Goal: Task Accomplishment & Management: Manage account settings

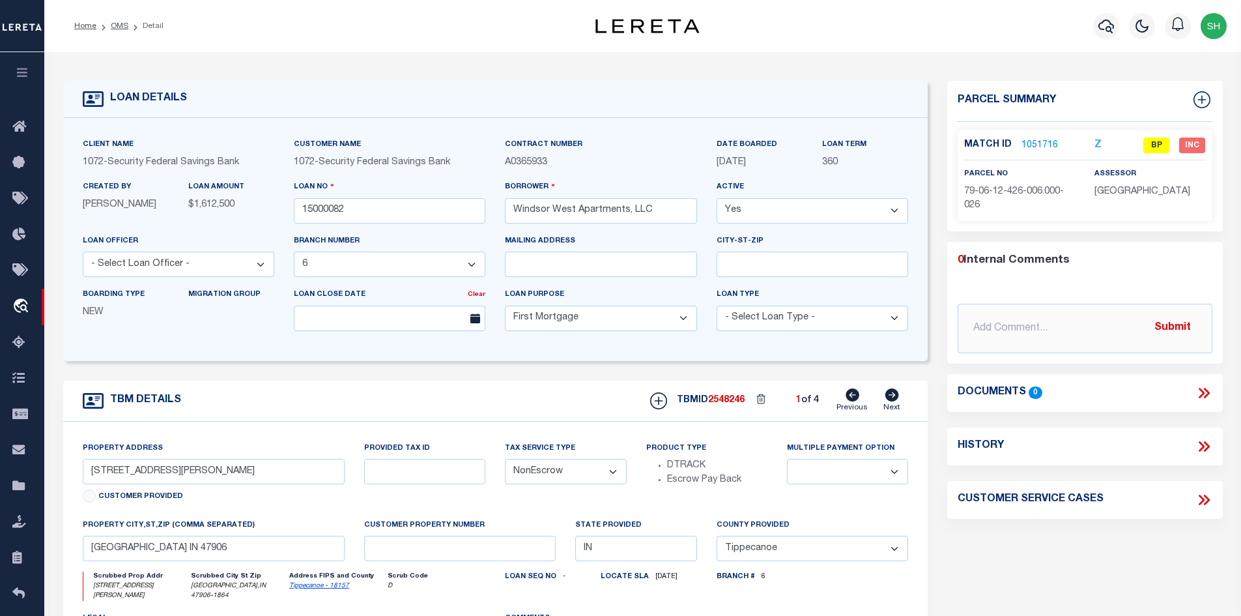
select select "382"
select select "10"
select select "NonEscrow"
select select "Tippecanoe"
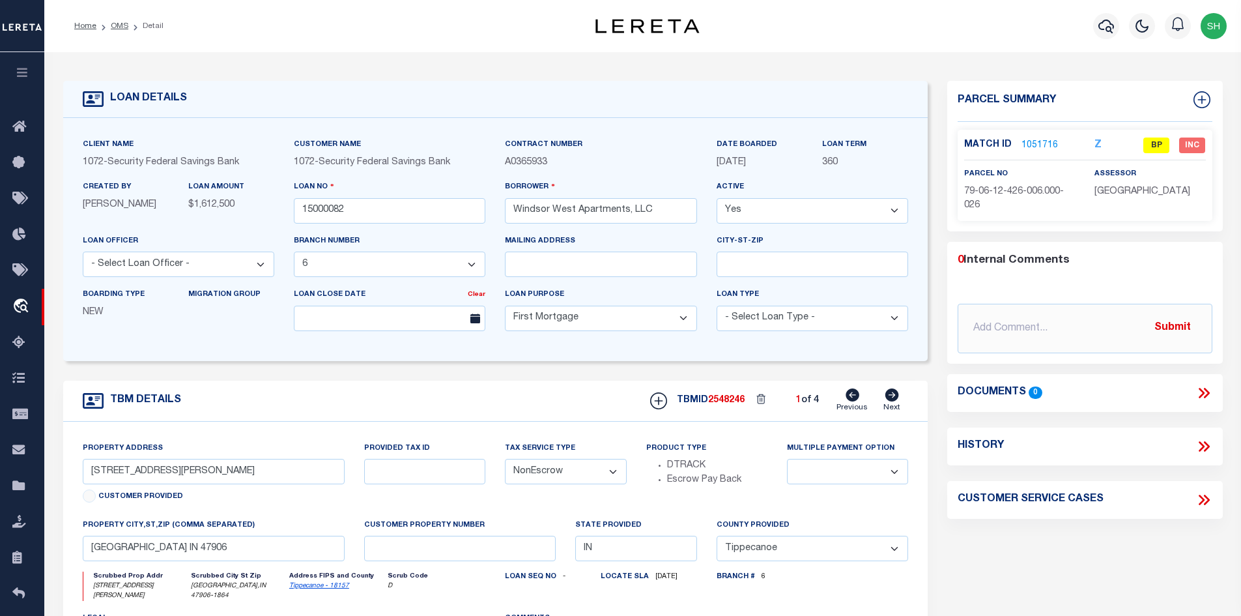
click at [1038, 144] on link "1051716" at bounding box center [1040, 146] width 36 height 14
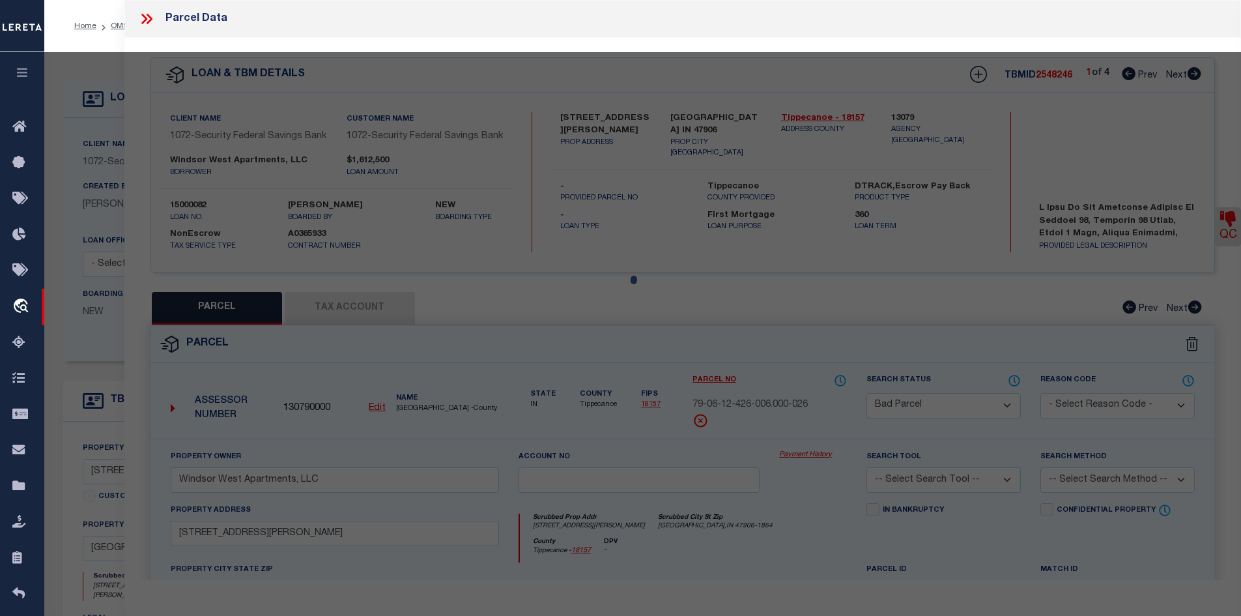
select select "AS"
checkbox input "false"
select select "BP"
type input "Windsor West Apartments, LLC"
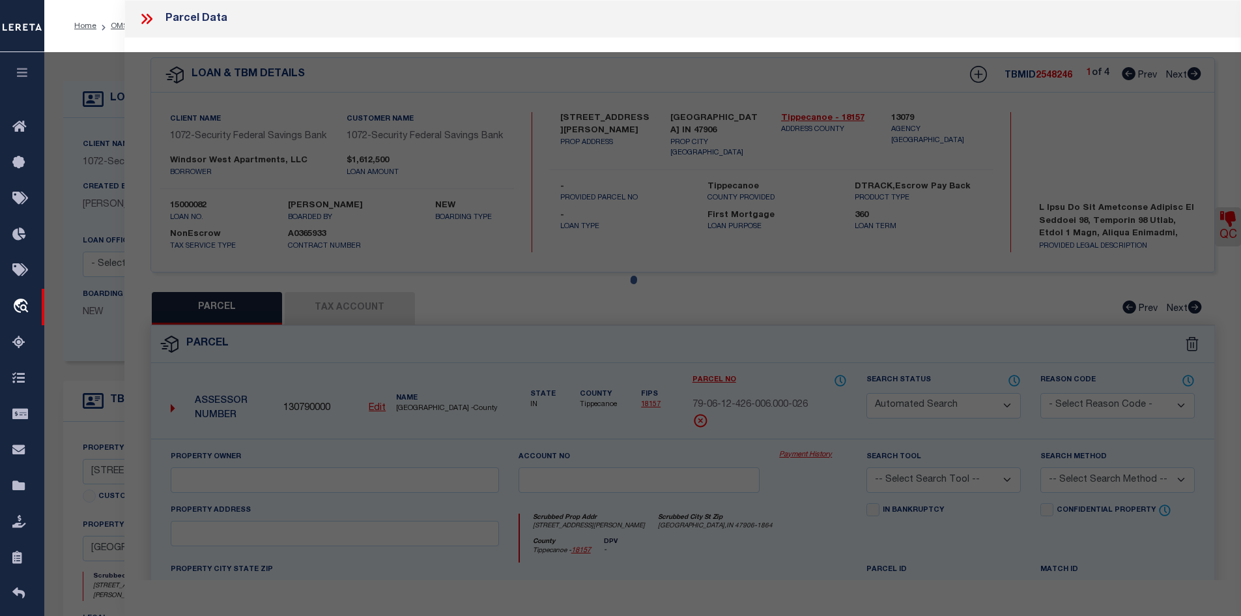
select select
type input "[STREET_ADDRESS][PERSON_NAME]"
checkbox input "false"
type input "WEST LAFAYETTE IN 47906"
type textarea "PT SE SEC 12 TWP 23 R5 0.393 A PER SURVEY"
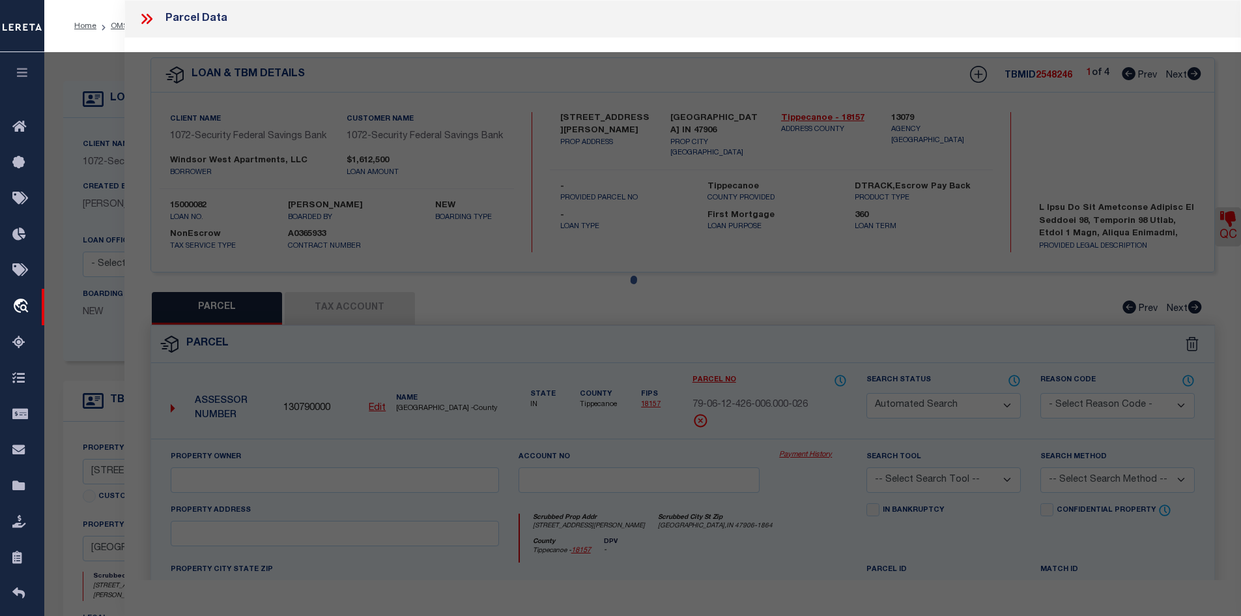
type textarea "Bad parcel"
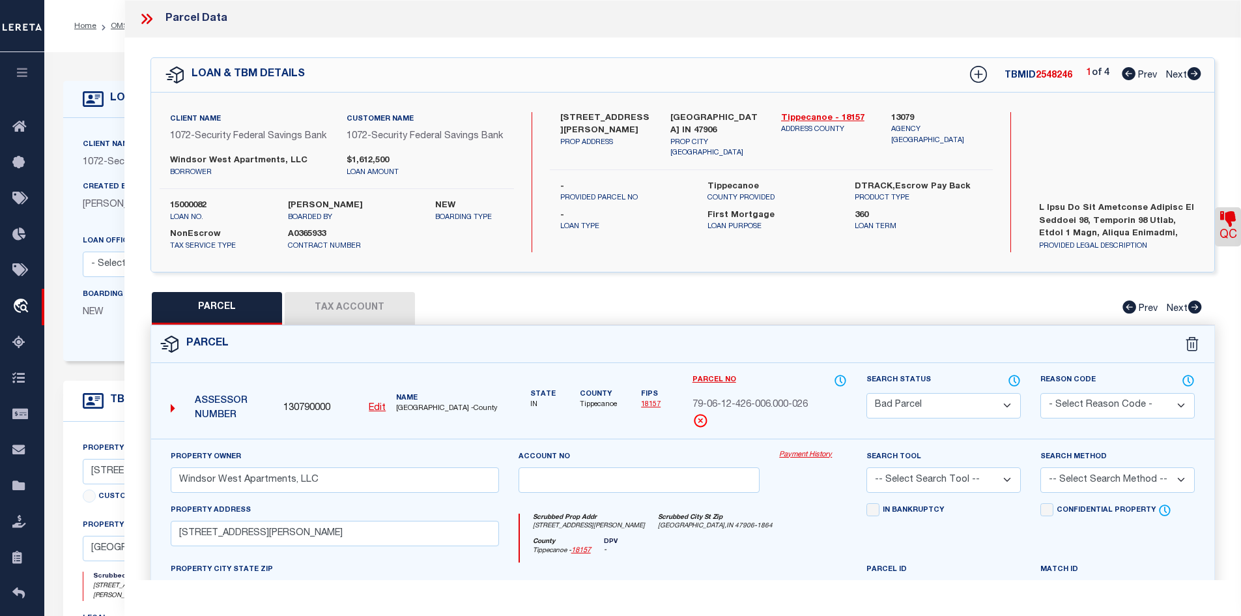
click at [360, 317] on button "Tax Account" at bounding box center [350, 308] width 130 height 33
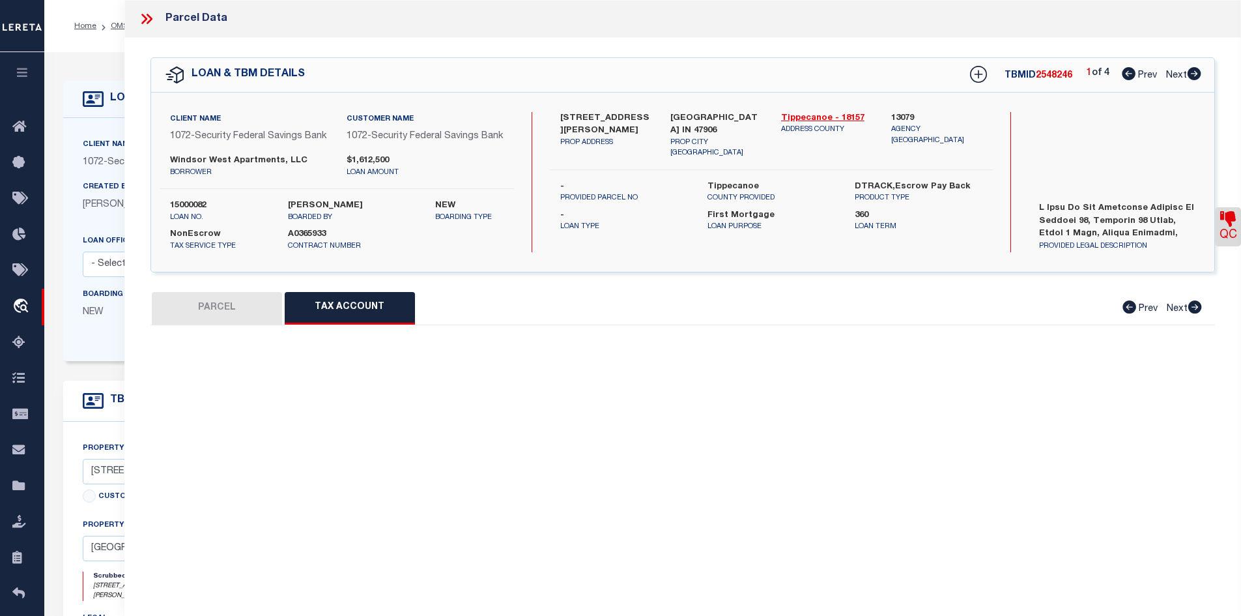
select select "100"
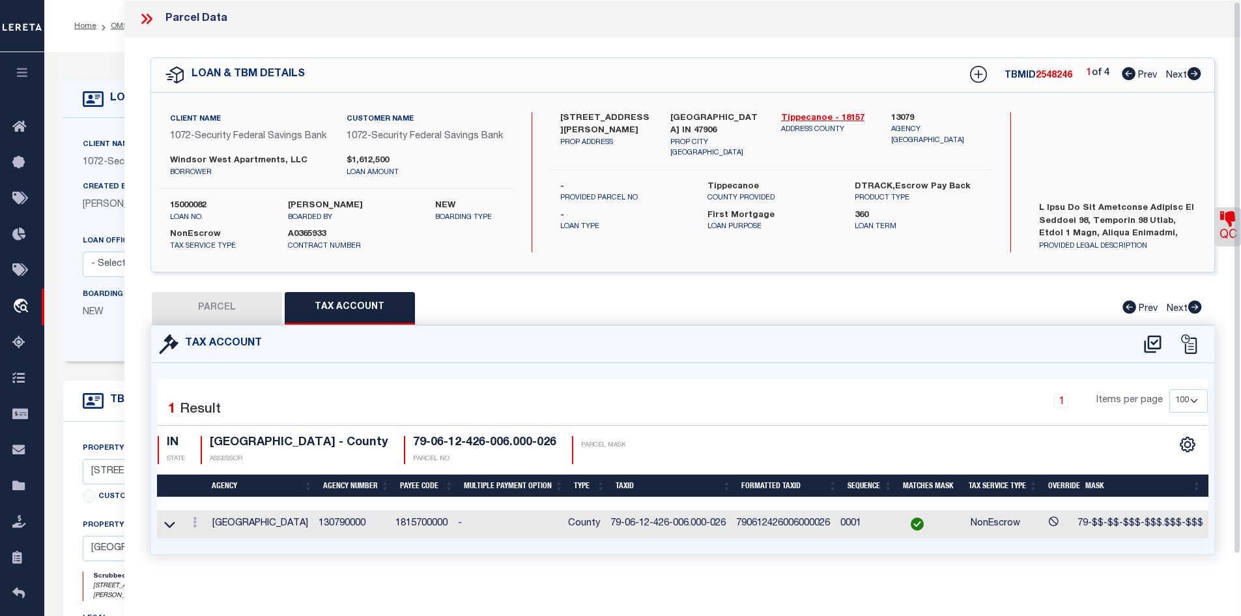
click at [262, 325] on button "PARCEL" at bounding box center [217, 308] width 130 height 33
select select "AS"
checkbox input "false"
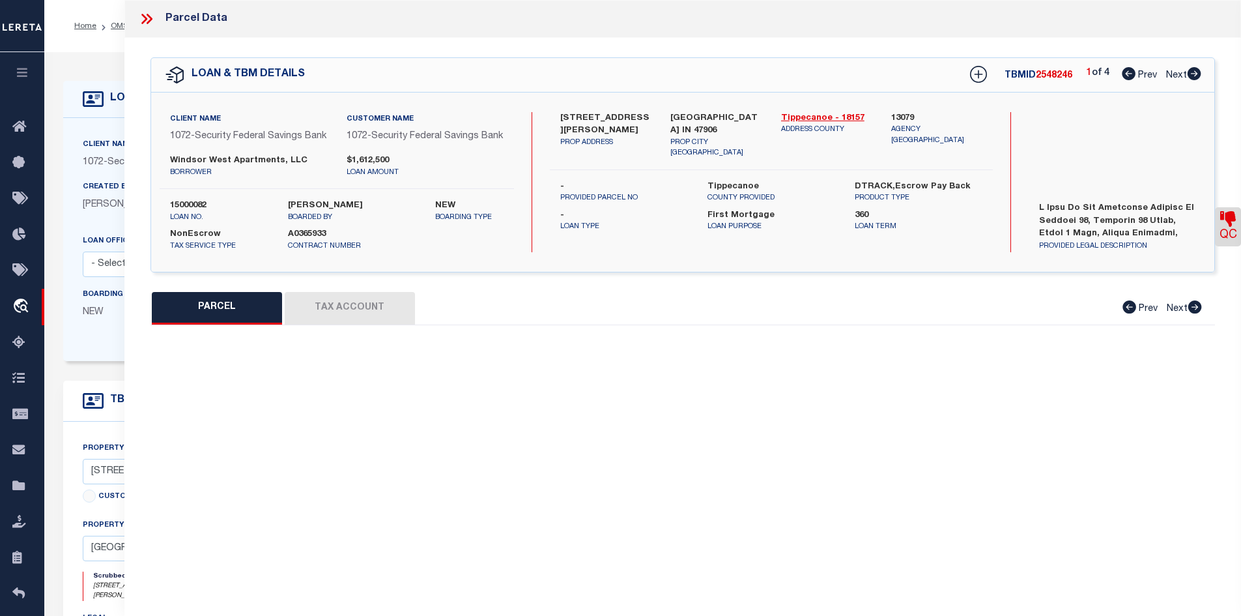
select select "BP"
type input "Windsor West Apartments, LLC"
select select
type input "[STREET_ADDRESS][PERSON_NAME]"
checkbox input "false"
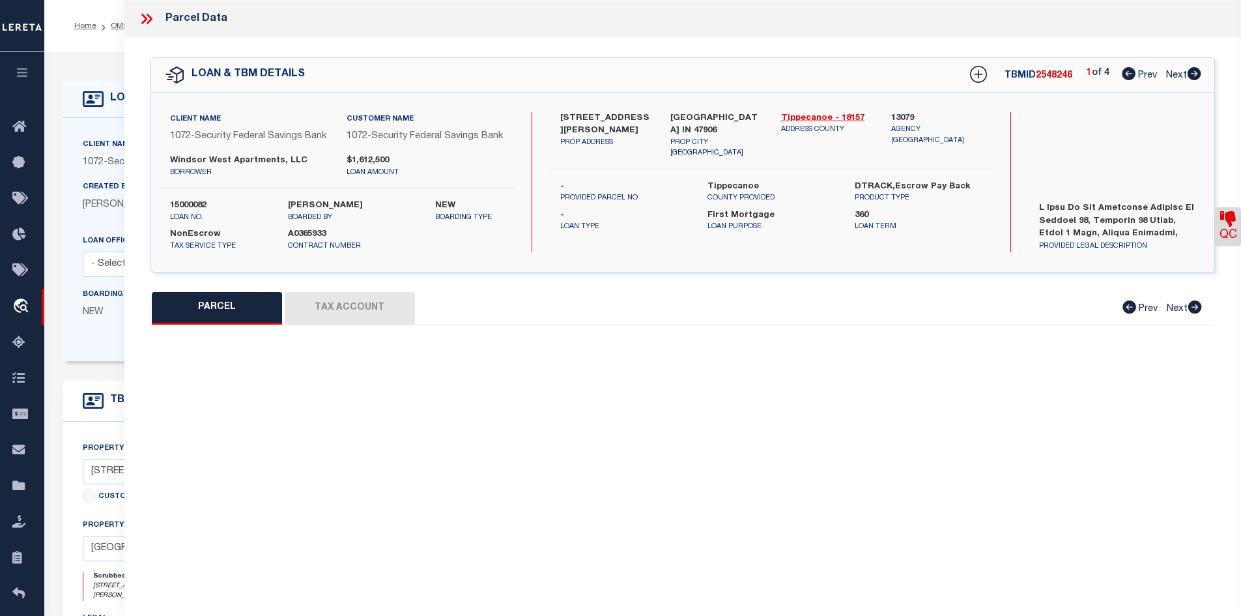
type input "WEST LAFAYETTE IN 47906"
type textarea "PT SE SEC 12 TWP 23 R5 0.393 A PER SURVEY"
type textarea "Bad parcel"
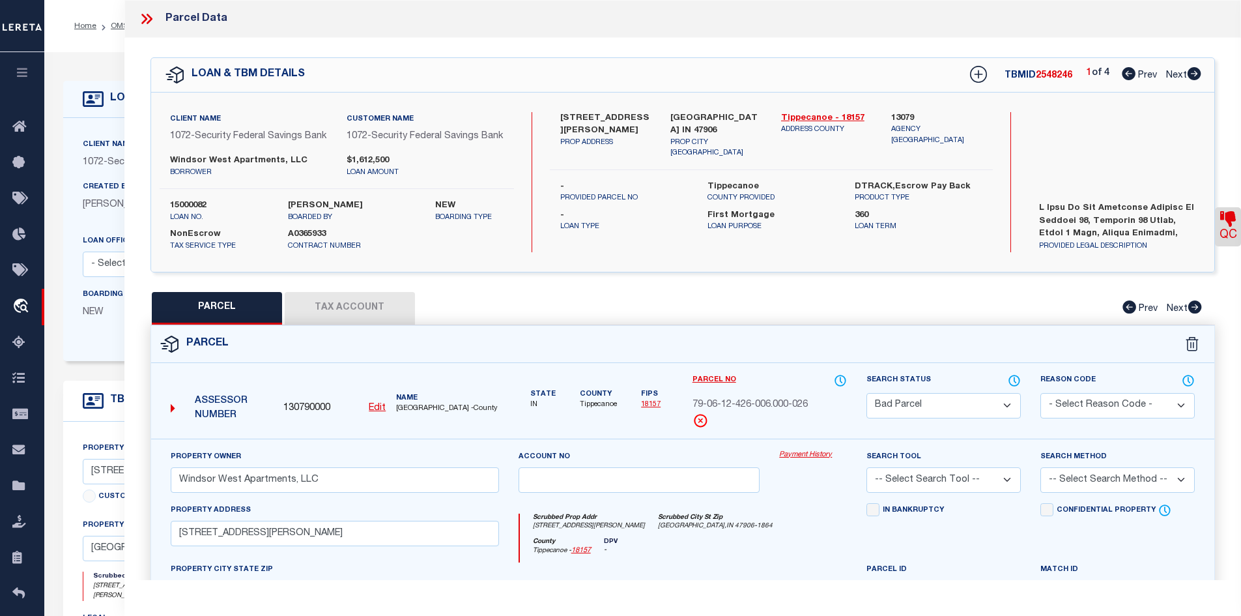
click at [140, 14] on icon at bounding box center [146, 18] width 17 height 17
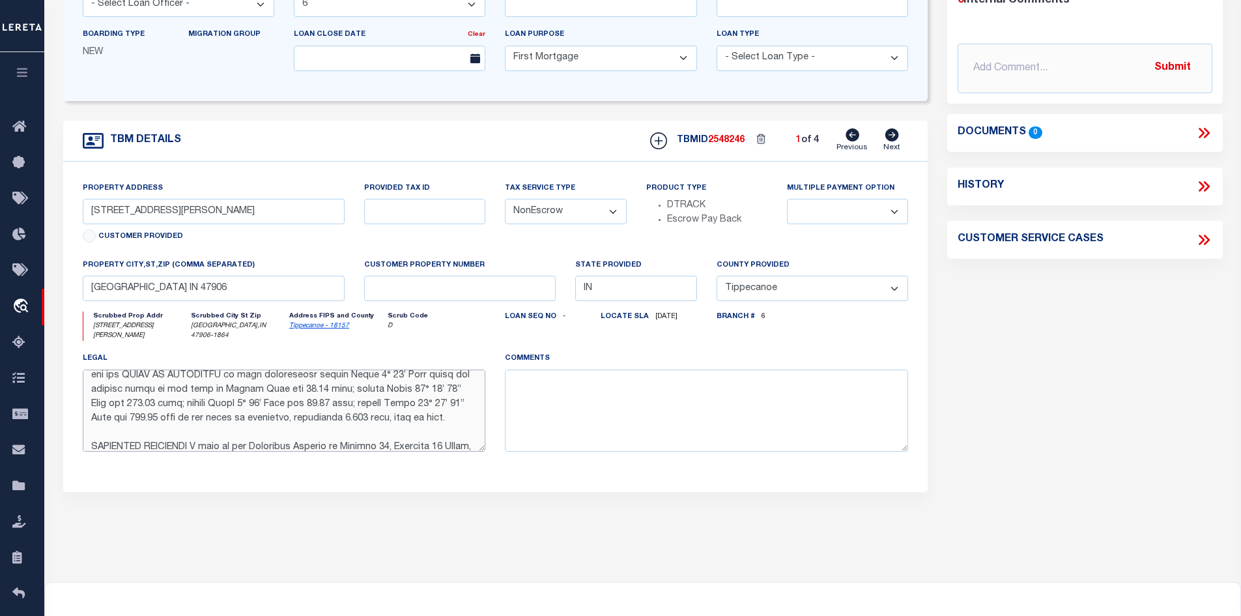
scroll to position [0, 0]
drag, startPoint x: 259, startPoint y: 423, endPoint x: -8, endPoint y: 313, distance: 289.6
click at [0, 313] on html "Home OMS Detail" at bounding box center [620, 240] width 1241 height 1001
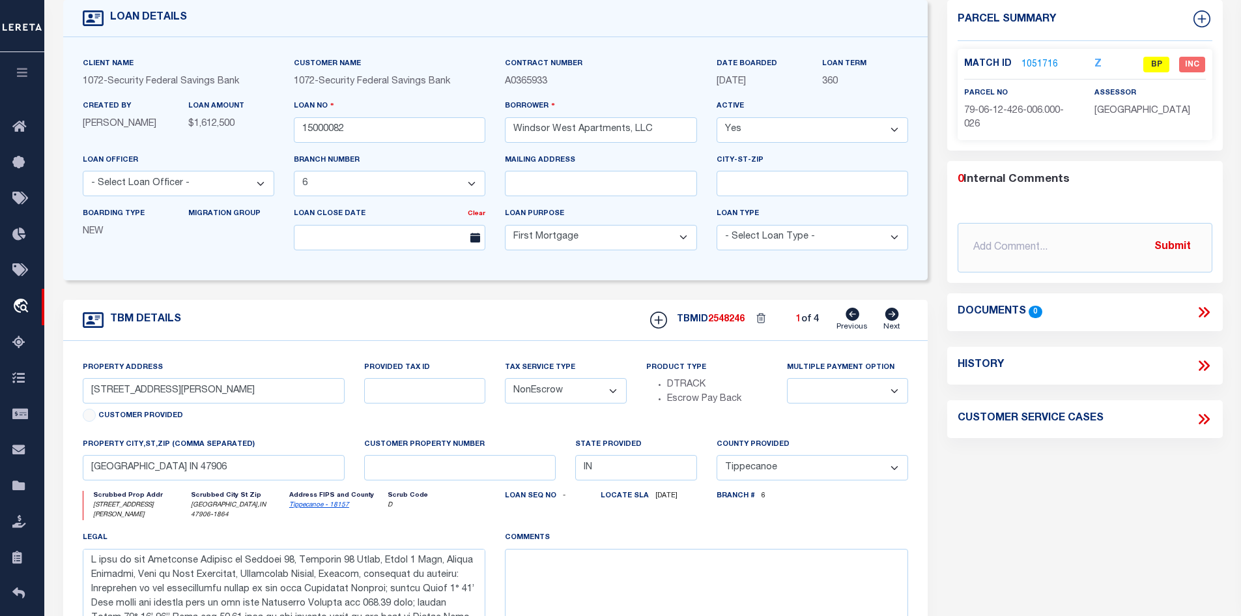
scroll to position [196, 0]
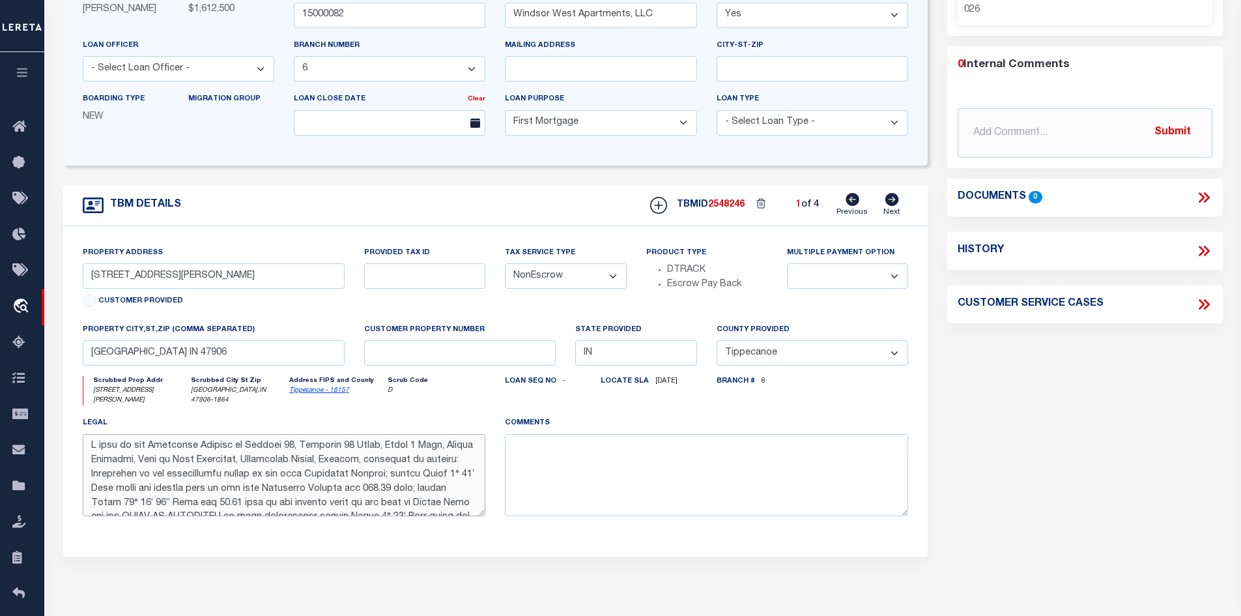
click at [284, 494] on textarea at bounding box center [284, 475] width 403 height 82
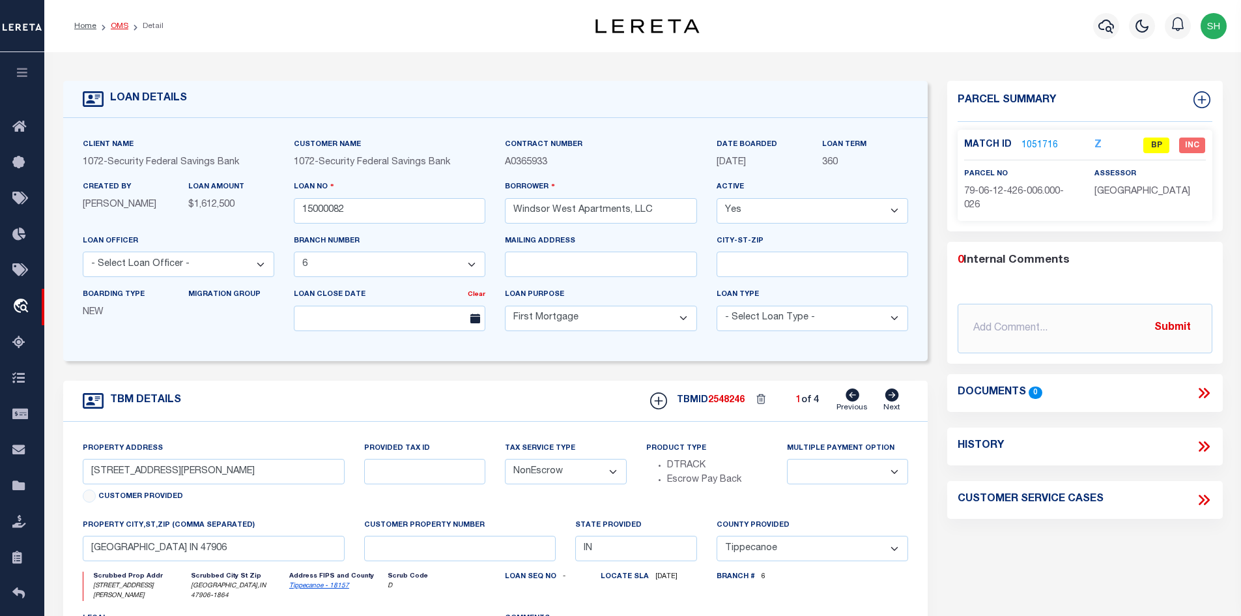
click at [113, 25] on link "OMS" at bounding box center [120, 26] width 18 height 8
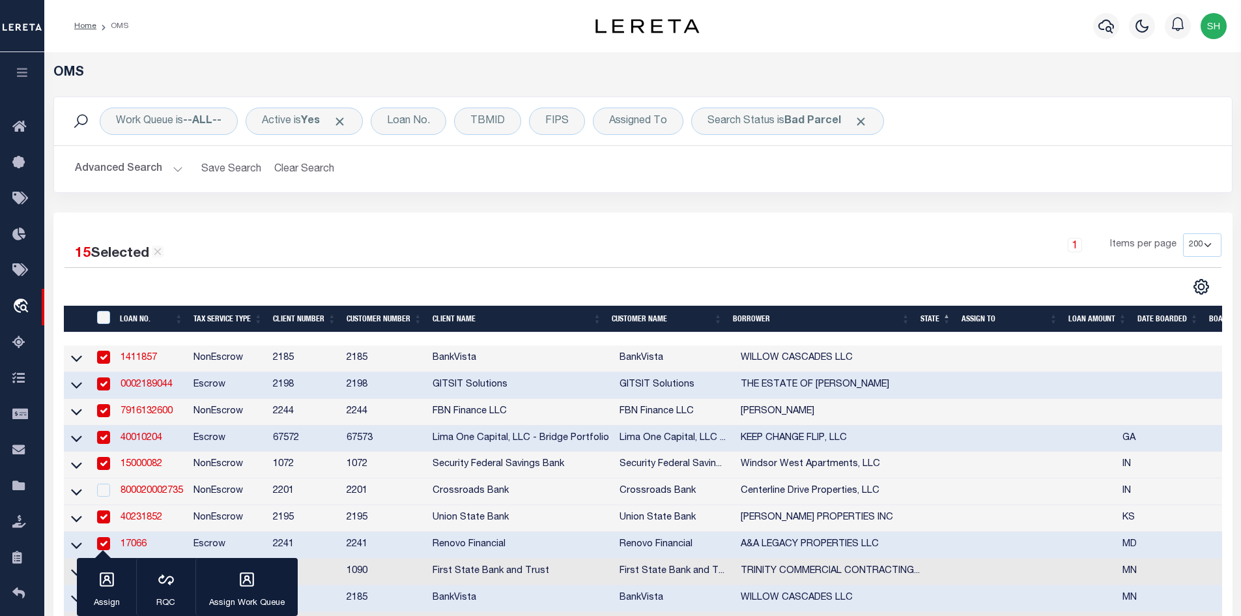
scroll to position [196, 0]
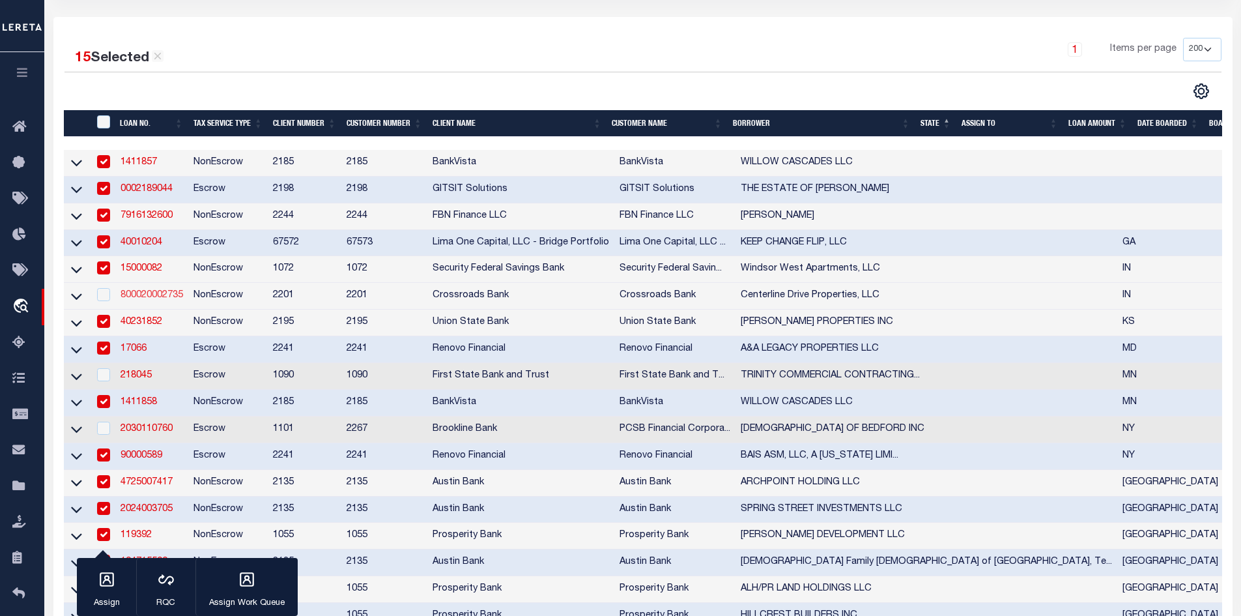
click at [139, 298] on link "800020002735" at bounding box center [152, 295] width 63 height 9
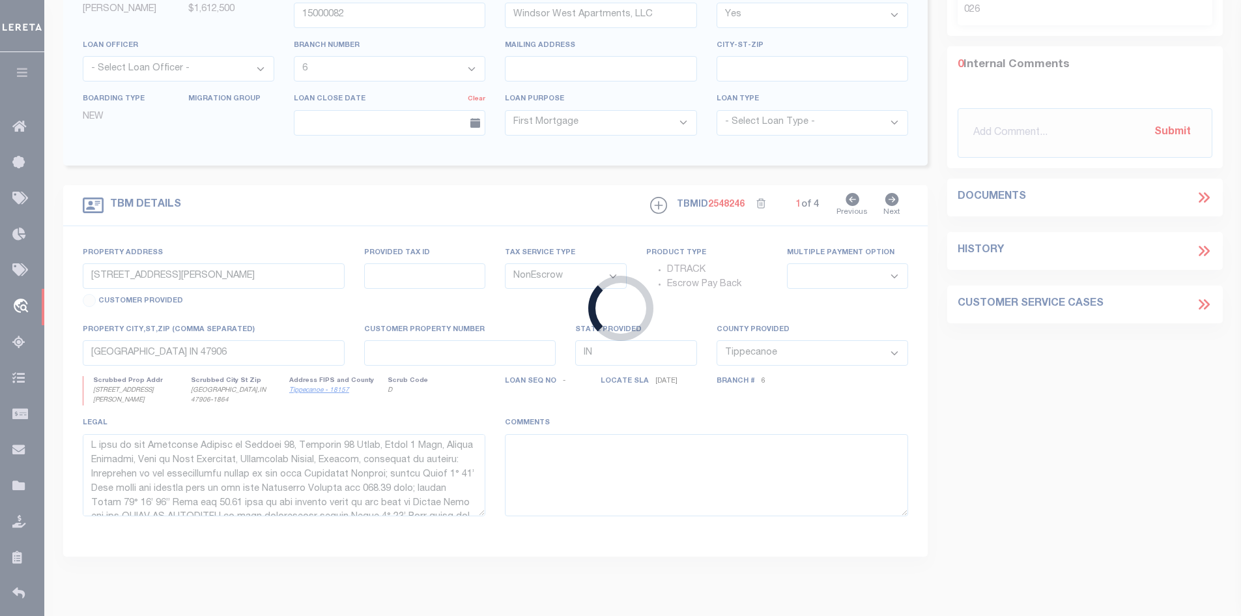
type input "800020002735"
type input "Centerline Drive Properties, LLC"
select select "7571"
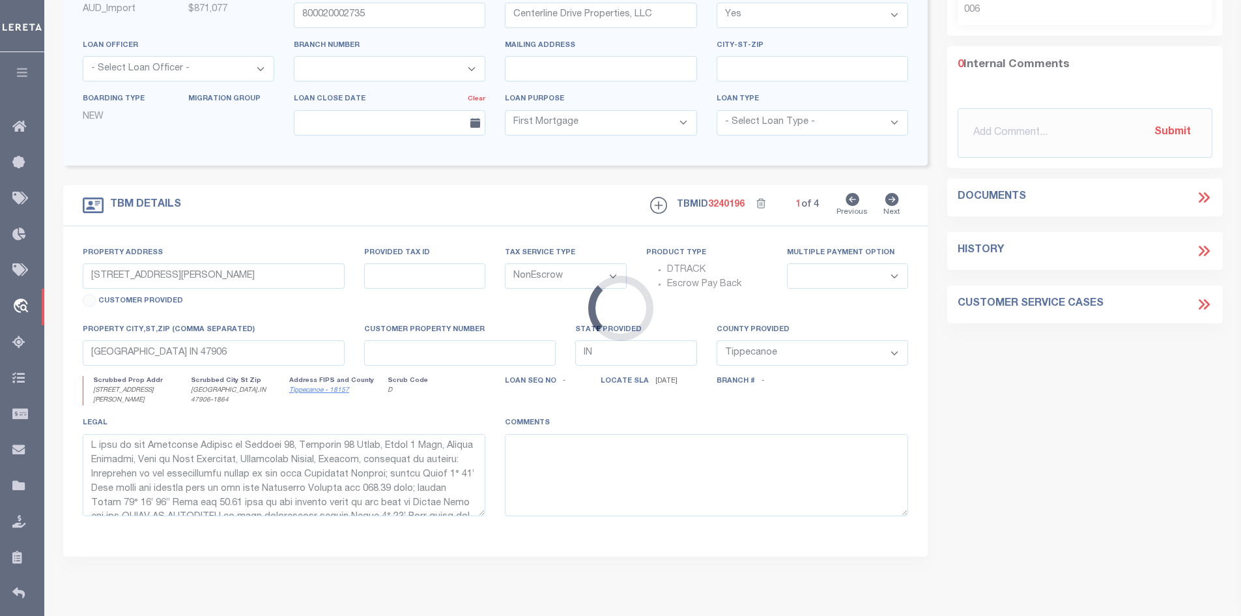
type input "o Pipeline Way"
type input "34-09-13-400-084.000-006"
select select
type input "KokomoIN46902"
select select
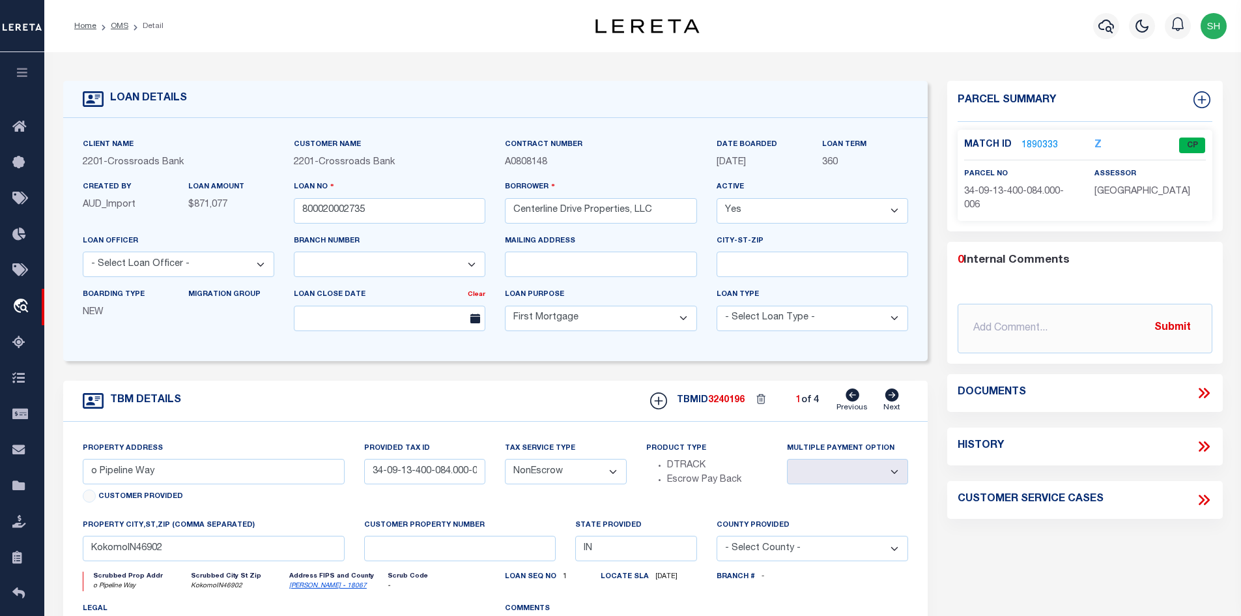
click at [886, 397] on icon at bounding box center [892, 394] width 14 height 13
type input "5107 Centerline Dr.,"
type input "34-09-13-400-070.000-006"
select select
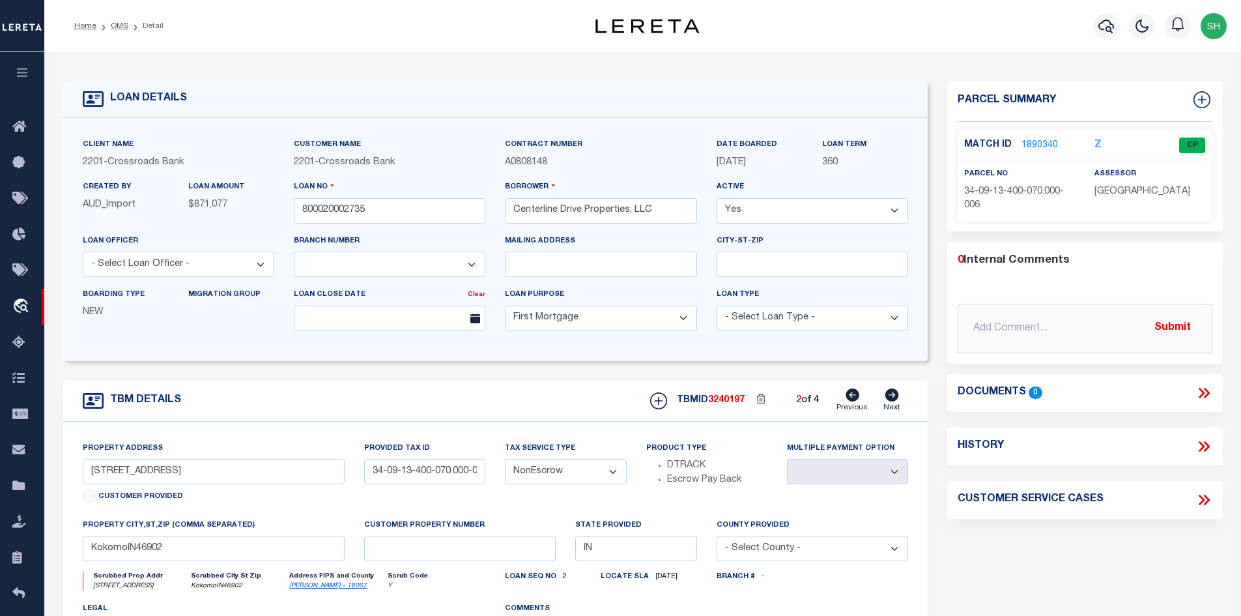
click at [887, 397] on icon at bounding box center [892, 394] width 14 height 13
type input "215 Pipeline Wayn"
type input "34-09-13-400-058.000-006"
select select
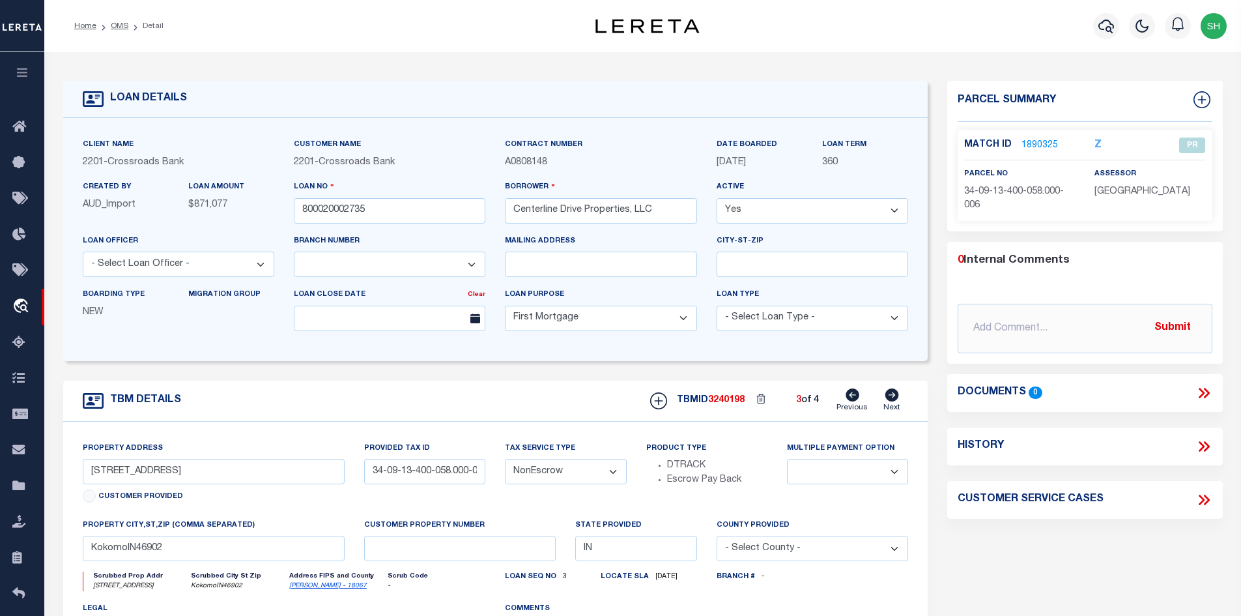
click at [887, 397] on icon at bounding box center [893, 394] width 14 height 13
type input "227 Pipeline Wayn"
type input "34-09-013-400-068.000-003"
select select
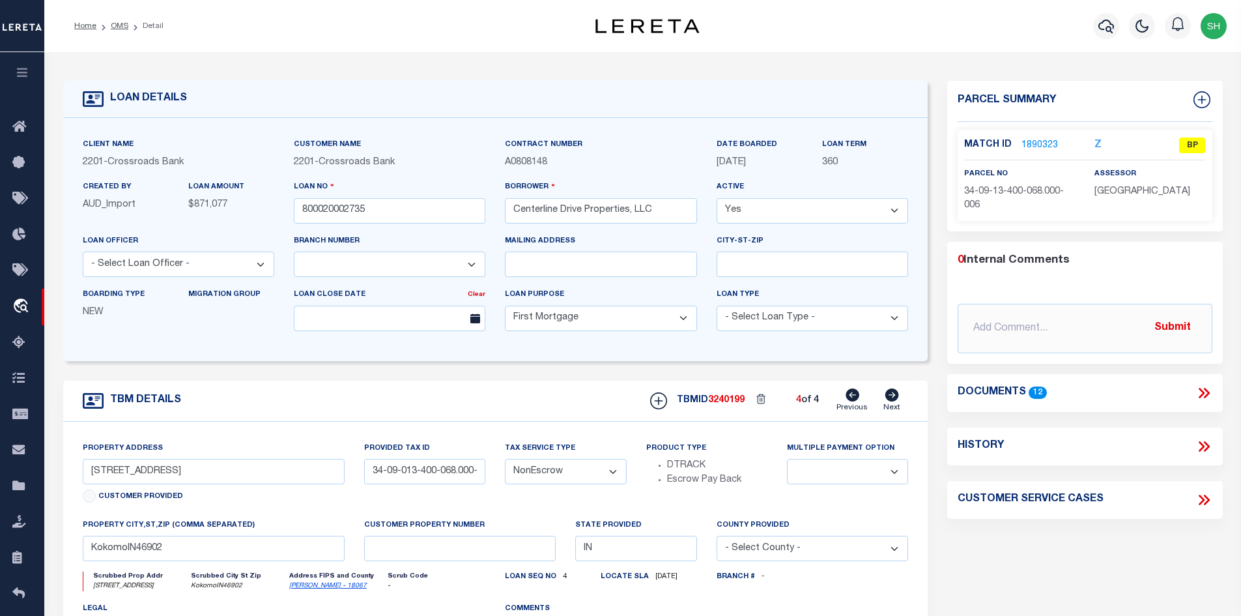
scroll to position [65, 0]
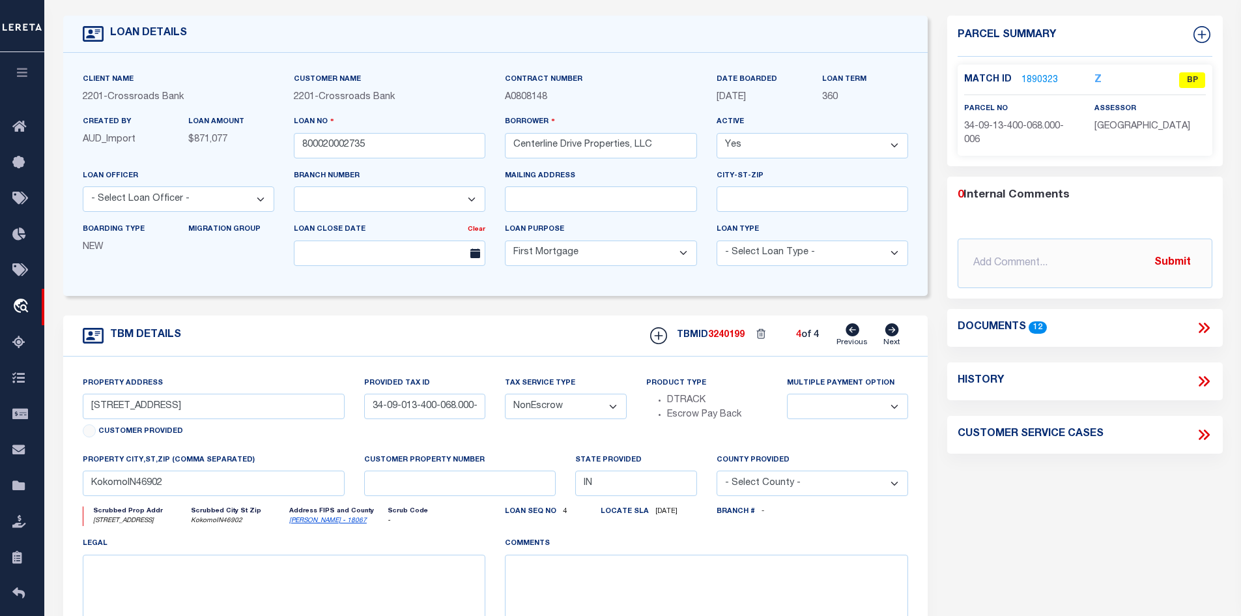
click at [330, 523] on link "Howard - 18067" at bounding box center [328, 520] width 78 height 7
drag, startPoint x: 172, startPoint y: 416, endPoint x: 90, endPoint y: 409, distance: 82.4
click at [90, 409] on input "227 Pipeline Wayn" at bounding box center [214, 406] width 263 height 25
drag, startPoint x: 582, startPoint y: 146, endPoint x: 458, endPoint y: 148, distance: 123.8
click at [458, 148] on div "Client Name 2201 - Crossroads Bank Customer Name 2201 - Crossroads Bank" at bounding box center [496, 174] width 846 height 204
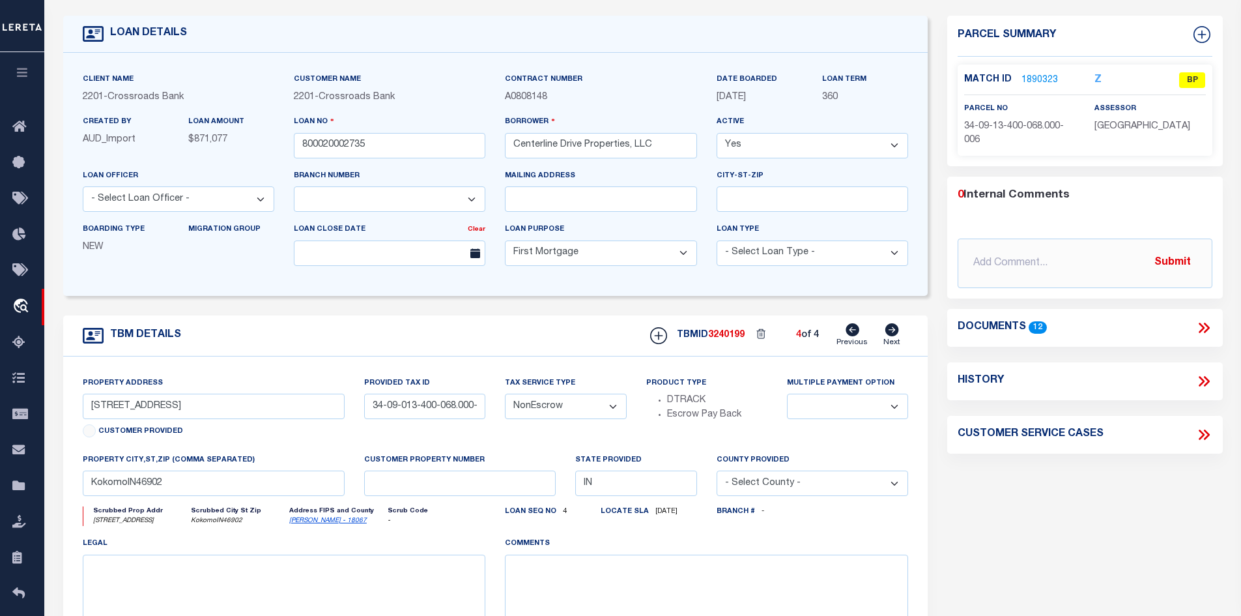
click at [850, 330] on icon at bounding box center [853, 329] width 14 height 13
type input "215 Pipeline Wayn"
type input "34-09-13-400-058.000-006"
select select
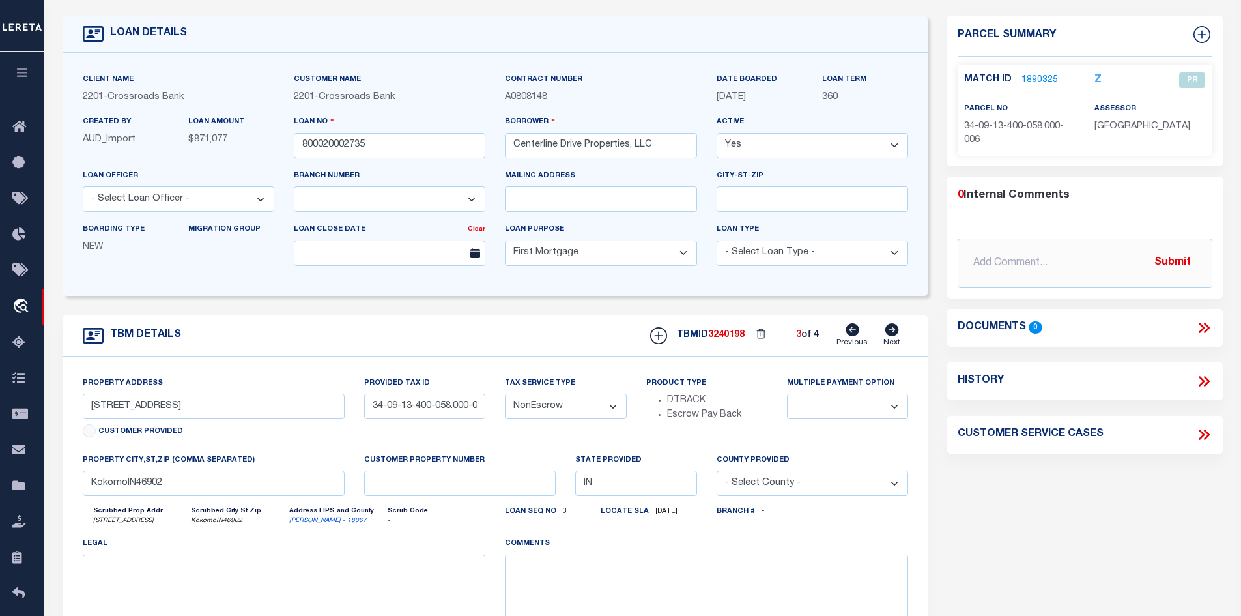
click at [850, 330] on icon at bounding box center [853, 329] width 14 height 13
type input "5107 Centerline Dr.,"
type input "34-09-13-400-070.000-006"
select select
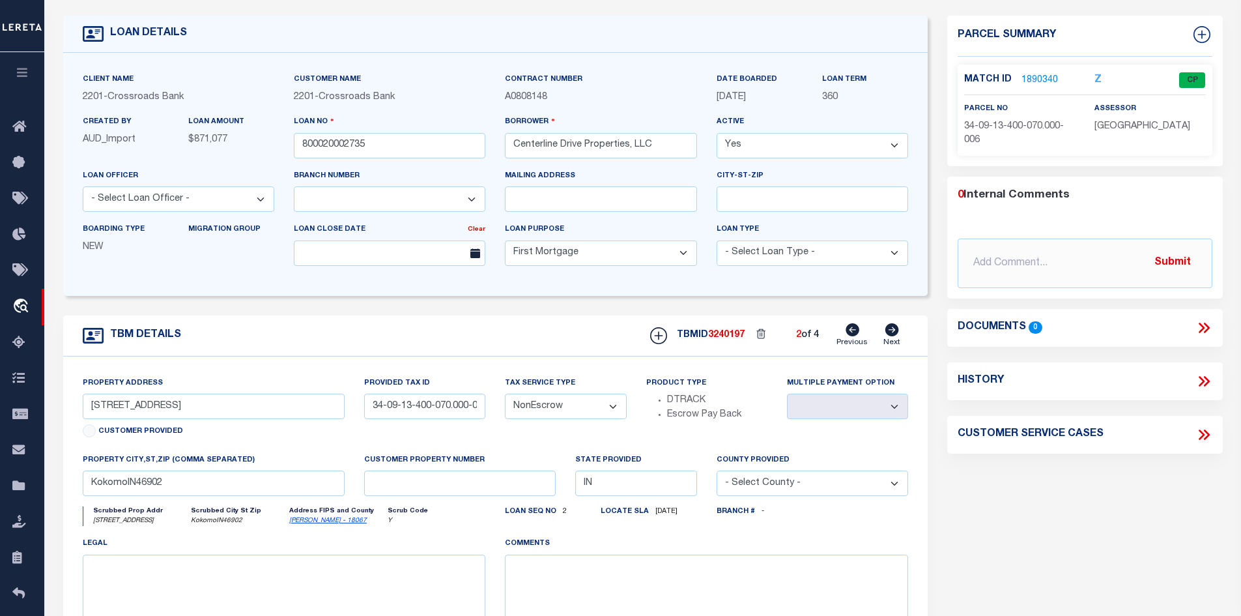
click at [850, 330] on icon at bounding box center [853, 329] width 14 height 13
type input "o Pipeline Way"
type input "34-09-13-400-084.000-006"
select select
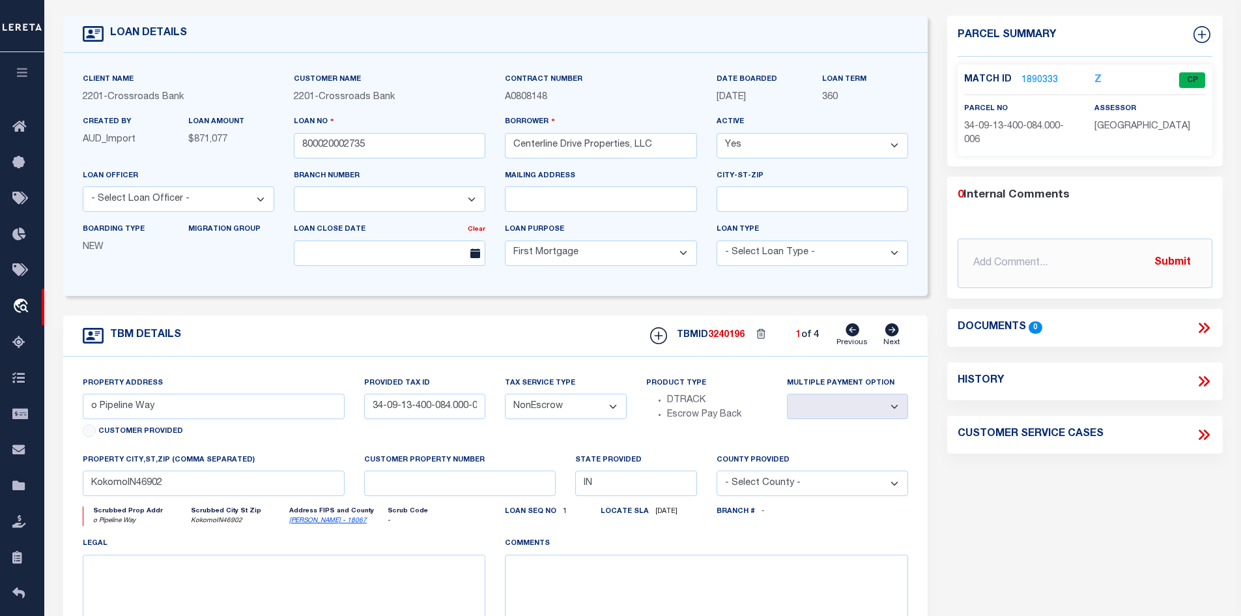
scroll to position [0, 0]
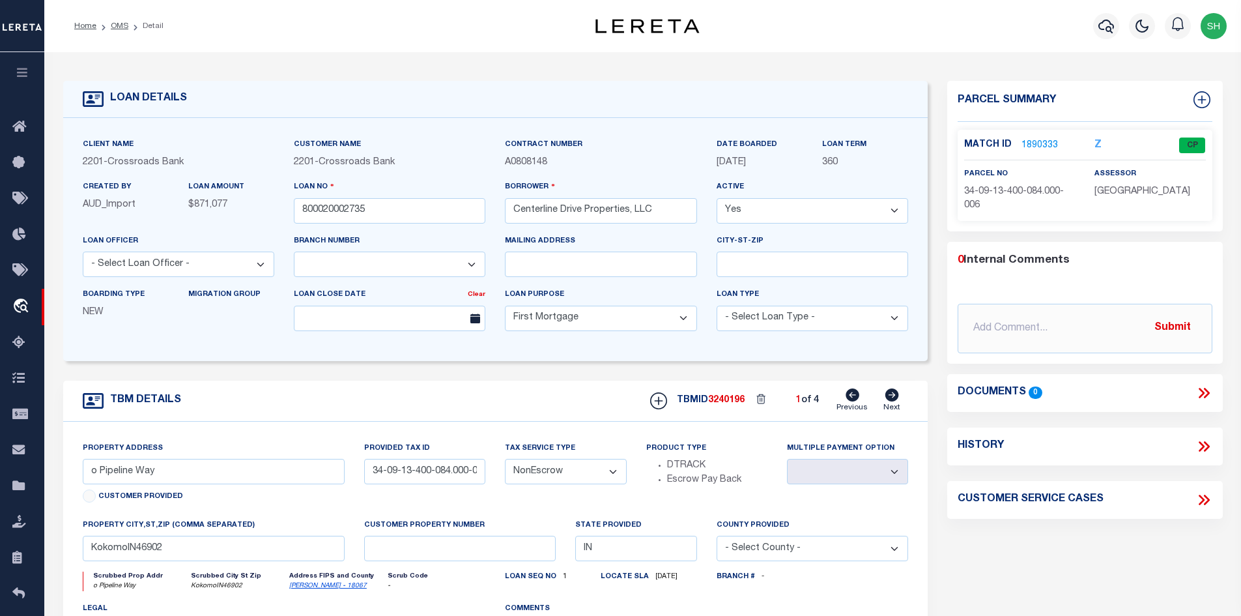
drag, startPoint x: 116, startPoint y: 28, endPoint x: 124, endPoint y: 32, distance: 9.3
click at [117, 28] on link "OMS" at bounding box center [120, 26] width 18 height 8
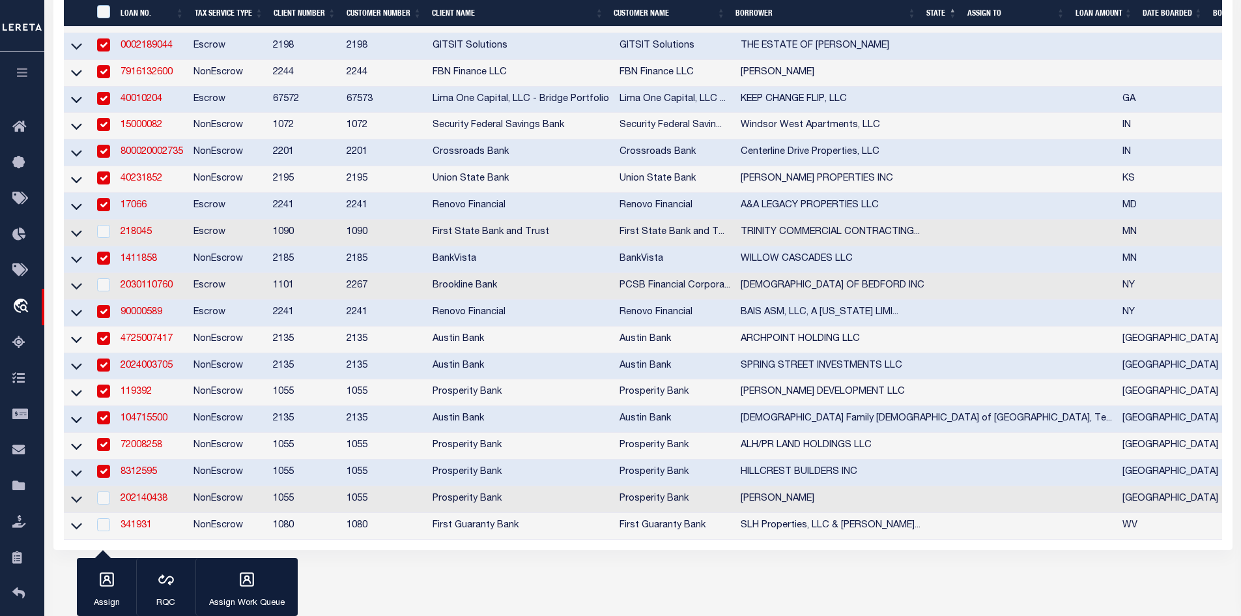
scroll to position [391, 0]
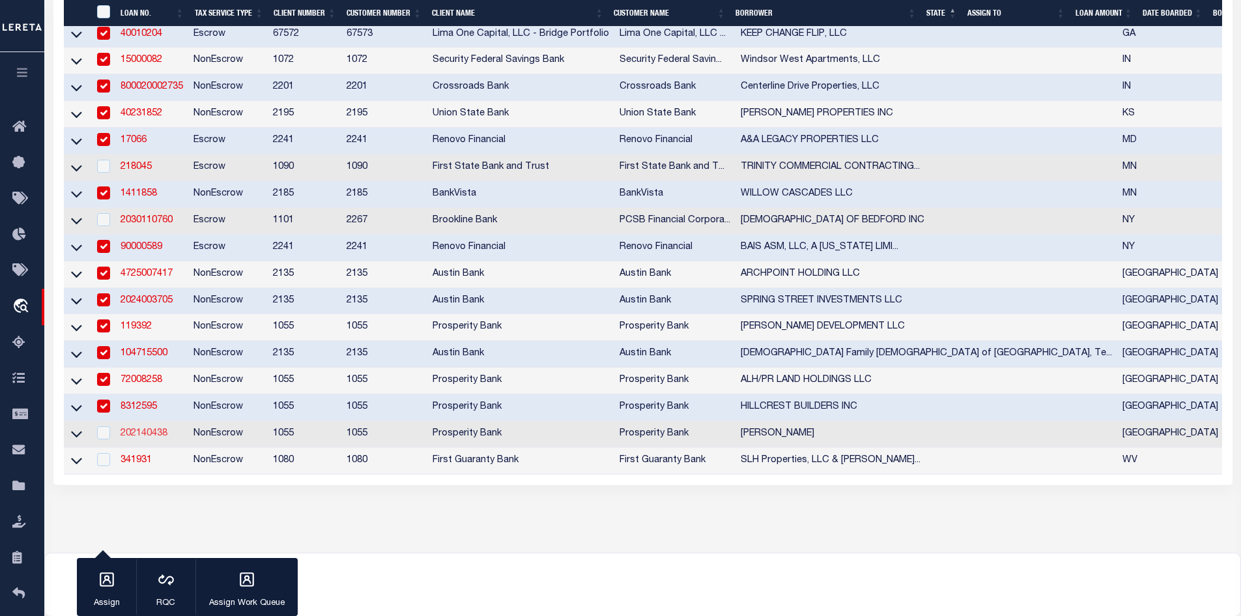
click at [144, 438] on link "202140438" at bounding box center [144, 433] width 47 height 9
checkbox input "true"
type input "202140438"
type input "[PERSON_NAME]"
select select
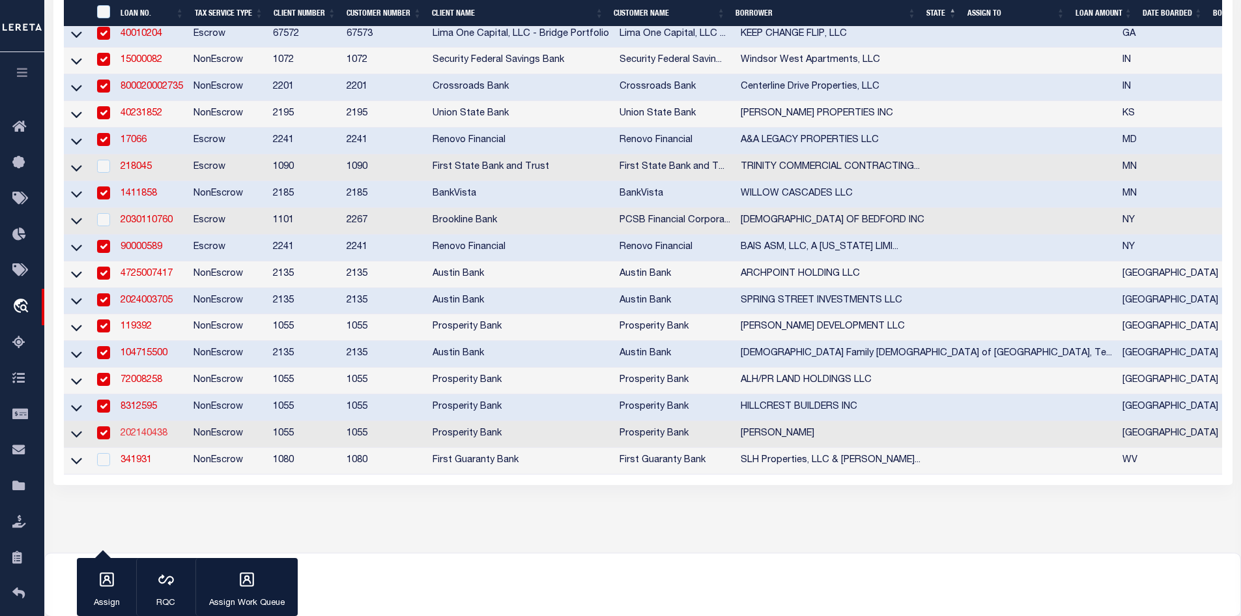
select select
type input "238 CR 3605"
type input "BULLARD TX 75757"
select select "100"
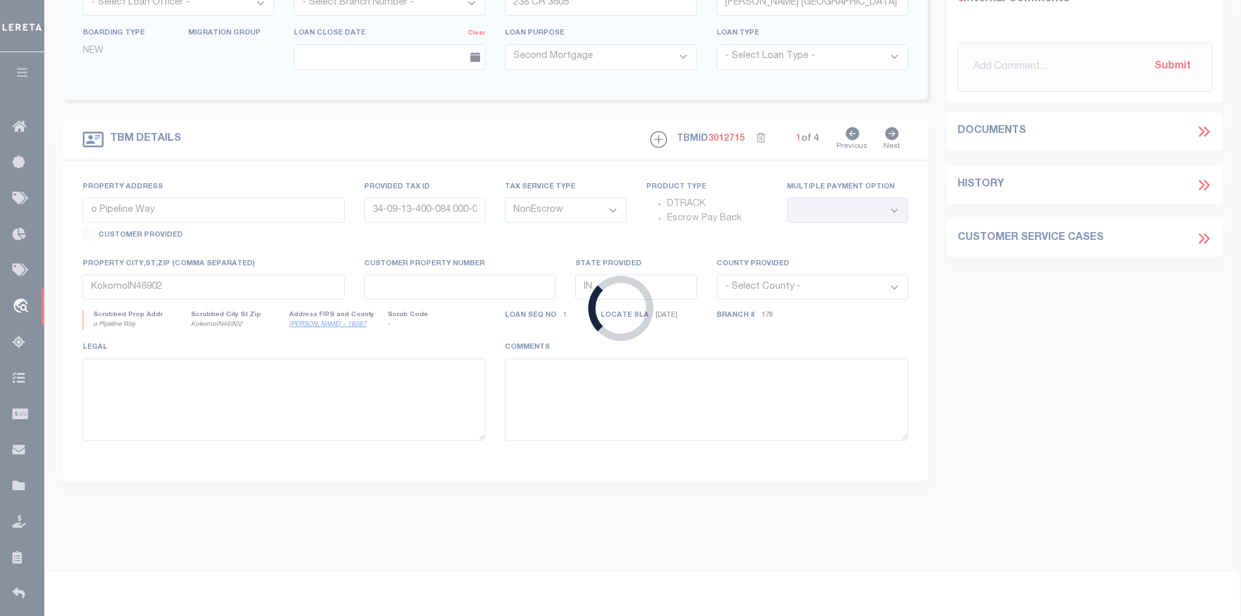
type input "238 CR 3605"
type input "96528"
select select
type input "[GEOGRAPHIC_DATA]"
select select
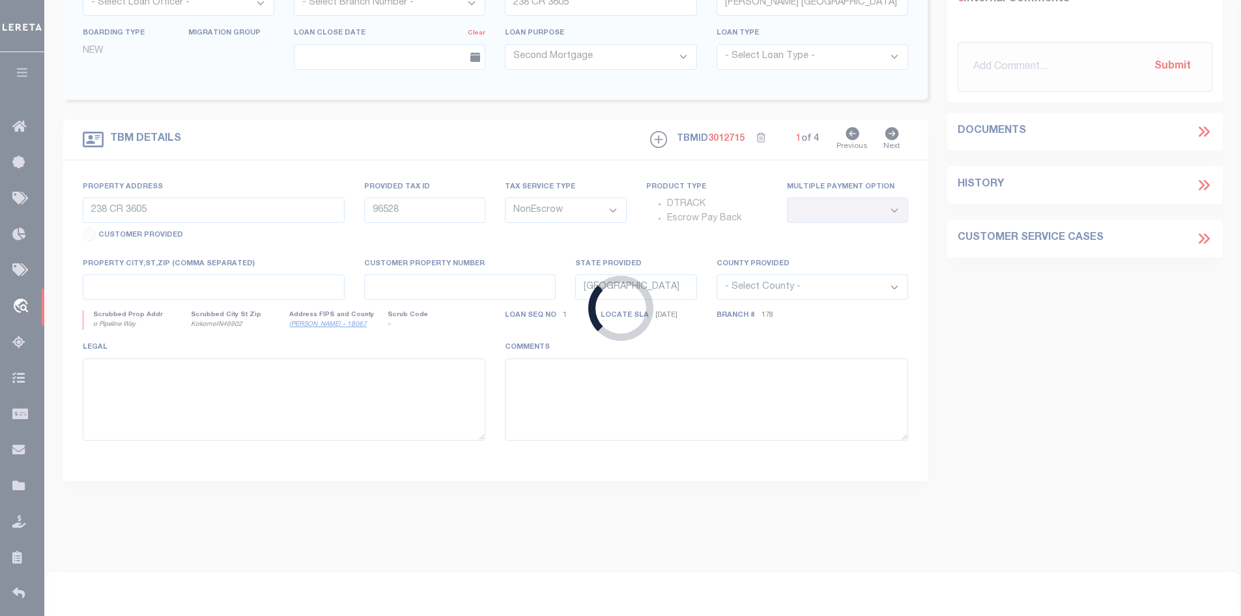
type textarea "LOT 3 MEADOW VIEW ESTATES"
select select "10647"
select select "3889"
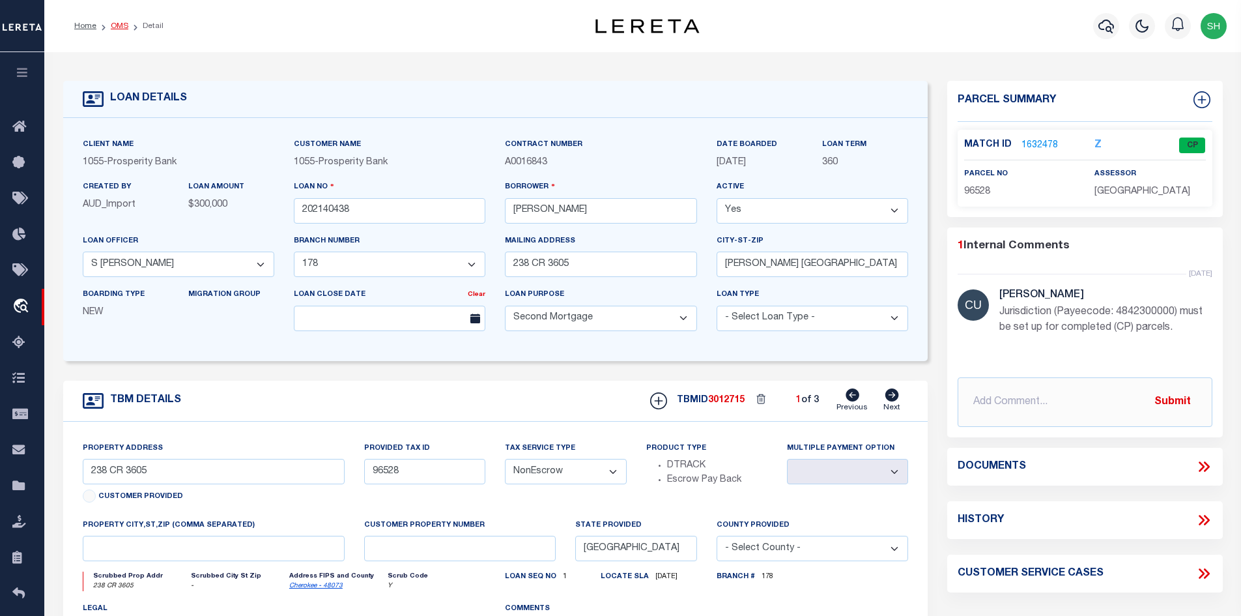
click at [121, 27] on link "OMS" at bounding box center [120, 26] width 18 height 8
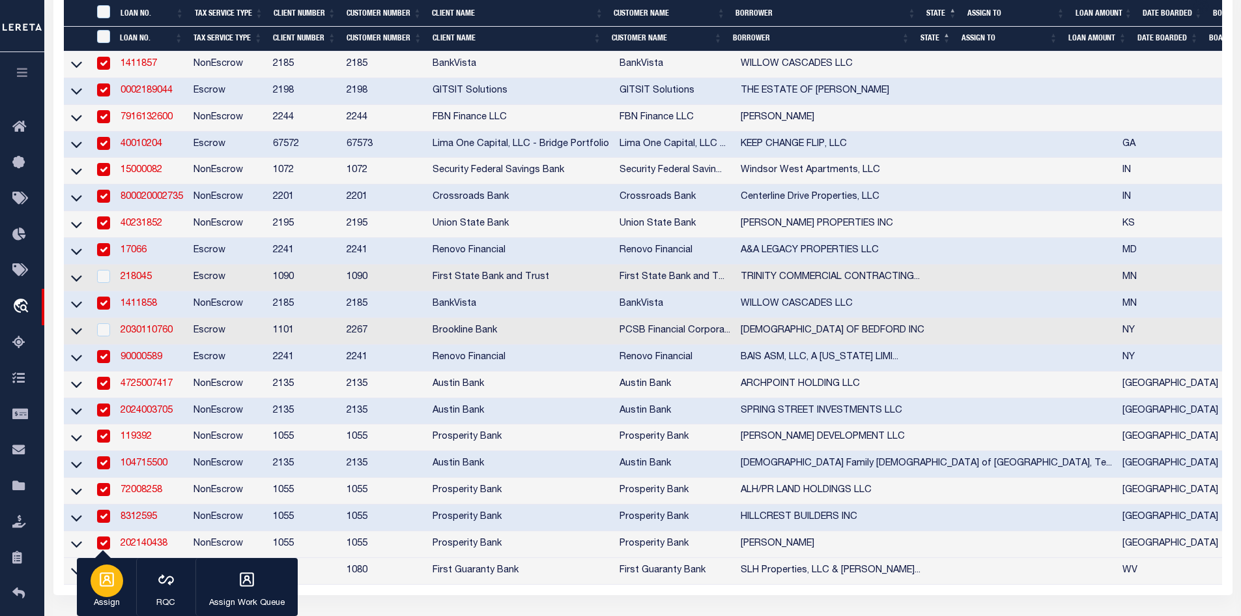
scroll to position [510, 0]
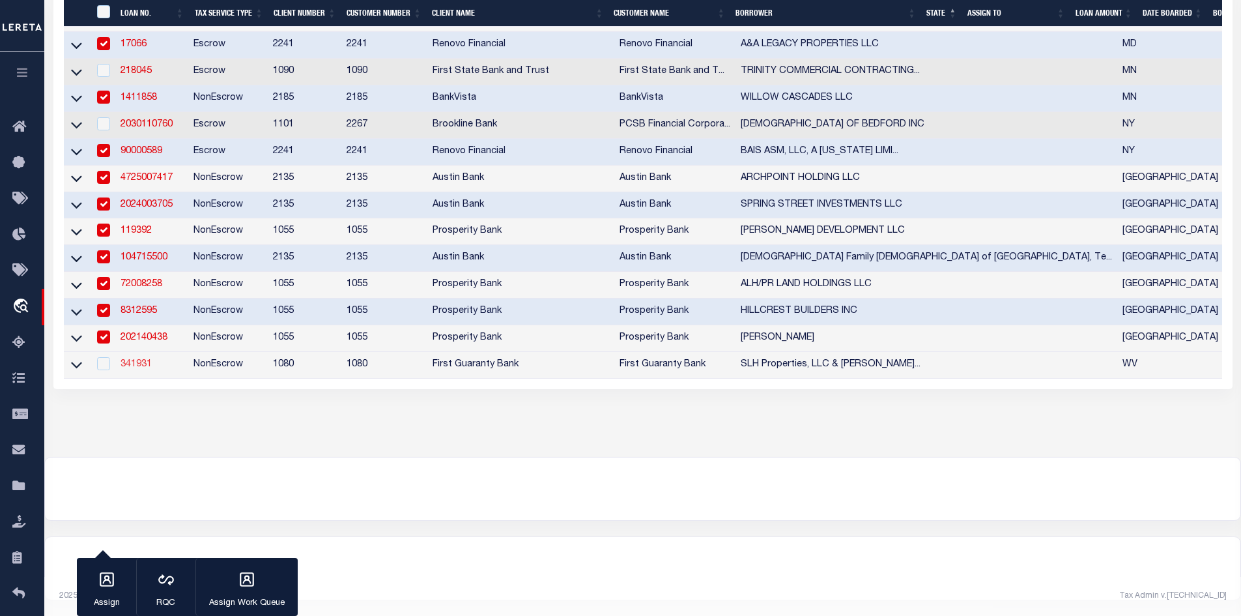
click at [134, 360] on link "341931" at bounding box center [136, 364] width 31 height 9
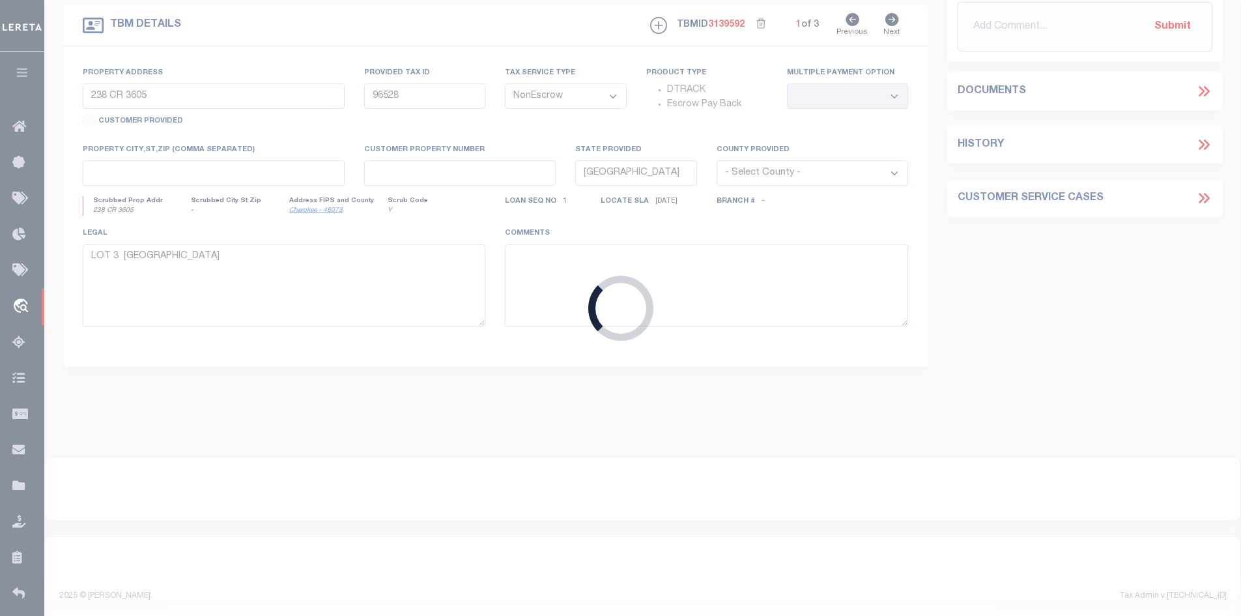
type input "341931"
type input "SLH Properties, LLC & Steven Holbert"
select select
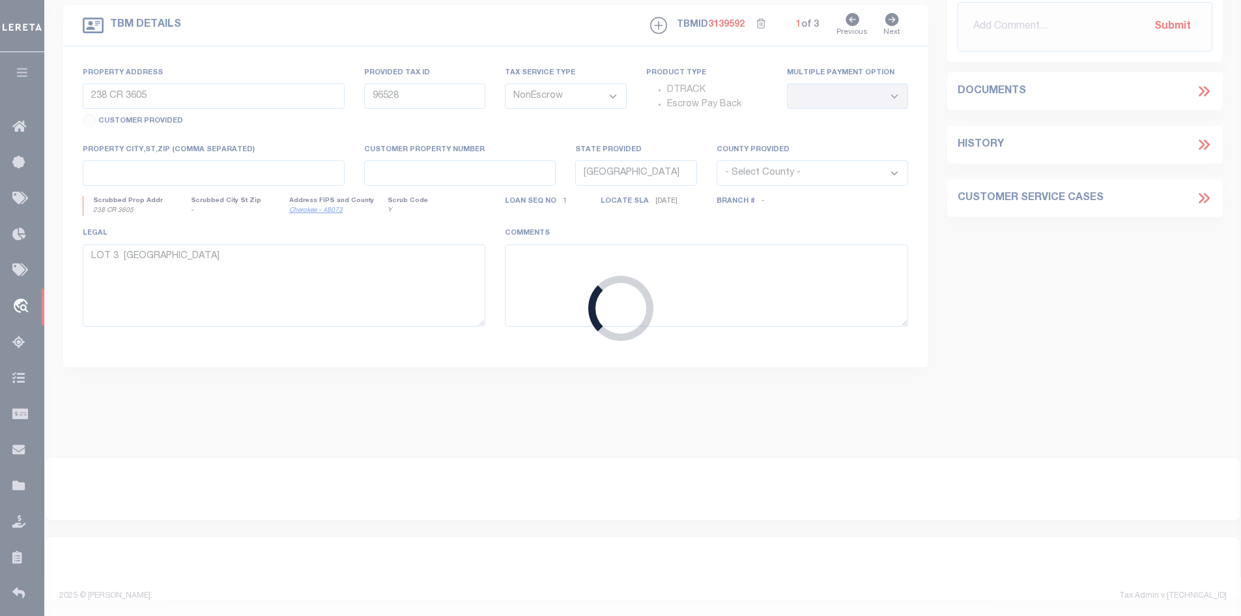
type input "23,25,27 & 29 MACCORKLE AVE AND 315 B ST"
type input "0115-0000-3006"
type input "ST ALBANS WV 25177"
type input "260446193"
type input "WV"
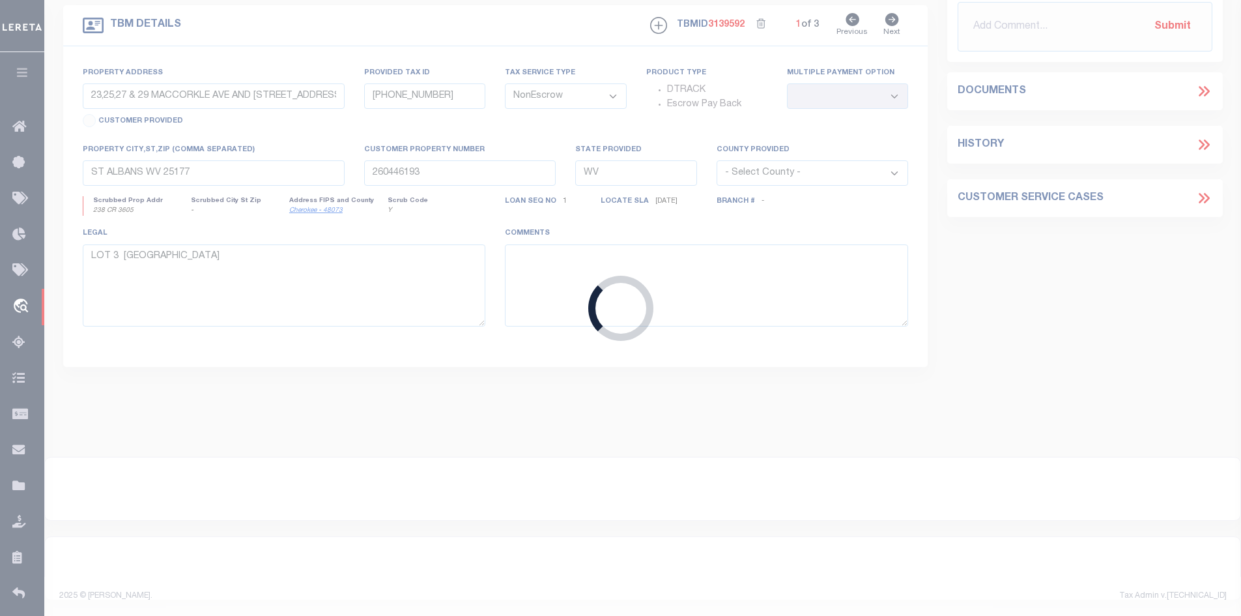
select select
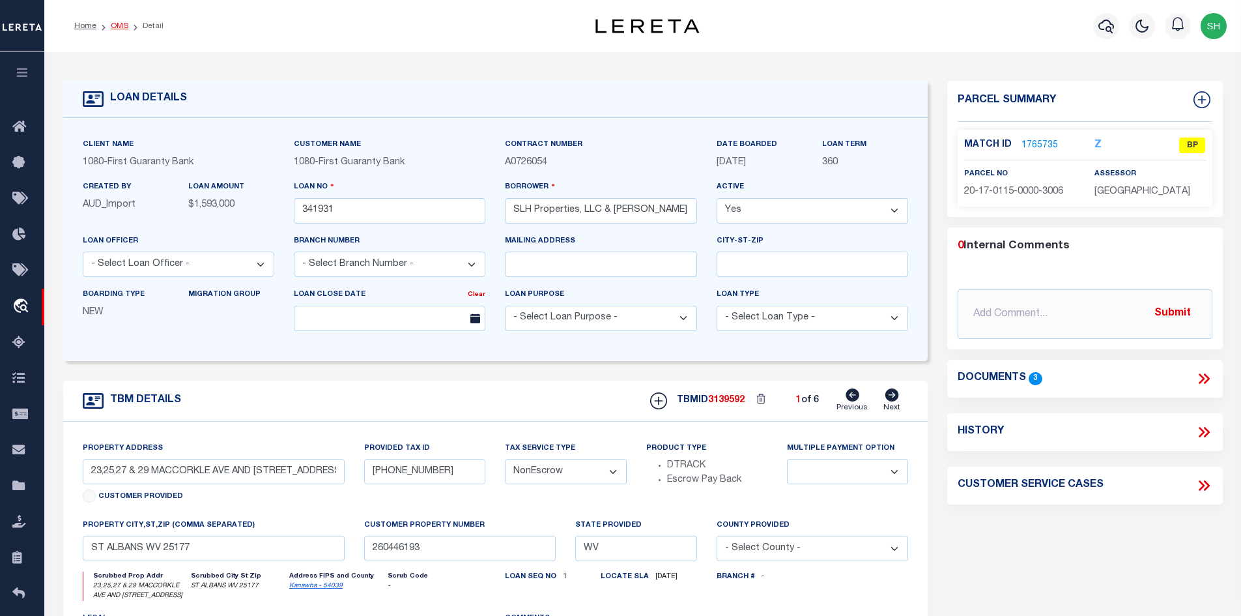
click at [112, 23] on link "OMS" at bounding box center [120, 26] width 18 height 8
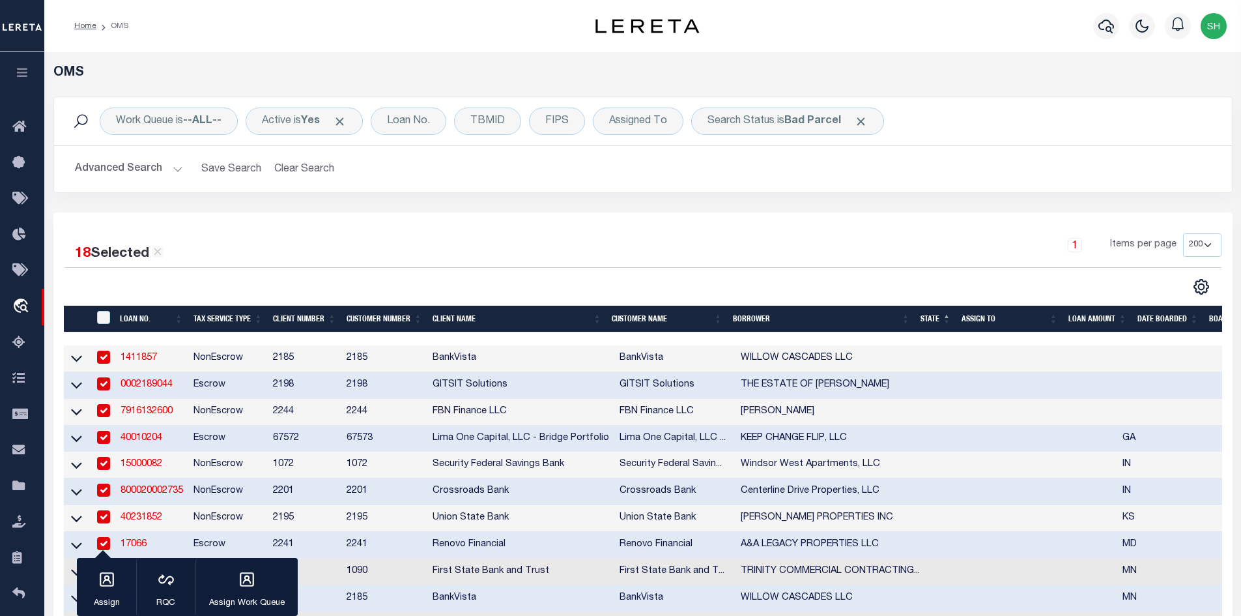
click at [497, 169] on h2 "Advanced Search Save Search Clear Search tblSearchTopScreen_dynamictable_____De…" at bounding box center [643, 168] width 1157 height 25
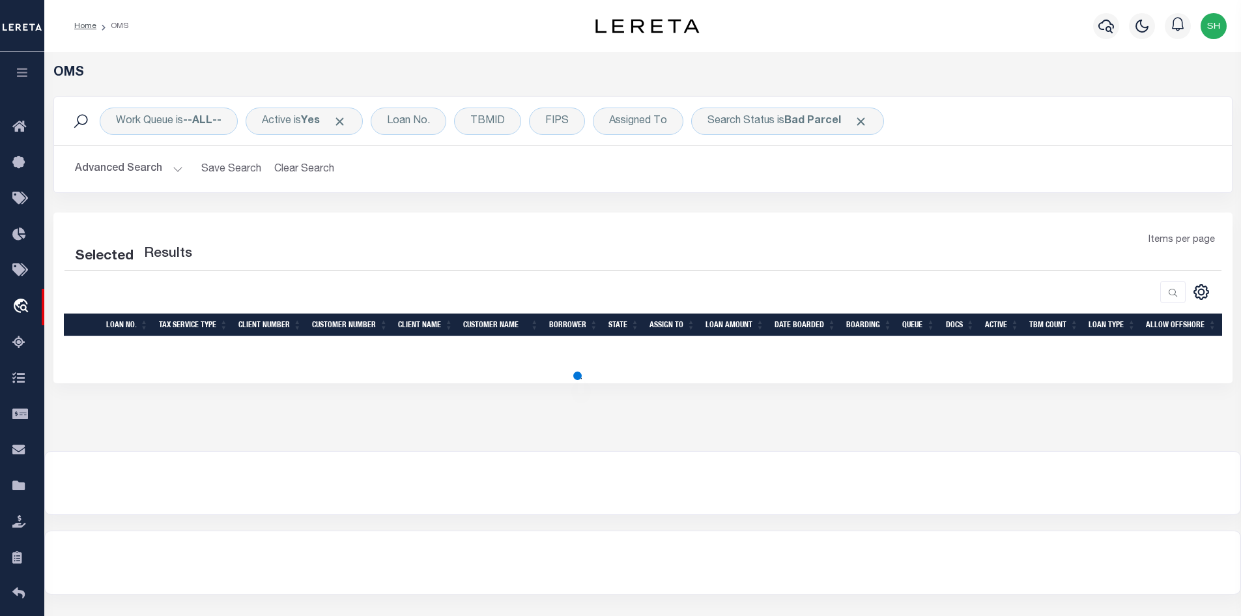
select select "200"
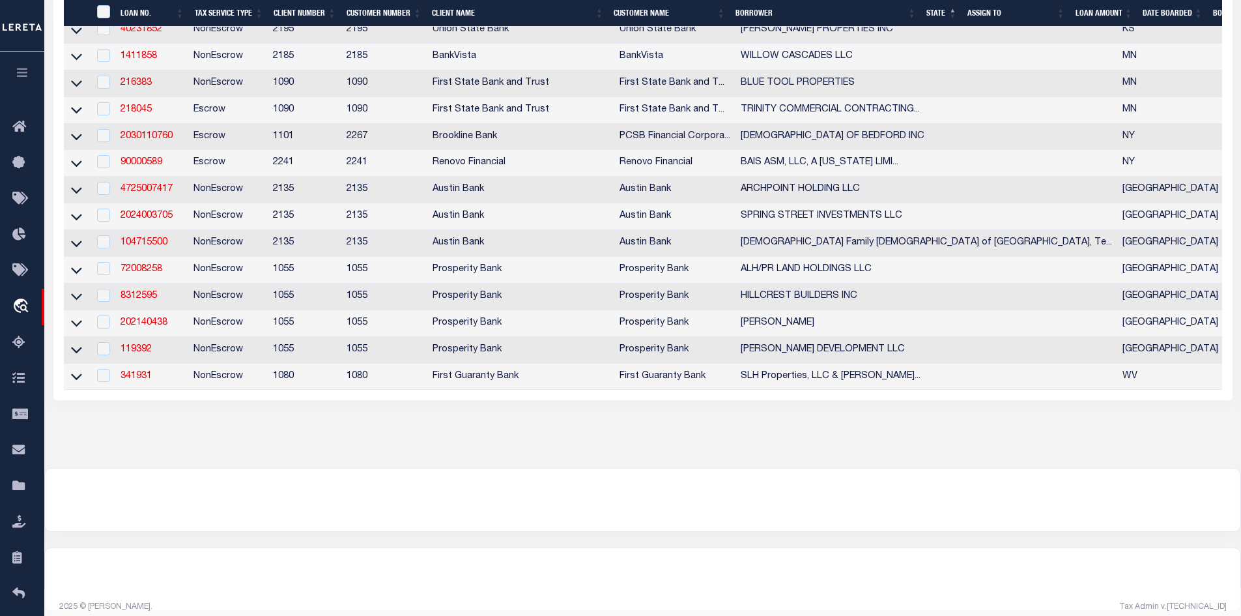
scroll to position [456, 0]
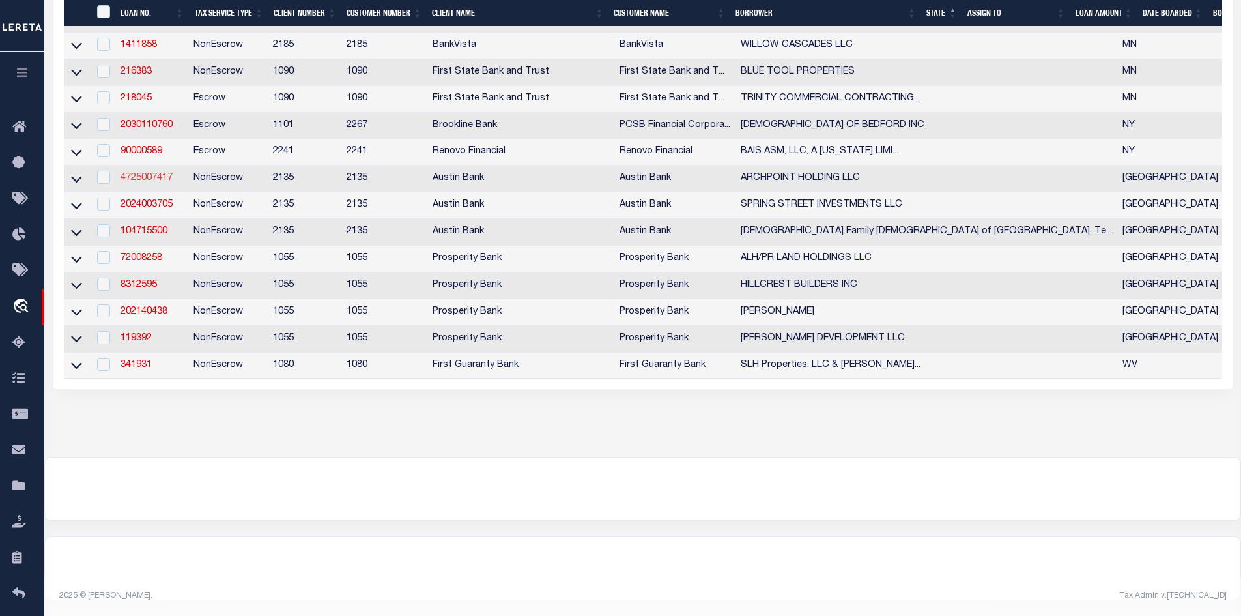
click at [156, 173] on link "4725007417" at bounding box center [147, 177] width 52 height 9
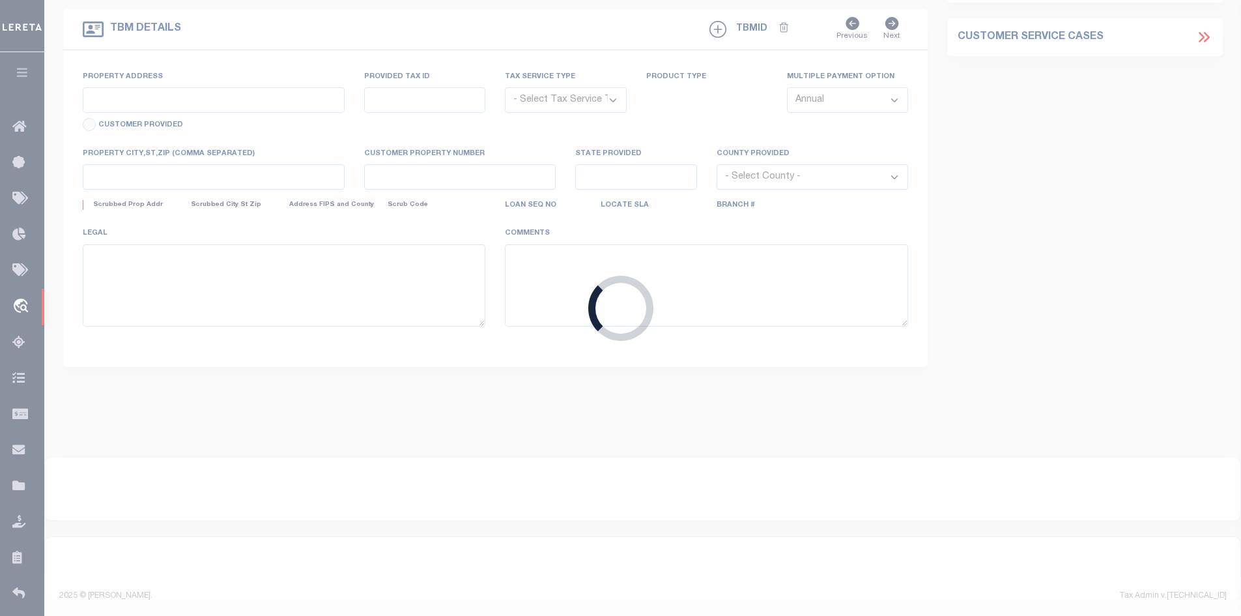
type input "4725007417"
type input "ARCHPOINT HOLDING LLC"
select select
type input "9638 HUFMESIER RD STE A"
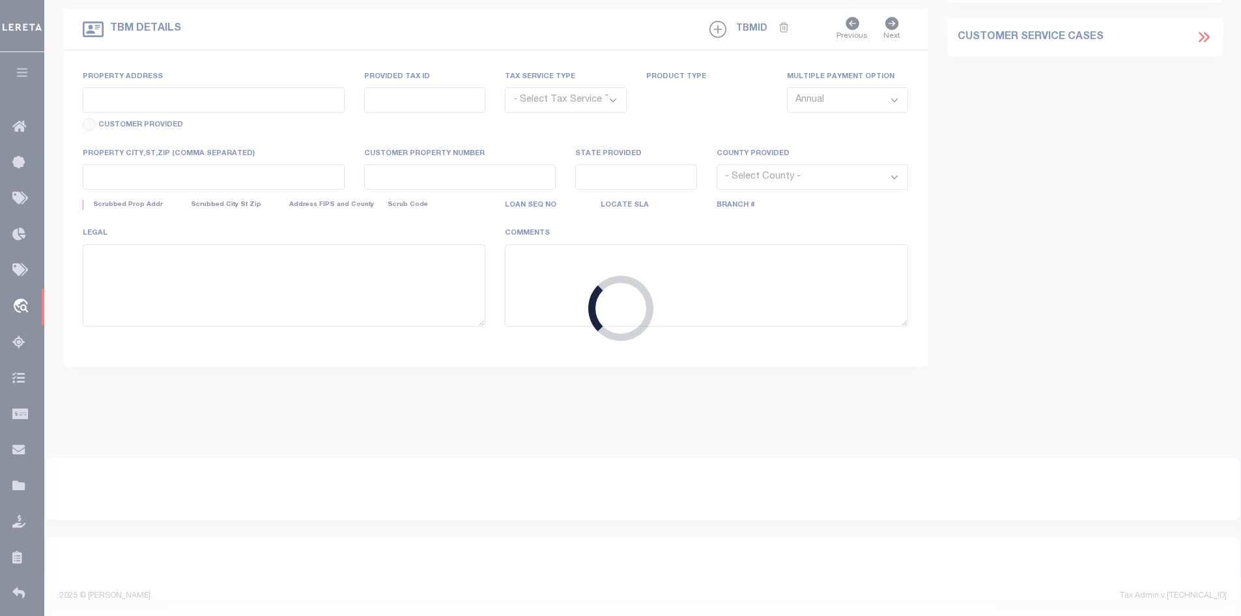
type input "HOUSTON, TX 77095"
select select "10"
select select "NonEscrow"
type input "18703 HOPFE RD"
select select
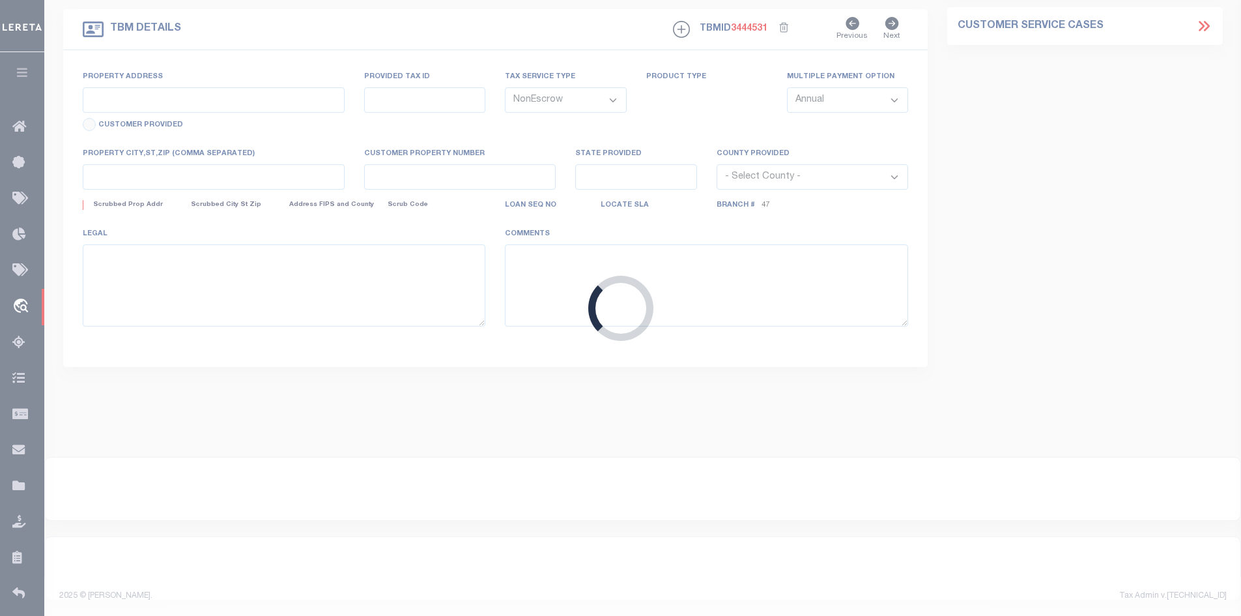
type input "HOCKLEY TX 77447"
type input "[GEOGRAPHIC_DATA]"
select select
type textarea "DT 17.985 AC SCHOOL LAND SVY A-333"
select select "22686"
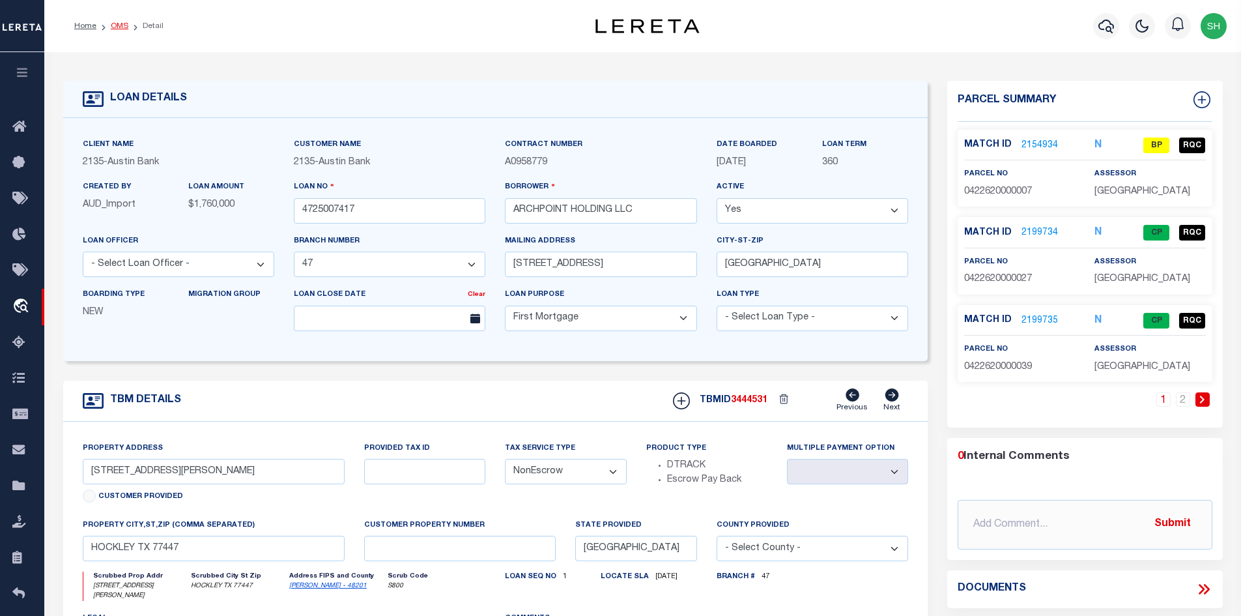
click at [119, 22] on link "OMS" at bounding box center [120, 26] width 18 height 8
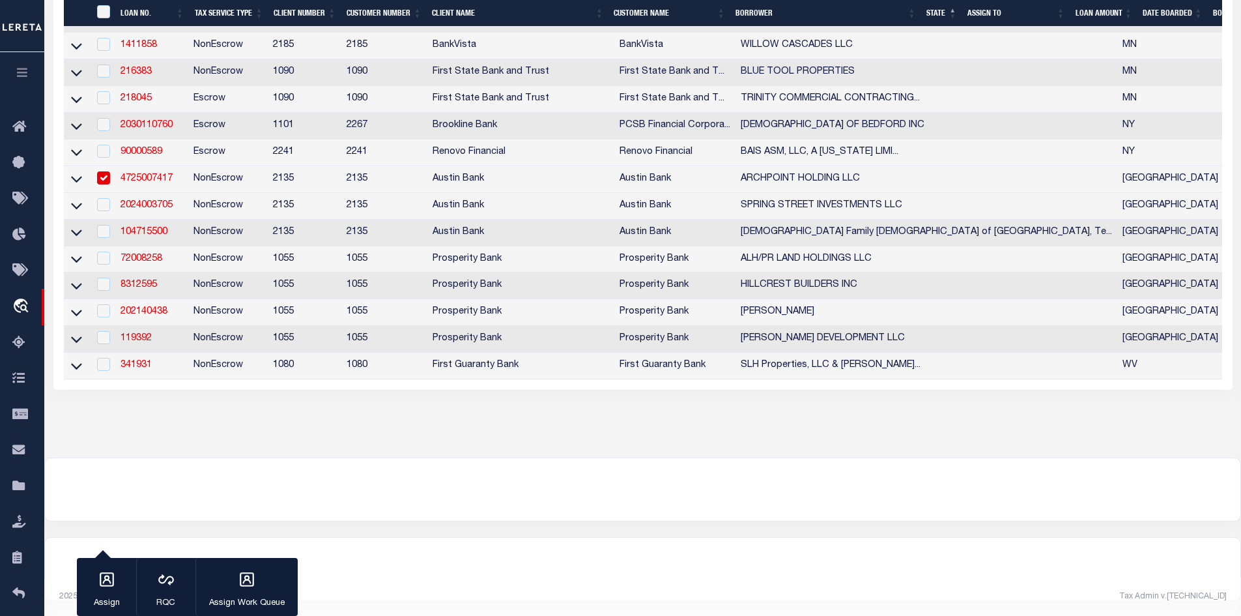
scroll to position [456, 0]
click at [155, 200] on link "2024003705" at bounding box center [147, 204] width 52 height 9
checkbox input "true"
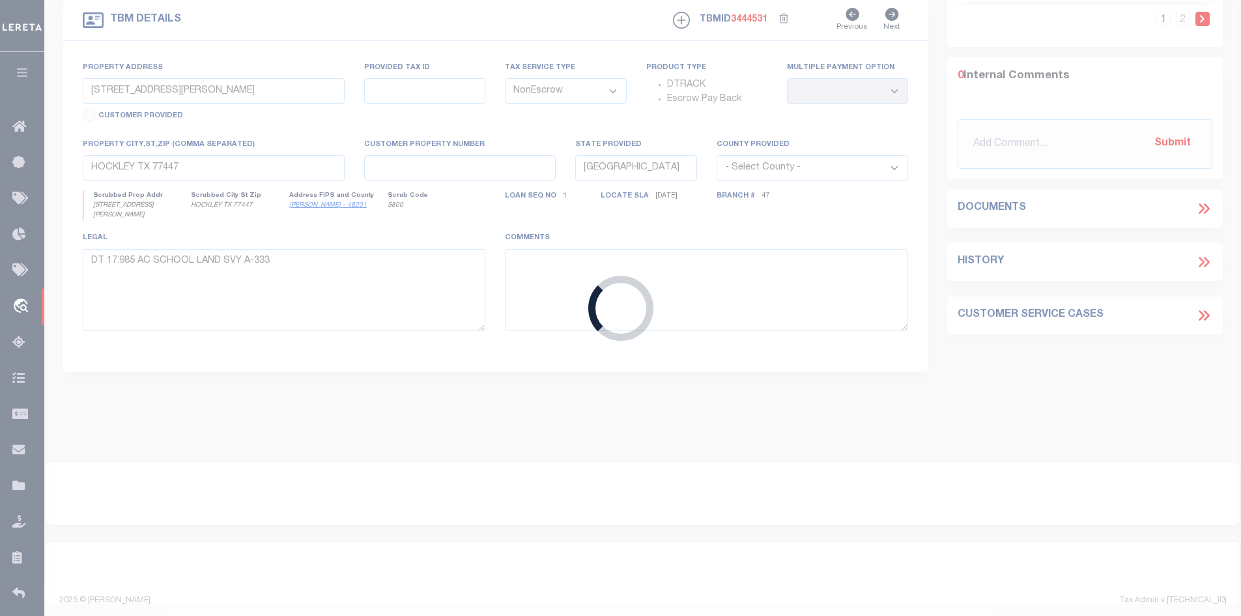
type input "2024003705"
type input "SPRING STREET INVESTMENTS LLC"
select select "7962"
select select "2600"
type input "535 WSW LOOP 323 STE 105"
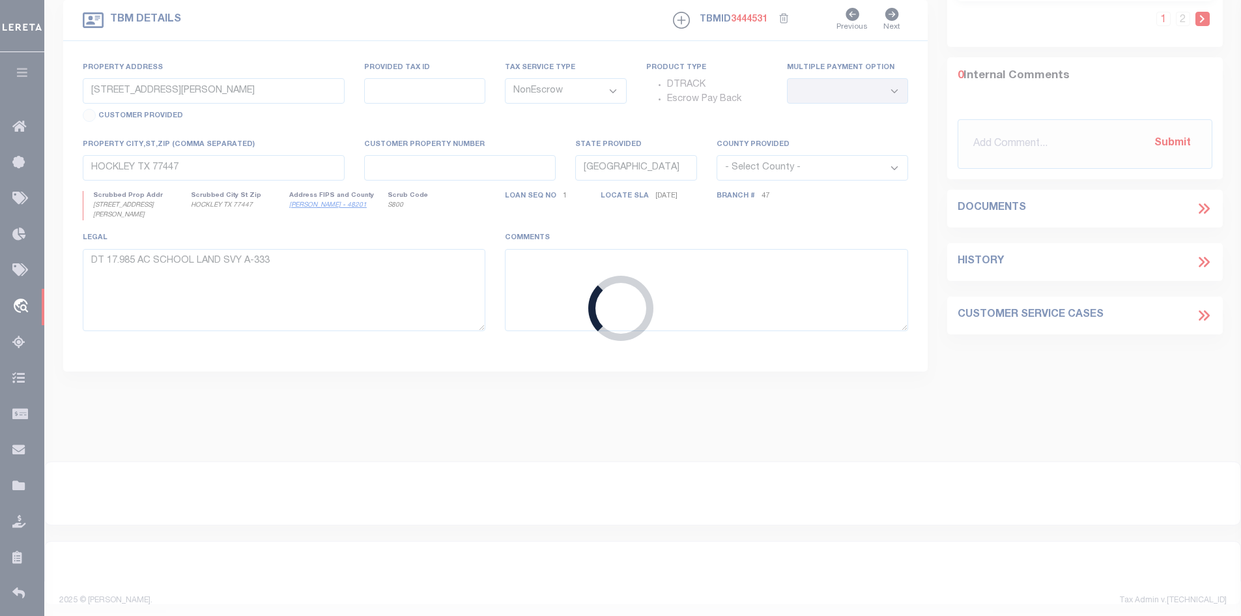
type input "TYLER, TX 75701-9453"
select select "600"
type input "7.596 ACRES ON 719 COUNTY ROAD 2754"
select select
type input "MINEOLA TX 75773"
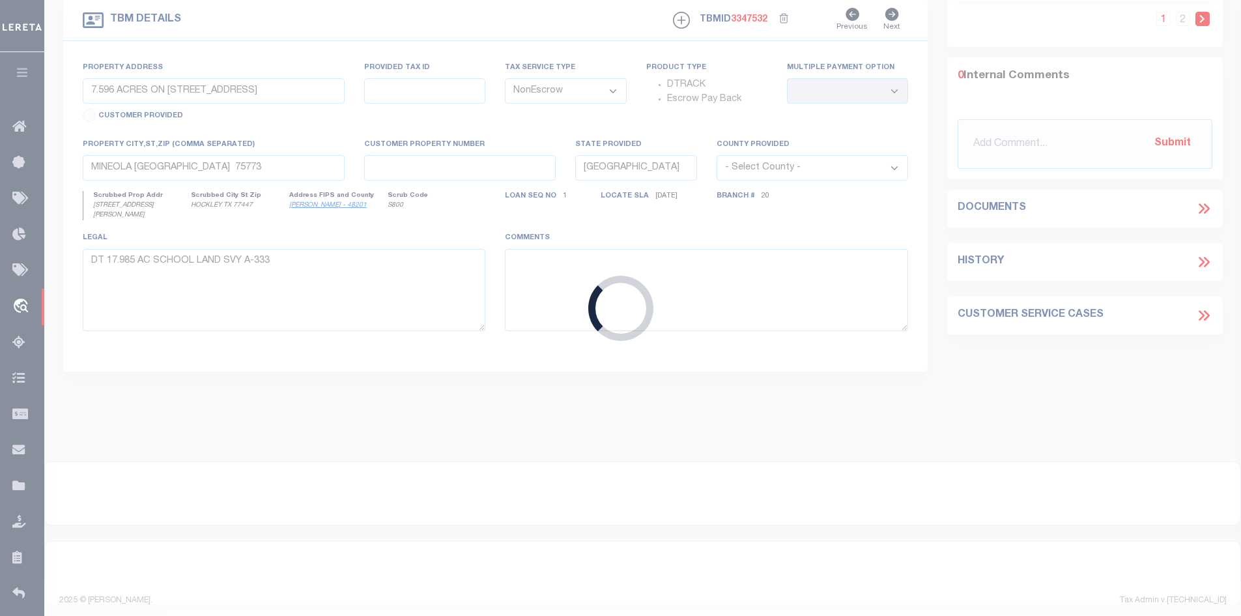
select select
type textarea "DT LTS 1-12 OAKWOOD MEADOWS SUB"
select select "7962"
select select "2600"
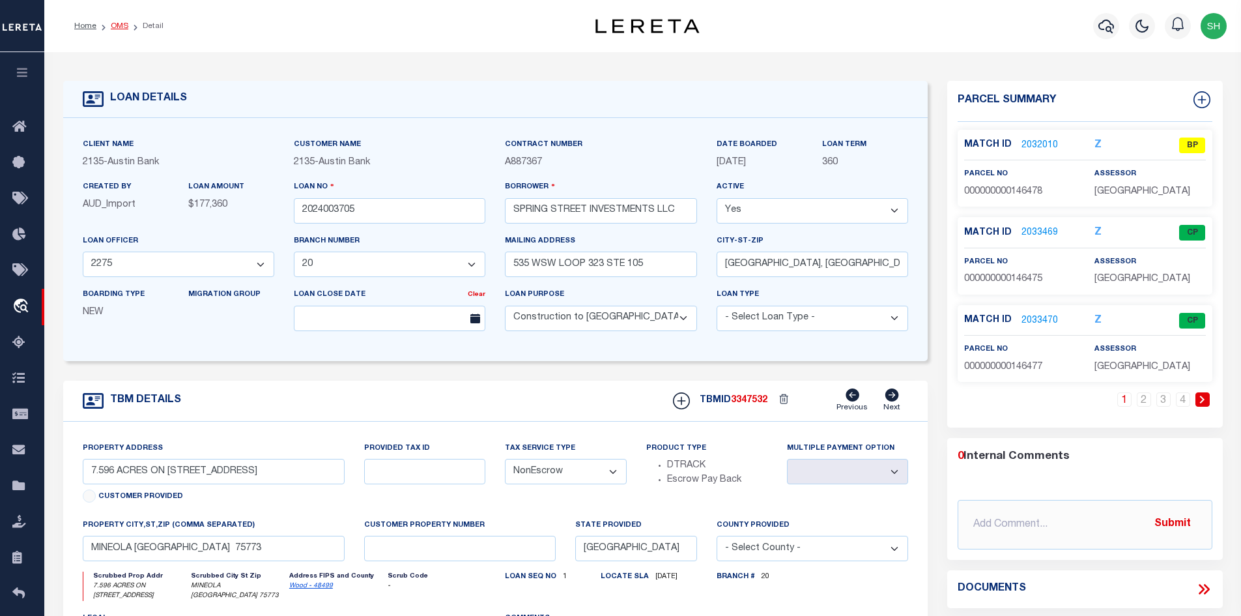
click at [116, 27] on link "OMS" at bounding box center [120, 26] width 18 height 8
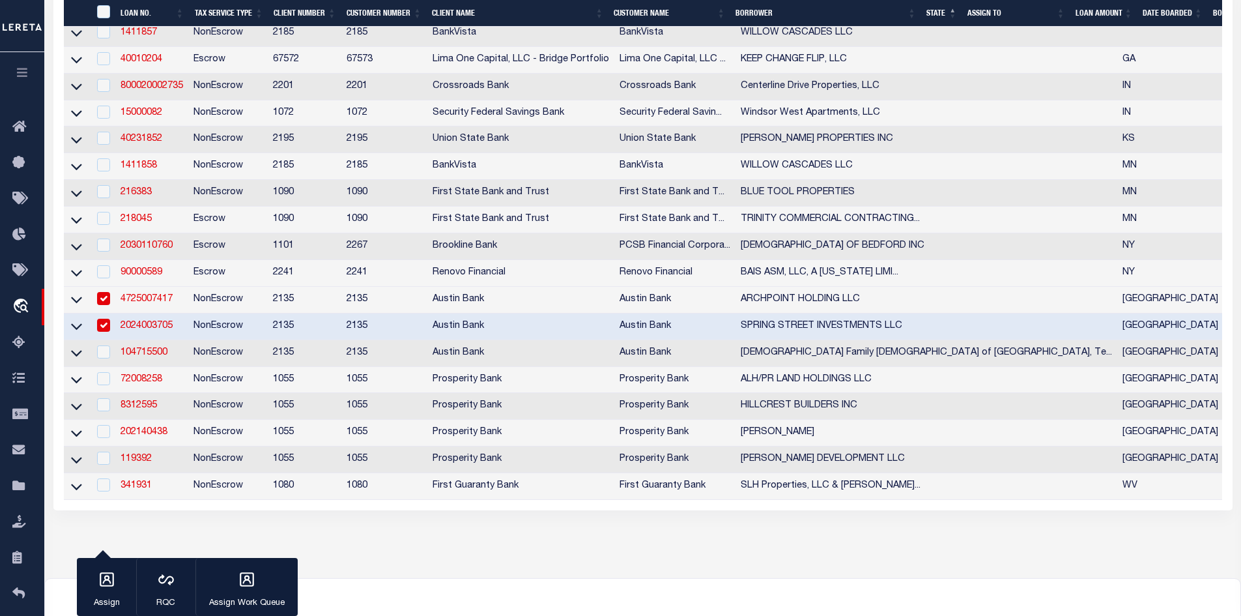
scroll to position [456, 0]
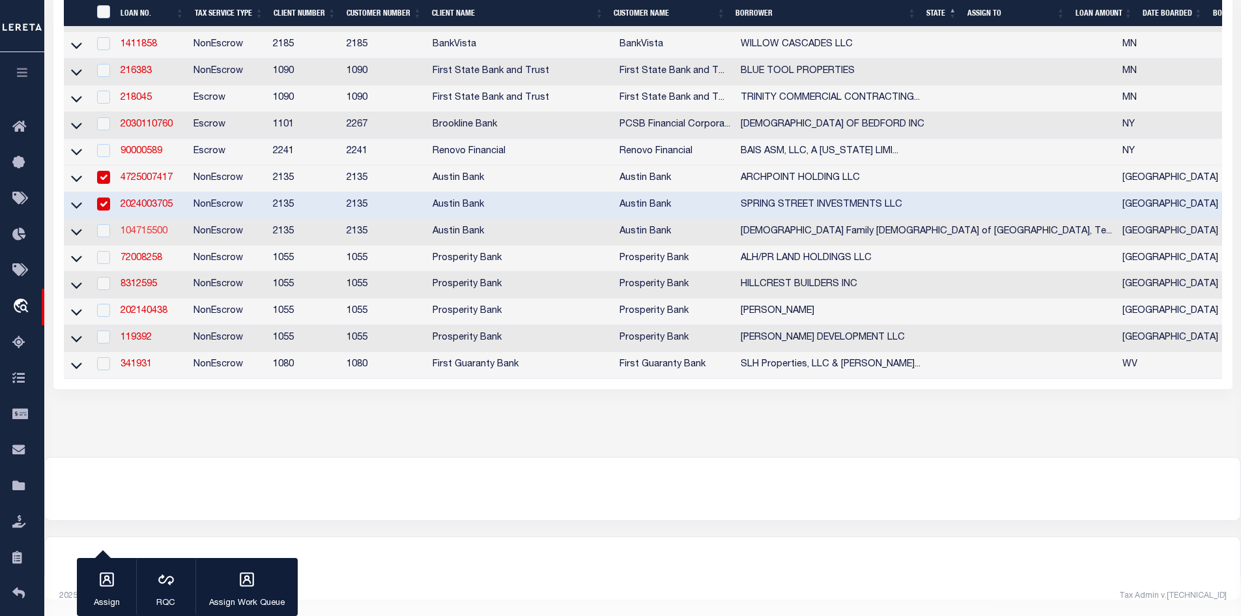
click at [144, 227] on link "104715500" at bounding box center [144, 231] width 47 height 9
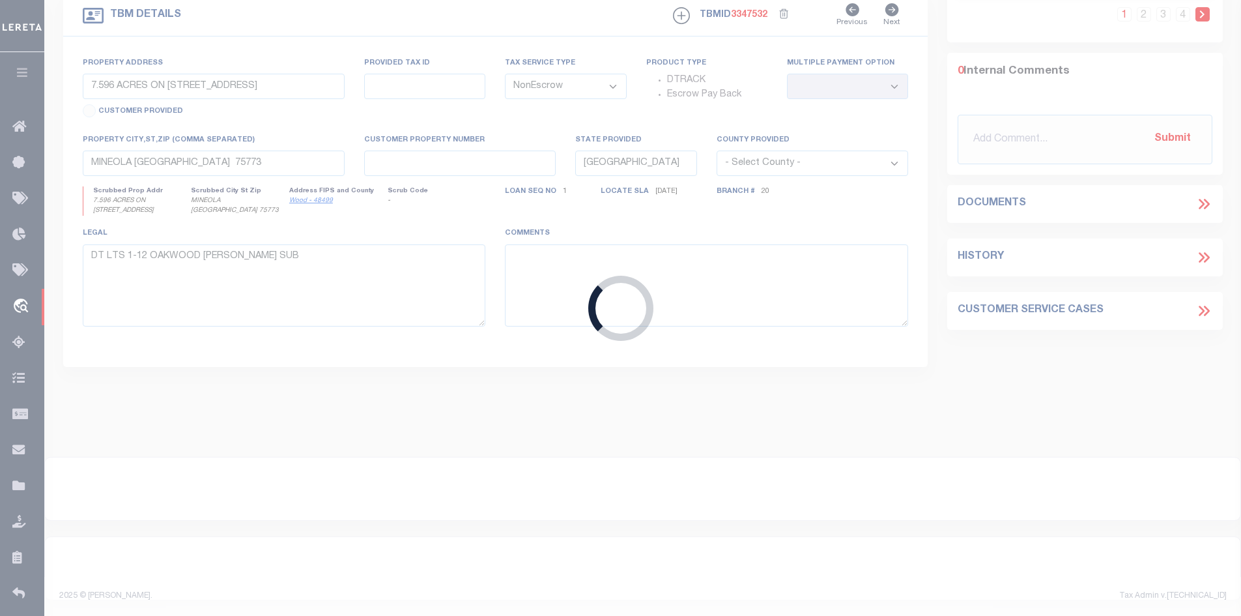
type input "104715500"
type input "[PERSON_NAME][DEMOGRAPHIC_DATA][GEOGRAPHIC_DATA], [US_STATE]"
select select "166772"
select select "22686"
type input "PO BOX 569"
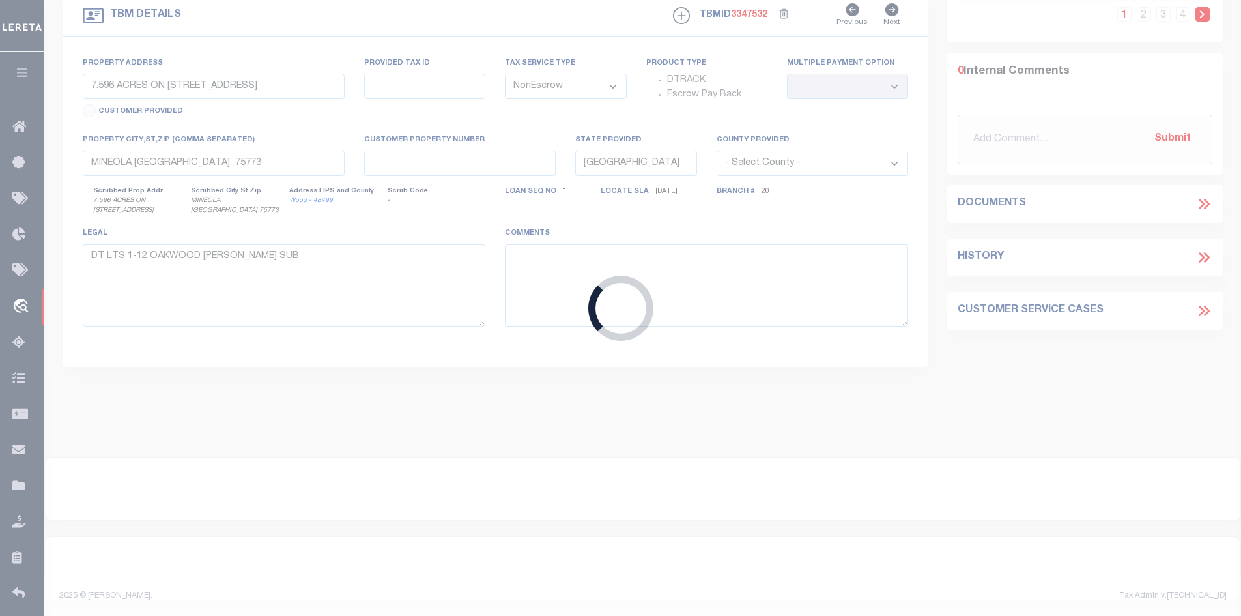
type input "[GEOGRAPHIC_DATA]-0569"
select select "400"
type input "[STREET_ADDRESS][PERSON_NAME]"
select select
type input "CYPRESS TX 77433"
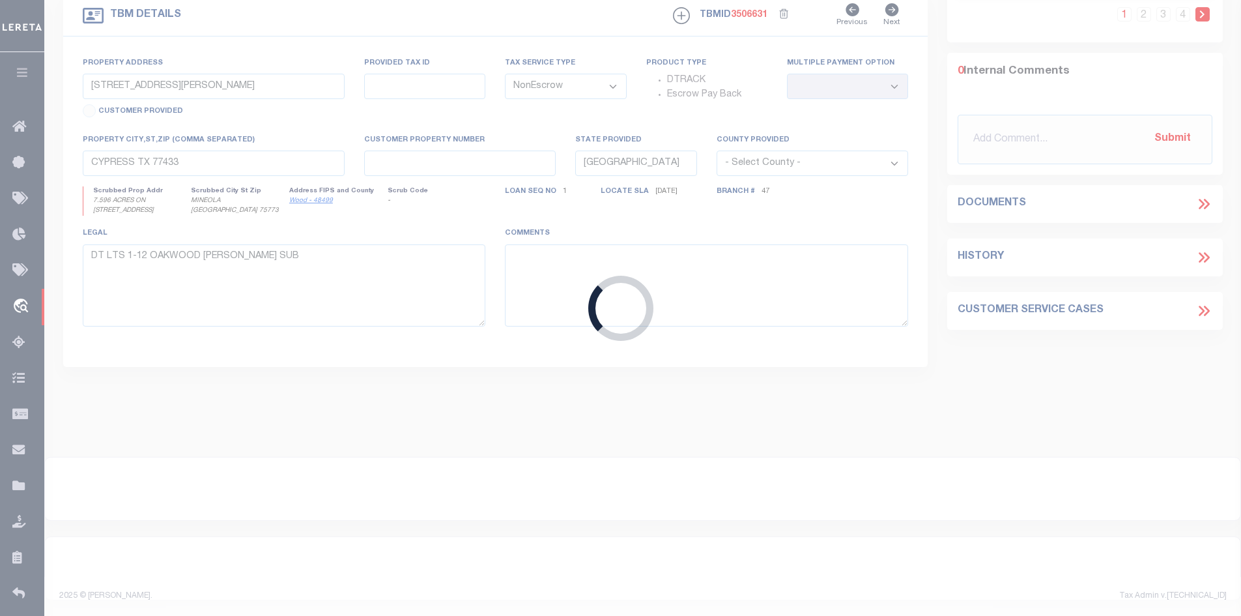
select select
type textarea "CP DT LT 6 & 11 SEC 25 [GEOGRAPHIC_DATA] LAND SVY A-333"
select select "166772"
select select "22686"
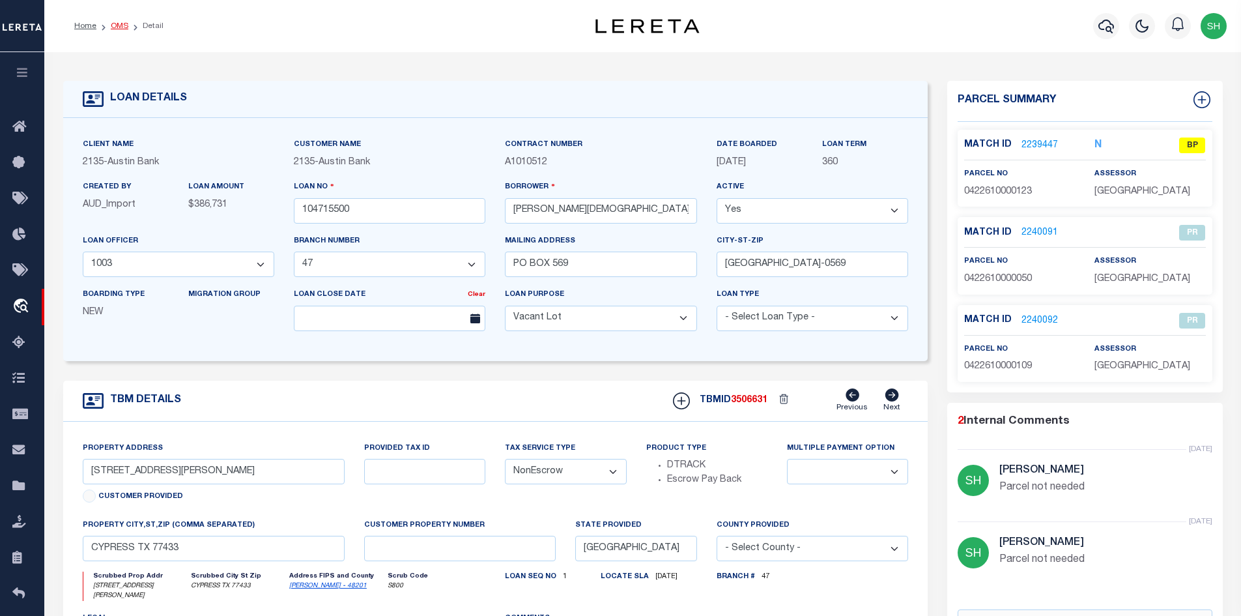
click at [119, 25] on link "OMS" at bounding box center [120, 26] width 18 height 8
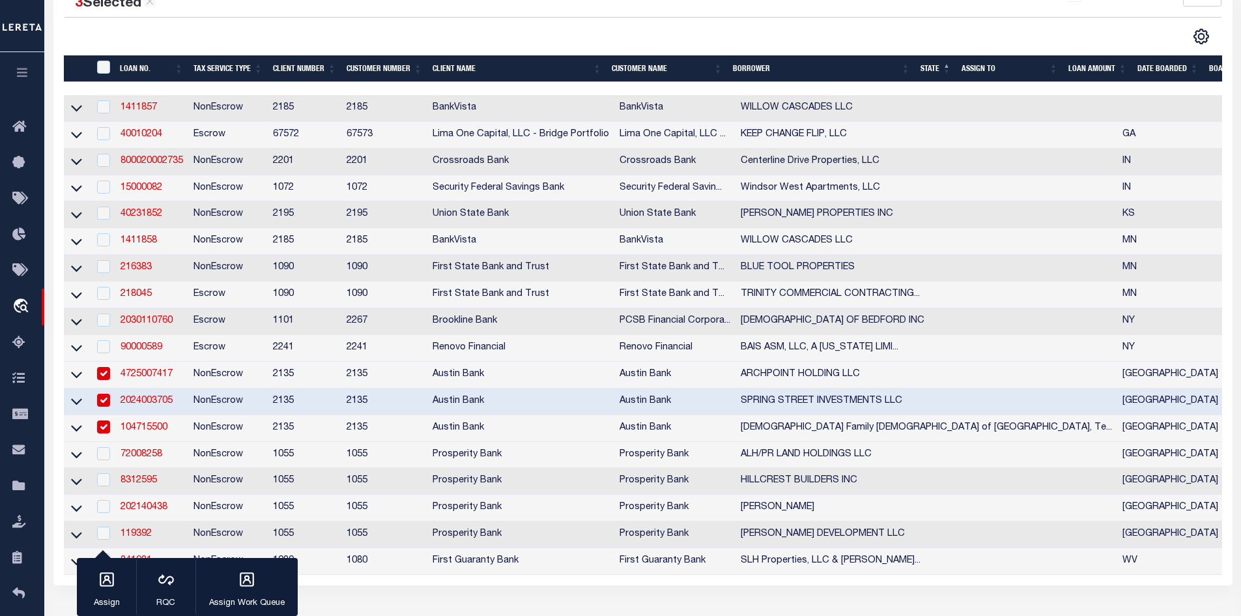
scroll to position [261, 0]
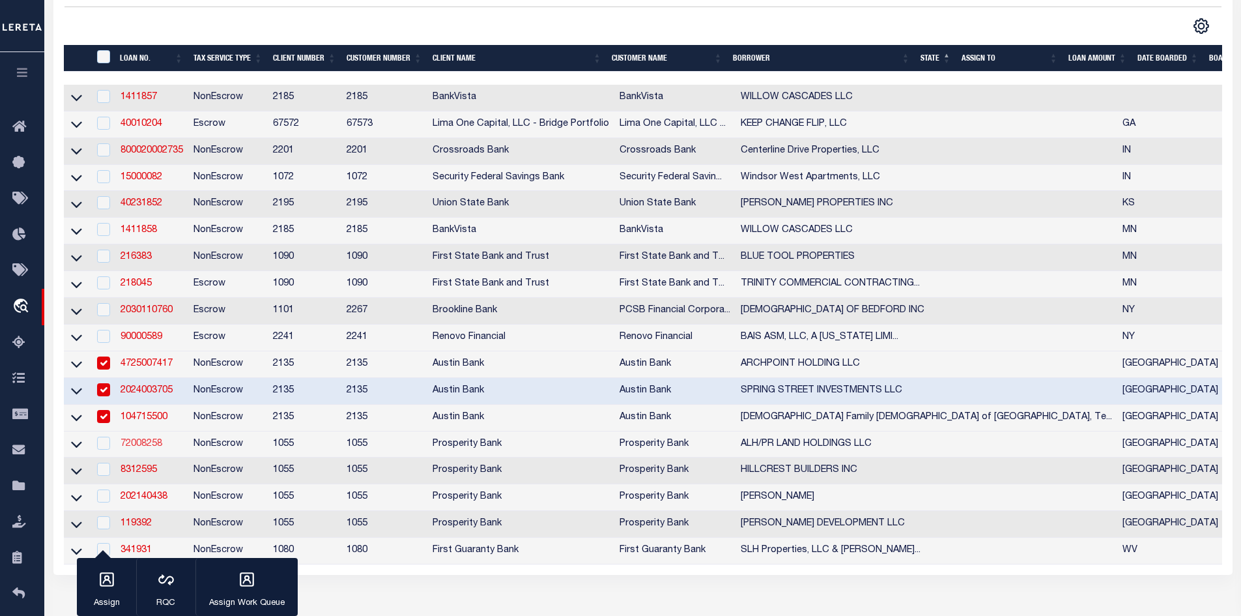
click at [150, 448] on link "72008258" at bounding box center [142, 443] width 42 height 9
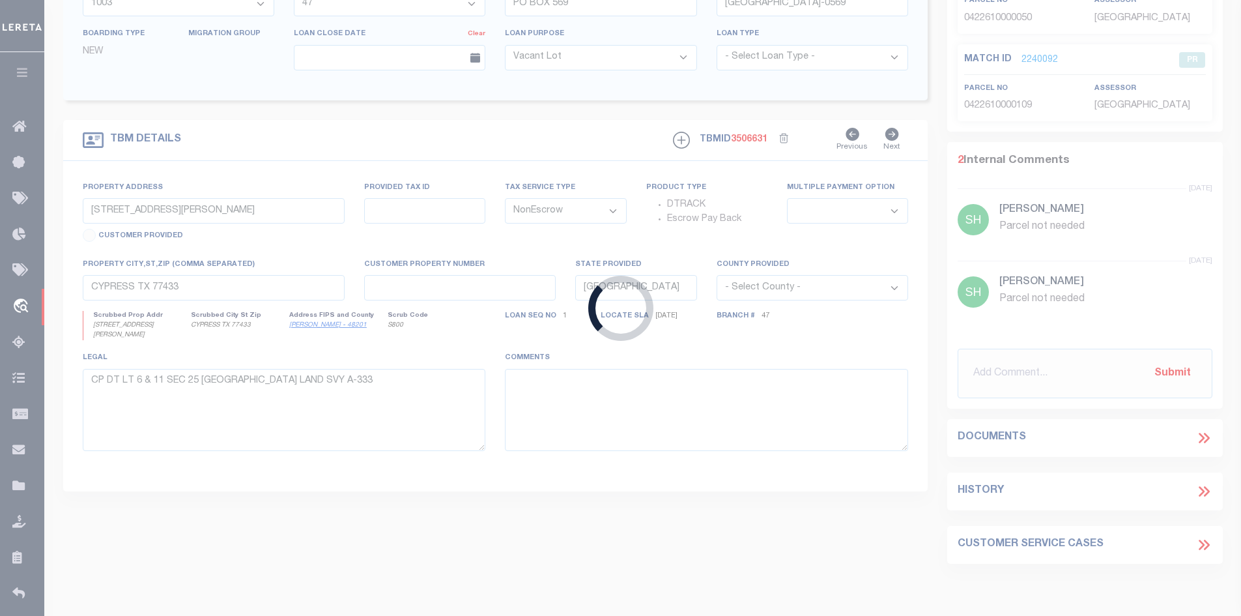
type input "72008258"
type input "ALH/PR LAND HOLDINGS LLC"
select select
type input "[STREET_ADDRESS]"
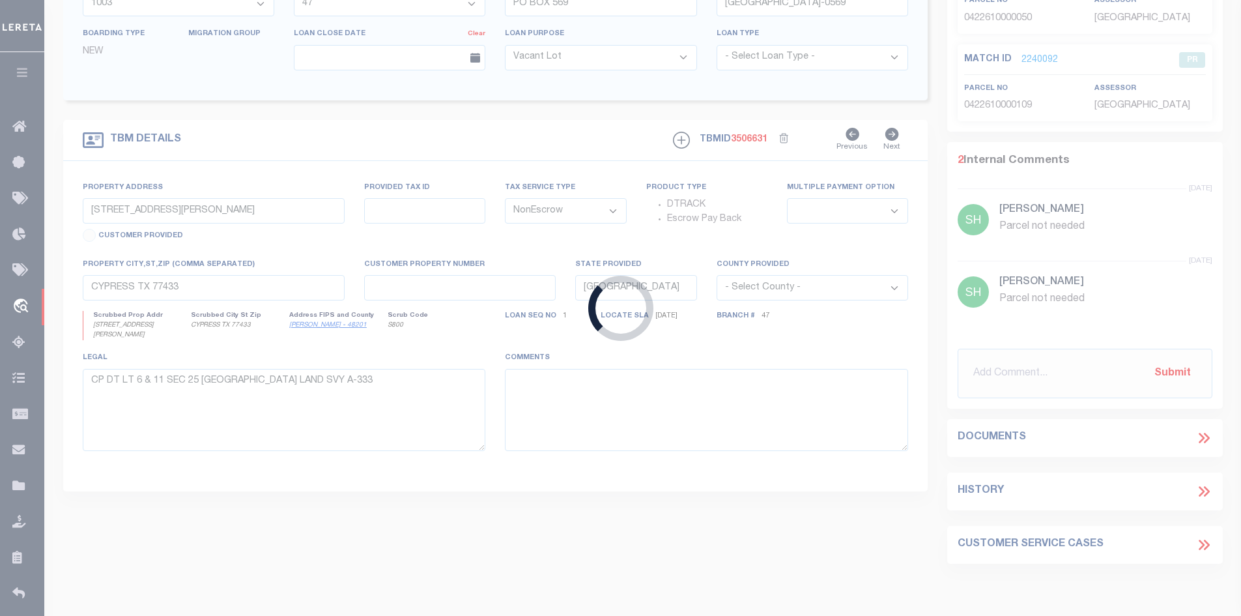
type input "STAFFORD TX 77477"
select select
type input "[PERSON_NAME]"
select select
type input "ROSENBERG TX 77471"
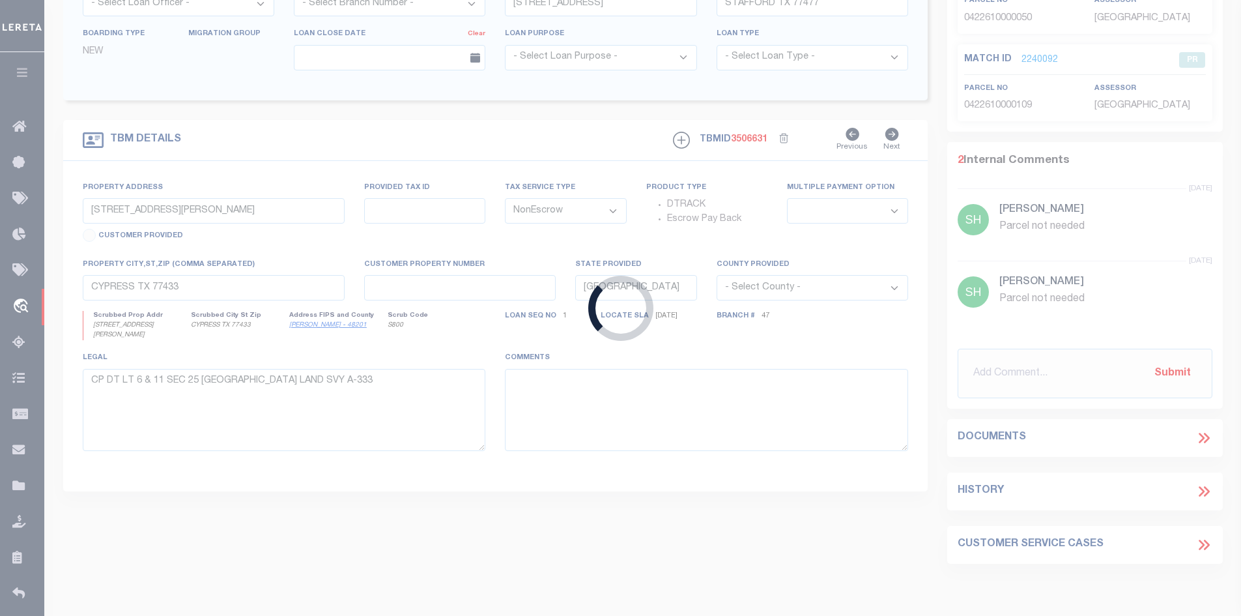
type input "1"
select select
type textarea "0 [PERSON_NAME][GEOGRAPHIC_DATA] 10.75 AC OUT OF [PERSON_NAME] BOEING 11.75 AC …"
type textarea "1 OF 1"
select select "10412"
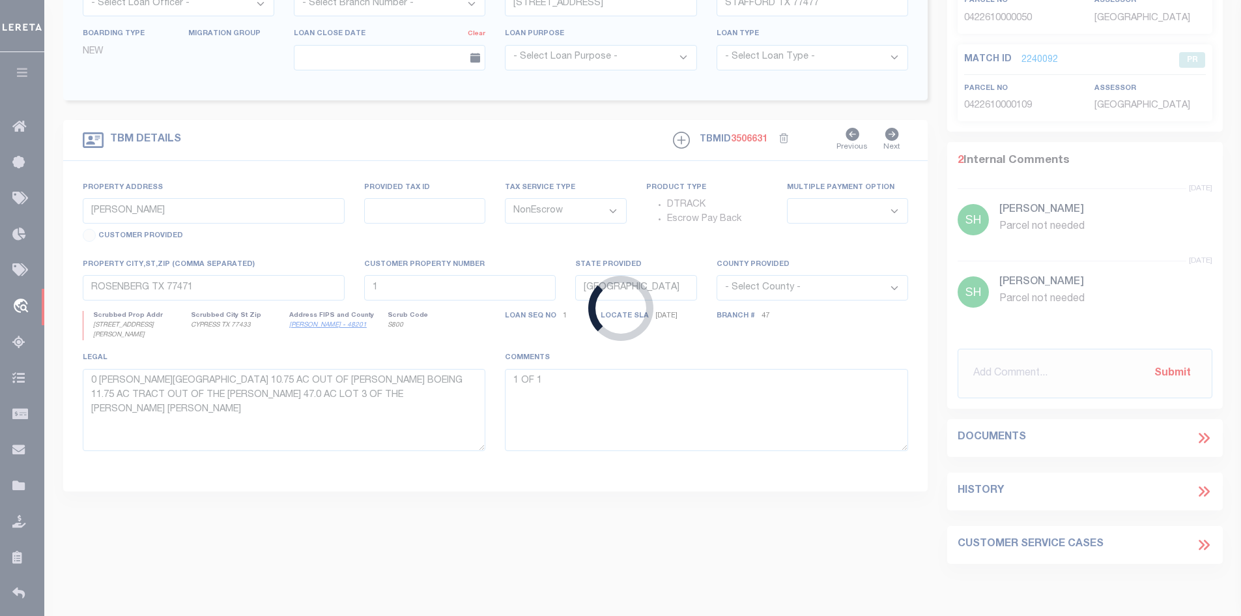
select select "3898"
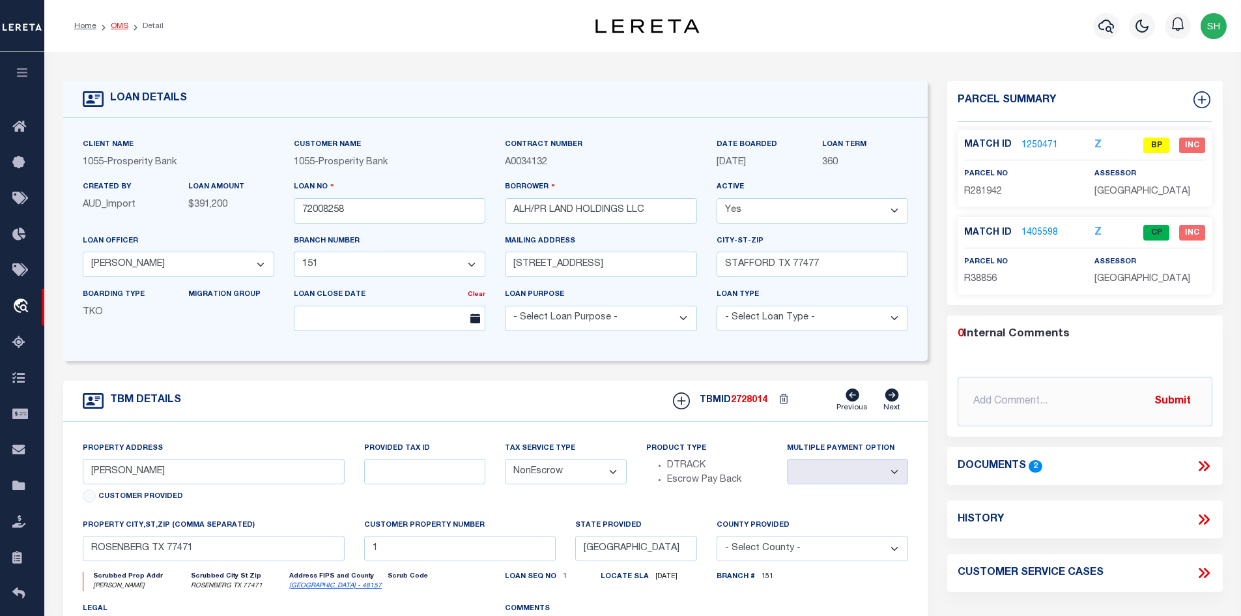
click at [121, 29] on link "OMS" at bounding box center [120, 26] width 18 height 8
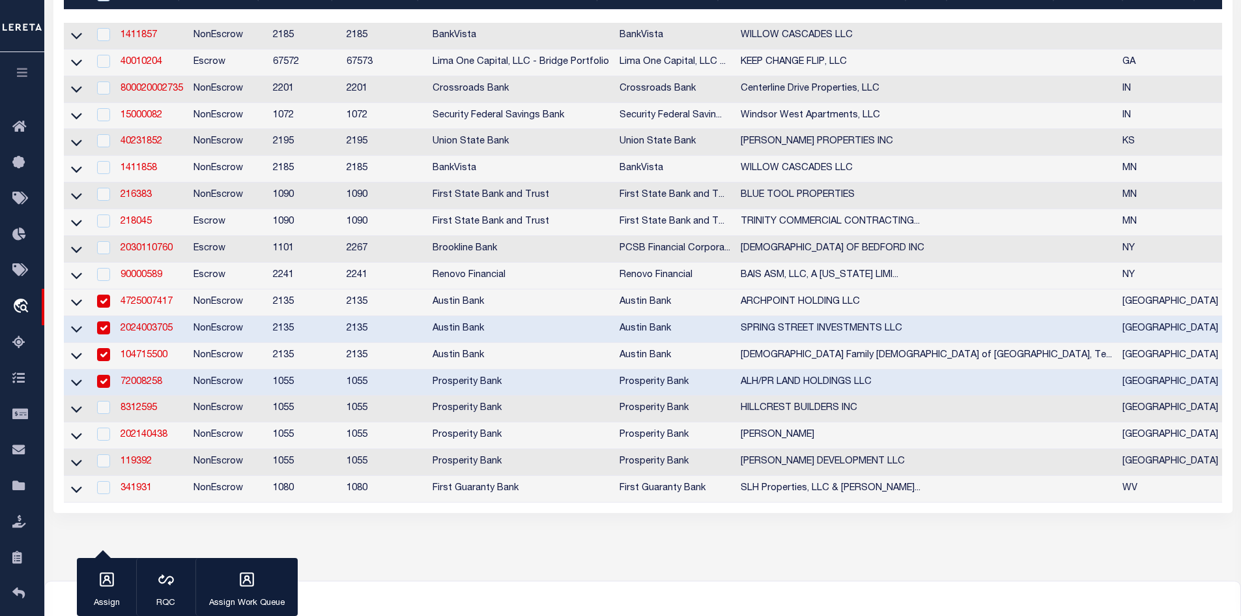
scroll to position [326, 0]
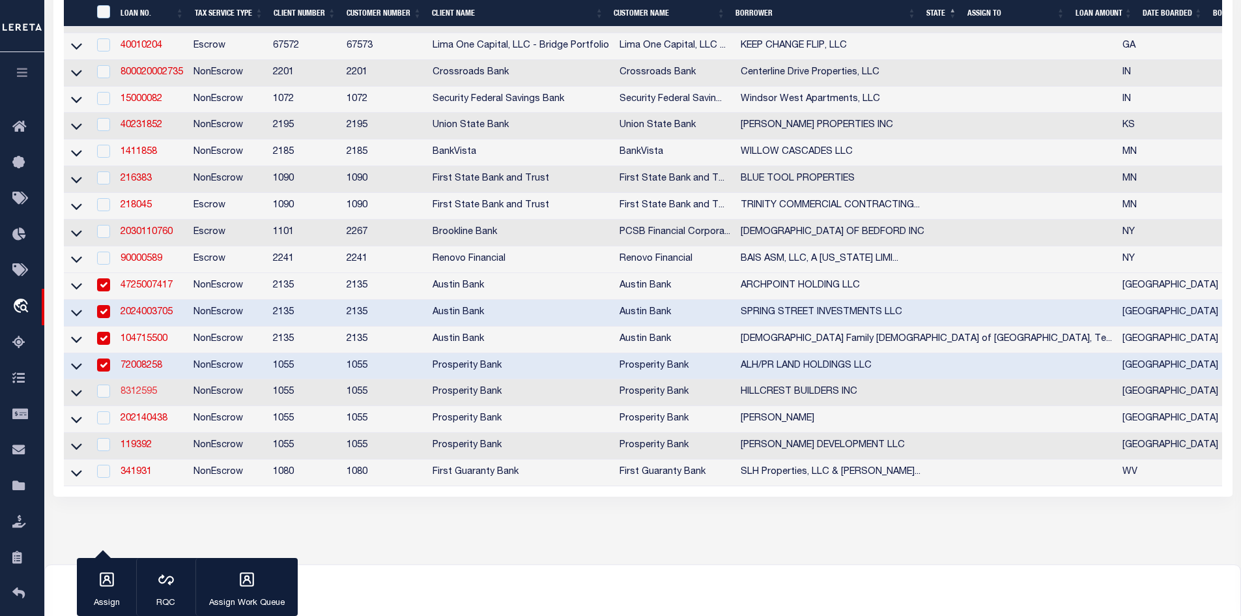
click at [135, 396] on link "8312595" at bounding box center [139, 391] width 36 height 9
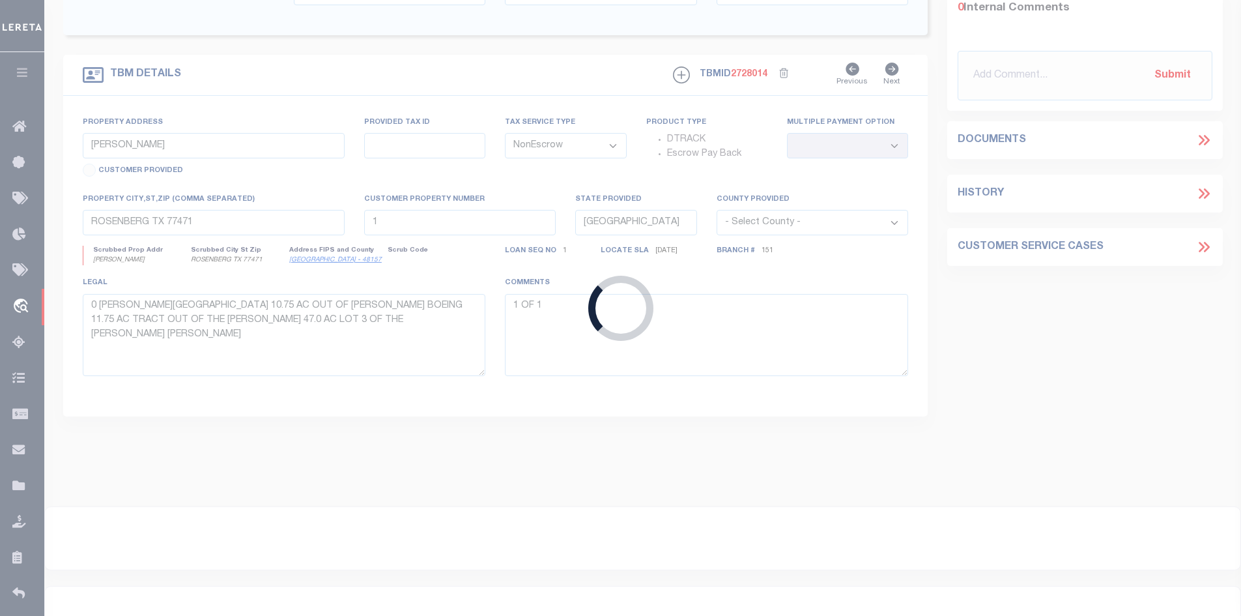
type input "8312595"
type input "HILLCREST BUILDERS INC"
select select "10637"
select select "4017"
type input "[STREET_ADDRESS][PERSON_NAME]"
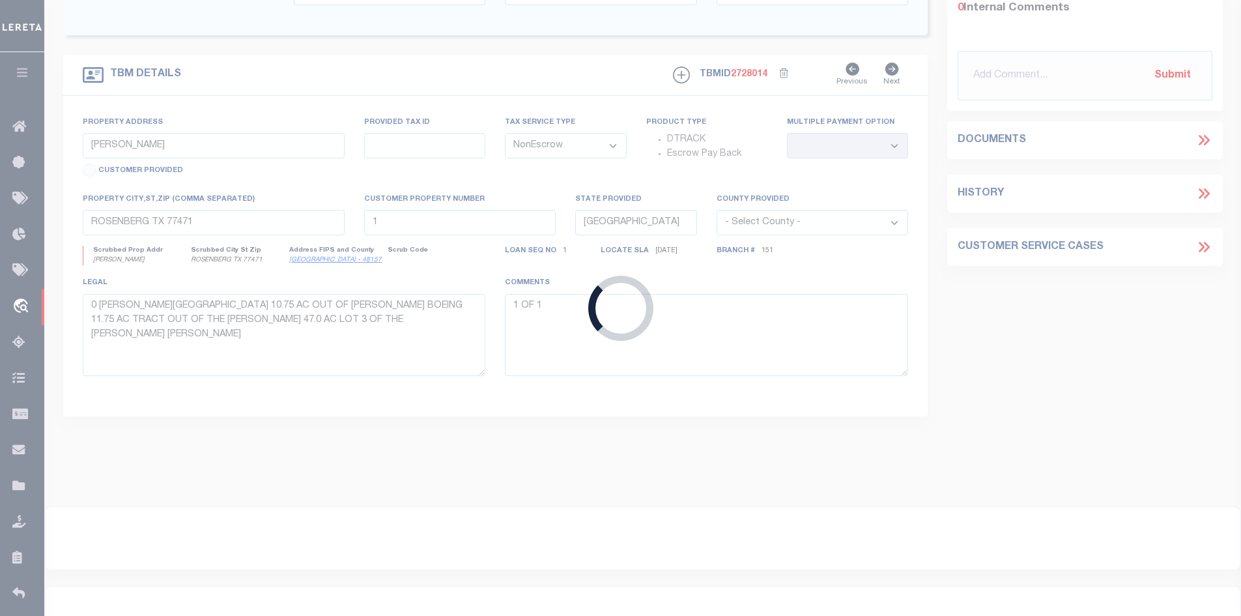
type input "[GEOGRAPHIC_DATA] TX 77055"
select select
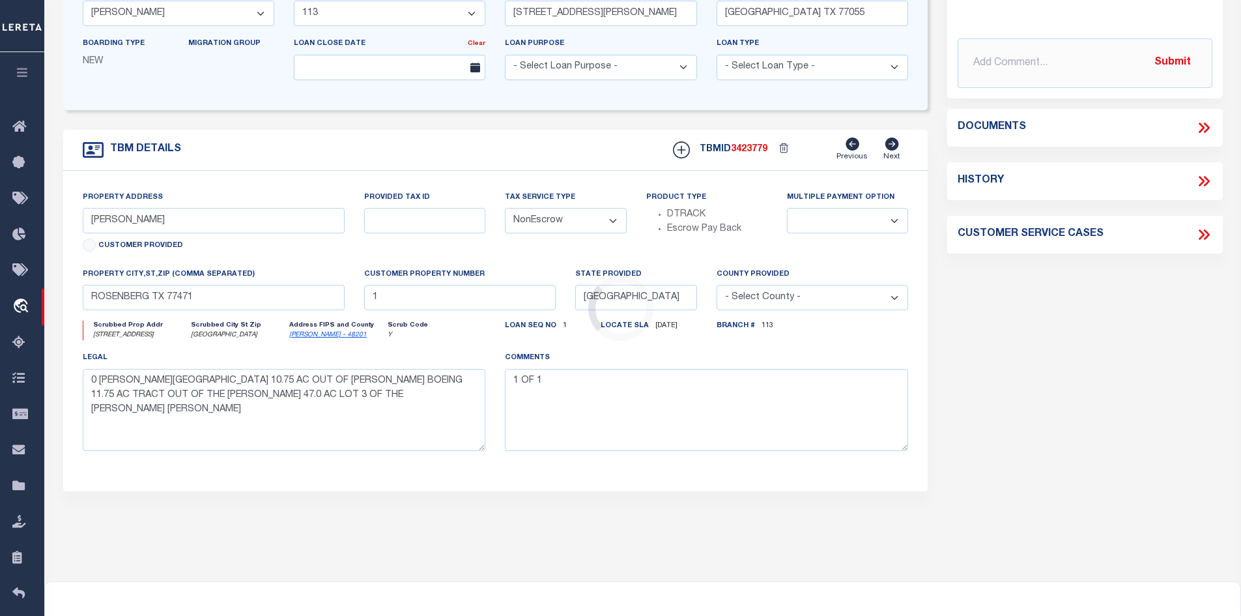
select select "10637"
select select "4017"
type input "[STREET_ADDRESS]"
type input "0861710000009"
select select
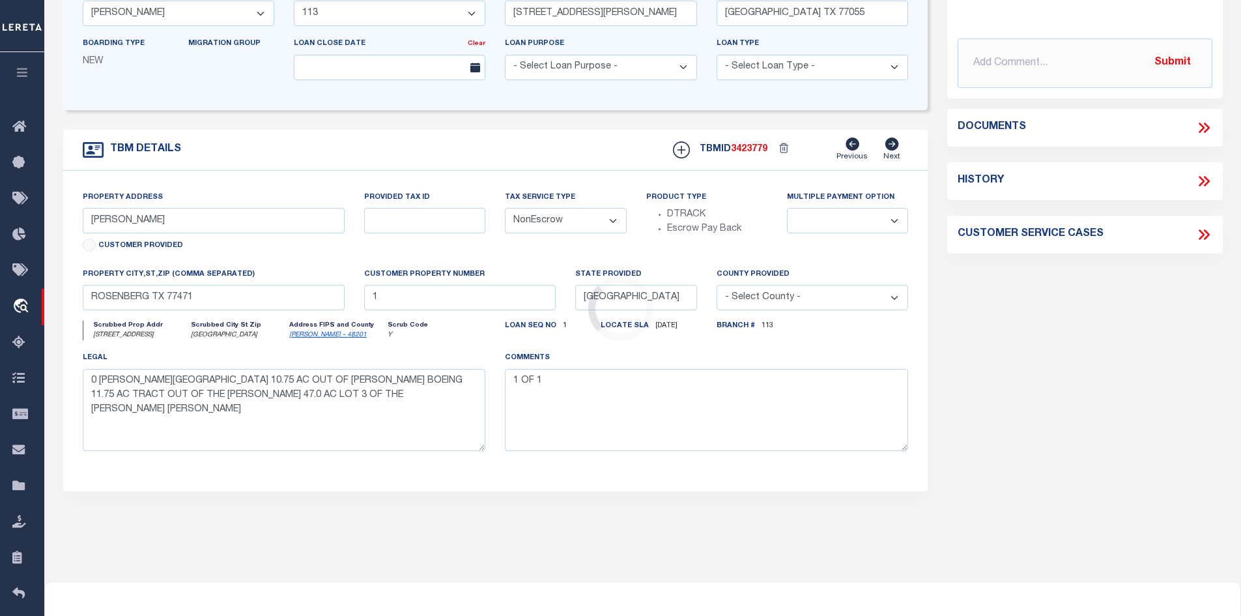
type input "[GEOGRAPHIC_DATA]"
type textarea "[STREET_ADDRESS][PERSON_NAME]"
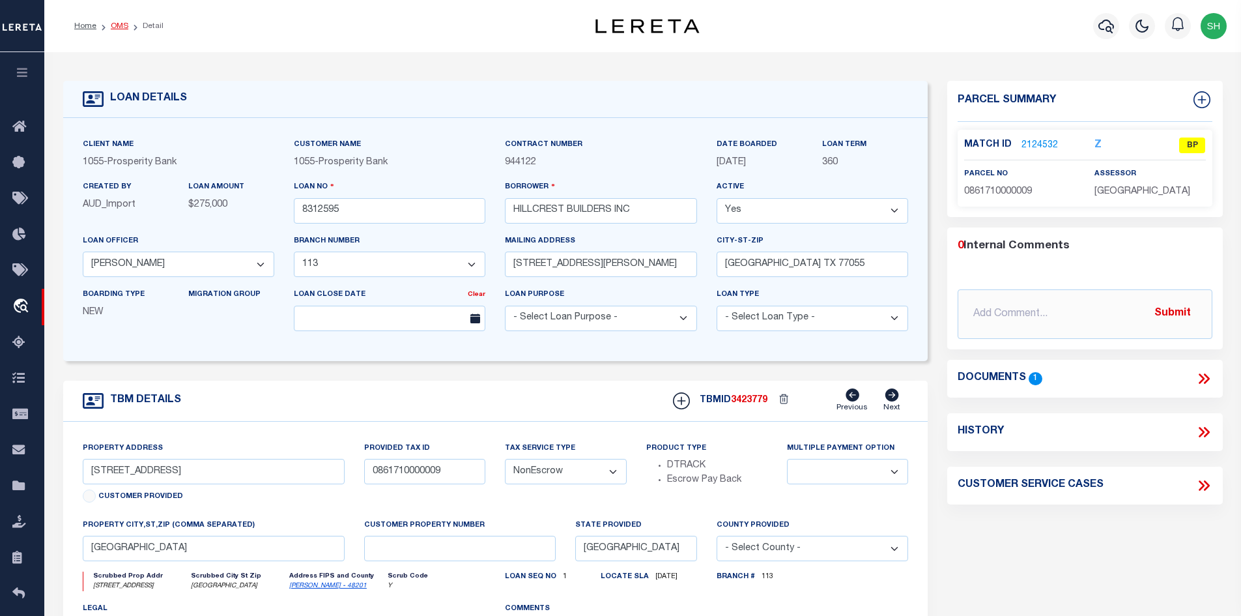
click at [118, 29] on link "OMS" at bounding box center [120, 26] width 18 height 8
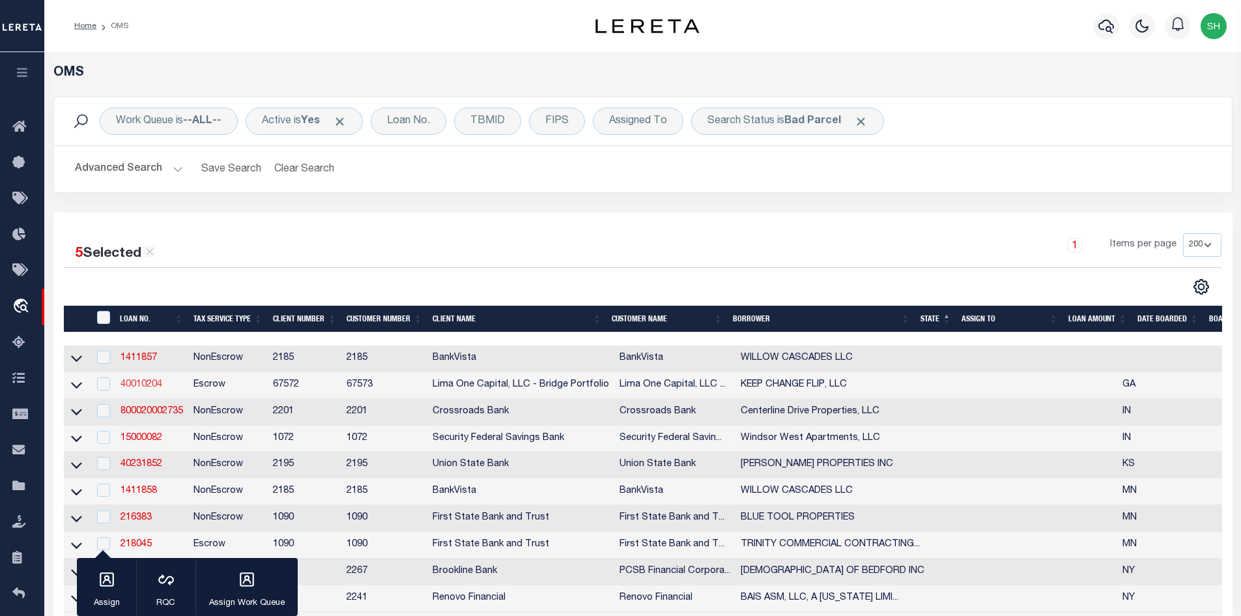
click at [134, 386] on link "40010204" at bounding box center [142, 384] width 42 height 9
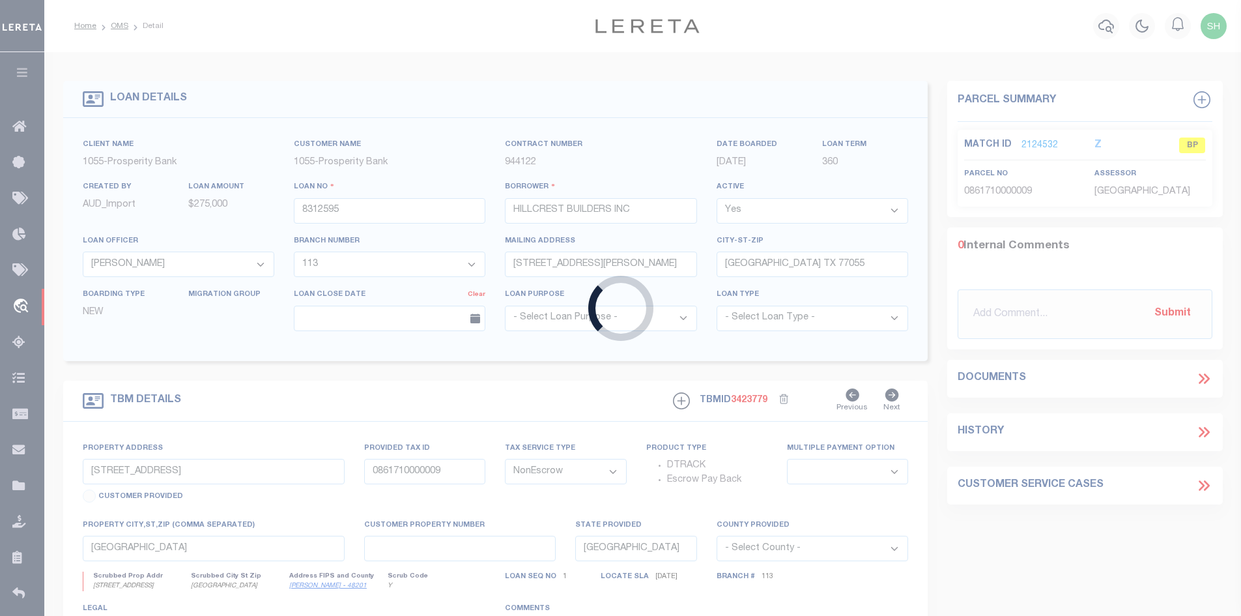
type input "40010204"
type input "KEEP CHANGE FLIP, LLC"
select select
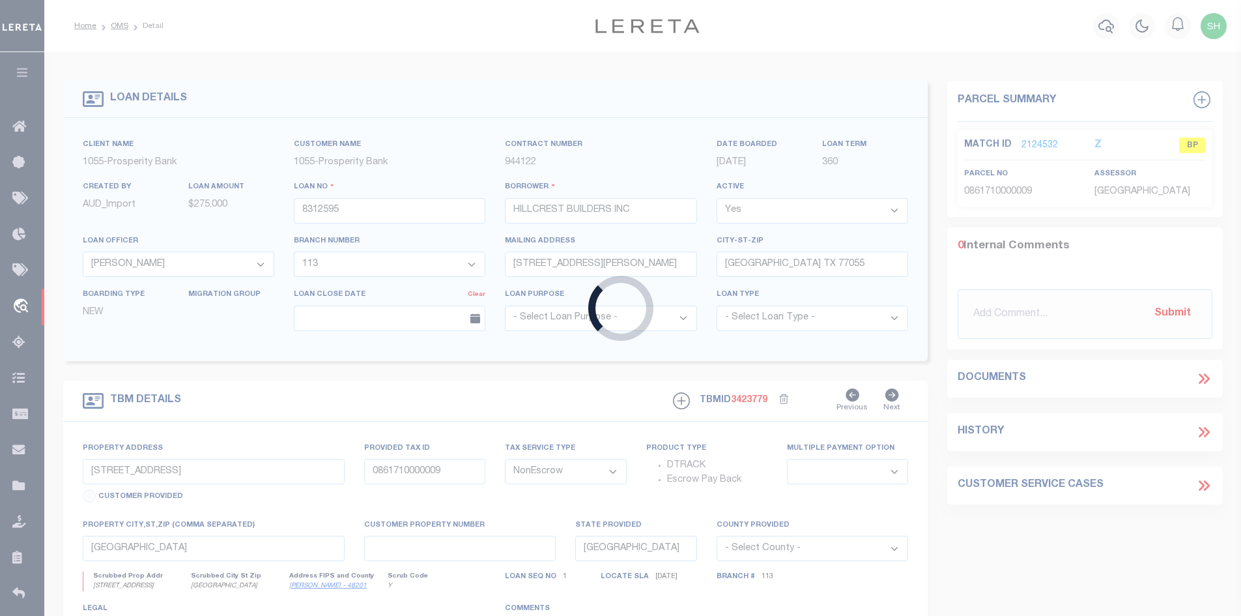
select select "10"
select select
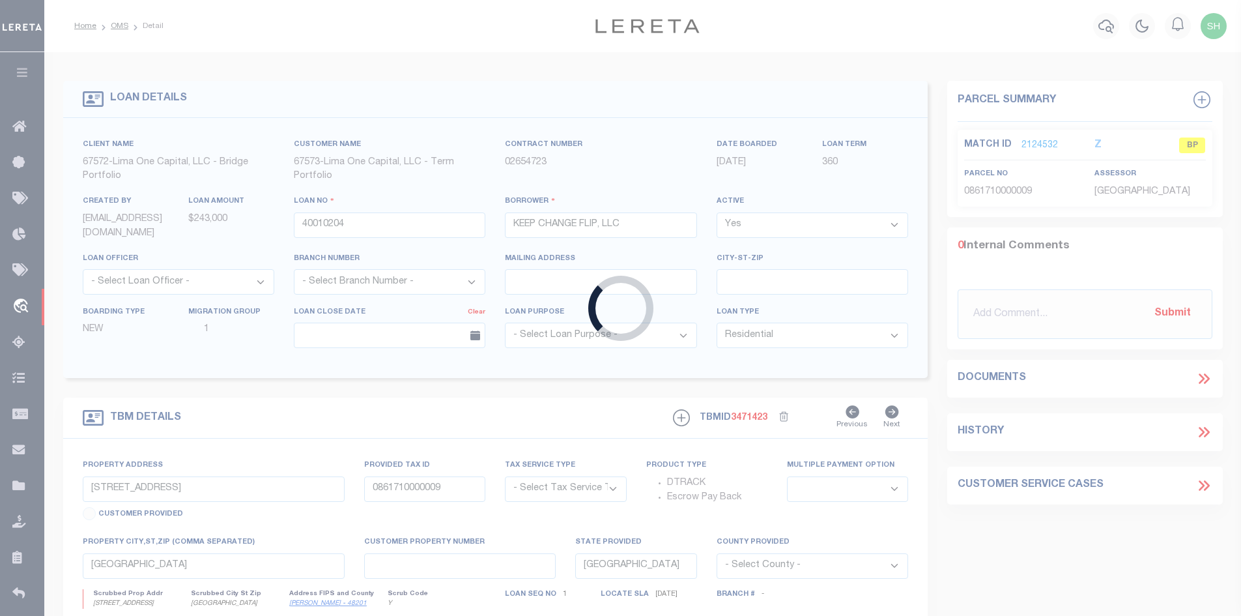
type input "2874 HORSE SHOE DRIVE SE"
radio input "true"
select select "Escrow"
select select
type input "ATLANTA GA 30316"
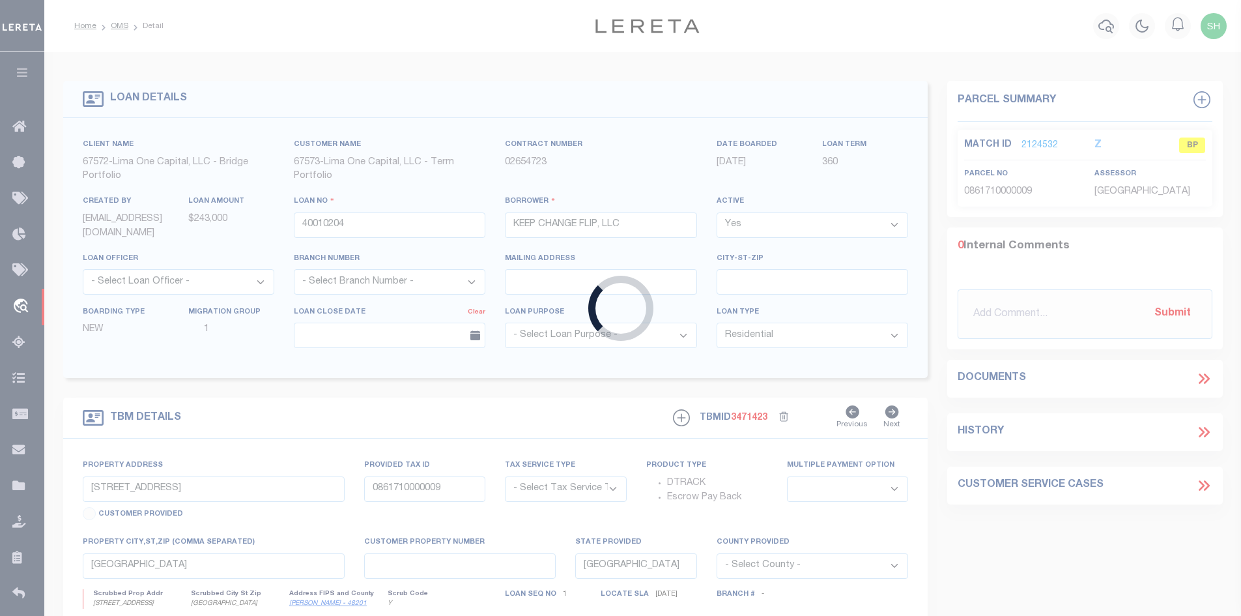
type input "40010204-1"
type input "GA"
type textarea "SEE FILE1"
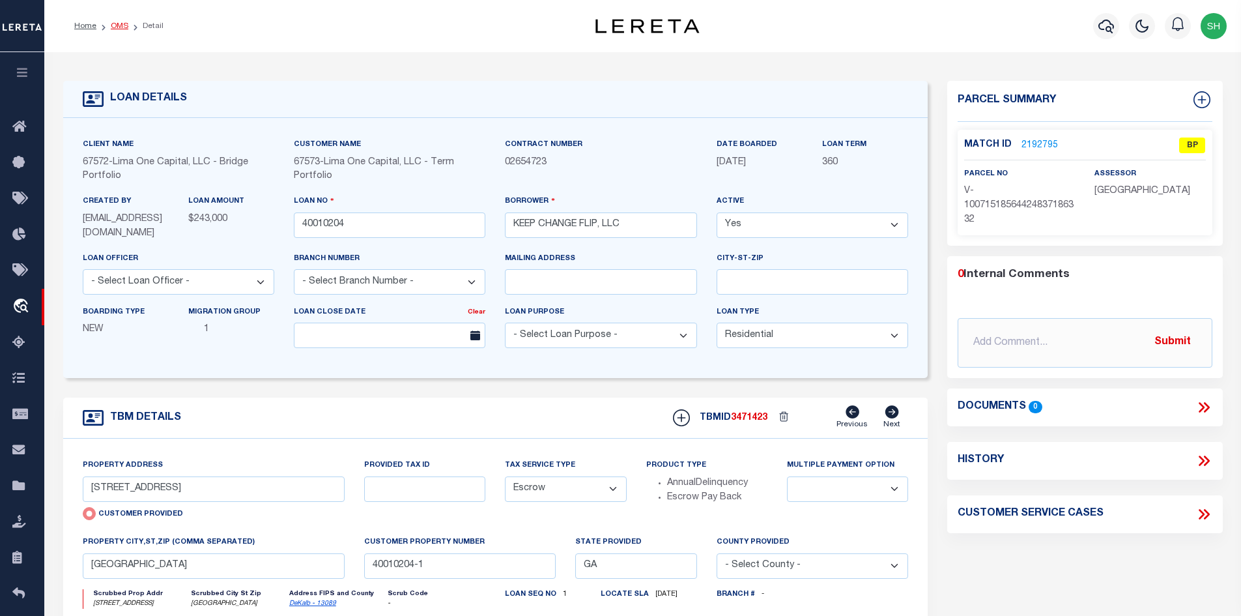
click at [120, 27] on link "OMS" at bounding box center [120, 26] width 18 height 8
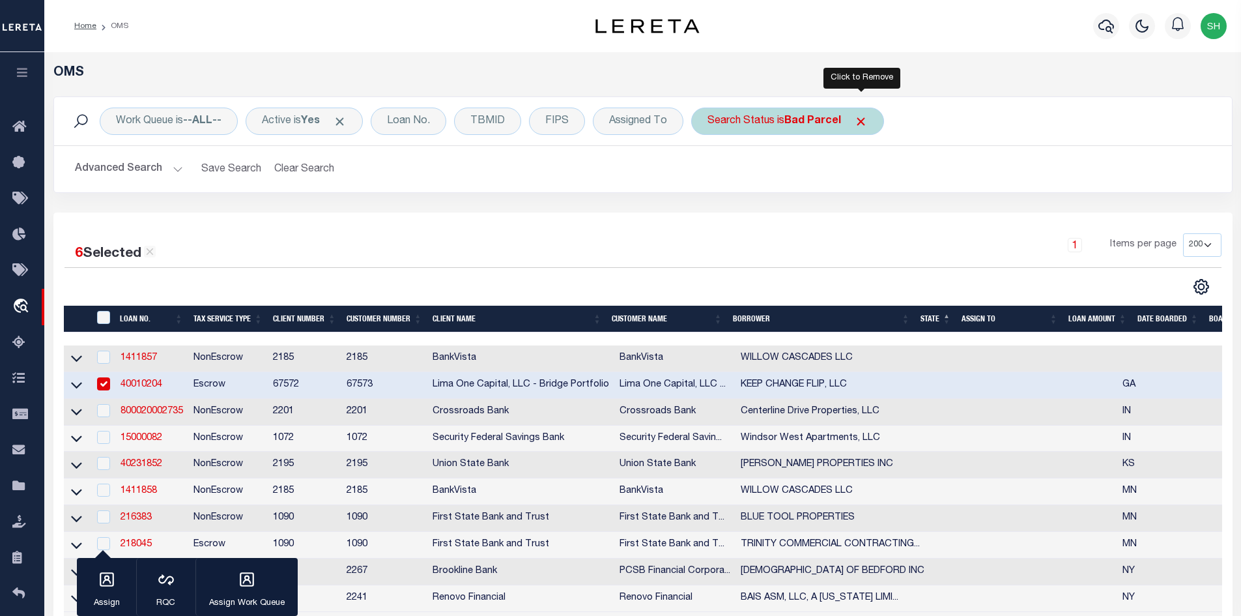
click at [867, 122] on span "Click to Remove" at bounding box center [861, 122] width 14 height 14
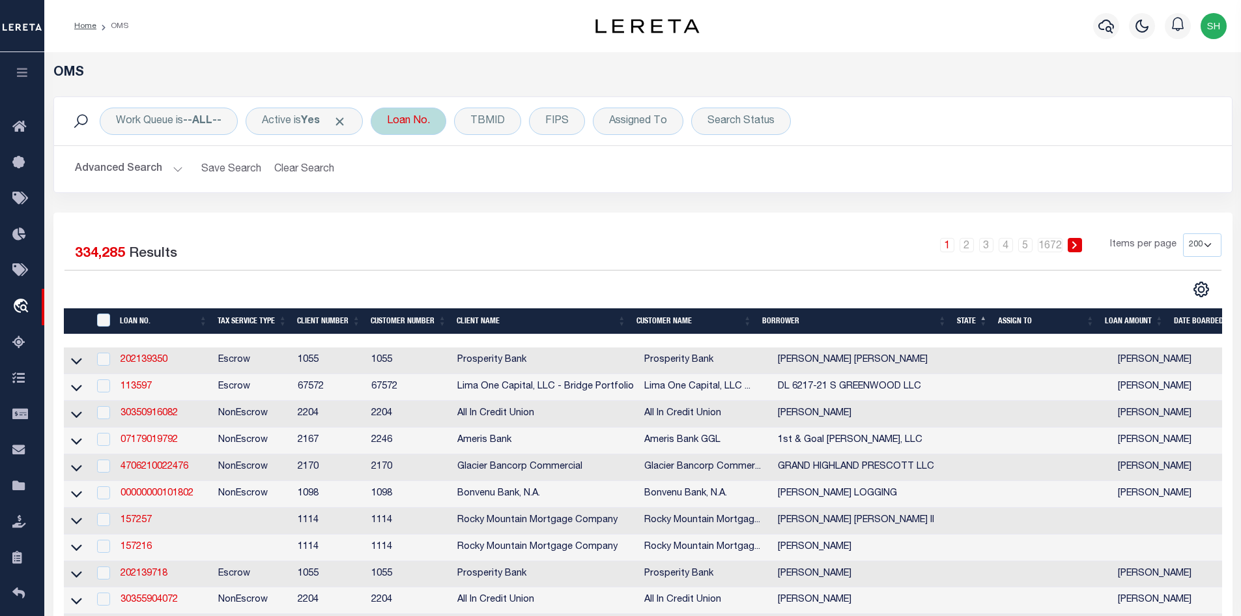
click at [411, 121] on div "Loan No." at bounding box center [409, 121] width 76 height 27
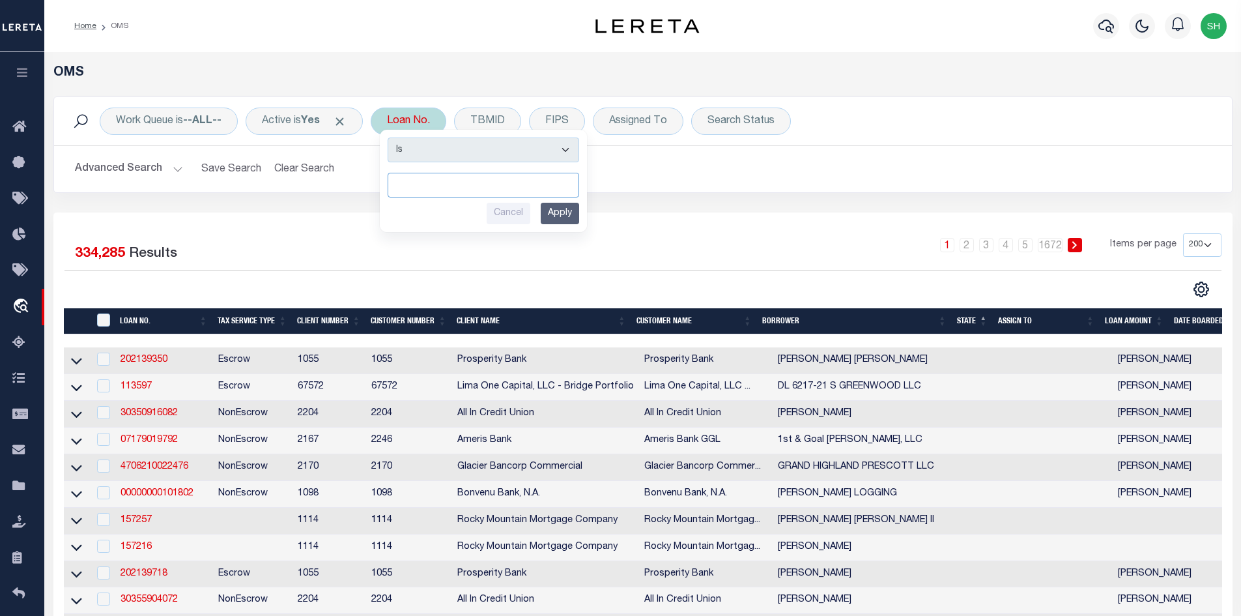
paste input "1500040919"
type input "1500040919"
click at [574, 210] on input "Apply" at bounding box center [560, 214] width 38 height 22
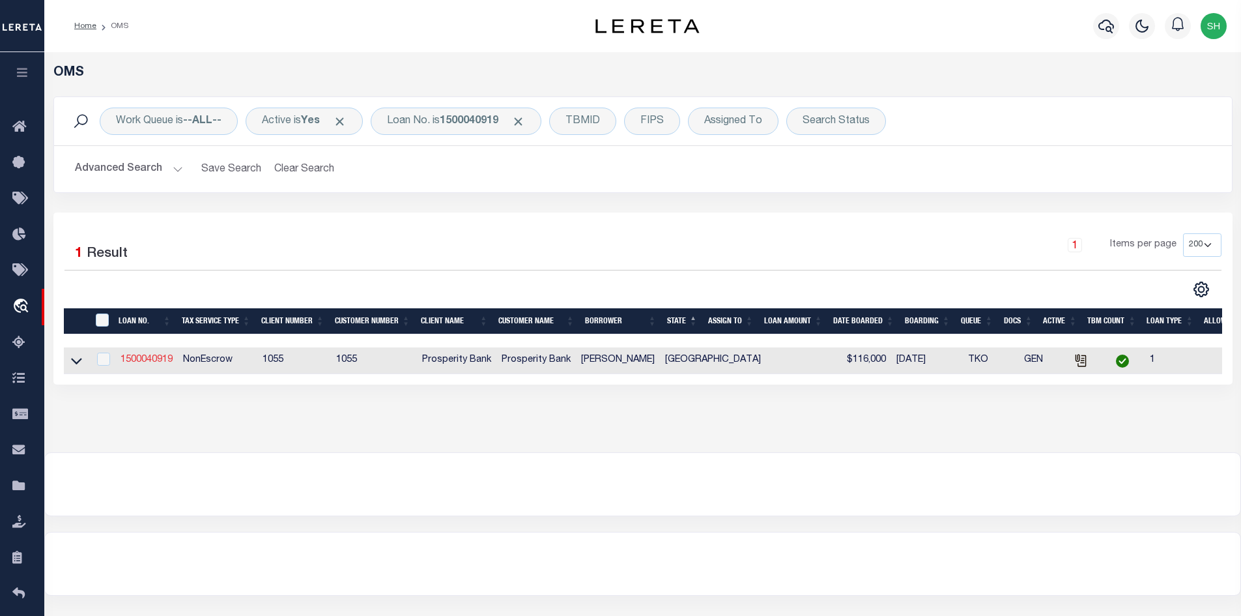
click at [156, 357] on link "1500040919" at bounding box center [147, 359] width 52 height 9
type input "1500040919"
type input "SHANE WALKER"
select select
type input "5911 FRIO DR"
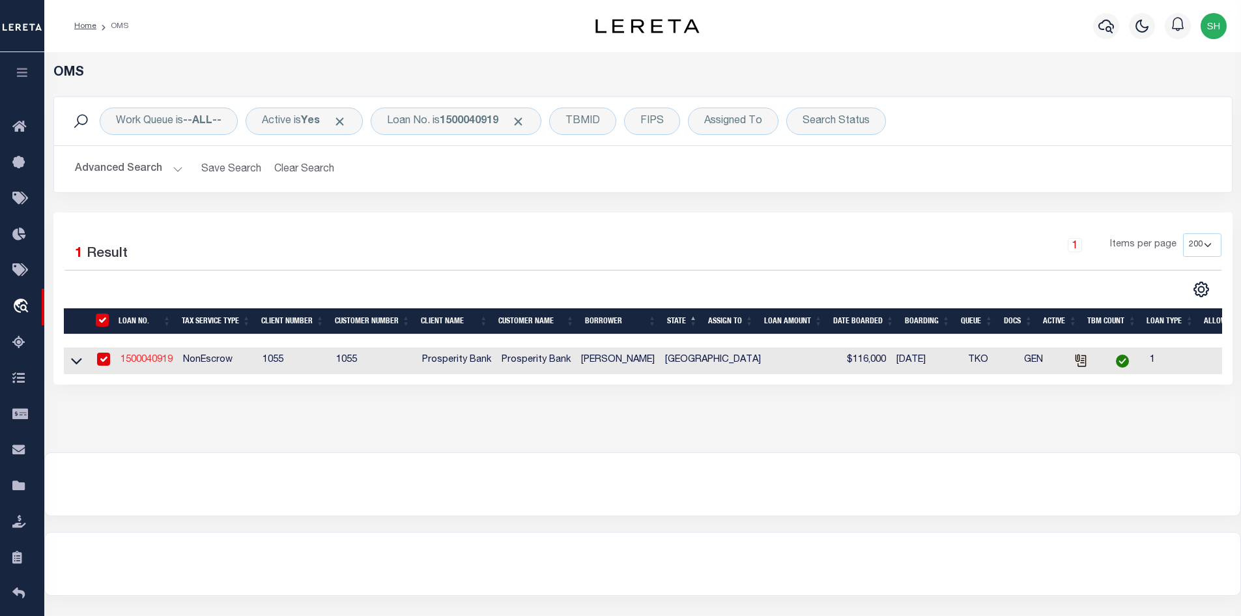
type input "MIDLAND TX 79707"
select select "500"
select select
select select "NonEscrow"
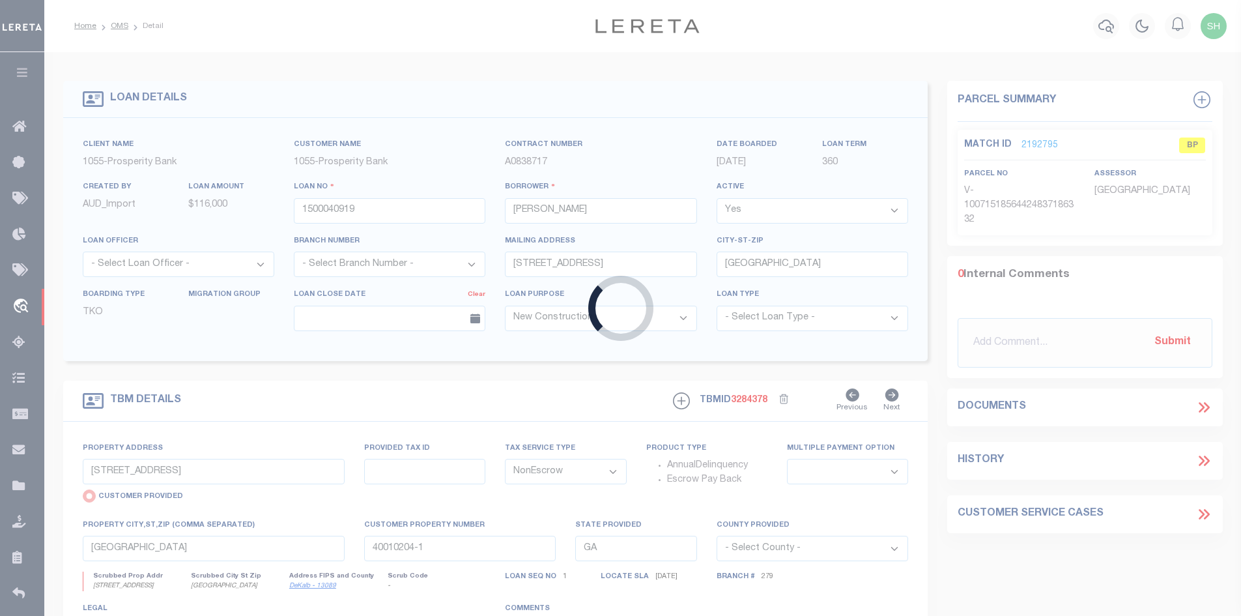
type input "5911 FRIO DR"
radio input "false"
type input "000451000120060"
select select
type input "MIDLAND TX 797072146"
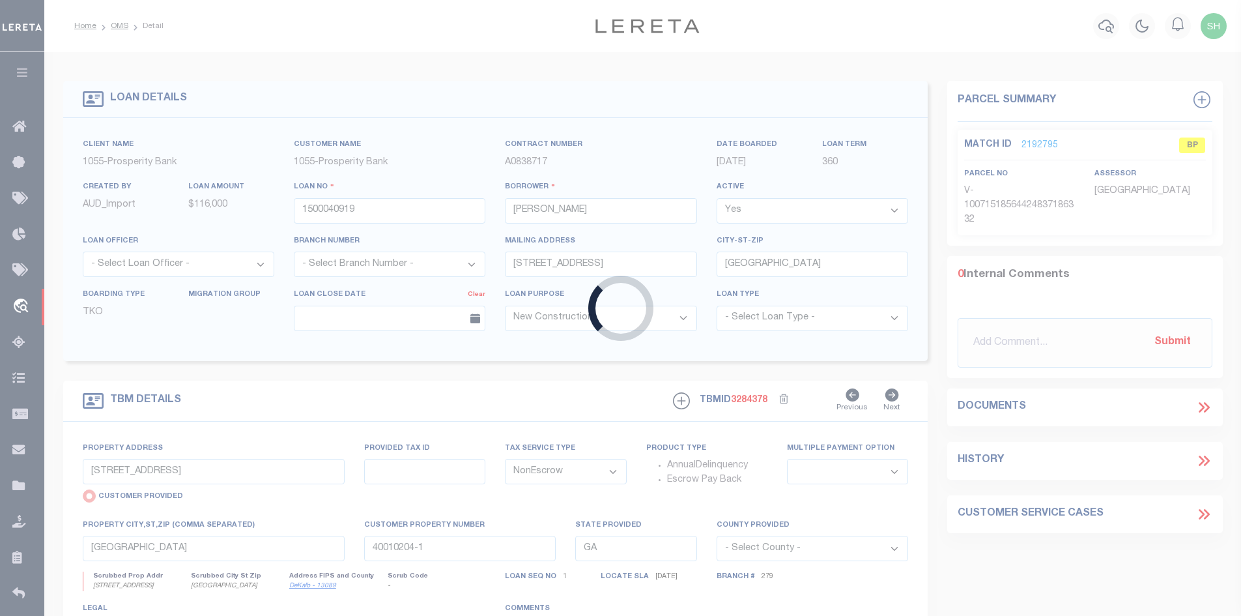
type input "[GEOGRAPHIC_DATA]"
select select
select select "14717"
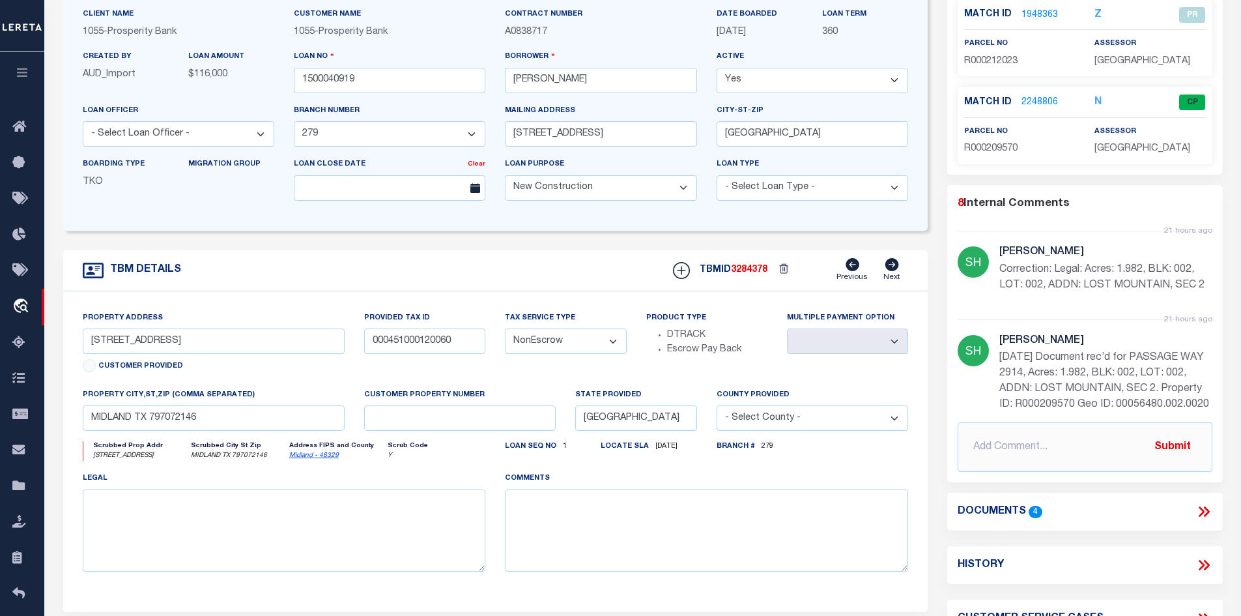
click at [313, 457] on link "Midland - 48329" at bounding box center [314, 455] width 50 height 7
click at [1203, 506] on icon at bounding box center [1204, 511] width 17 height 17
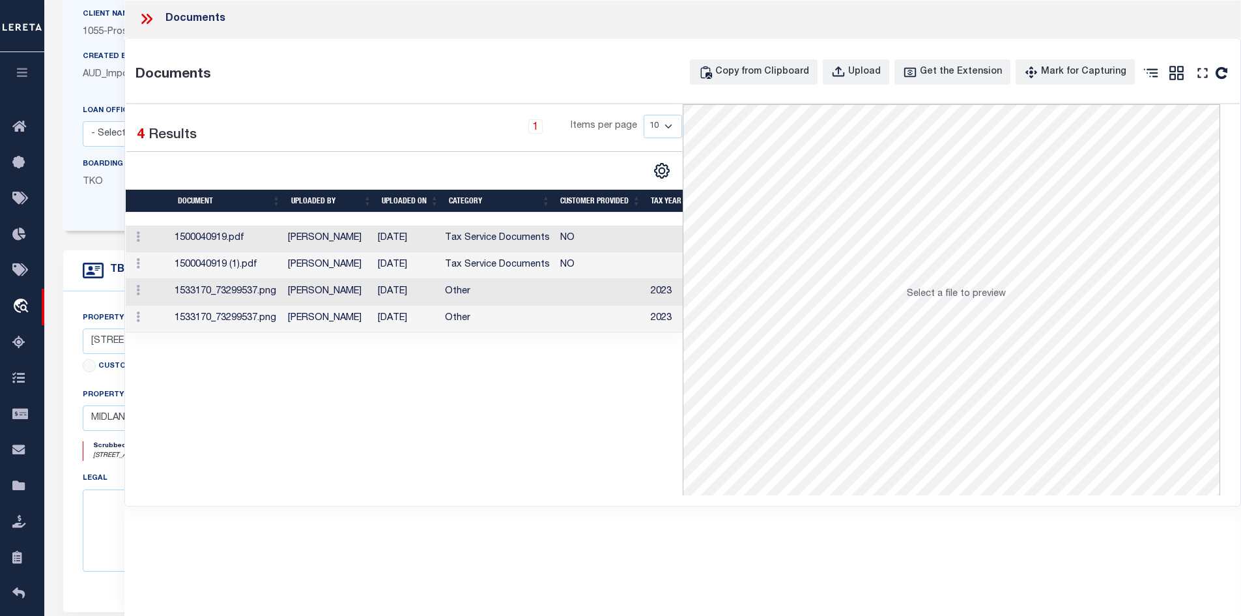
click at [328, 241] on td "[PERSON_NAME]" at bounding box center [328, 238] width 90 height 27
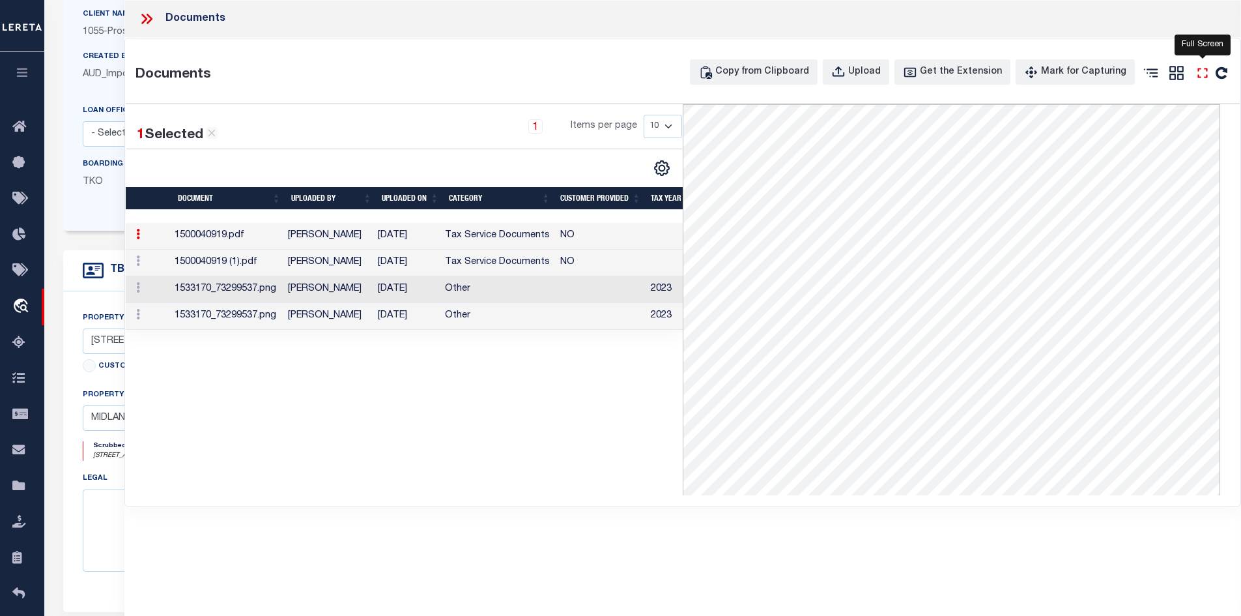
click at [1203, 74] on icon "" at bounding box center [1203, 73] width 17 height 17
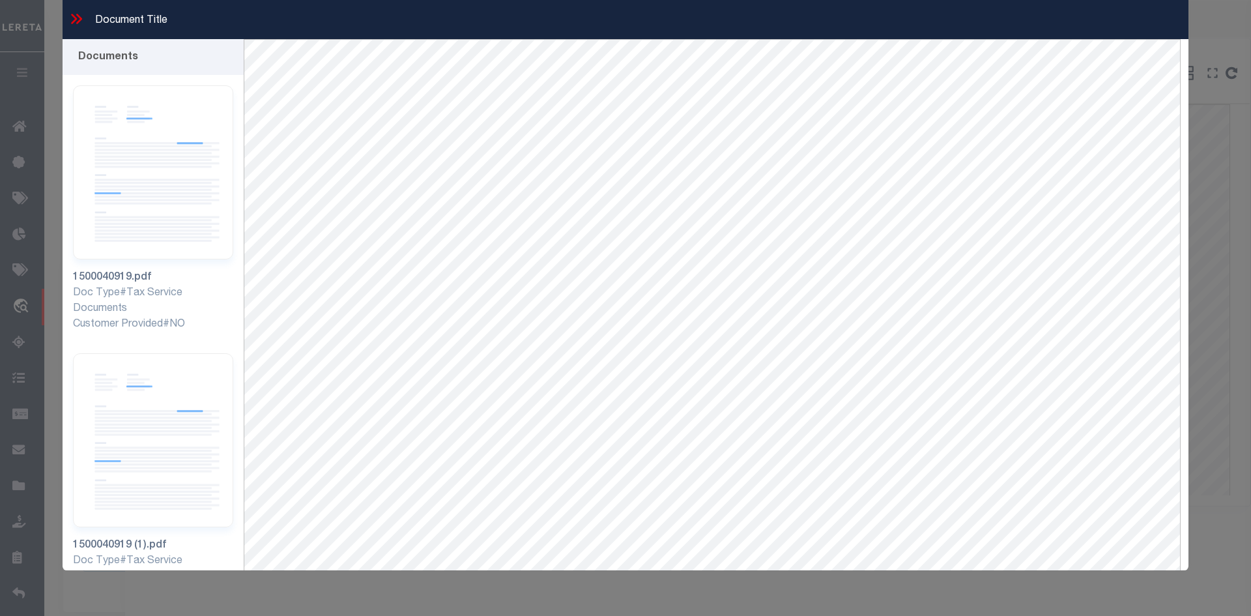
click at [77, 15] on icon at bounding box center [79, 19] width 6 height 10
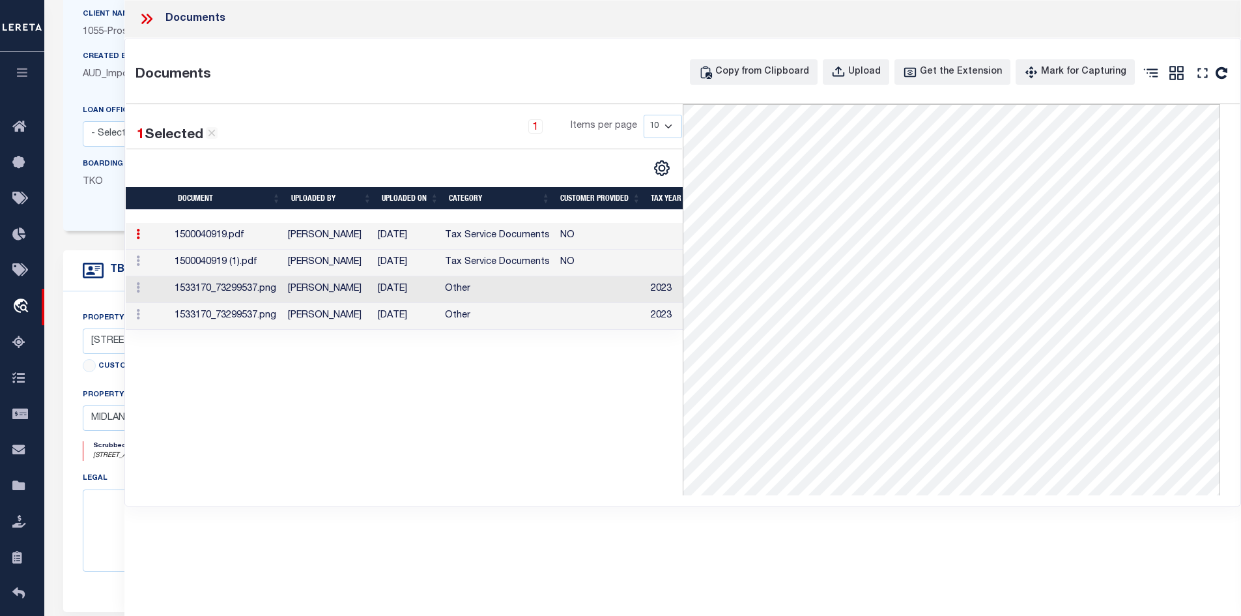
click at [328, 268] on td "[PERSON_NAME]" at bounding box center [328, 263] width 90 height 27
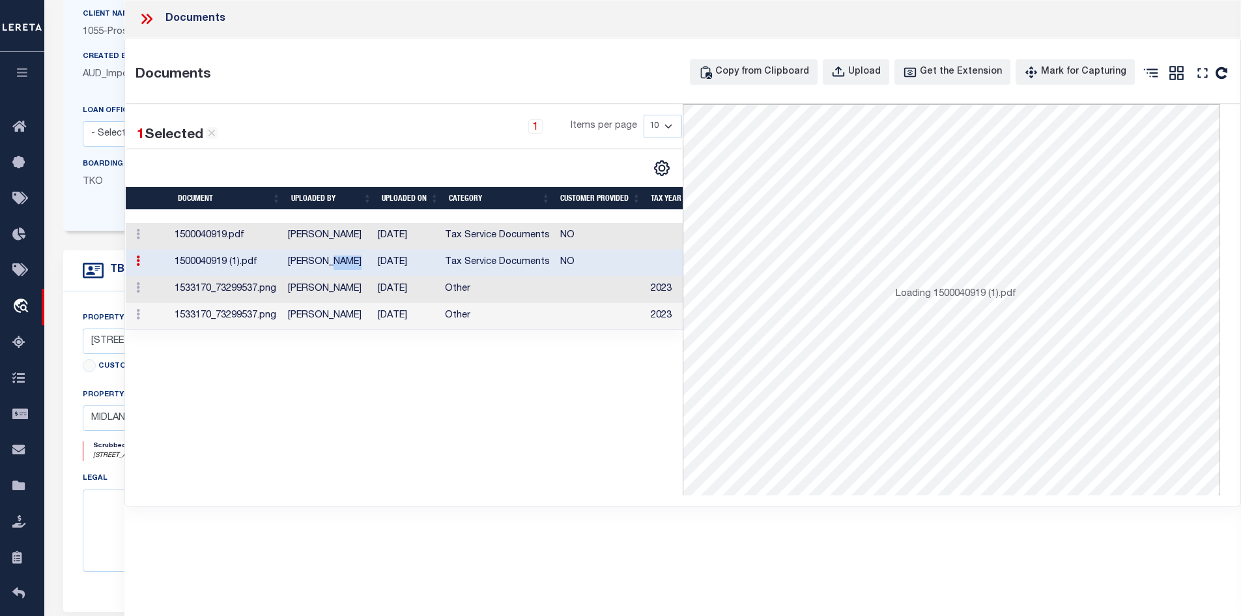
click at [328, 268] on td "[PERSON_NAME]" at bounding box center [328, 263] width 90 height 27
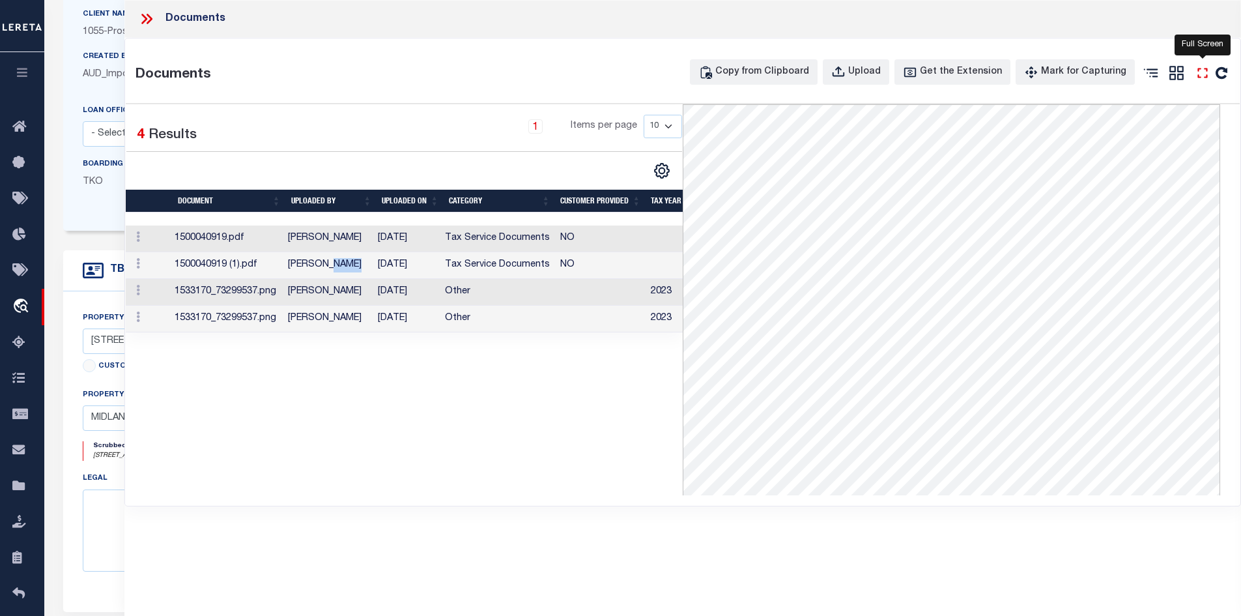
click at [1200, 76] on icon "" at bounding box center [1203, 73] width 17 height 17
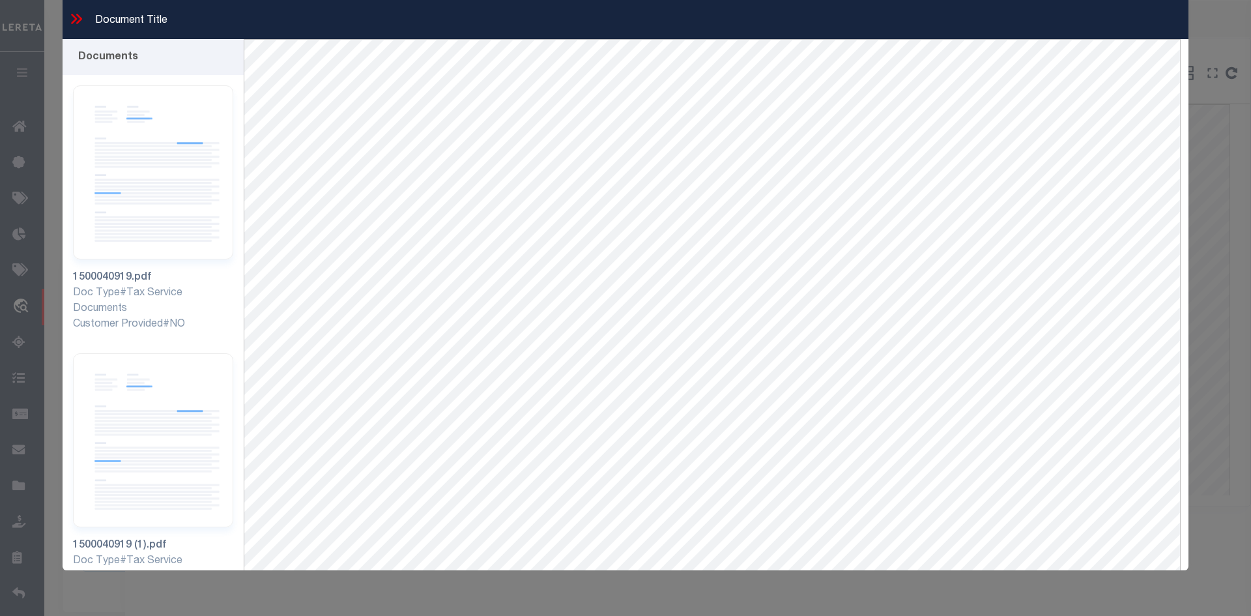
click at [80, 18] on icon at bounding box center [79, 19] width 6 height 10
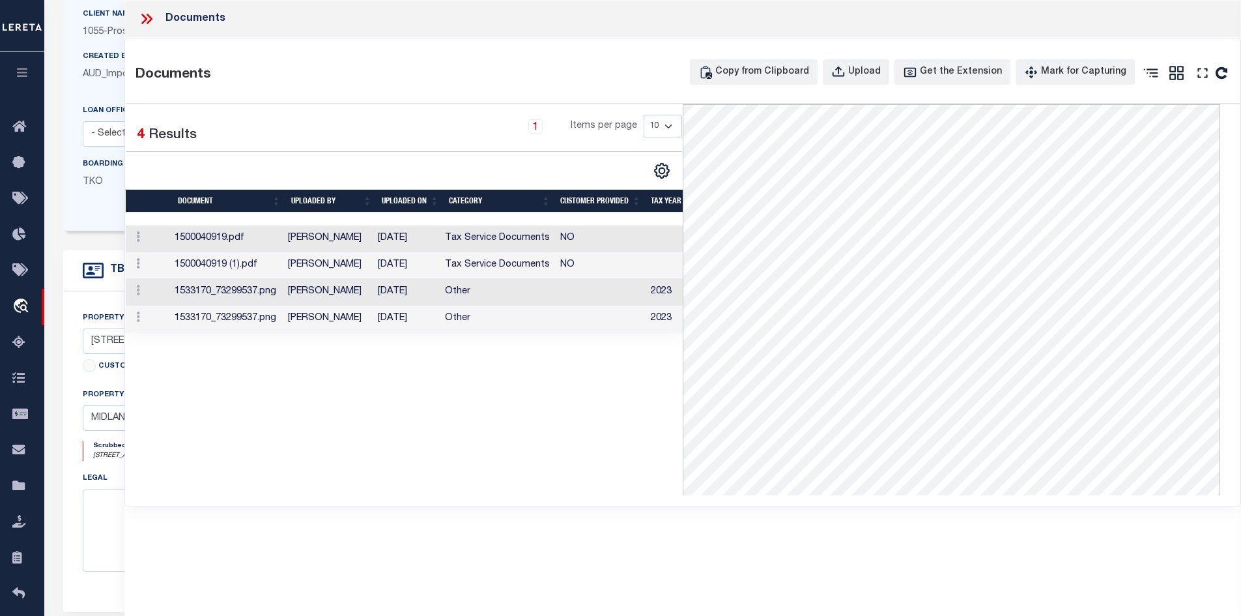
click at [147, 22] on icon at bounding box center [149, 19] width 6 height 10
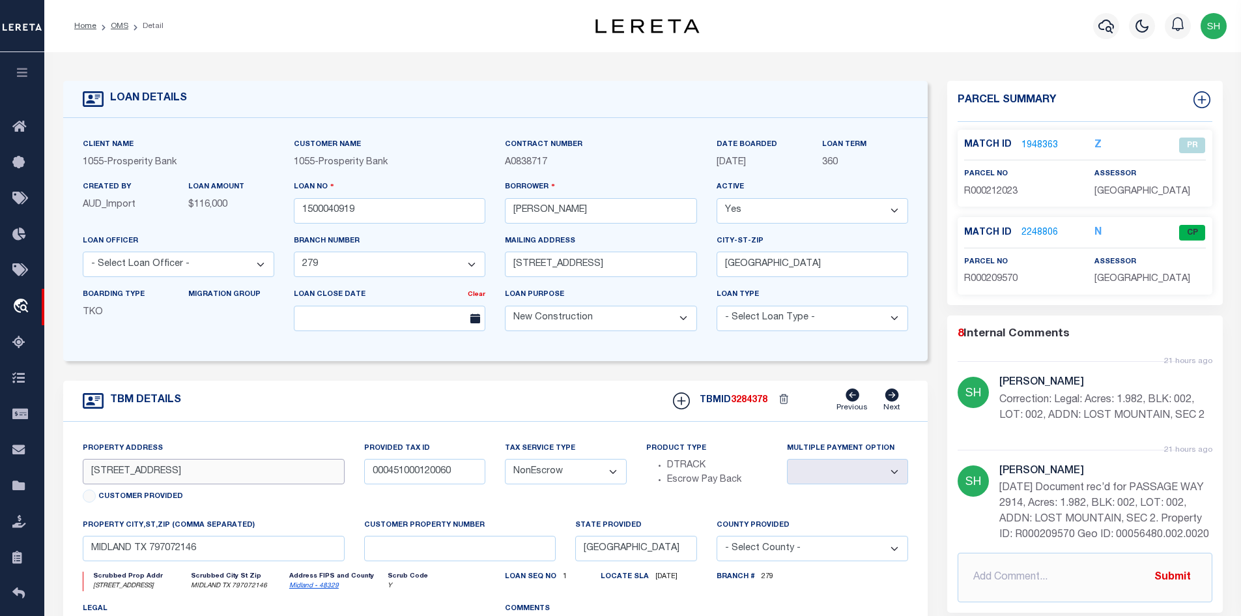
drag, startPoint x: 162, startPoint y: 476, endPoint x: 85, endPoint y: 479, distance: 76.3
click at [85, 479] on input "5911 FRIO DR" at bounding box center [214, 471] width 263 height 25
drag, startPoint x: 209, startPoint y: 558, endPoint x: 88, endPoint y: 555, distance: 121.3
click at [88, 555] on input "MIDLAND TX 797072146" at bounding box center [214, 548] width 263 height 25
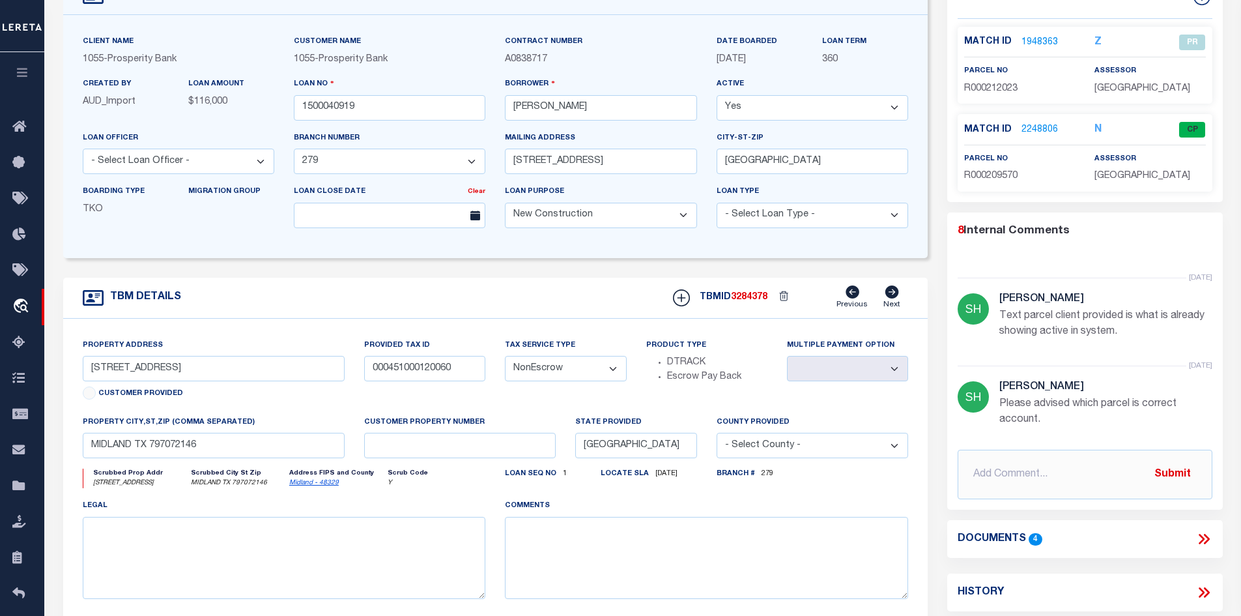
scroll to position [130, 0]
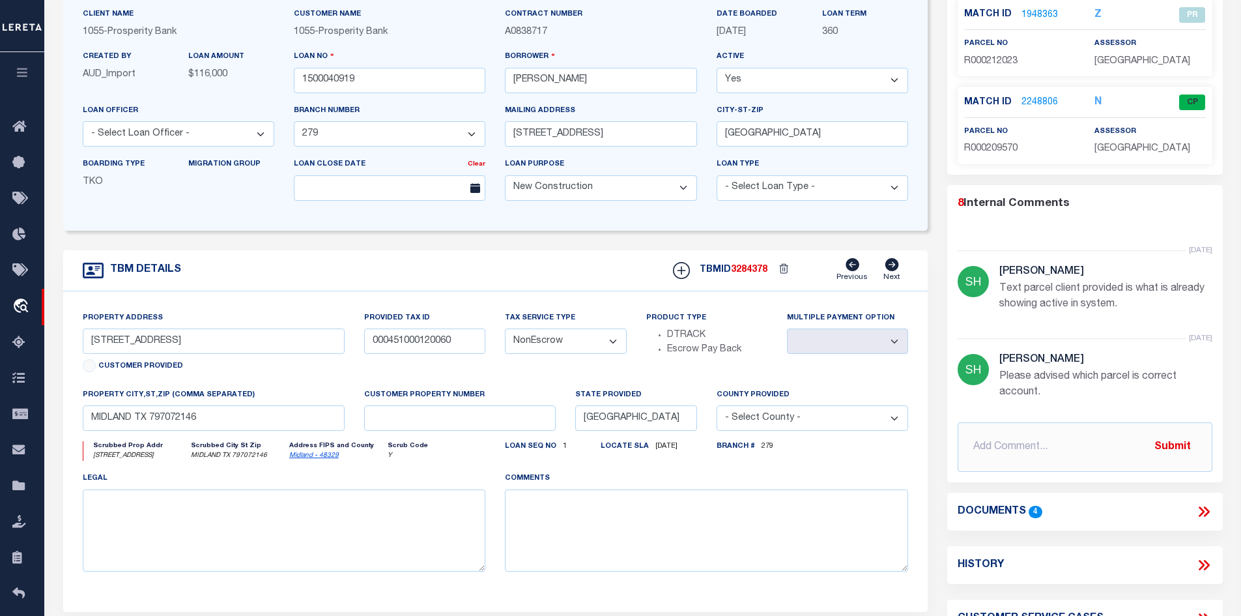
click at [1200, 518] on icon at bounding box center [1204, 511] width 17 height 17
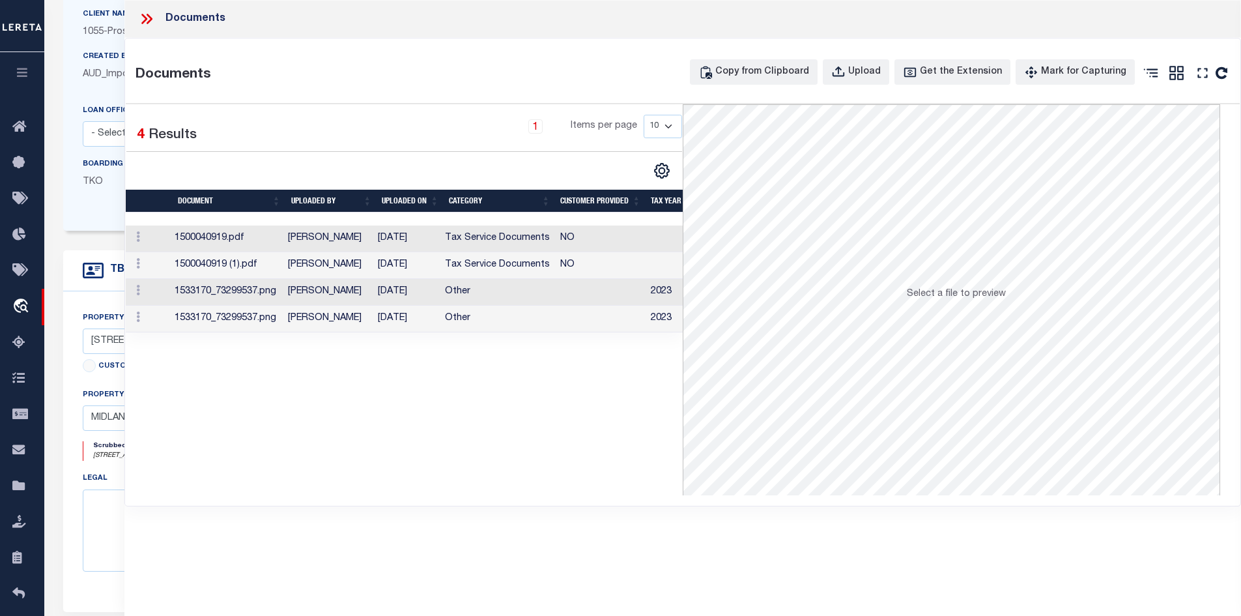
click at [399, 261] on td "[DATE]" at bounding box center [406, 265] width 67 height 27
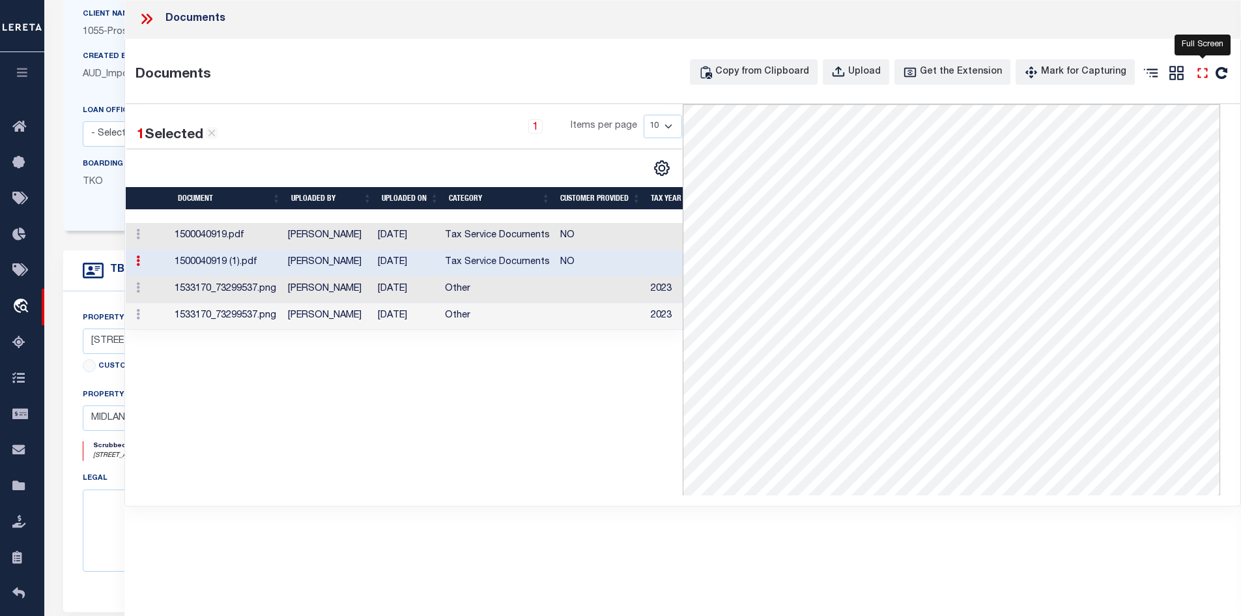
click at [1202, 69] on icon "" at bounding box center [1203, 73] width 17 height 17
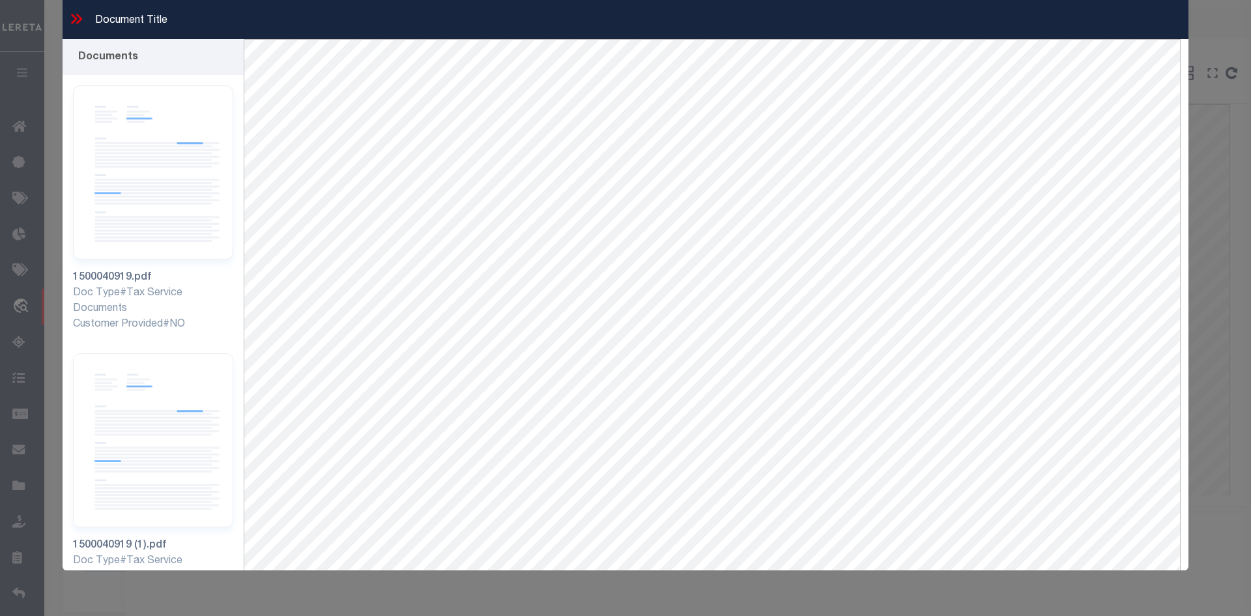
click at [78, 18] on icon at bounding box center [76, 18] width 17 height 17
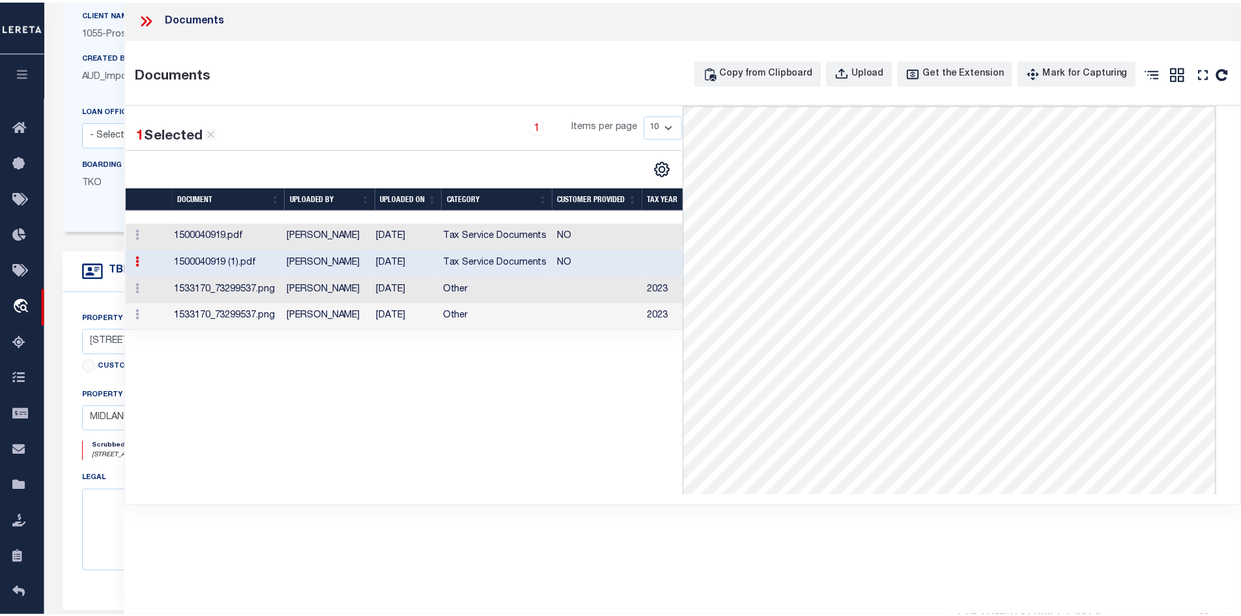
scroll to position [261, 0]
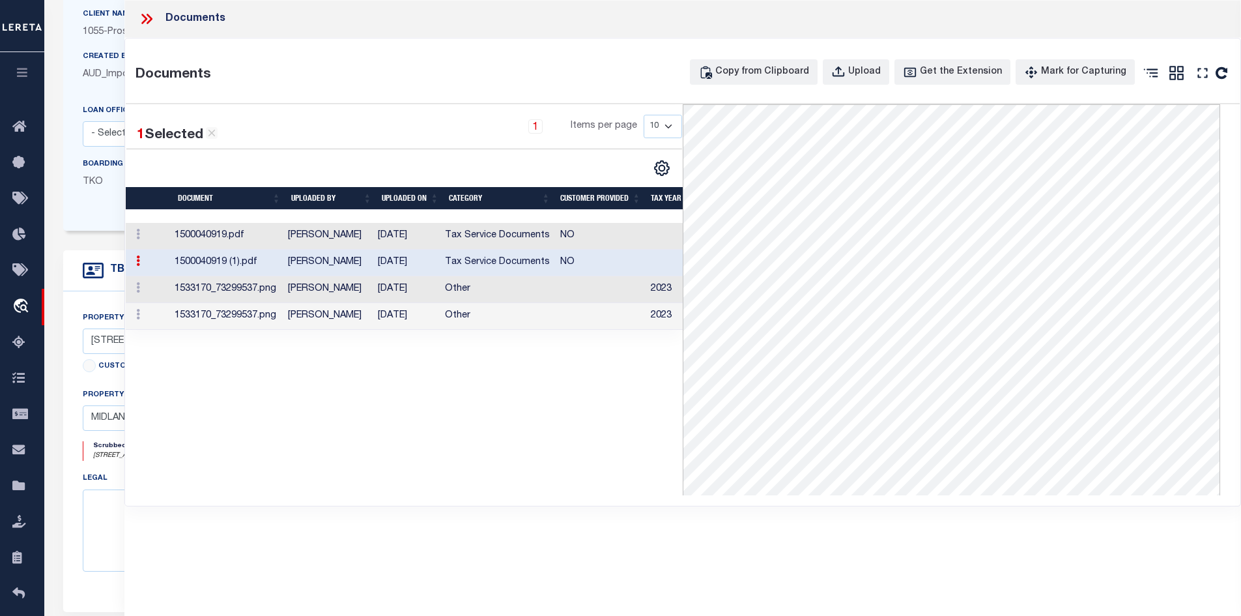
click at [143, 21] on icon at bounding box center [144, 19] width 6 height 10
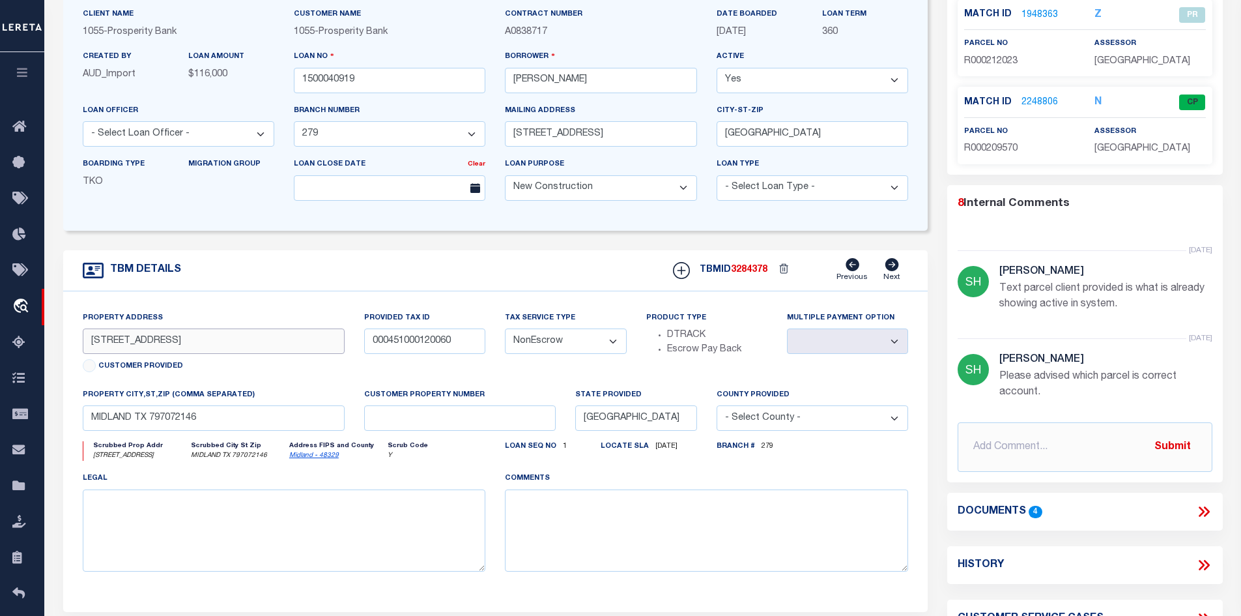
drag, startPoint x: 173, startPoint y: 345, endPoint x: -81, endPoint y: 343, distance: 254.2
click at [0, 343] on html "Home OMS Detail" at bounding box center [620, 365] width 1241 height 991
paste input "2914 Passage way"
type input "2914 Passage way"
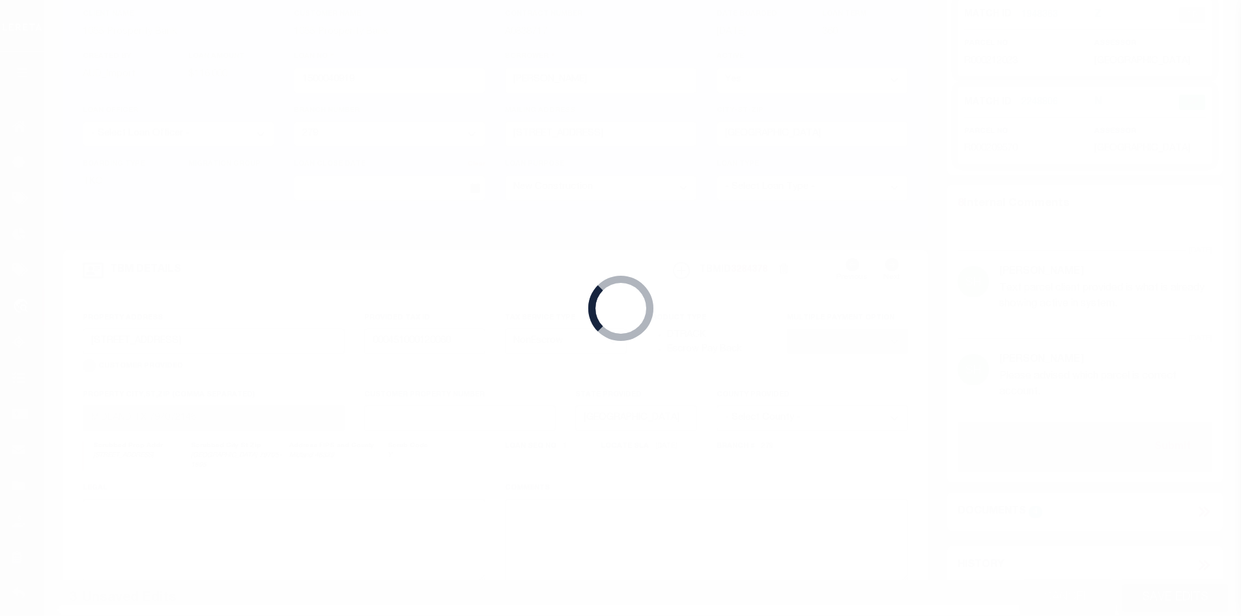
drag, startPoint x: 203, startPoint y: 428, endPoint x: 151, endPoint y: 420, distance: 52.8
click at [151, 420] on body "Home OMS Detail" at bounding box center [620, 365] width 1241 height 991
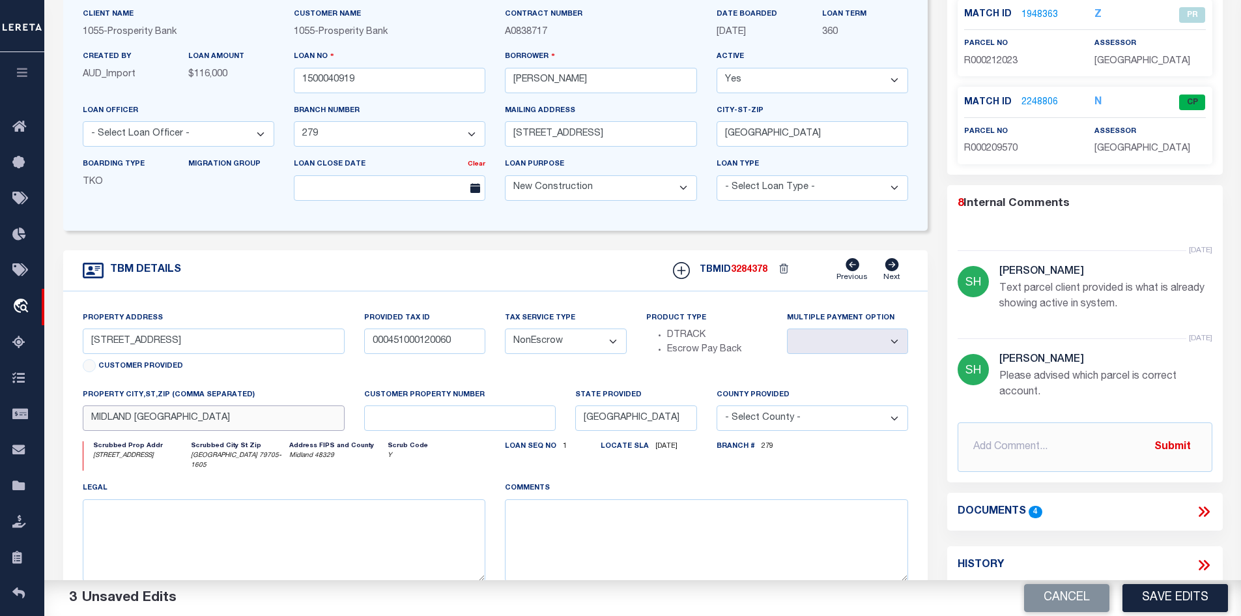
type input "MIDLAND TX"
drag, startPoint x: 467, startPoint y: 345, endPoint x: 119, endPoint y: 329, distance: 347.7
click at [119, 329] on div "Property Address 2914 Passage way Customer Provided Provided Tax ID 00045100012…" at bounding box center [496, 451] width 846 height 281
paste input "56480.002.0020"
click at [416, 345] on input "00056480.002.0020" at bounding box center [424, 340] width 121 height 25
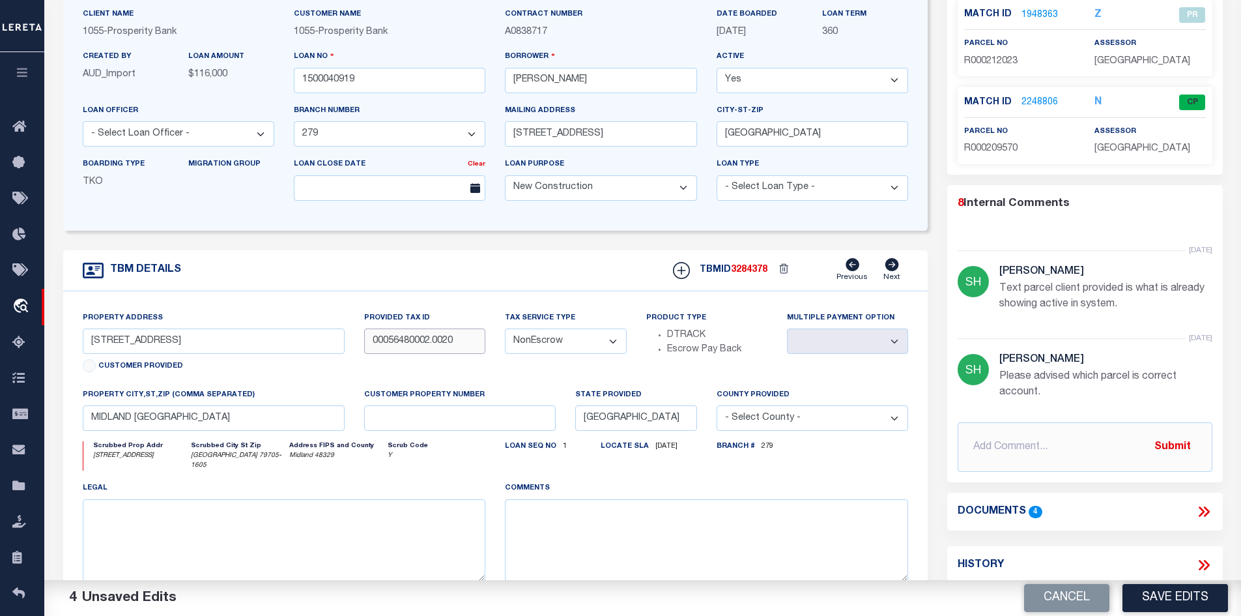
click at [428, 343] on input "00056480002.0020" at bounding box center [424, 340] width 121 height 25
click at [429, 345] on input "00056480002.0020" at bounding box center [424, 340] width 121 height 25
type input "000564800020020"
click at [1199, 600] on button "Save Edits" at bounding box center [1176, 598] width 106 height 28
type input "5911 FRIO DR"
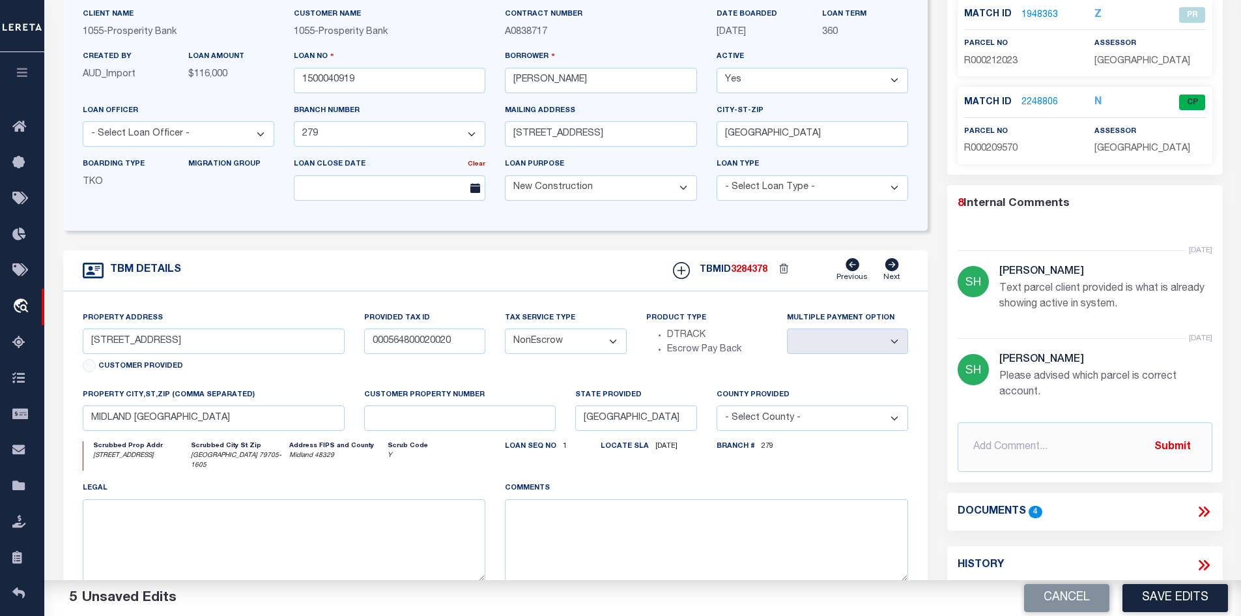
type input "000451000120060"
select select
type input "MIDLAND TX 797072146"
select select
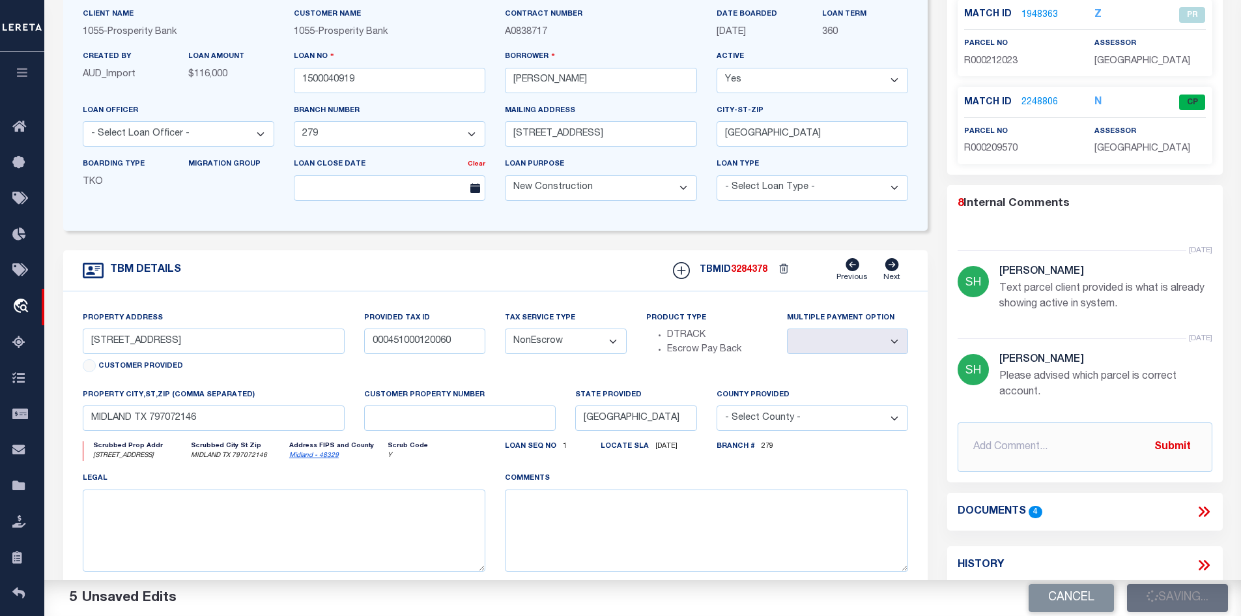
select select
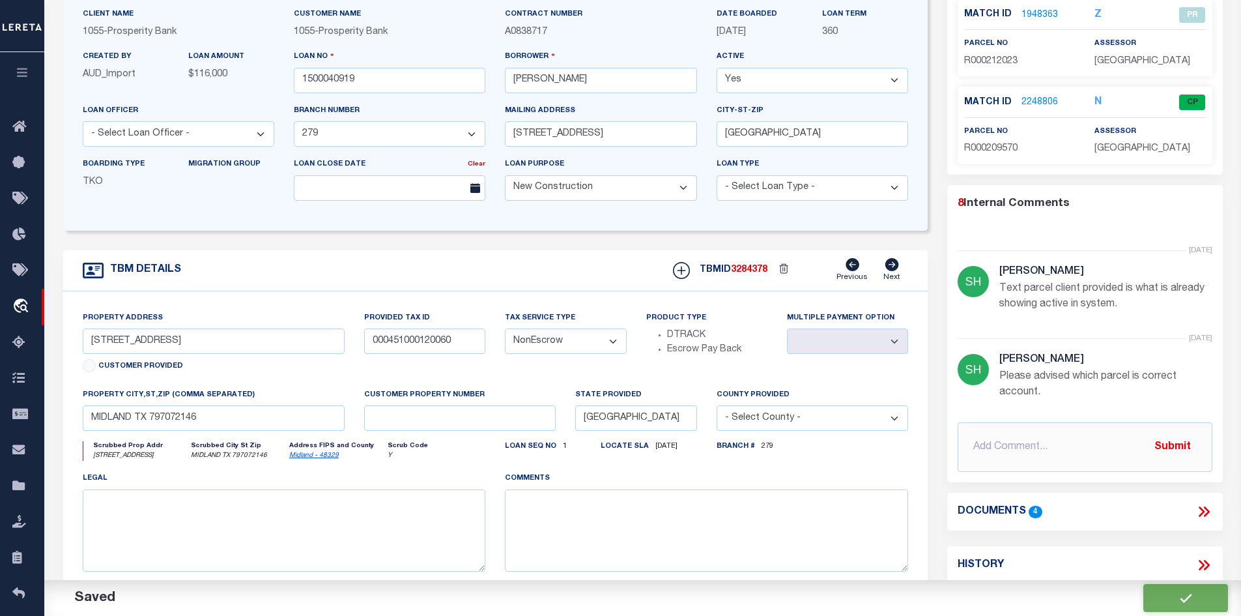
select select
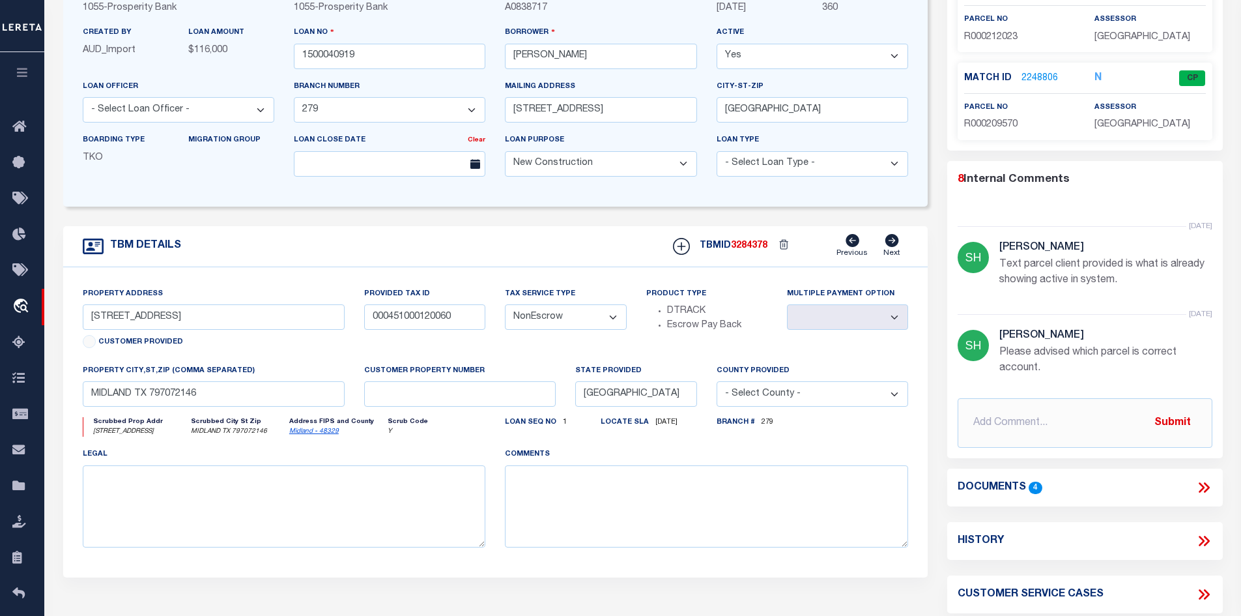
scroll to position [130, 0]
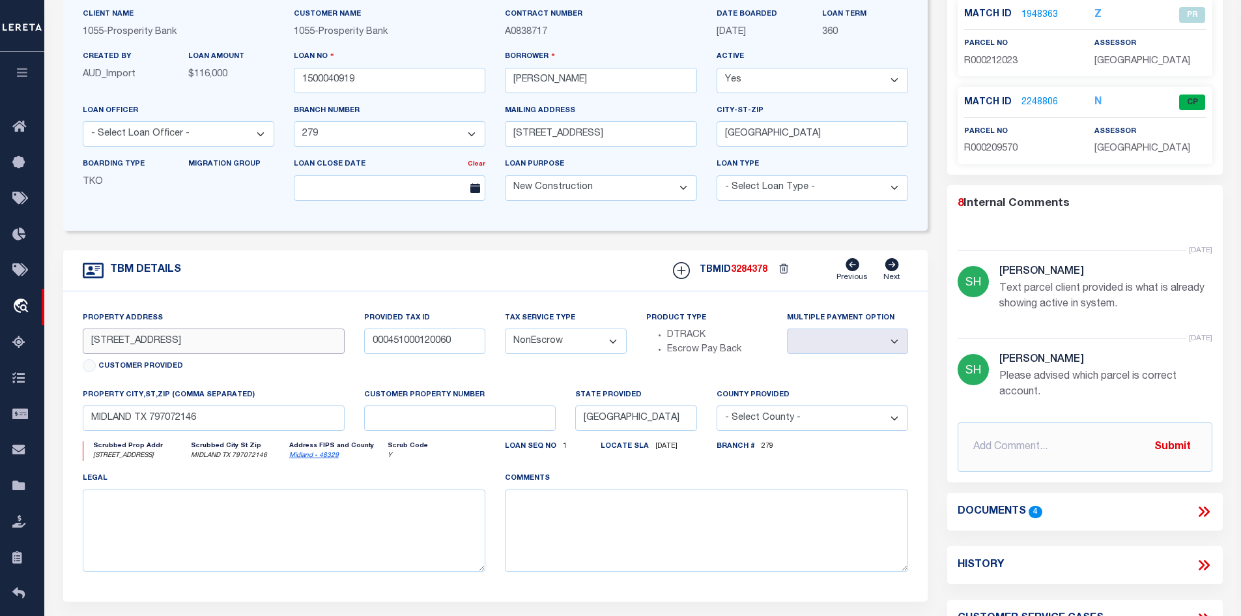
drag, startPoint x: 184, startPoint y: 348, endPoint x: -132, endPoint y: 332, distance: 317.1
click at [0, 332] on html "Home OMS Detail" at bounding box center [620, 360] width 1241 height 981
paste input "2914 Passage way"
type input "2914 Passage way"
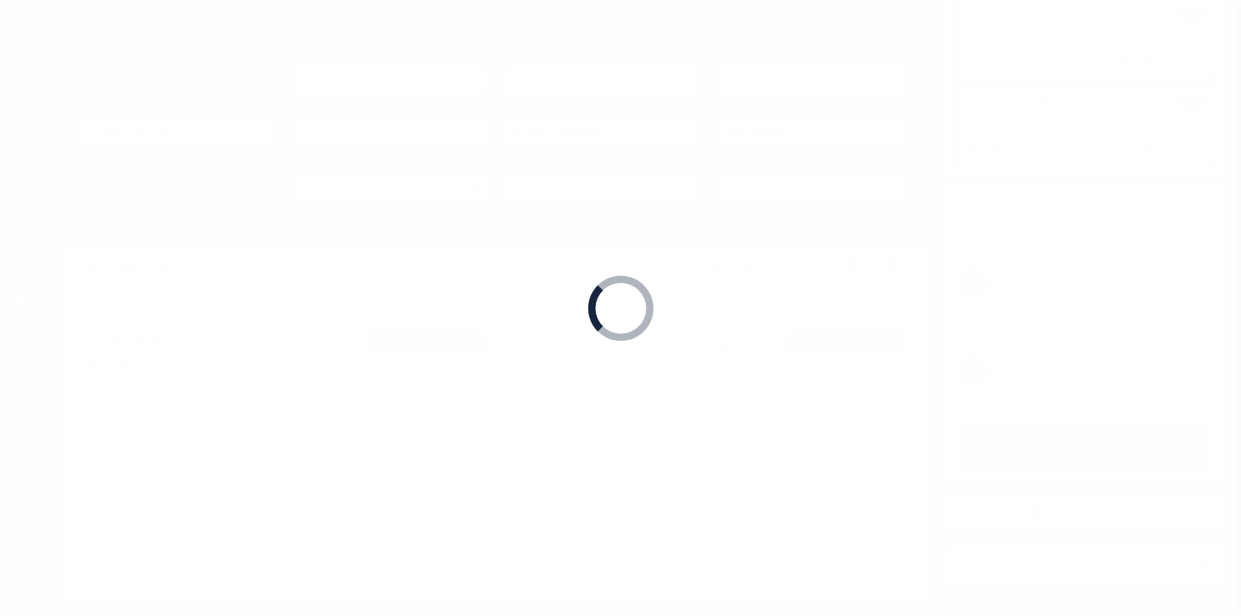
drag, startPoint x: 465, startPoint y: 345, endPoint x: 235, endPoint y: 342, distance: 230.1
click at [235, 342] on body "Home OMS Detail" at bounding box center [620, 360] width 1241 height 981
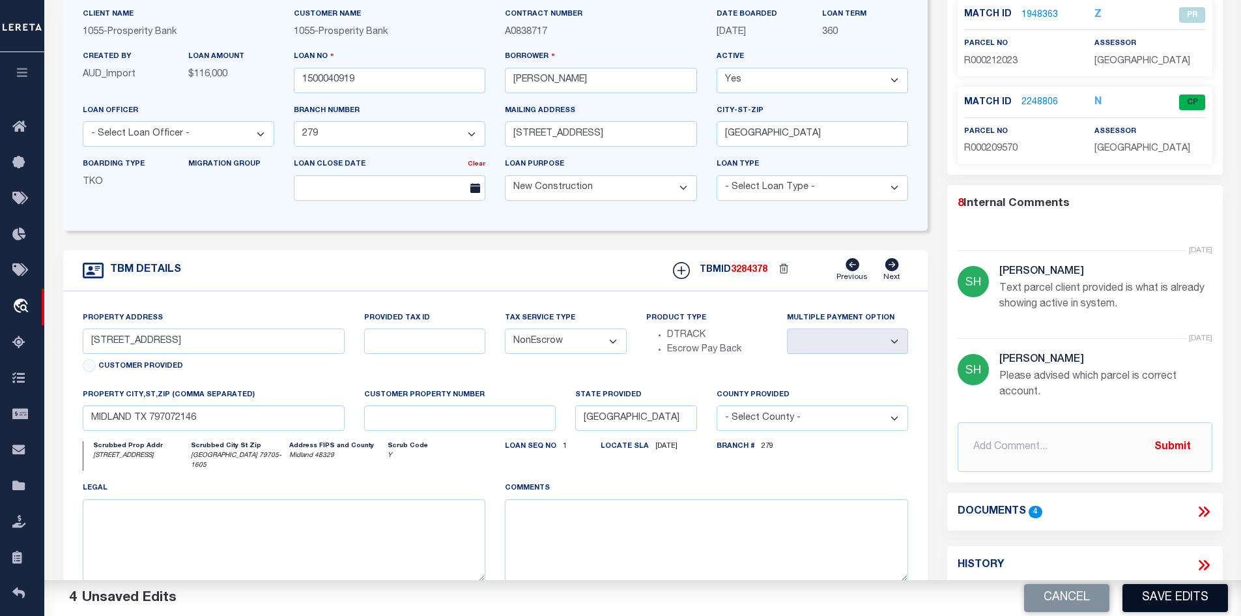
click at [1173, 598] on button "Save Edits" at bounding box center [1176, 598] width 106 height 28
type input "000564800020020"
select select
type input "MIDLAND TX"
select select
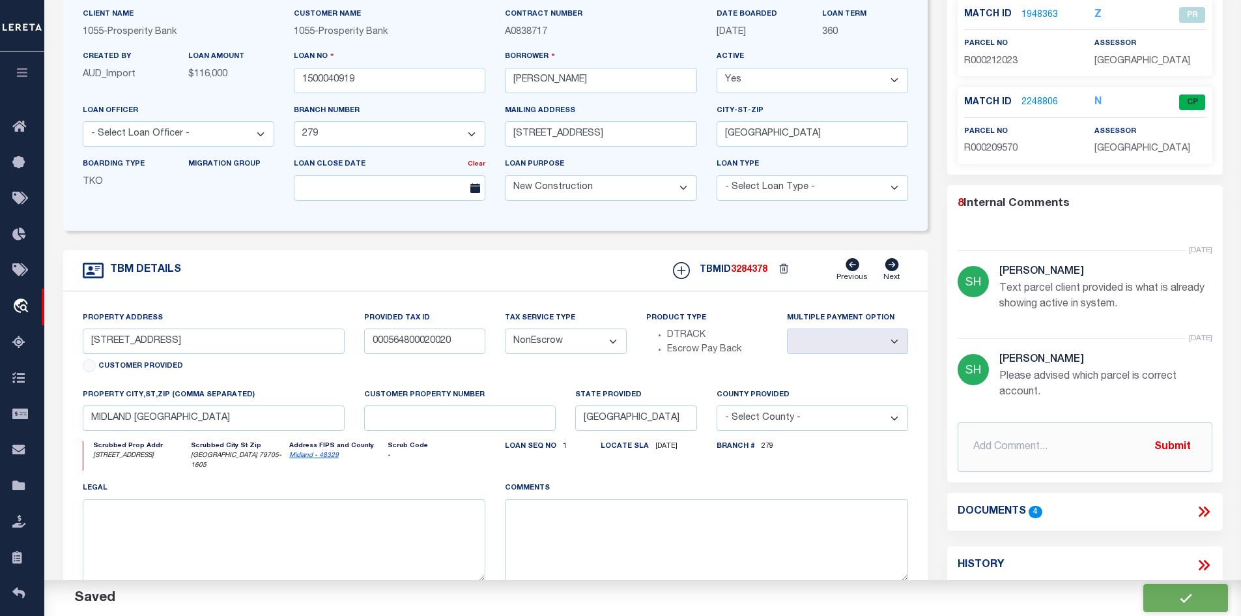
select select
type input "MIDLAND TX 797072146"
select select
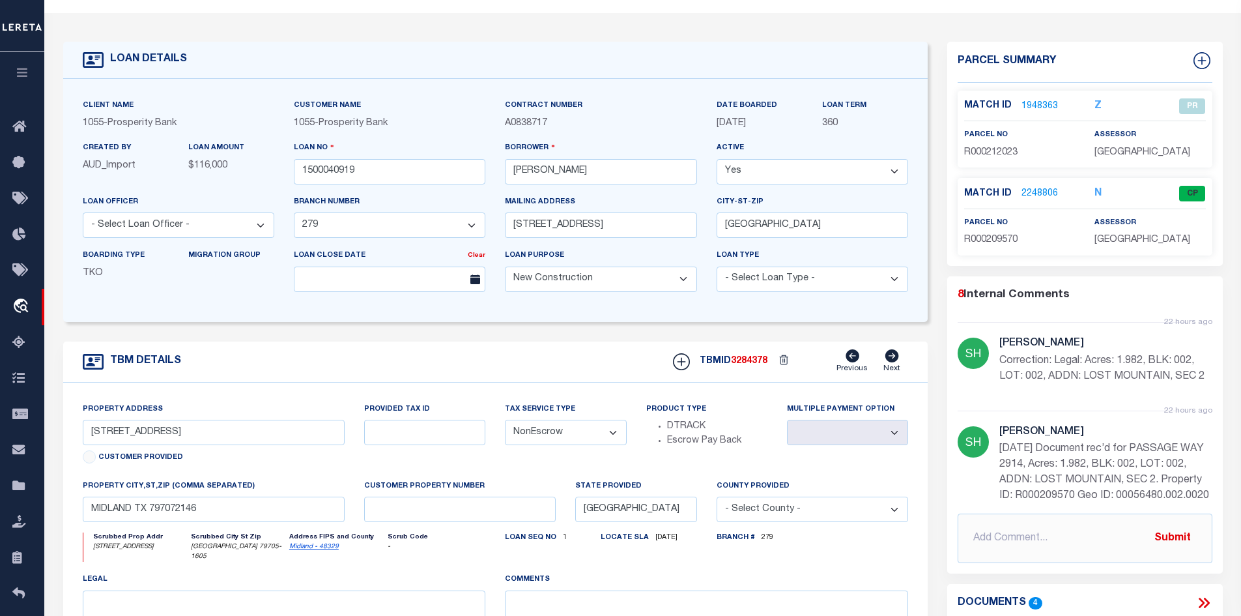
scroll to position [65, 0]
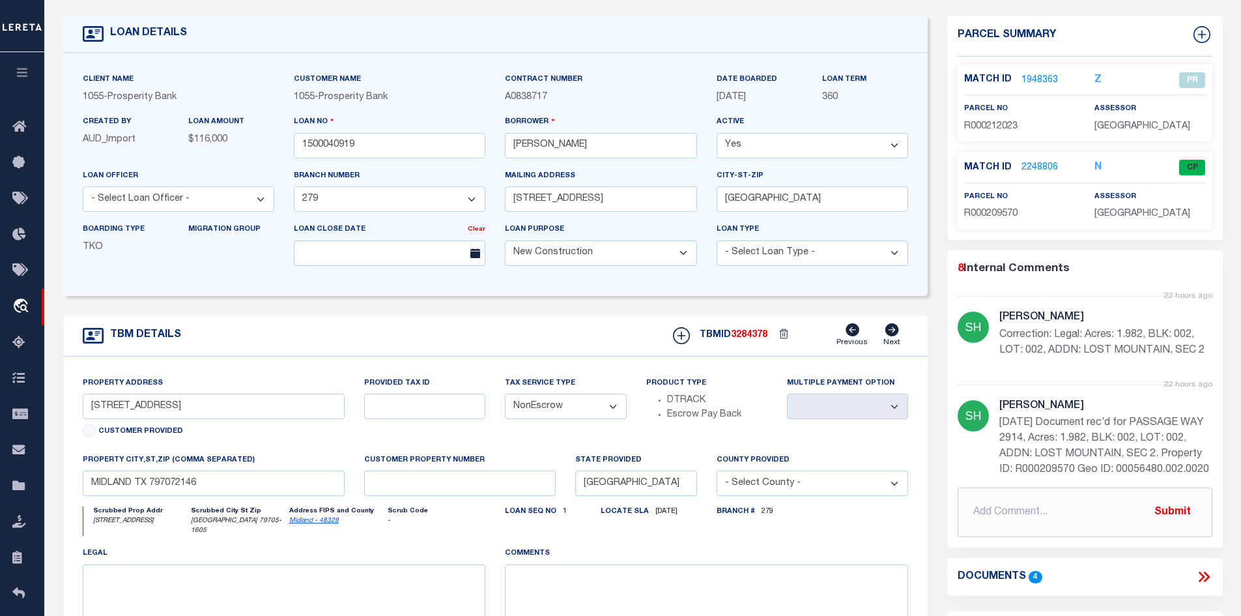
click at [1038, 166] on link "2248806" at bounding box center [1040, 168] width 36 height 14
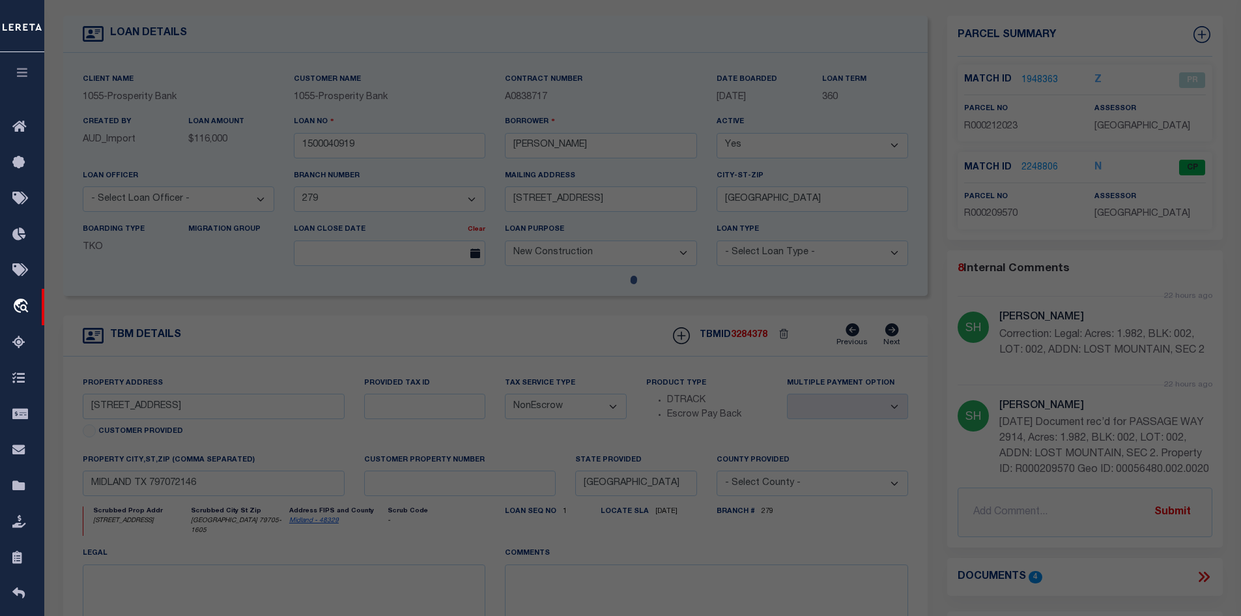
checkbox input "false"
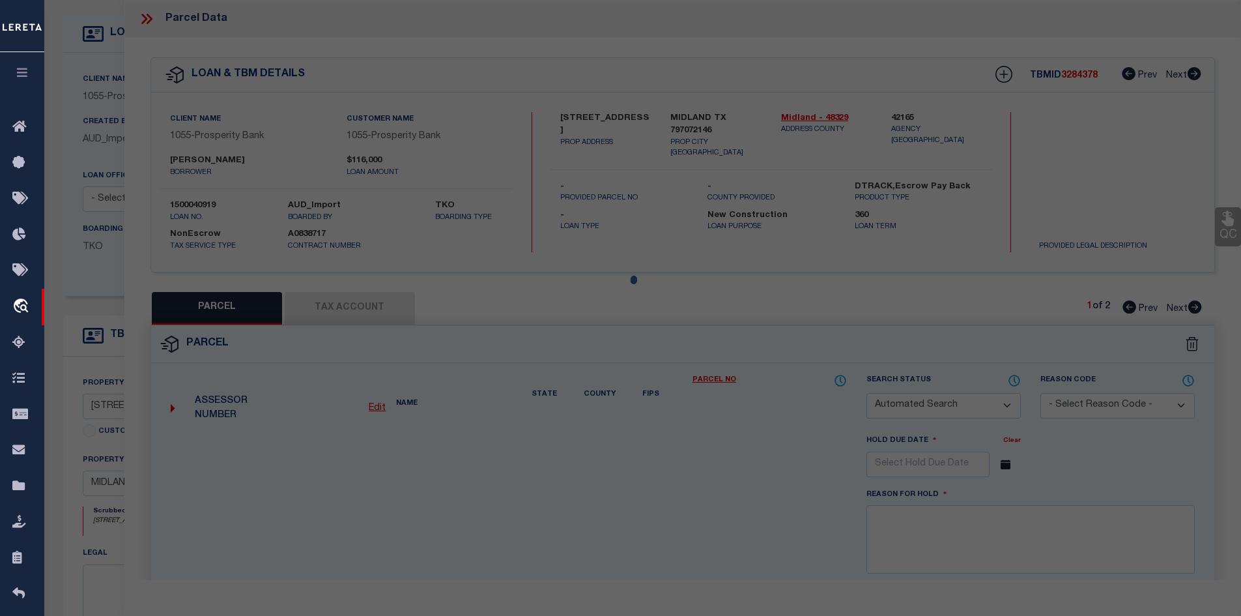
select select "CP"
select select "ADL"
type input "WALKER SHANE"
select select "AGW"
select select
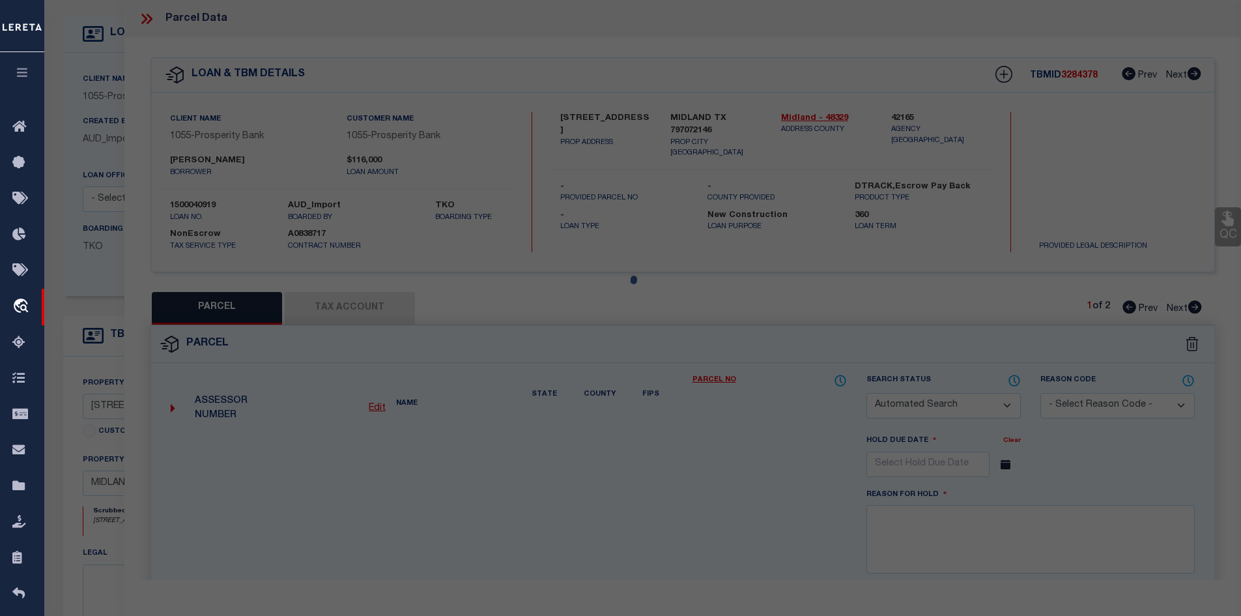
type input "PASSAGE WAY 2914"
type textarea "Acres: 1.982, BLK: 002, LOT: 002, ADDN: LOST MOUNTAIN, SEC 2"
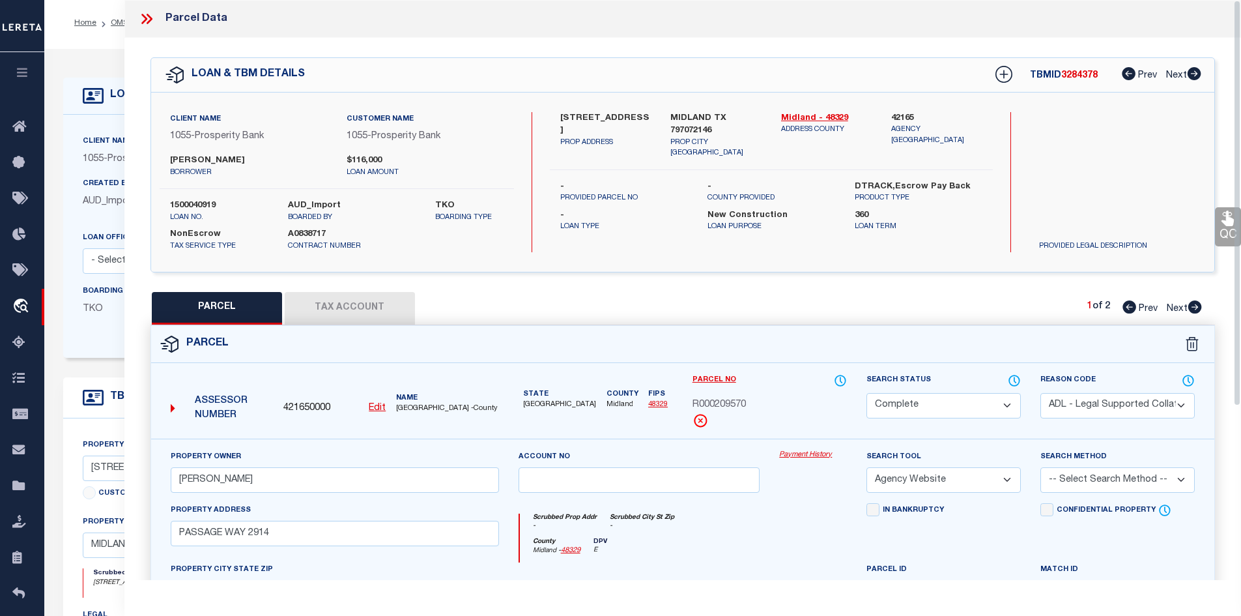
scroll to position [0, 0]
click at [149, 20] on icon at bounding box center [146, 18] width 17 height 17
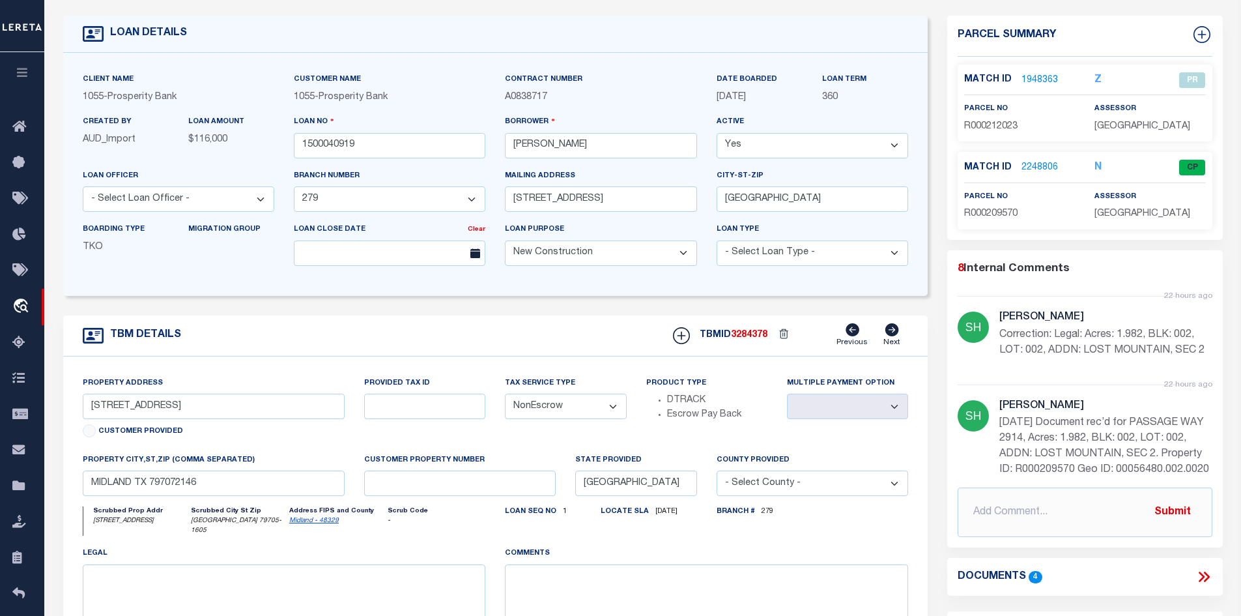
scroll to position [196, 0]
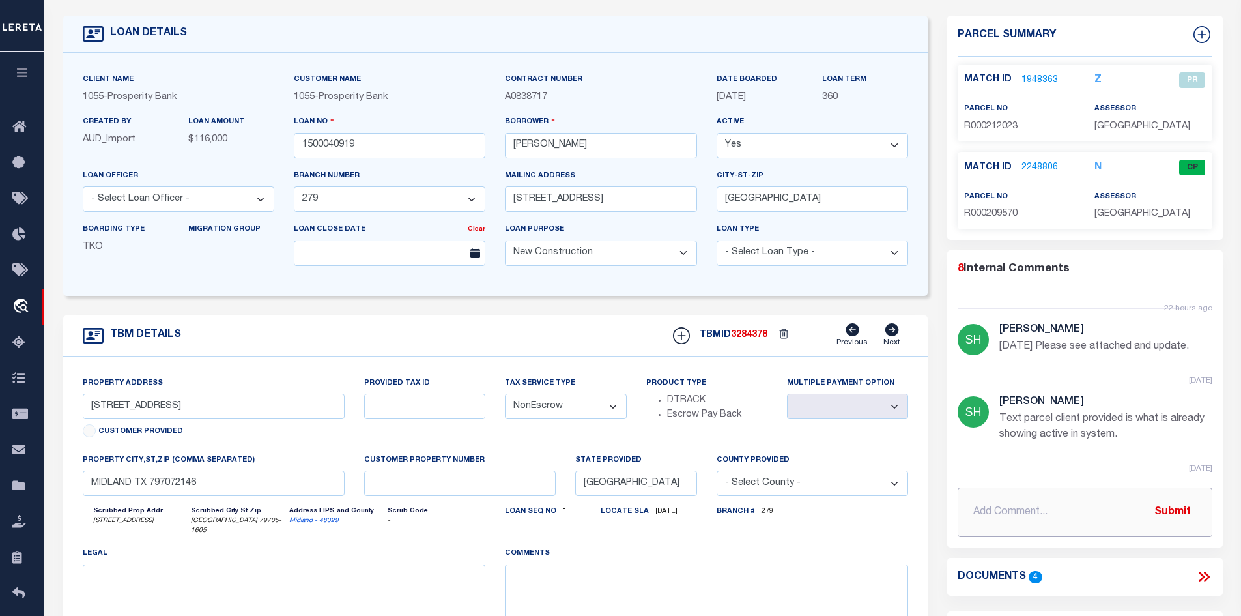
click at [998, 529] on input "text" at bounding box center [1085, 512] width 255 height 50
paste input "Per Client: Please update the property address per the client’s comments. Updat…"
type input "9/4/25 Per Client: Please update the property address per the client’s comments…"
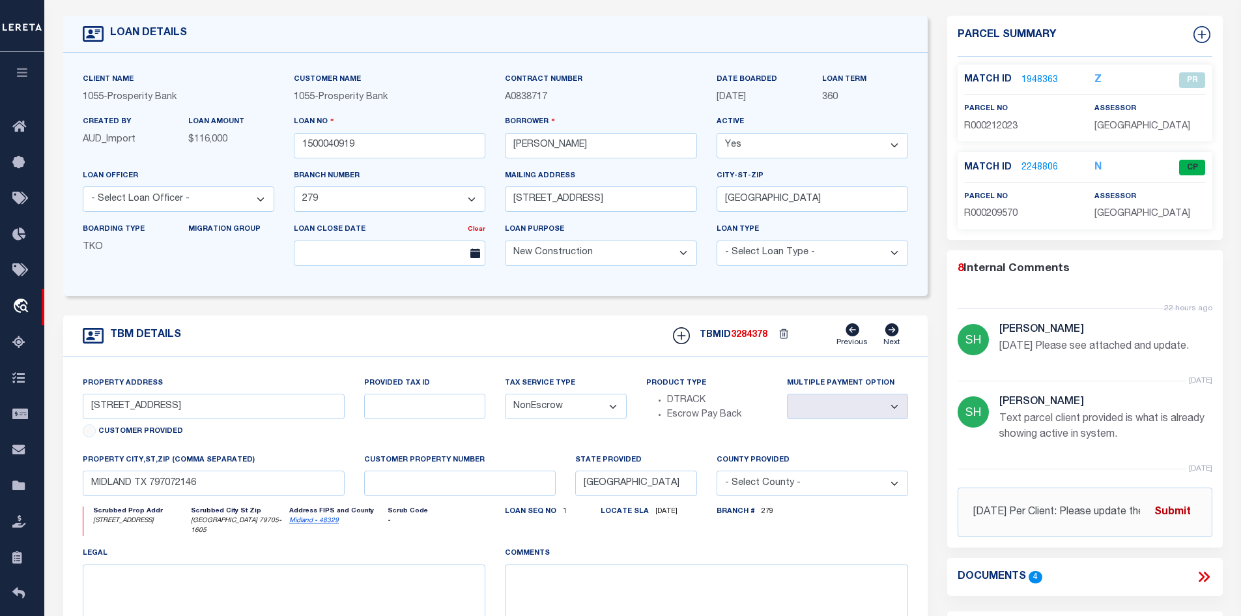
click at [1176, 510] on button "Submit" at bounding box center [1172, 512] width 53 height 27
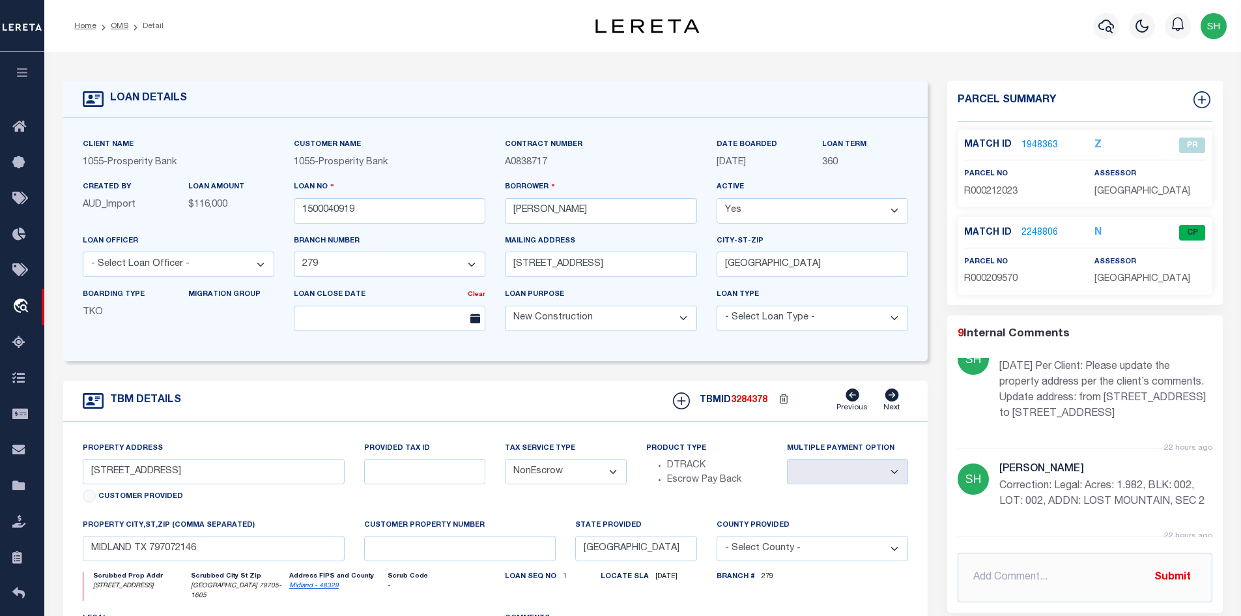
scroll to position [65, 0]
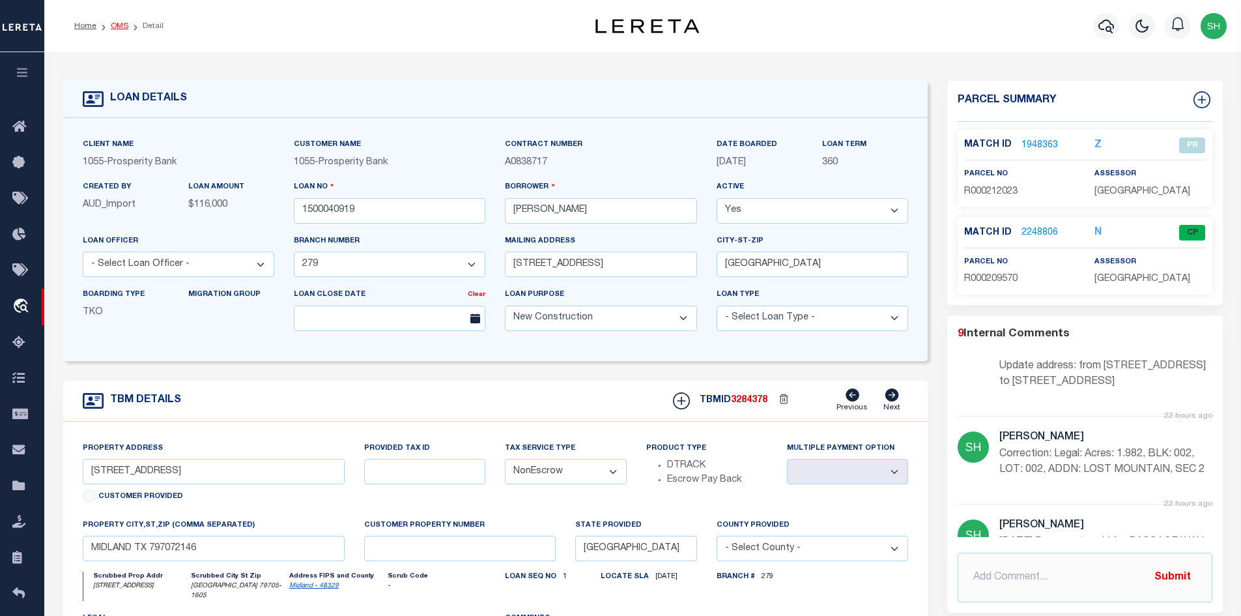
click at [121, 25] on link "OMS" at bounding box center [120, 26] width 18 height 8
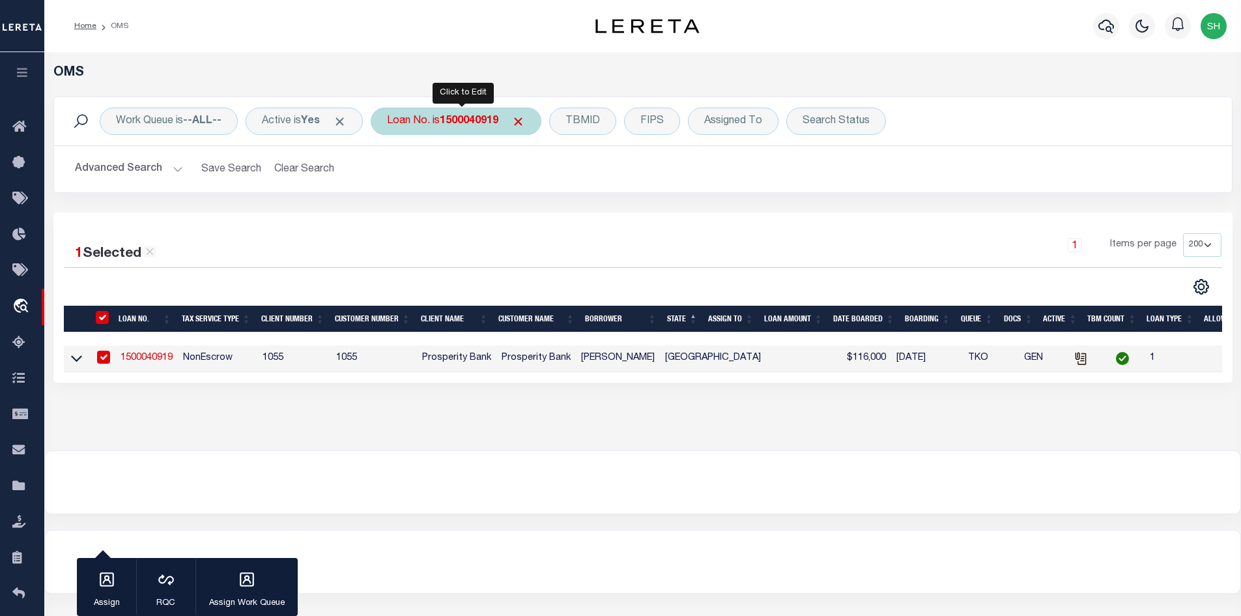
click at [470, 127] on div "Loan No. is 1500040919" at bounding box center [456, 121] width 171 height 27
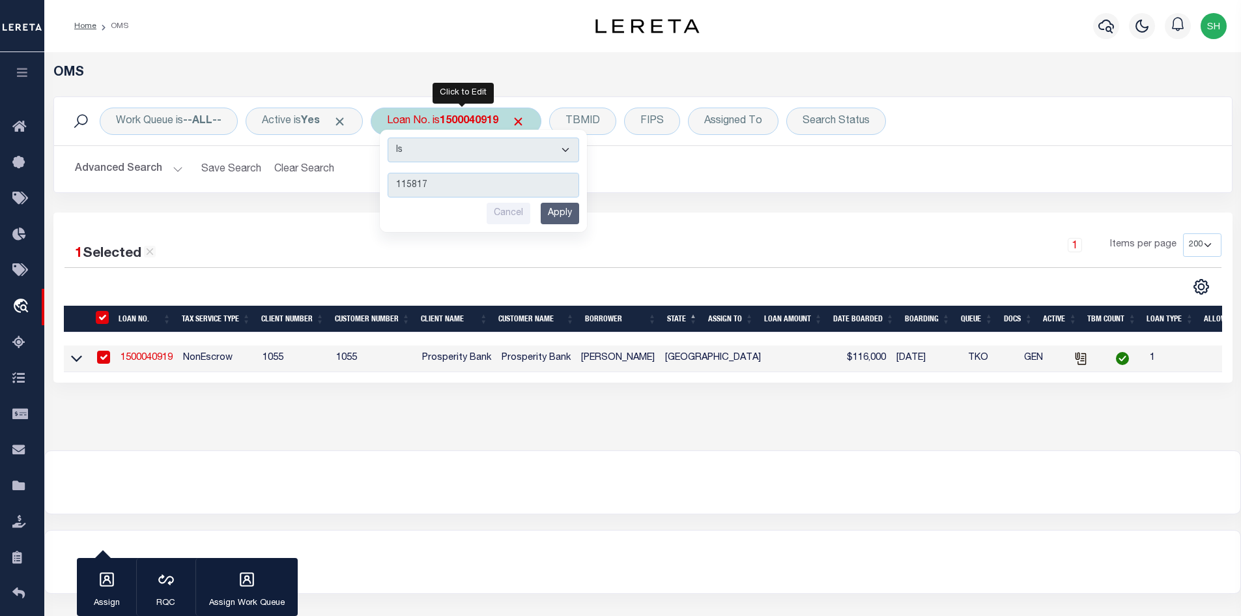
type input "115817"
click at [564, 217] on input "Apply" at bounding box center [560, 214] width 38 height 22
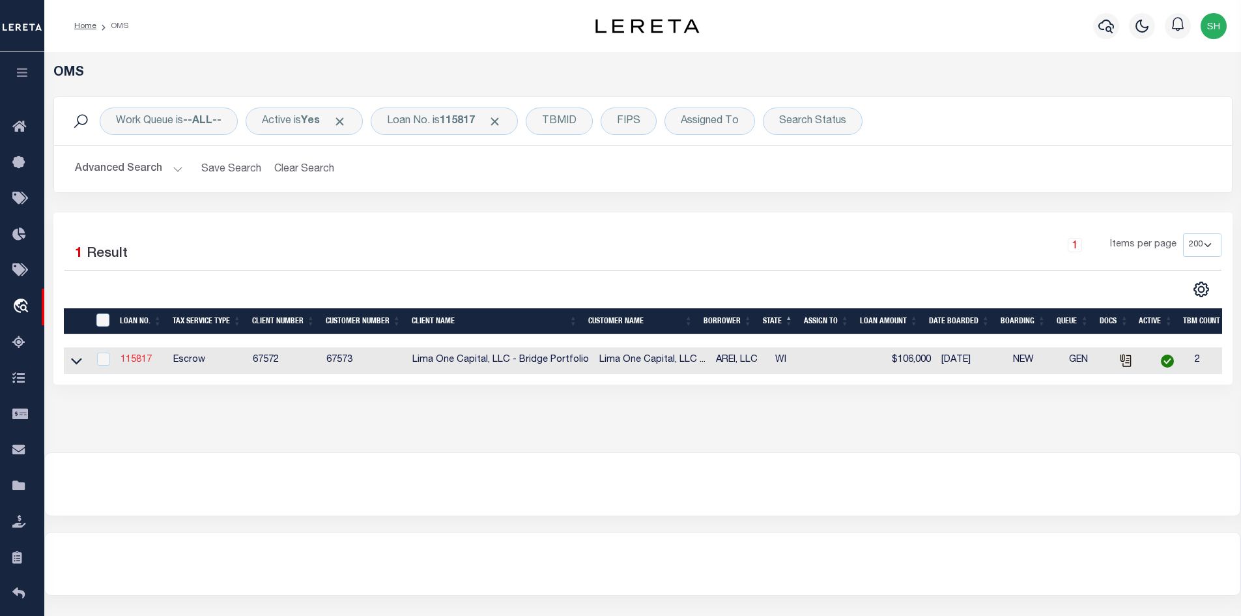
click at [134, 364] on link "115817" at bounding box center [136, 359] width 31 height 9
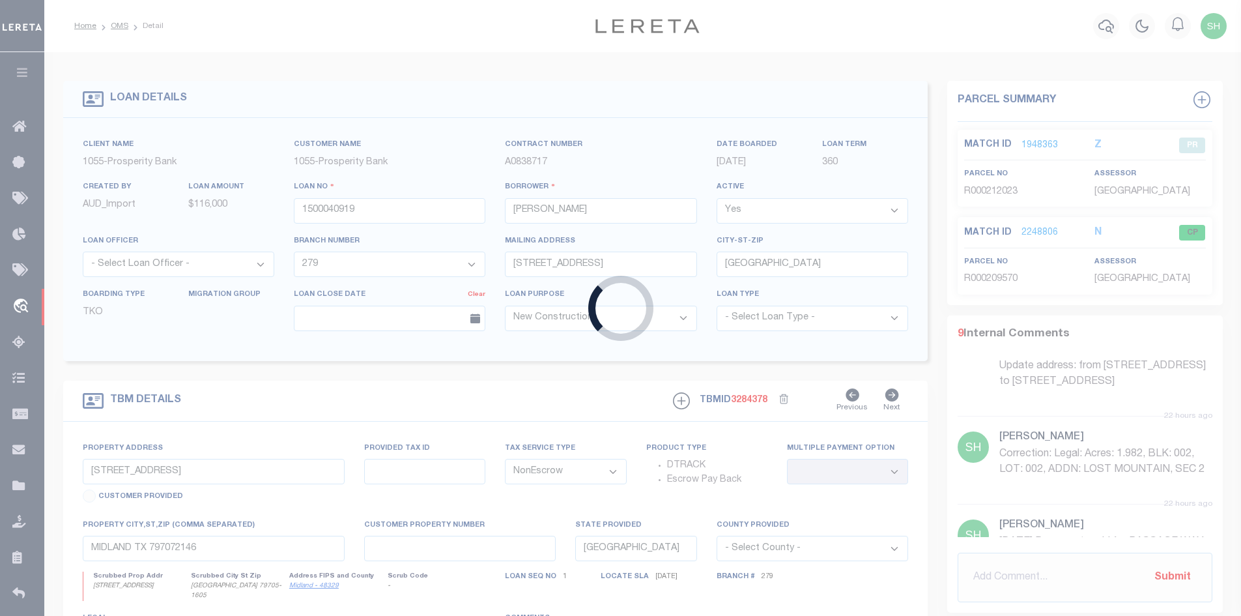
type input "115817"
type input "AREI, LLC"
select select
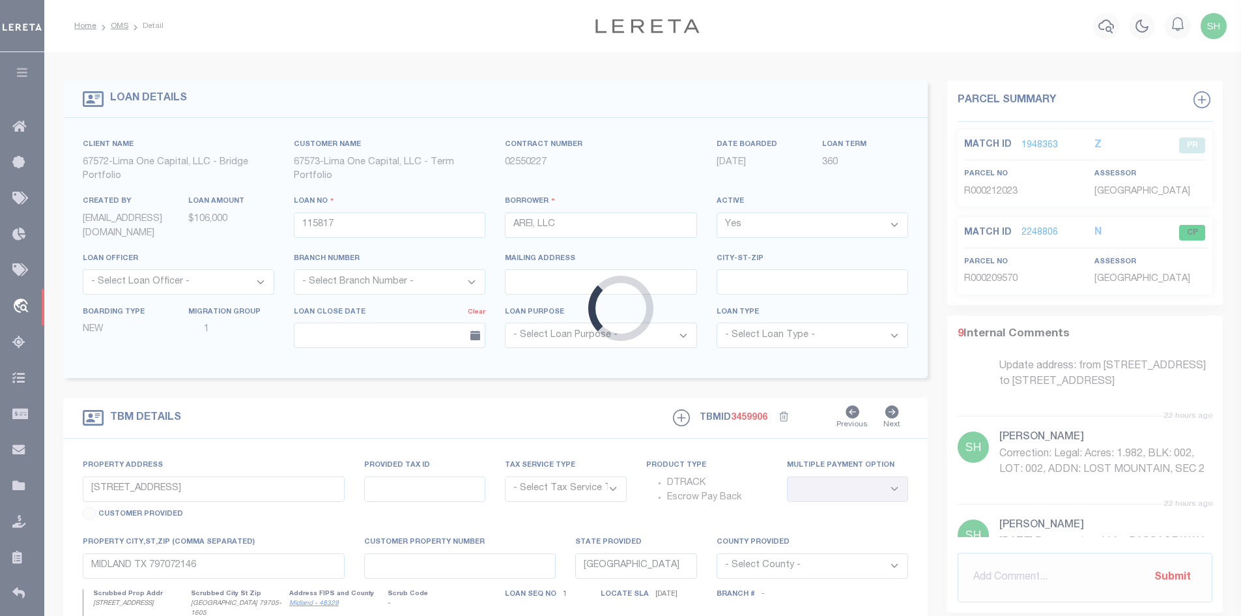
type input "4353 N 16TH STREET"
radio input "true"
select select "Escrow"
select select
type input "MILWAUKEE WI 53209"
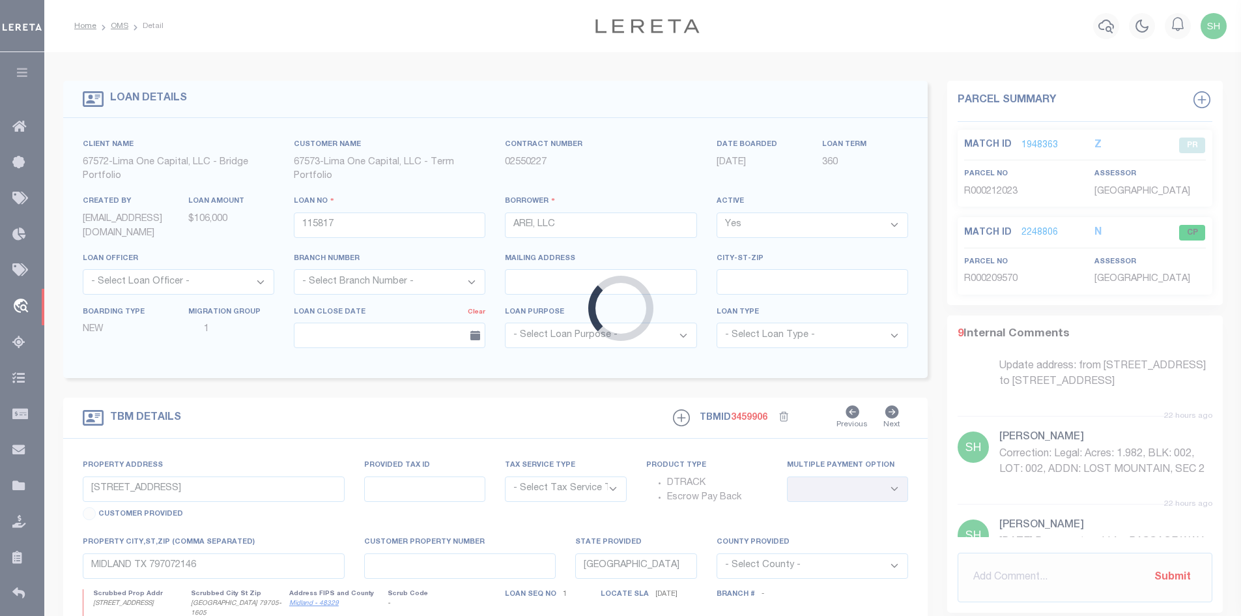
type input "115817-1"
type input "WI"
type textarea "COLLECTOR: ENTITY: PARCEL: 2449954000"
type textarea "Compare"
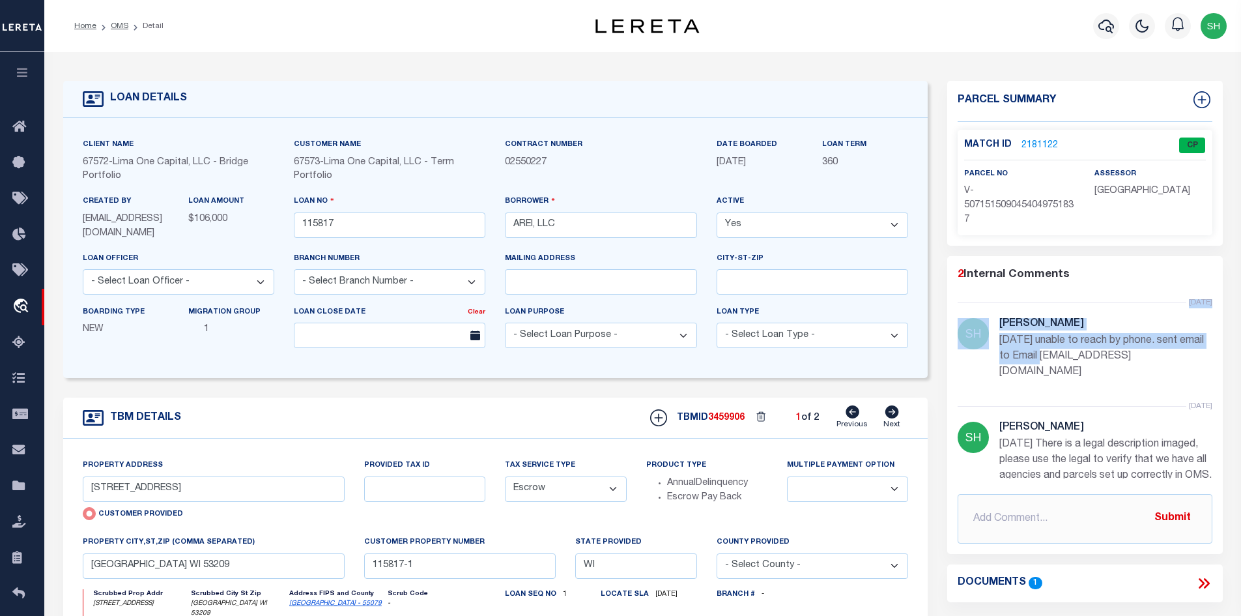
drag, startPoint x: 1068, startPoint y: 356, endPoint x: 1205, endPoint y: 362, distance: 137.0
click at [1205, 362] on ul "yesterday Shirley Hardy 9/3/25 unable to reach by phone. sent email to Email dd…" at bounding box center [1085, 388] width 255 height 179
copy li "yesterday Shirley Hardy 9/3/25 unable to reach by phone. sent email to Email"
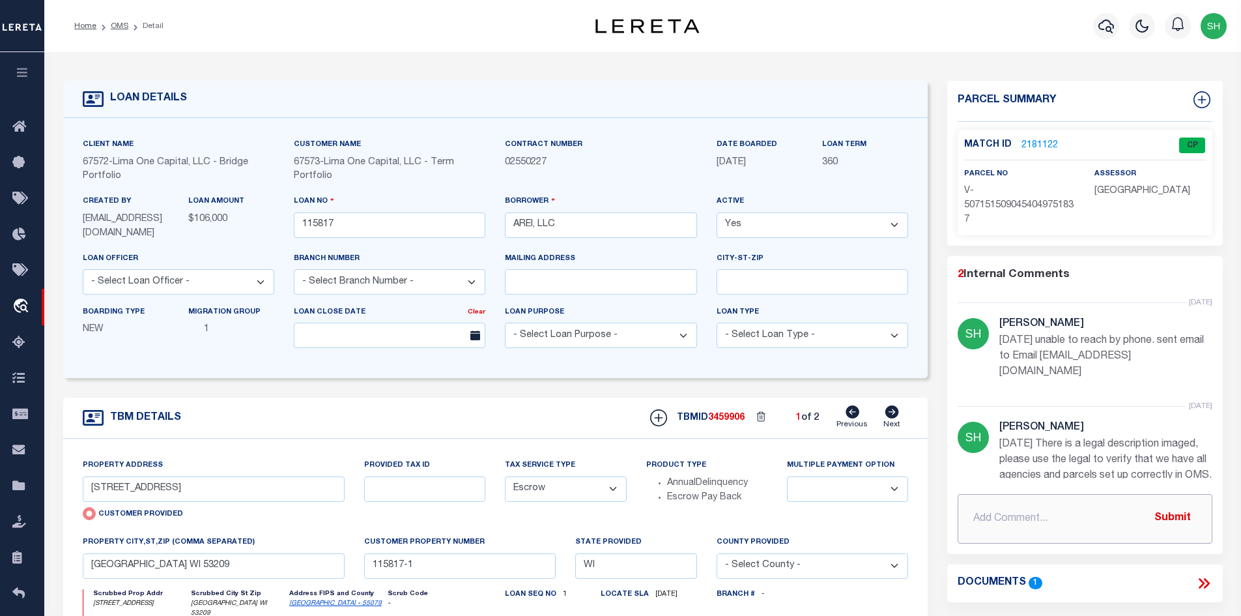
click at [1019, 512] on input "text" at bounding box center [1085, 519] width 255 height 50
type input "sent 2nd email."
click at [1199, 512] on button "Submit" at bounding box center [1172, 518] width 53 height 27
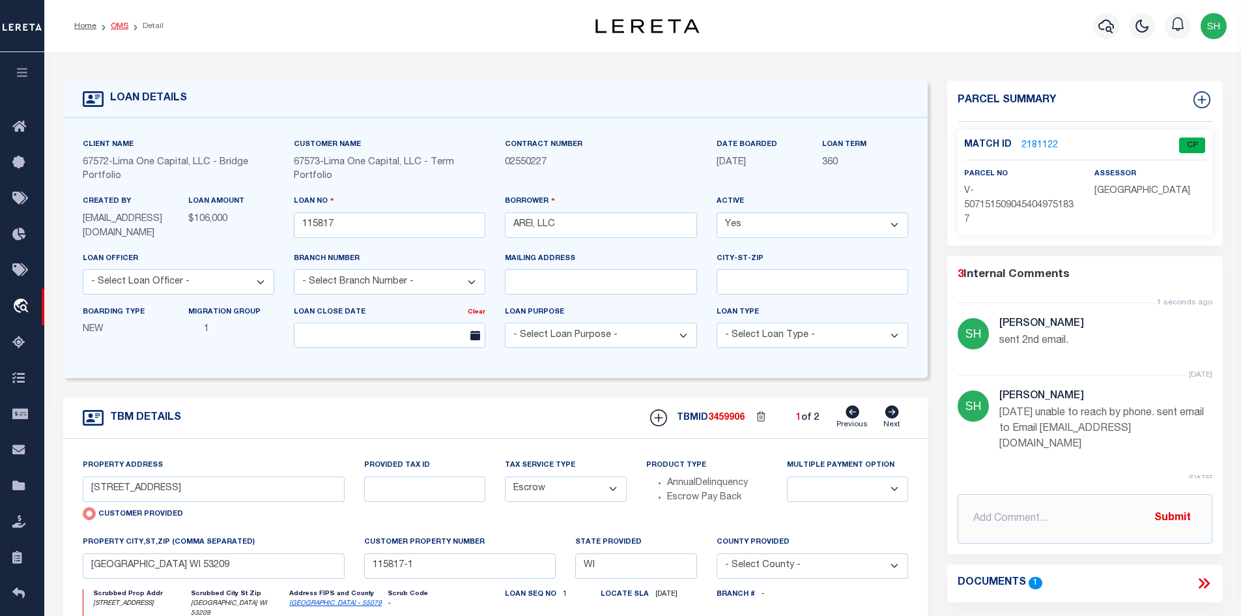
click at [116, 25] on link "OMS" at bounding box center [120, 26] width 18 height 8
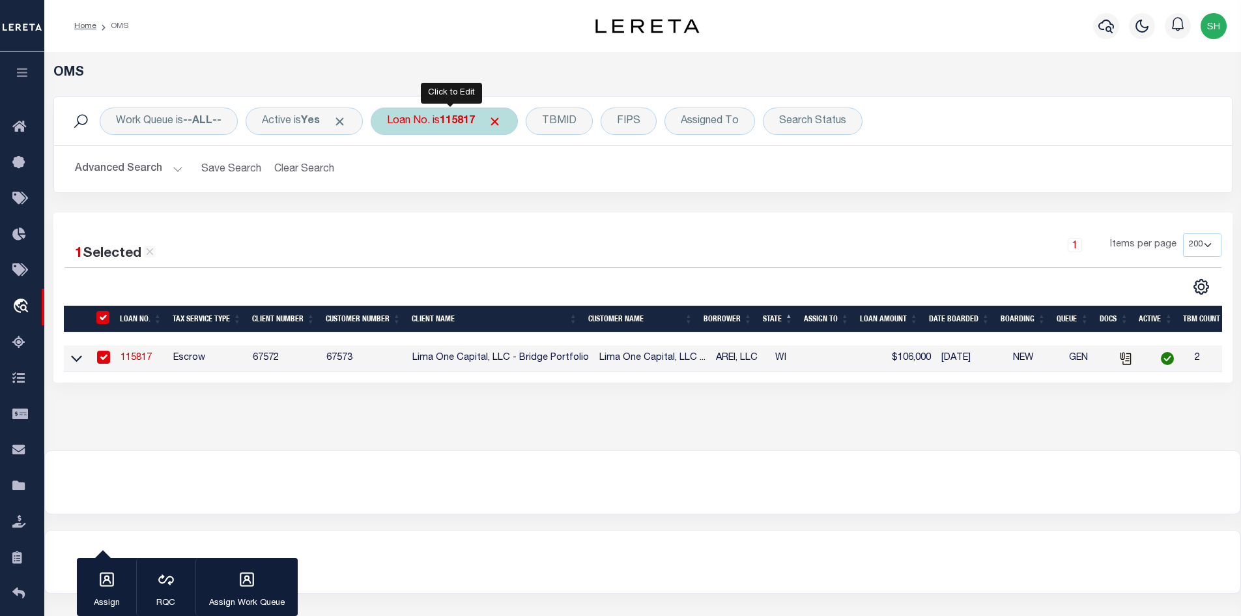
click at [439, 132] on div "Loan No. is 115817" at bounding box center [444, 121] width 147 height 27
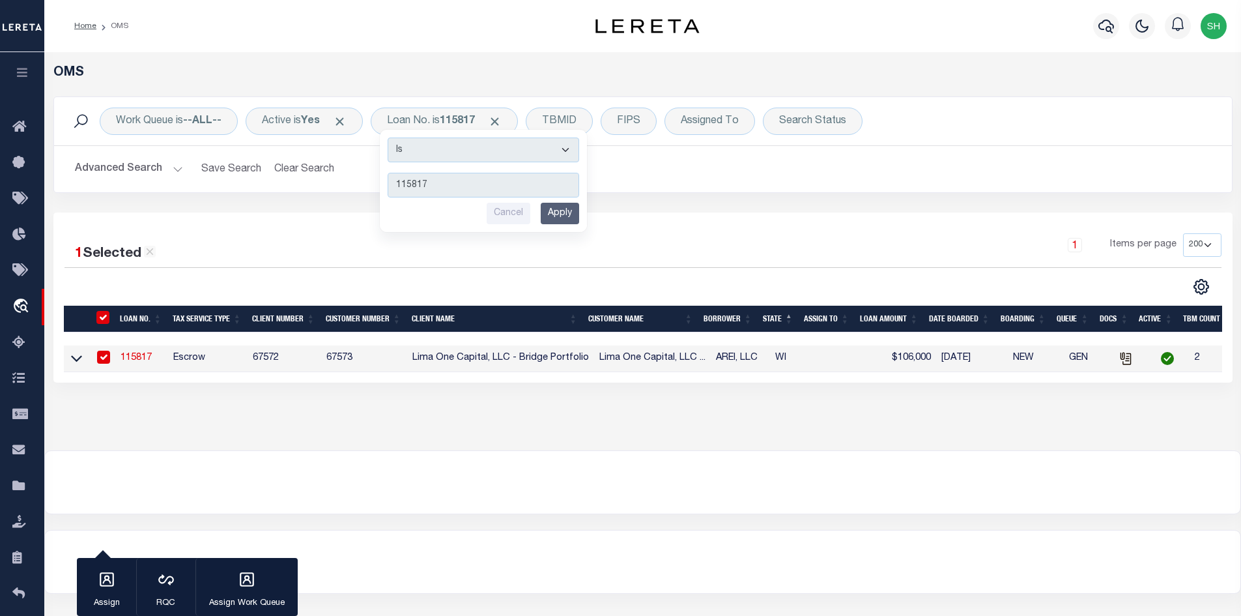
click at [133, 356] on link "115817" at bounding box center [136, 357] width 31 height 9
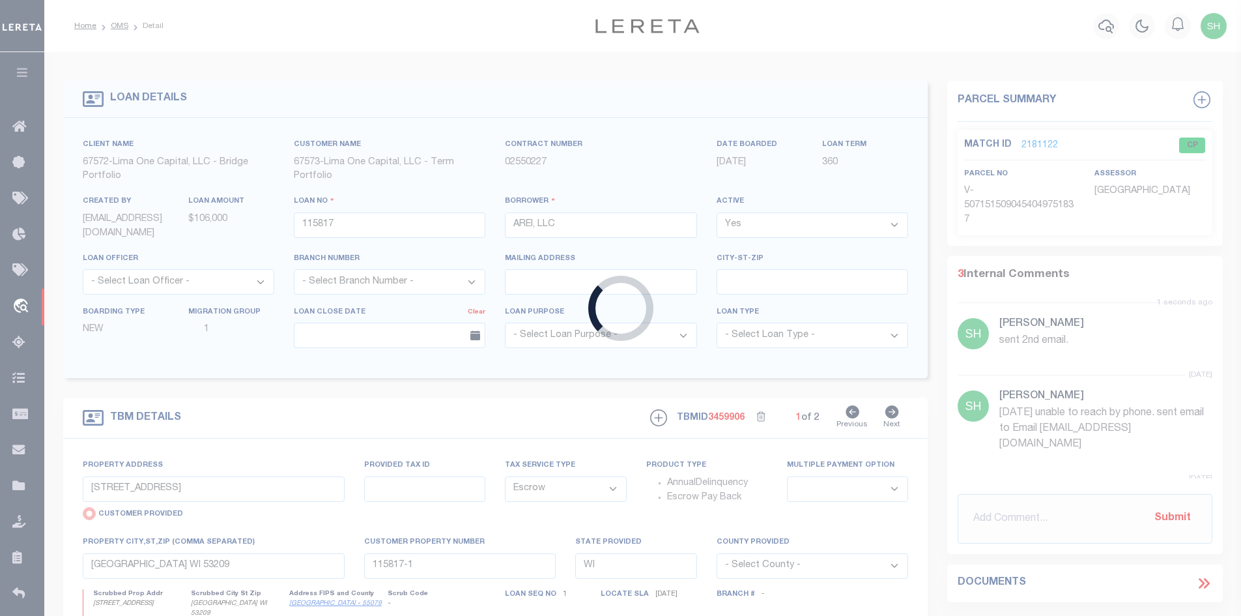
select select
select select "Escrow"
select select
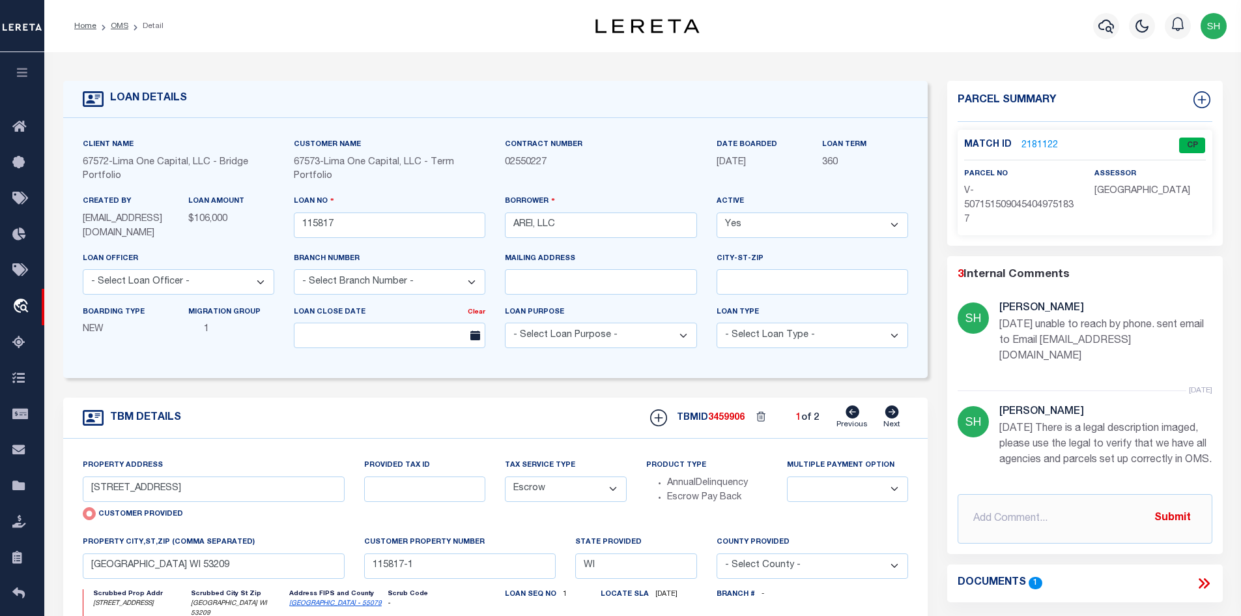
scroll to position [104, 0]
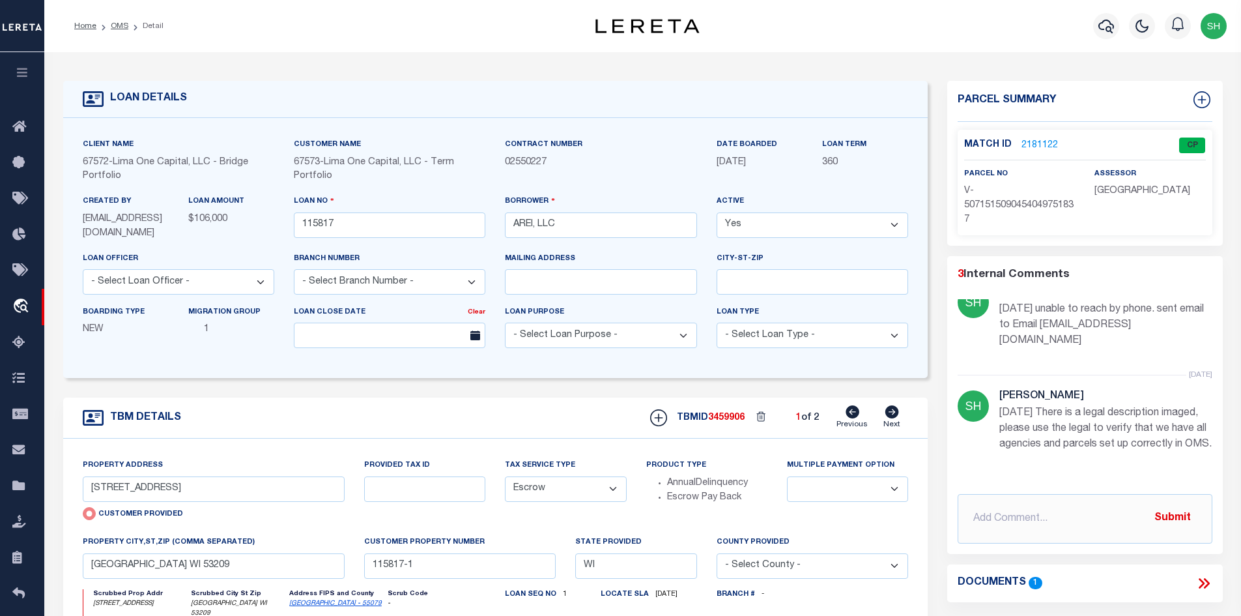
click at [1208, 582] on icon at bounding box center [1204, 583] width 17 height 17
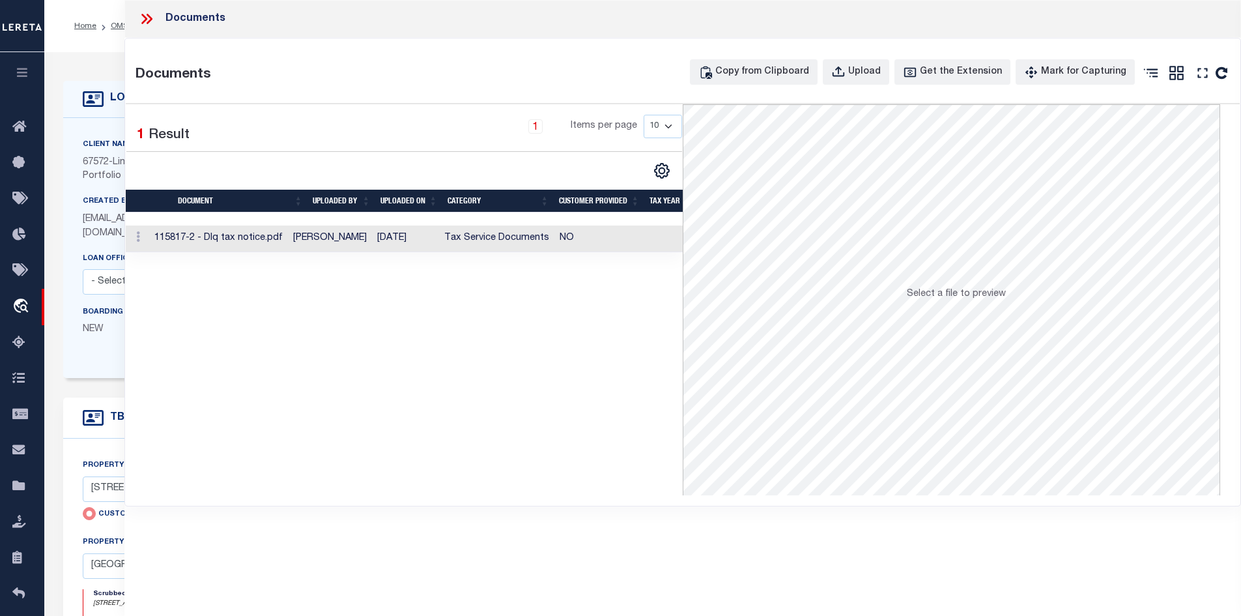
click at [425, 237] on td "[DATE]" at bounding box center [405, 238] width 67 height 27
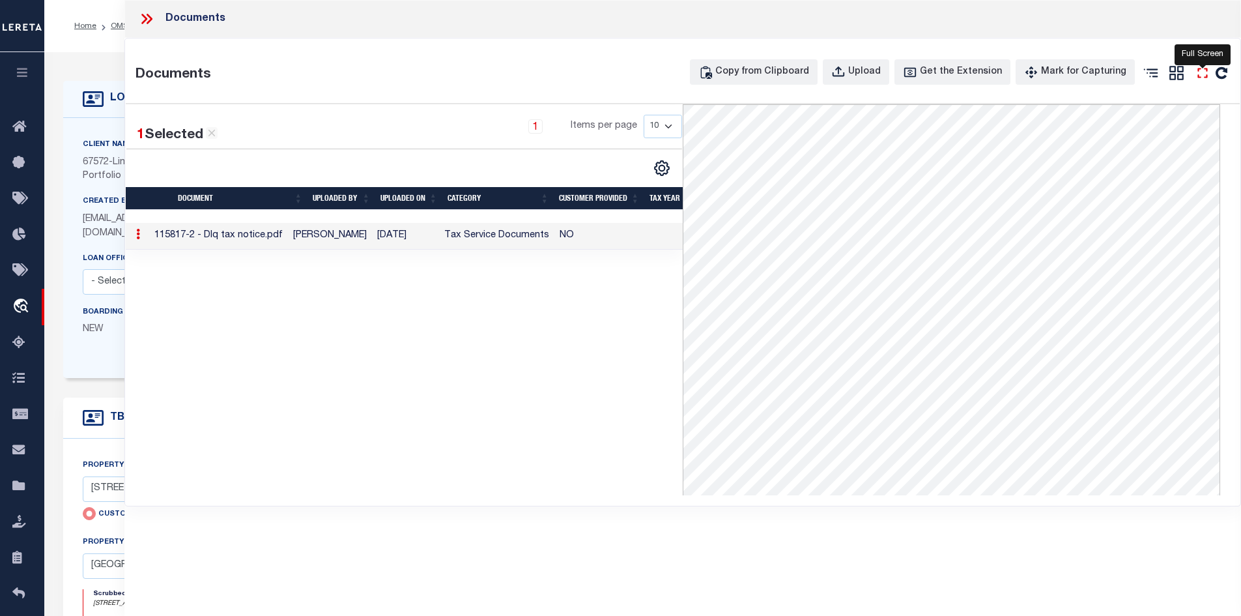
click at [1198, 77] on icon "" at bounding box center [1203, 73] width 10 height 10
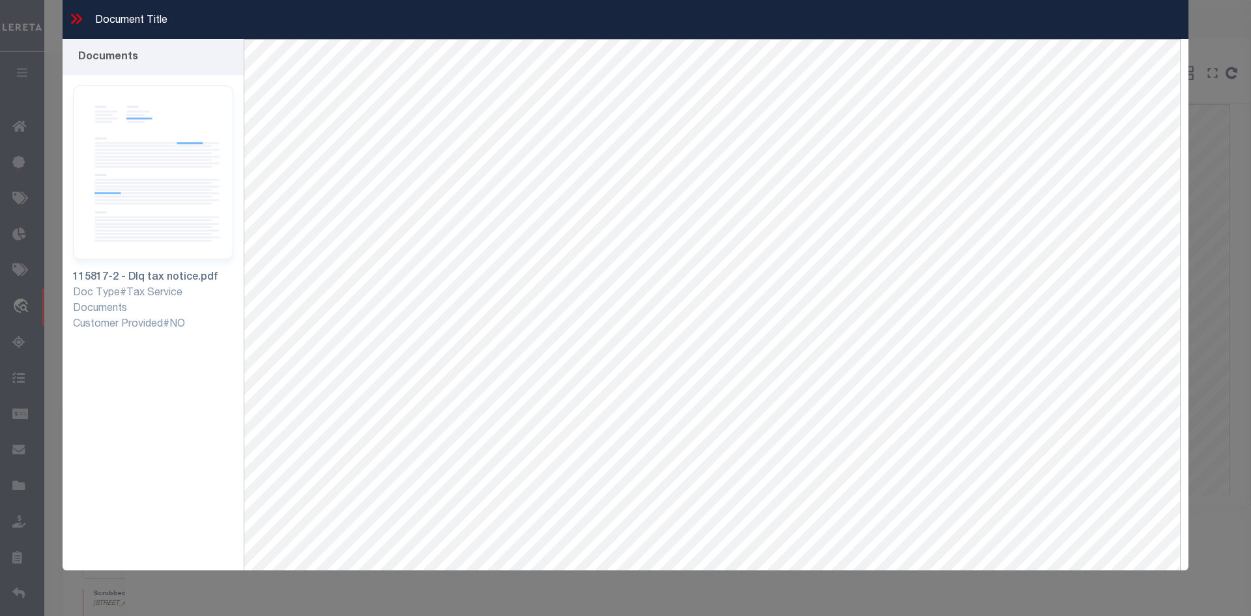
click at [74, 16] on icon at bounding box center [74, 19] width 6 height 10
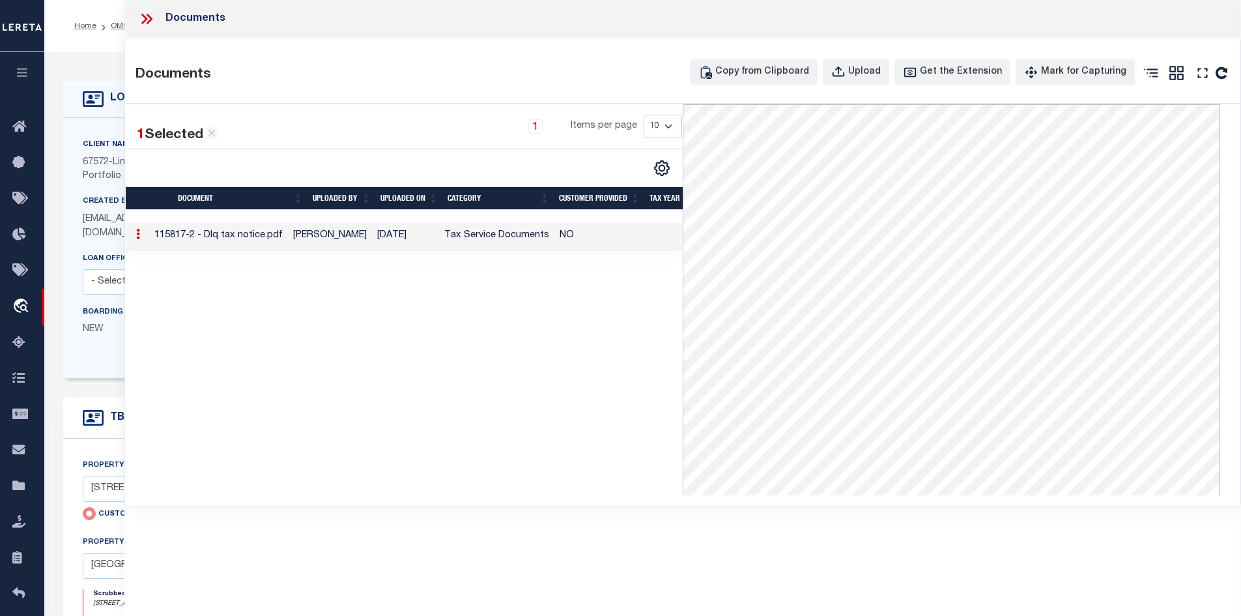
click at [152, 18] on icon at bounding box center [146, 18] width 17 height 17
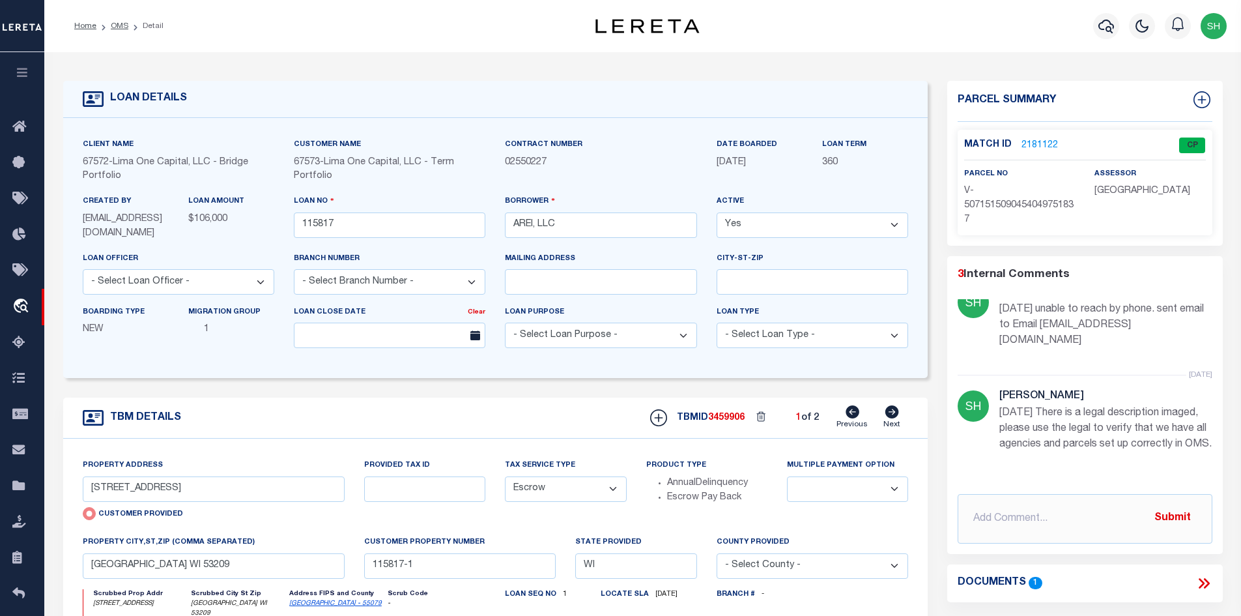
click at [1025, 139] on link "2181122" at bounding box center [1040, 146] width 36 height 14
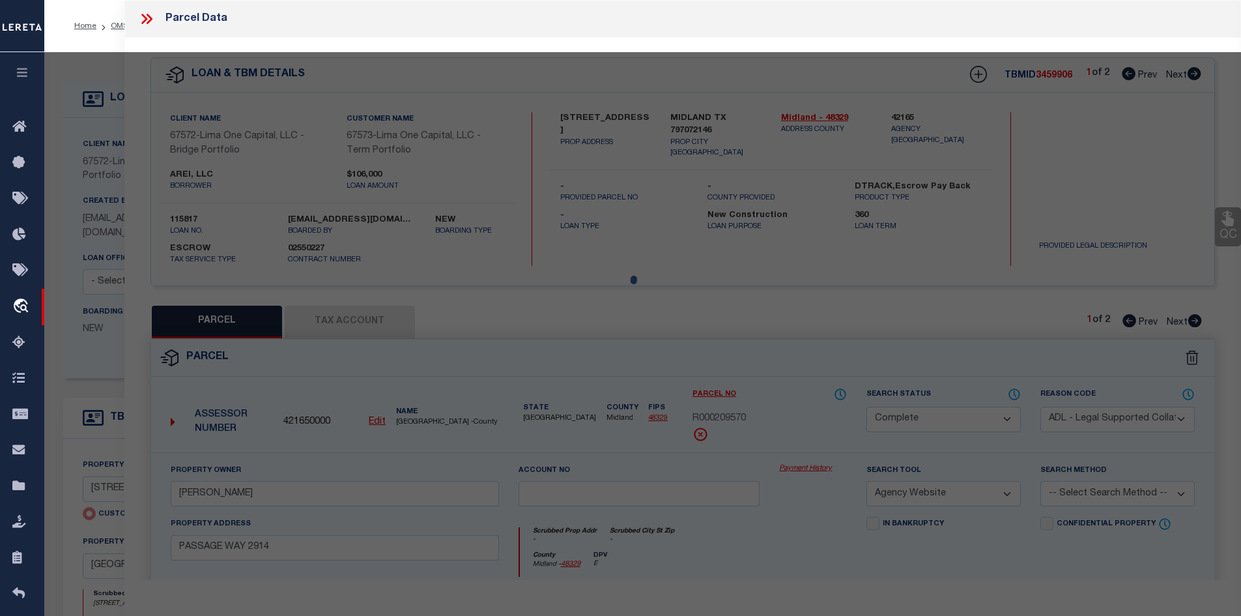
select select "AS"
select select
checkbox input "false"
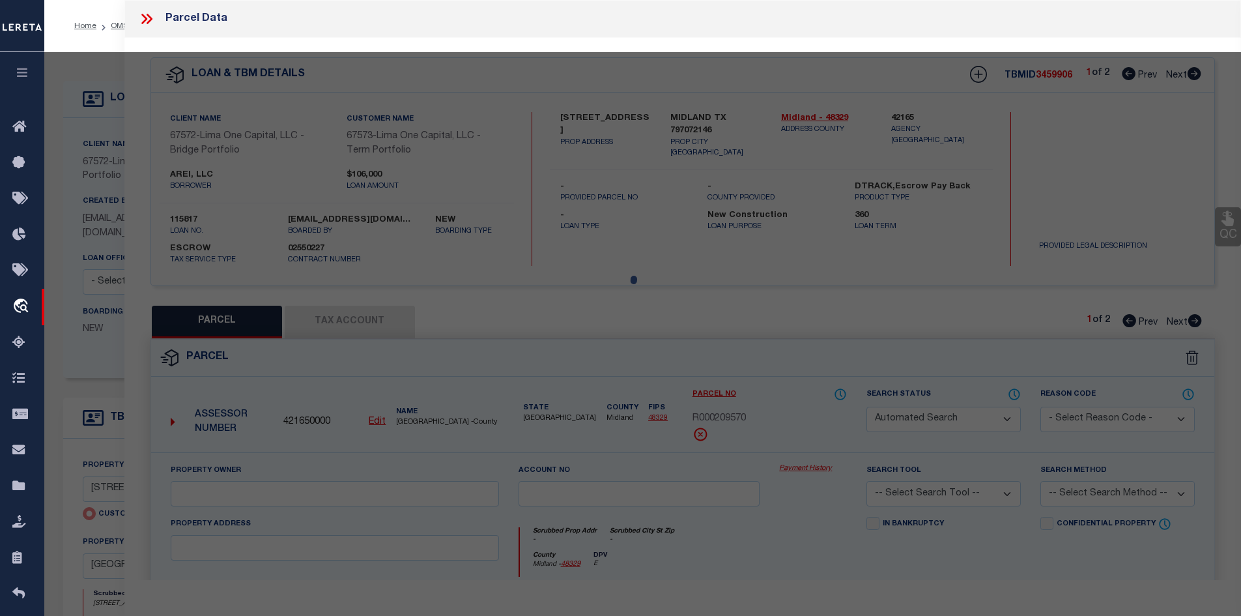
select select "CP"
select select "AGW"
select select
type input "4353 N 16TH STREET"
checkbox input "false"
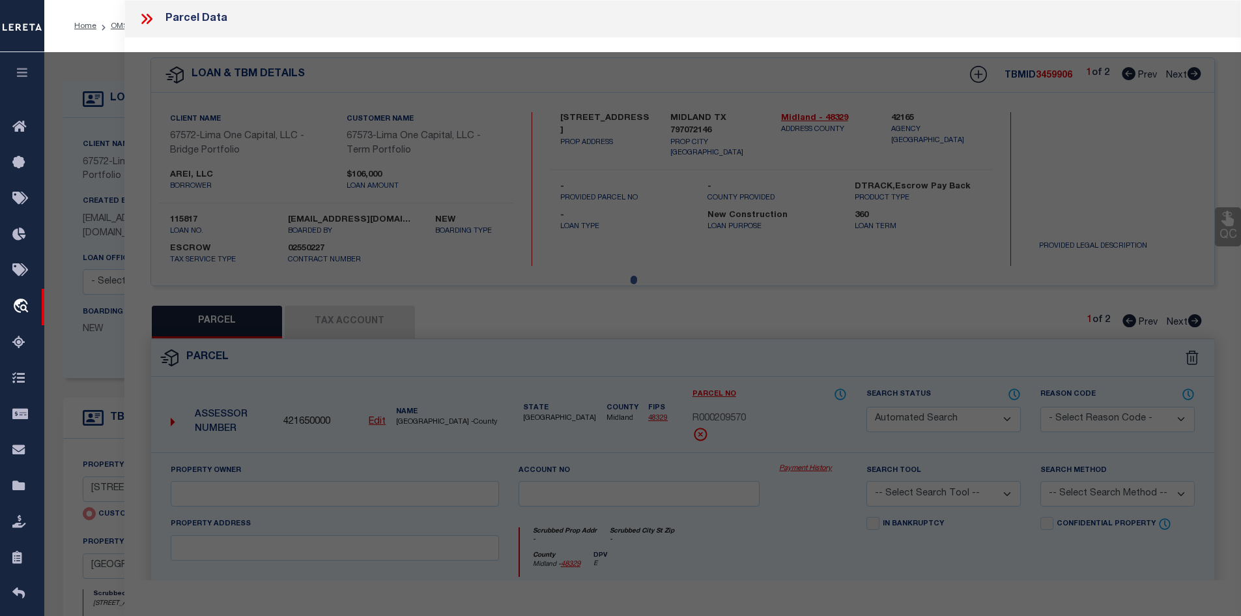
type input "MILWAUKEE WI 53209"
type textarea "need to verify parcel 100%"
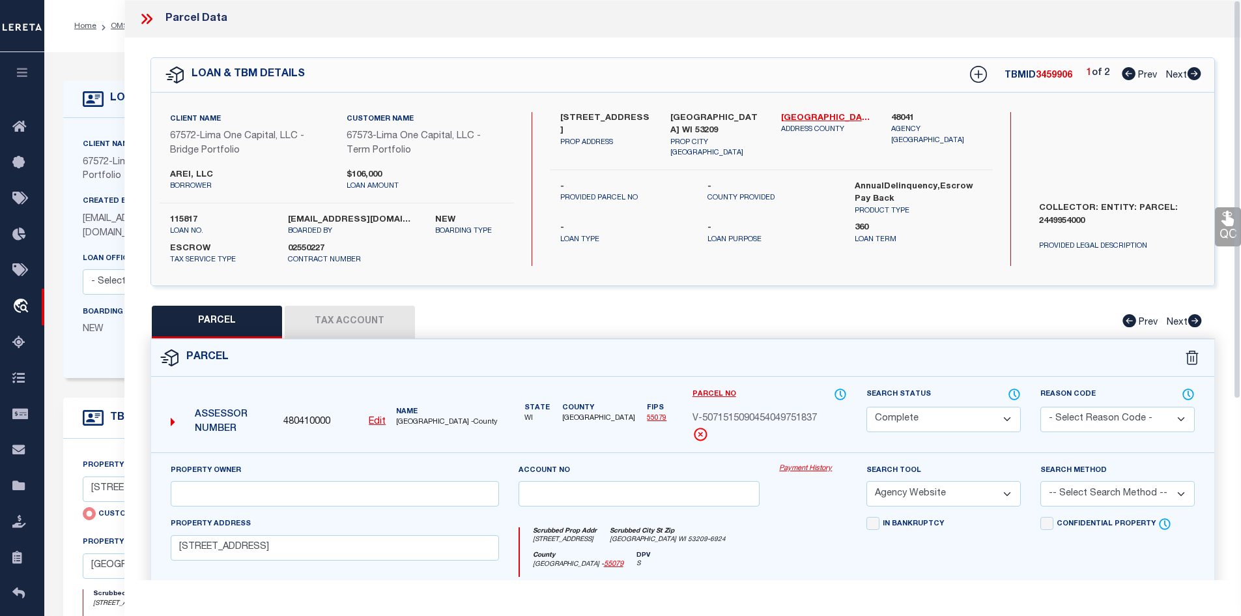
click at [353, 325] on button "Tax Account" at bounding box center [350, 322] width 130 height 33
select select "100"
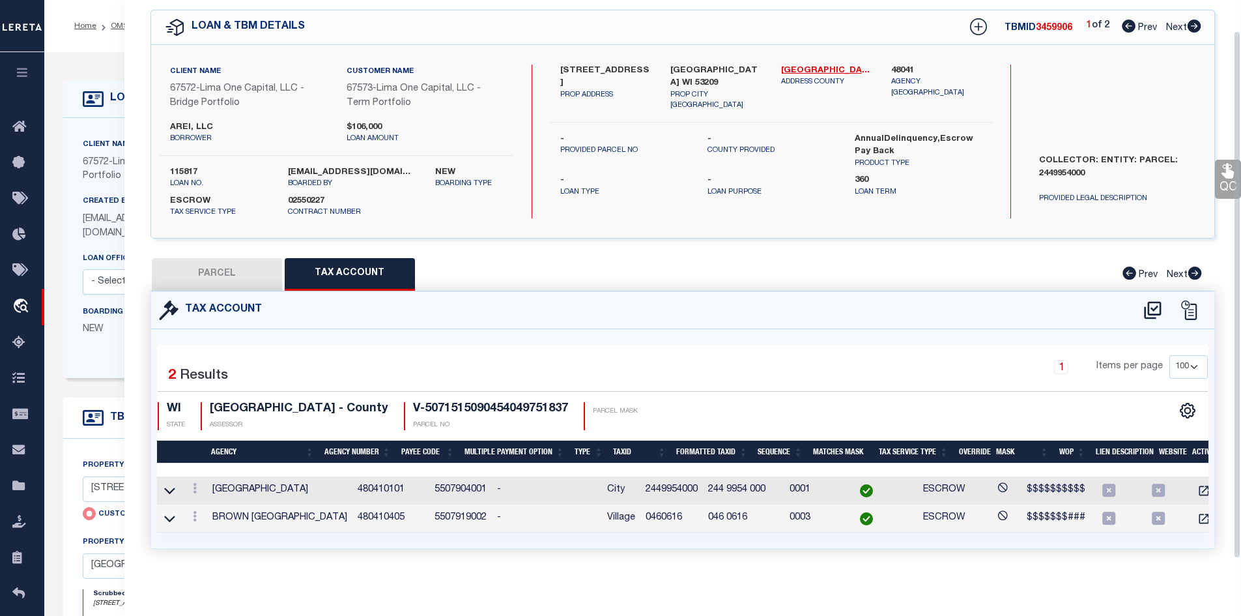
scroll to position [57, 0]
click at [1198, 512] on icon "" at bounding box center [1204, 518] width 13 height 13
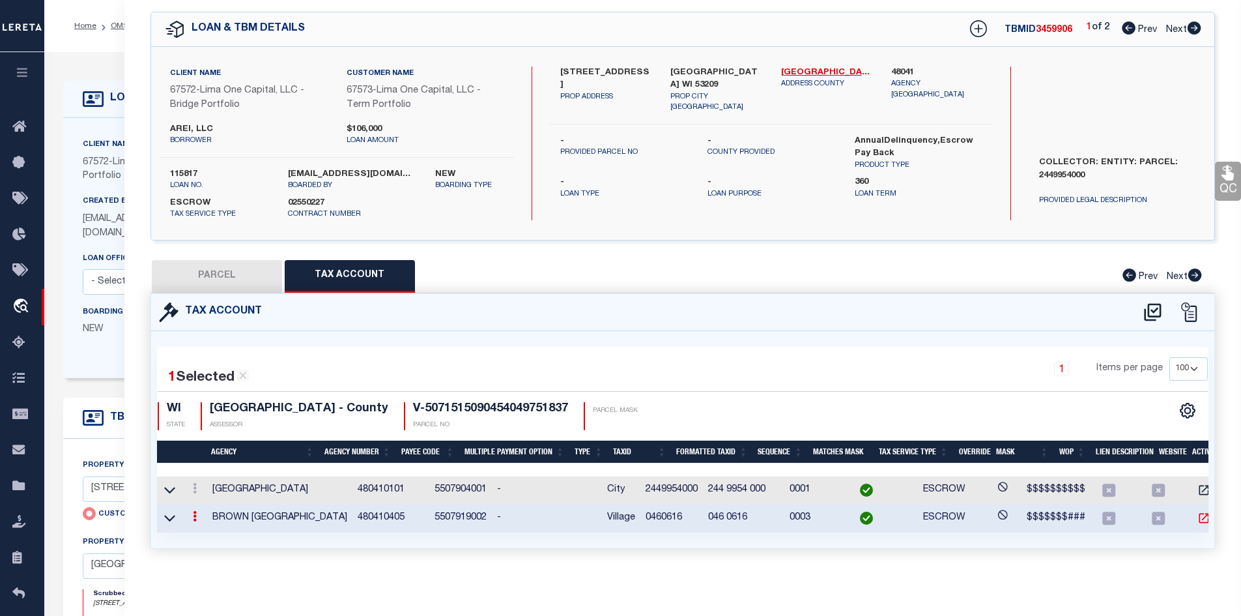
scroll to position [54, 0]
click at [275, 264] on div "QC QC QC" at bounding box center [683, 286] width 1118 height 588
click at [275, 264] on button "PARCEL" at bounding box center [217, 276] width 130 height 33
select select "AS"
select select
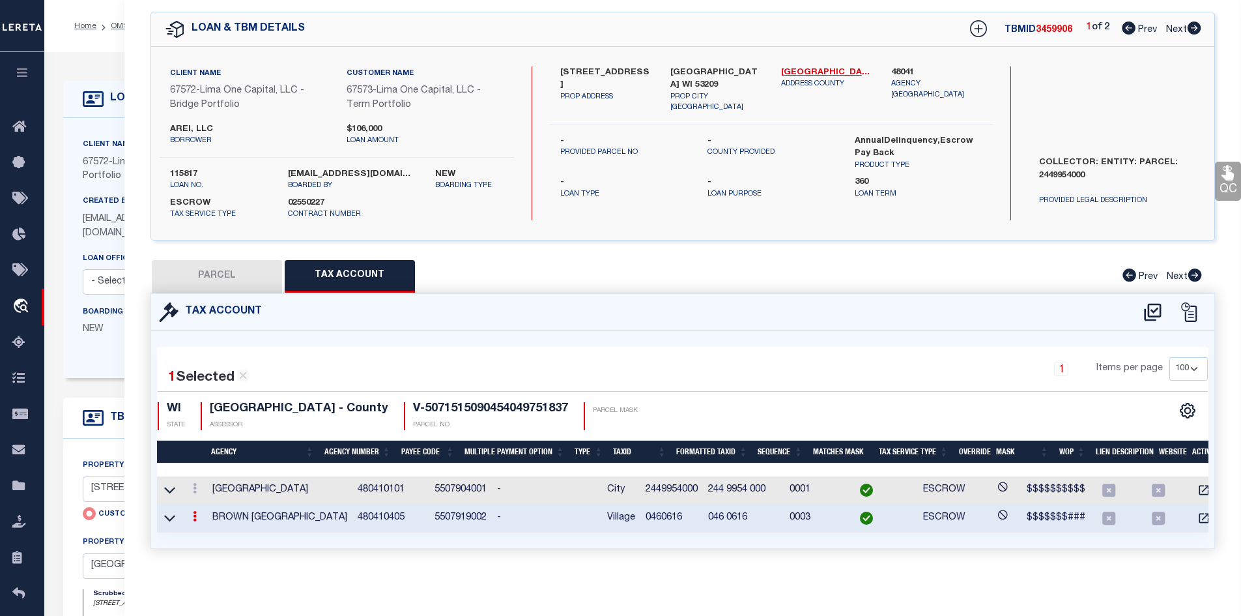
checkbox input "false"
select select "CP"
select select "AGW"
select select
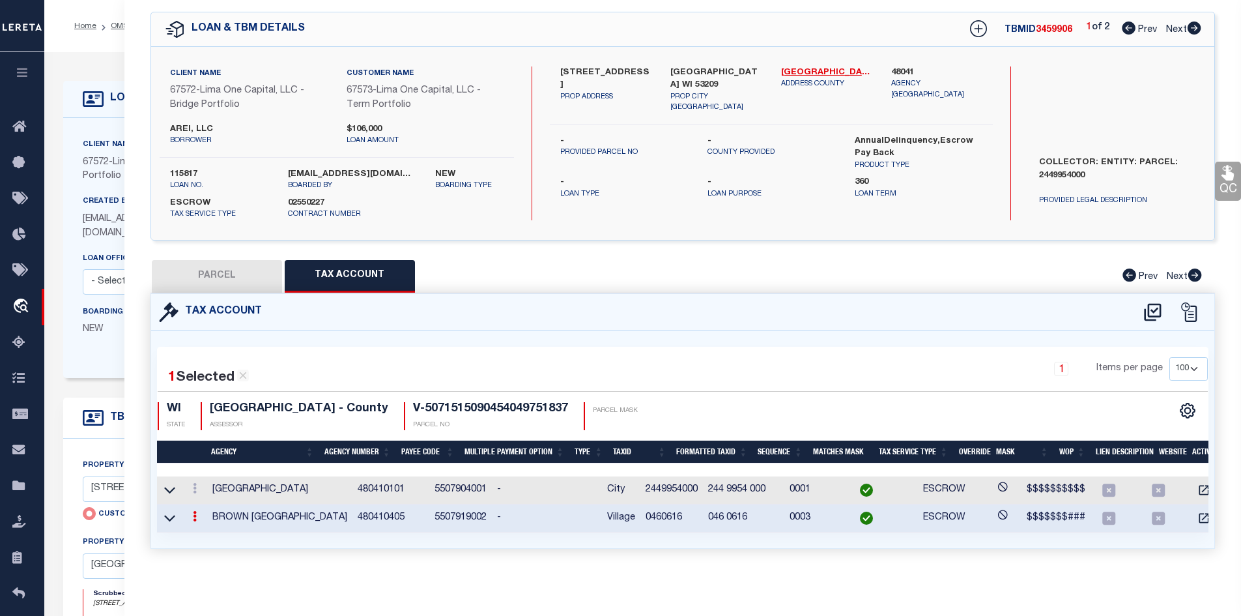
type input "4353 N 16TH STREET"
checkbox input "false"
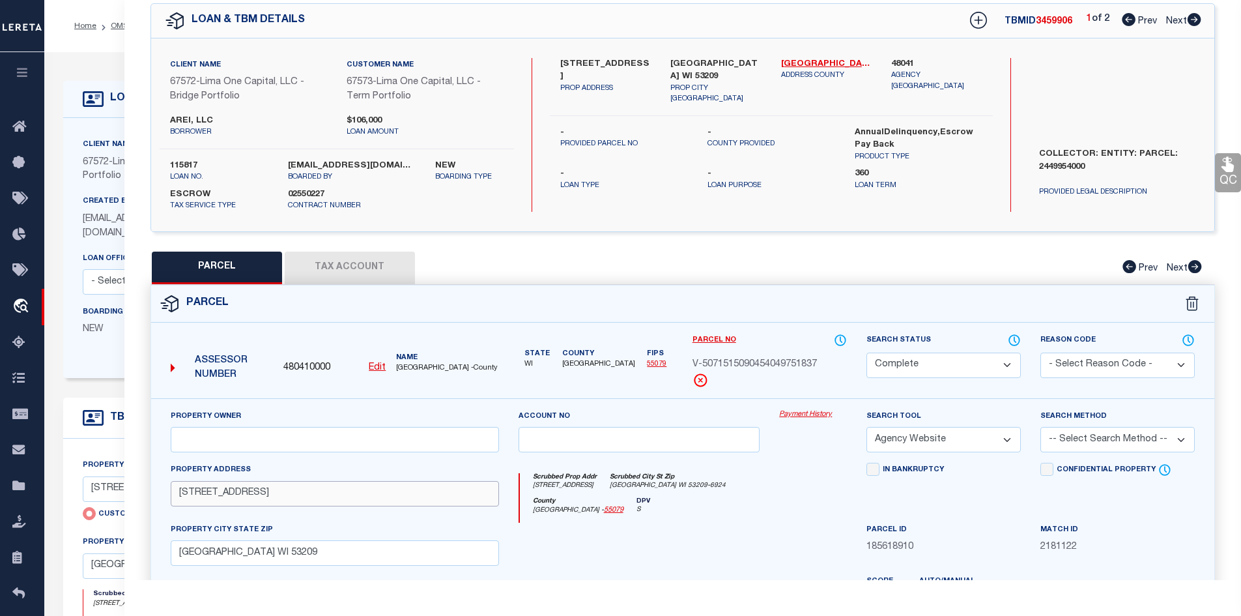
drag, startPoint x: 237, startPoint y: 493, endPoint x: 173, endPoint y: 497, distance: 64.7
click at [173, 497] on input "4353 N 16TH STREET" at bounding box center [335, 493] width 328 height 25
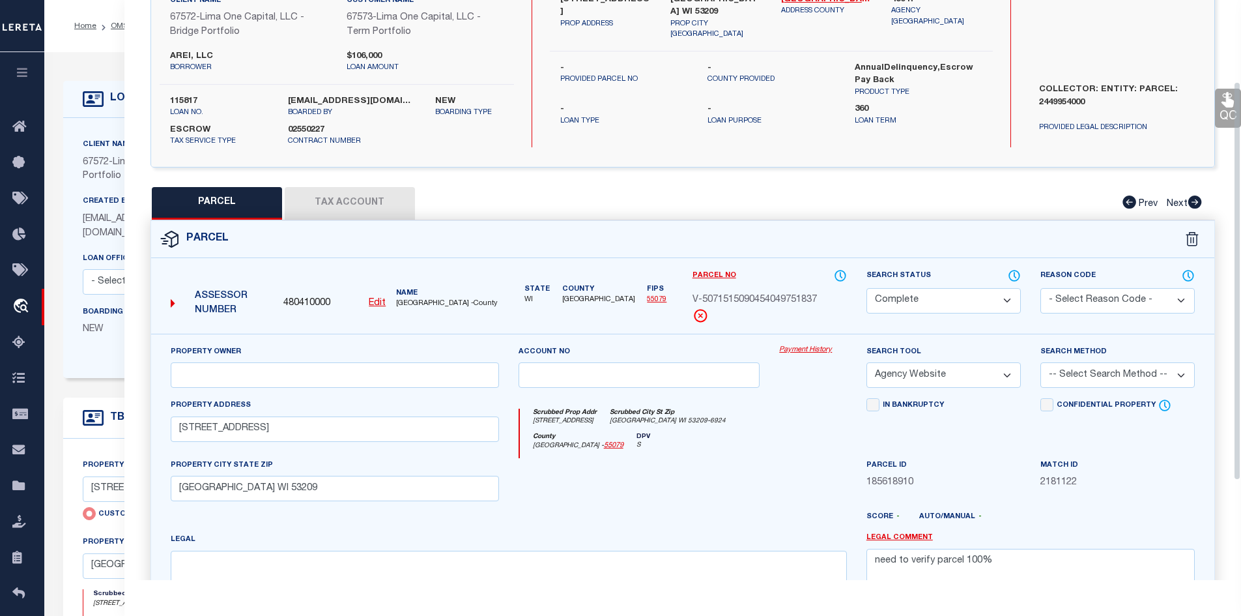
scroll to position [119, 0]
click at [332, 208] on button "Tax Account" at bounding box center [350, 202] width 130 height 33
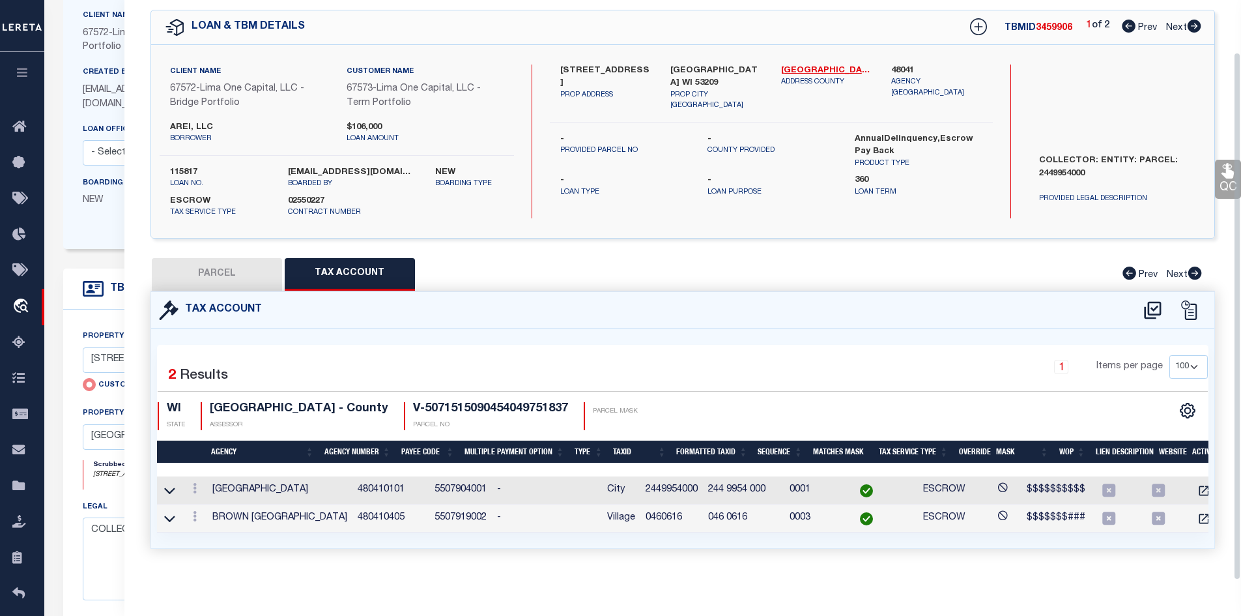
scroll to position [130, 0]
click at [196, 263] on button "PARCEL" at bounding box center [217, 274] width 130 height 33
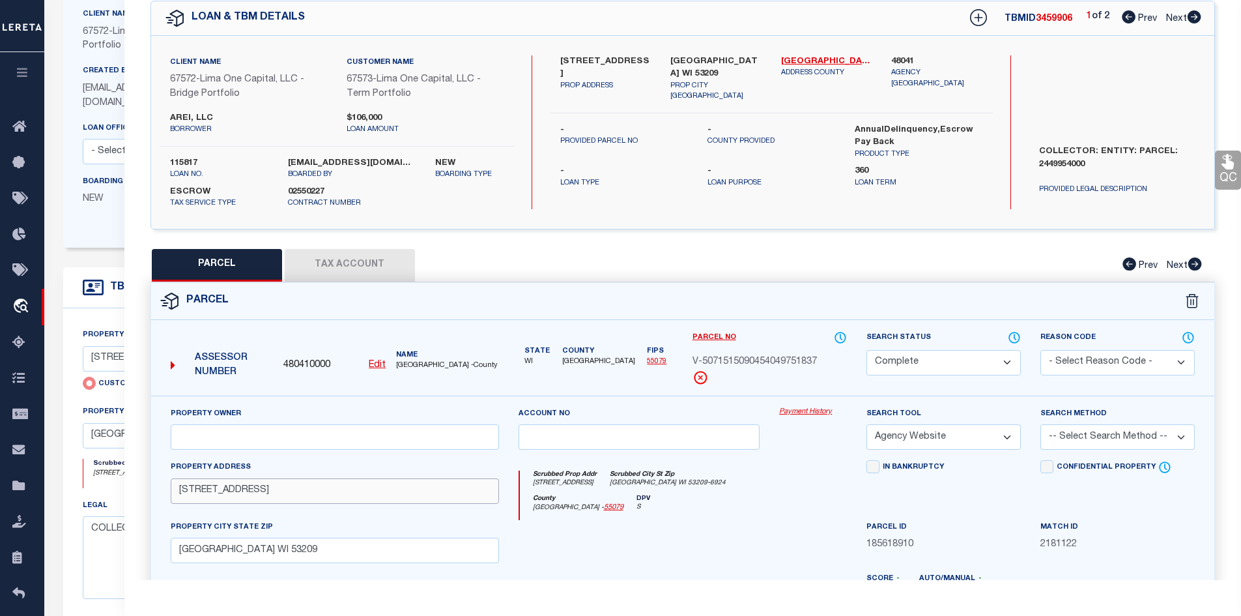
drag, startPoint x: 276, startPoint y: 499, endPoint x: 171, endPoint y: 493, distance: 105.7
click at [171, 493] on input "4353 N 16TH STREET" at bounding box center [335, 490] width 328 height 25
click at [335, 259] on button "Tax Account" at bounding box center [350, 265] width 130 height 33
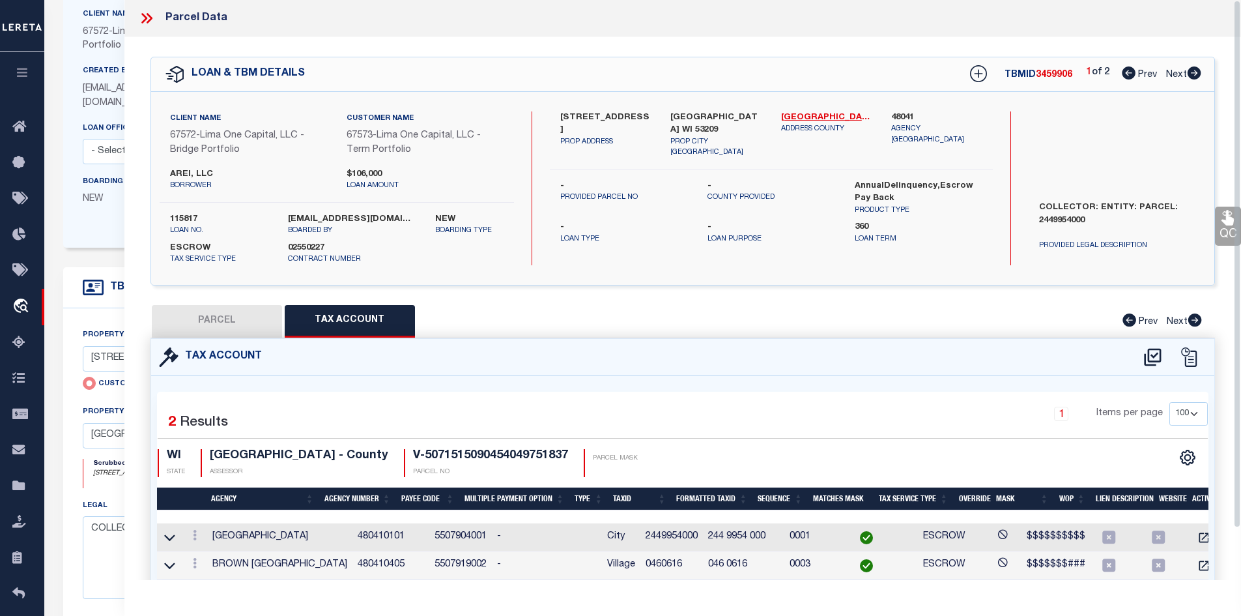
scroll to position [0, 0]
click at [141, 22] on icon at bounding box center [146, 18] width 17 height 17
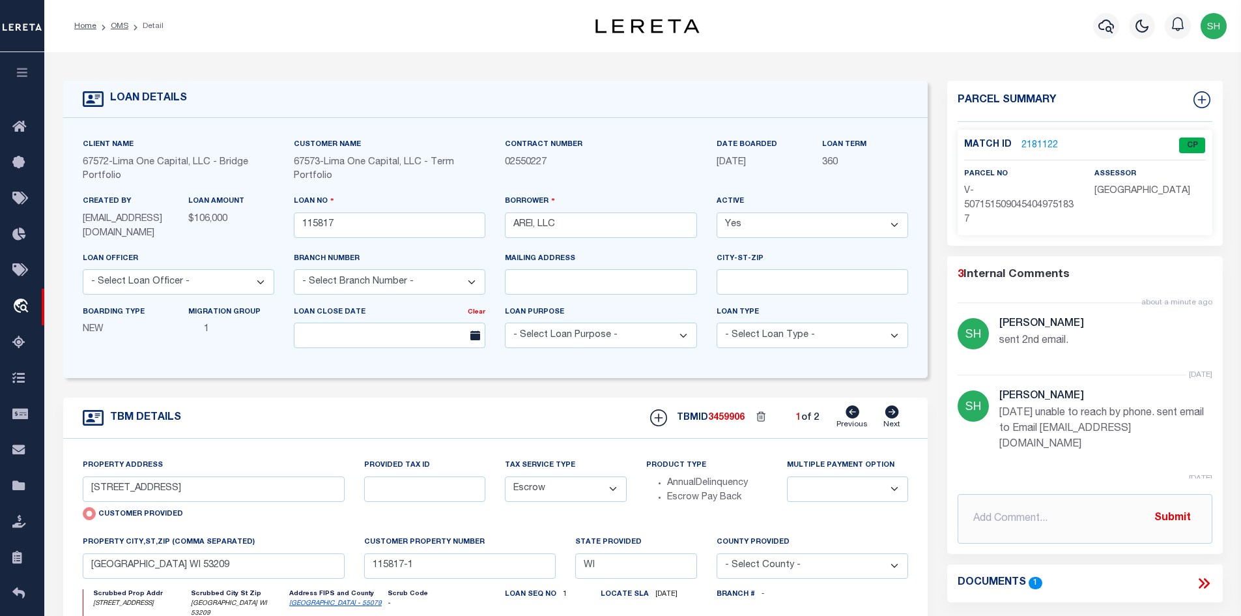
click at [1031, 142] on link "2181122" at bounding box center [1040, 146] width 36 height 14
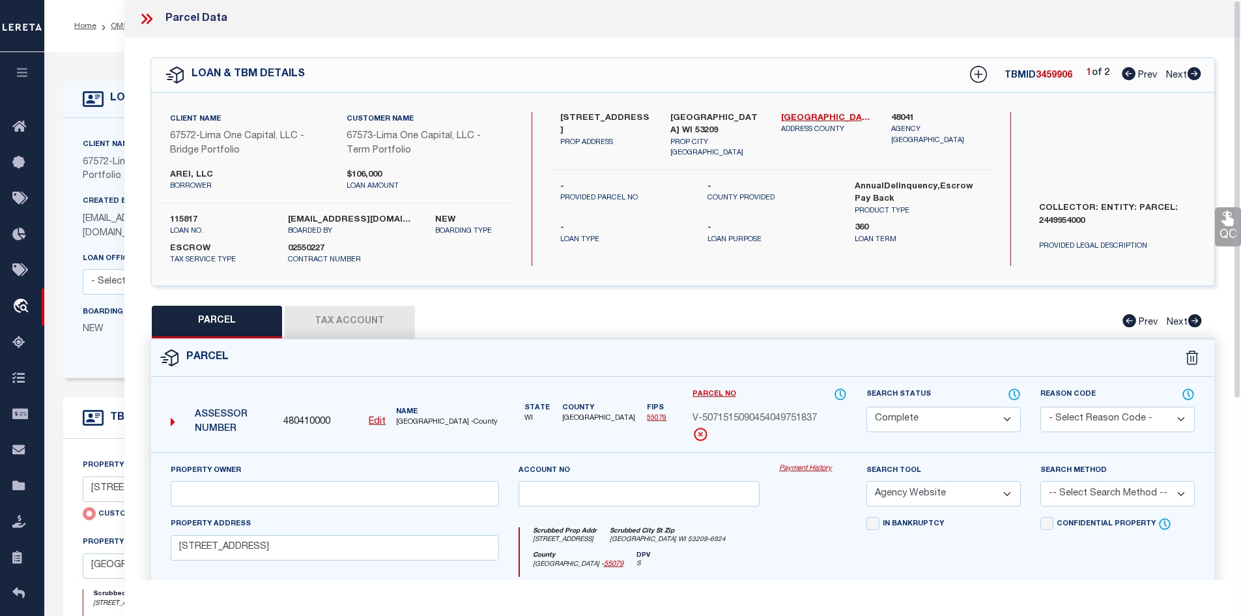
click at [371, 315] on button "Tax Account" at bounding box center [350, 322] width 130 height 33
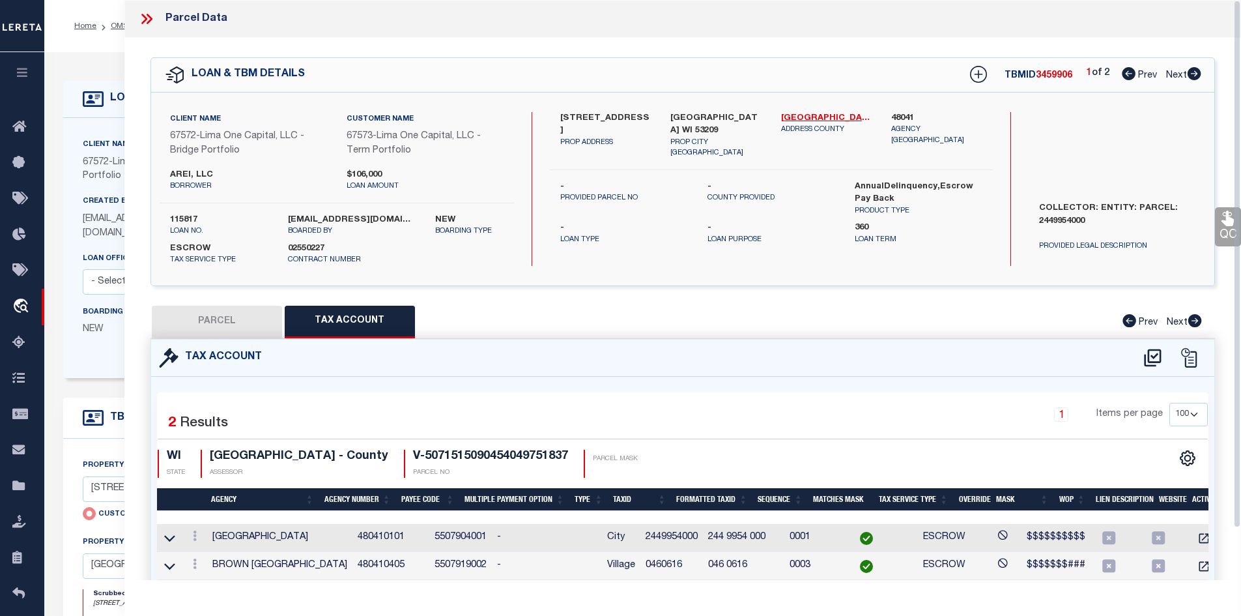
click at [142, 16] on icon at bounding box center [146, 18] width 17 height 17
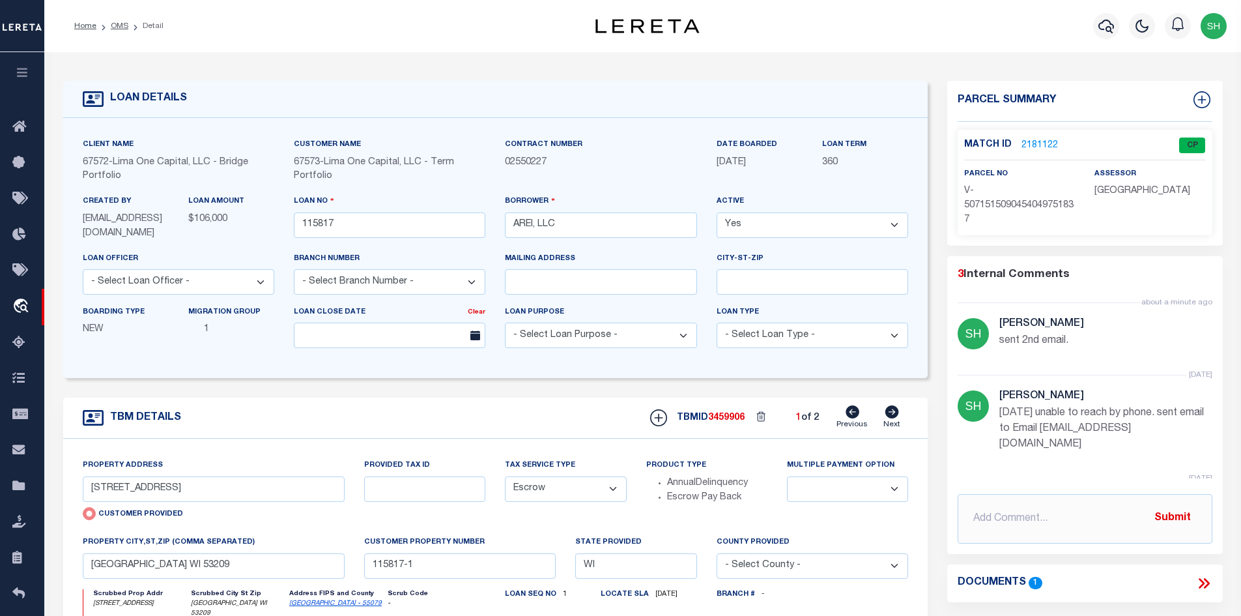
click at [886, 417] on icon at bounding box center [892, 411] width 14 height 13
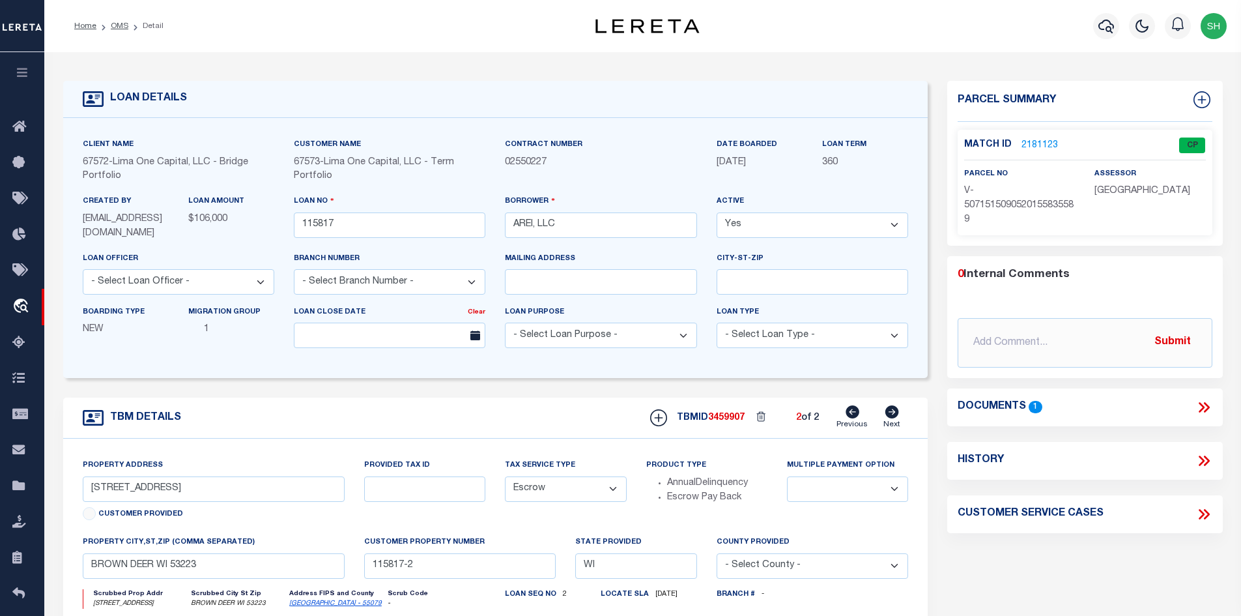
click at [1041, 145] on link "2181123" at bounding box center [1040, 146] width 36 height 14
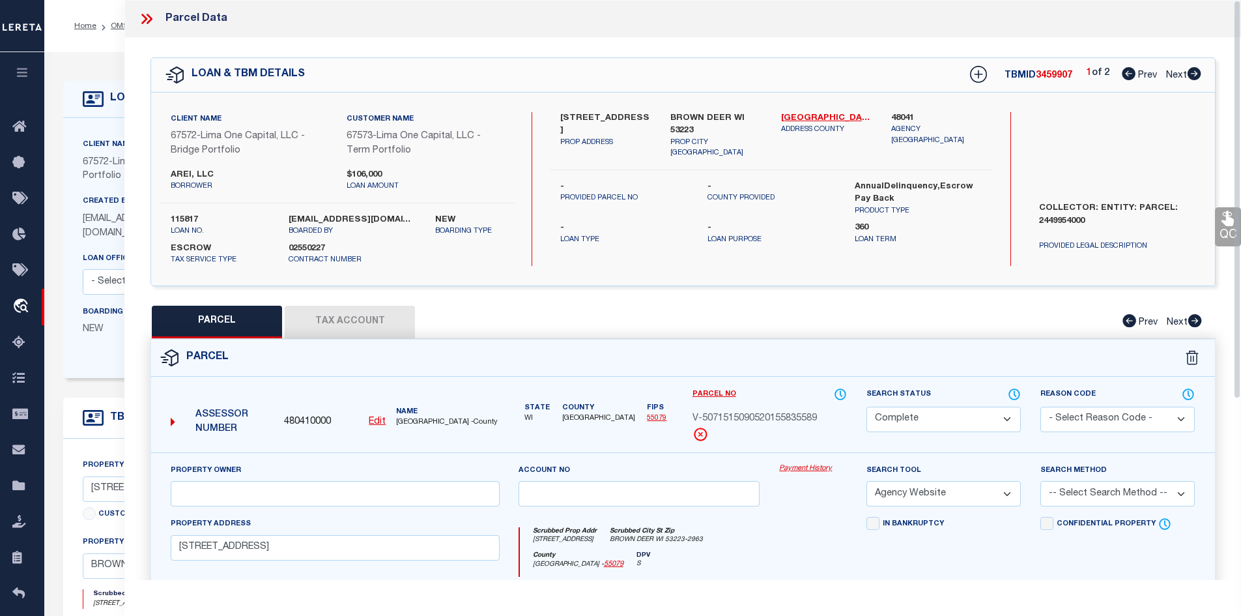
click at [321, 325] on button "Tax Account" at bounding box center [350, 322] width 130 height 33
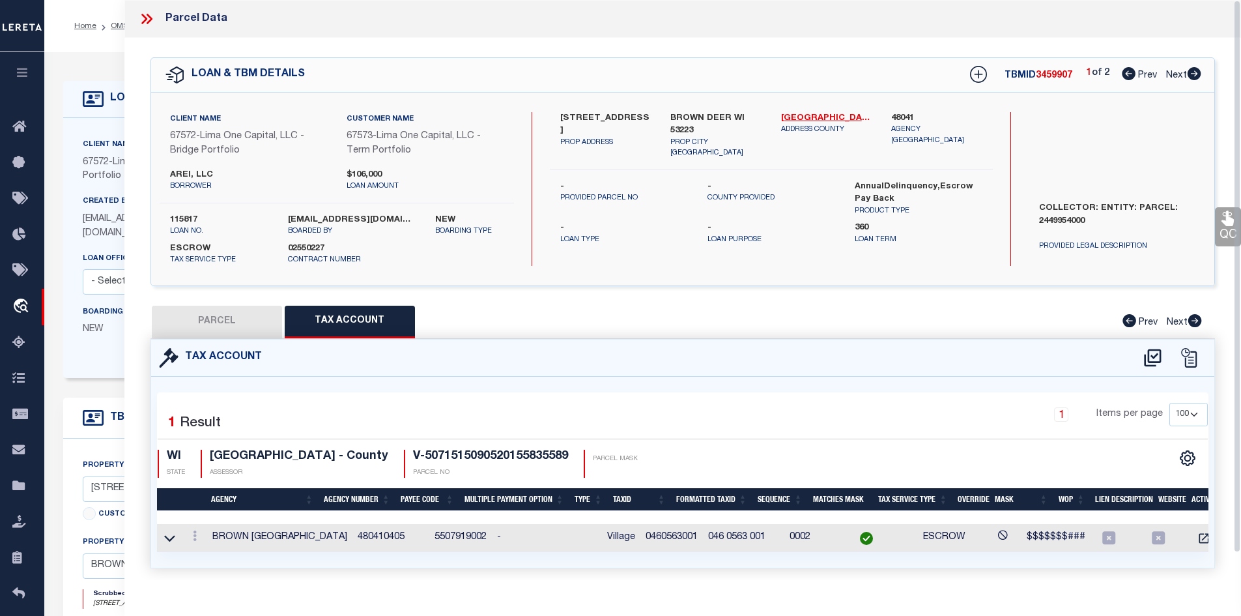
click at [139, 24] on icon at bounding box center [146, 18] width 17 height 17
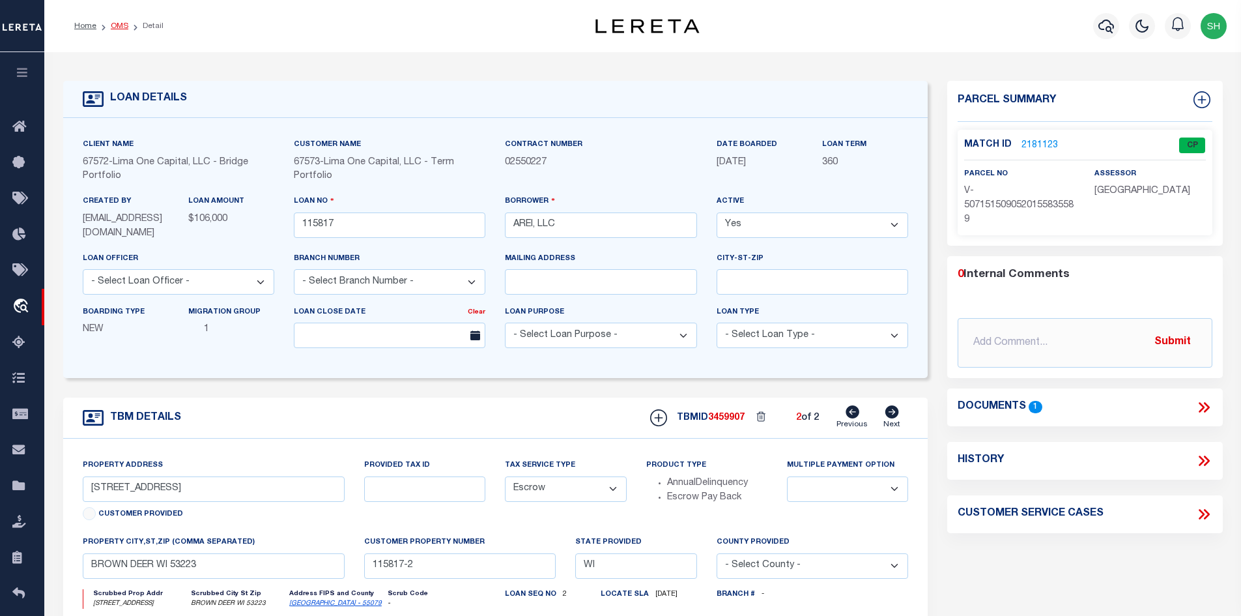
click at [111, 24] on link "OMS" at bounding box center [120, 26] width 18 height 8
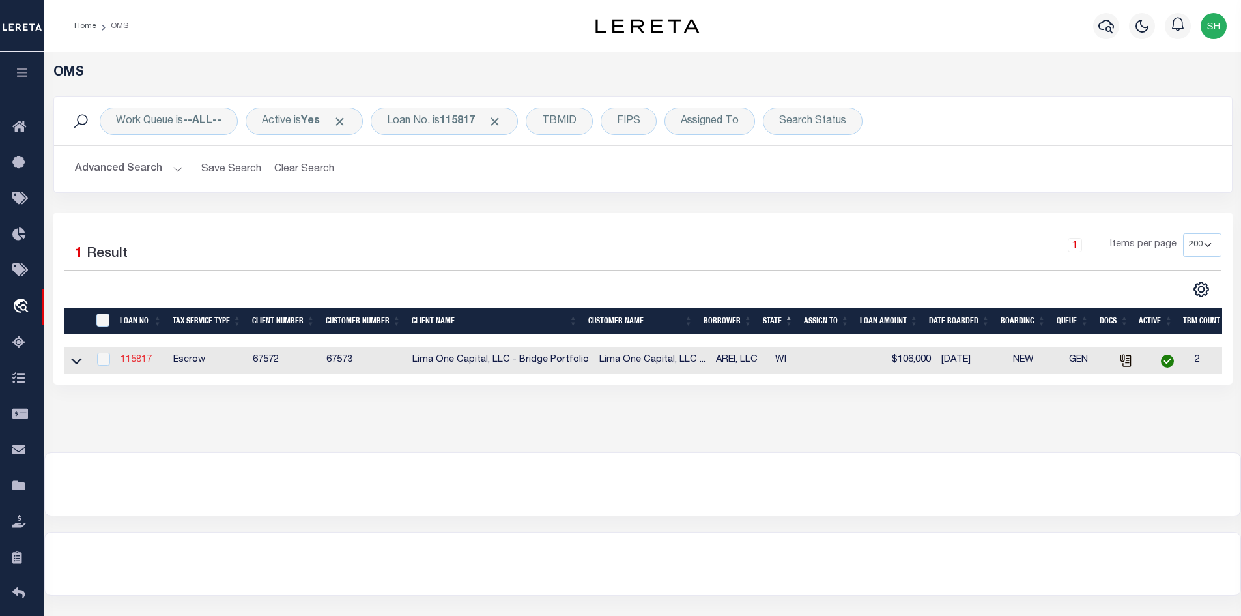
click at [141, 364] on link "115817" at bounding box center [136, 359] width 31 height 9
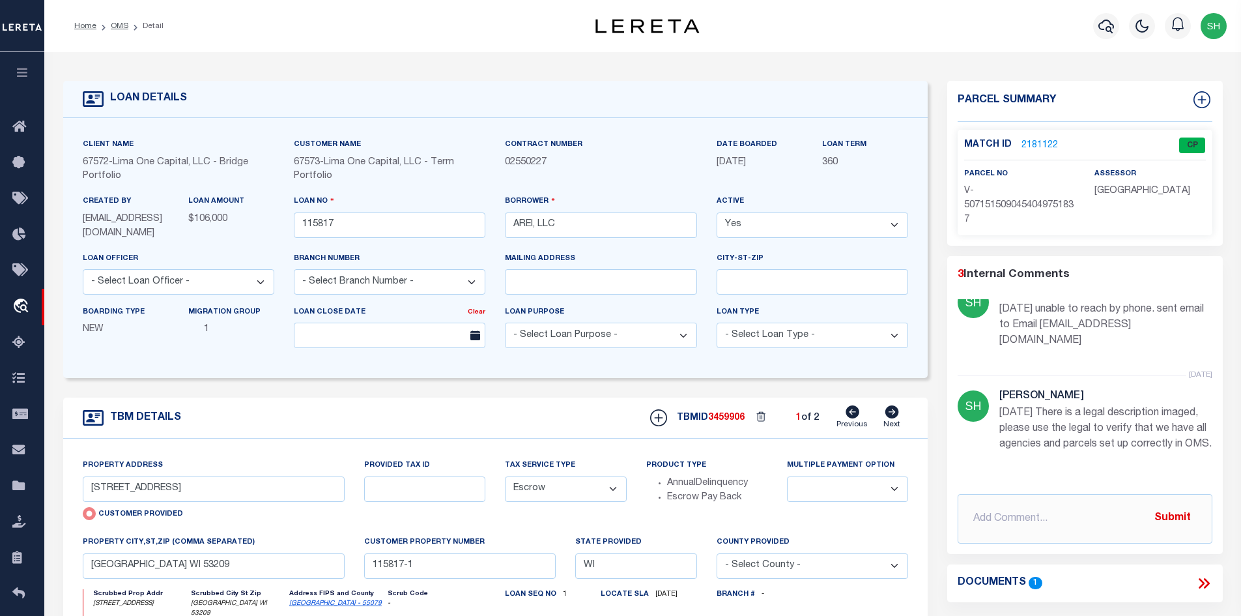
click at [1029, 141] on link "2181122" at bounding box center [1040, 146] width 36 height 14
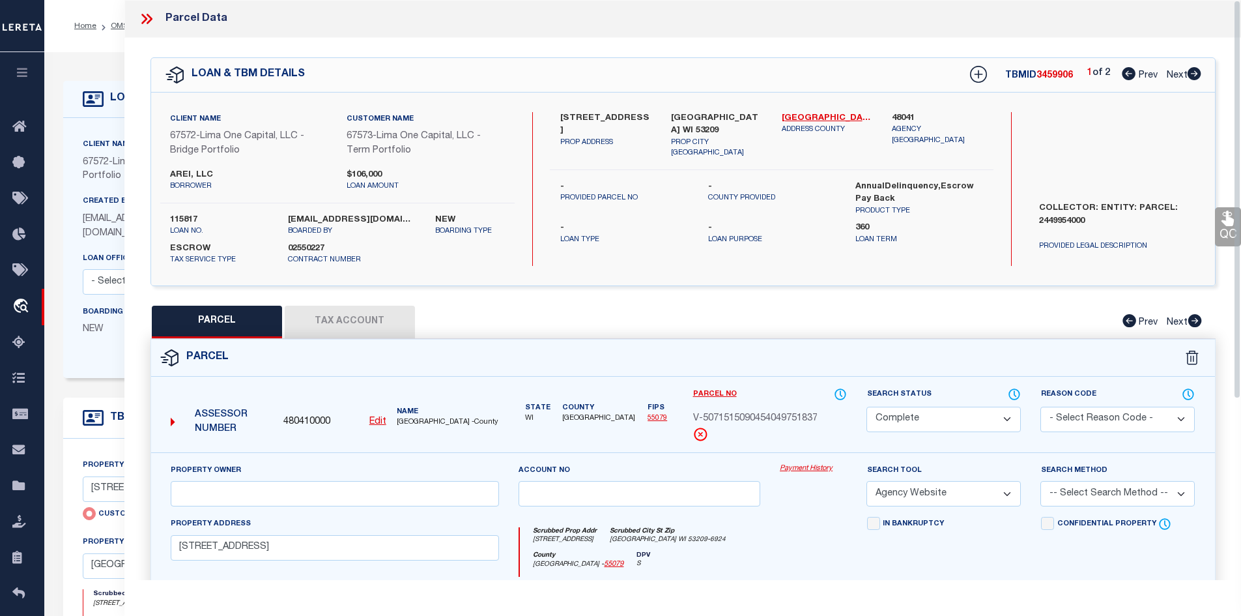
click at [393, 333] on button "Tax Account" at bounding box center [350, 322] width 130 height 33
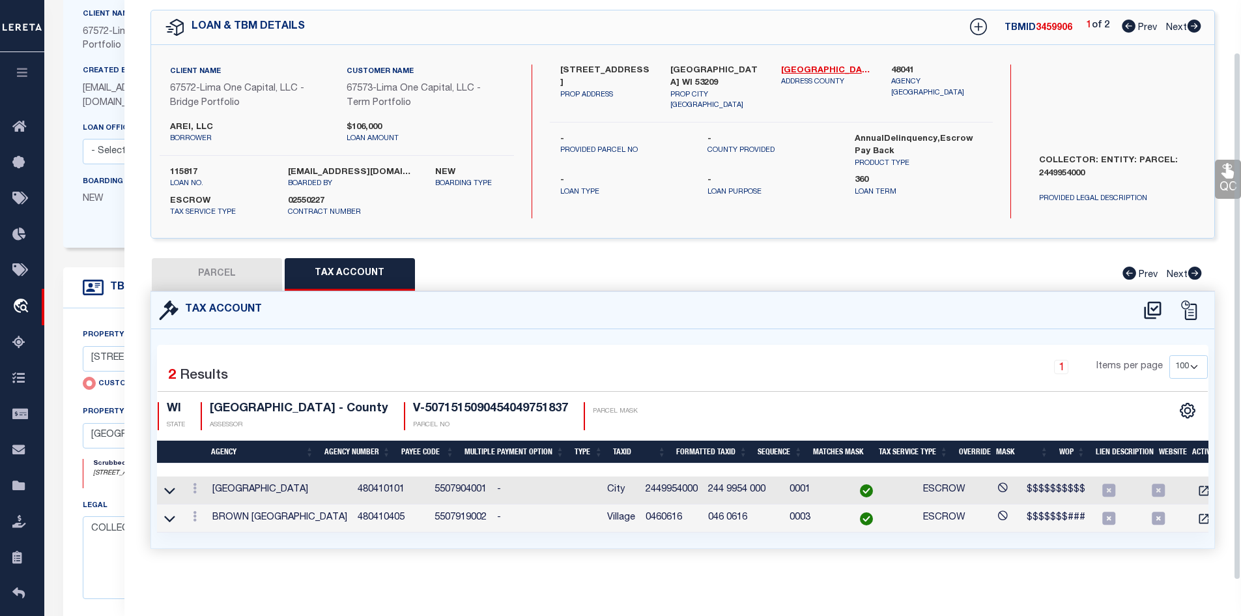
scroll to position [57, 0]
click at [196, 511] on icon at bounding box center [195, 516] width 4 height 10
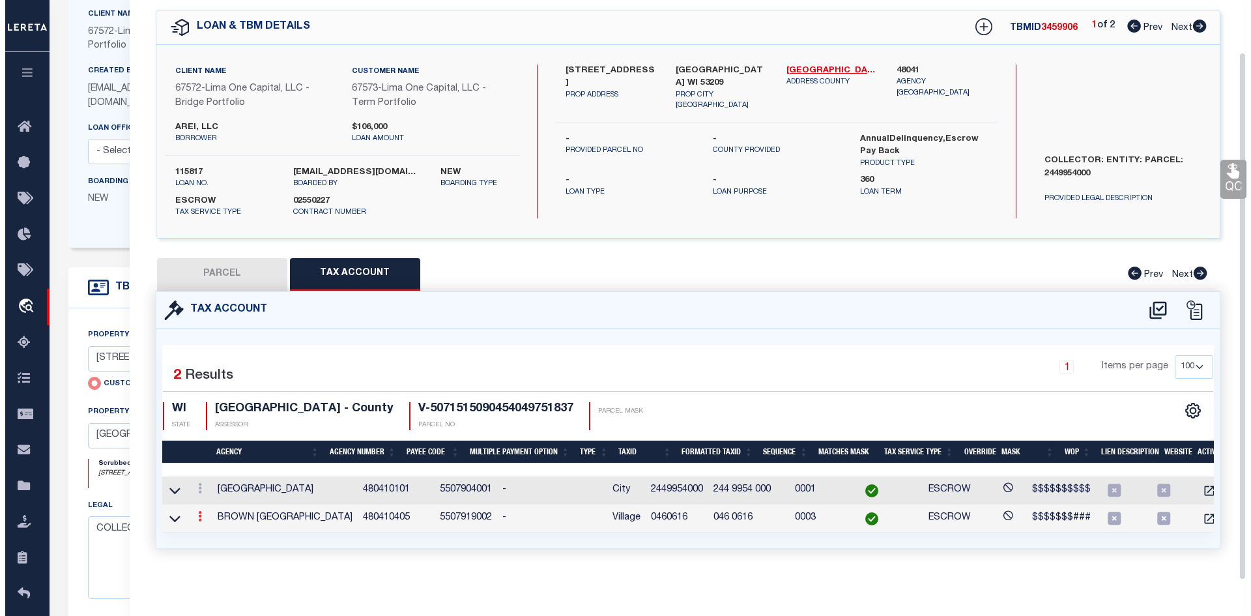
scroll to position [48, 0]
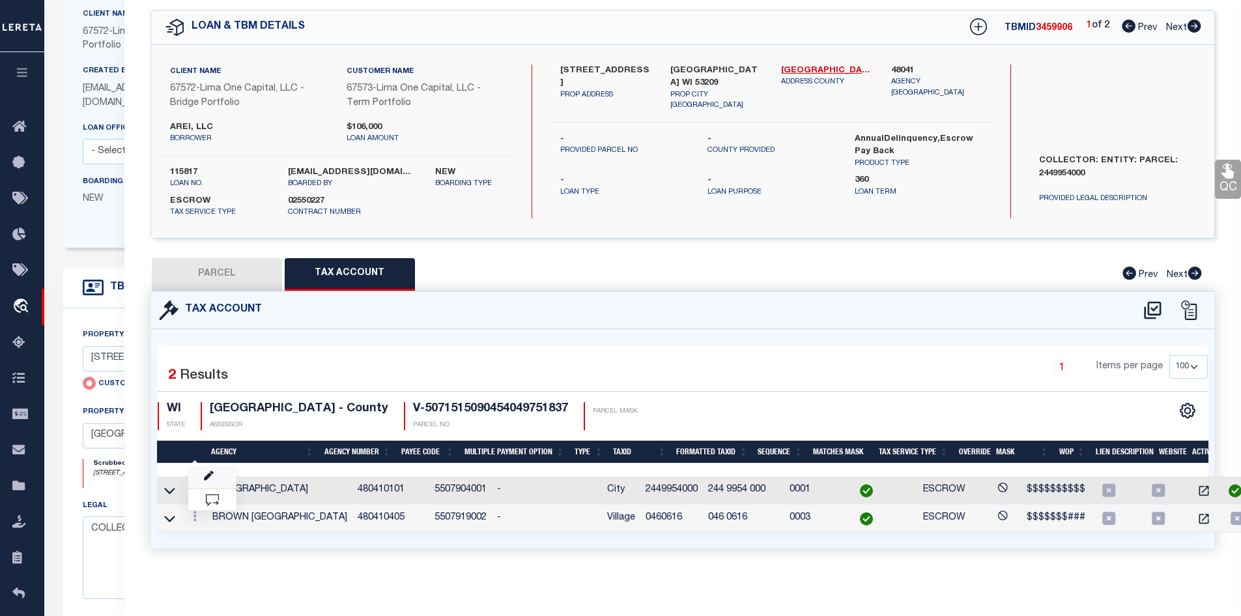
click at [220, 476] on link at bounding box center [212, 478] width 48 height 22
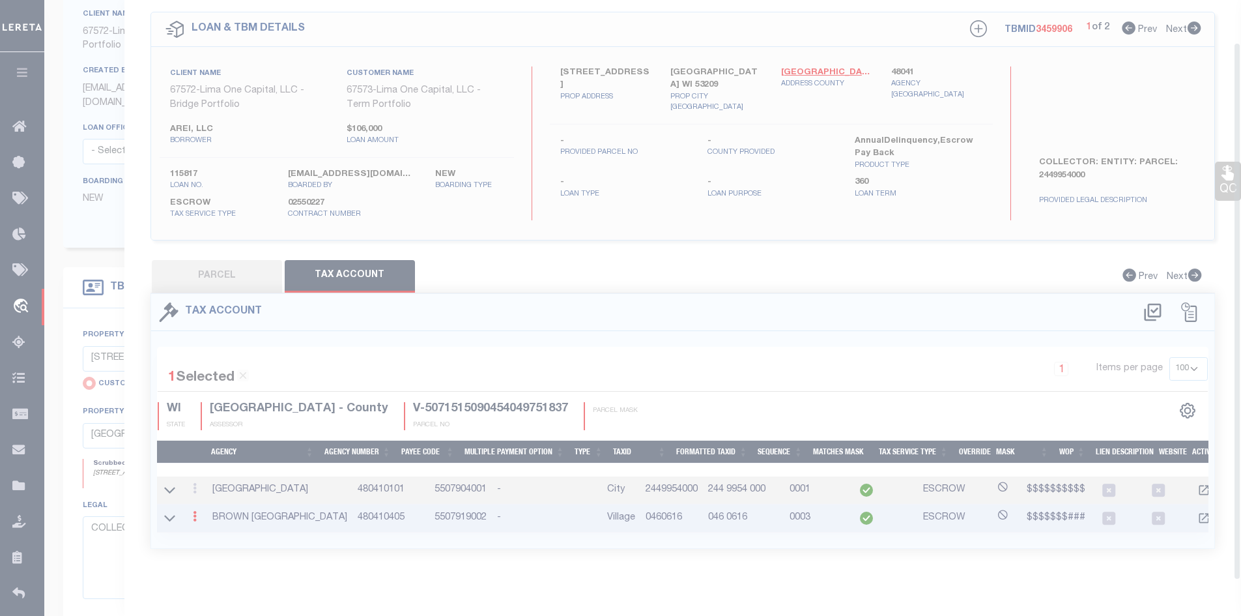
scroll to position [46, 0]
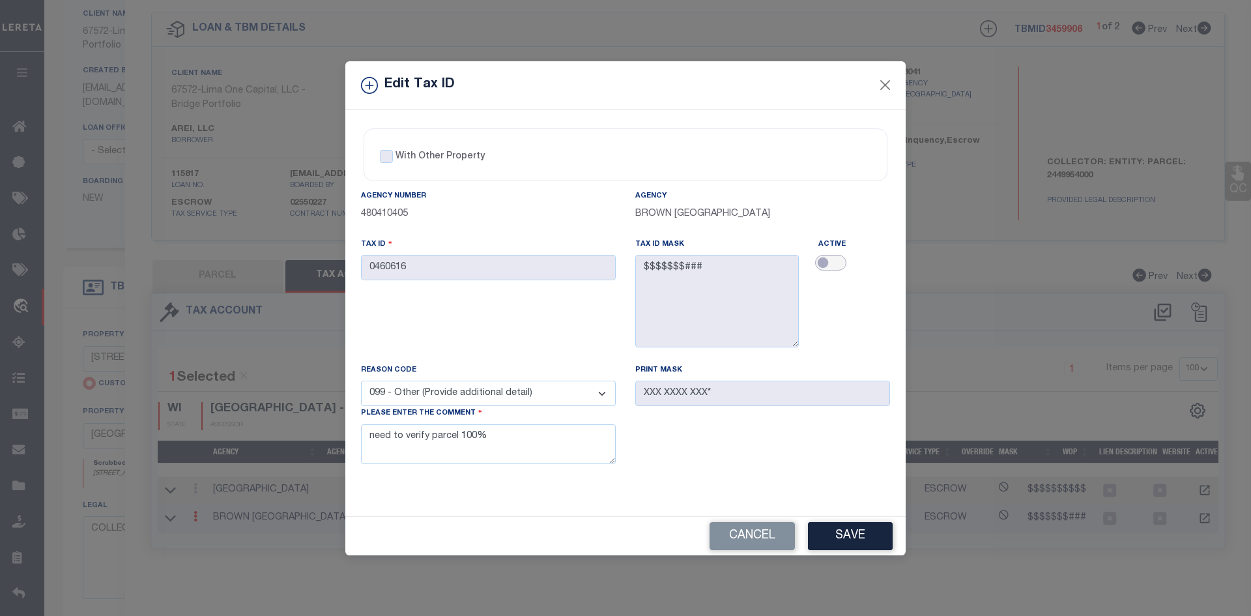
click at [835, 263] on input "checkbox" at bounding box center [830, 263] width 31 height 16
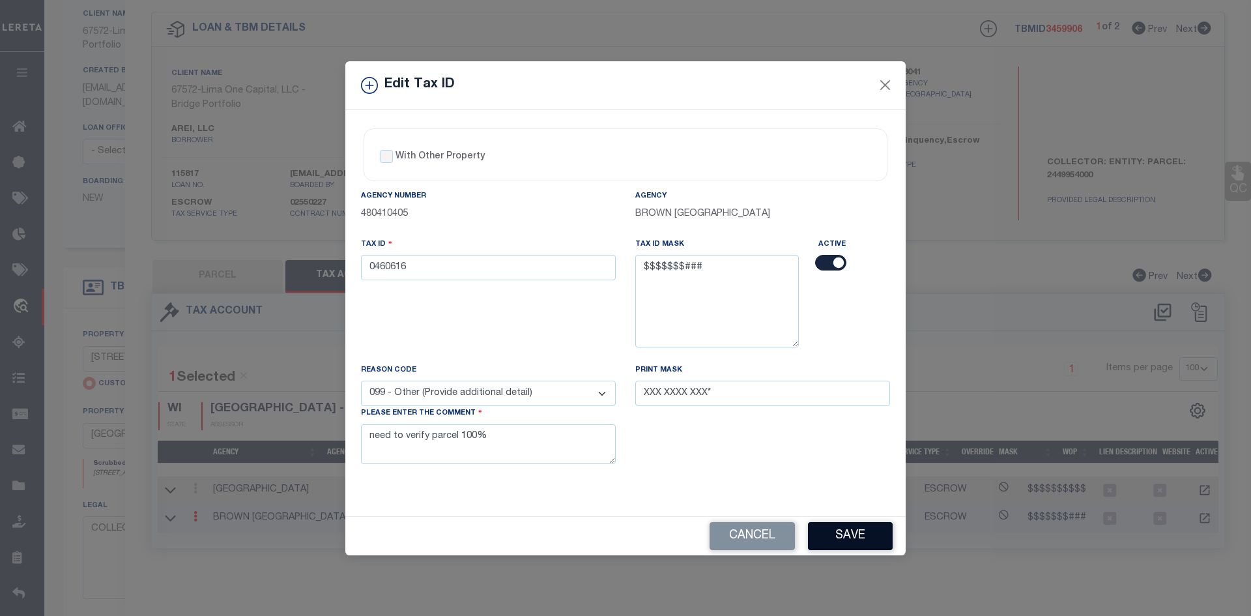
click at [857, 533] on button "Save" at bounding box center [850, 536] width 85 height 28
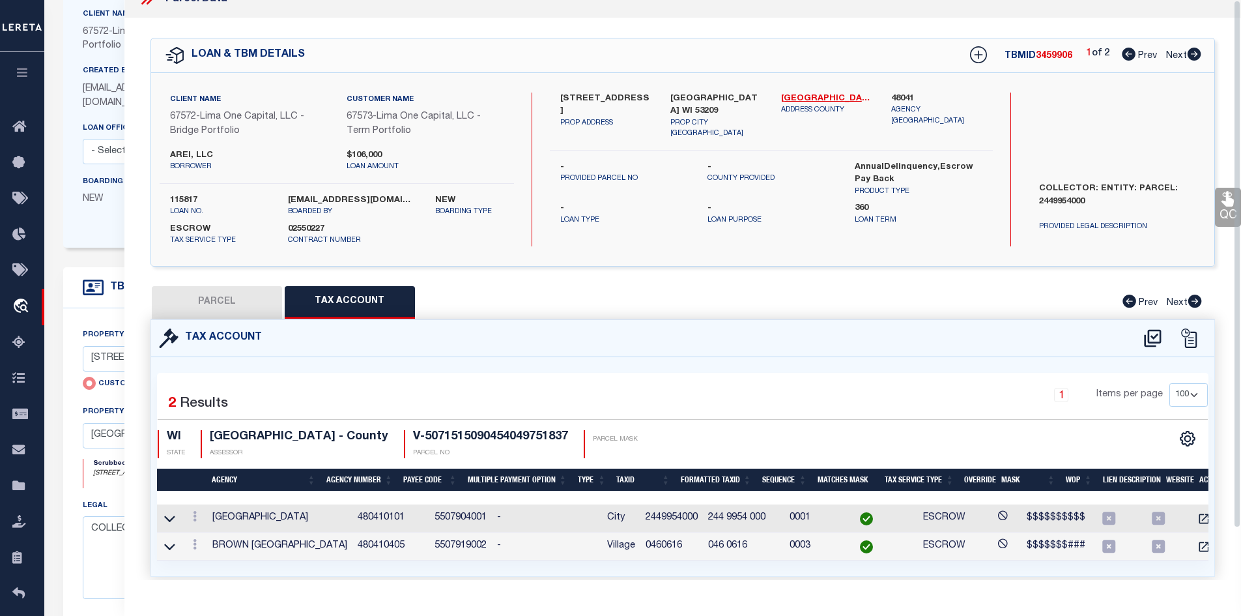
scroll to position [0, 0]
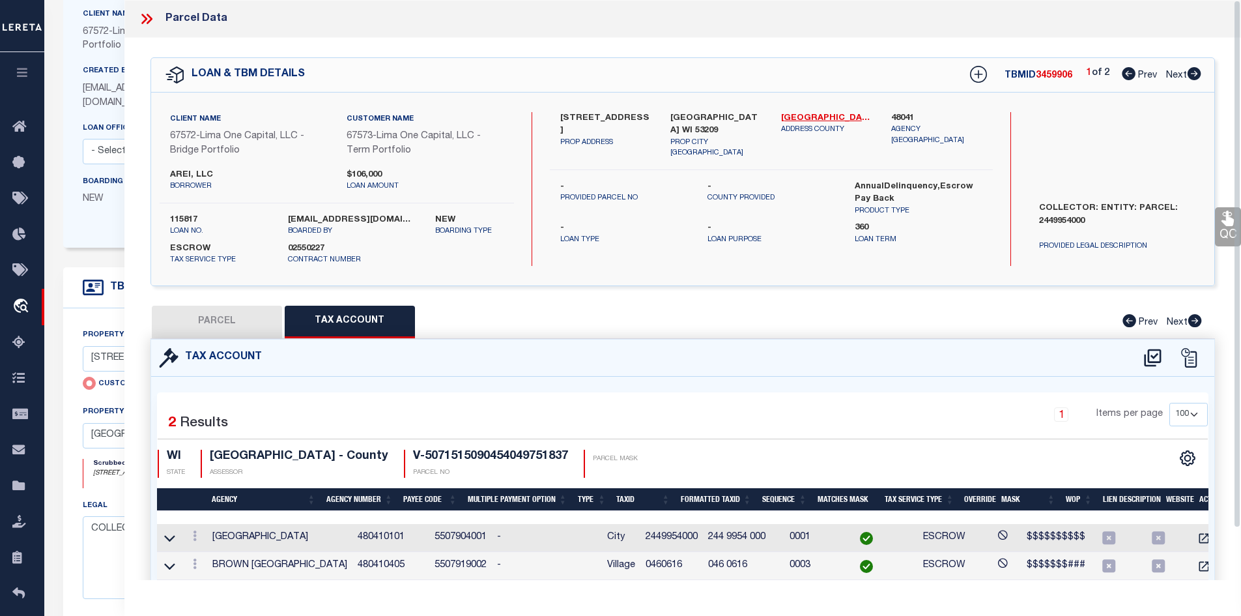
click at [147, 18] on icon at bounding box center [146, 18] width 17 height 17
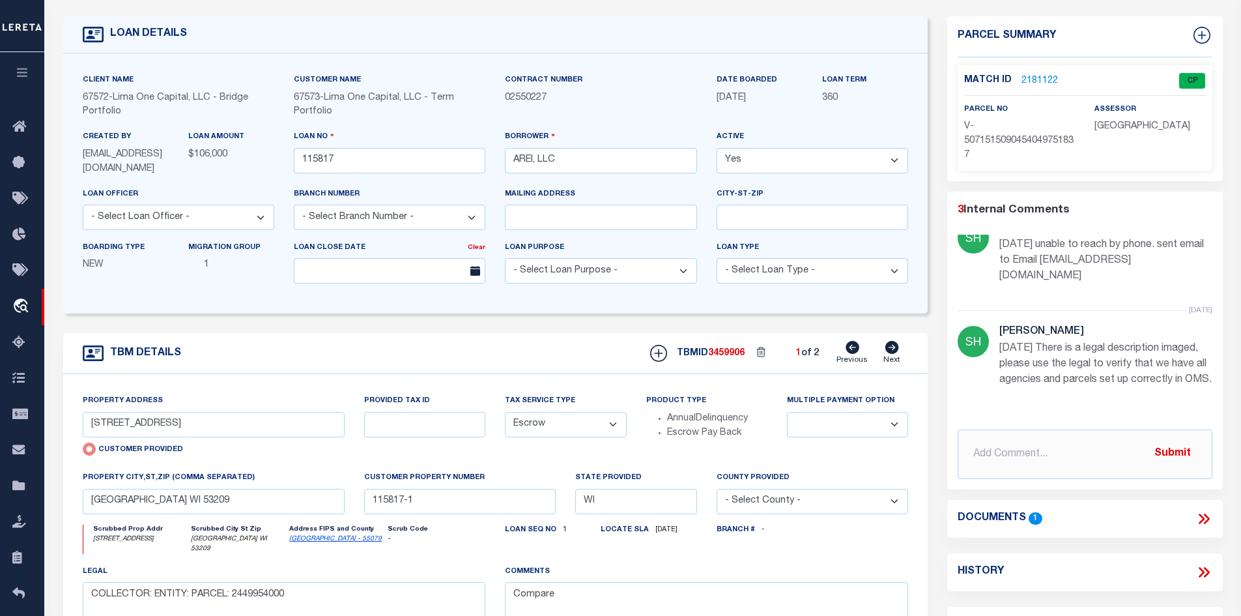
scroll to position [65, 0]
click at [889, 353] on icon at bounding box center [893, 346] width 14 height 13
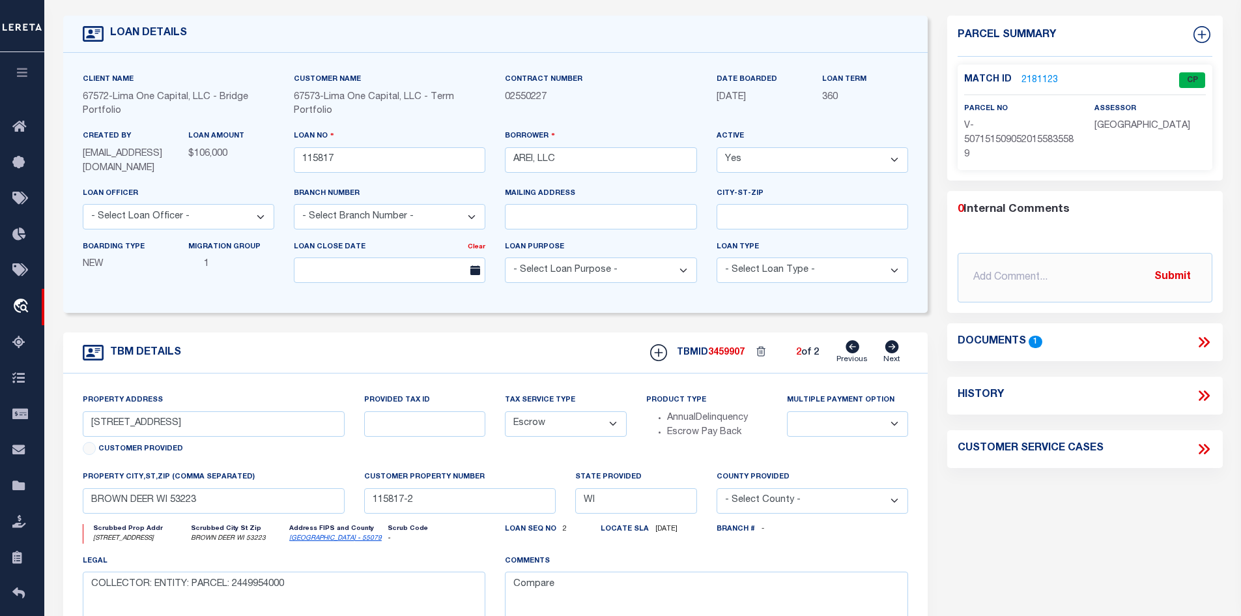
scroll to position [0, 0]
click at [845, 352] on link "Previous" at bounding box center [852, 352] width 31 height 25
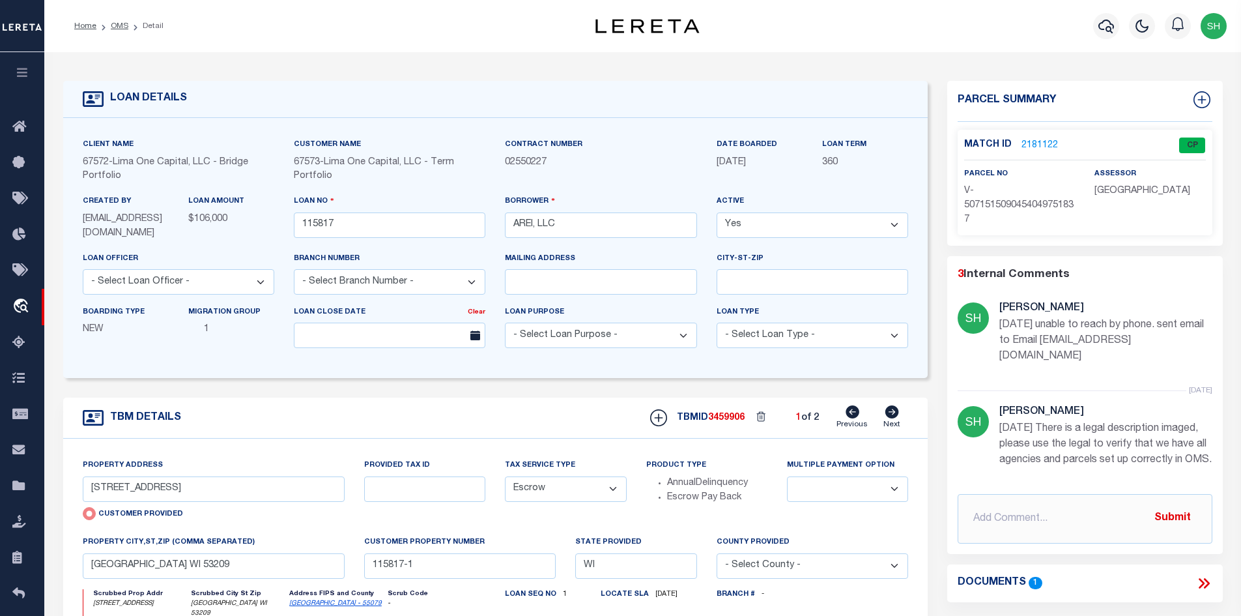
scroll to position [104, 0]
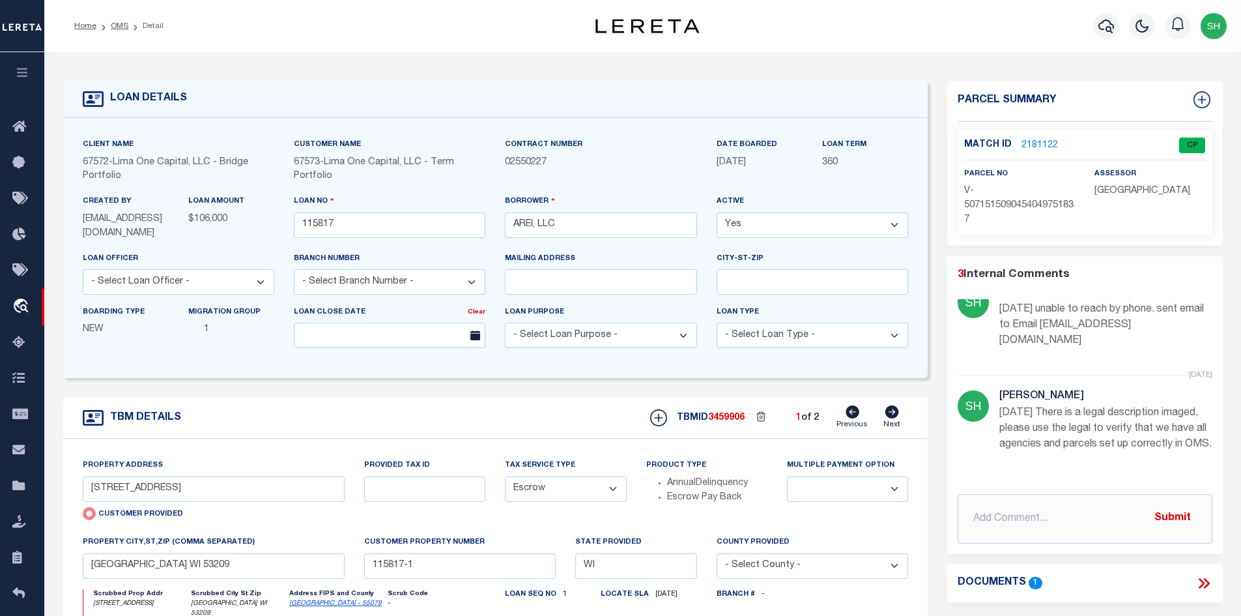
click at [1202, 583] on icon at bounding box center [1202, 583] width 6 height 10
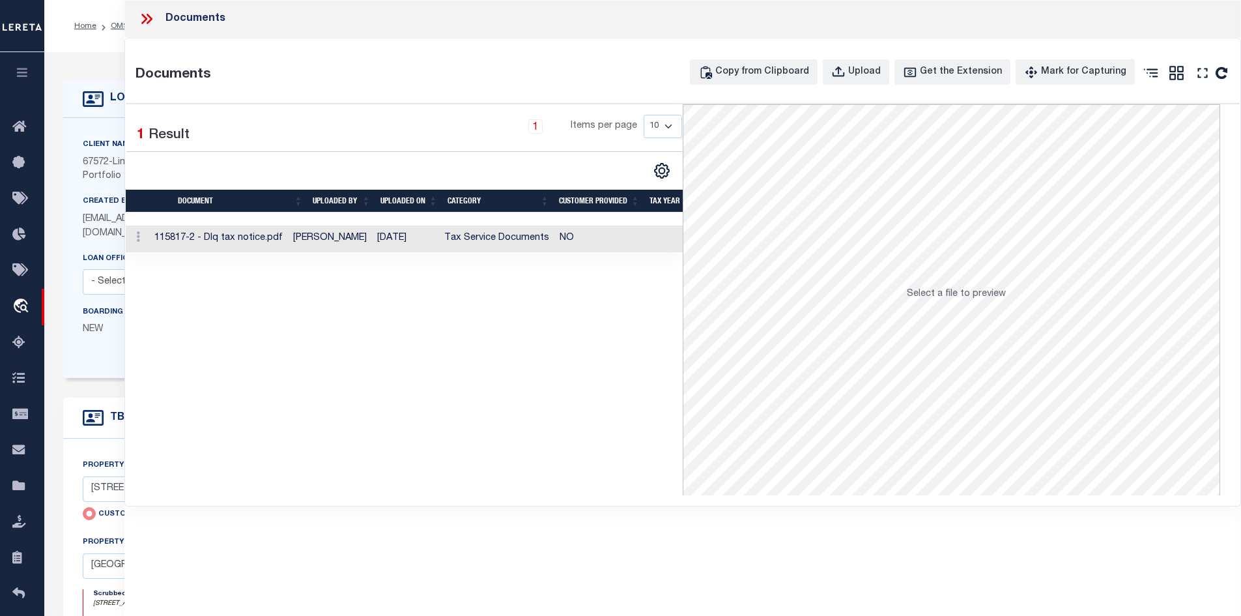
click at [396, 228] on td "08/29/2025" at bounding box center [405, 238] width 67 height 27
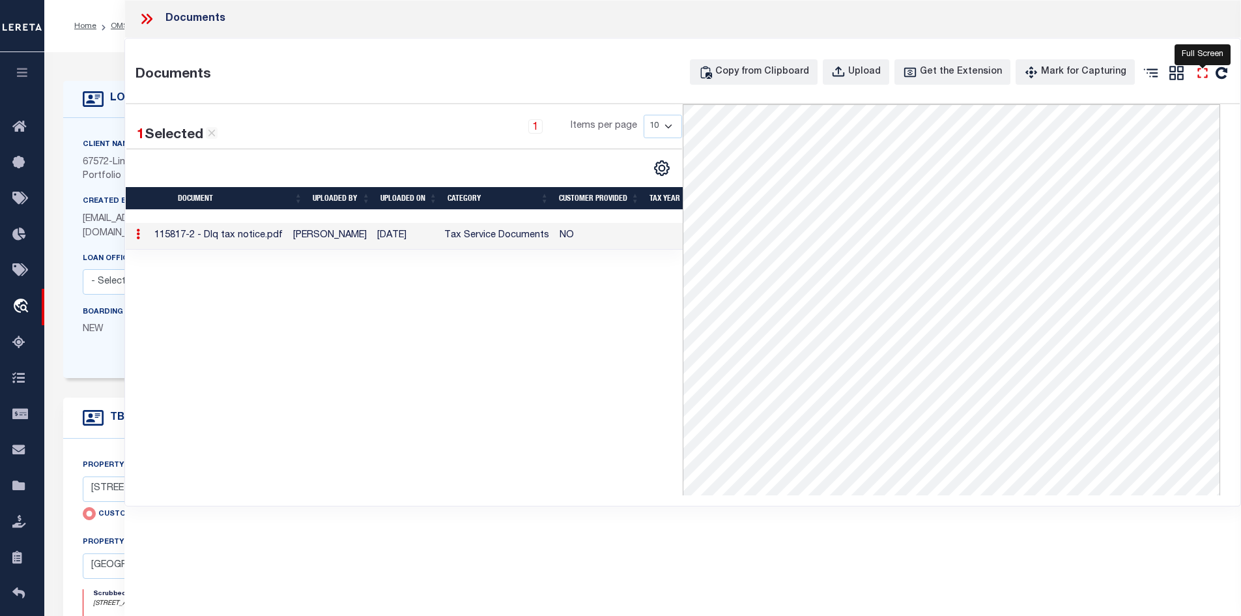
click at [1200, 77] on icon "" at bounding box center [1203, 73] width 10 height 10
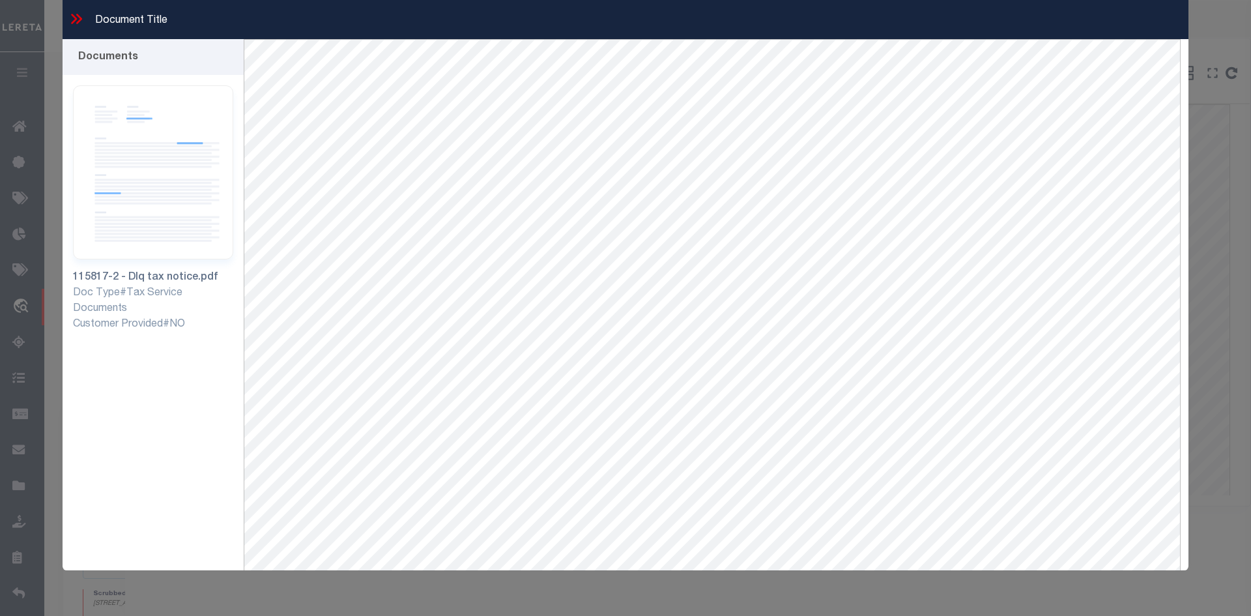
click at [81, 22] on icon at bounding box center [76, 18] width 17 height 17
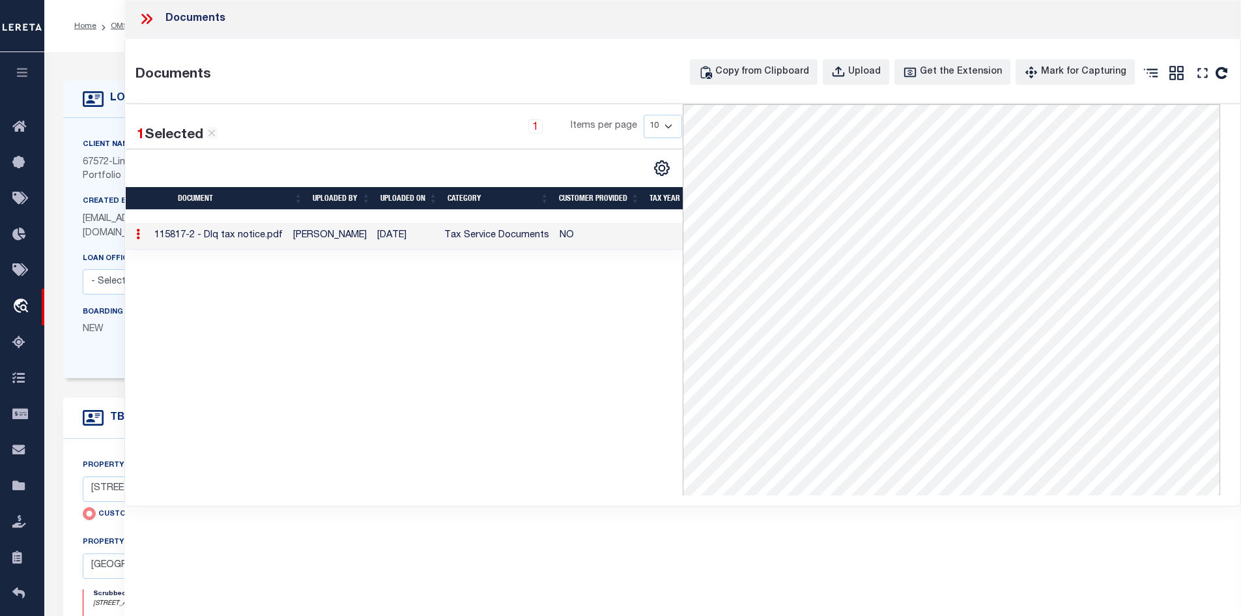
click at [145, 24] on icon at bounding box center [146, 18] width 17 height 17
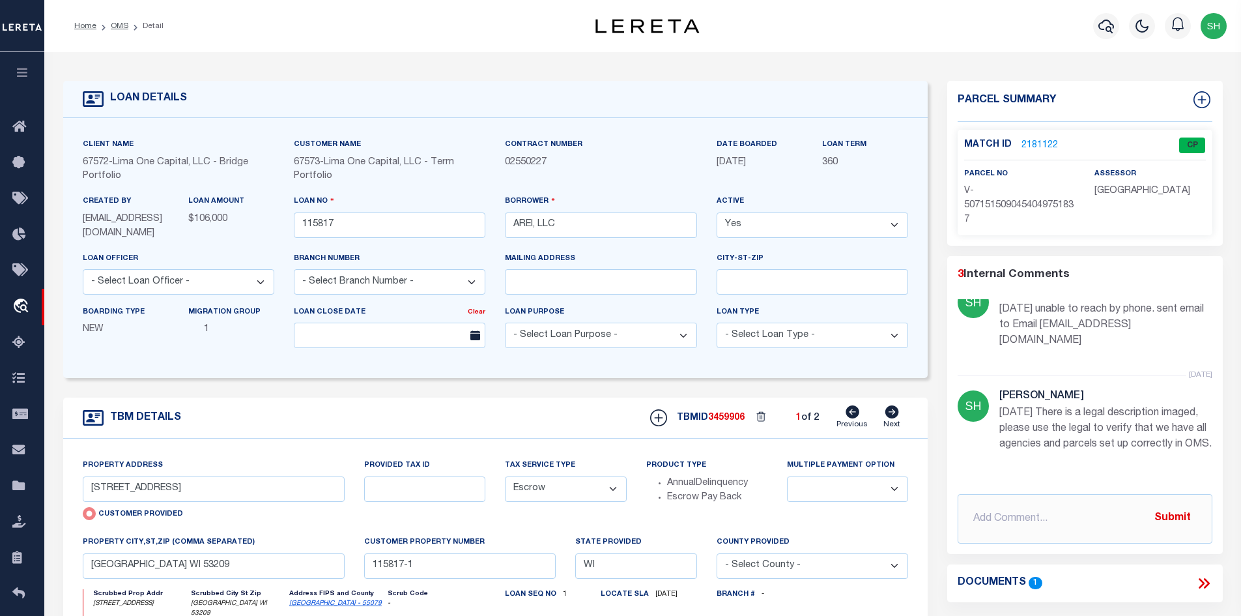
scroll to position [65, 0]
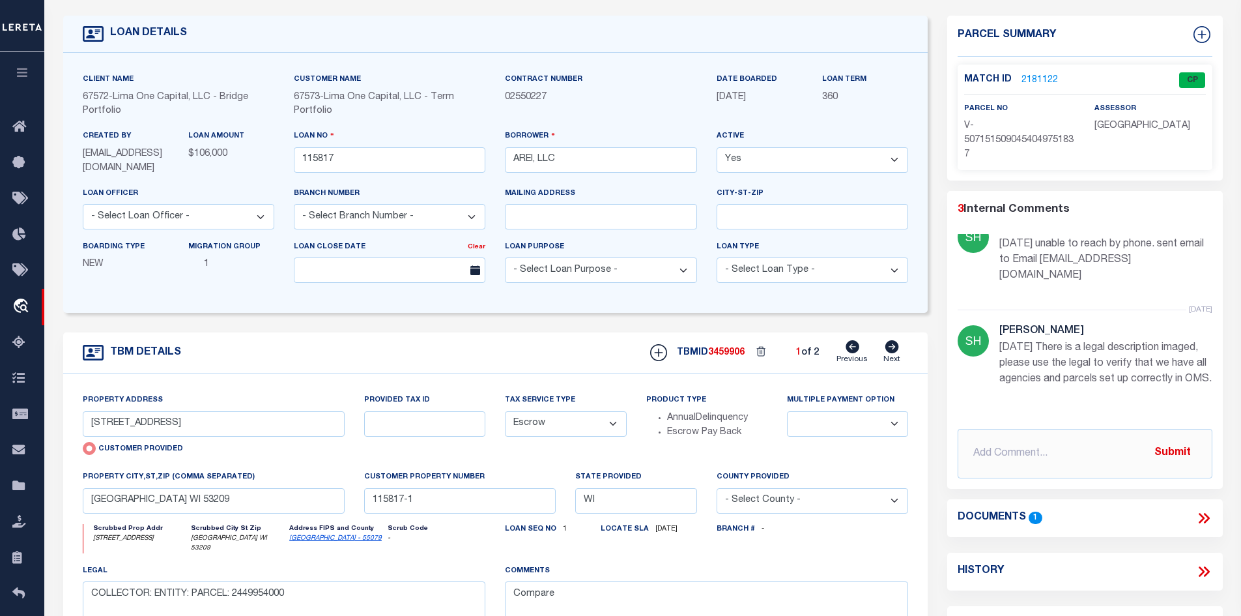
click at [896, 351] on icon at bounding box center [893, 346] width 14 height 13
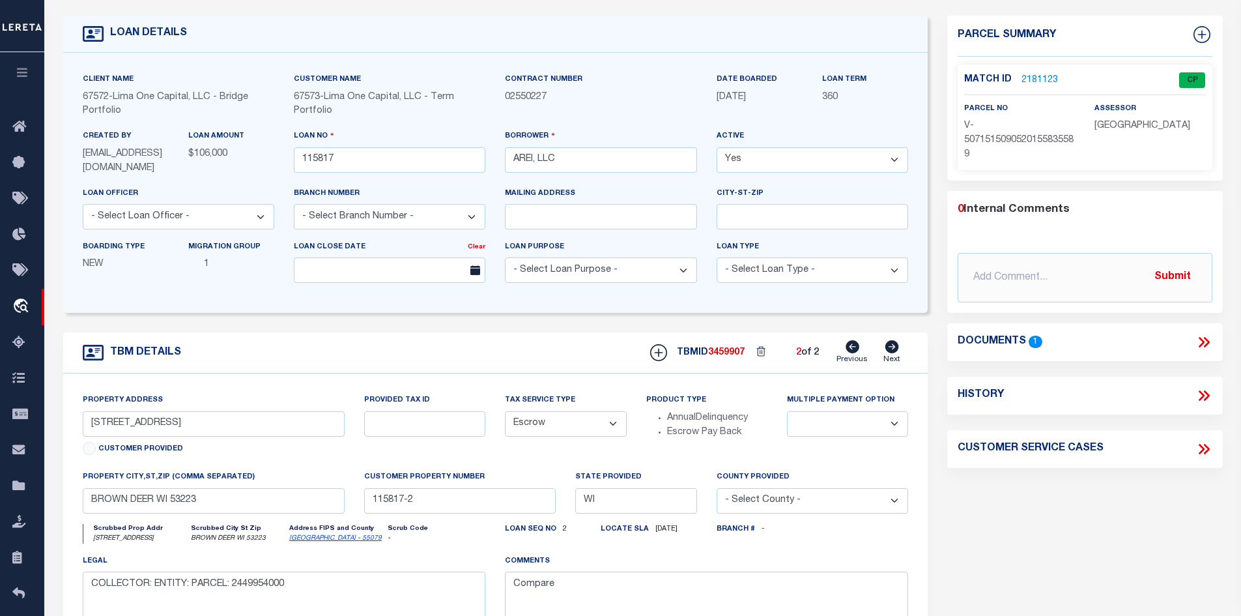
click at [845, 355] on link "Previous" at bounding box center [852, 352] width 31 height 25
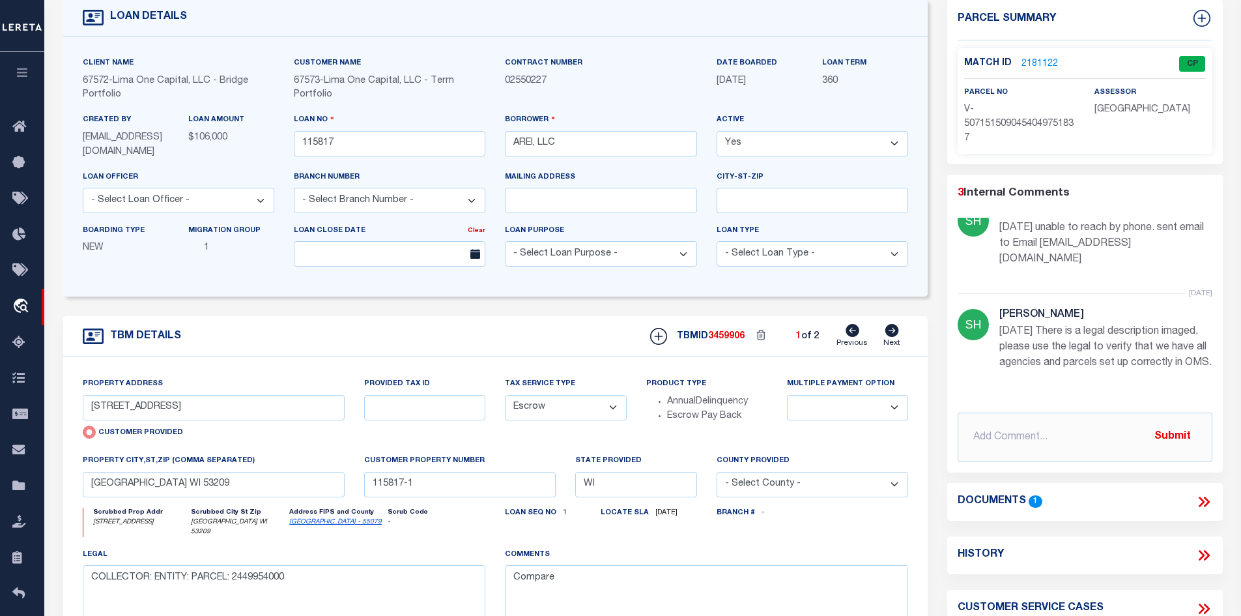
scroll to position [0, 0]
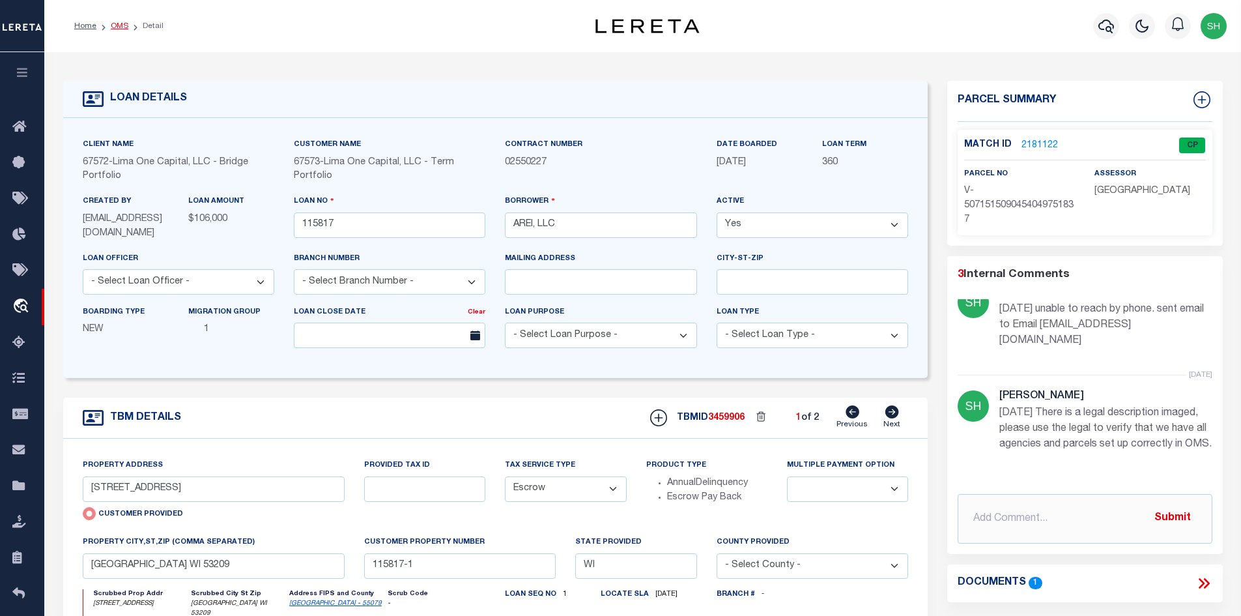
click at [124, 30] on link "OMS" at bounding box center [120, 26] width 18 height 8
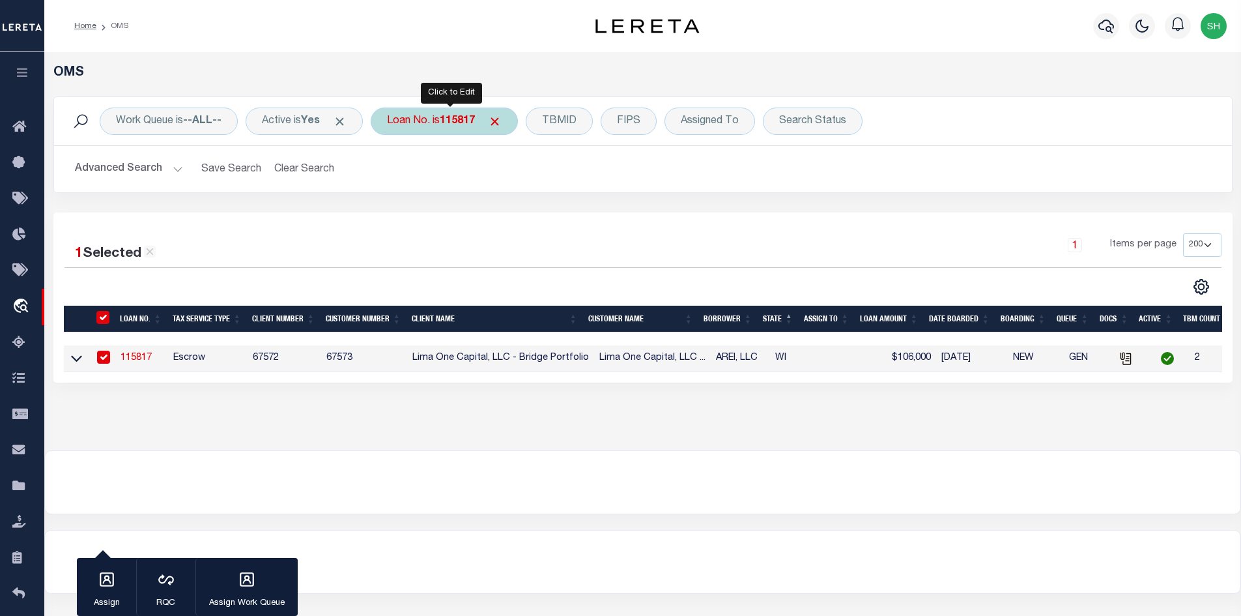
click at [510, 123] on div "Loan No. is 115817 Is Contains 115817 Cancel Apply" at bounding box center [444, 121] width 147 height 27
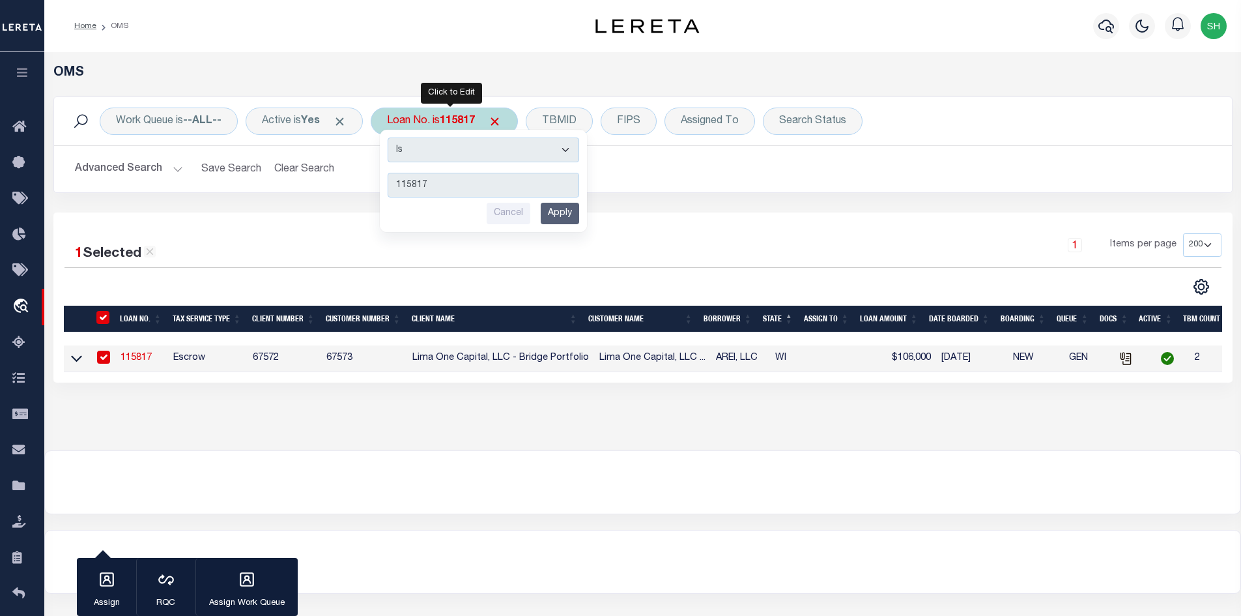
click at [555, 217] on input "Apply" at bounding box center [560, 214] width 38 height 22
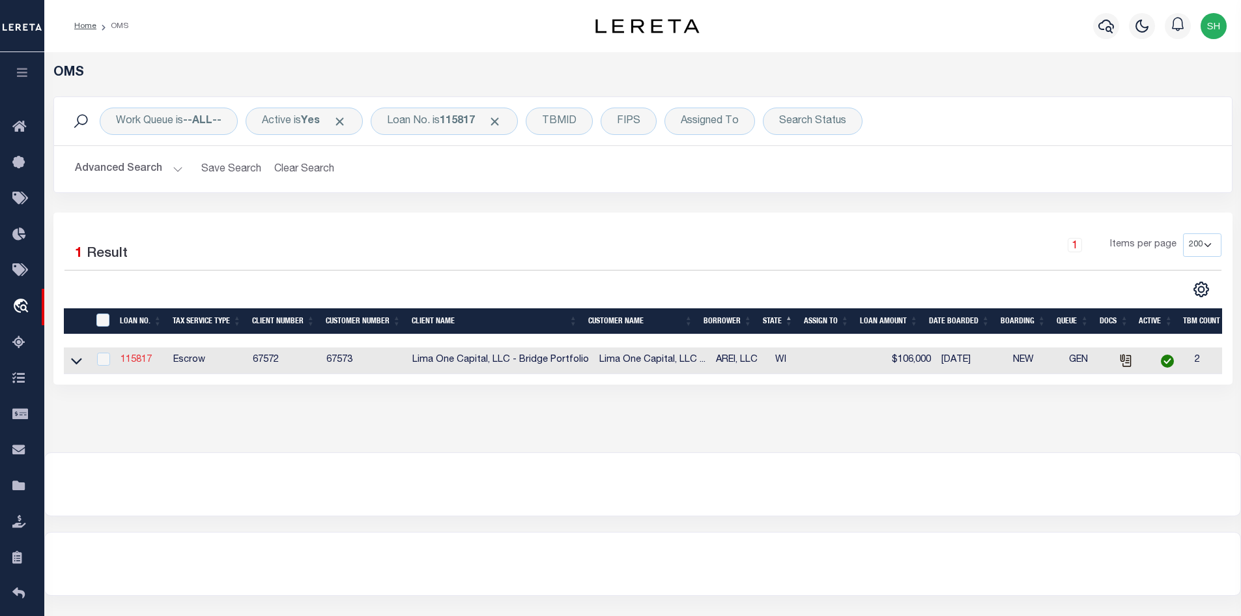
click at [123, 361] on link "115817" at bounding box center [136, 359] width 31 height 9
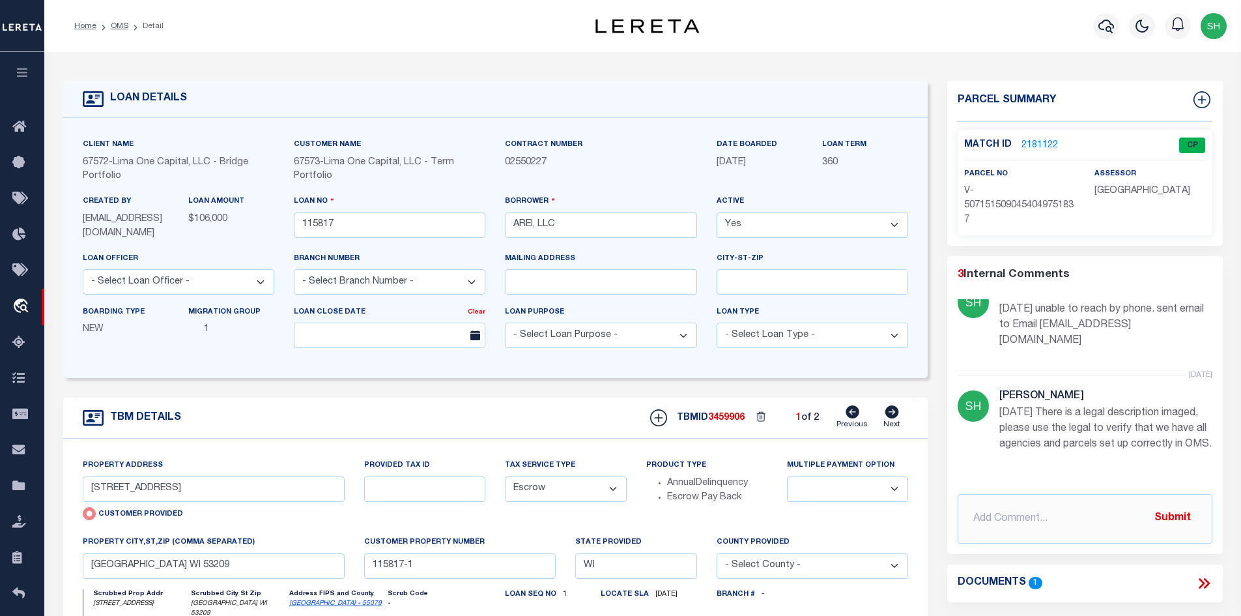
click at [1210, 582] on icon at bounding box center [1204, 583] width 17 height 17
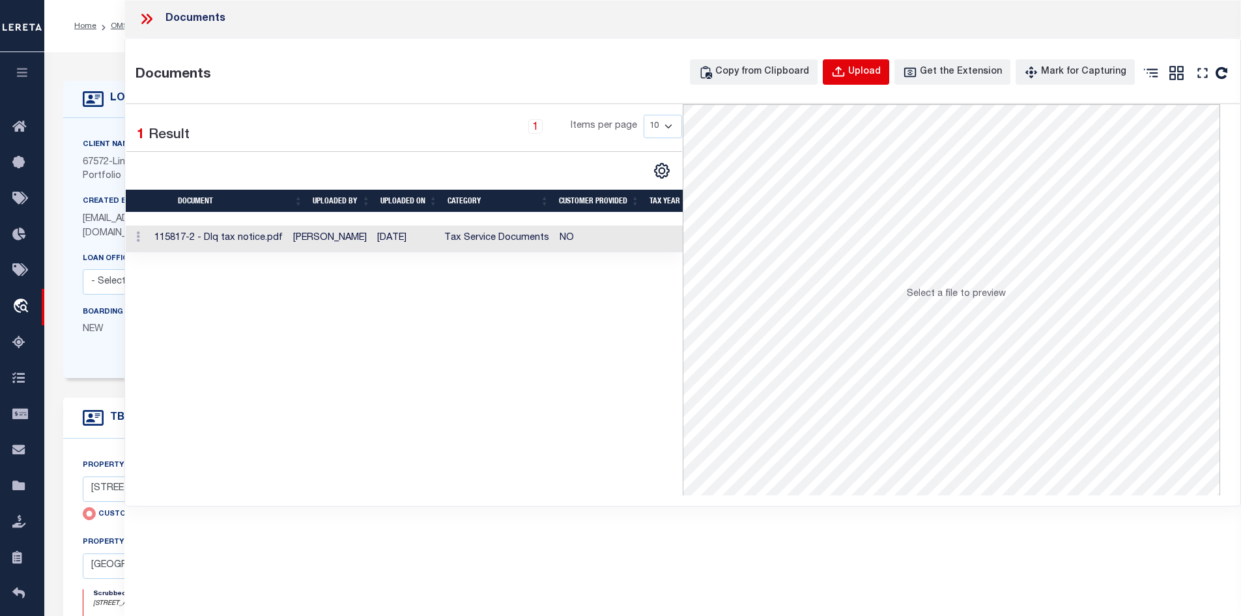
click at [877, 73] on div "Upload" at bounding box center [864, 72] width 33 height 14
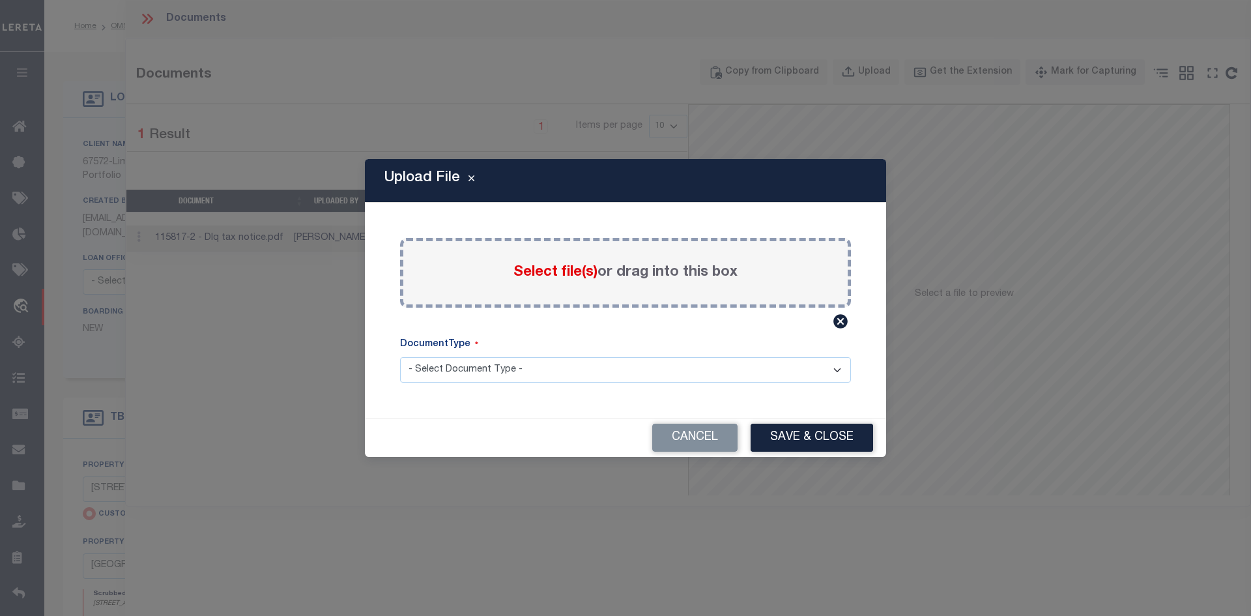
click at [541, 272] on span "Select file(s)" at bounding box center [556, 272] width 84 height 14
click at [0, 0] on input "Select file(s) or drag into this box" at bounding box center [0, 0] width 0 height 0
click at [422, 287] on div "Select file(s) or drag into this box" at bounding box center [625, 273] width 451 height 70
drag, startPoint x: 504, startPoint y: 284, endPoint x: 501, endPoint y: 291, distance: 7.3
click at [501, 291] on div "Select file(s) or drag into this box" at bounding box center [625, 273] width 451 height 70
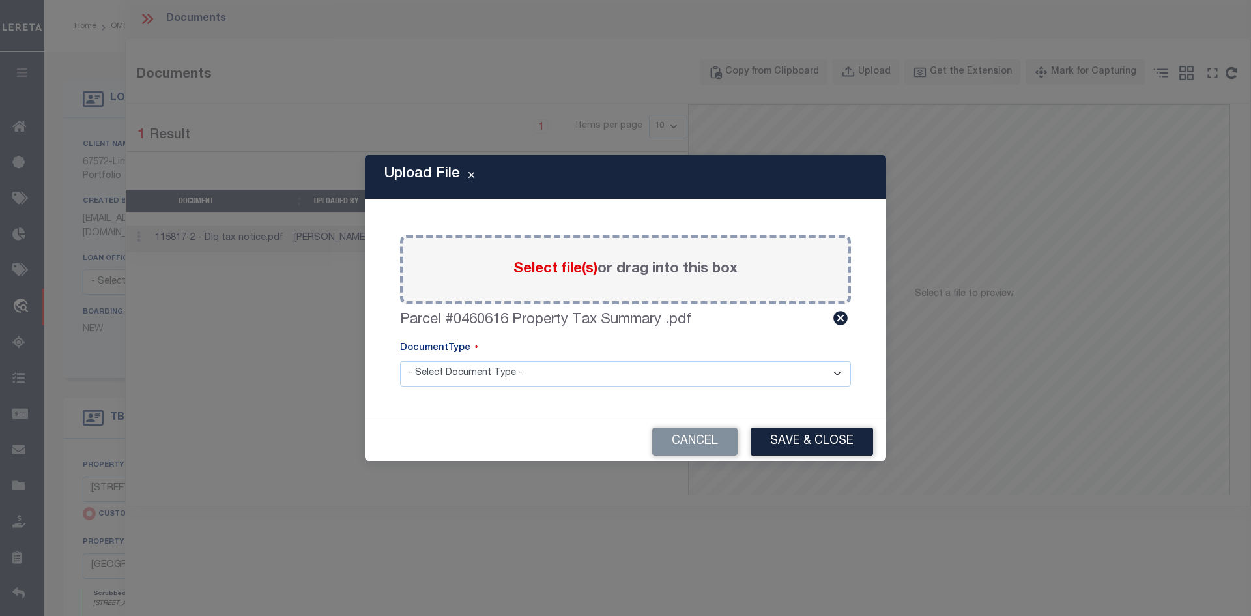
click at [530, 373] on select "- Select Document Type - Tax Service Documents" at bounding box center [625, 373] width 451 height 25
click at [400, 361] on select "- Select Document Type - Tax Service Documents" at bounding box center [625, 373] width 451 height 25
click at [828, 447] on button "Save & Close" at bounding box center [812, 442] width 123 height 28
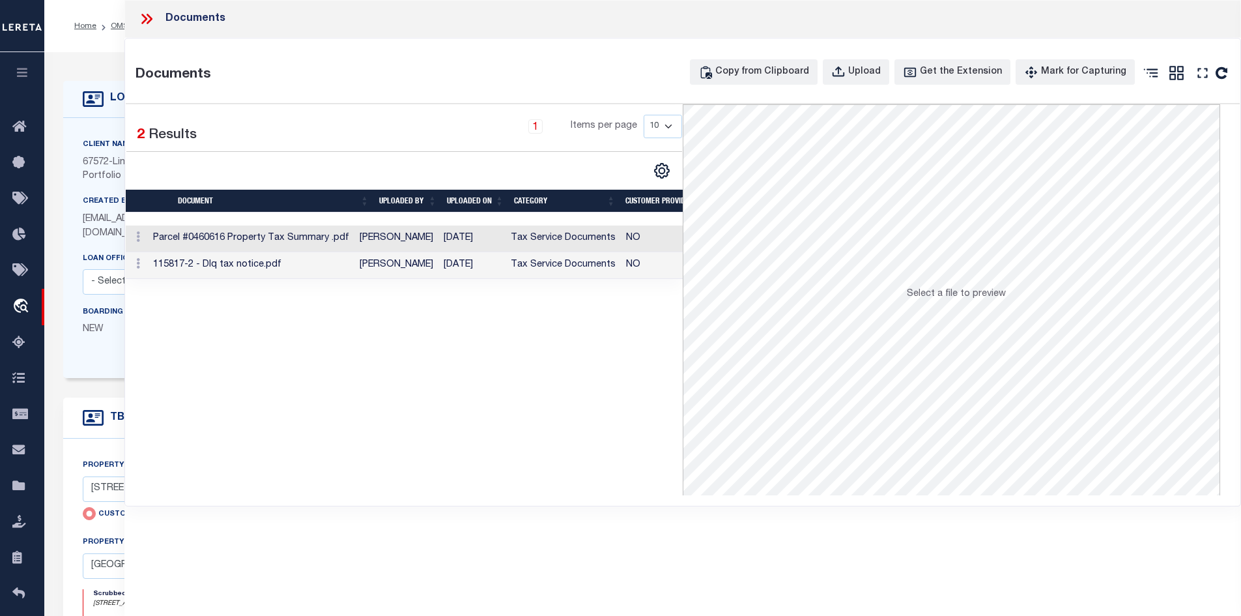
click at [396, 251] on td "[PERSON_NAME]" at bounding box center [397, 238] width 84 height 27
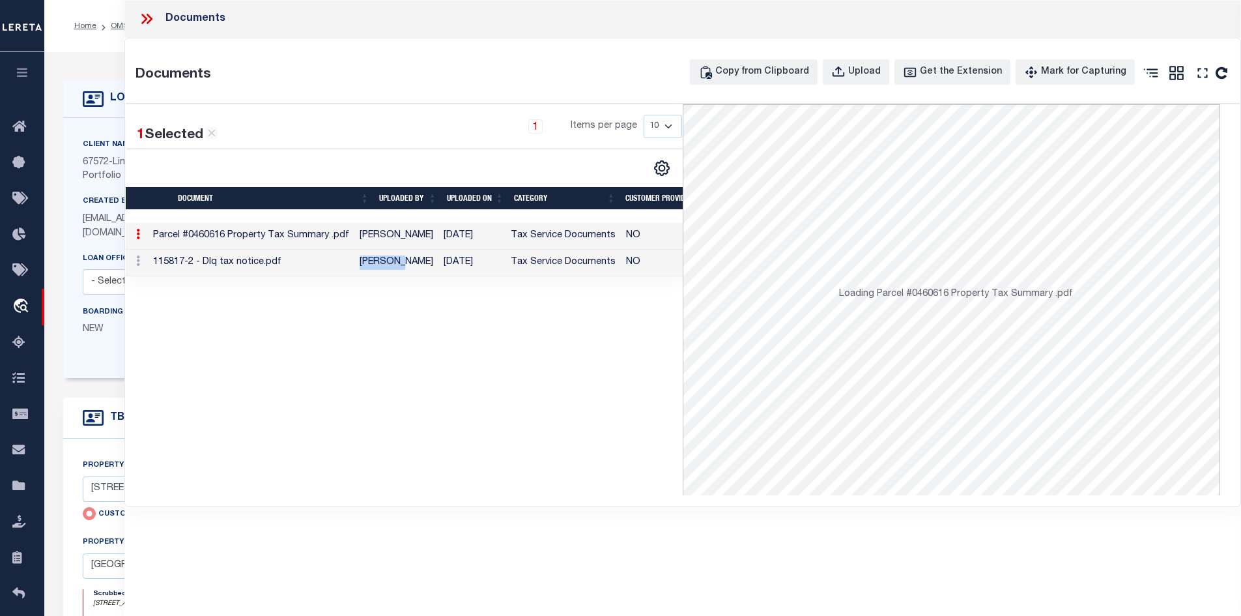
click at [396, 250] on td "[PERSON_NAME]" at bounding box center [397, 263] width 84 height 27
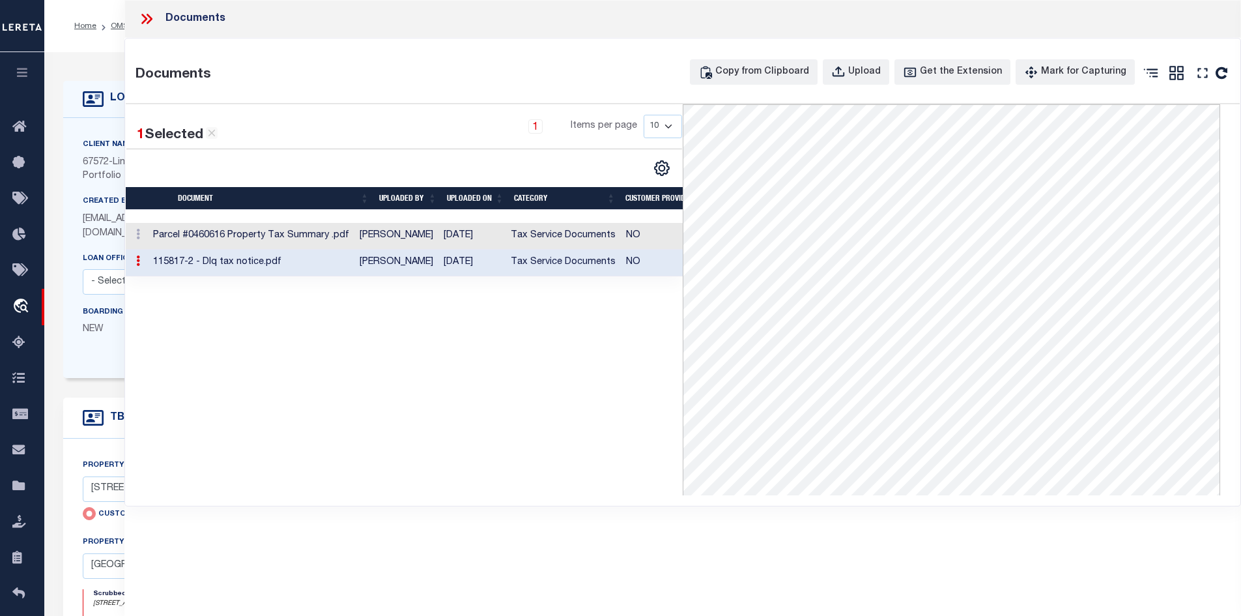
click at [540, 233] on td "Tax Service Documents" at bounding box center [563, 236] width 115 height 27
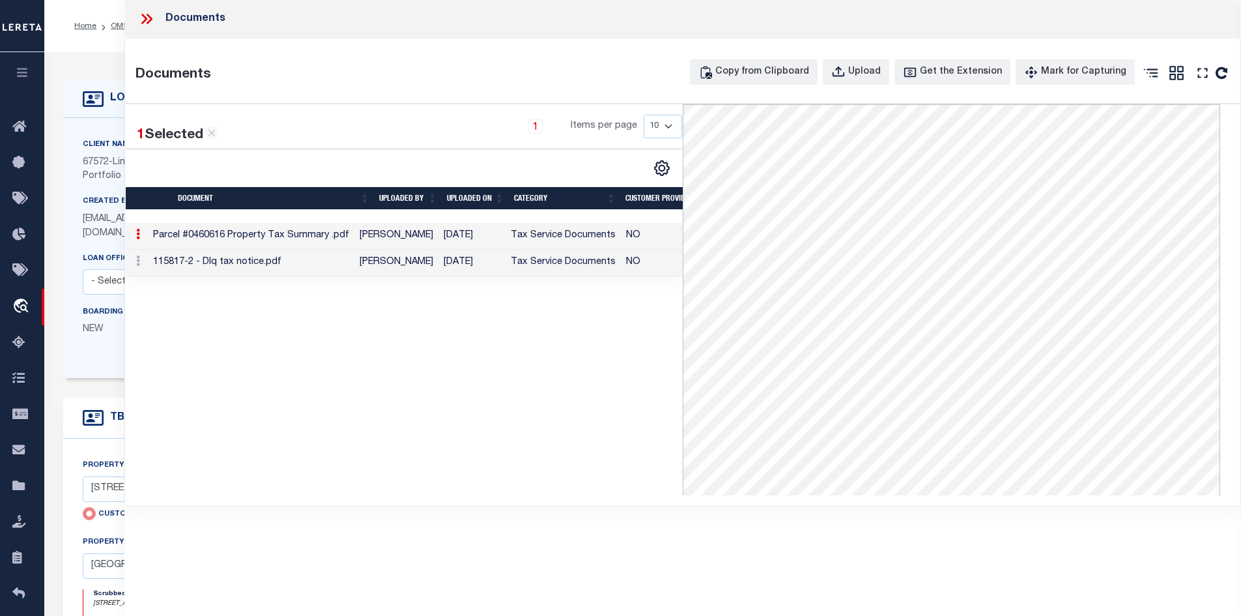
click at [151, 18] on icon at bounding box center [149, 19] width 6 height 10
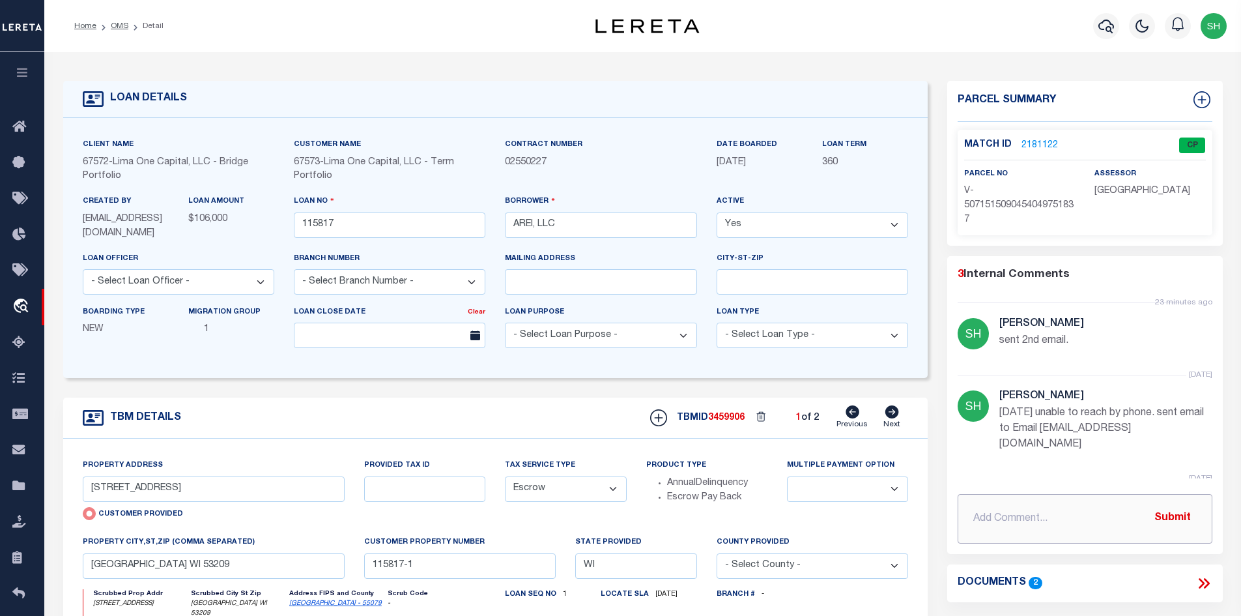
click at [989, 512] on input "text" at bounding box center [1085, 519] width 255 height 50
click at [1155, 515] on button "Submit" at bounding box center [1172, 518] width 53 height 27
click at [116, 29] on link "OMS" at bounding box center [120, 26] width 18 height 8
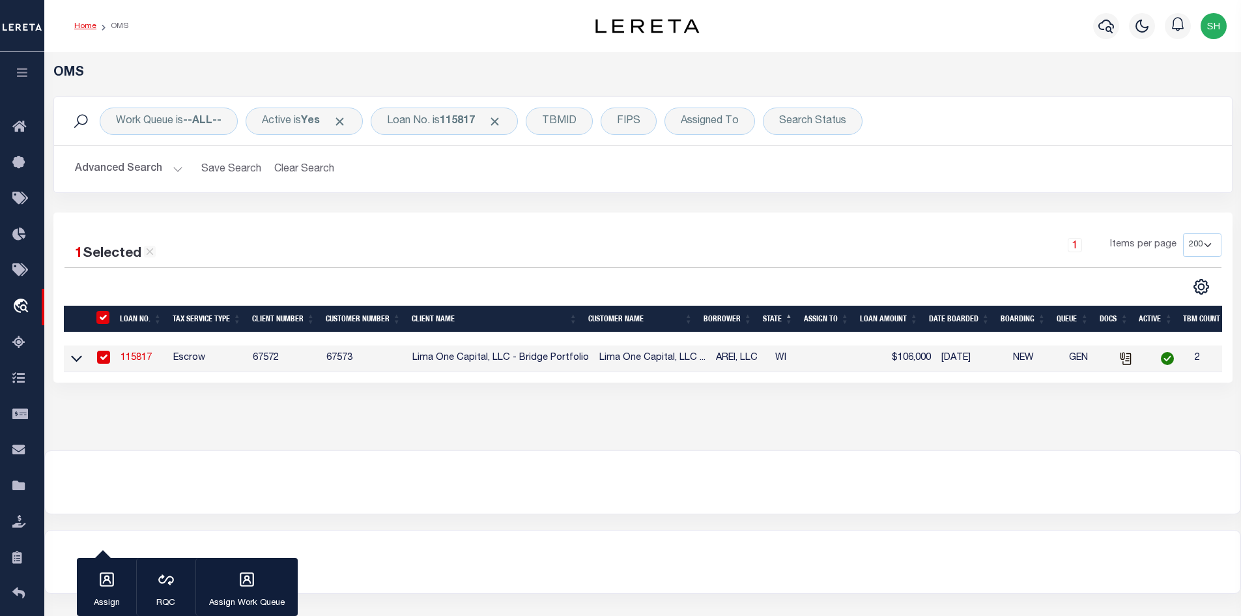
click at [82, 25] on link "Home" at bounding box center [85, 26] width 22 height 8
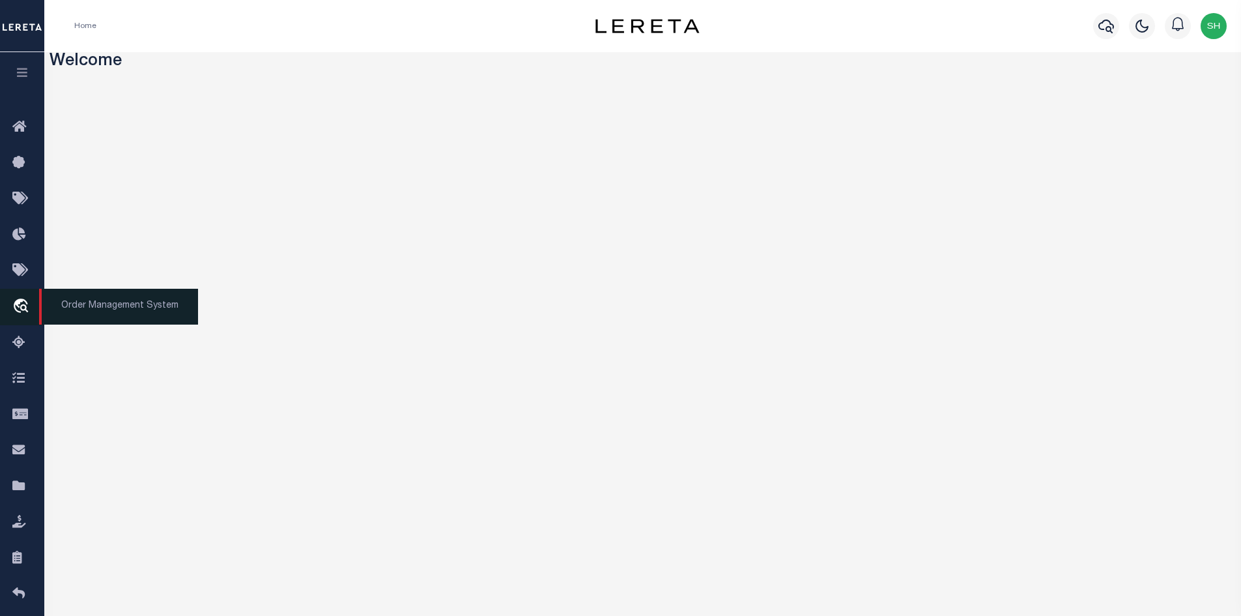
click at [53, 313] on span "Order Management System" at bounding box center [118, 307] width 159 height 36
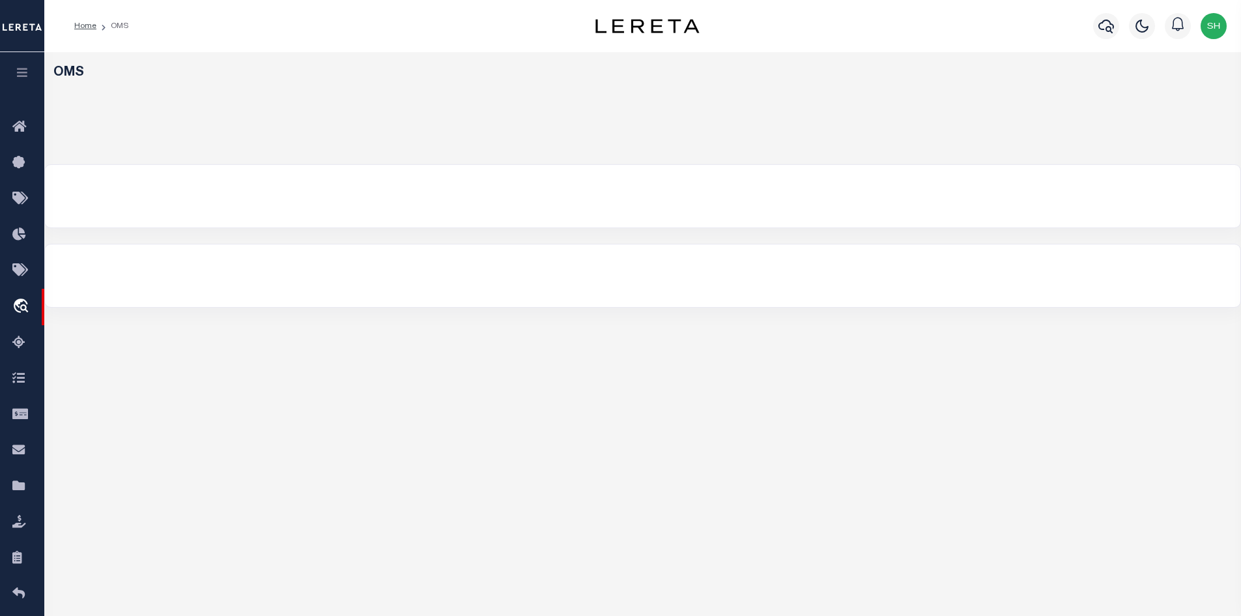
select select "200"
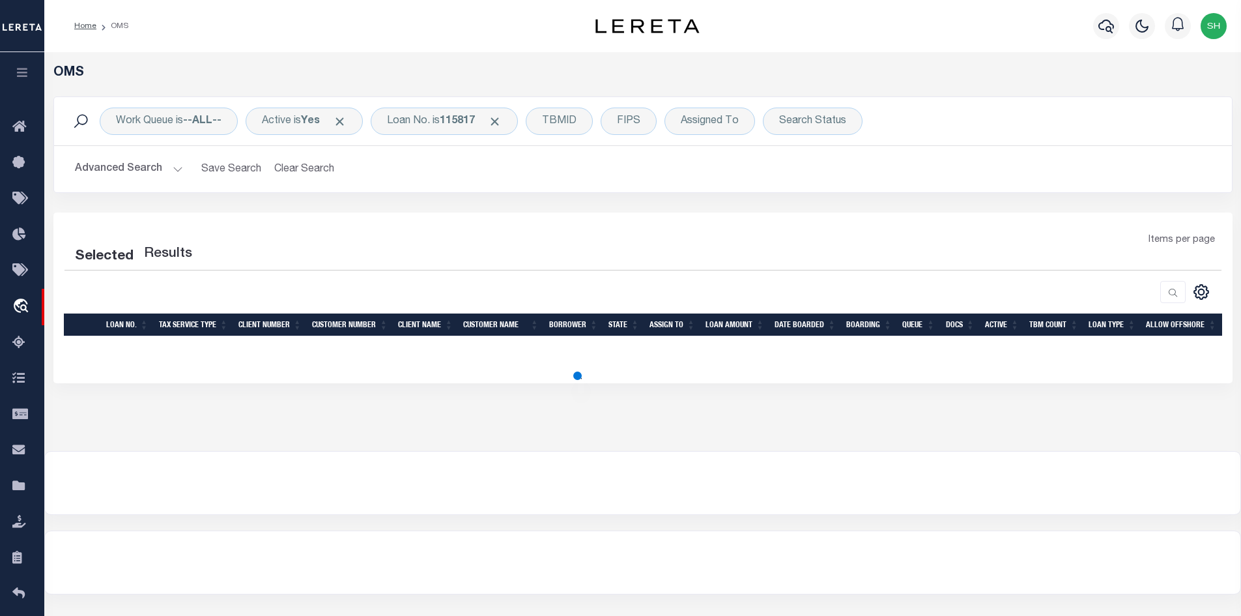
select select "200"
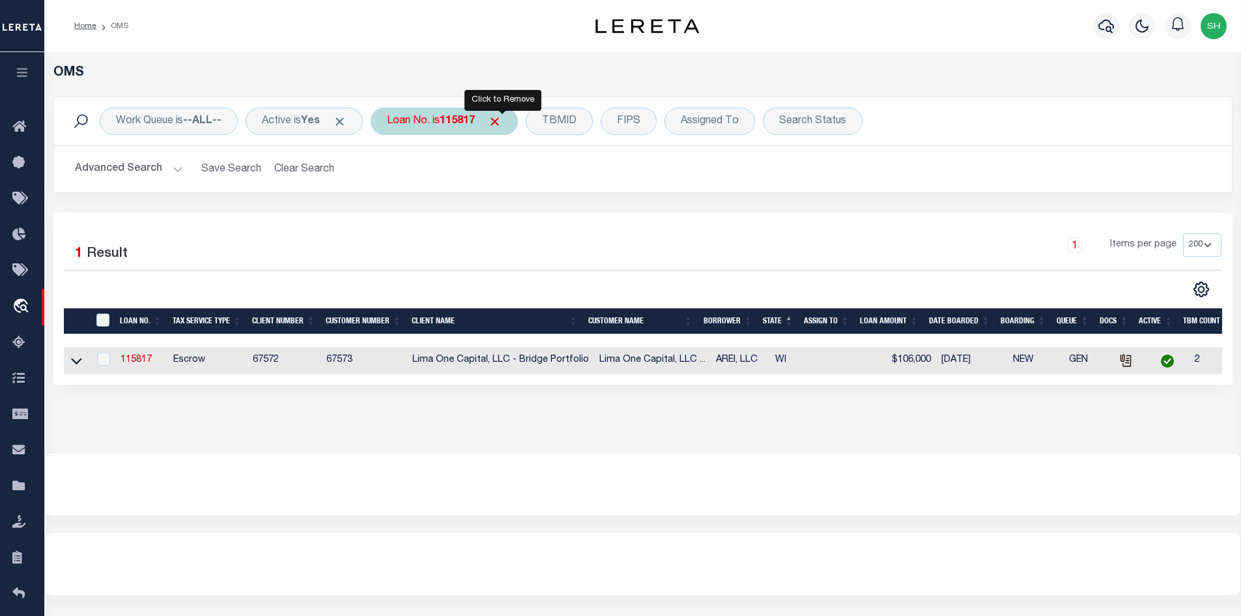
click at [502, 126] on span "Click to Remove" at bounding box center [495, 122] width 14 height 14
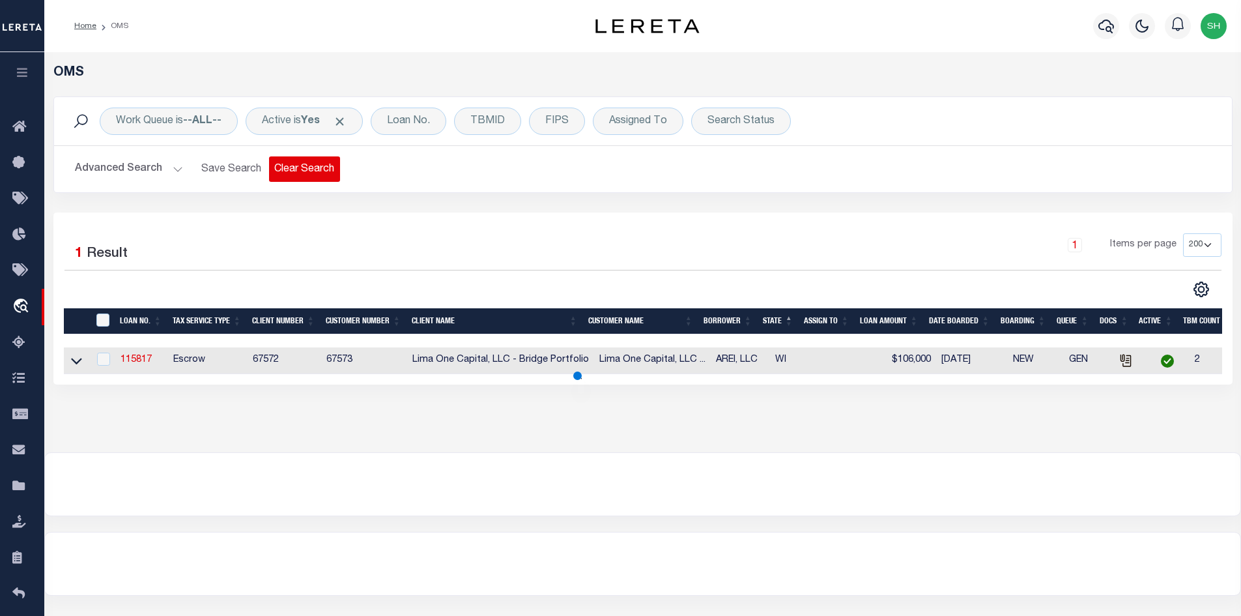
click at [301, 171] on button "Clear Search" at bounding box center [304, 168] width 71 height 25
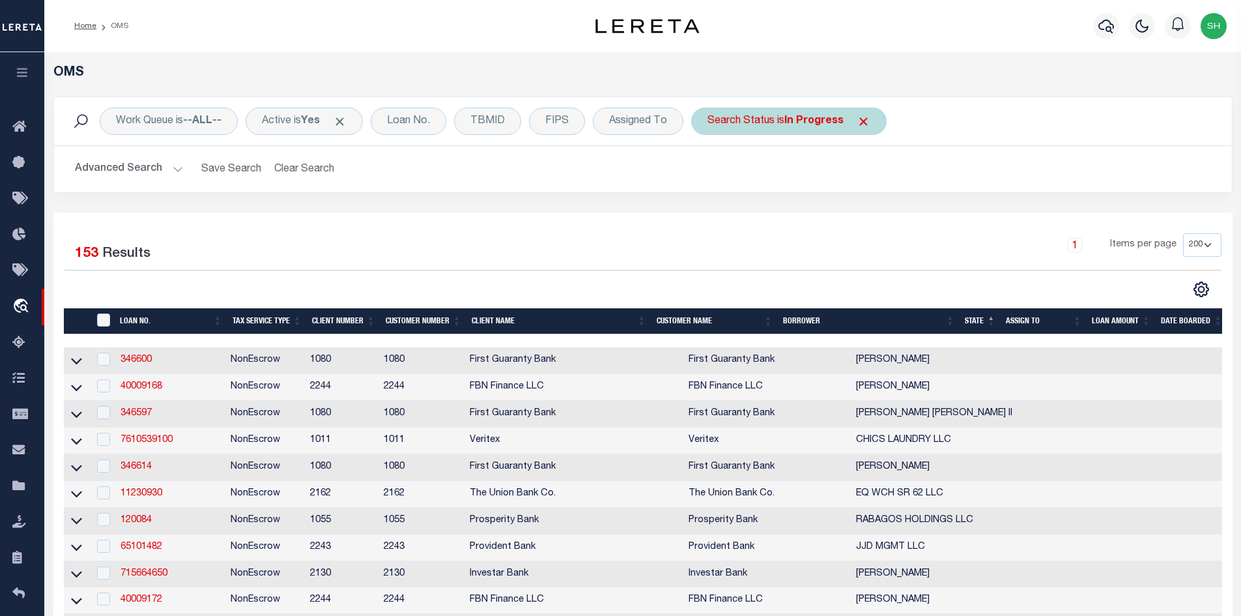
click at [792, 126] on b "In Progress" at bounding box center [814, 121] width 59 height 10
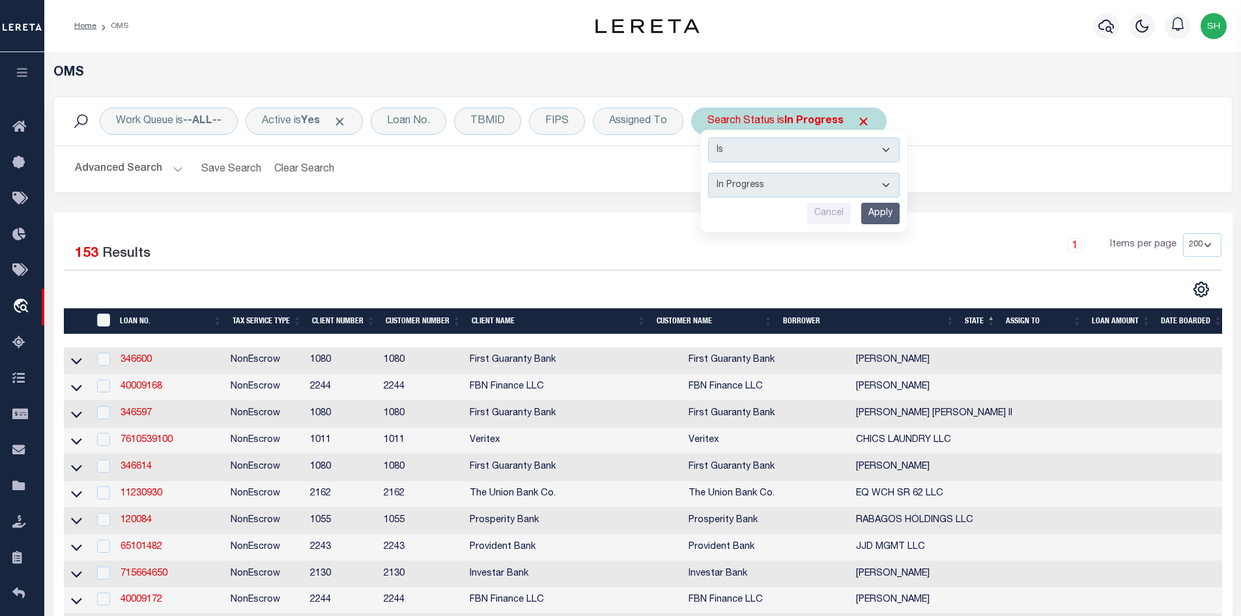
click at [751, 188] on select "Automated Search Bad Parcel Complete Duplicate Parcel High Dollar Reporting In …" at bounding box center [804, 185] width 192 height 25
select select "BP"
click at [709, 173] on select "Automated Search Bad Parcel Complete Duplicate Parcel High Dollar Reporting In …" at bounding box center [804, 185] width 192 height 25
click at [882, 209] on input "Apply" at bounding box center [881, 214] width 38 height 22
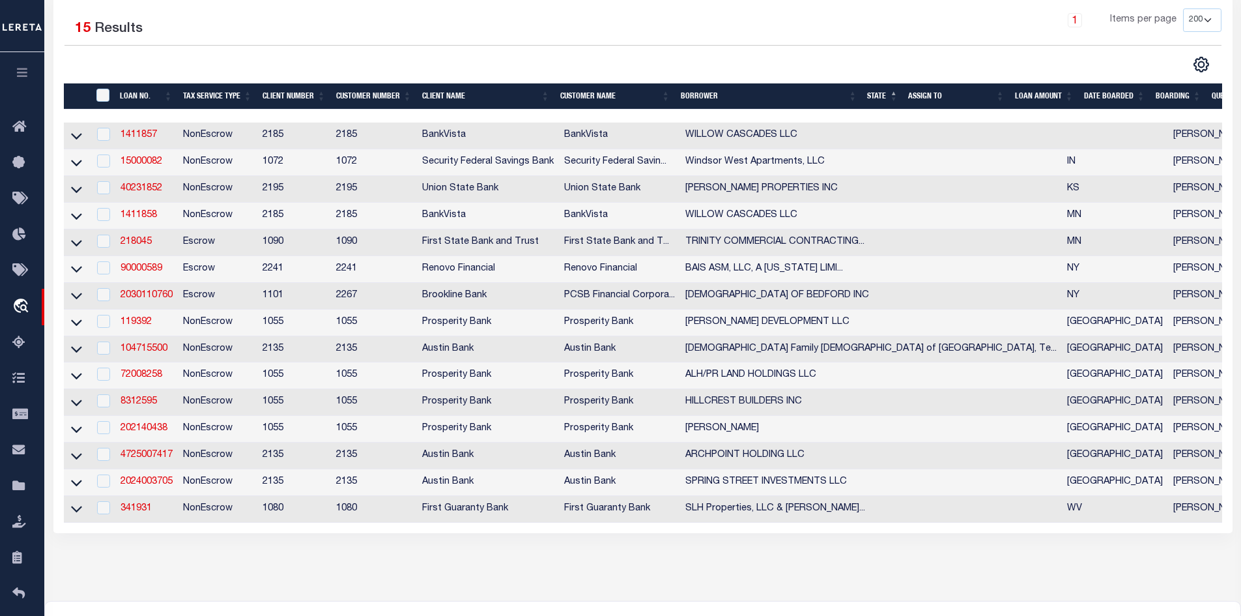
scroll to position [261, 0]
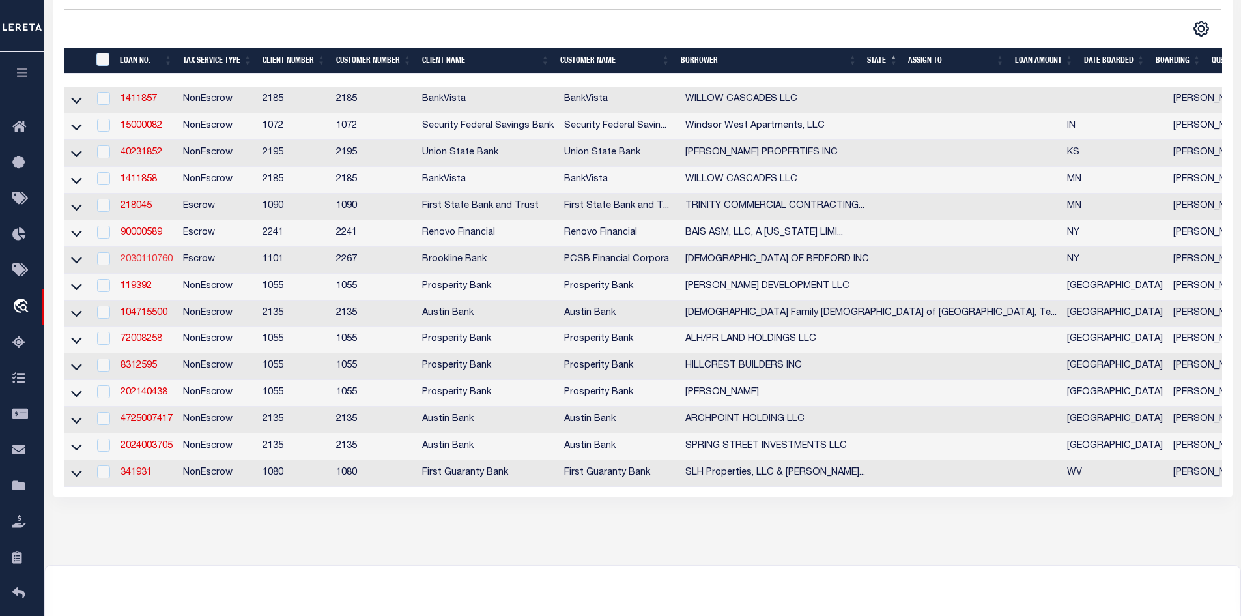
click at [138, 264] on link "2030110760" at bounding box center [147, 259] width 52 height 9
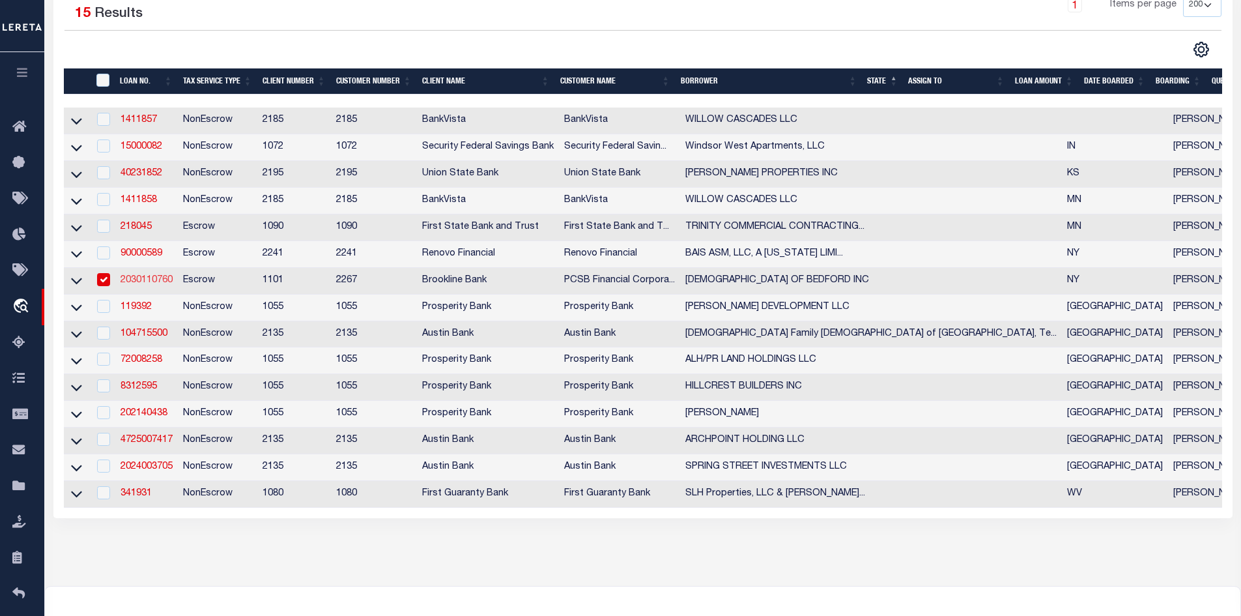
type input "2030110760"
type input "[DEMOGRAPHIC_DATA] OF BEDFORD INC"
select select
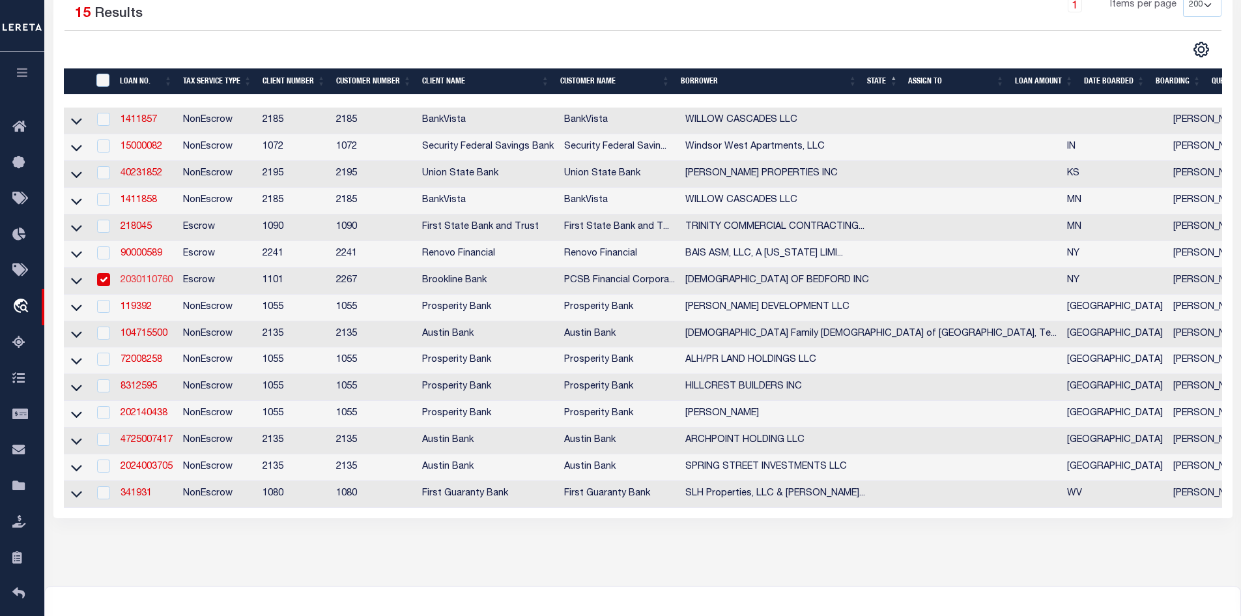
select select "Escrow"
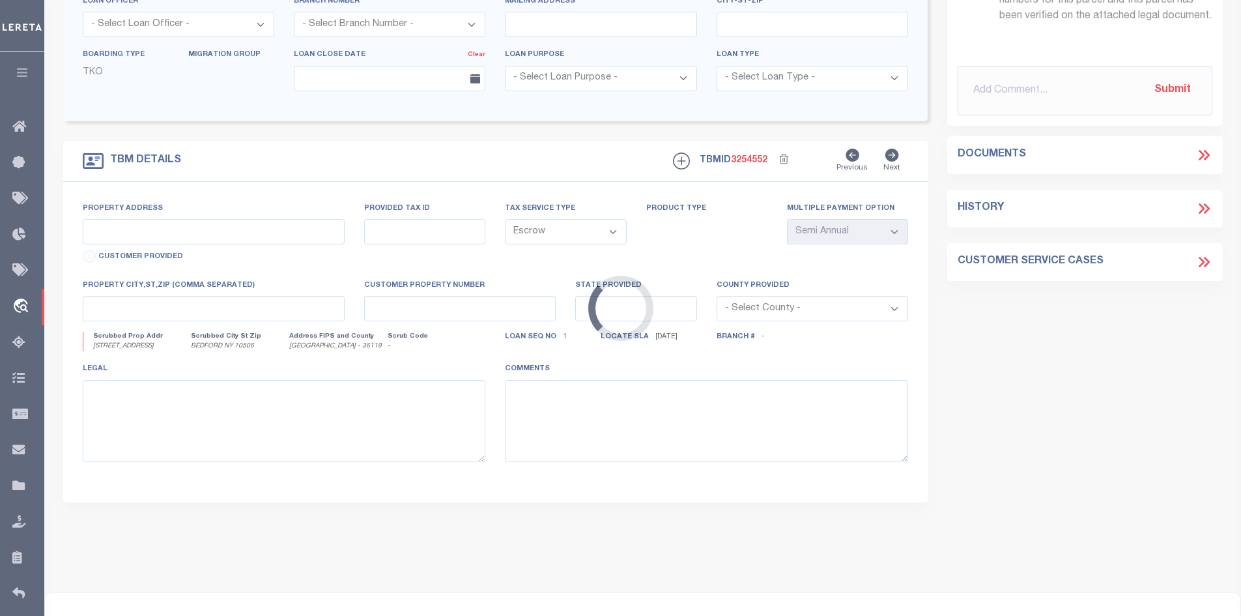
type input "[STREET_ADDRESS]"
type input "83.9-1-19"
select select
type input "BEDFORD NY 10506"
type input "15995"
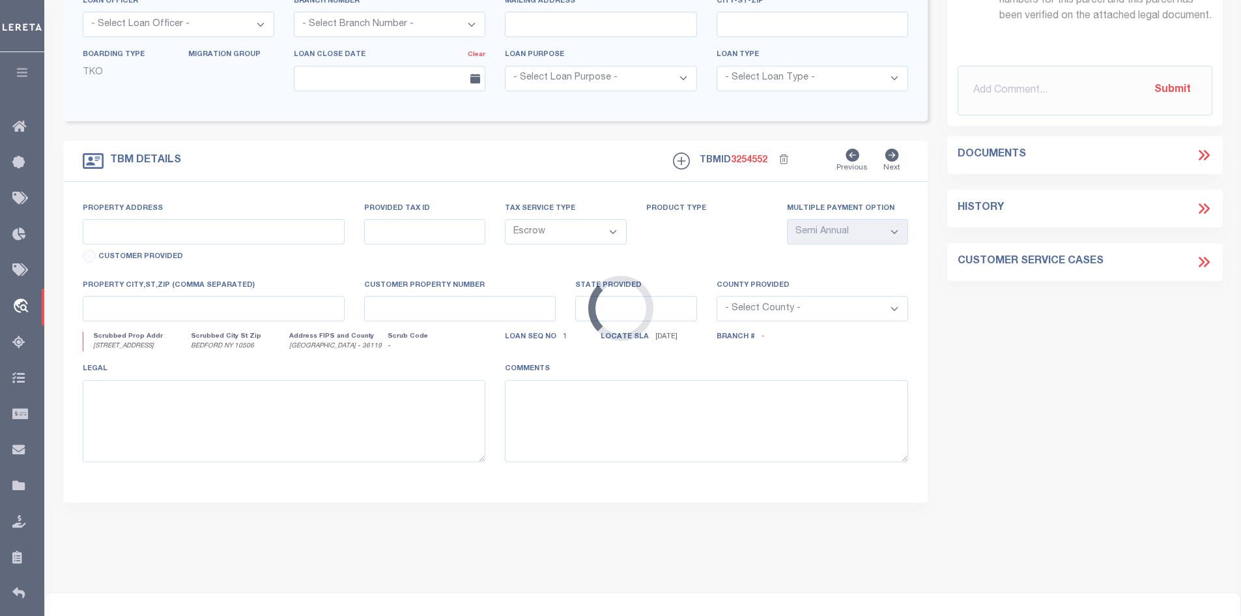
type input "NY"
select select
type textarea "LEGAL DESCRIPTION ON FILE. DOCUMENT ID: 0171019056"
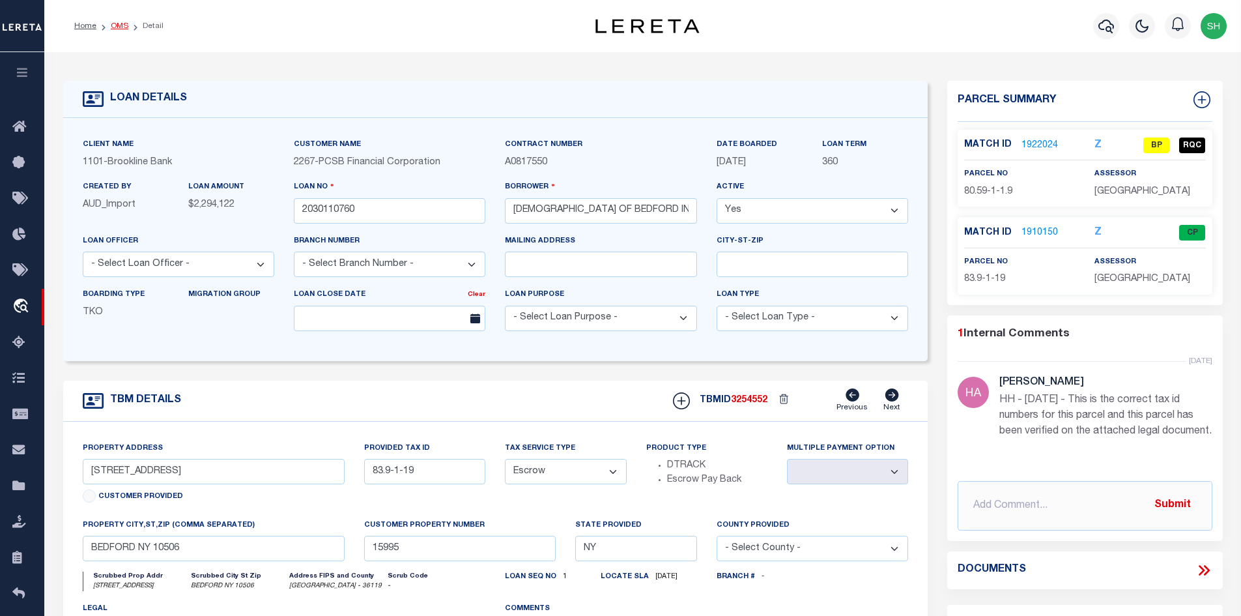
click at [119, 30] on link "OMS" at bounding box center [120, 26] width 18 height 8
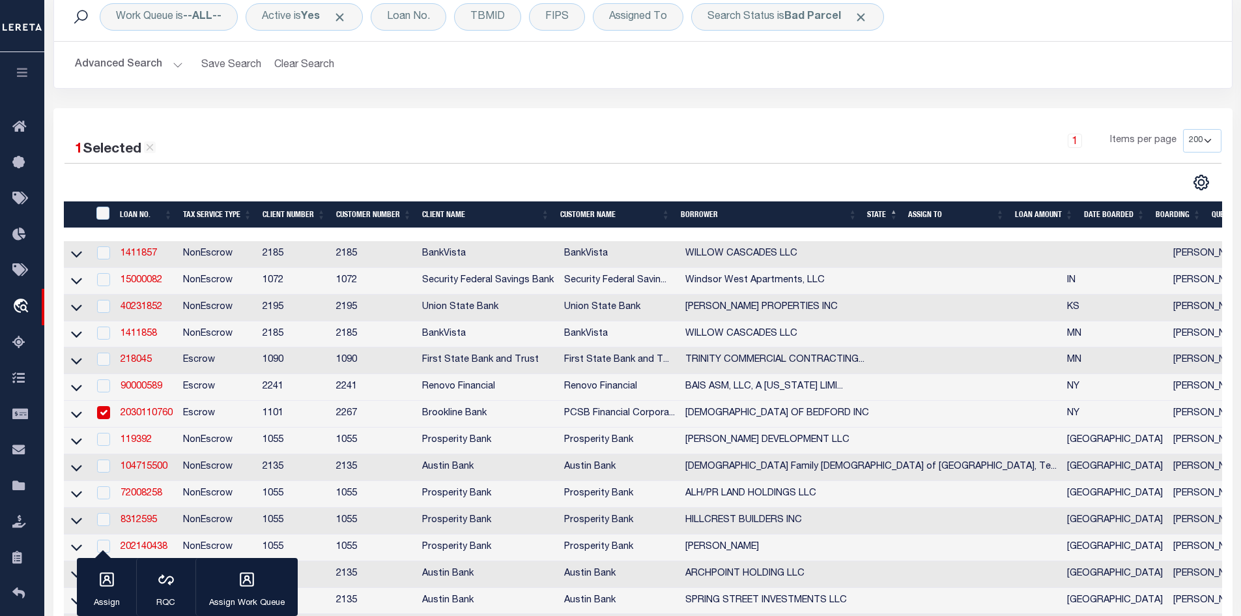
scroll to position [130, 0]
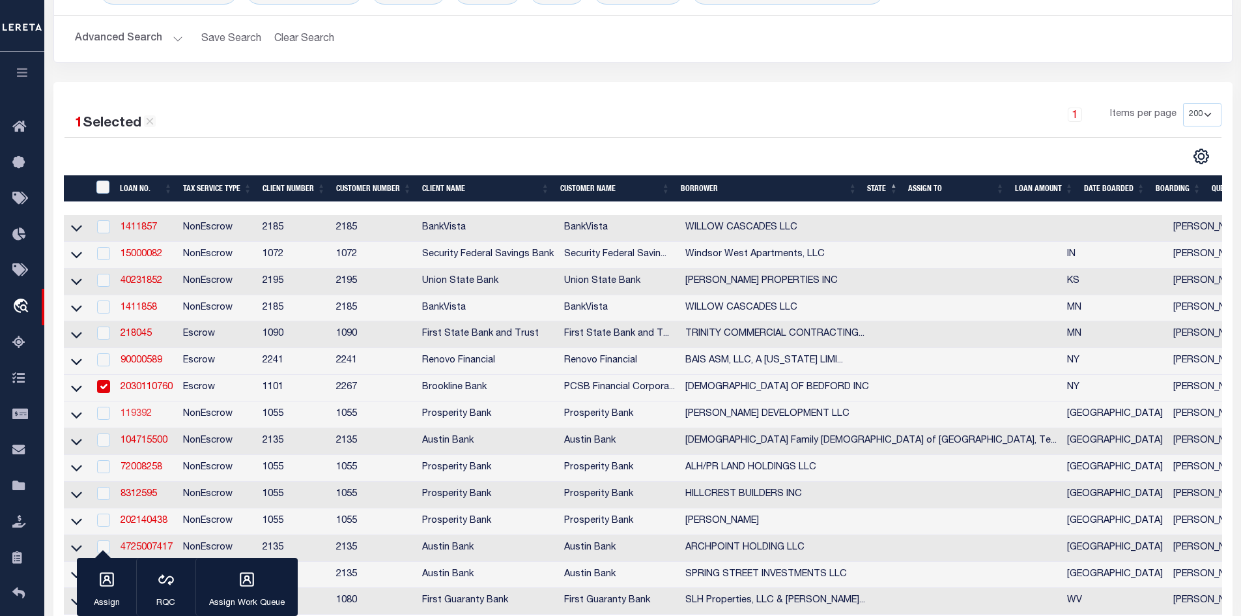
click at [132, 418] on link "119392" at bounding box center [136, 413] width 31 height 9
checkbox input "true"
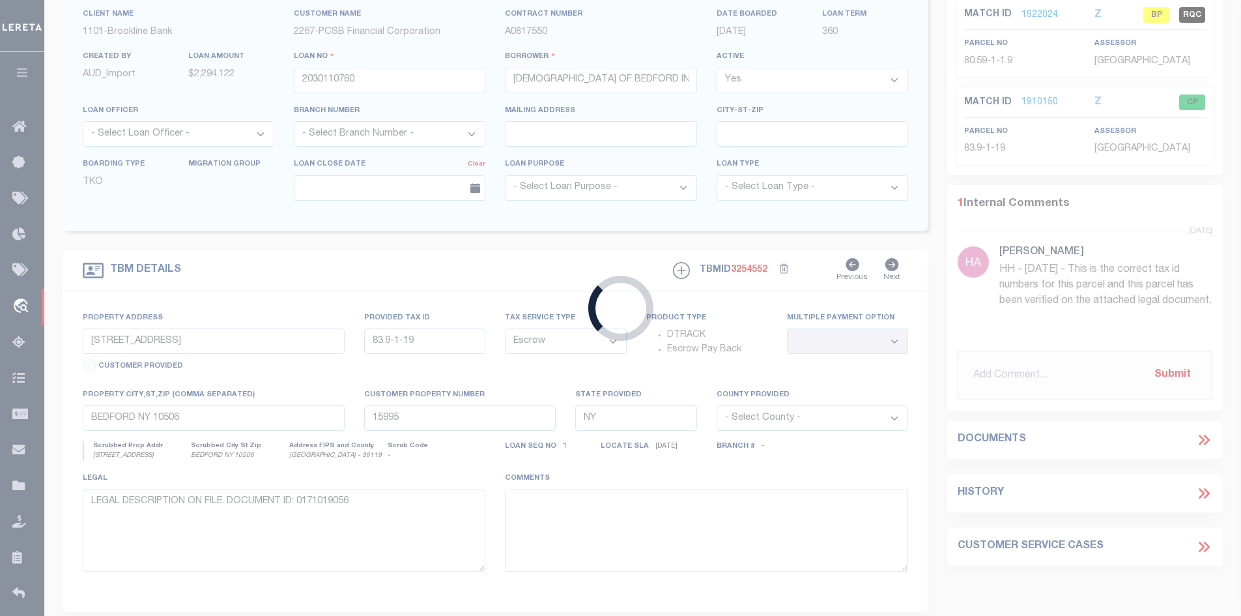
type input "119392"
type input "[PERSON_NAME] DEVELOPMENT LLC"
select select
type input "2111 N FRAZIER ST"
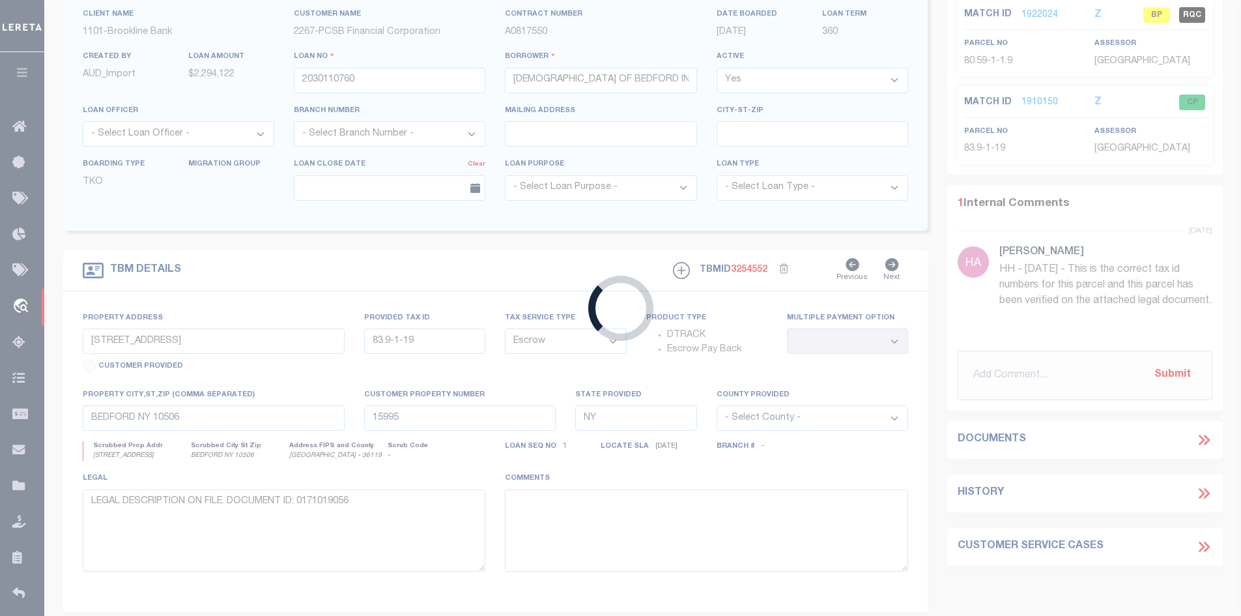
type input "CONROE TX 77301"
select select
select select "NonEscrow"
type input "S LINE OF LOS CABOS DRIVE"
select select
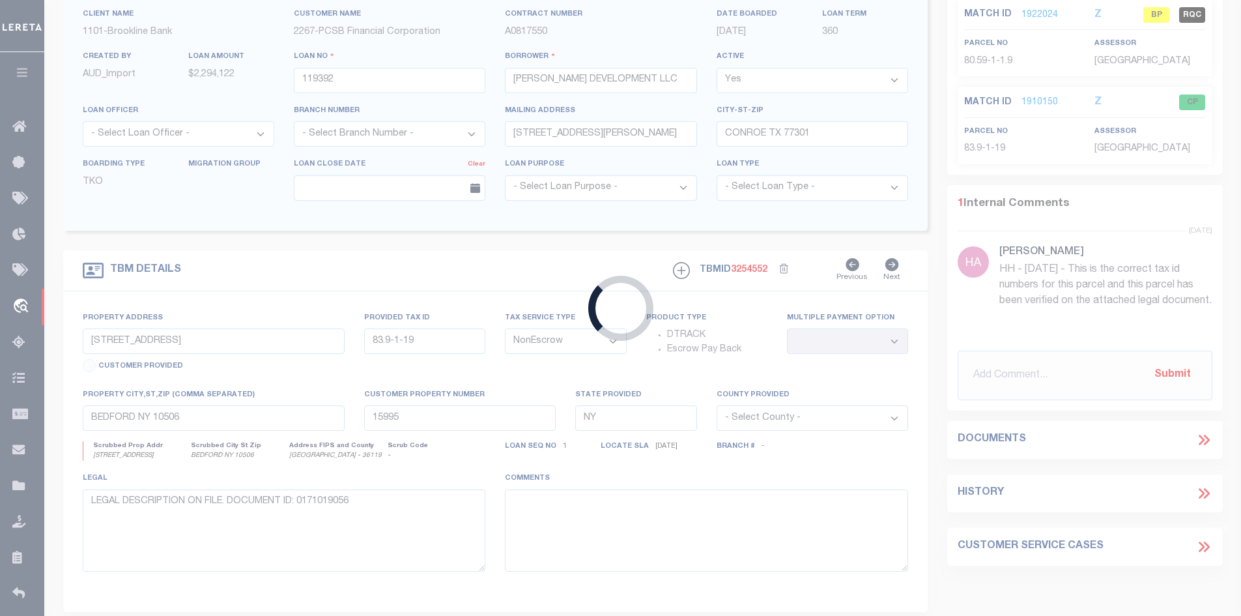
type input "CONROE, TX 77306"
type input "[GEOGRAPHIC_DATA]"
type textarea "TRACT 1: BEING A 34.458 ACRE TRACT OF LAND SITUATED IN THE H.S. WILLIAMSON SURV…"
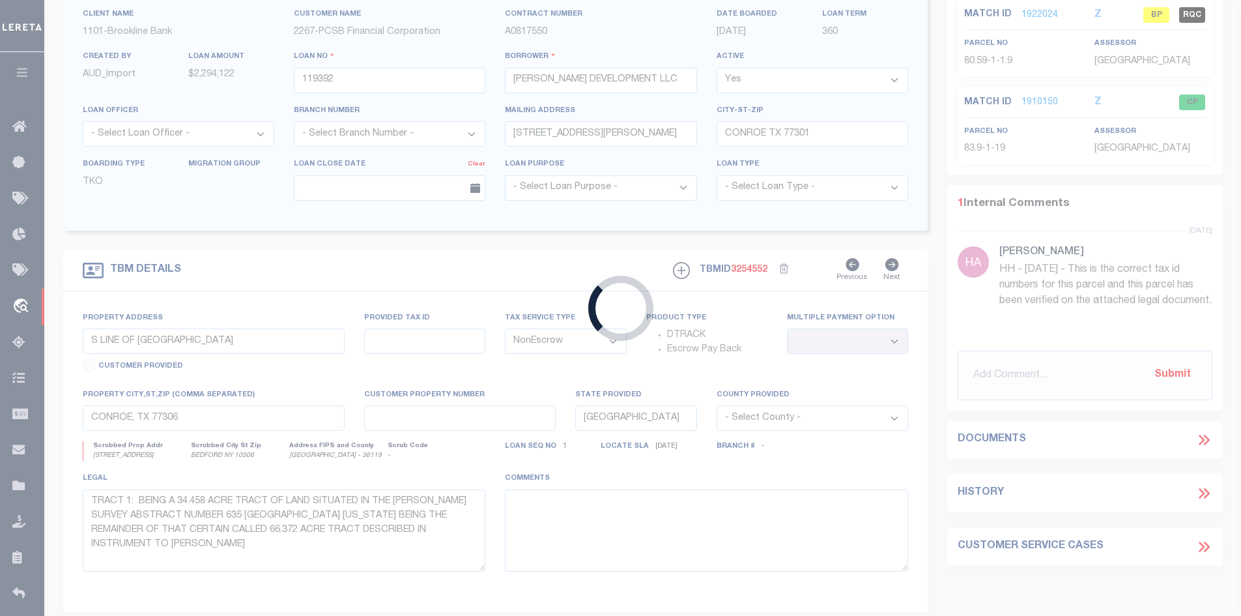
select select "10726"
select select "3839"
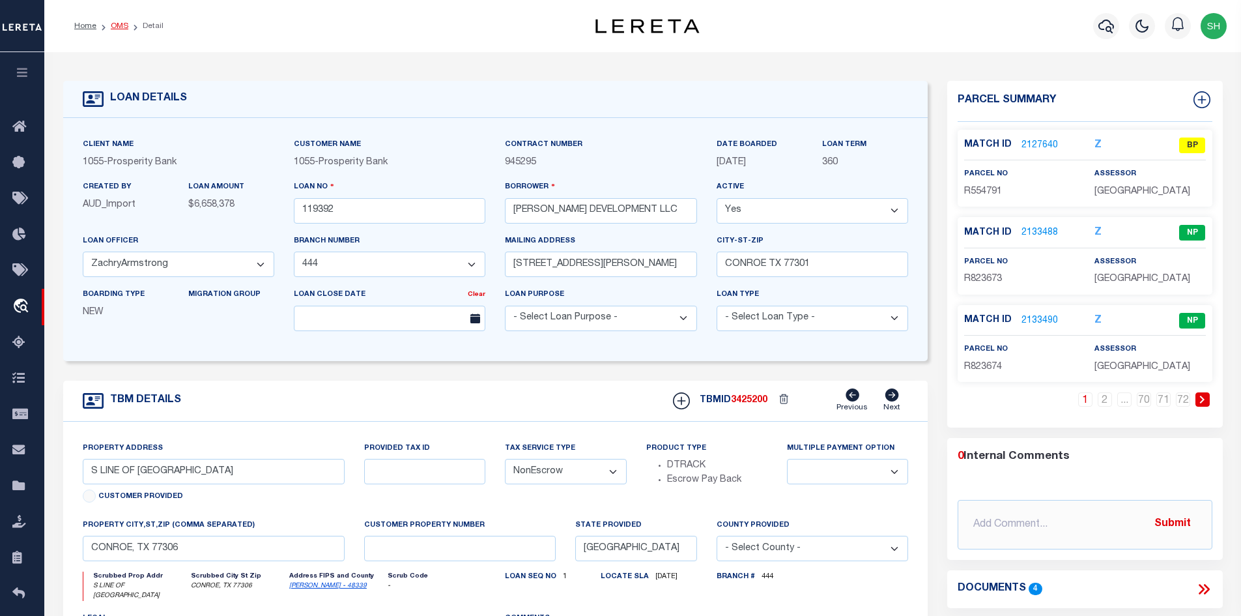
click at [124, 23] on link "OMS" at bounding box center [120, 26] width 18 height 8
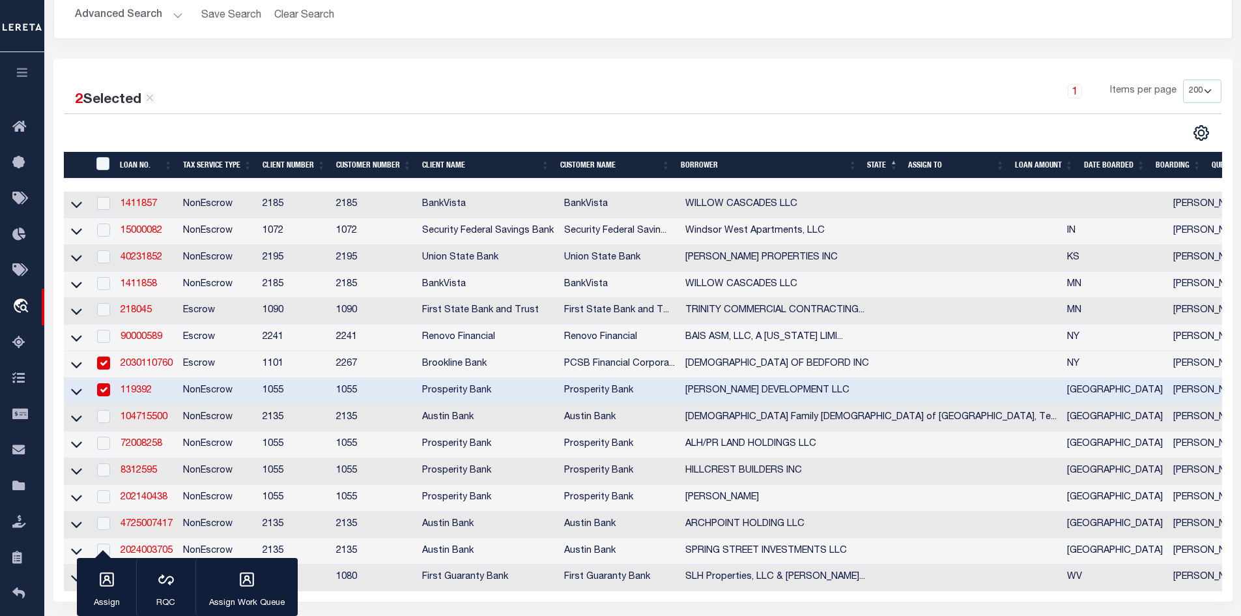
scroll to position [65, 0]
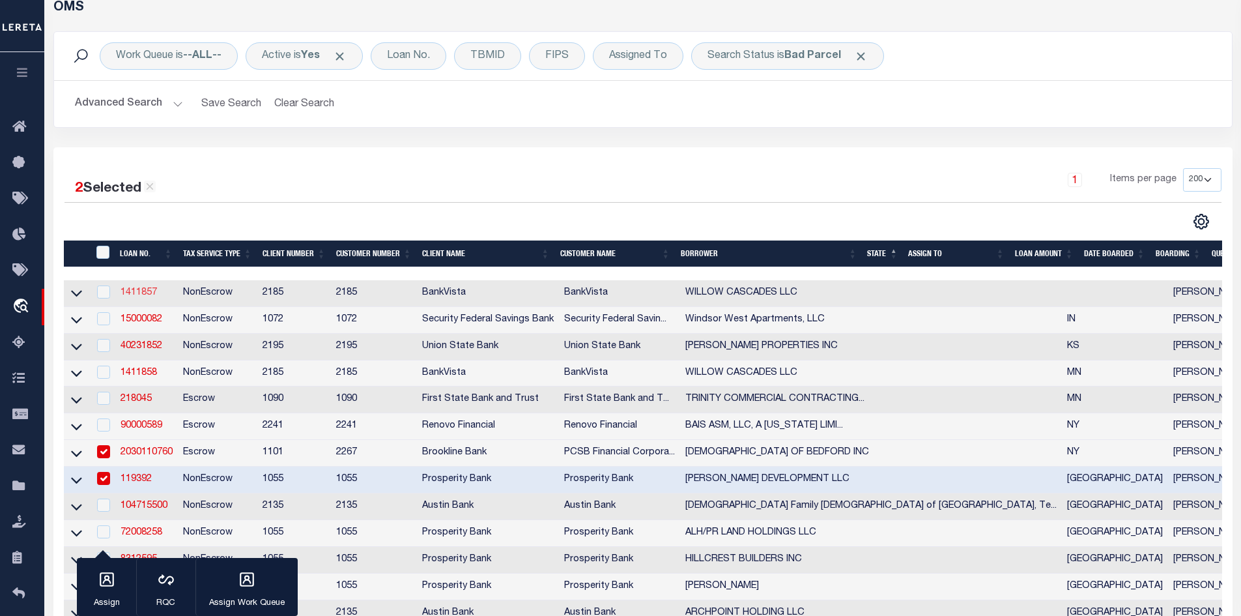
click at [139, 295] on link "1411857" at bounding box center [139, 292] width 36 height 9
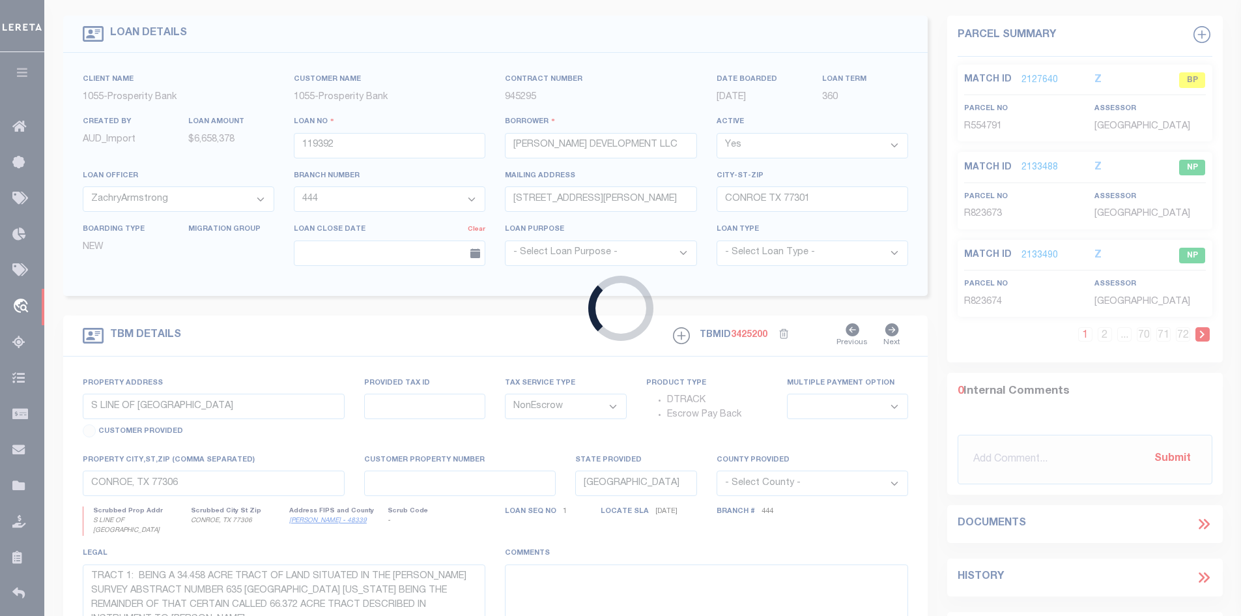
type input "1411857"
type input "WILLOW CASCADES LLC"
select select
type input "[STREET_ADDRESS]"
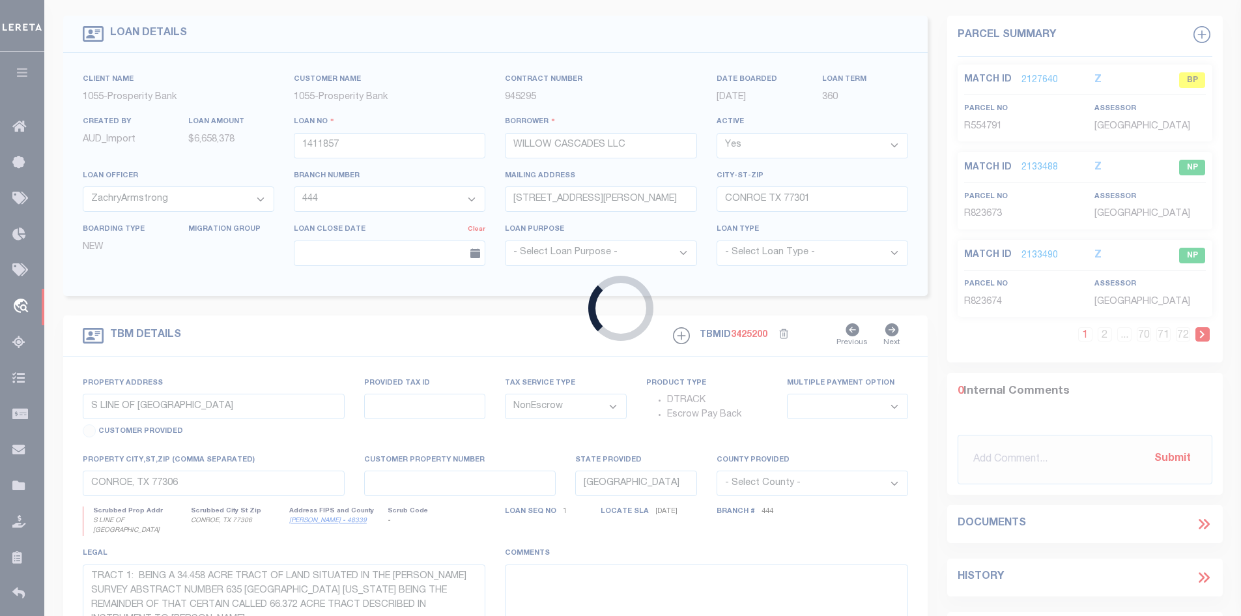
type input "[GEOGRAPHIC_DATA]"
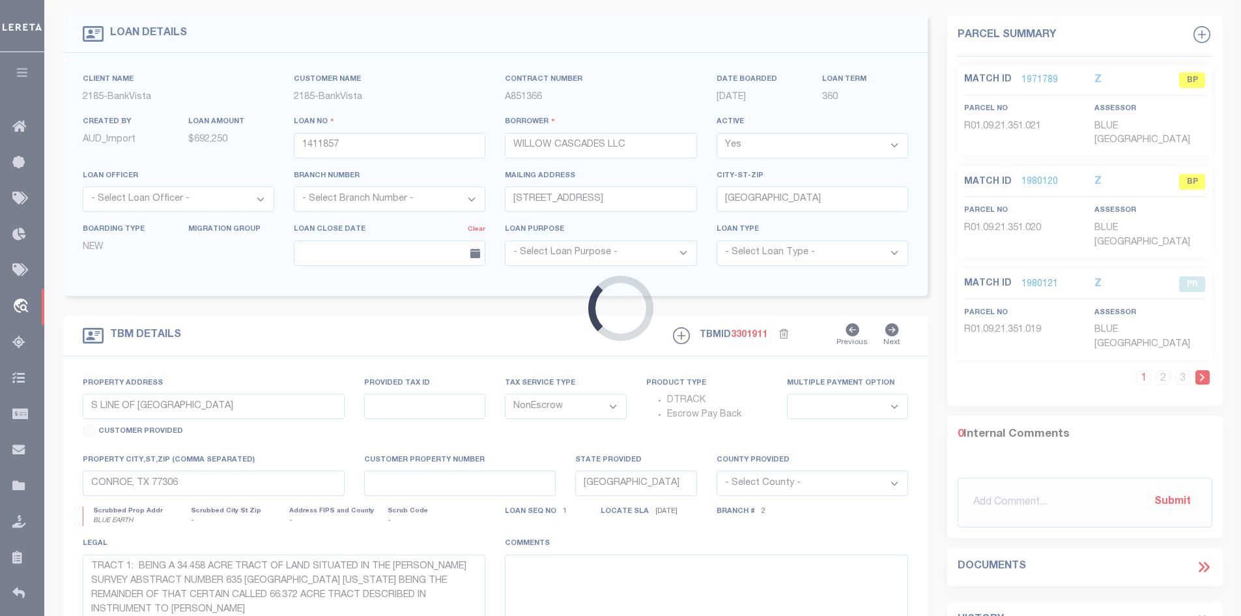
select select "12348"
select select "4781"
type input "BLUE EARTH"
type input "SEE LIST"
select select
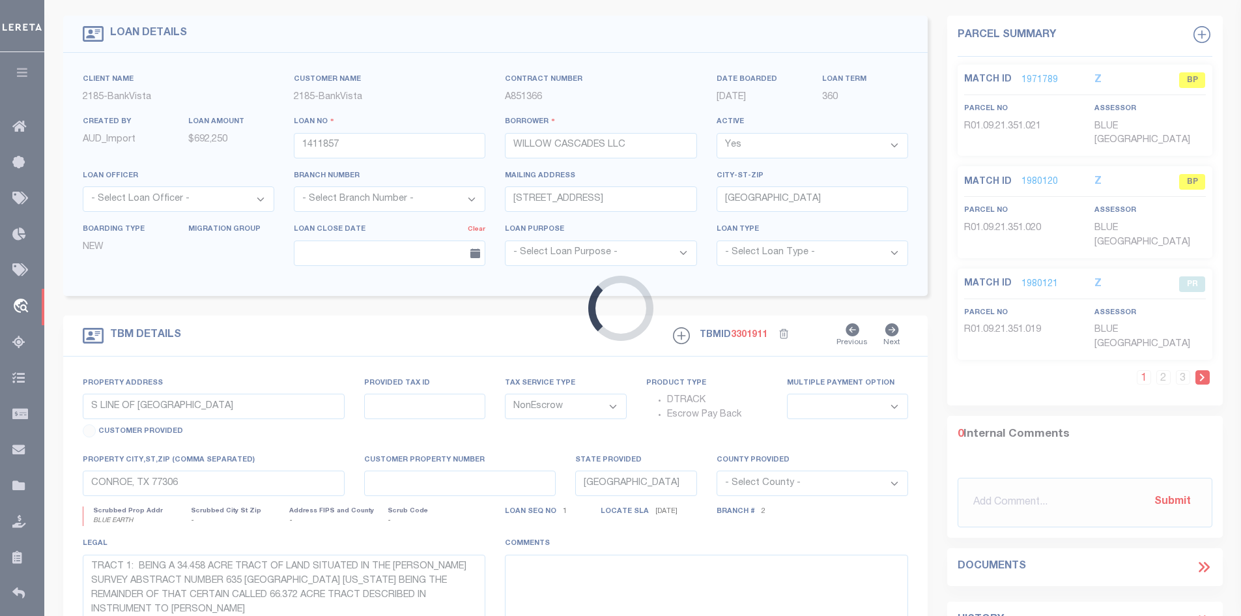
type input "15745"
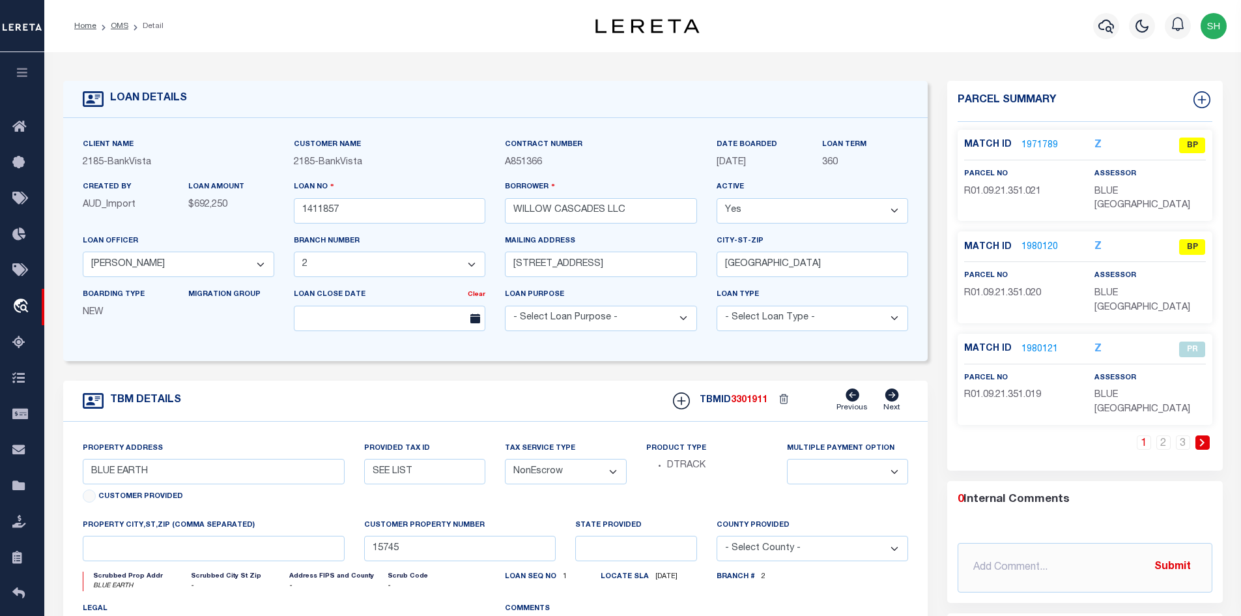
click at [119, 31] on li "OMS" at bounding box center [112, 26] width 32 height 12
click at [119, 23] on link "OMS" at bounding box center [120, 26] width 18 height 8
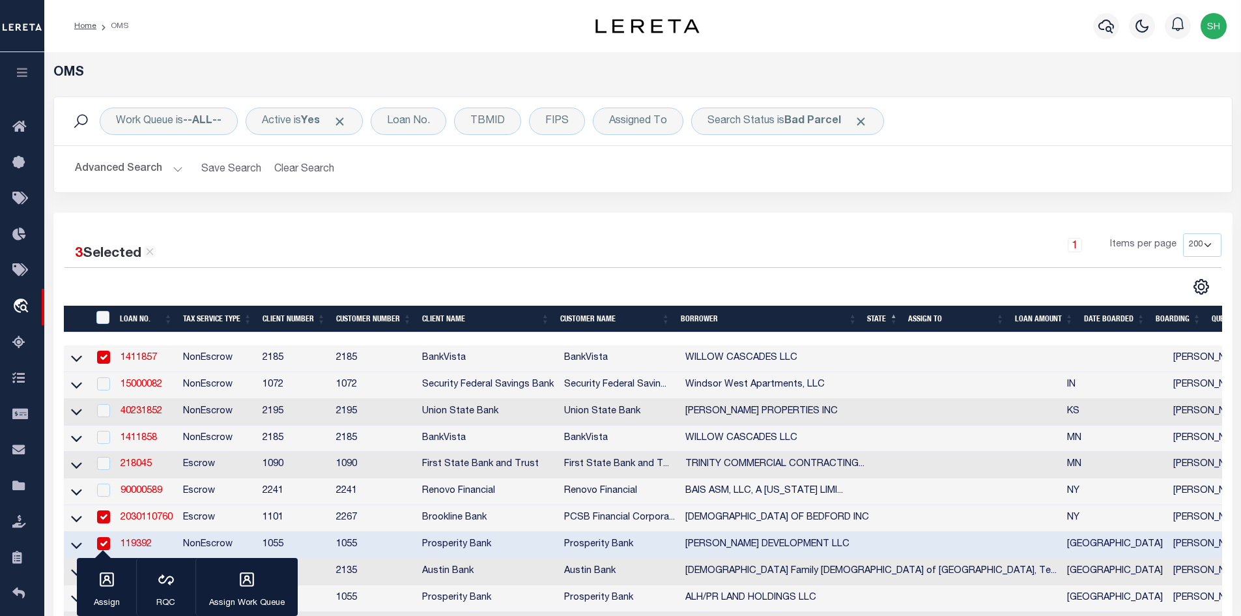
click at [127, 380] on td "15000082" at bounding box center [146, 385] width 63 height 27
checkbox input "true"
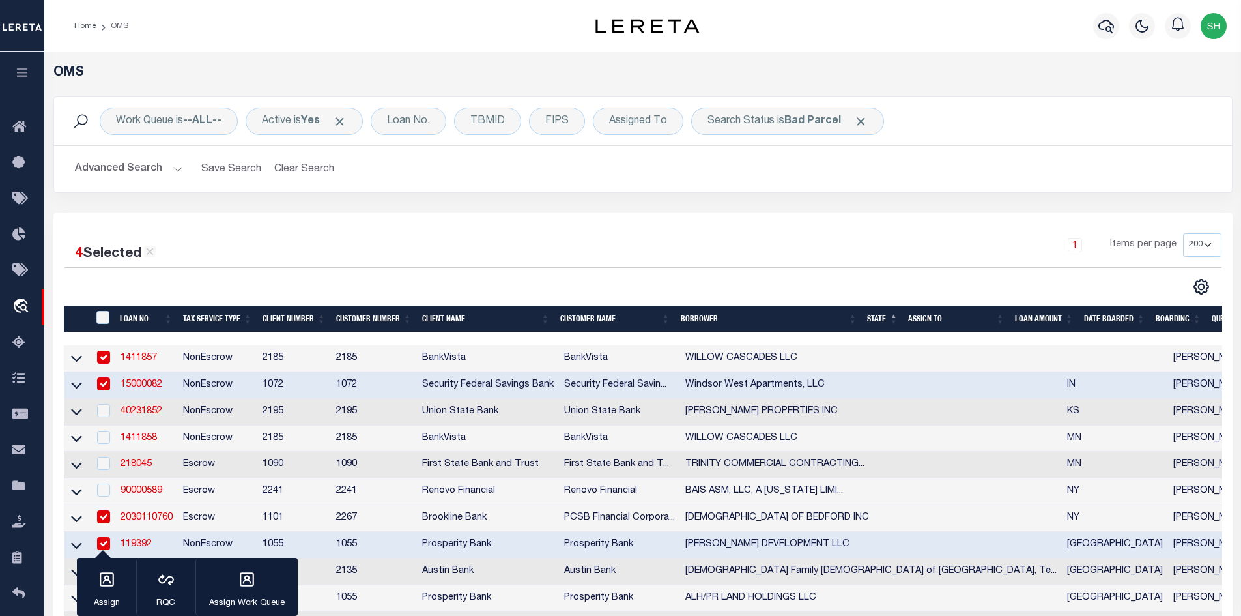
click at [132, 384] on link "15000082" at bounding box center [142, 384] width 42 height 9
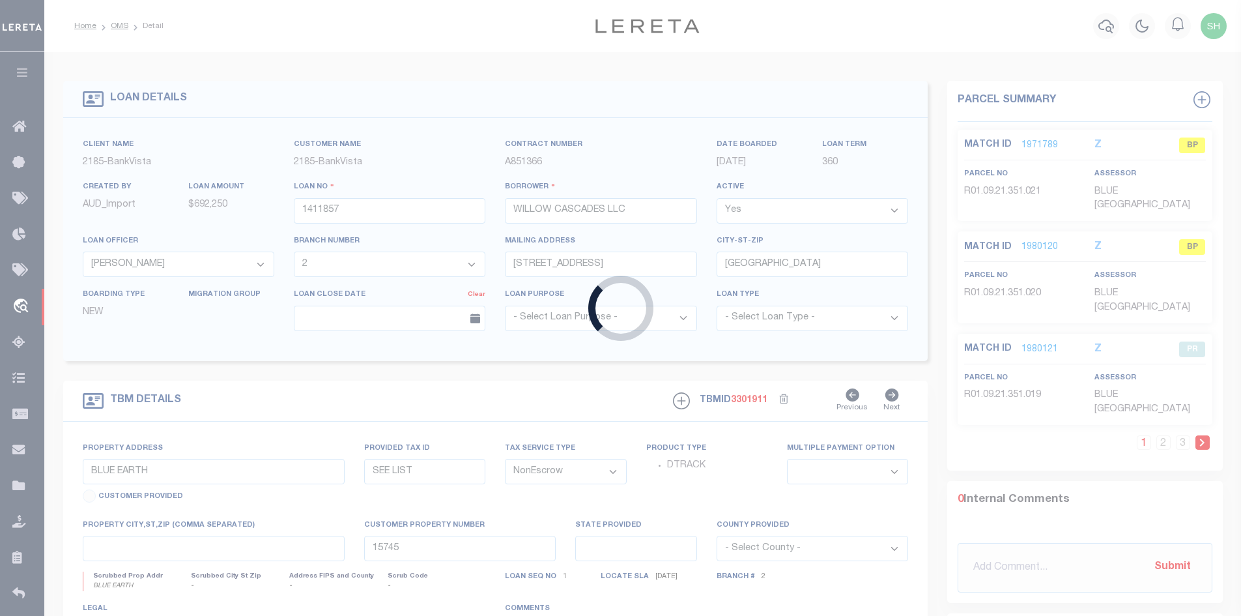
type input "15000082"
type input "Windsor West Apartments, LLC"
select select
select select "10"
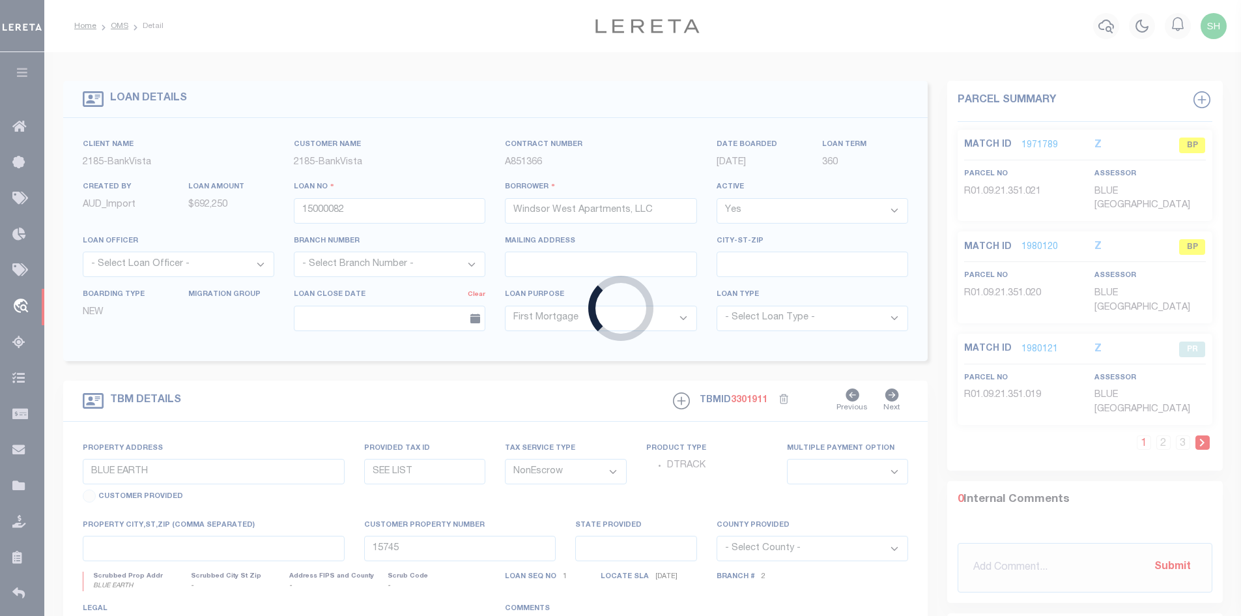
type input "[STREET_ADDRESS][PERSON_NAME]"
select select
type input "[GEOGRAPHIC_DATA] IN 47906"
type input "IN"
select select "Tippecanoe"
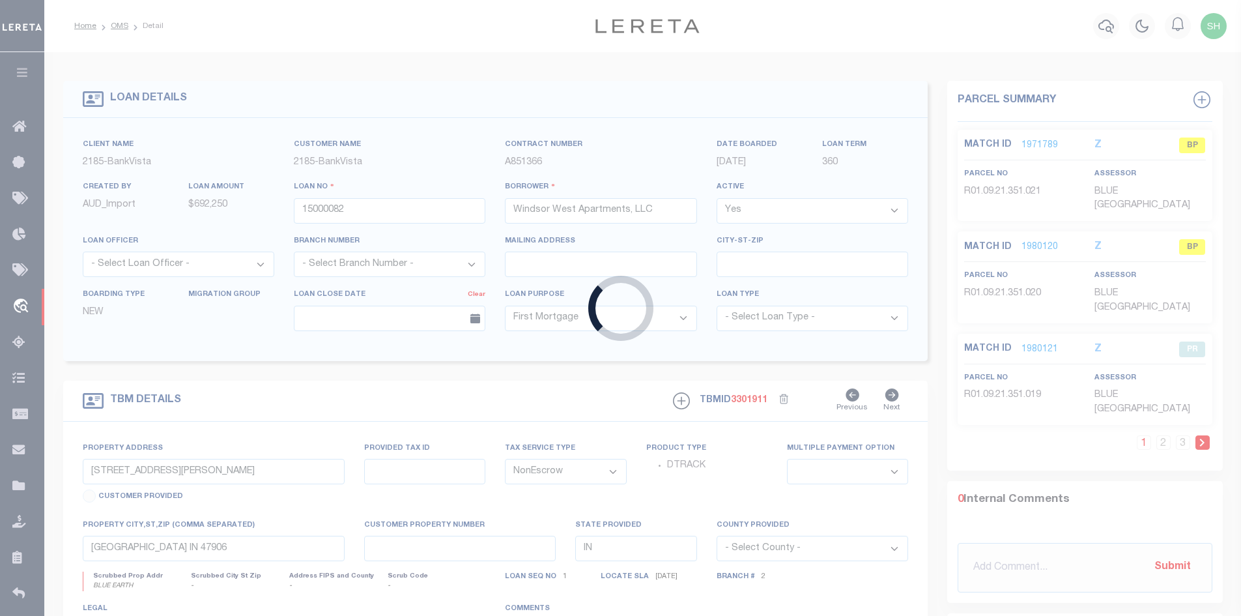
type textarea "L ipsu do sit Ametconse Adipisc el Seddoei 11, Temporin 94 Utlab, Etdol 6 Magn,…"
select select "382"
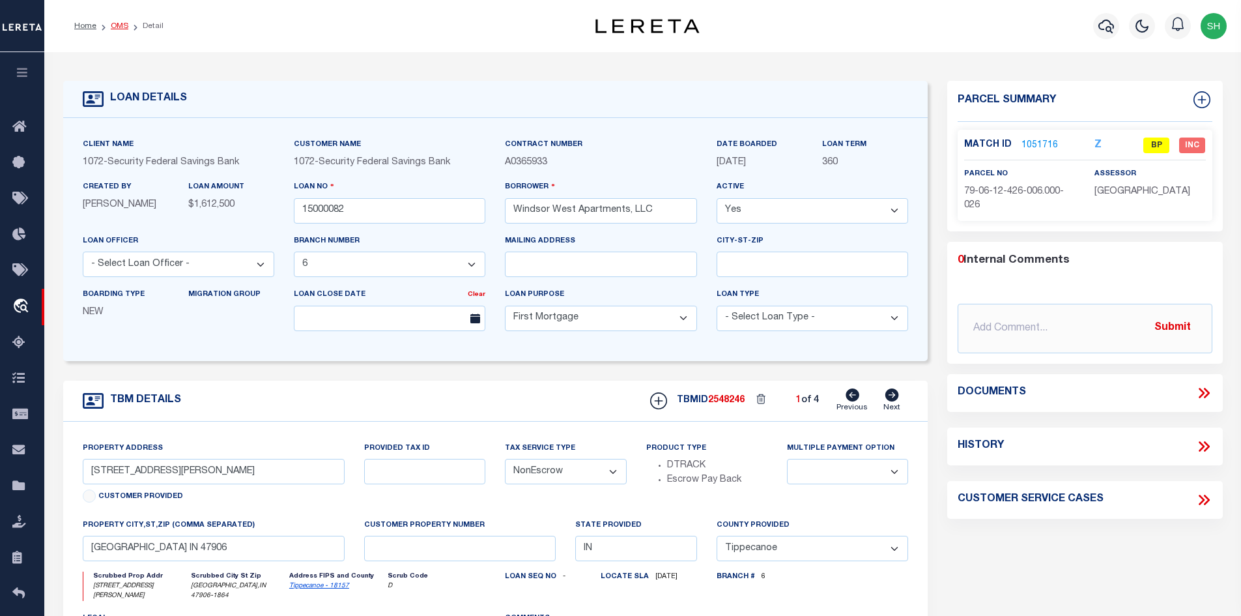
click at [117, 23] on link "OMS" at bounding box center [120, 26] width 18 height 8
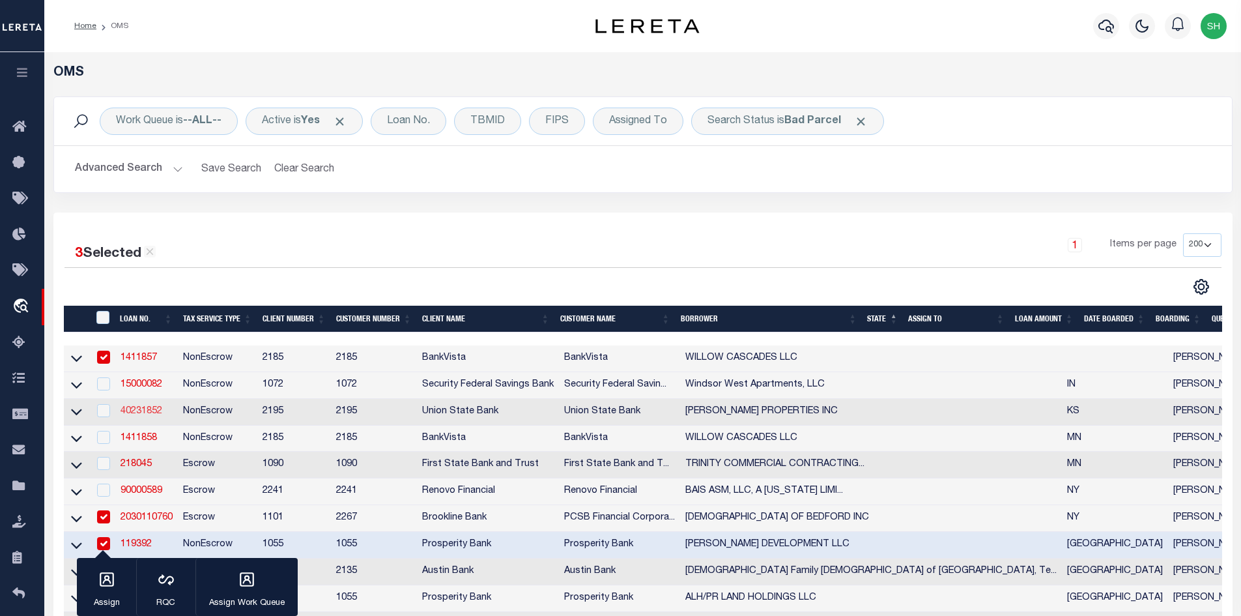
click at [143, 416] on link "40231852" at bounding box center [142, 411] width 42 height 9
type input "40231852"
type input "[PERSON_NAME] PROPERTIES INC"
select select
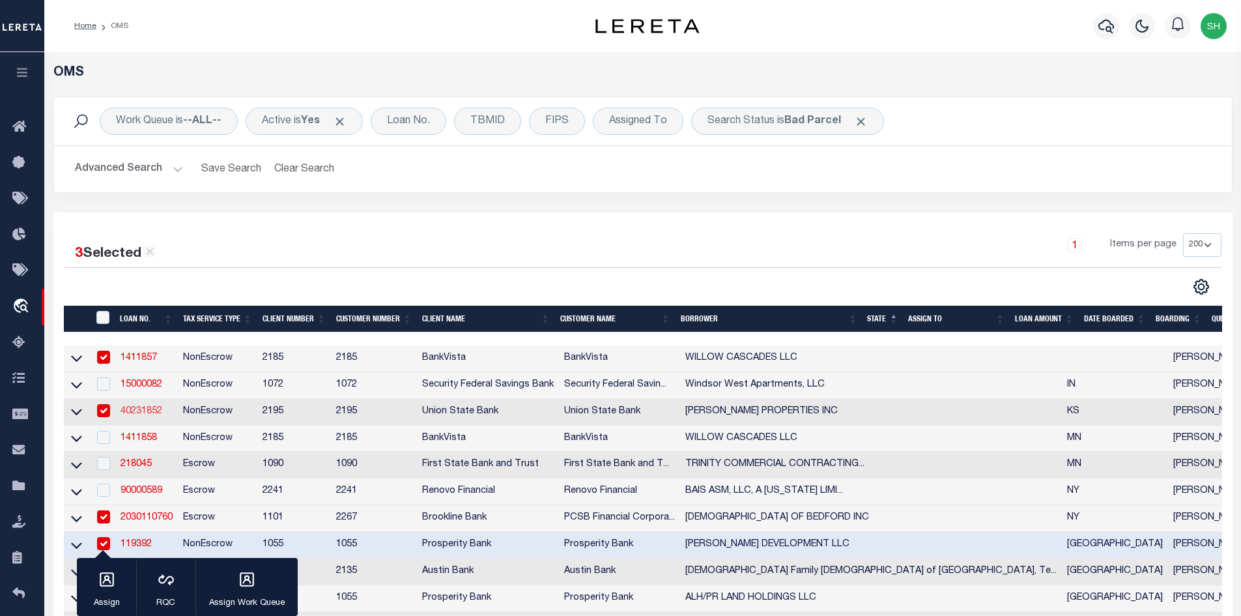
type input "1907 S HYDRAULIC ST"
type input "WICHITA, KS 67211-4557"
select select
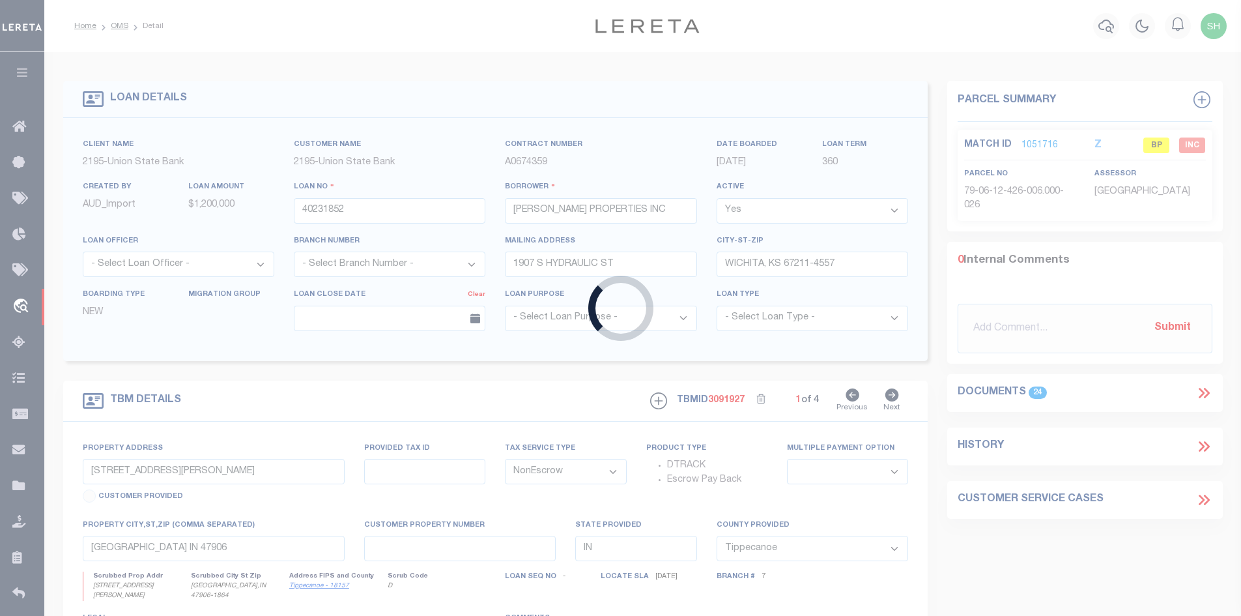
type input "[GEOGRAPHIC_DATA] AT W [GEOGRAPHIC_DATA]"
type input "[GEOGRAPHIC_DATA]"
type input "4350"
type input "KS"
select select
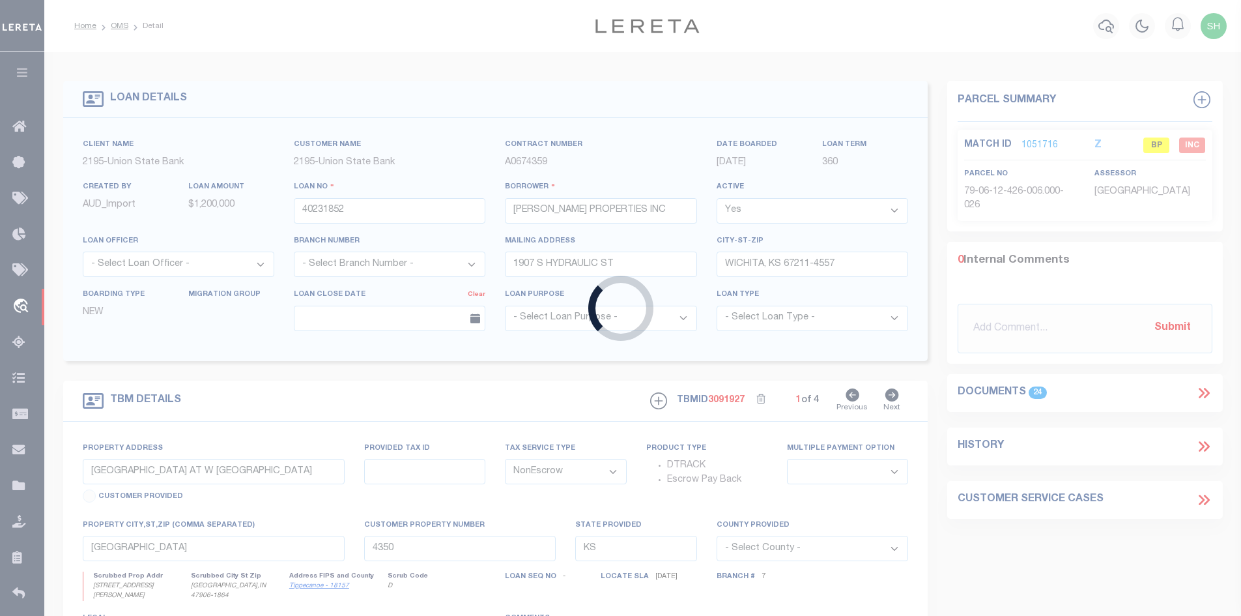
select select "13031"
select select "4990"
select select "2"
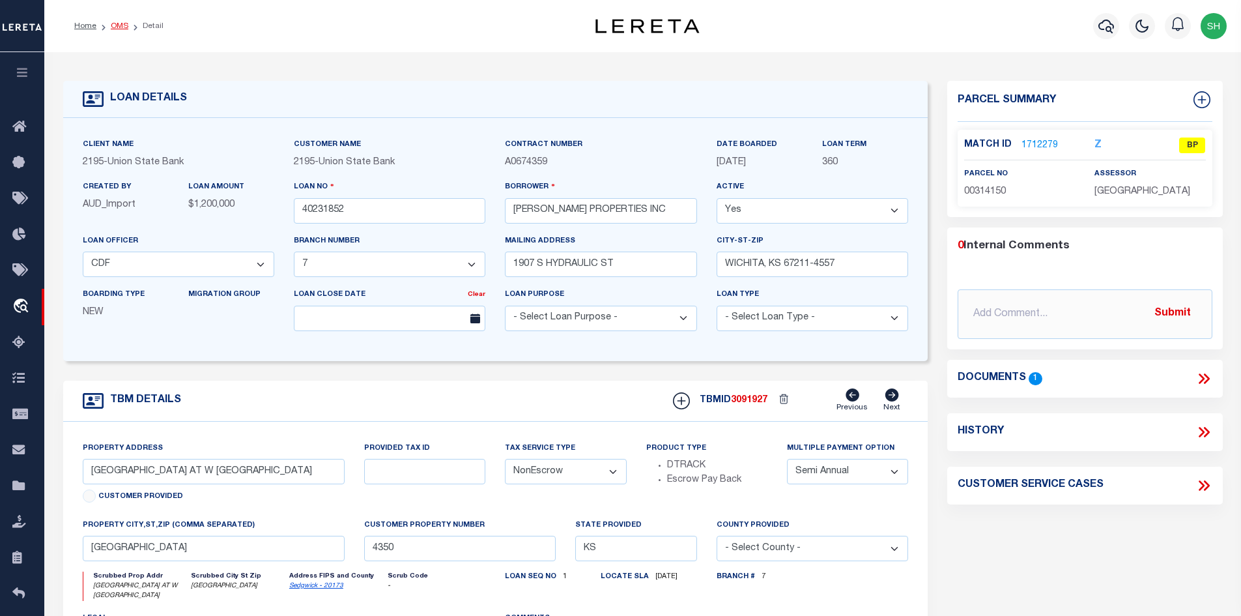
click at [121, 28] on link "OMS" at bounding box center [120, 26] width 18 height 8
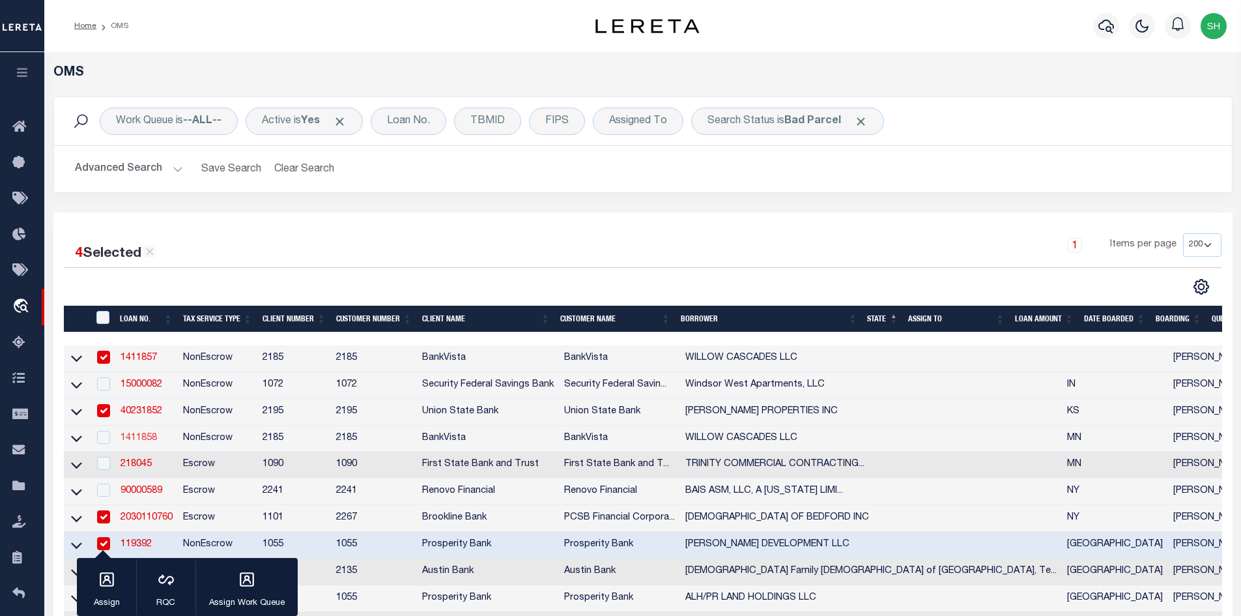
click at [145, 442] on link "1411858" at bounding box center [139, 437] width 36 height 9
type input "1411858"
type input "WILLOW CASCADES LLC"
select select
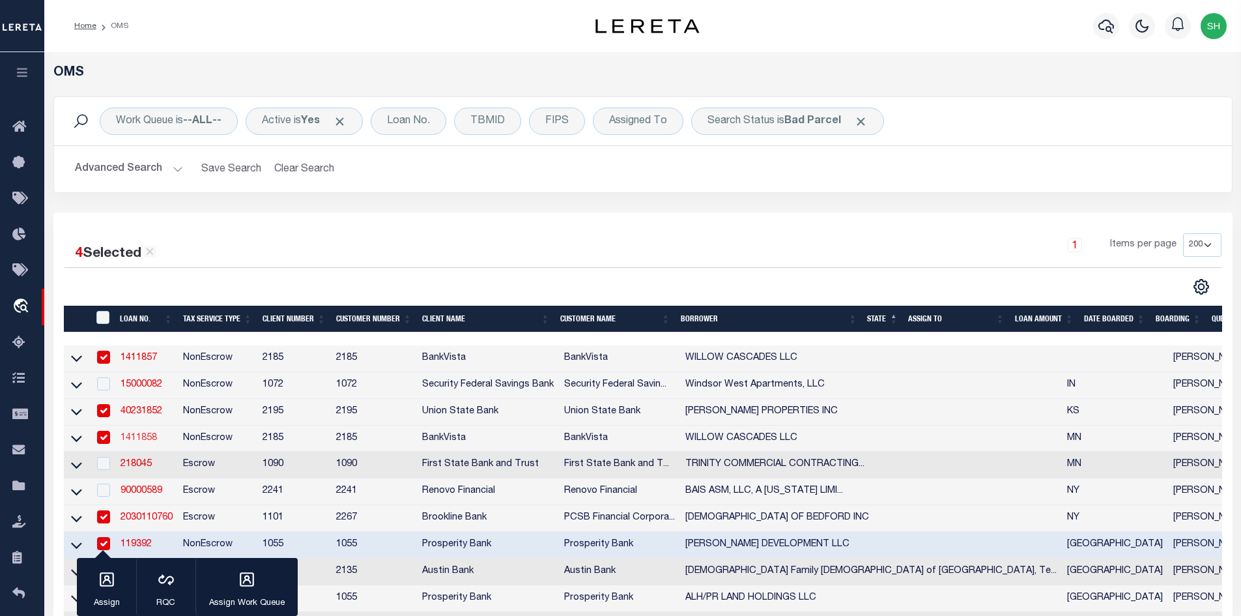
type input "[STREET_ADDRESS]"
type input "[GEOGRAPHIC_DATA]"
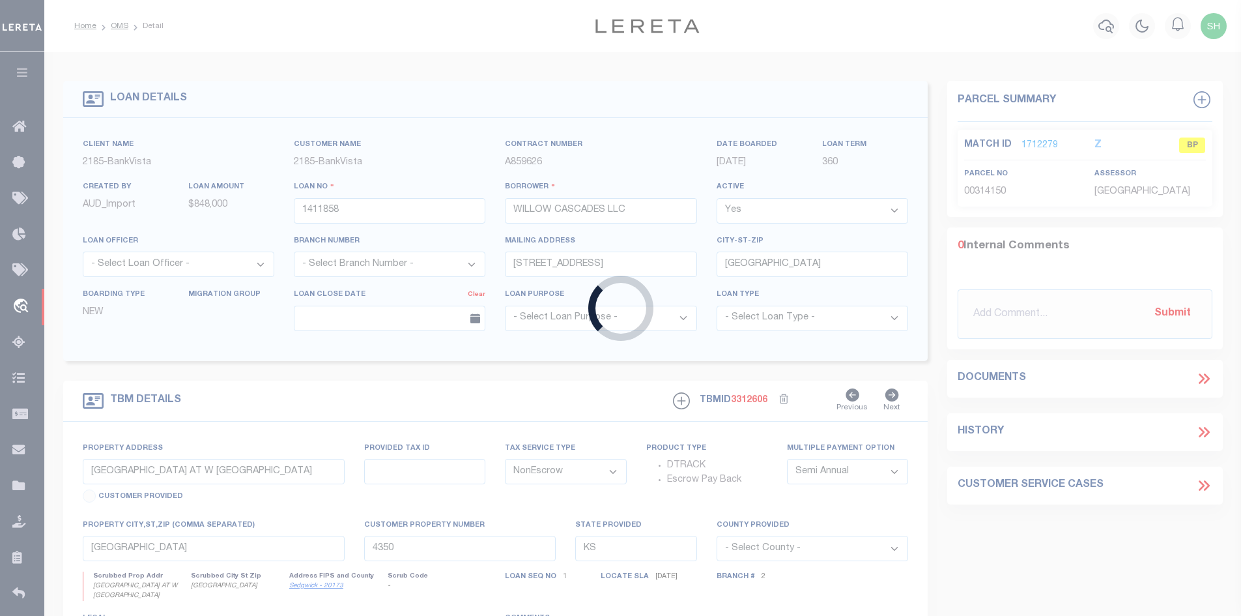
type input "101, 105, 109 & 113 WILLOW CASCADES TRAIL"
type input "R01-09-21-351-022"
select select
type input "MANKATO MN 56001"
type input "16064"
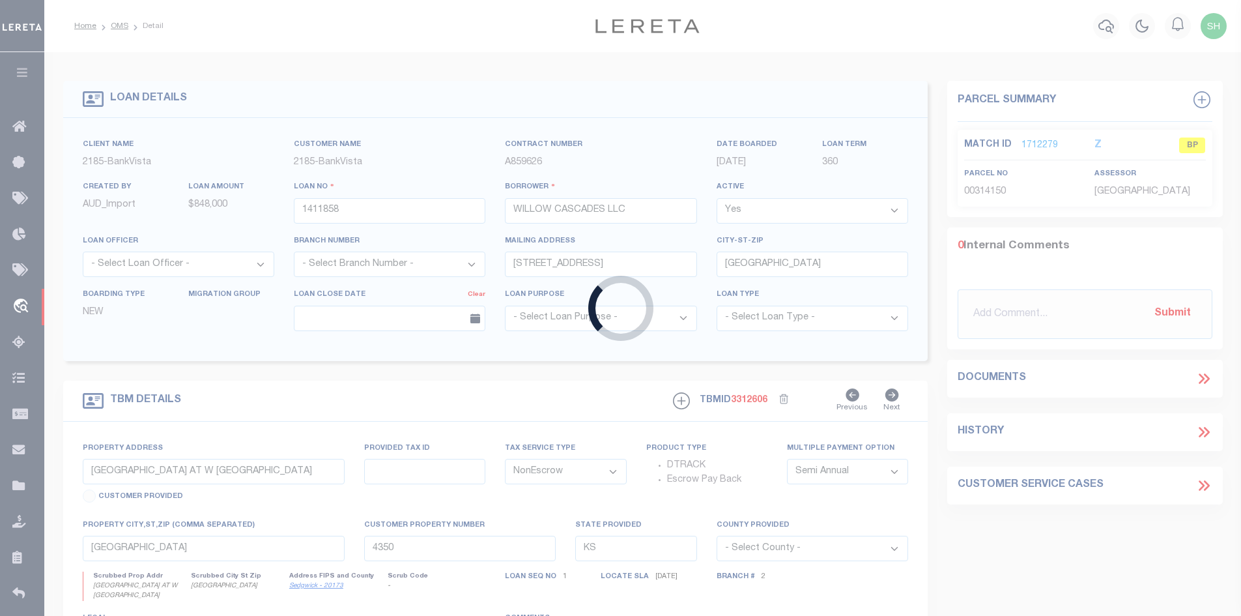
type input "MN"
select select
select select "12348"
select select "4781"
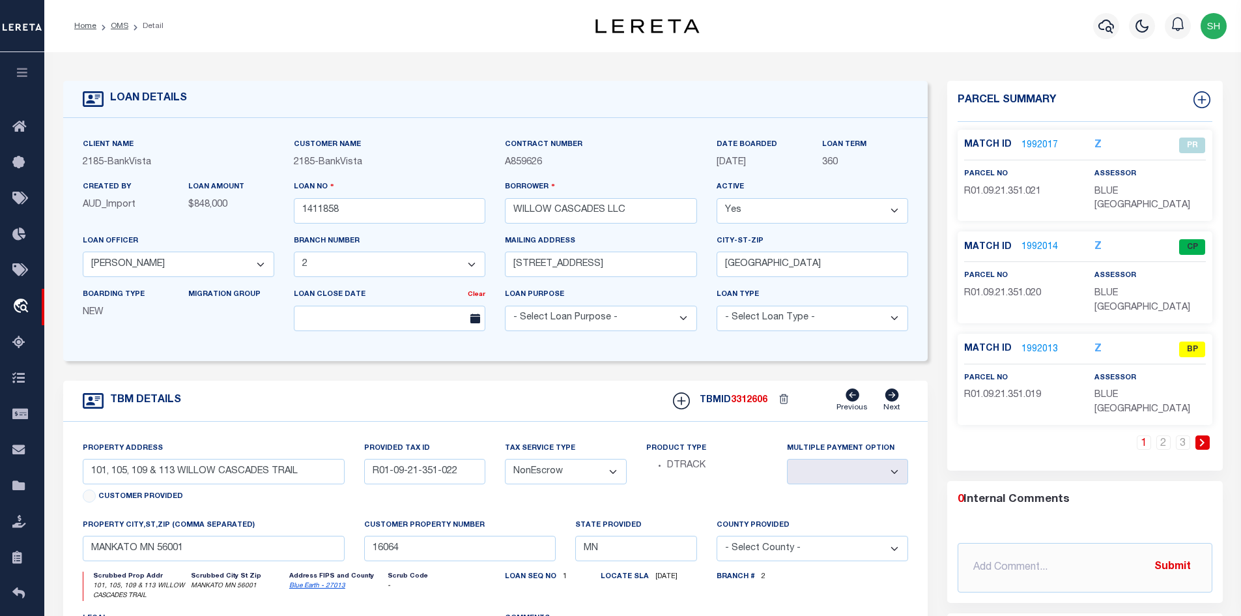
click at [128, 27] on li "Detail" at bounding box center [145, 26] width 35 height 12
click at [116, 26] on link "OMS" at bounding box center [120, 26] width 18 height 8
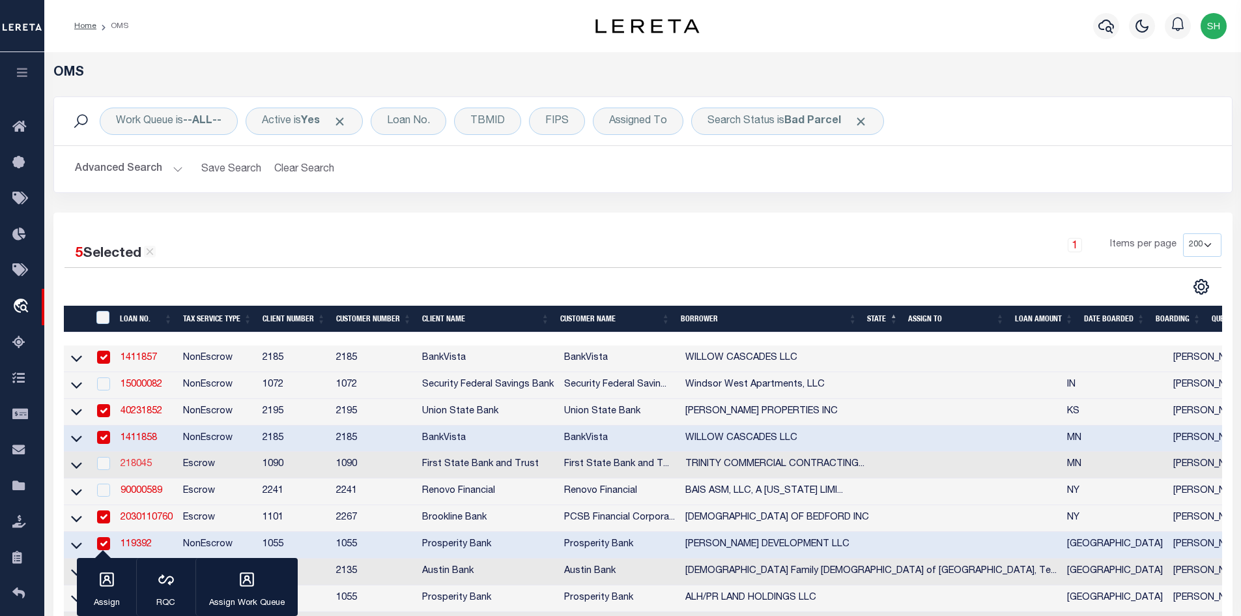
click at [145, 469] on link "218045" at bounding box center [136, 463] width 31 height 9
type input "218045"
type input "TRINITY COMMERCIAL CONTRACTING LLC"
select select
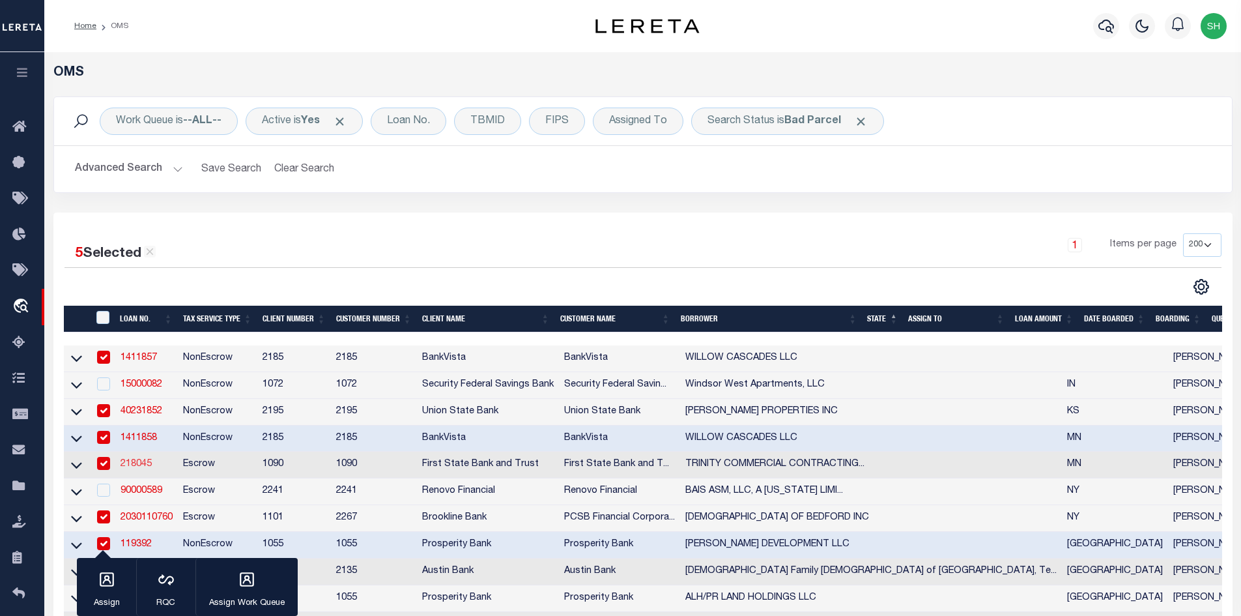
select select "Escrow"
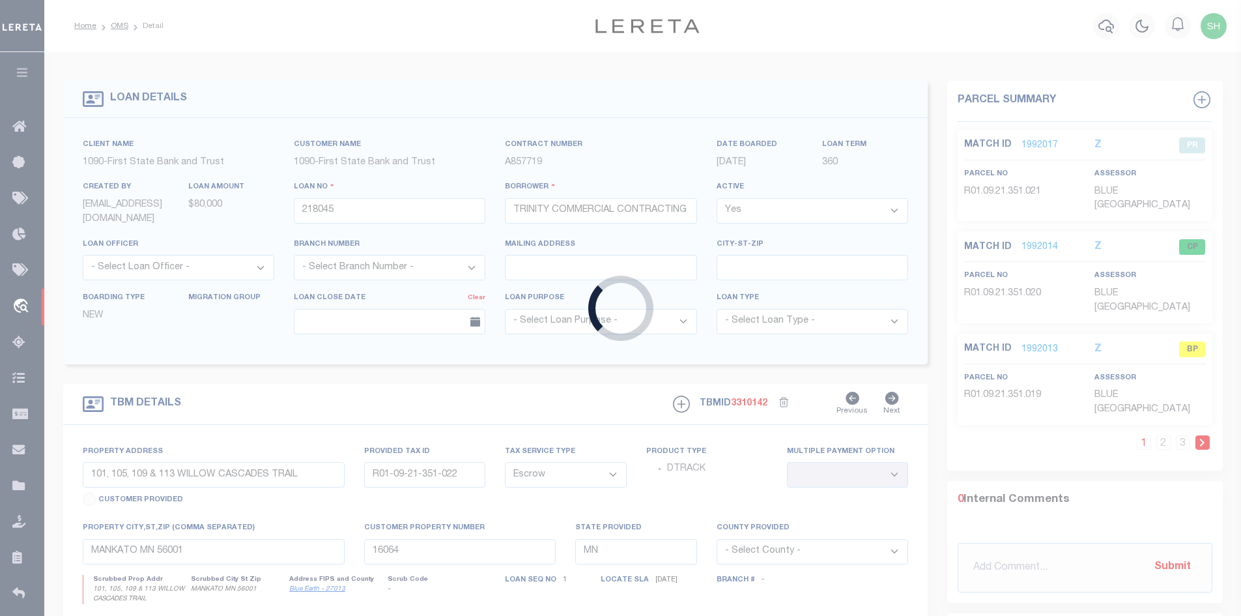
type input "[GEOGRAPHIC_DATA][US_STATE] E"
type input "22-29-22-13-0076"
select select
type input "[GEOGRAPHIC_DATA][PERSON_NAME]"
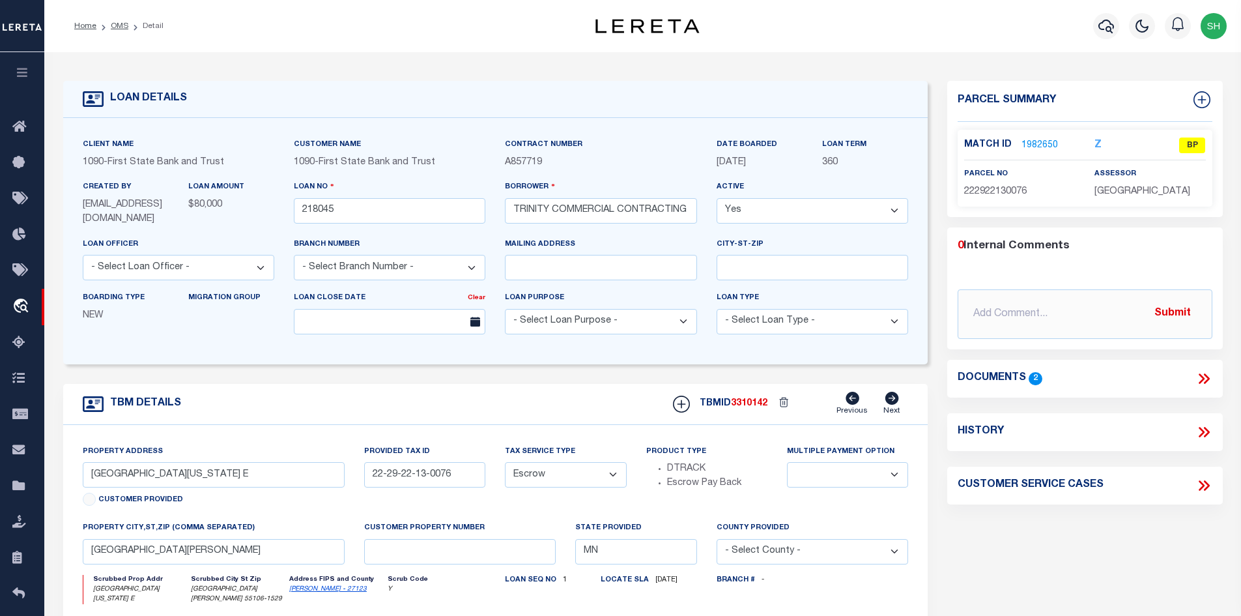
click at [1023, 140] on link "1982650" at bounding box center [1040, 146] width 36 height 14
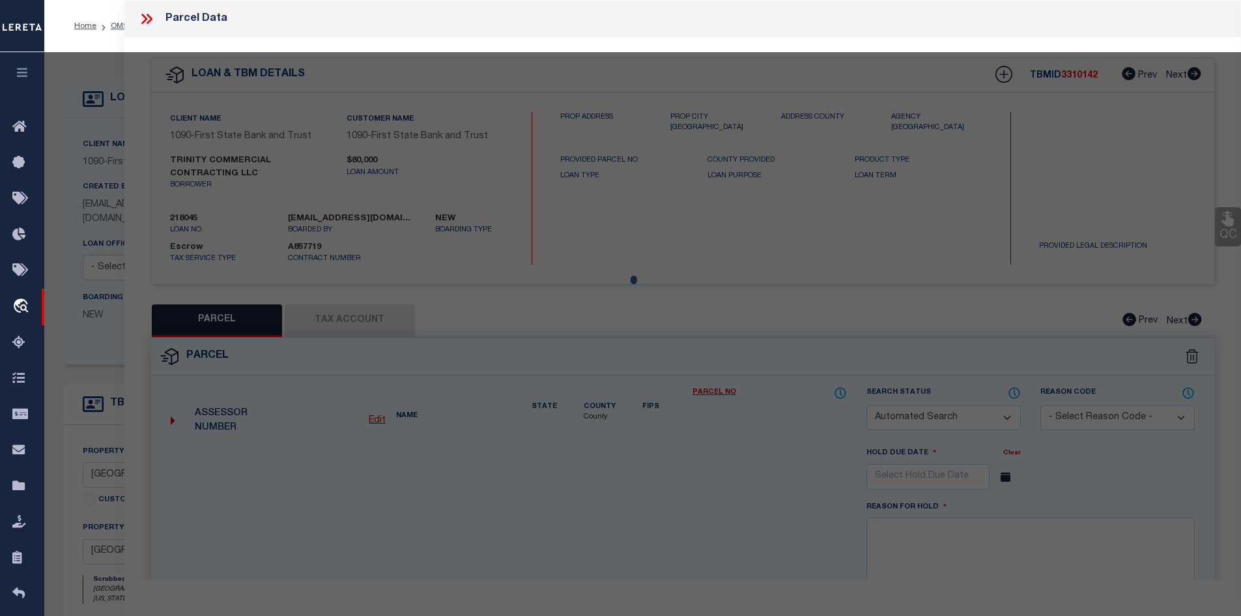
checkbox input "false"
select select "BP"
select select "ACT"
type input "Trinity Commercial Contracting Llc"
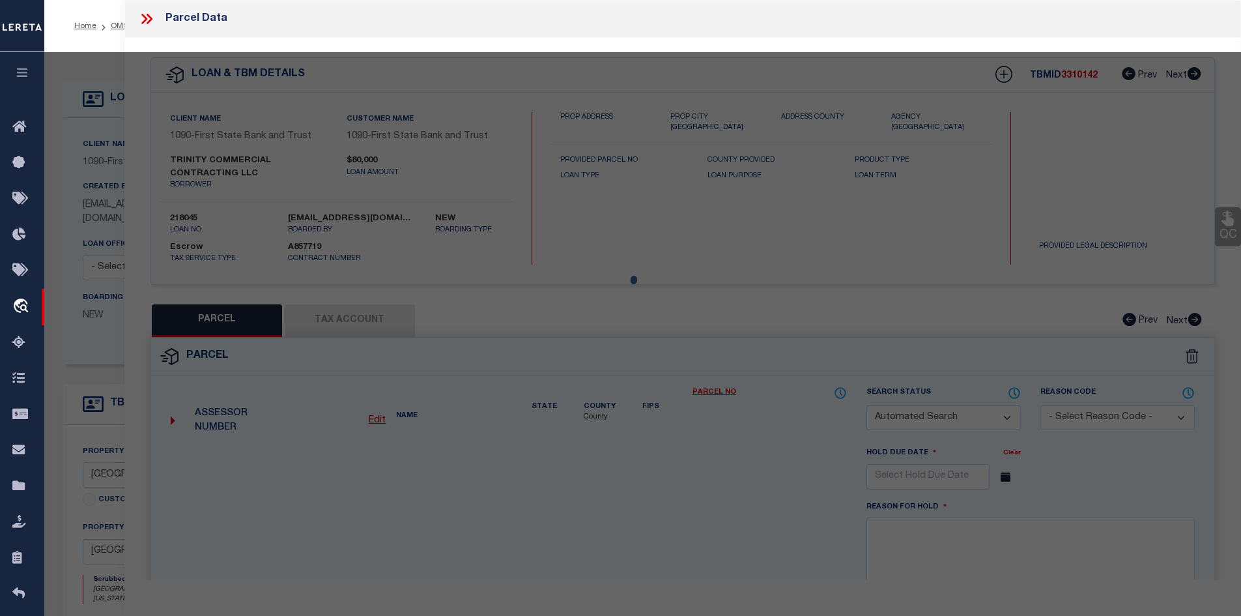
select select "AGW"
select select "ADD"
type input "[GEOGRAPHIC_DATA][US_STATE] E"
checkbox input "false"
type input "[GEOGRAPHIC_DATA][PERSON_NAME]"
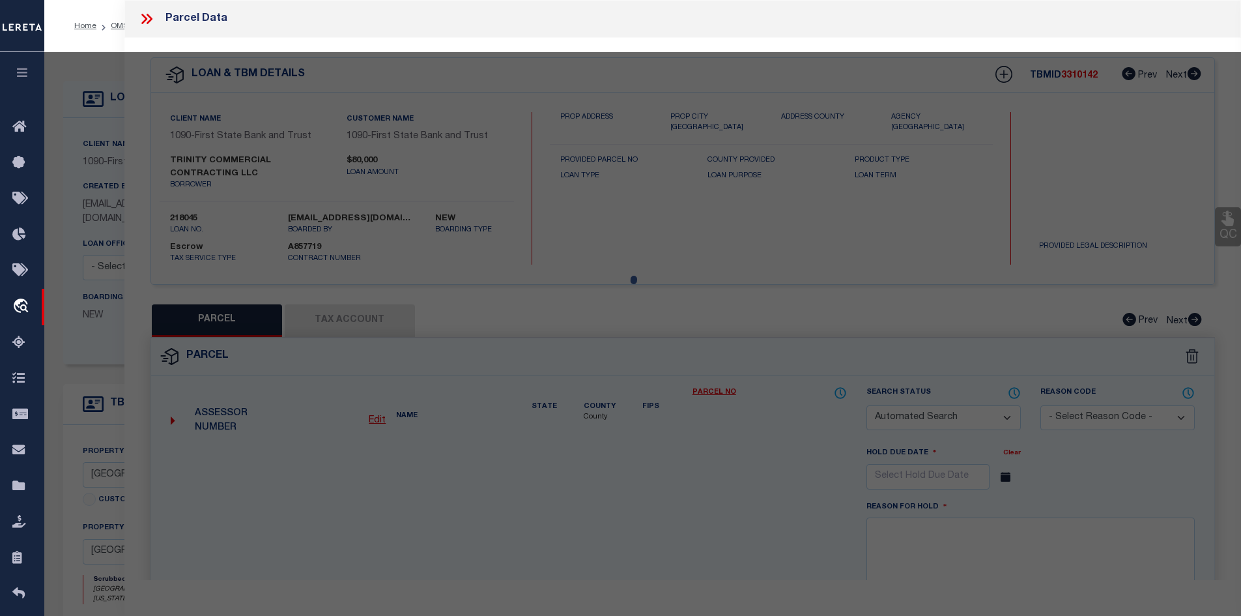
type textarea "[PERSON_NAME] SUB OF L14 [PERSON_NAME] LOT 6 BLK 2"
type textarea "Parcel ID 222922130076 Parcel Status Active Property Address [STREET_ADDRESS][U…"
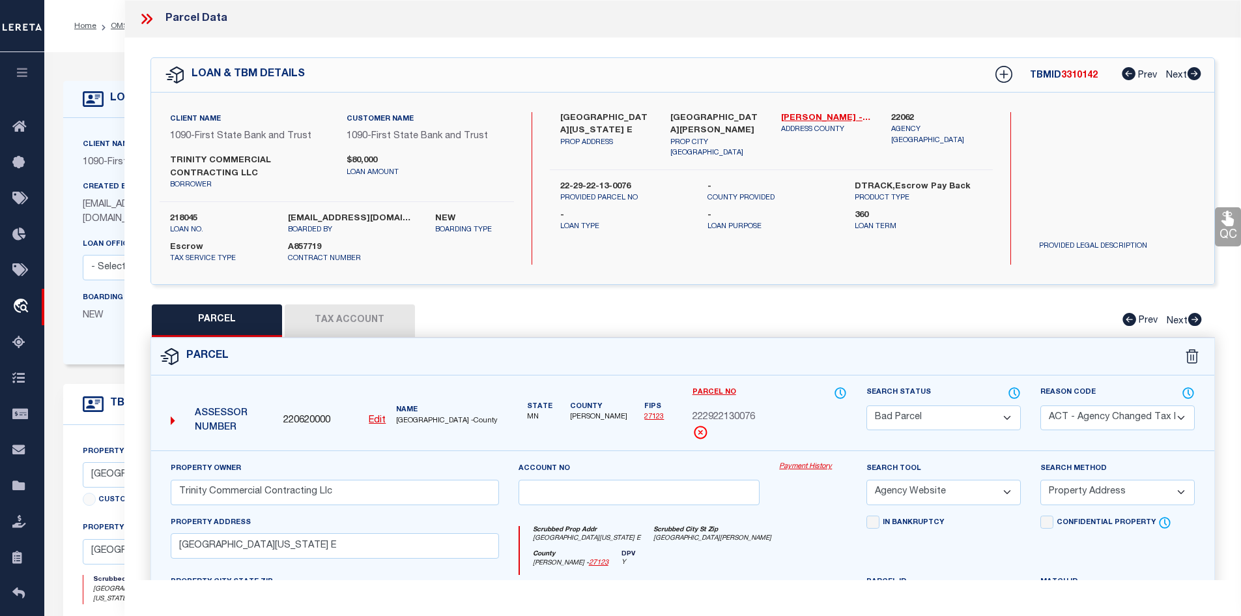
click at [372, 325] on button "Tax Account" at bounding box center [350, 320] width 130 height 33
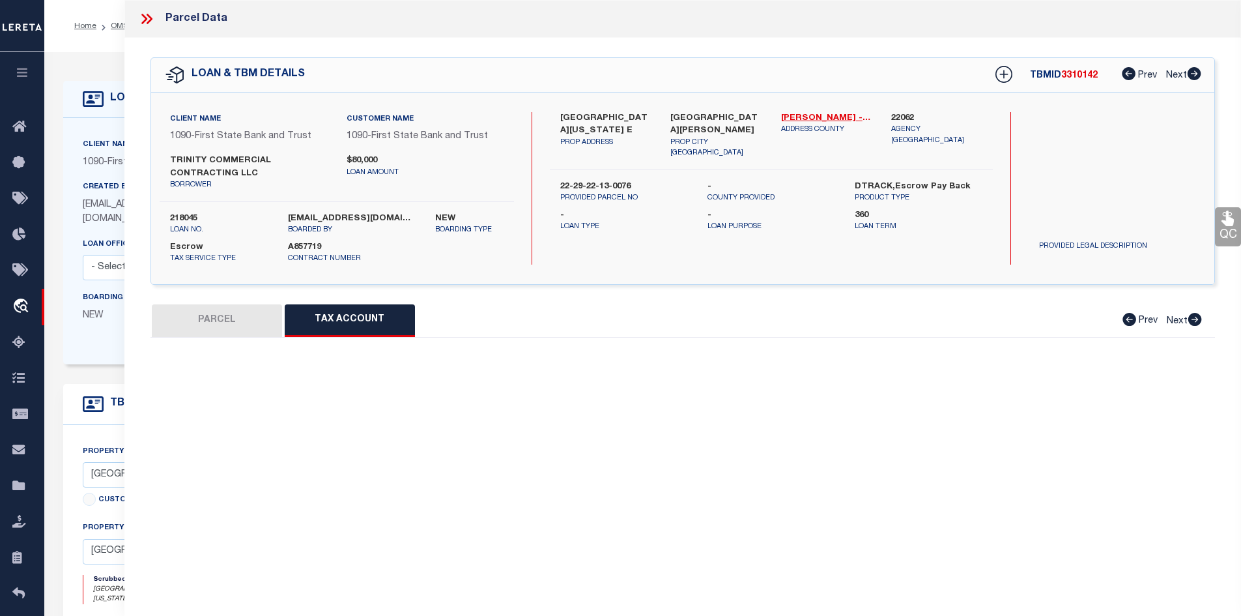
select select "100"
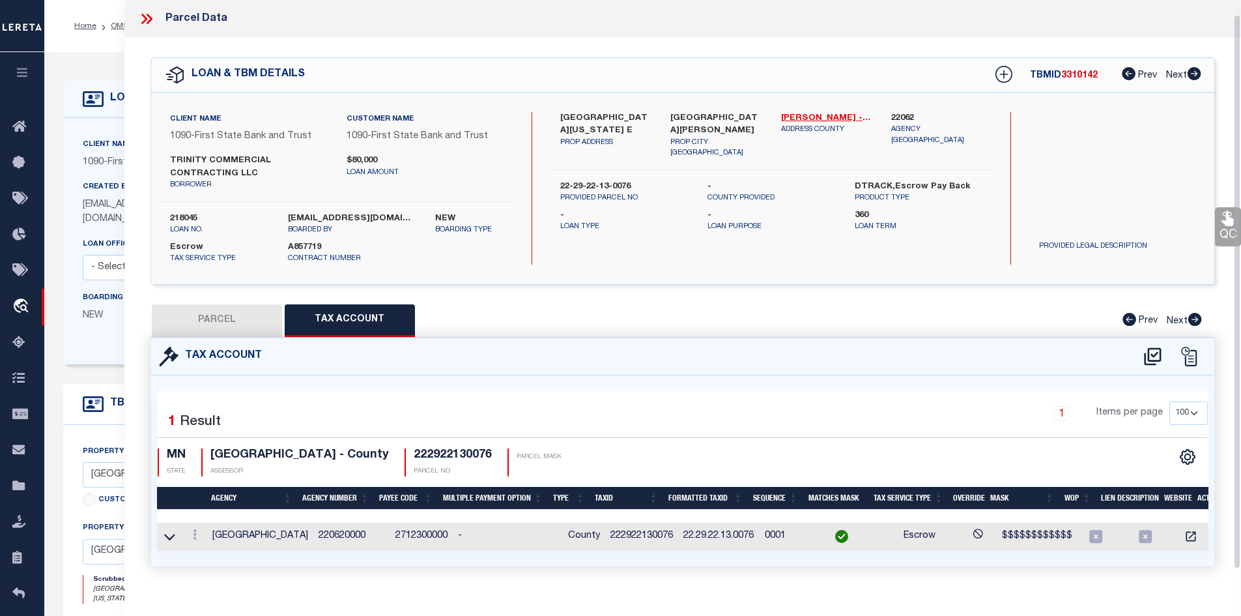
scroll to position [26, 0]
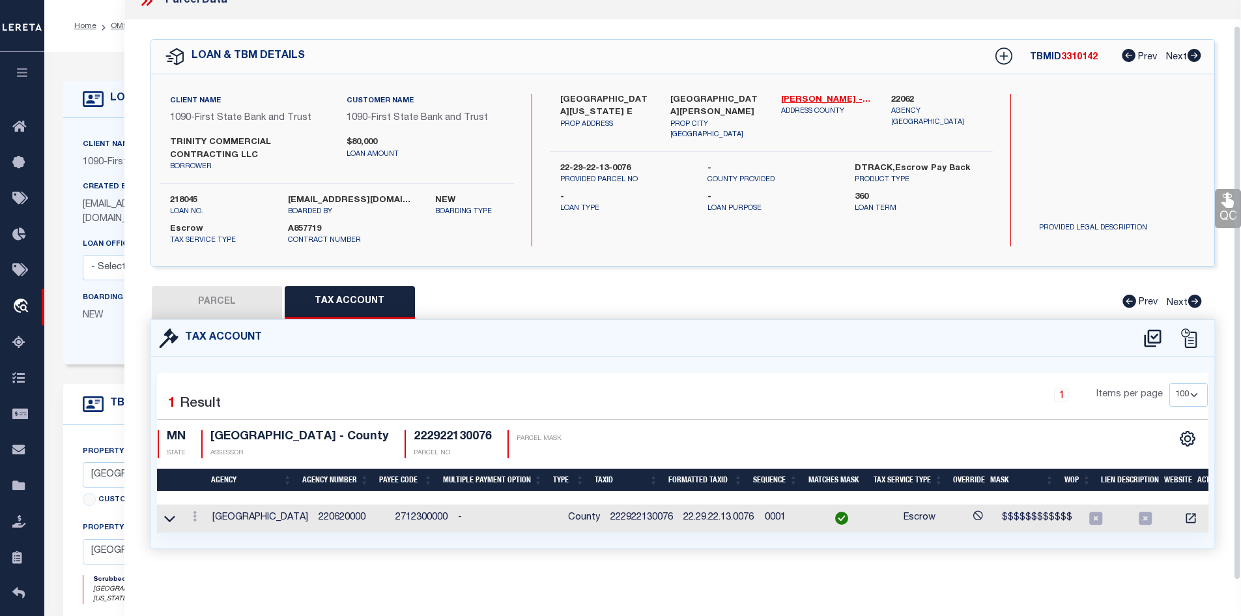
click at [223, 286] on button "PARCEL" at bounding box center [217, 302] width 130 height 33
select select "AS"
select select
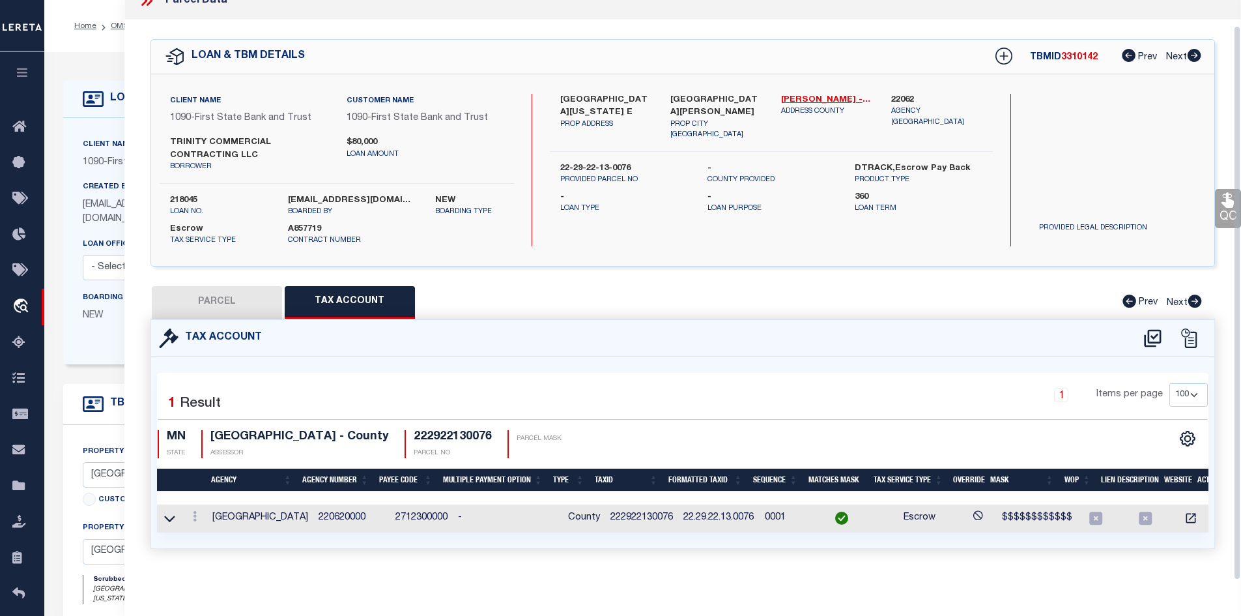
checkbox input "false"
select select "BP"
select select "ACT"
type input "Trinity Commercial Contracting Llc"
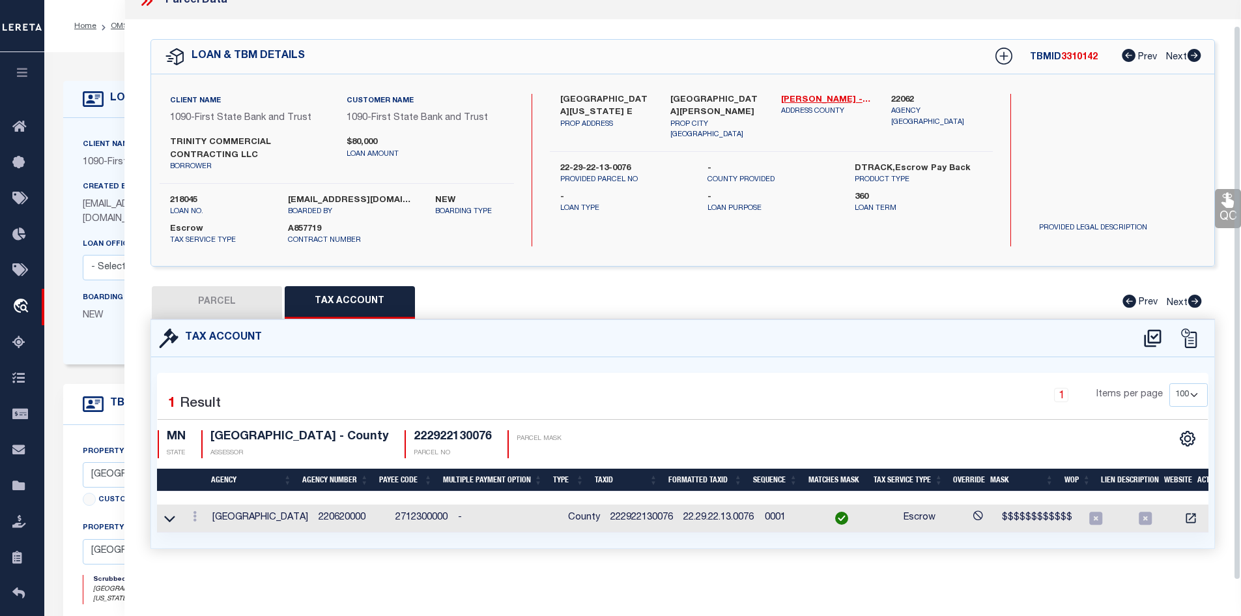
select select "AGW"
select select "ADD"
type input "[GEOGRAPHIC_DATA][US_STATE] E"
checkbox input "false"
type input "[GEOGRAPHIC_DATA][PERSON_NAME]"
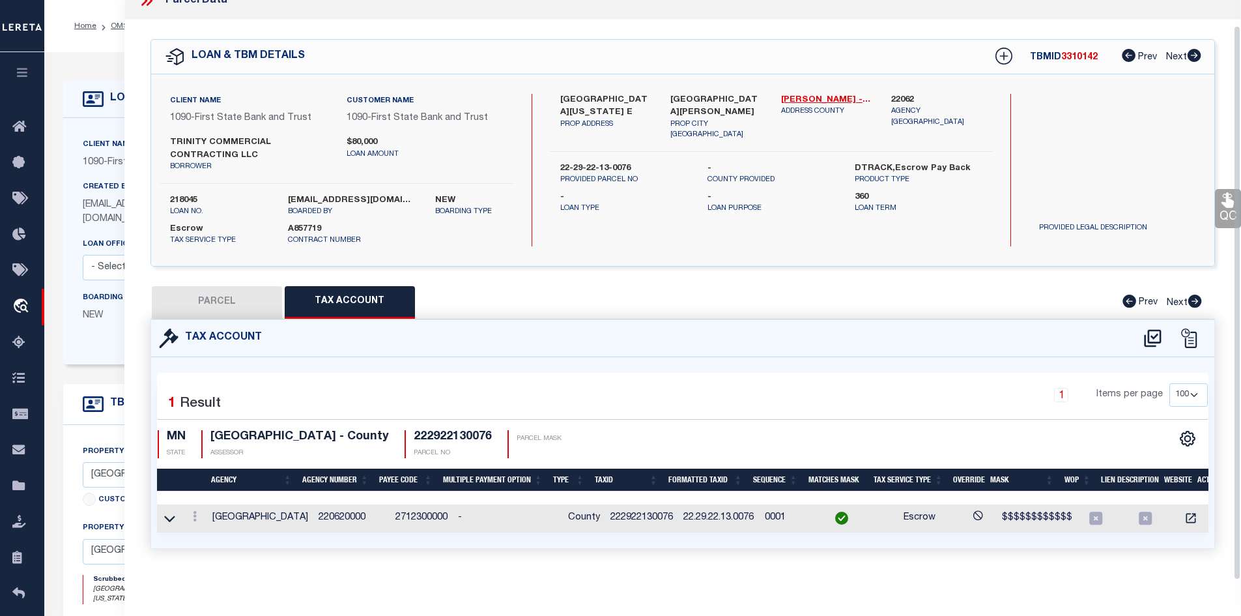
type textarea "[PERSON_NAME] SUB OF L14 [PERSON_NAME] LOT 6 BLK 2"
type textarea "Parcel ID 222922130076 Parcel Status Active Property Address [STREET_ADDRESS][U…"
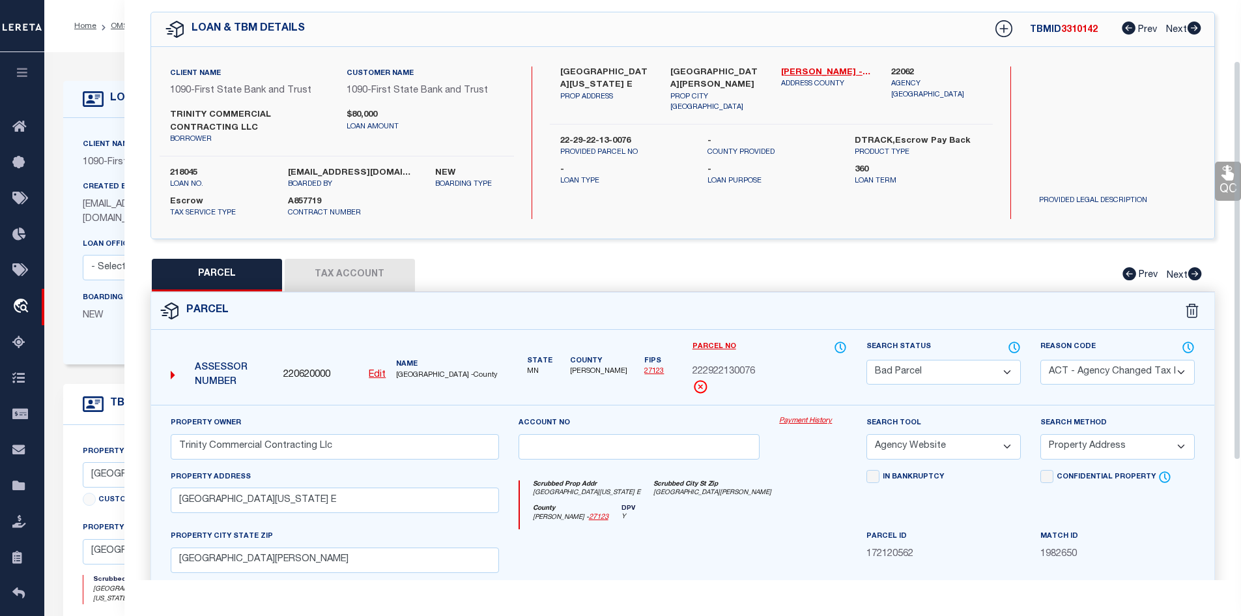
scroll to position [0, 0]
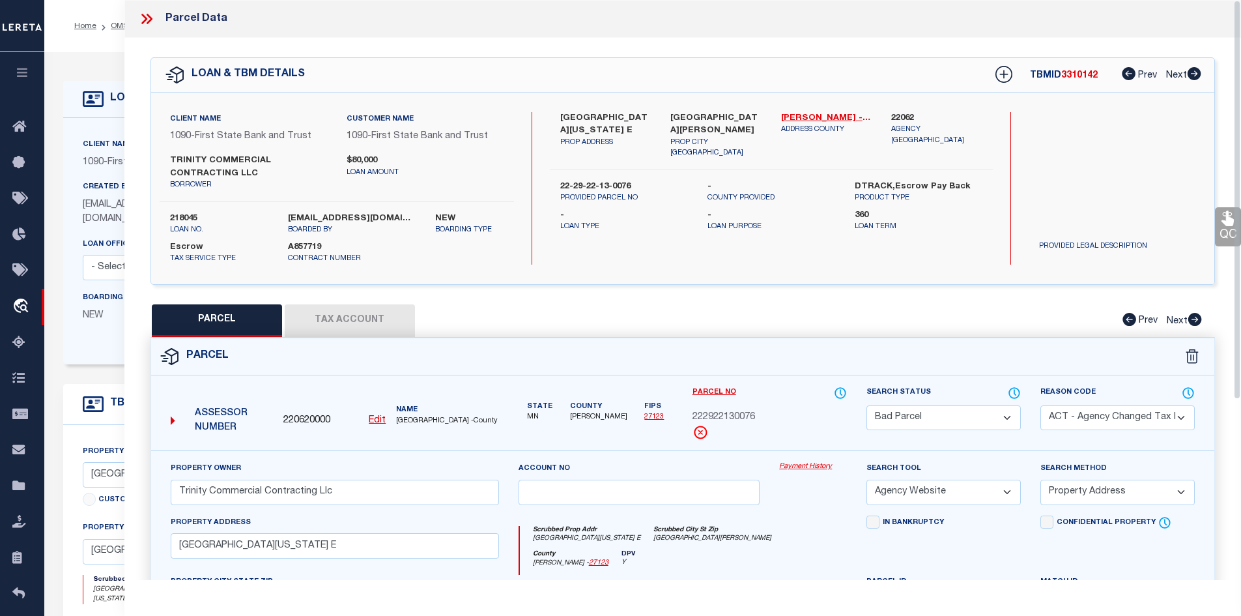
click at [150, 17] on icon at bounding box center [149, 19] width 6 height 10
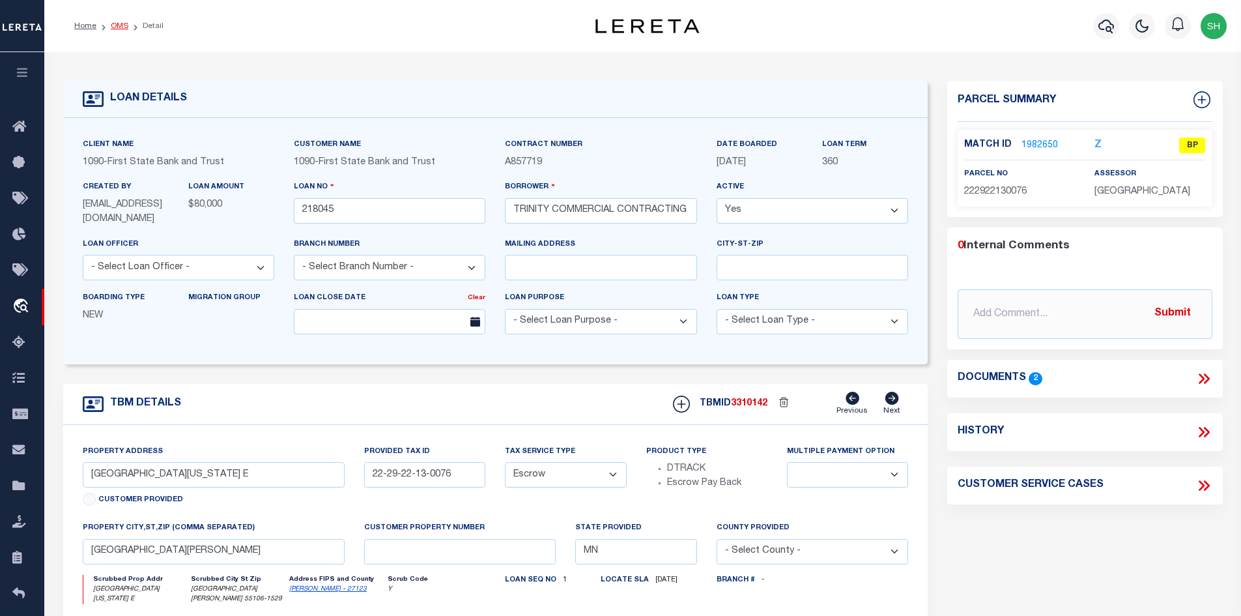
click at [115, 27] on link "OMS" at bounding box center [120, 26] width 18 height 8
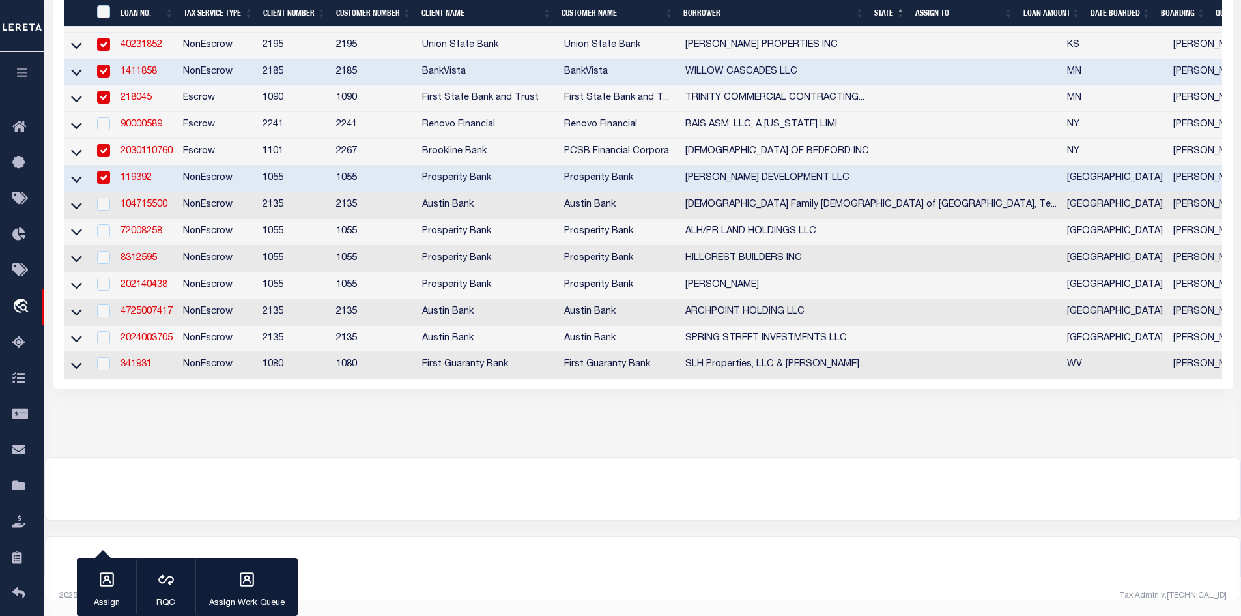
scroll to position [373, 0]
click at [148, 200] on link "104715500" at bounding box center [144, 204] width 47 height 9
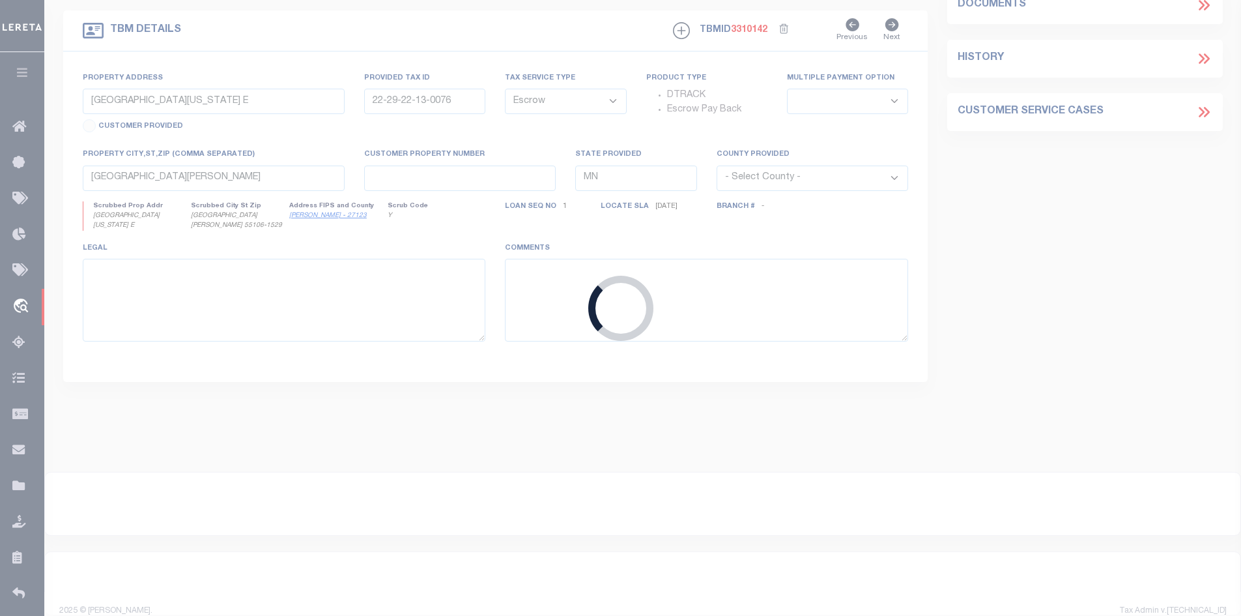
type input "104715500"
type input "[PERSON_NAME][DEMOGRAPHIC_DATA][GEOGRAPHIC_DATA], [US_STATE]"
select select
type input "PO BOX 569"
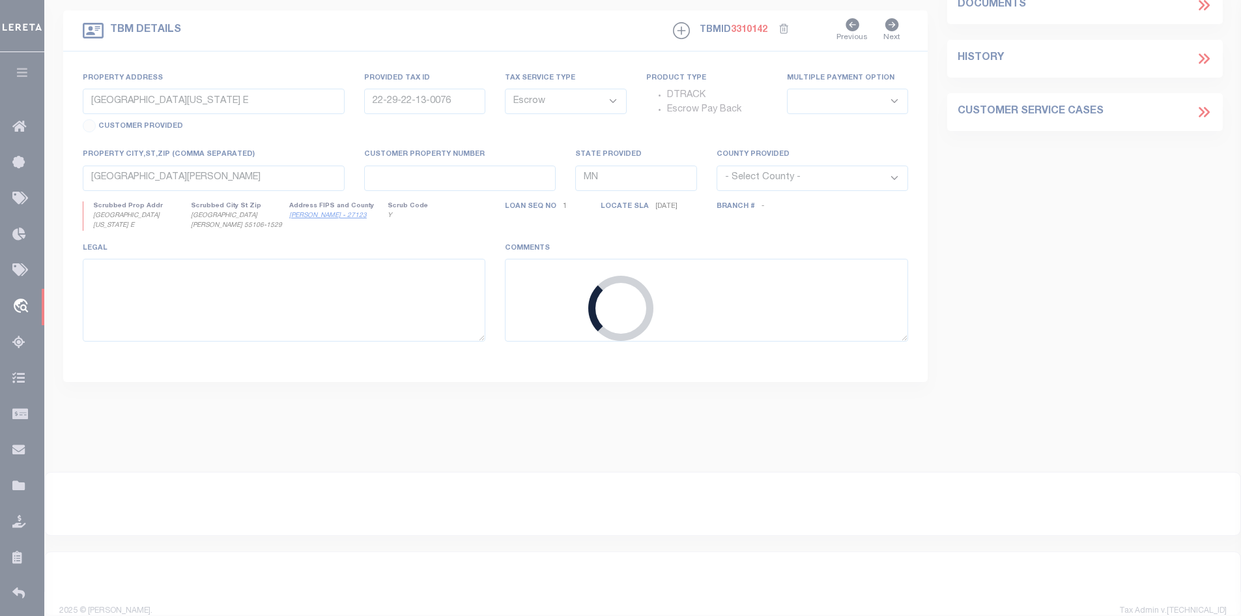
type input "[GEOGRAPHIC_DATA]-0569"
select select "400"
select select "NonEscrow"
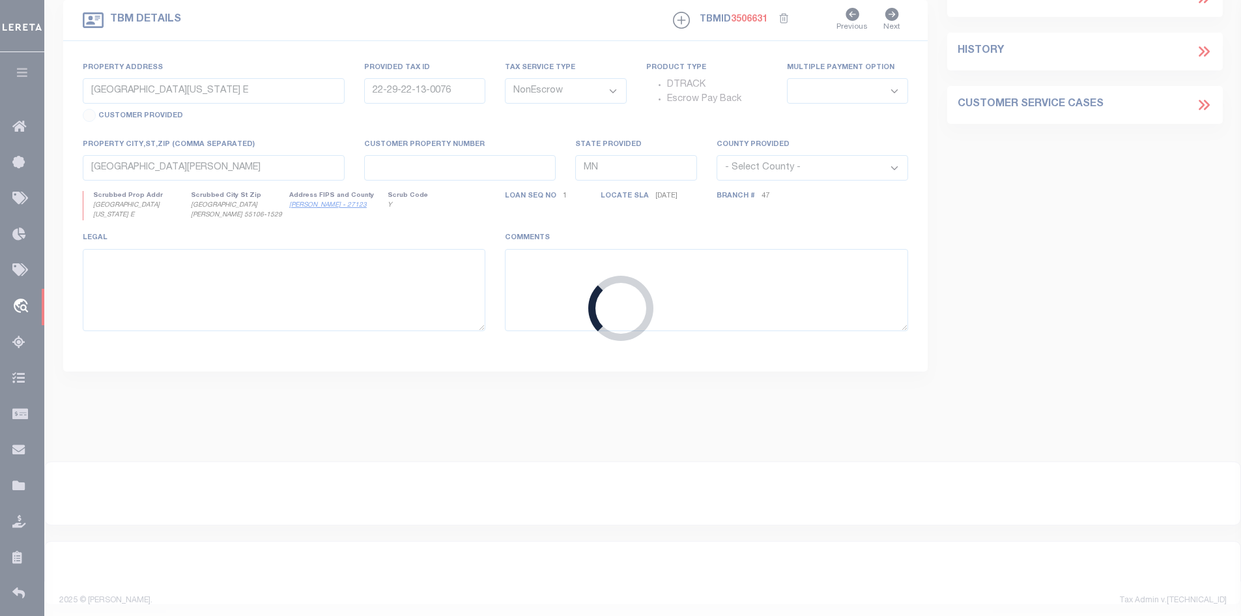
type input "[STREET_ADDRESS][PERSON_NAME]"
select select
type input "CYPRESS TX 77433"
type input "[GEOGRAPHIC_DATA]"
select select
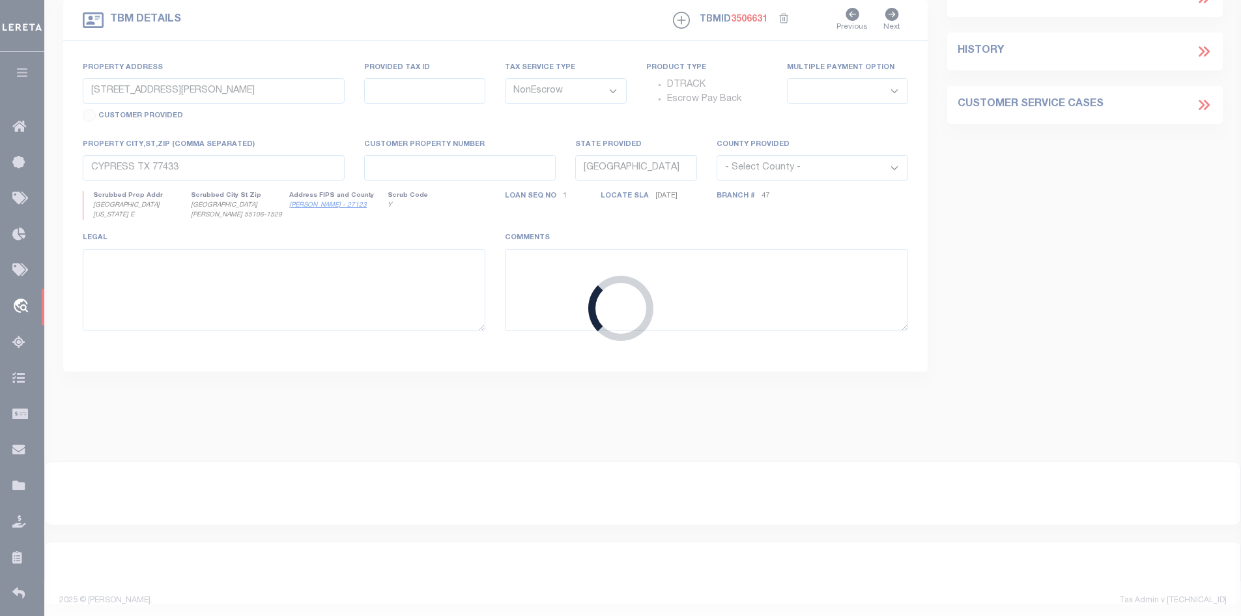
type textarea "CP DT LT 6 & 11 SEC 25 [GEOGRAPHIC_DATA] LAND SVY A-333"
select select "166772"
select select "22686"
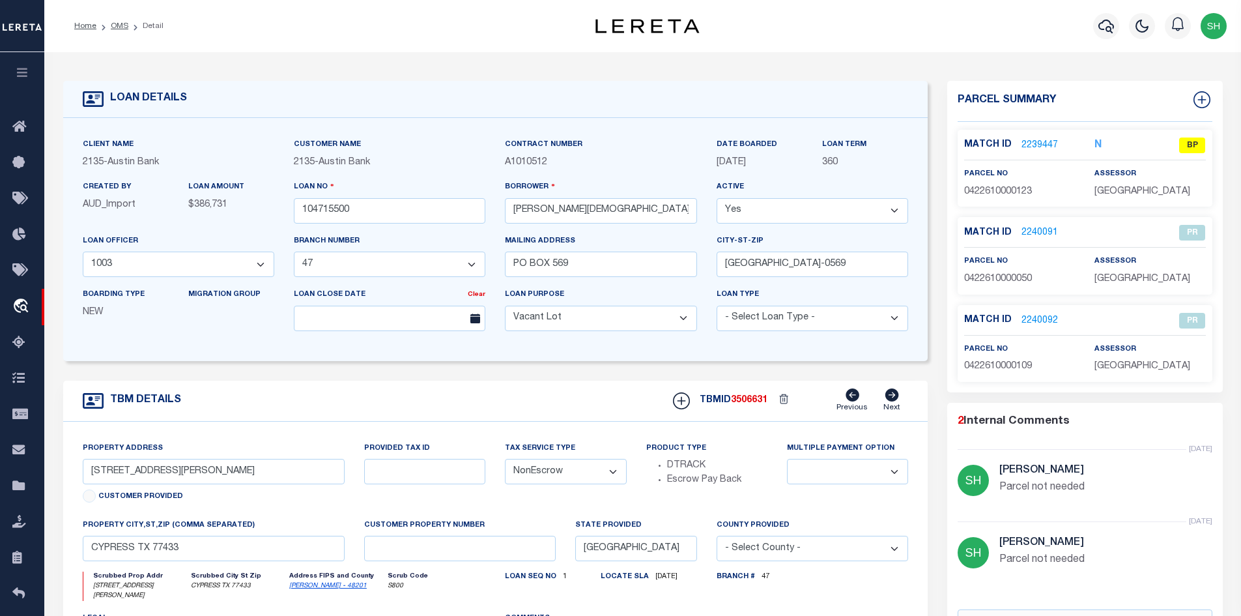
click at [1027, 147] on link "2239447" at bounding box center [1040, 146] width 36 height 14
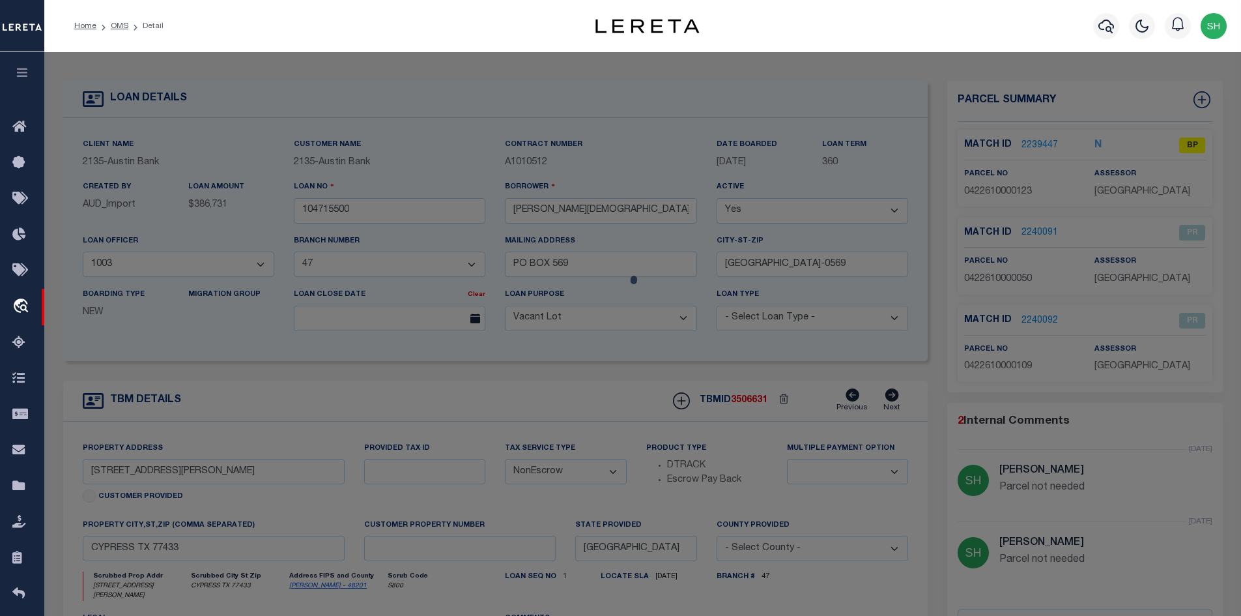
select select "AS"
select select
checkbox input "false"
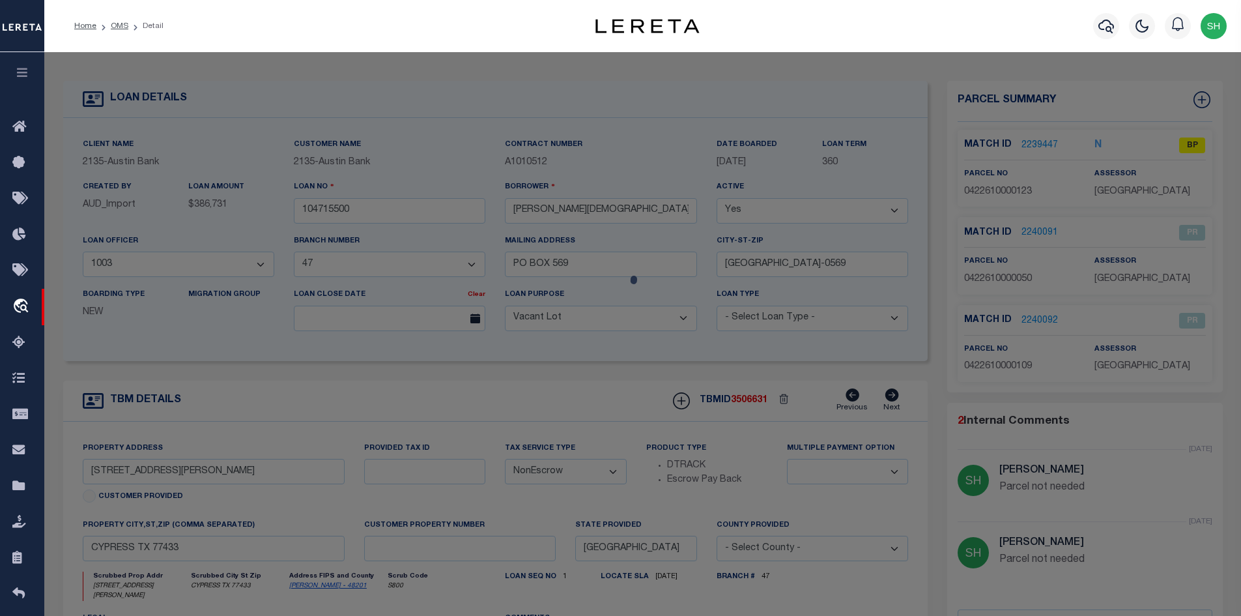
checkbox input "false"
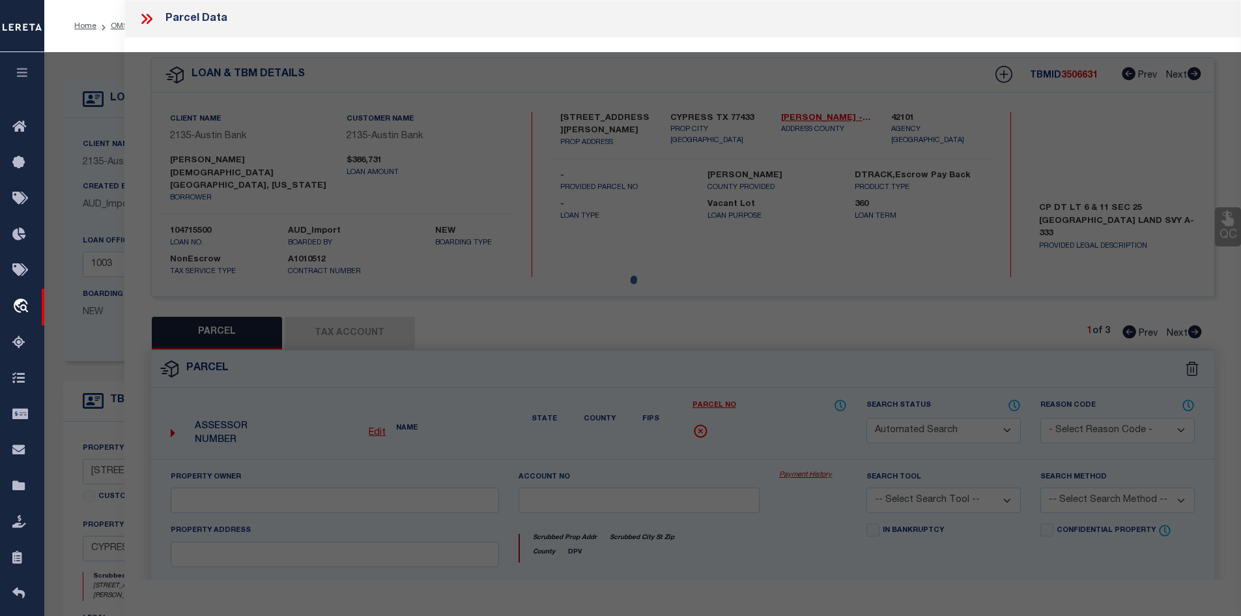
select select "BP"
type input "CHRIST FAMILY CHURCH HOUSTON TEXAS"
select select "AGF"
select select "LEG"
type input "0 SCHIEL RD"
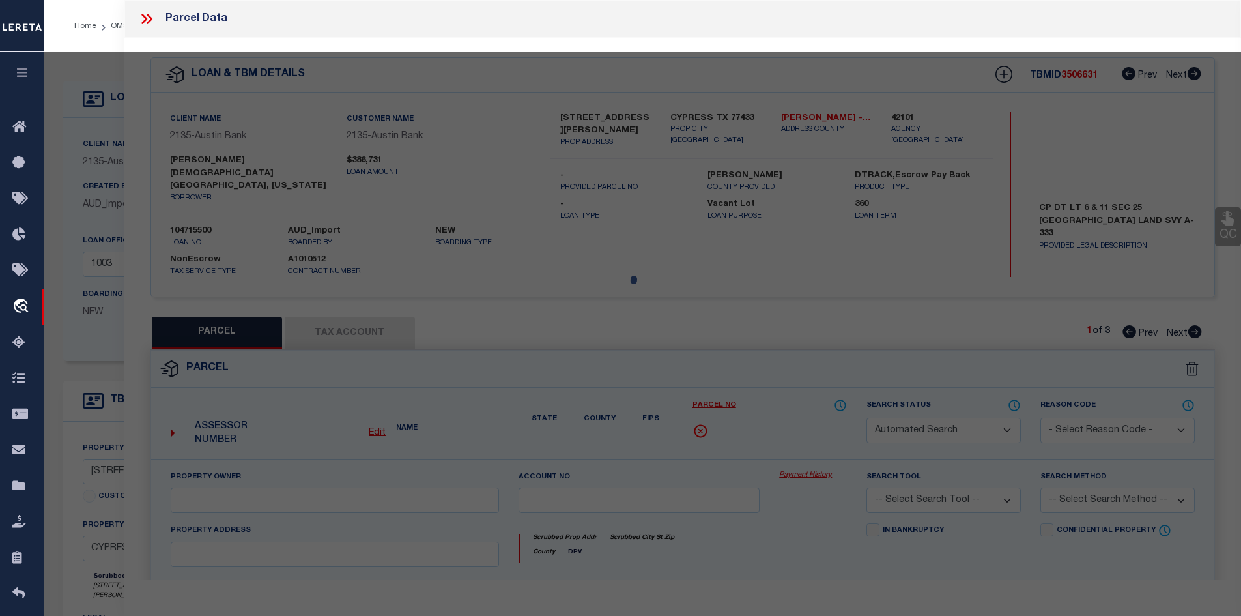
type input "CYPRESS, TX 77433"
type textarea "PT TRS 6A & 11A (AG-USE) ABST 333 HARRIS CO SCH LDS 25"
type textarea "per website and legal we have the incorrect parcel number. the correct parcel i…"
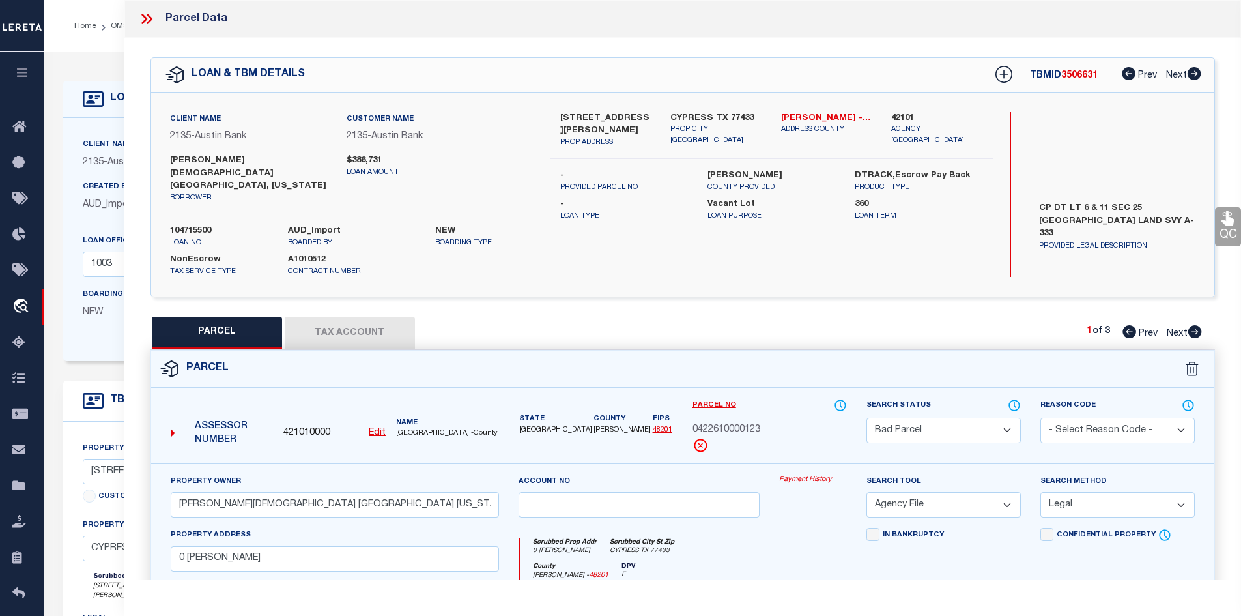
click at [337, 335] on button "Tax Account" at bounding box center [350, 333] width 130 height 33
select select "100"
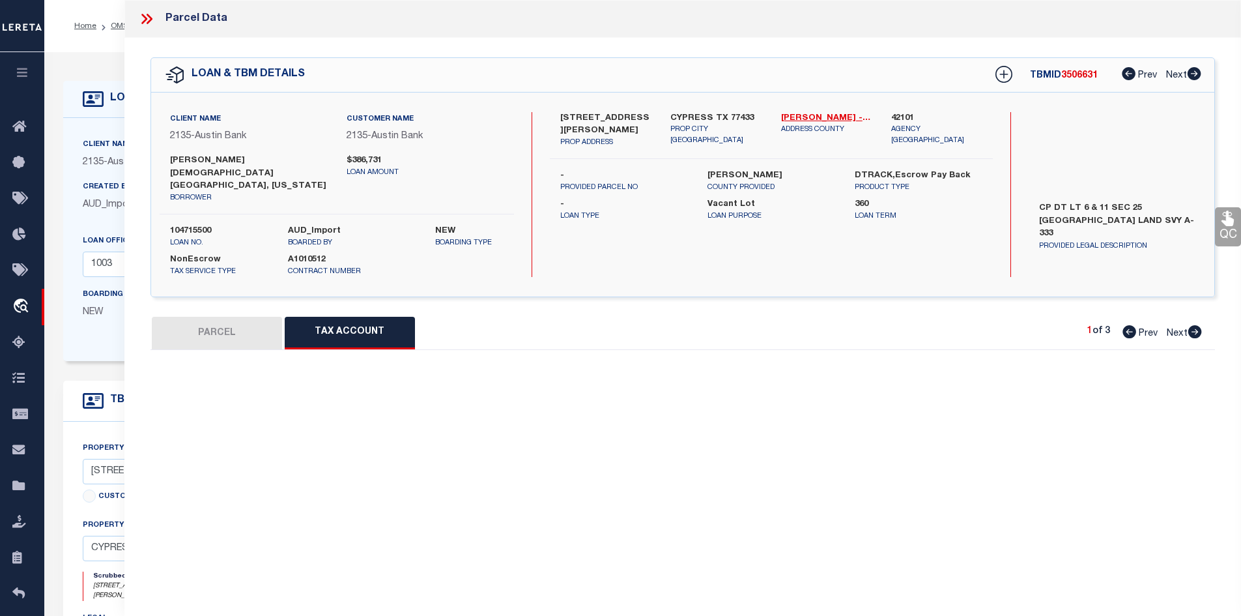
select select "100"
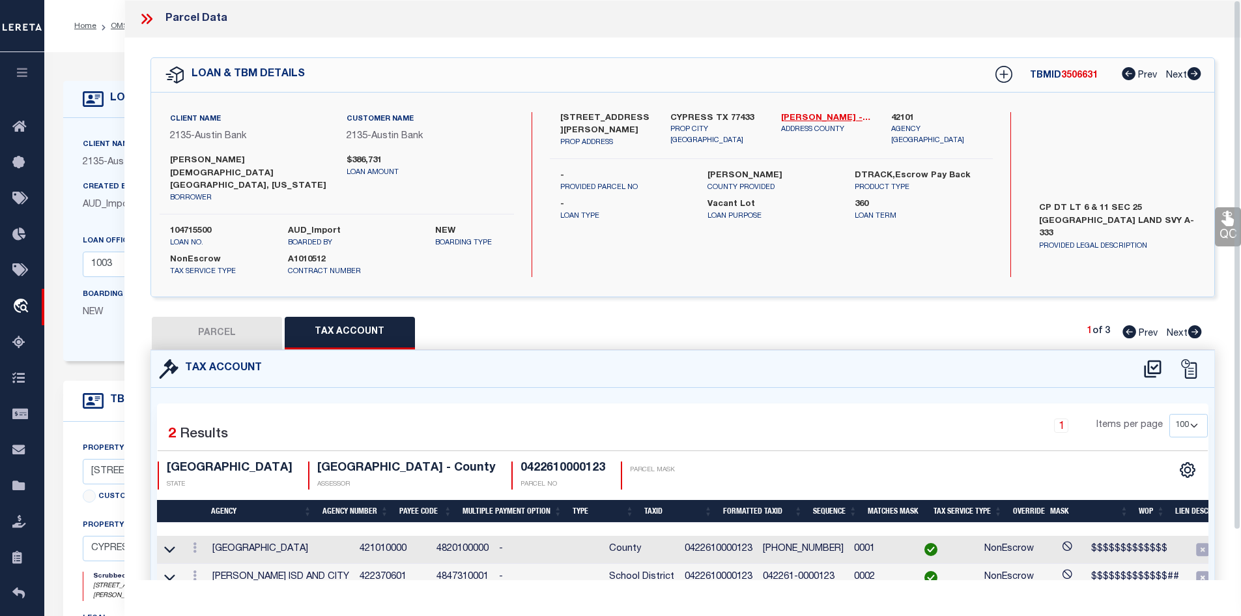
click at [147, 19] on icon at bounding box center [146, 18] width 17 height 17
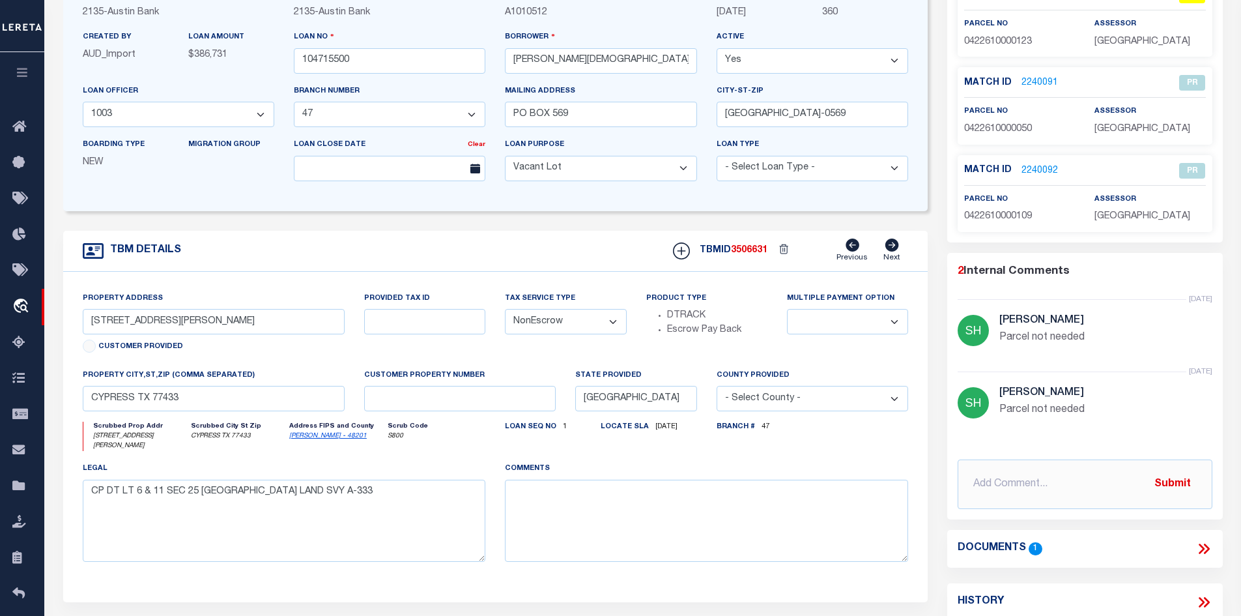
scroll to position [391, 0]
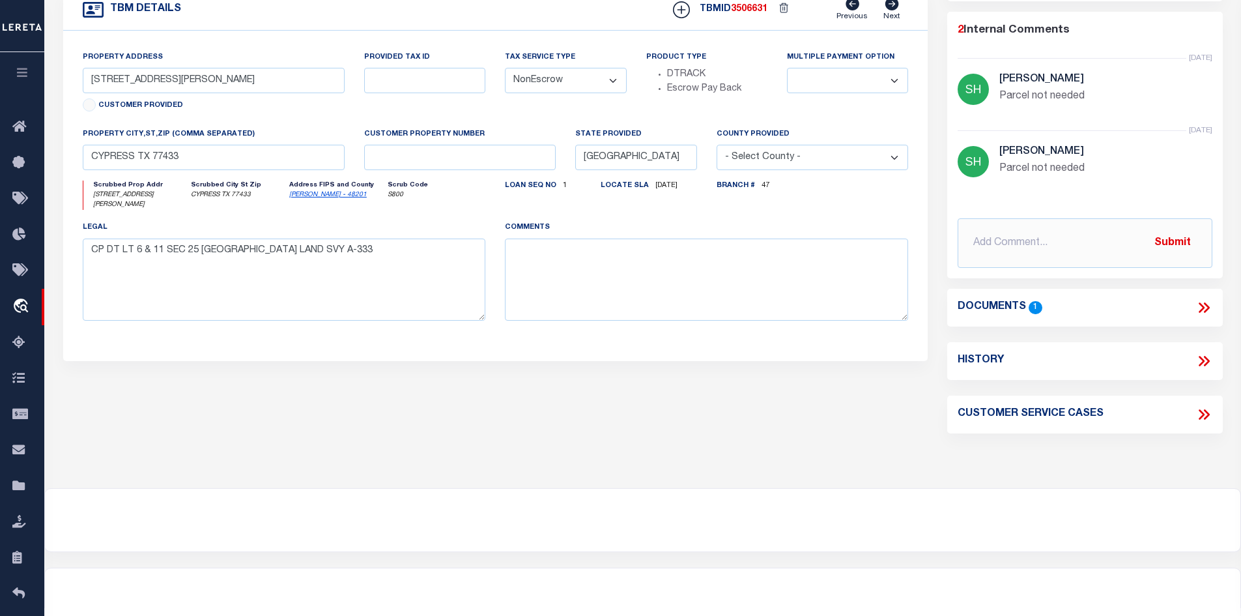
click at [1209, 306] on icon at bounding box center [1204, 307] width 17 height 17
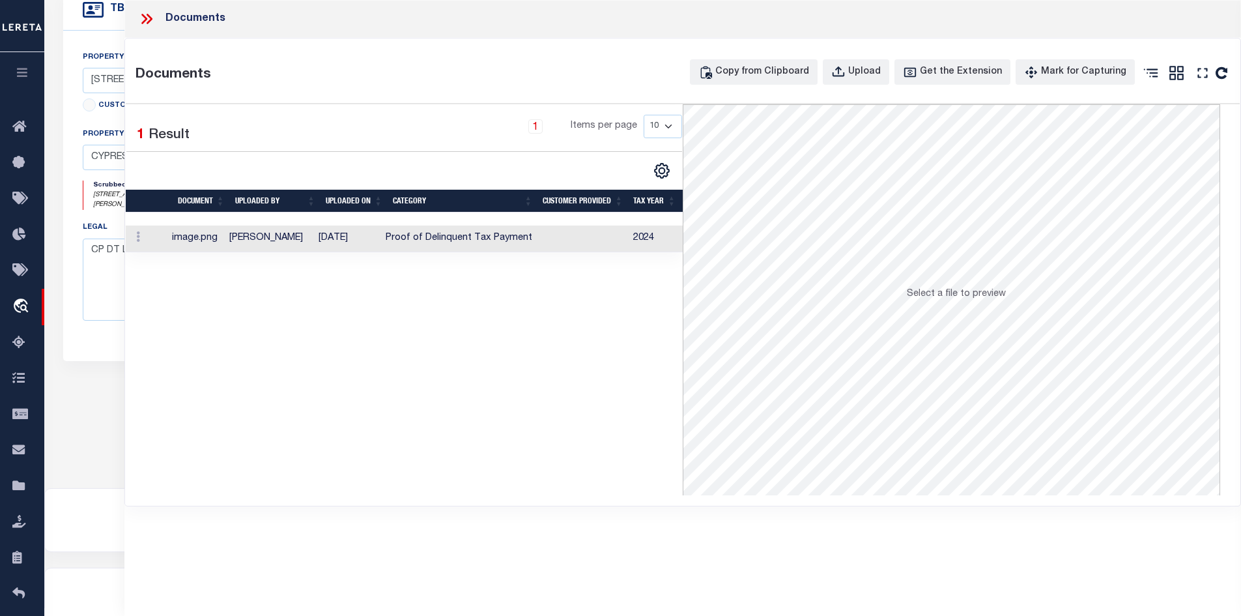
click at [623, 242] on td at bounding box center [583, 238] width 91 height 27
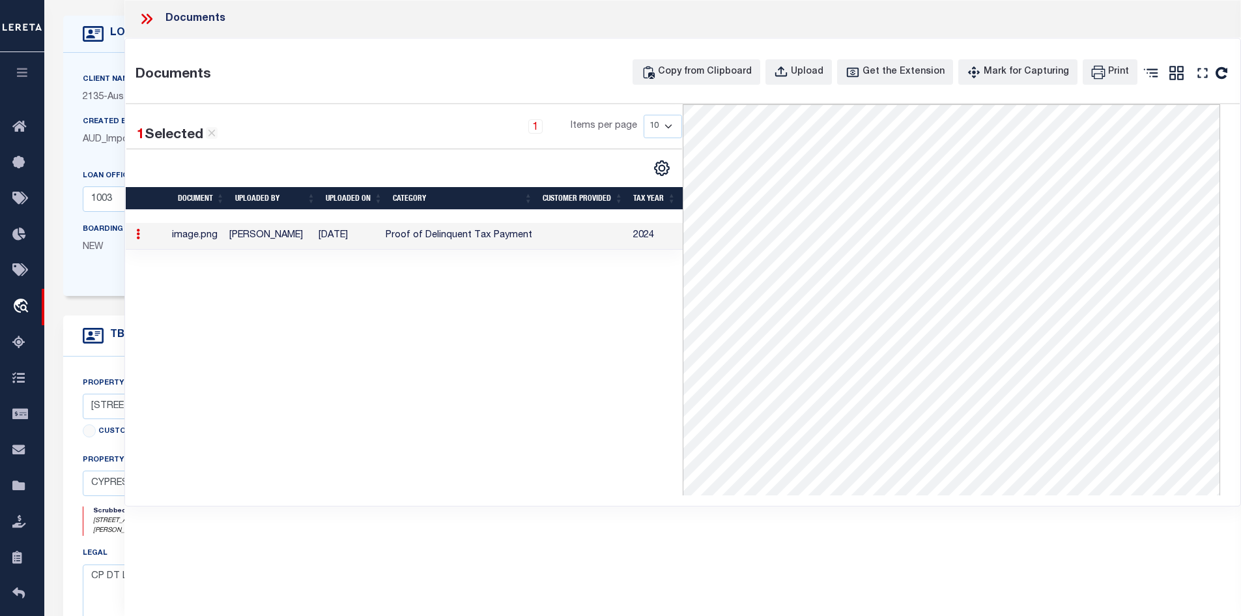
scroll to position [0, 0]
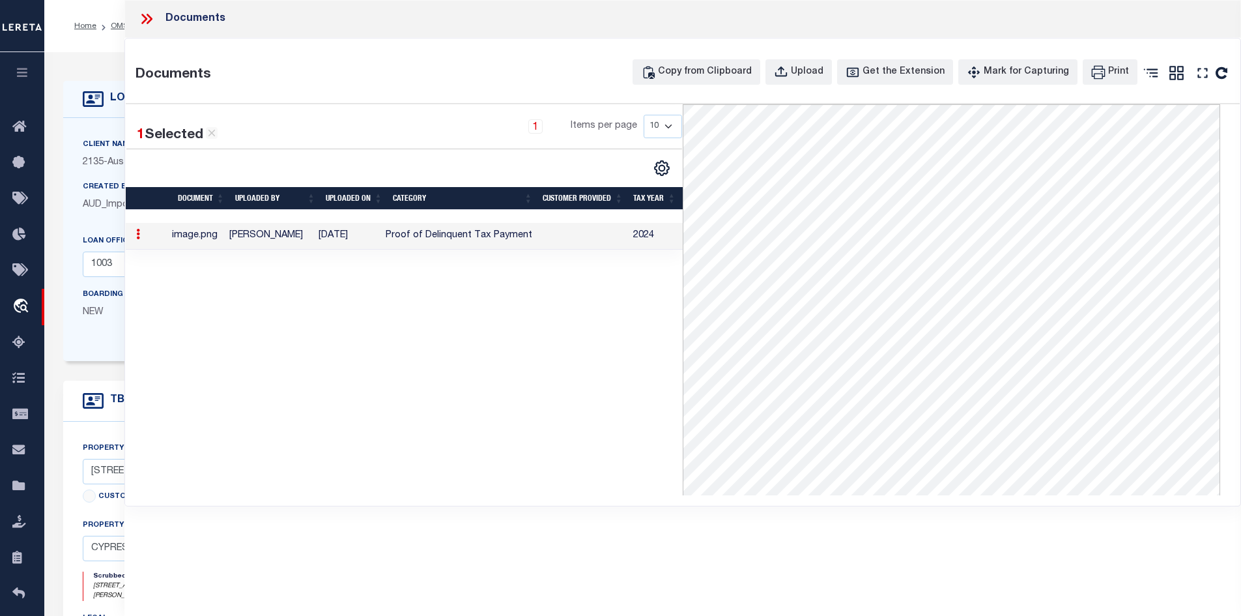
click at [144, 19] on icon at bounding box center [146, 18] width 17 height 17
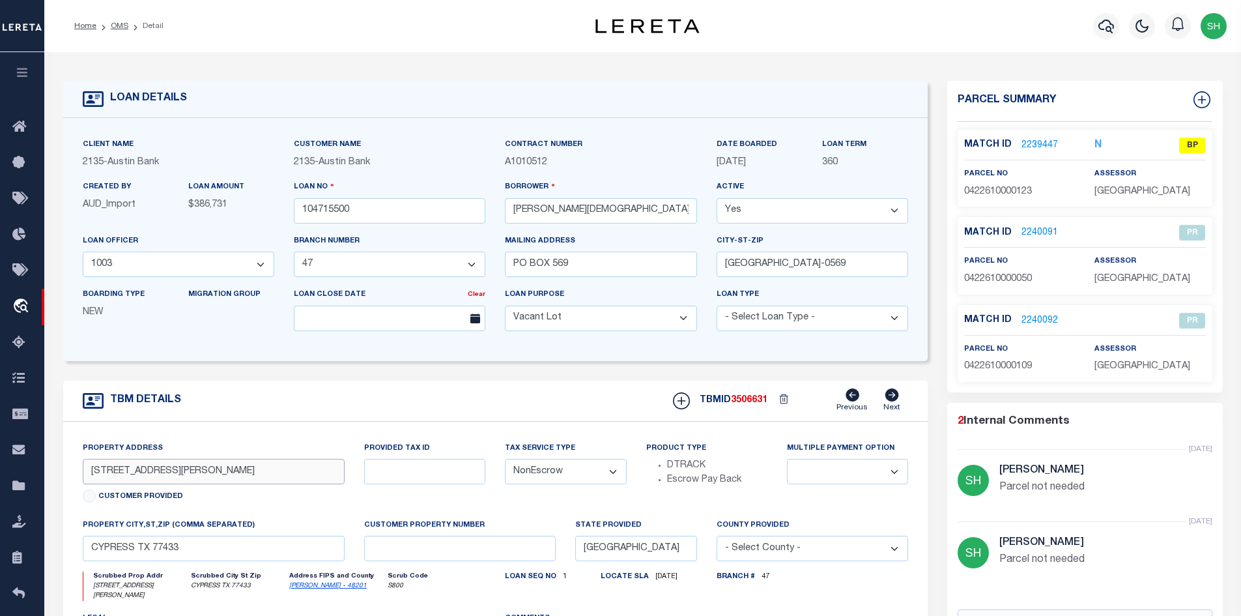
drag, startPoint x: 173, startPoint y: 479, endPoint x: 74, endPoint y: 474, distance: 98.5
click at [74, 474] on div "Property Address 22722 SCHIEL RD Customer Provided" at bounding box center [214, 479] width 282 height 77
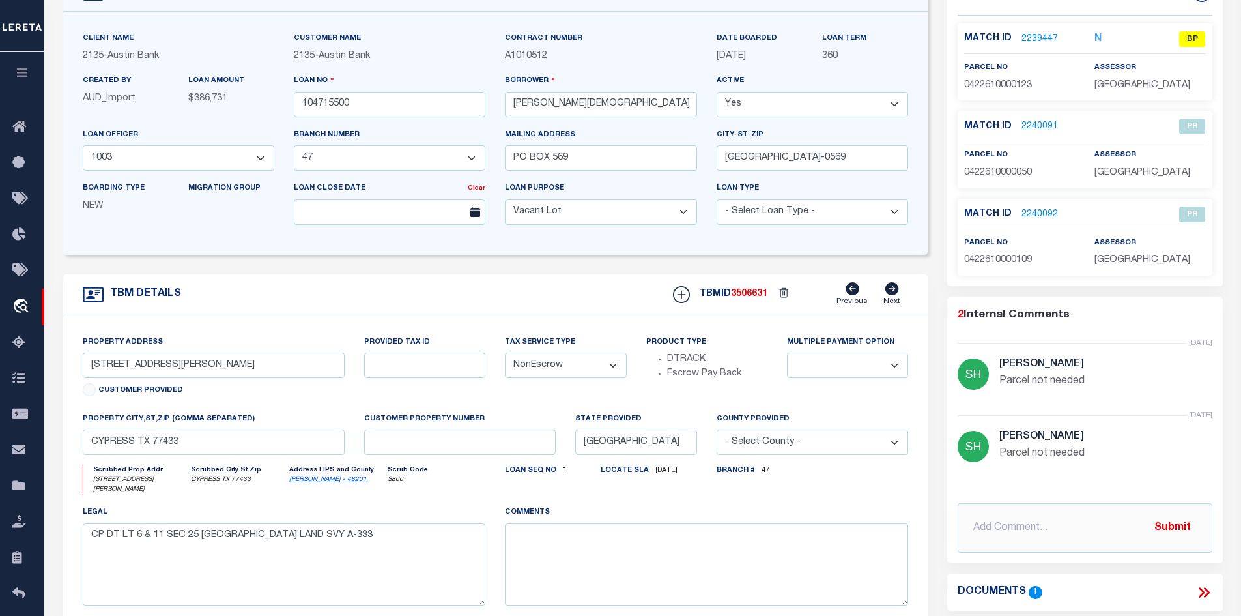
scroll to position [130, 0]
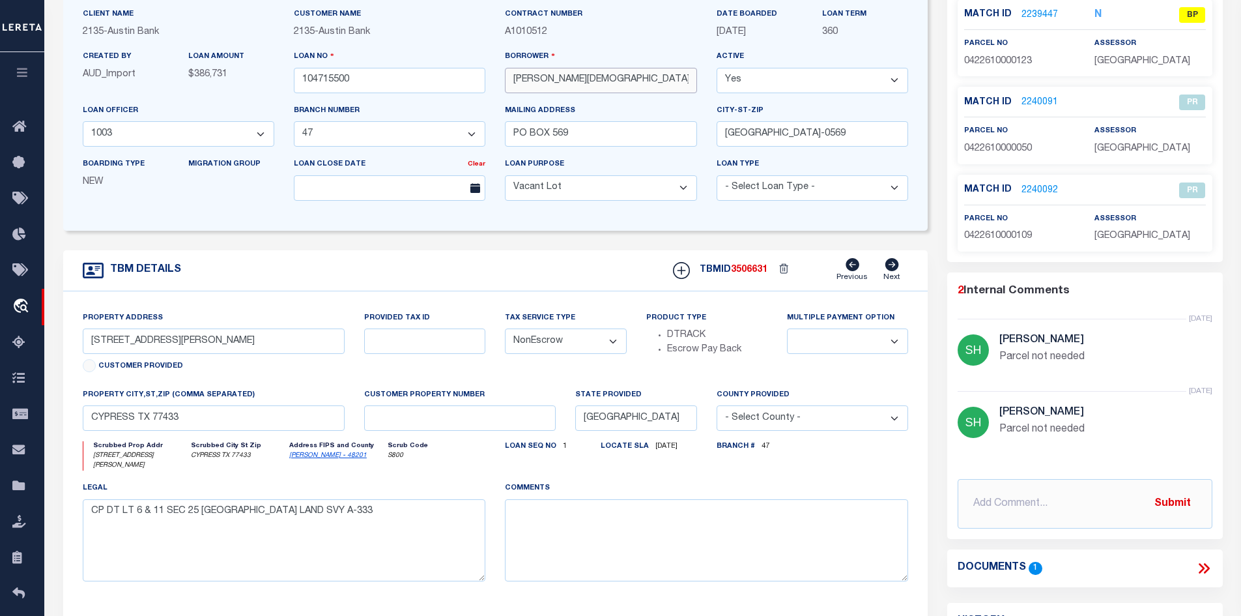
drag, startPoint x: 650, startPoint y: 80, endPoint x: 501, endPoint y: 78, distance: 149.3
click at [501, 78] on div "Borrower Christ Family Church of Houston, Texas" at bounding box center [600, 76] width 211 height 53
click at [1203, 565] on icon at bounding box center [1204, 568] width 17 height 17
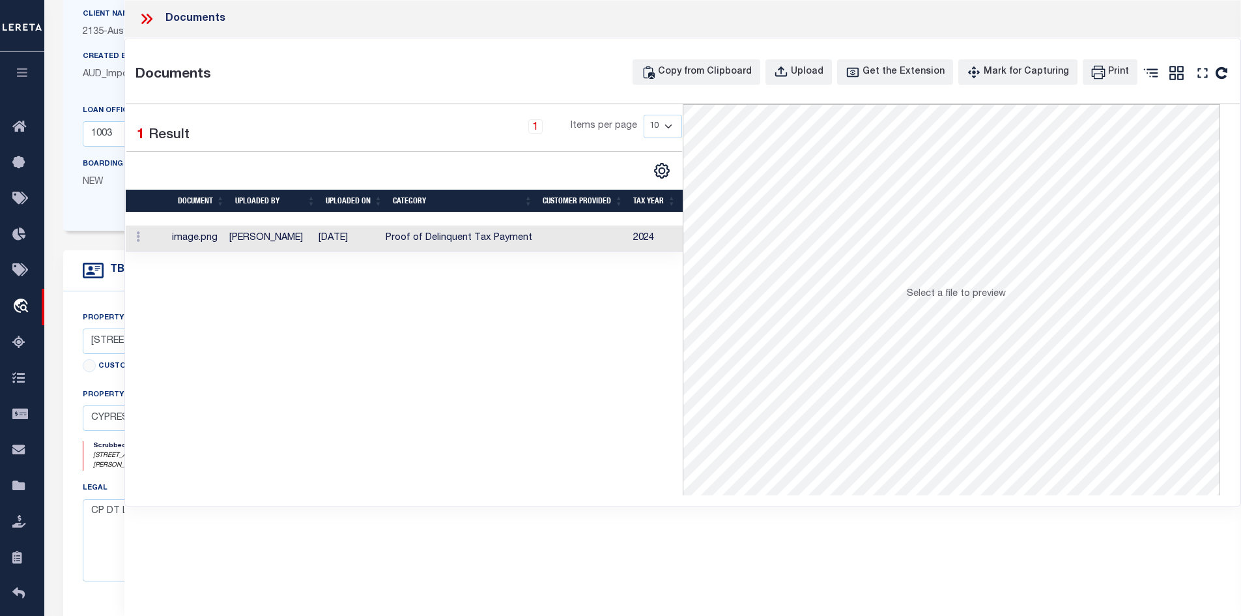
click at [85, 210] on div "Boarding Type NEW Migration Group" at bounding box center [178, 183] width 211 height 53
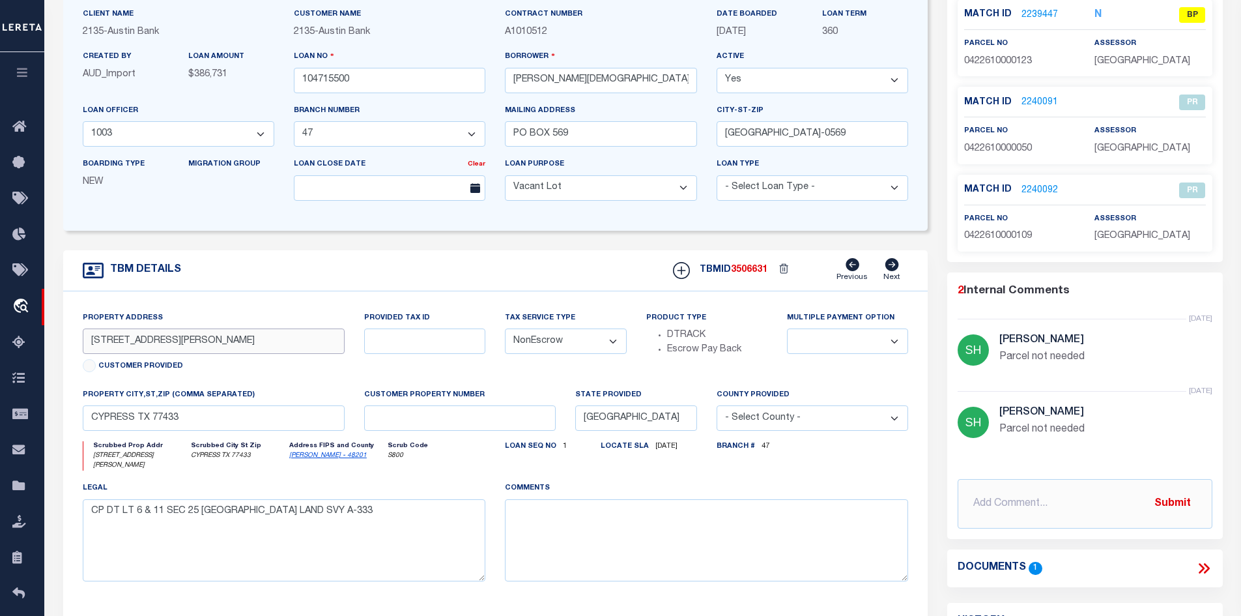
drag, startPoint x: 190, startPoint y: 353, endPoint x: 63, endPoint y: 353, distance: 127.1
click at [63, 353] on div "Property Address 22722 SCHIEL RD Customer Provided Provided Tax ID Tax Service …" at bounding box center [495, 456] width 865 height 330
drag, startPoint x: 179, startPoint y: 431, endPoint x: 46, endPoint y: 418, distance: 133.6
click at [46, 418] on div "LOAN DETAILS Client Name 2135" at bounding box center [642, 335] width 1197 height 827
drag, startPoint x: 175, startPoint y: 346, endPoint x: 92, endPoint y: 343, distance: 83.5
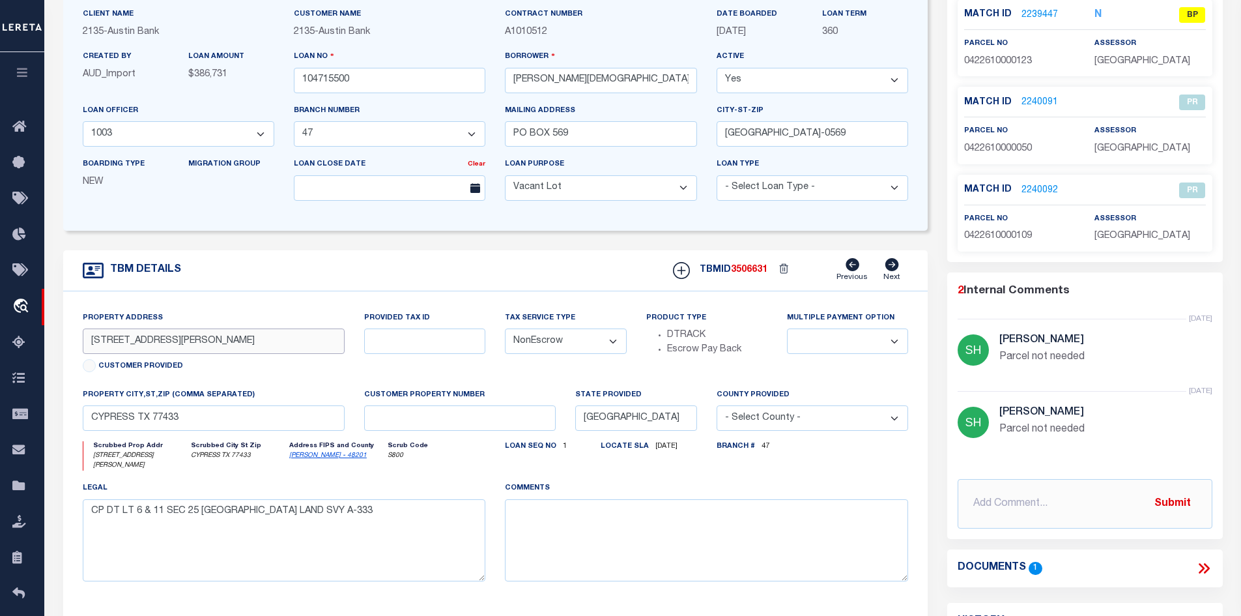
click at [92, 343] on input "[STREET_ADDRESS][PERSON_NAME]" at bounding box center [214, 340] width 263 height 25
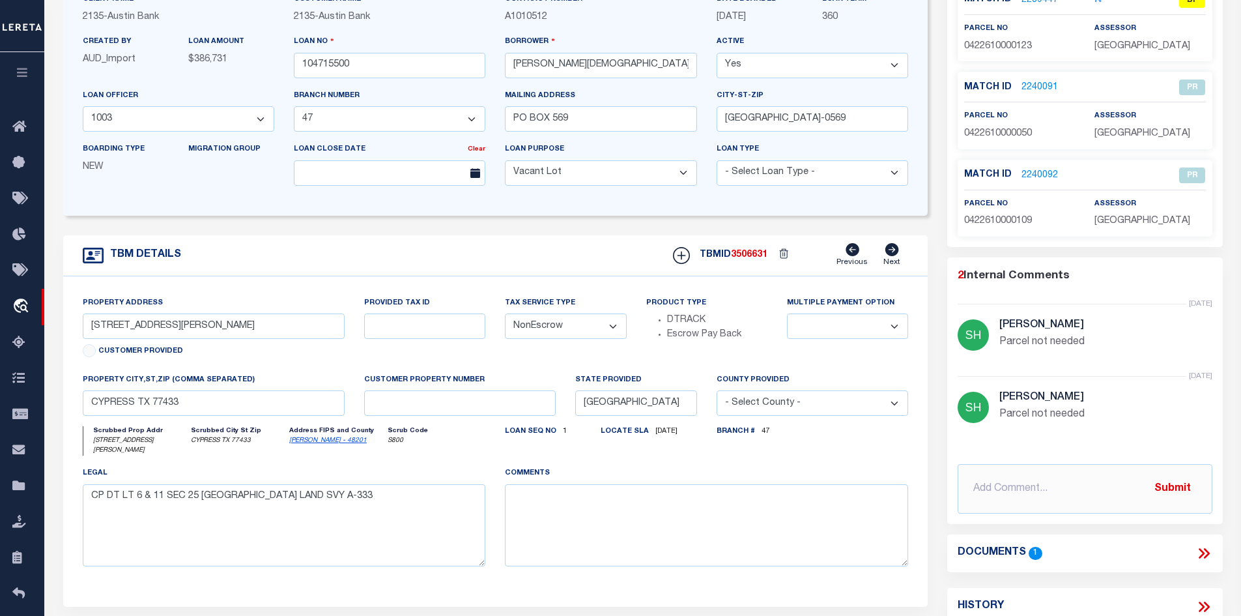
scroll to position [196, 0]
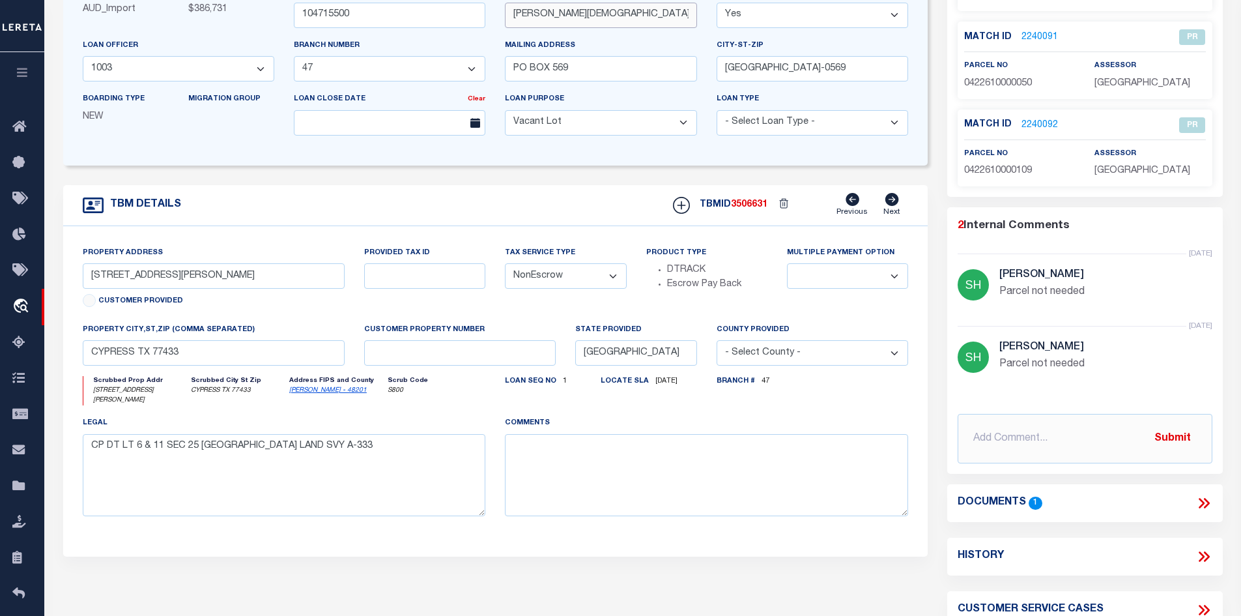
drag, startPoint x: 607, startPoint y: 16, endPoint x: 424, endPoint y: 18, distance: 183.1
click at [424, 18] on div "Client Name 2135 - Austin Bank Customer Name 2135 - Austin Bank" at bounding box center [496, 44] width 846 height 204
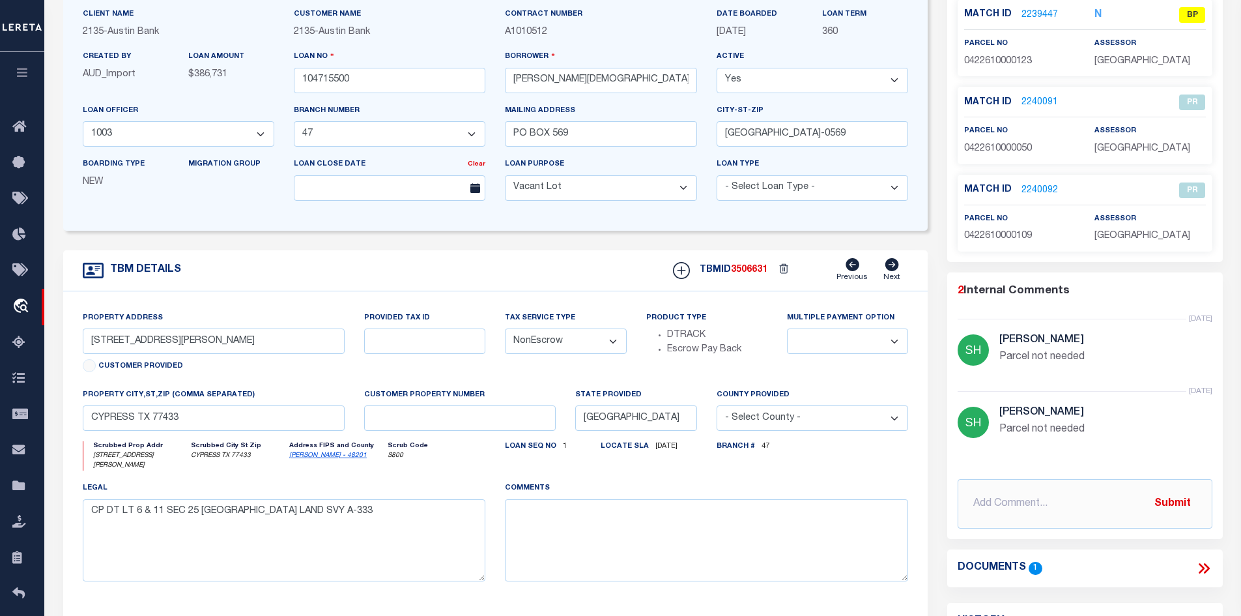
scroll to position [0, 0]
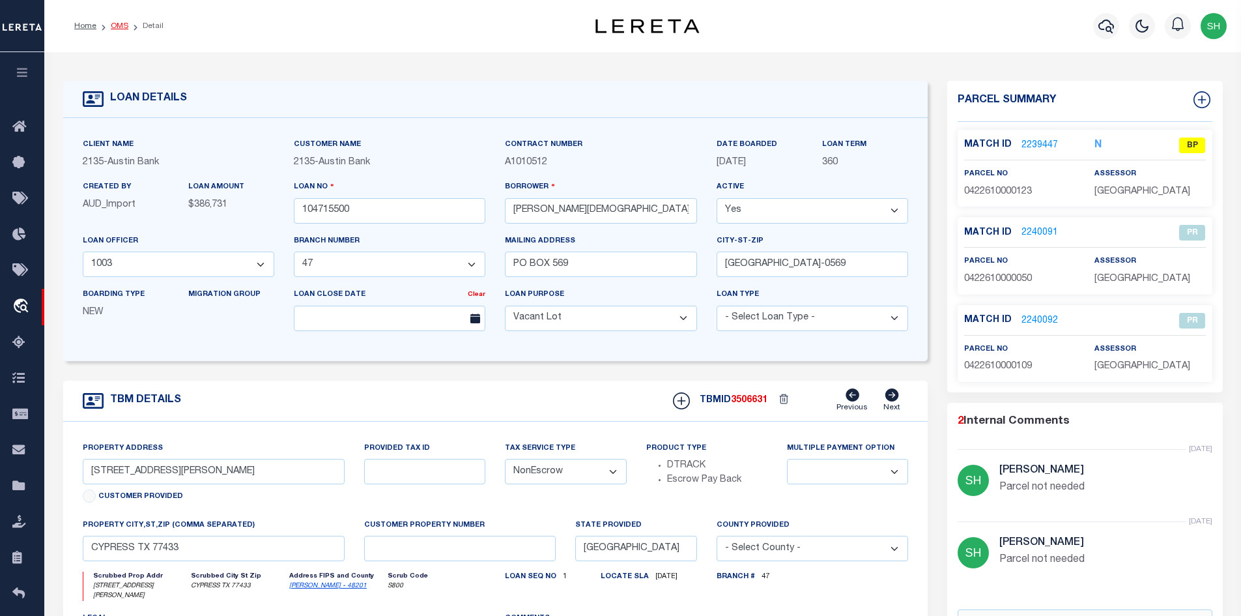
click at [117, 26] on link "OMS" at bounding box center [120, 26] width 18 height 8
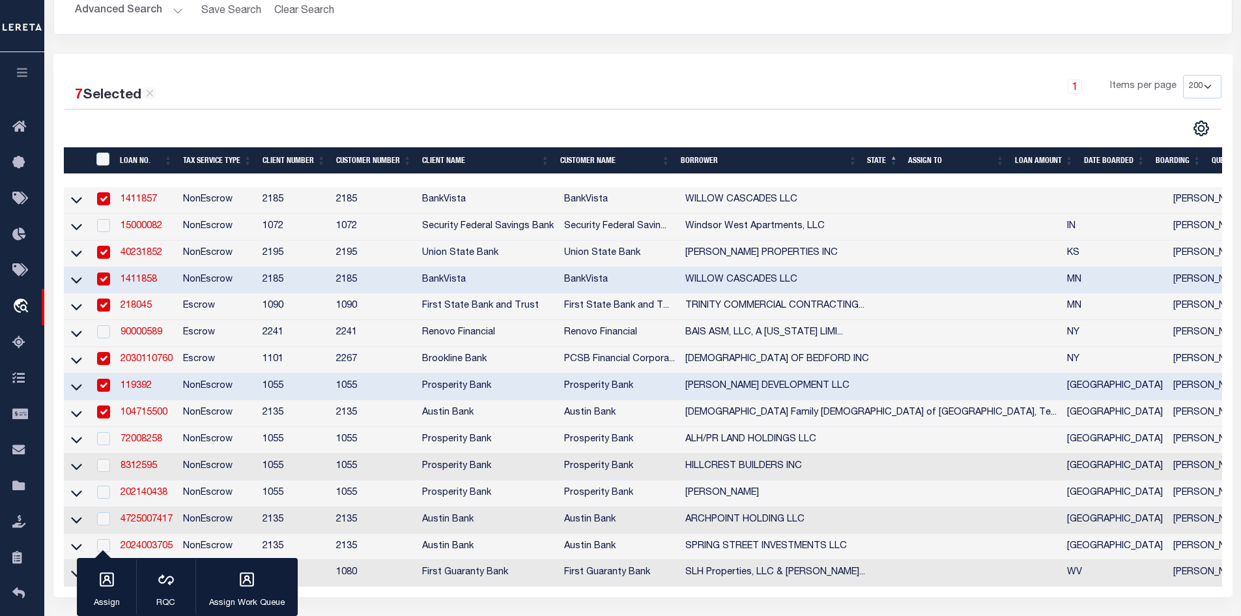
scroll to position [261, 0]
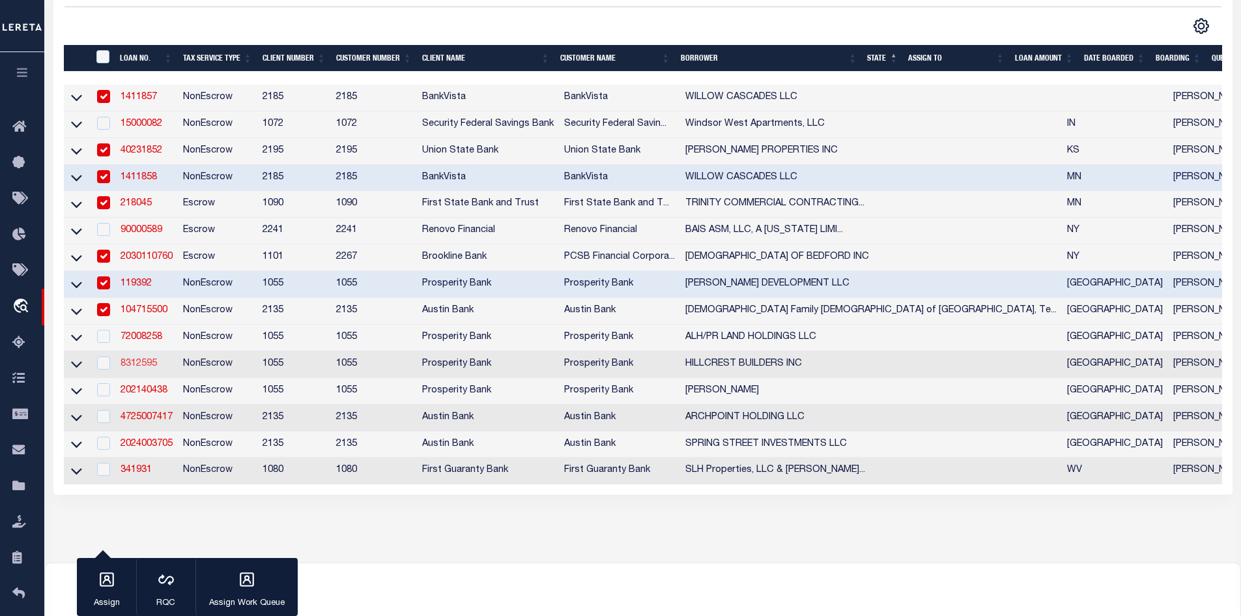
click at [131, 368] on link "8312595" at bounding box center [139, 363] width 36 height 9
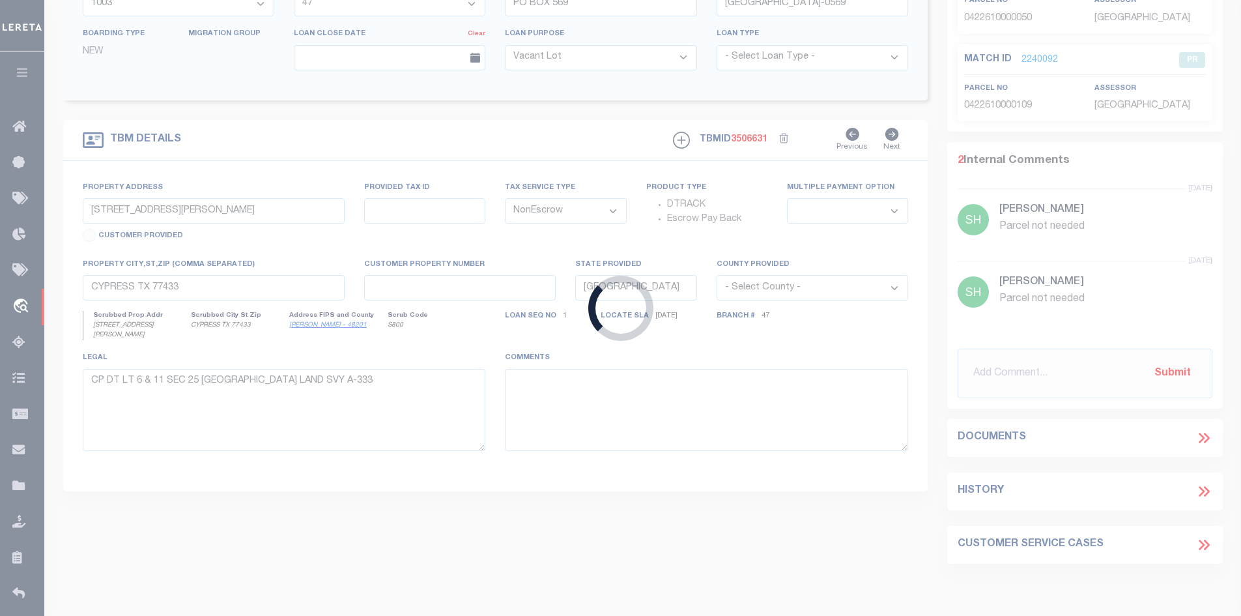
scroll to position [298, 0]
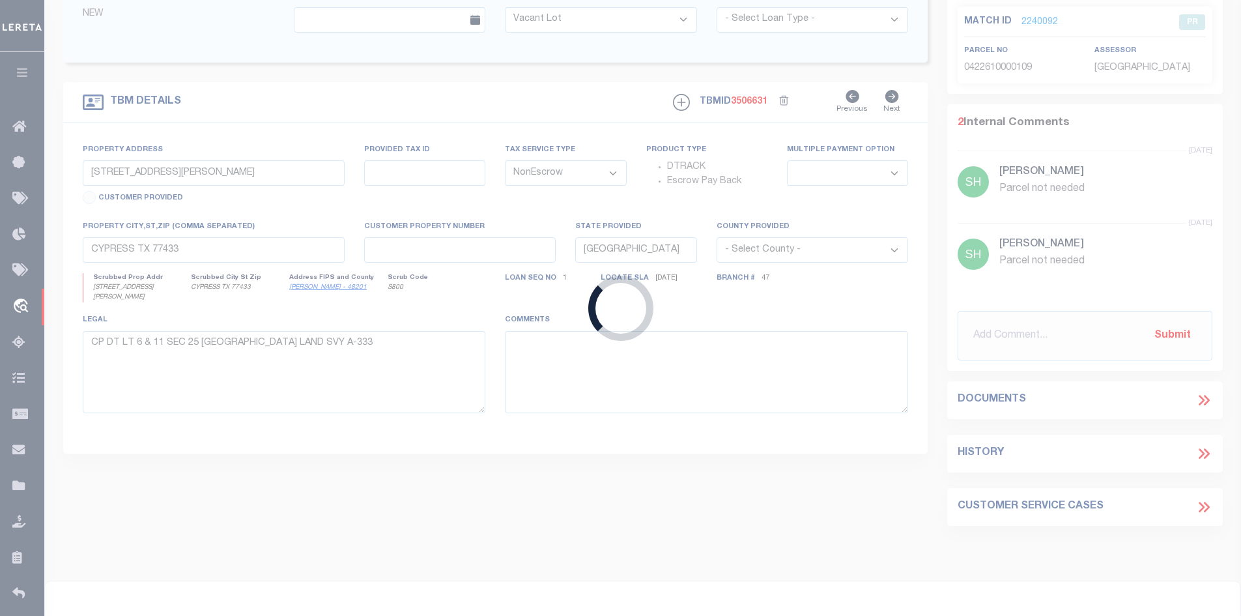
type input "8312595"
type input "HILLCREST BUILDERS INC"
select select
type input "[STREET_ADDRESS][PERSON_NAME]"
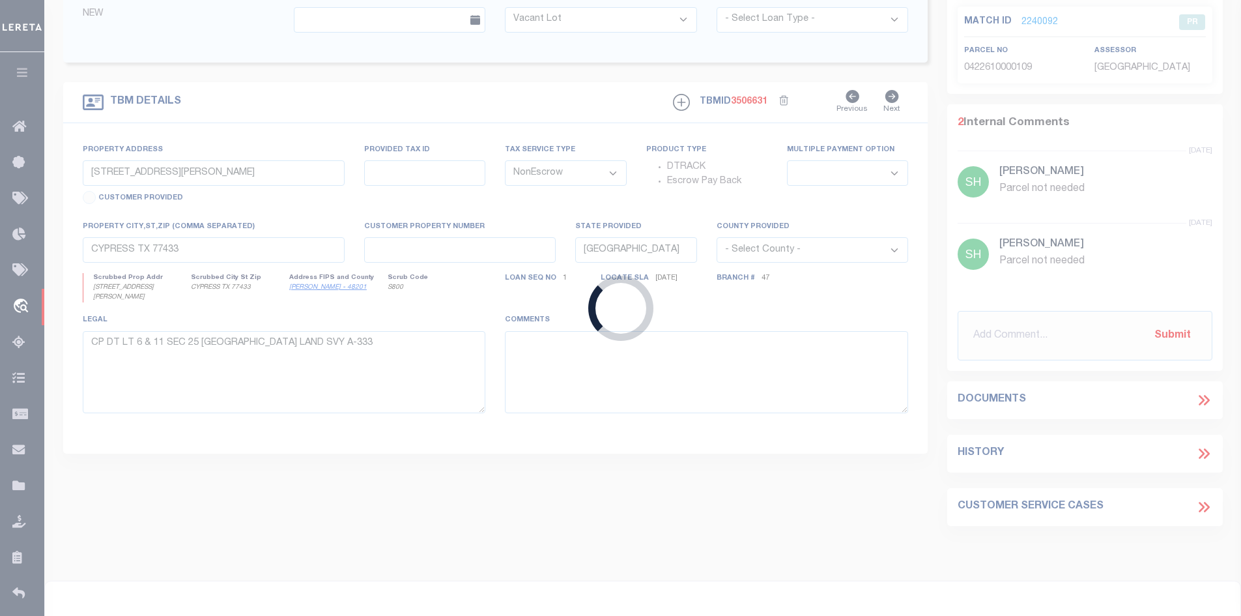
type input "[GEOGRAPHIC_DATA] TX 77055"
select select
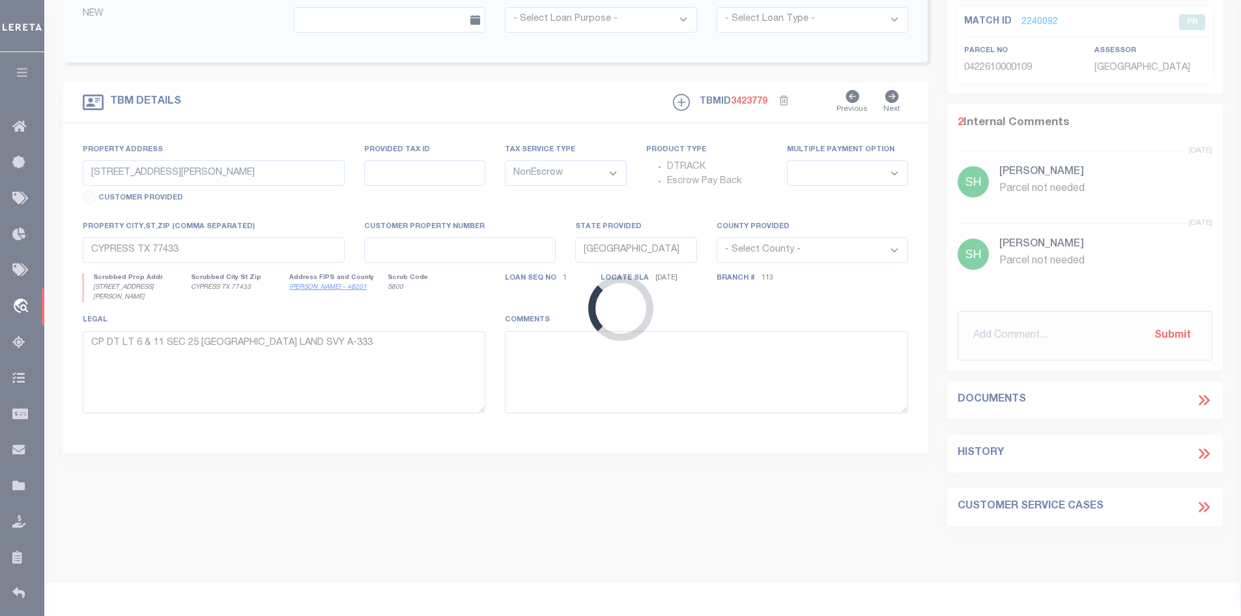
type input "[STREET_ADDRESS]"
type input "0861710000009"
select select
type input "[GEOGRAPHIC_DATA]"
type textarea "[STREET_ADDRESS][PERSON_NAME]"
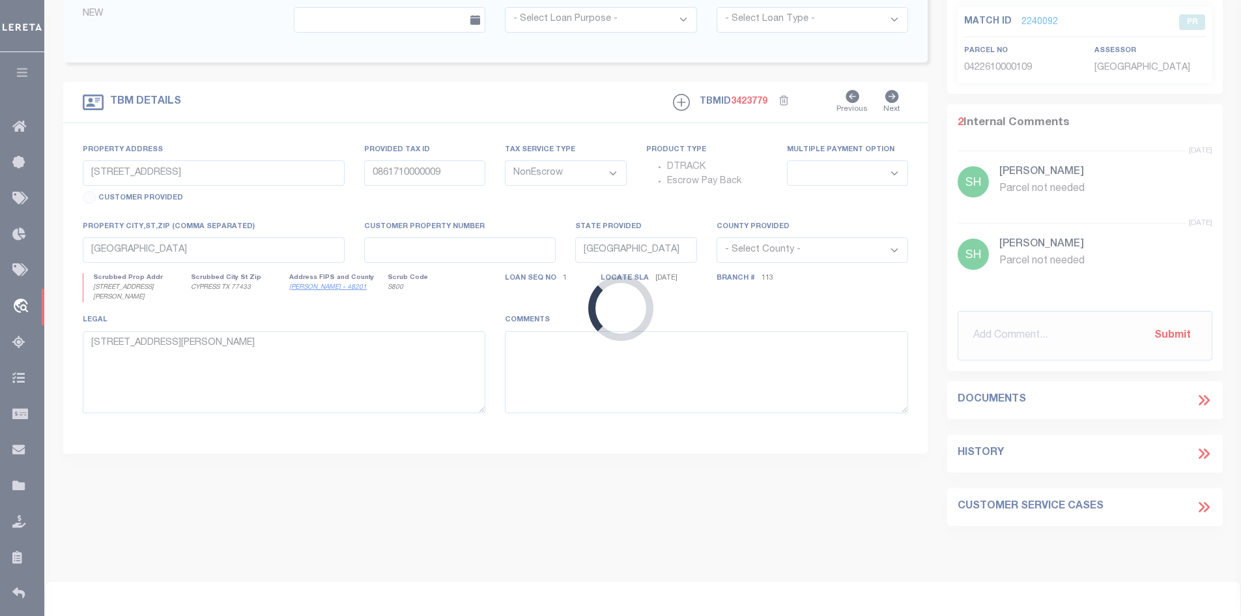
select select "10637"
select select "4017"
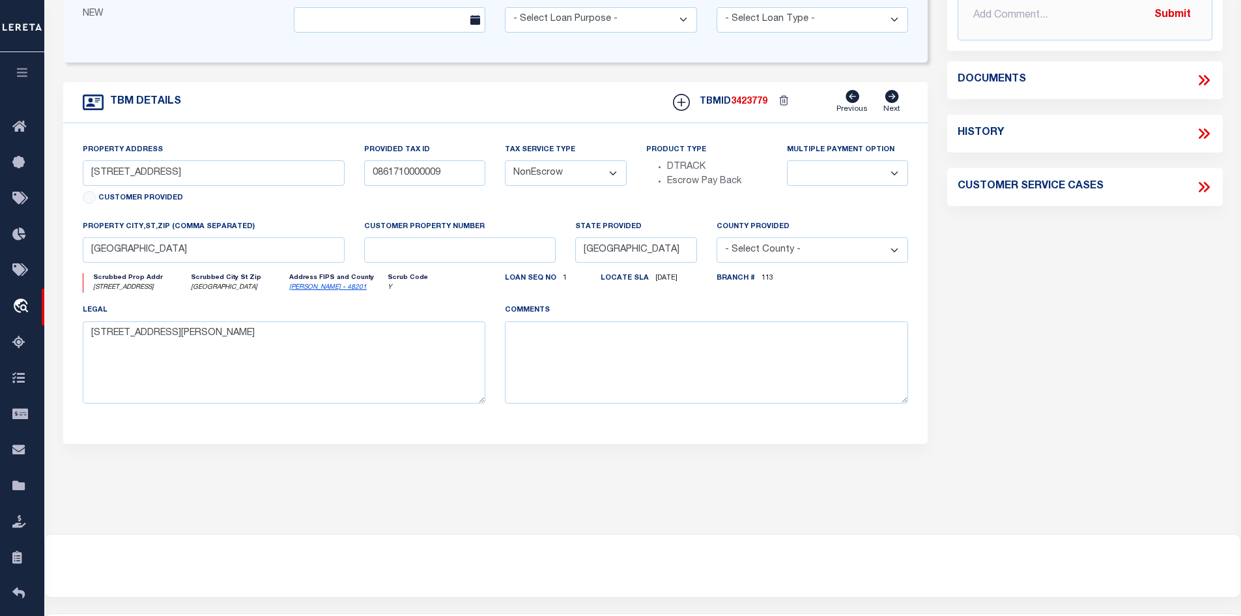
scroll to position [0, 0]
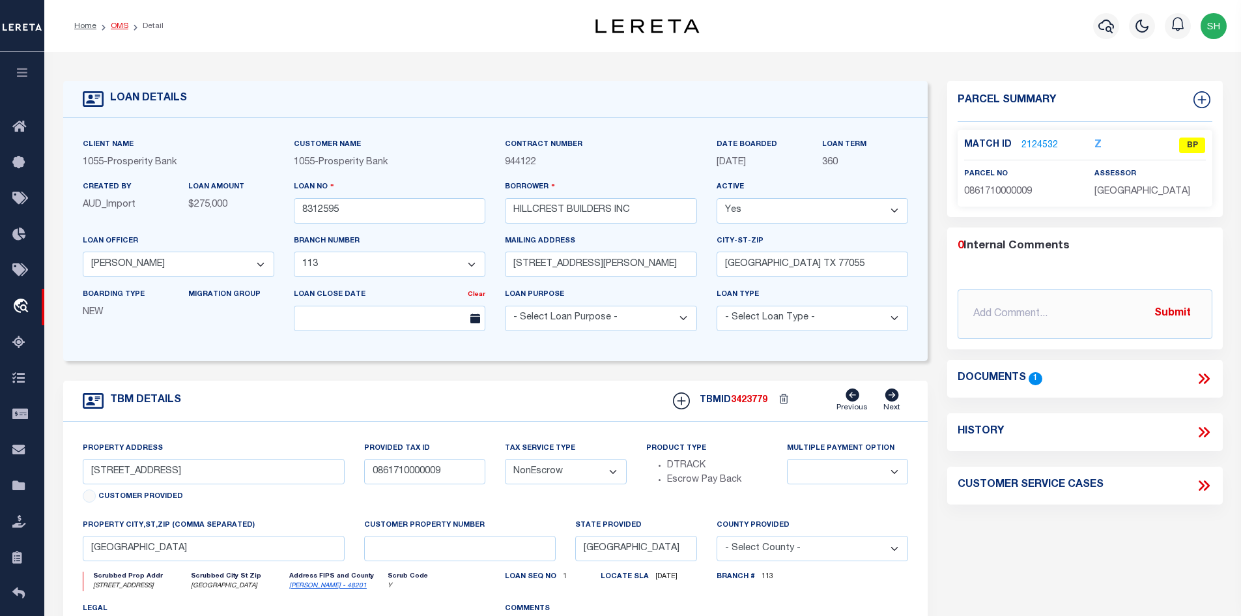
click at [118, 27] on link "OMS" at bounding box center [120, 26] width 18 height 8
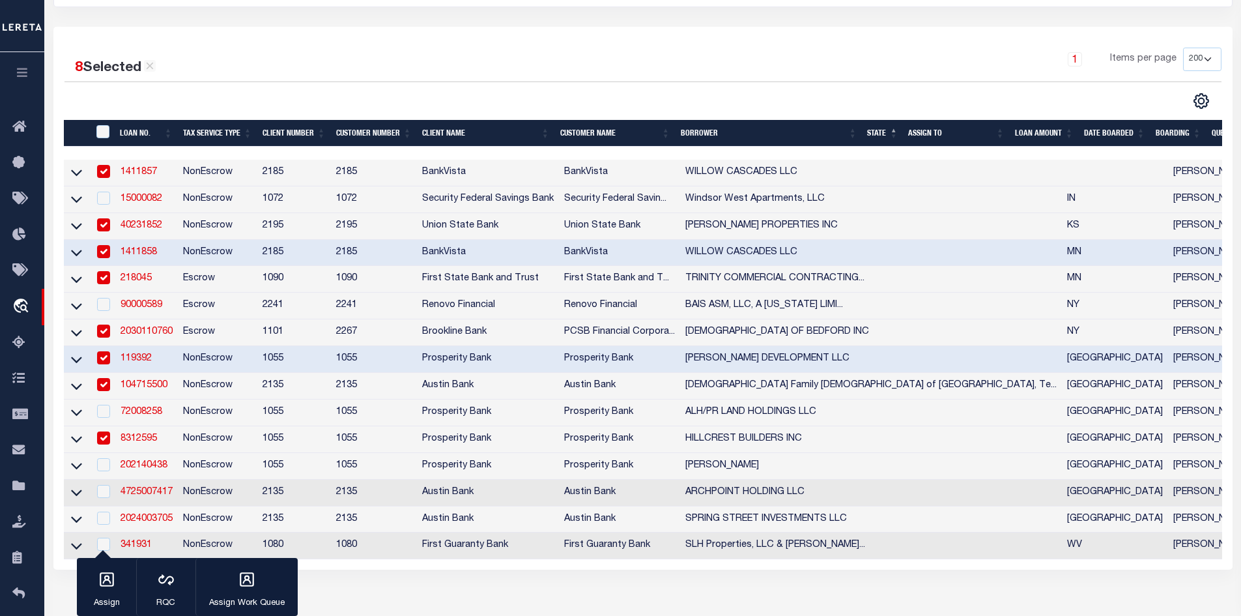
scroll to position [196, 0]
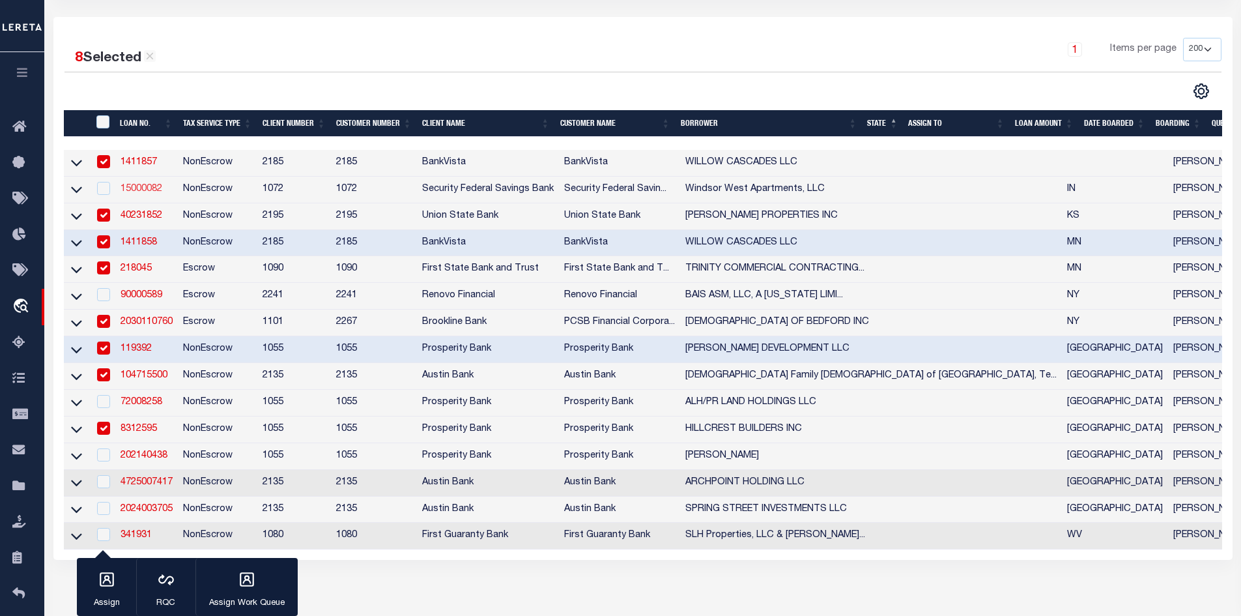
click at [130, 188] on link "15000082" at bounding box center [142, 188] width 42 height 9
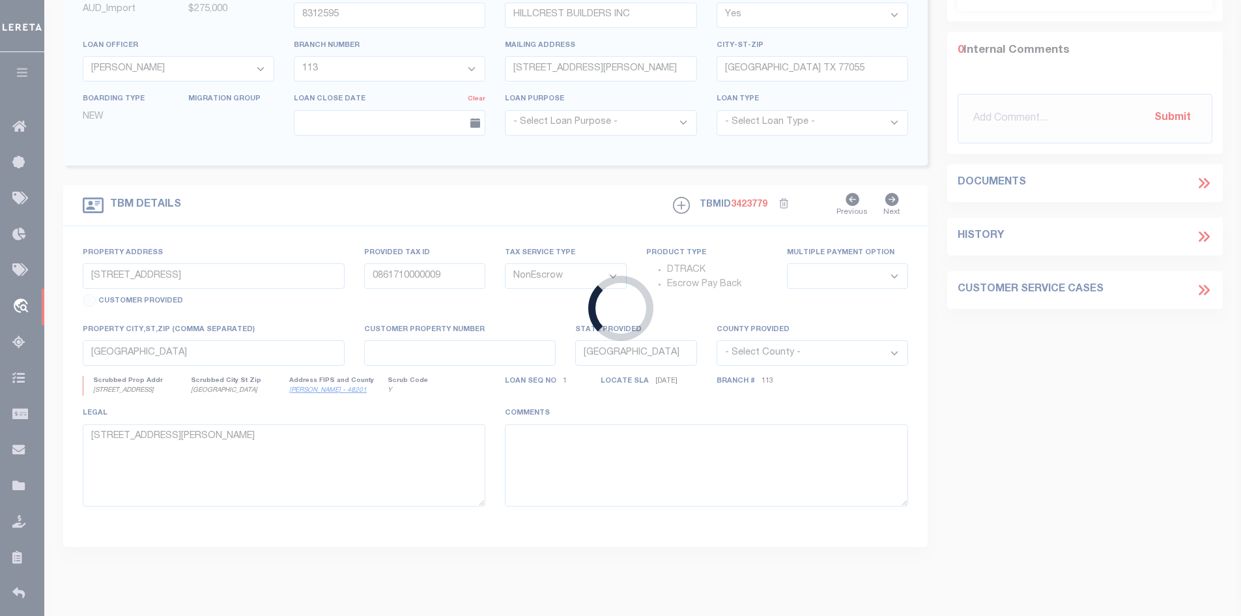
type input "15000082"
type input "Windsor West Apartments, LLC"
select select
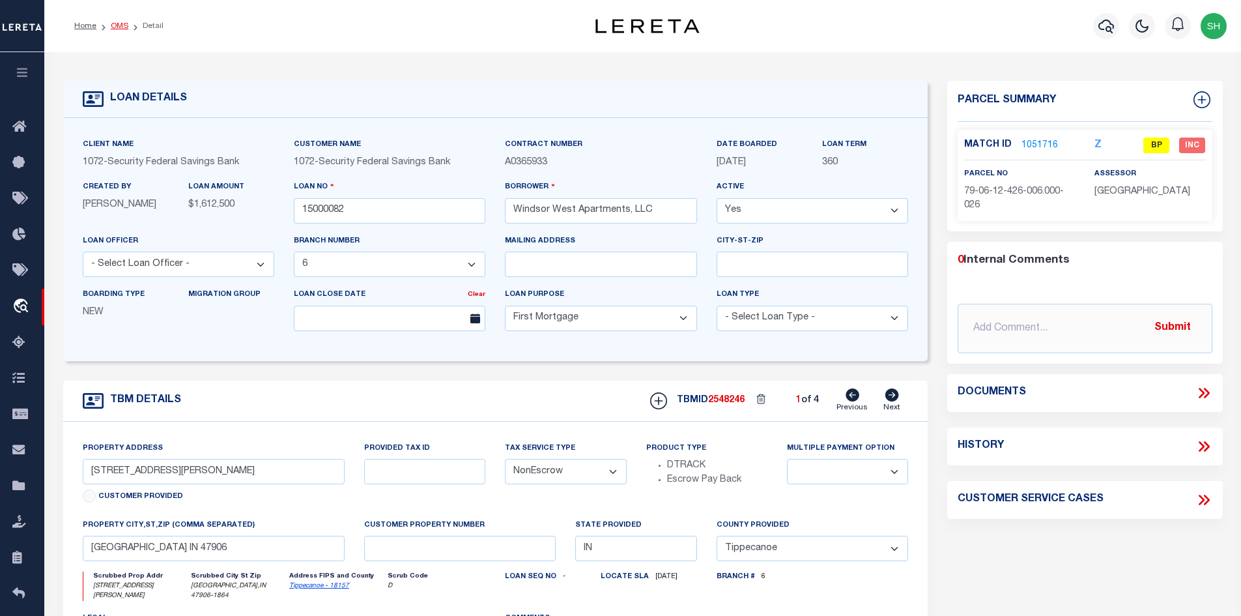
click at [123, 30] on link "OMS" at bounding box center [120, 26] width 18 height 8
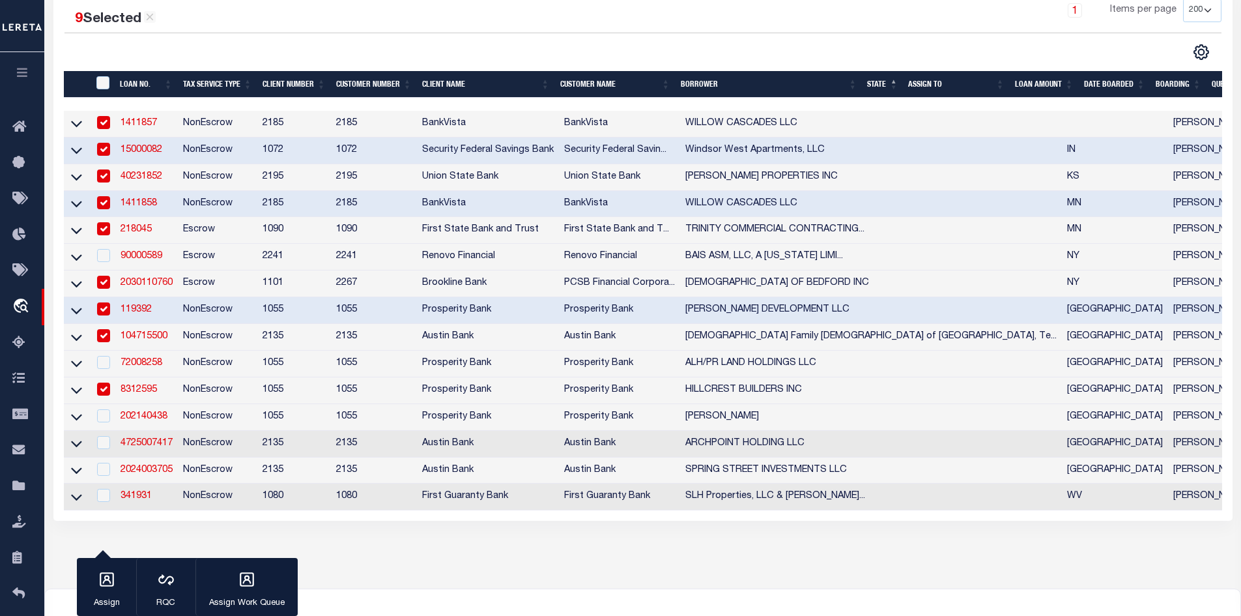
scroll to position [261, 0]
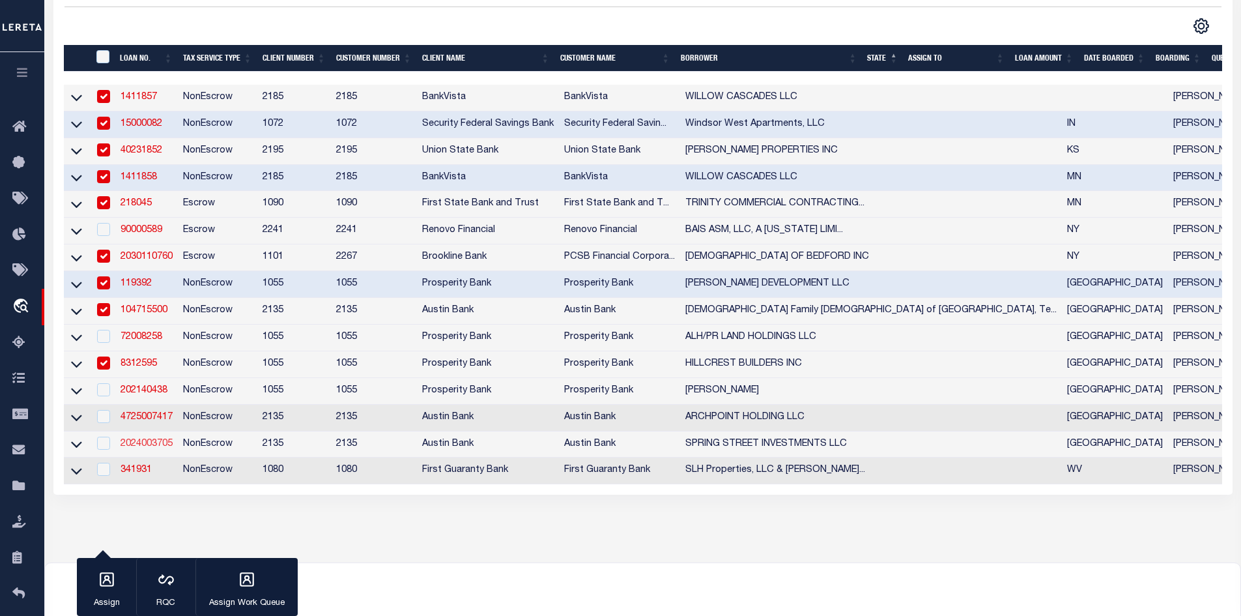
click at [164, 448] on link "2024003705" at bounding box center [147, 443] width 52 height 9
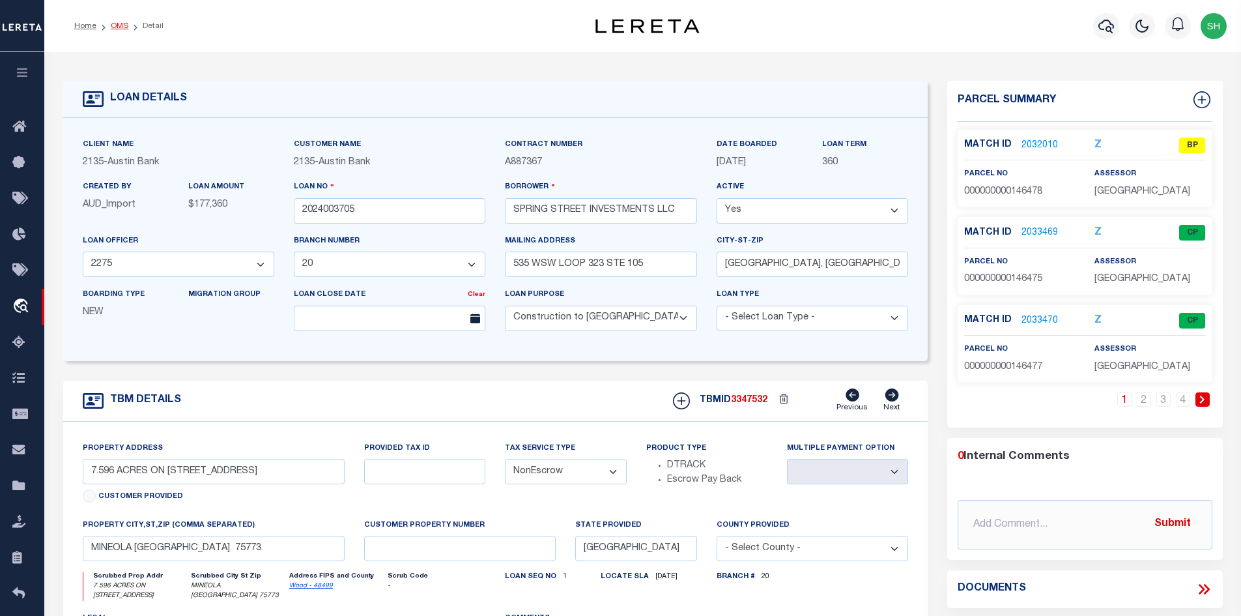
click at [119, 24] on link "OMS" at bounding box center [120, 26] width 18 height 8
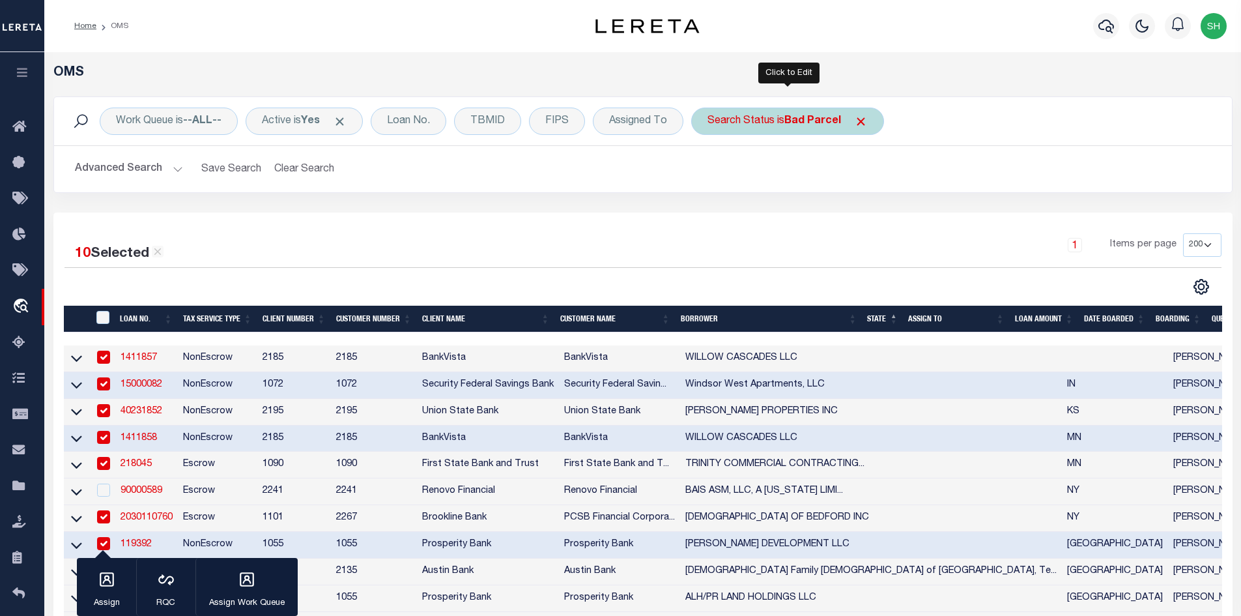
click at [785, 130] on div "Search Status is Bad Parcel" at bounding box center [787, 121] width 193 height 27
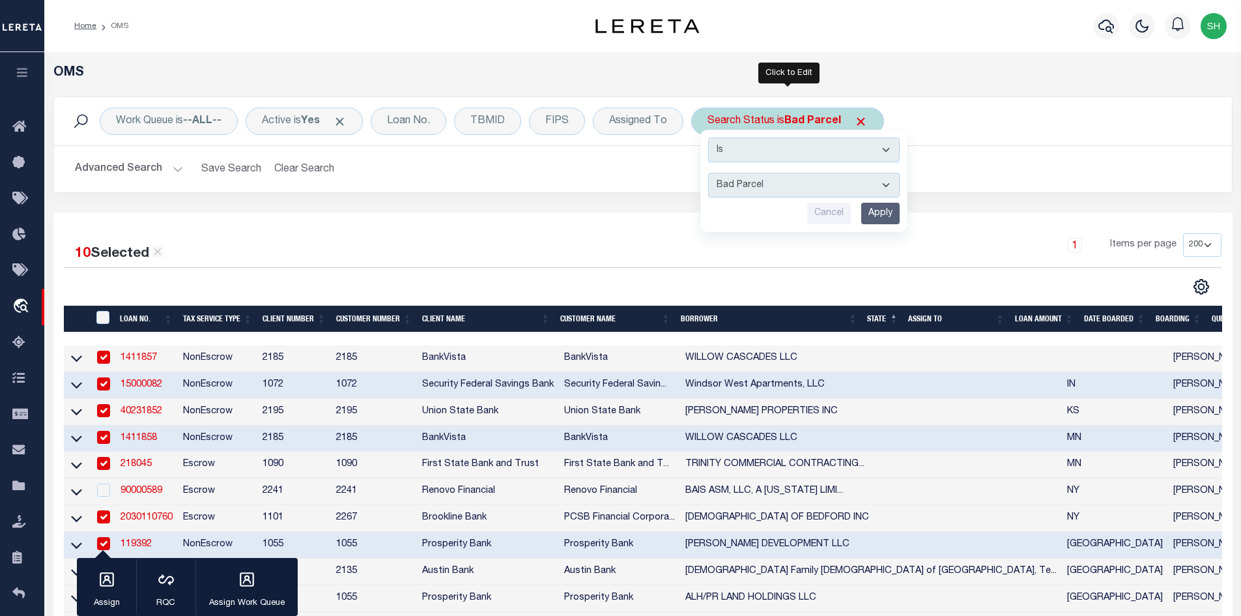
click at [768, 189] on select "Automated Search Bad Parcel Complete Duplicate Parcel High Dollar Reporting In …" at bounding box center [804, 185] width 192 height 25
click at [394, 169] on h2 "Advanced Search Save Search Clear Search tblSearchTopScreen_dynamictable_____De…" at bounding box center [643, 168] width 1157 height 25
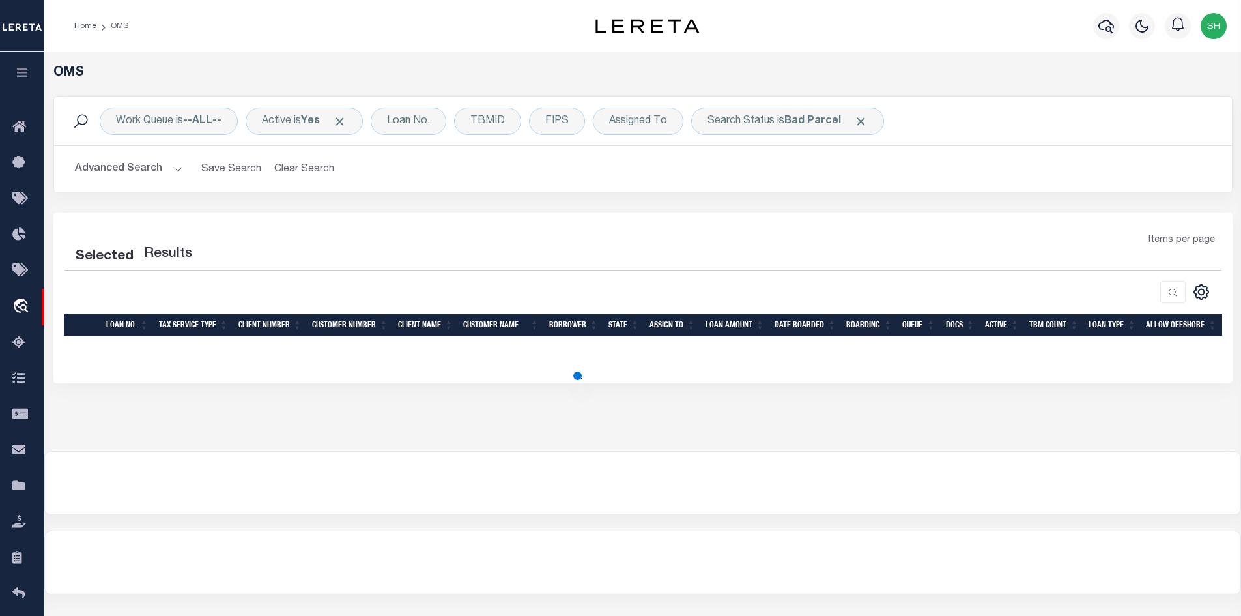
select select "200"
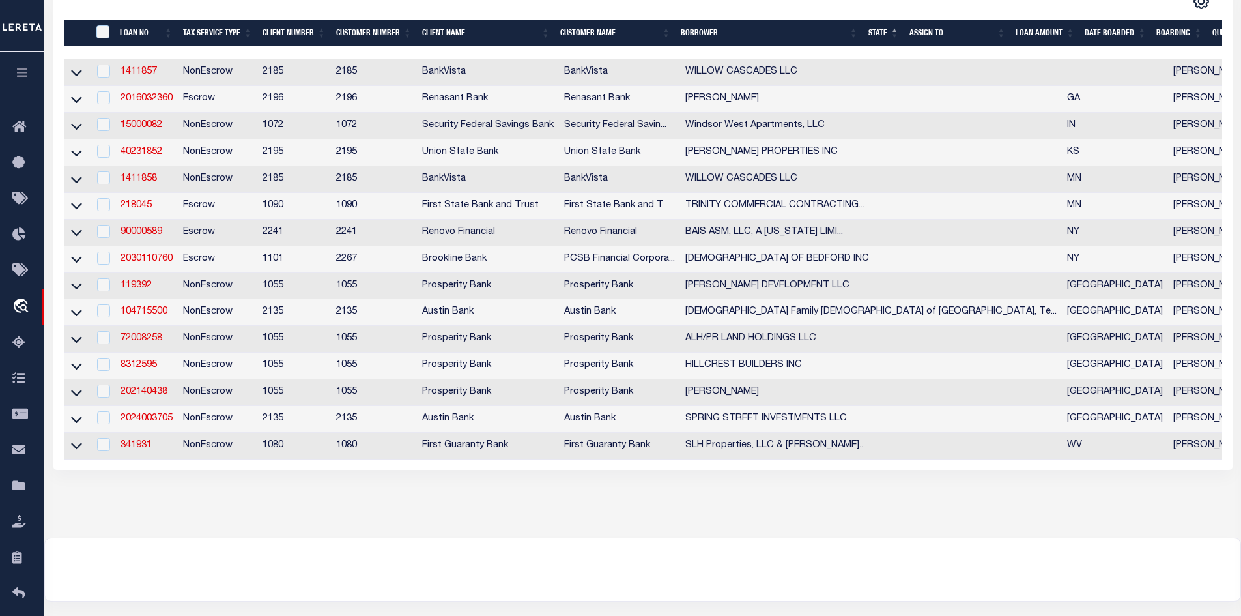
scroll to position [310, 0]
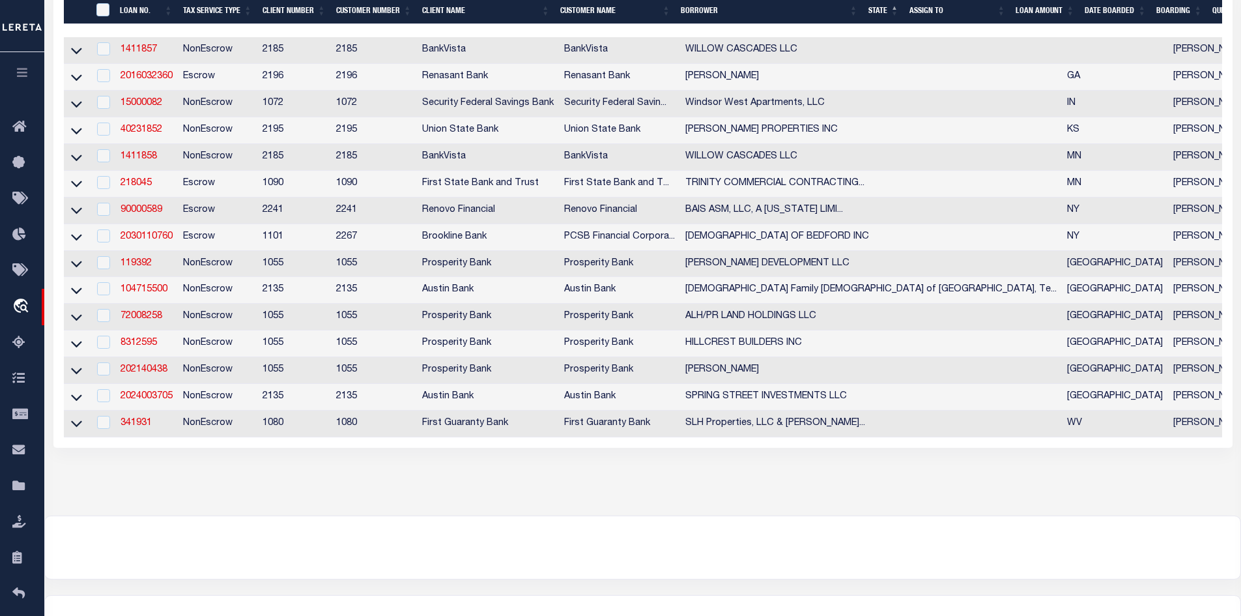
click at [120, 246] on td "2030110760" at bounding box center [146, 237] width 63 height 27
checkbox input "true"
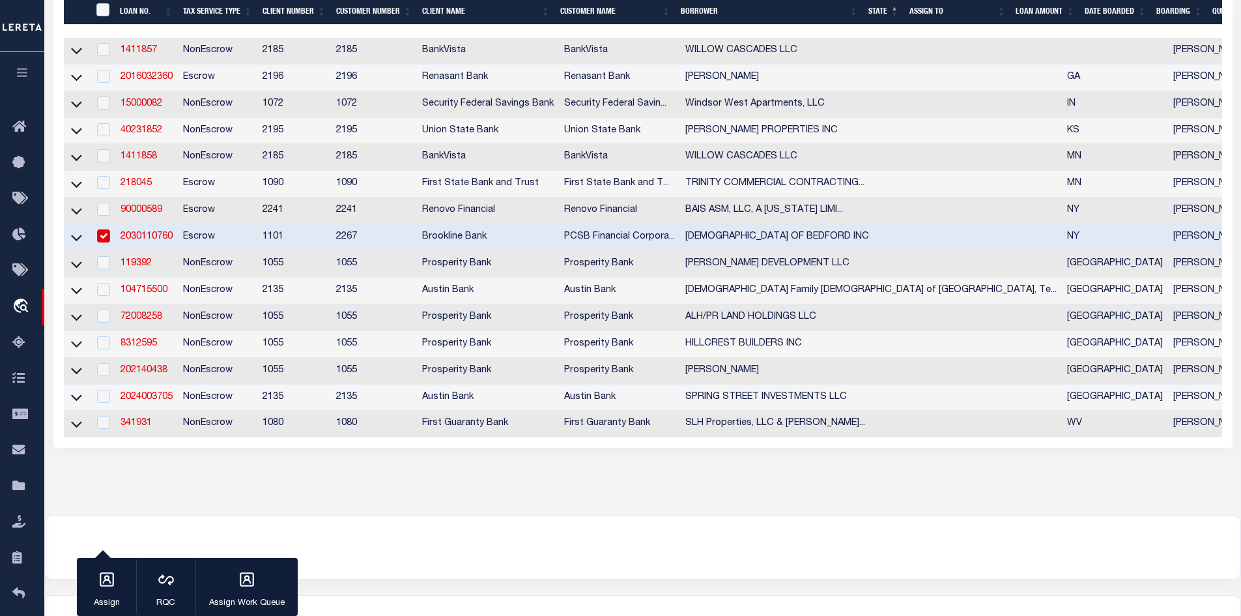
click at [134, 241] on link "2030110760" at bounding box center [147, 236] width 52 height 9
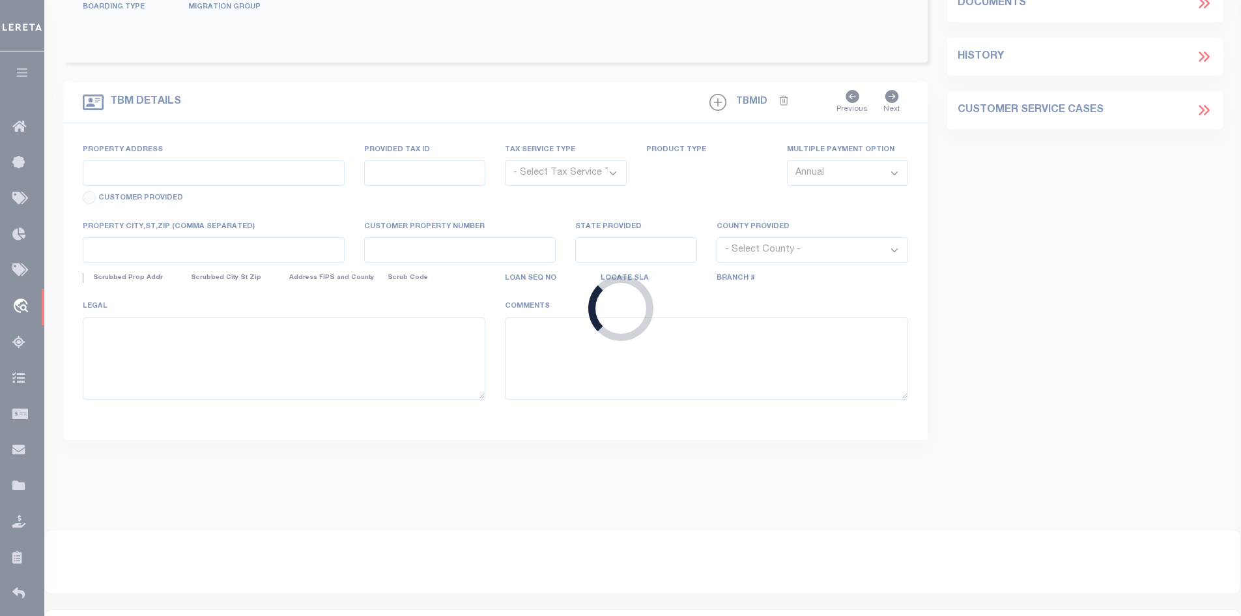
type input "2030110760"
type input "[DEMOGRAPHIC_DATA] OF BEDFORD INC"
select select
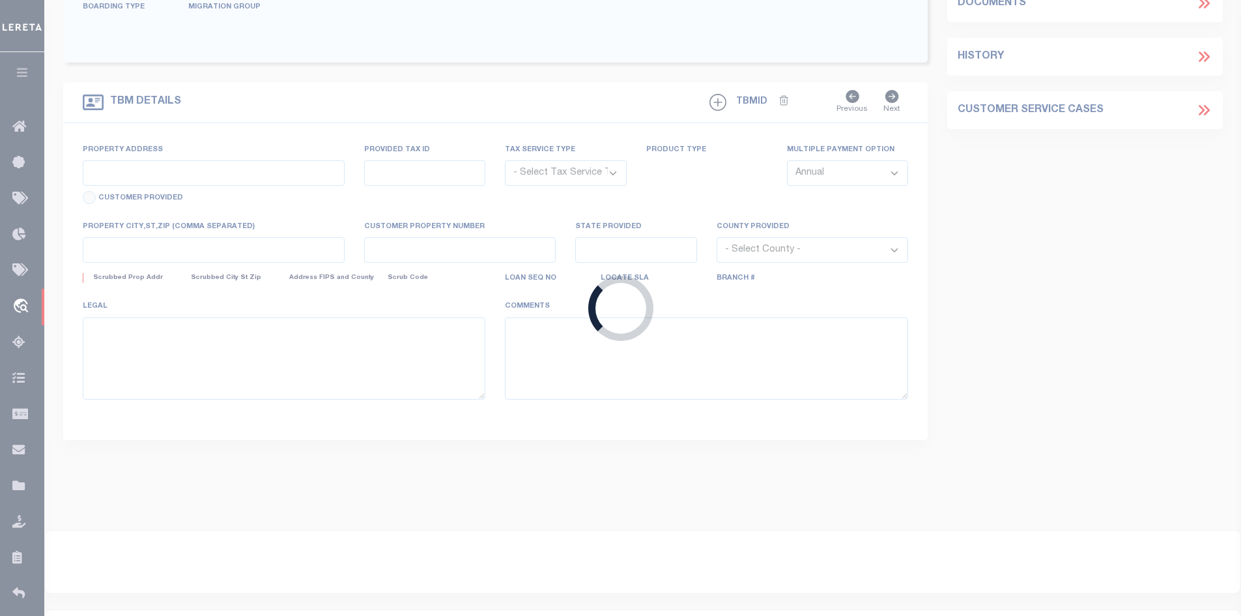
select select "Escrow"
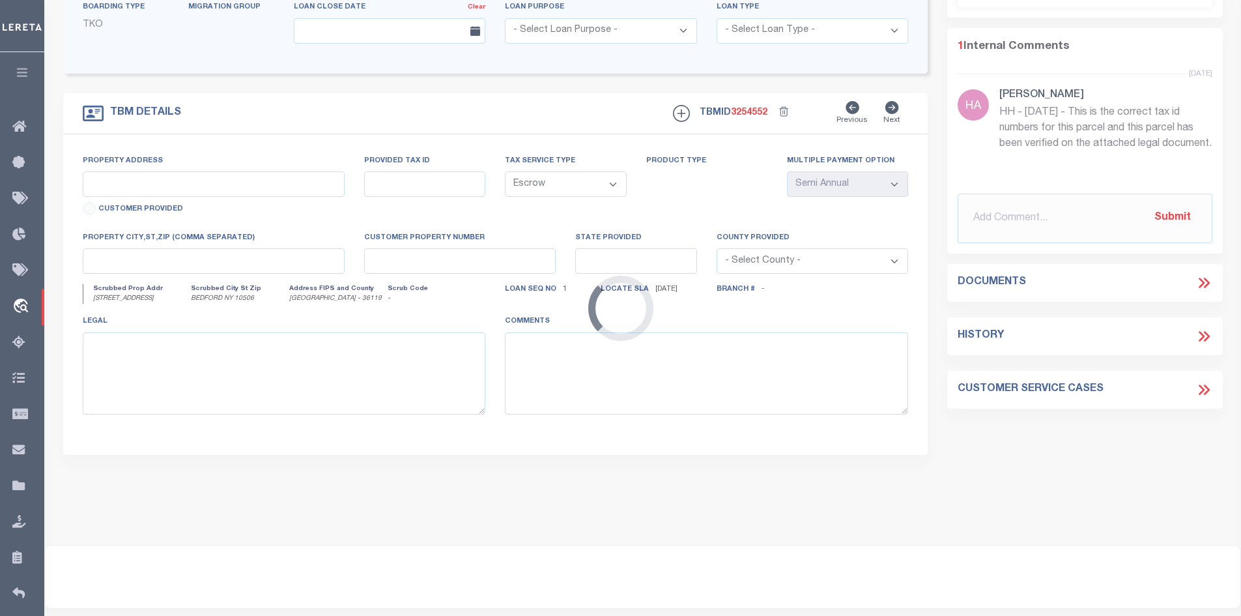
type input "[STREET_ADDRESS]"
type input "83.9-1-19"
select select
type input "BEDFORD NY 10506"
type input "15995"
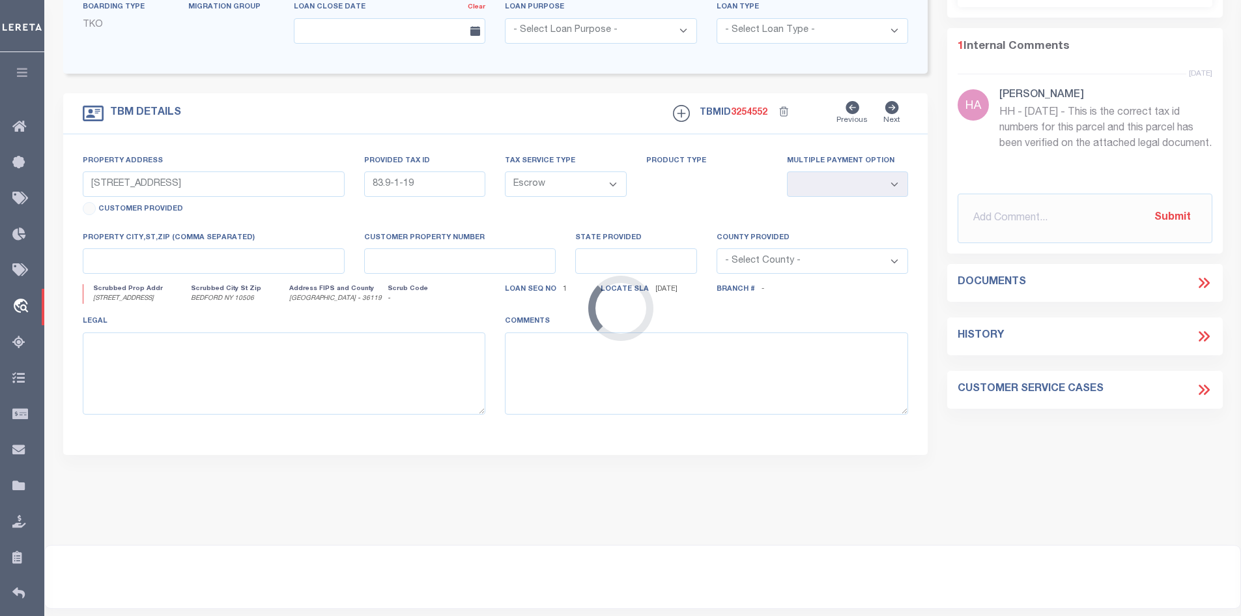
type input "NY"
select select
type textarea "LEGAL DESCRIPTION ON FILE. DOCUMENT ID: 0171019056"
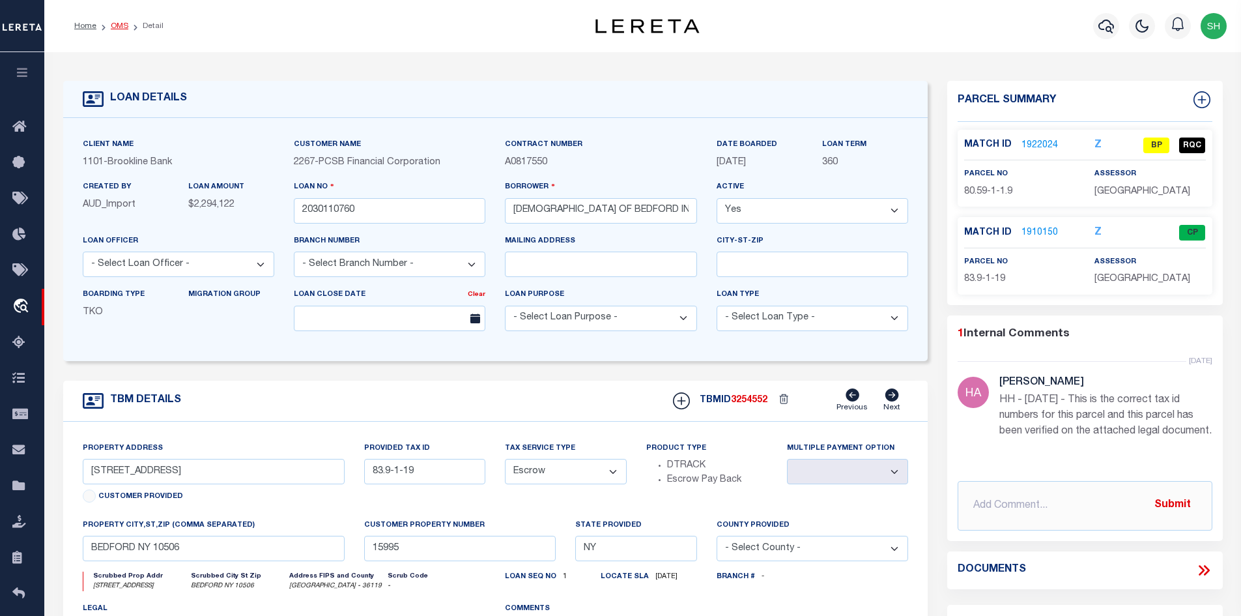
click at [123, 24] on link "OMS" at bounding box center [120, 26] width 18 height 8
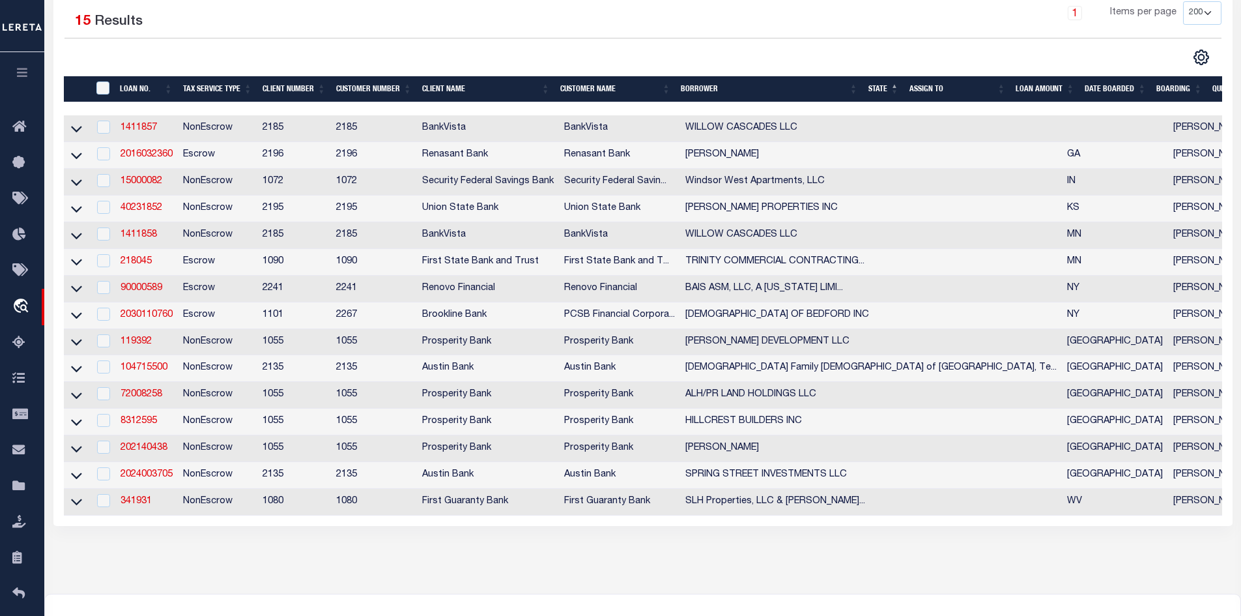
scroll to position [261, 0]
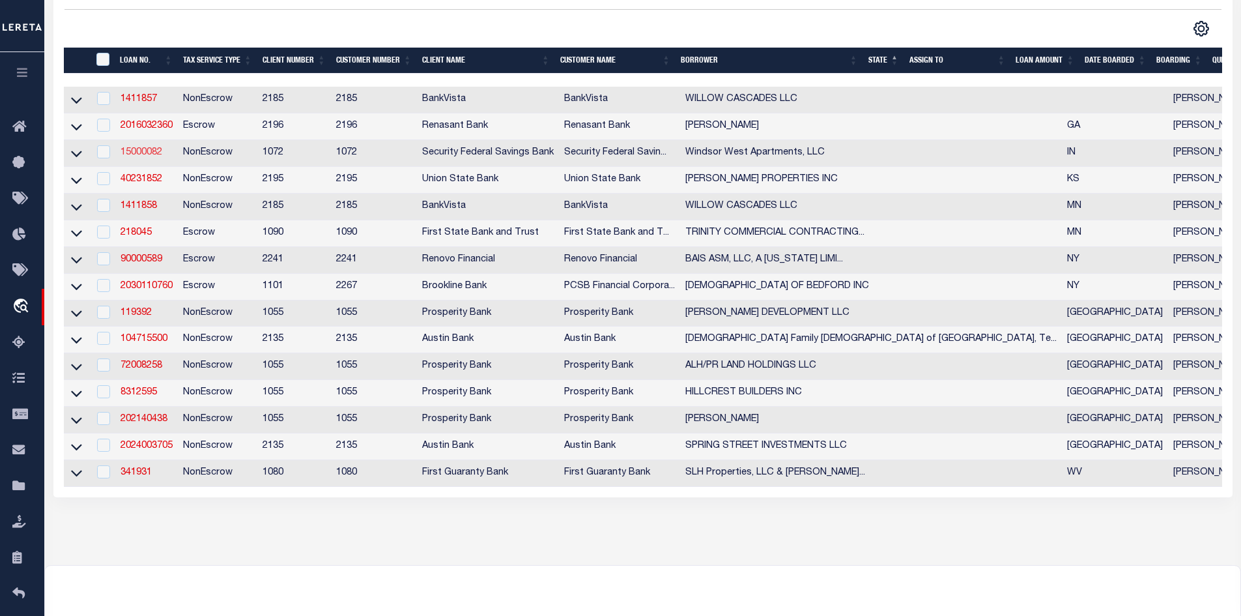
click at [132, 156] on link "15000082" at bounding box center [142, 152] width 42 height 9
checkbox input "true"
type input "15000082"
type input "Windsor West Apartments, LLC"
select select
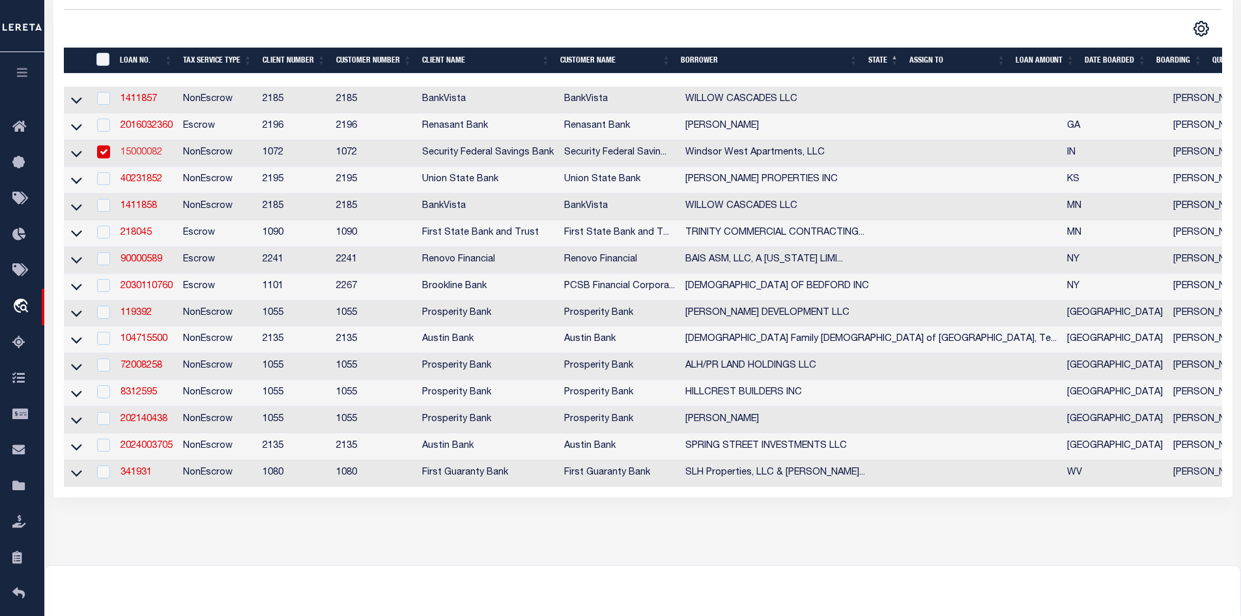
select select "10"
select select "NonEscrow"
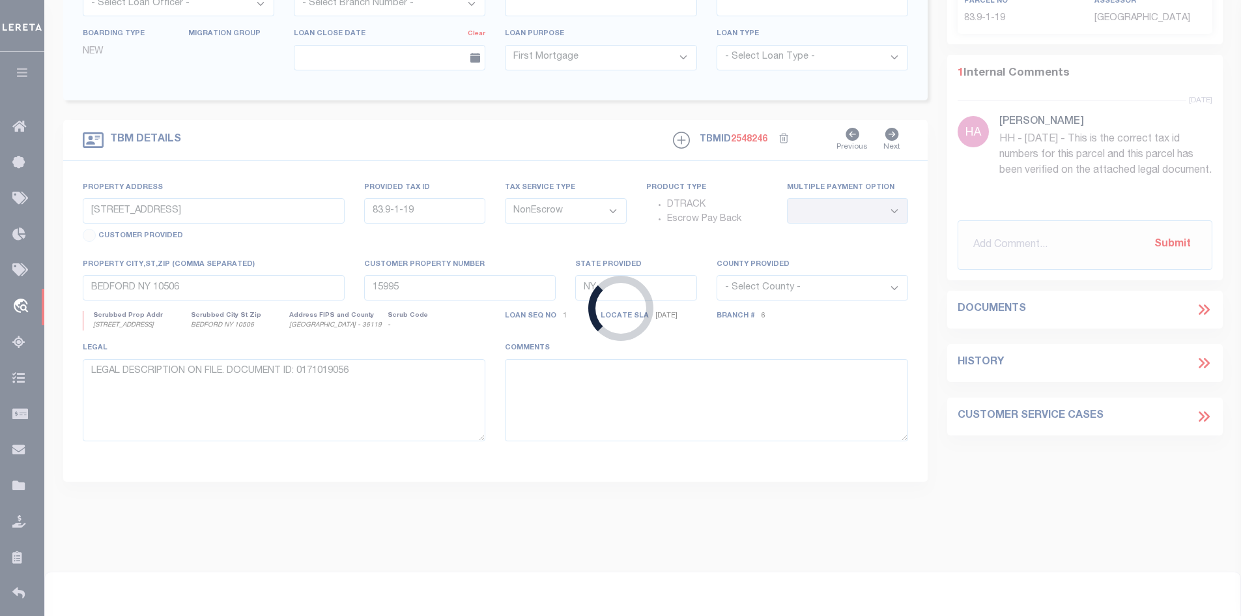
type input "[STREET_ADDRESS][PERSON_NAME]"
select select
type input "[GEOGRAPHIC_DATA] IN 47906"
type input "IN"
select select "Tippecanoe"
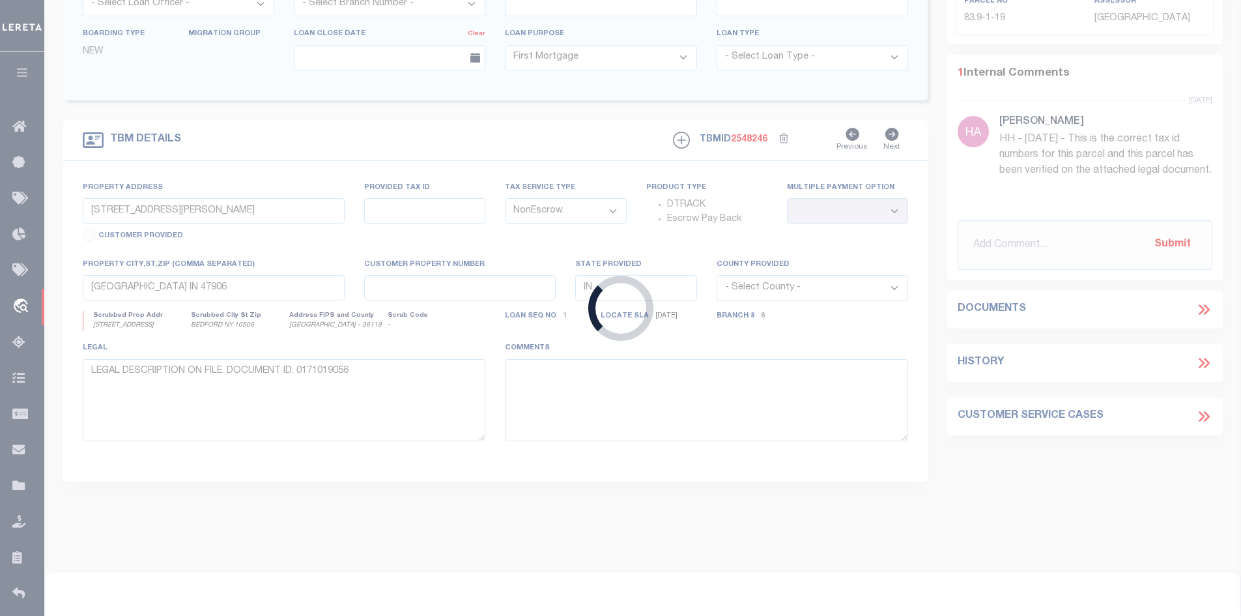
type textarea "L ipsu do sit Ametconse Adipisc el Seddoei 11, Temporin 94 Utlab, Etdol 6 Magn,…"
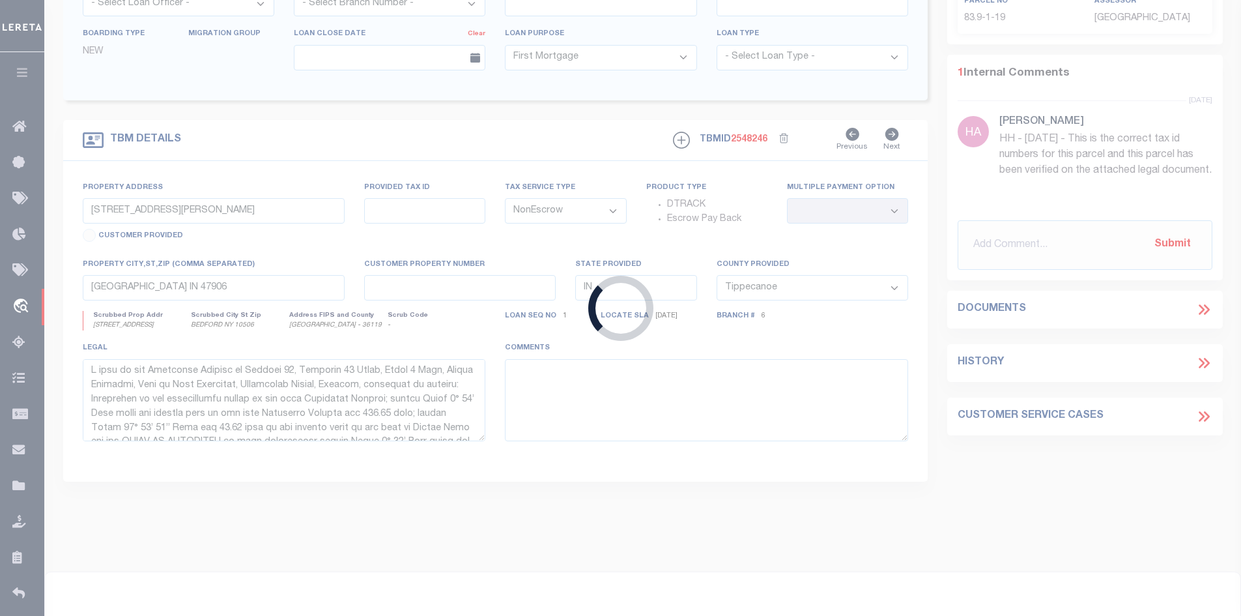
select select "382"
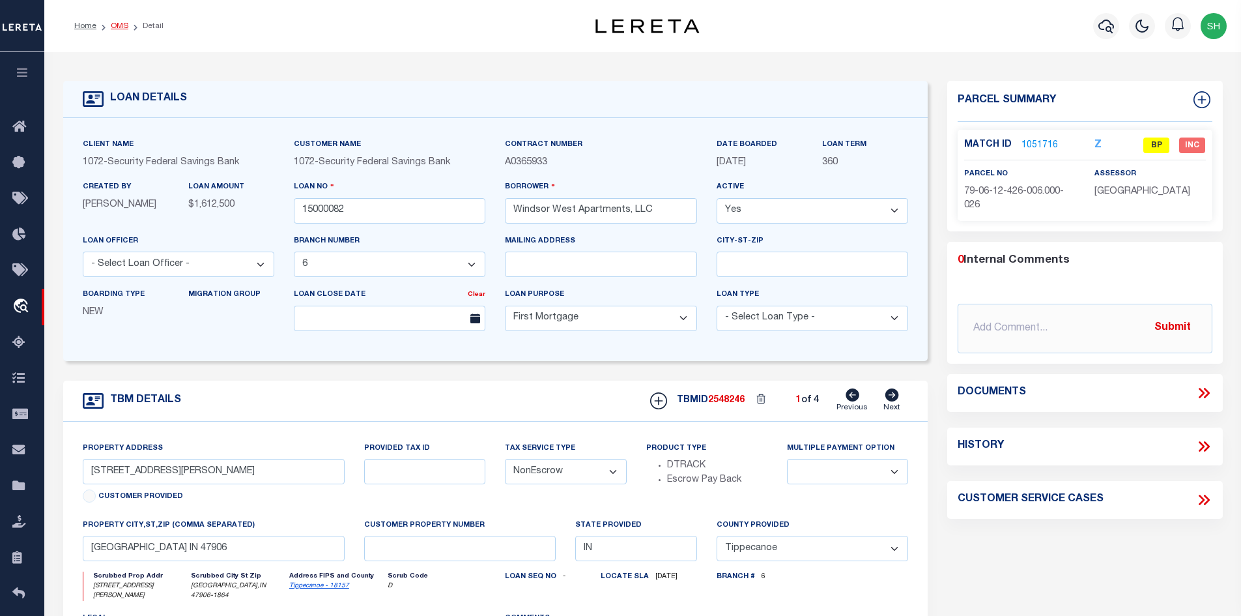
click at [116, 27] on link "OMS" at bounding box center [120, 26] width 18 height 8
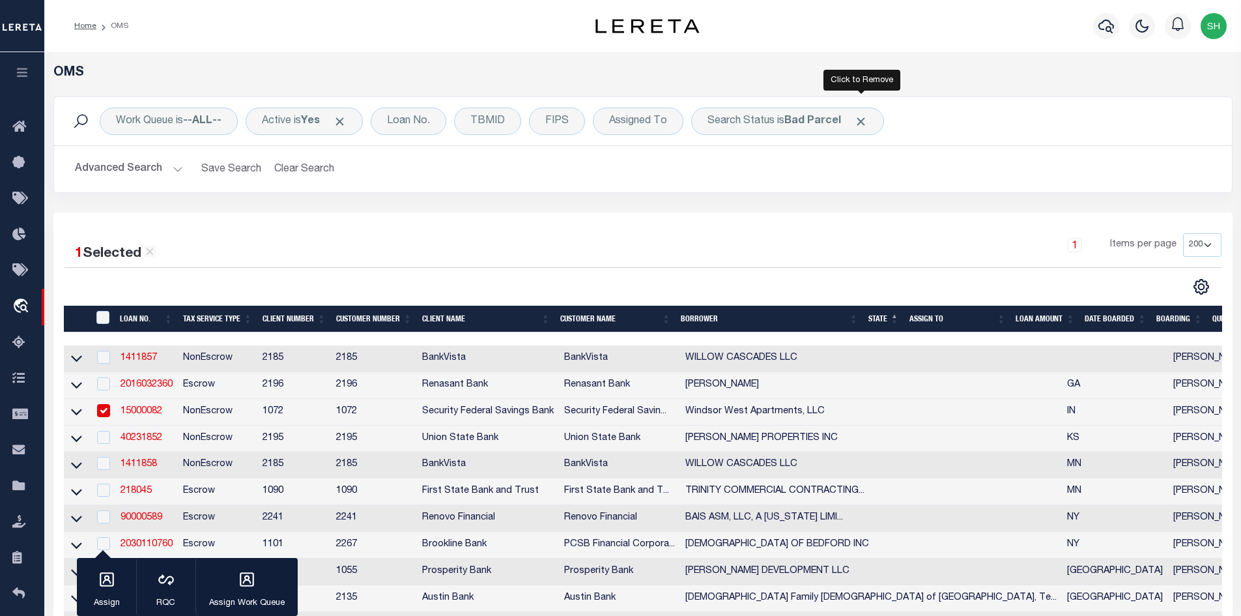
click at [863, 122] on span "Click to Remove" at bounding box center [861, 122] width 14 height 14
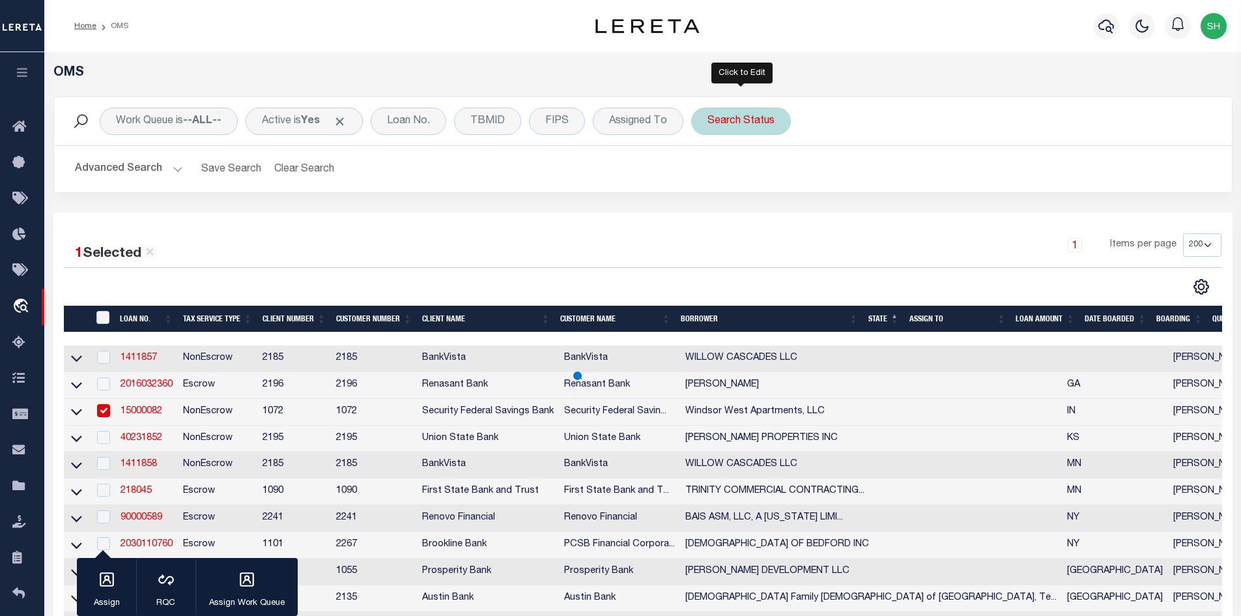
click at [711, 127] on div "Search Status" at bounding box center [741, 121] width 100 height 27
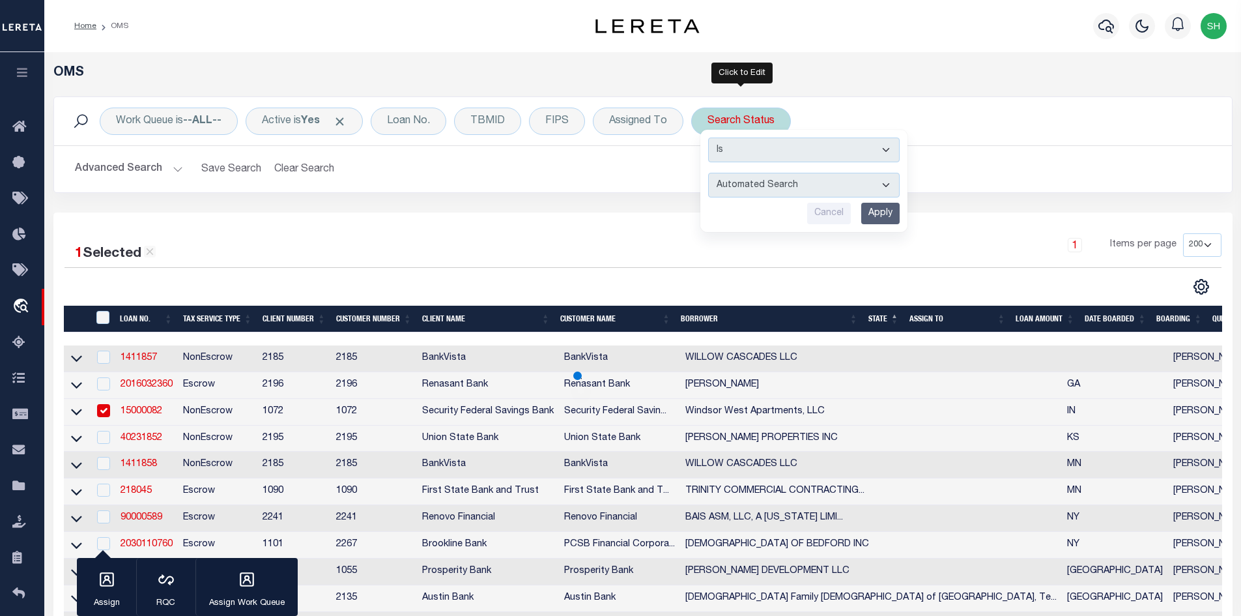
click at [766, 185] on select "Automated Search Bad Parcel Complete Duplicate Parcel High Dollar Reporting In …" at bounding box center [804, 185] width 192 height 25
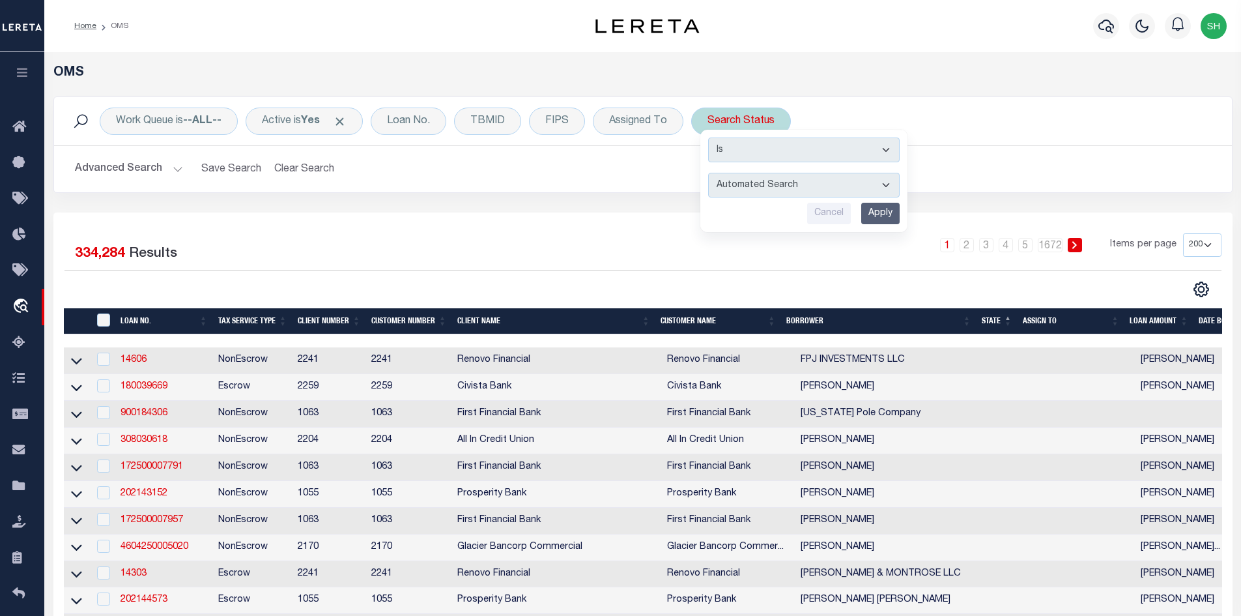
select select "NP"
click at [709, 173] on select "Automated Search Bad Parcel Complete Duplicate Parcel High Dollar Reporting In …" at bounding box center [804, 185] width 192 height 25
click at [890, 207] on input "Apply" at bounding box center [881, 214] width 38 height 22
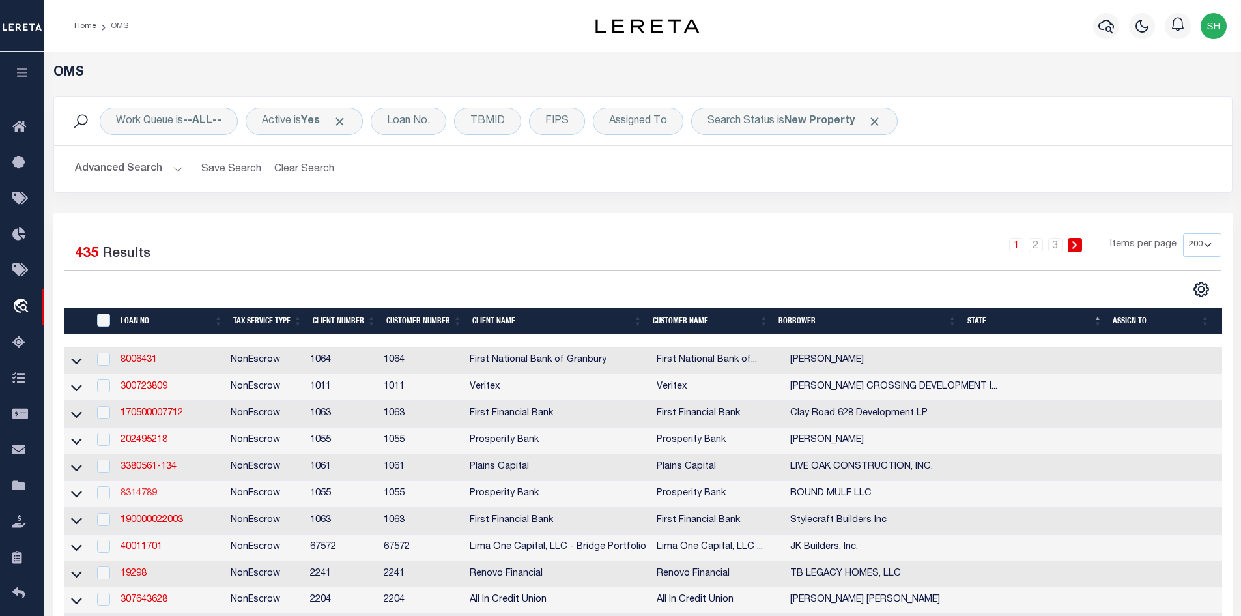
click at [143, 498] on link "8314789" at bounding box center [139, 493] width 36 height 9
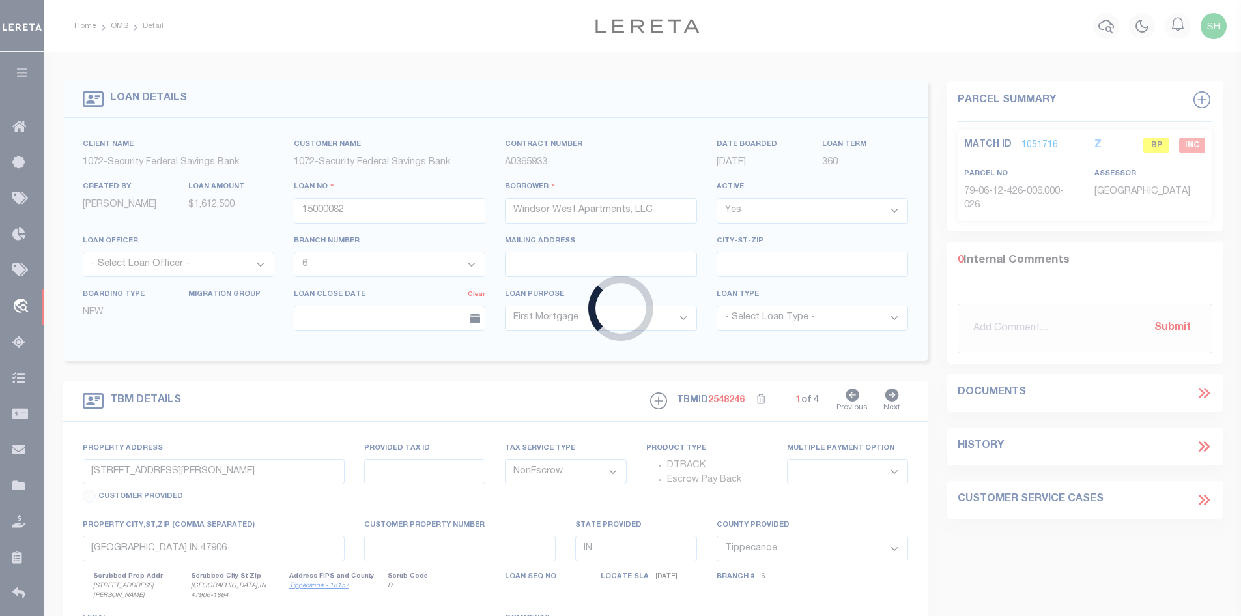
type input "8314789"
type input "ROUND MULE LLC"
select select
type input "PO BOX 26732"
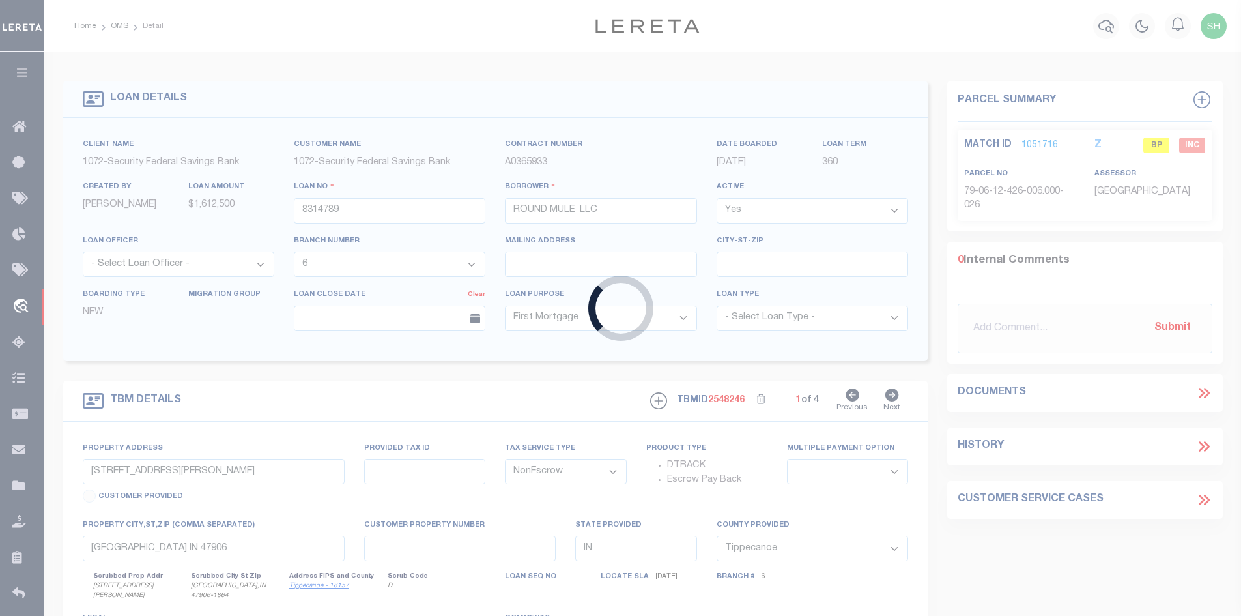
type input "[GEOGRAPHIC_DATA]"
select select
type input "TBD CR1252"
type input "1455"
select select
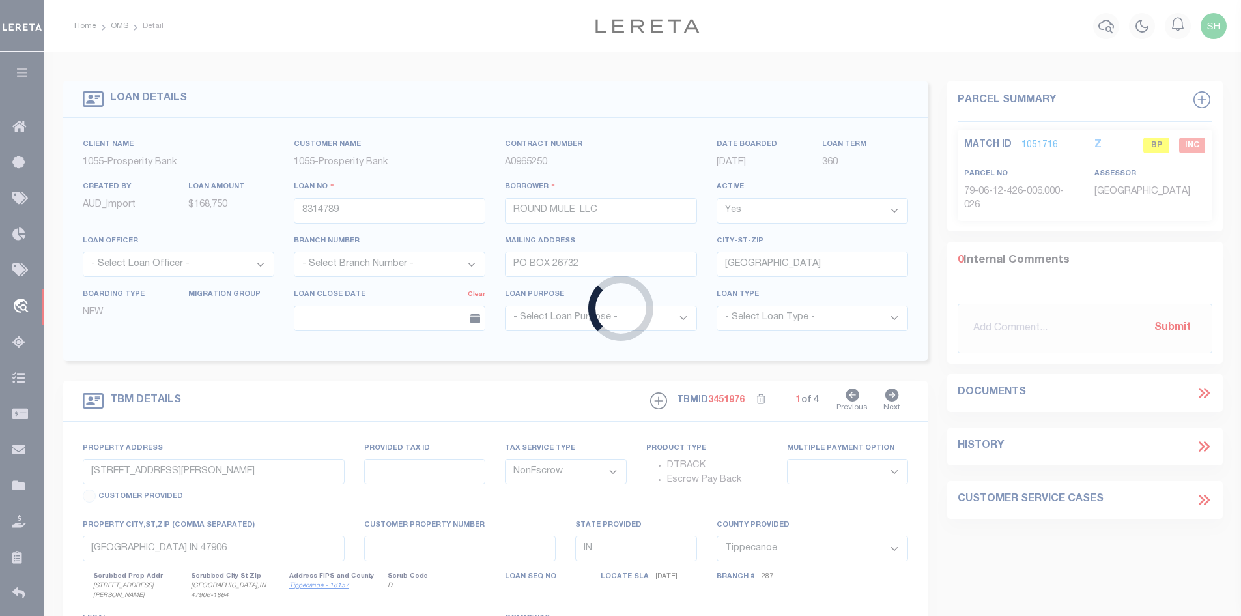
type input "WHITEFIELD, OK 74472"
select select
type textarea "65AC LT 123 SEC 6 TS8 N R 20 E IND B & MER"
select select "36923"
select select "14724"
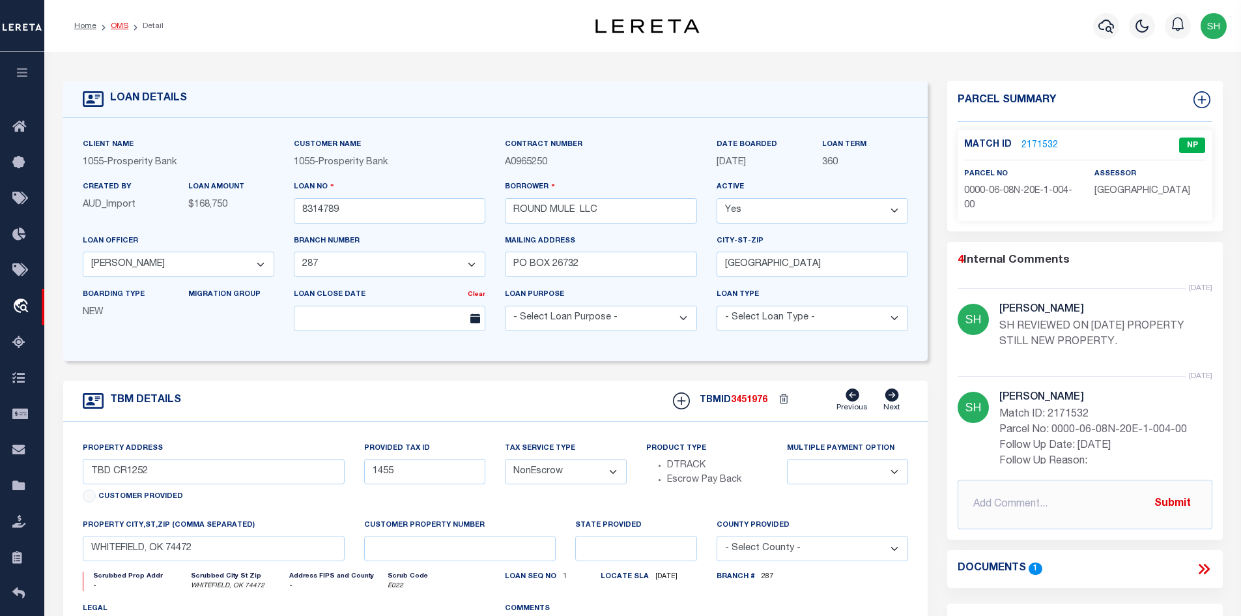
click at [119, 24] on link "OMS" at bounding box center [120, 26] width 18 height 8
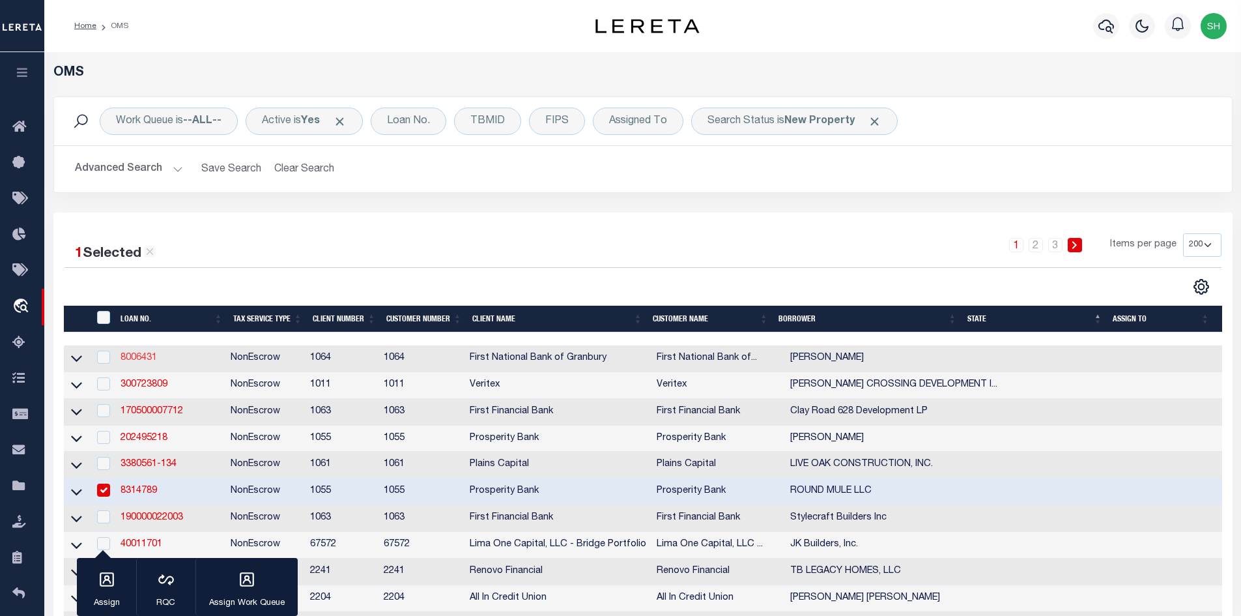
click at [140, 356] on link "8006431" at bounding box center [139, 357] width 36 height 9
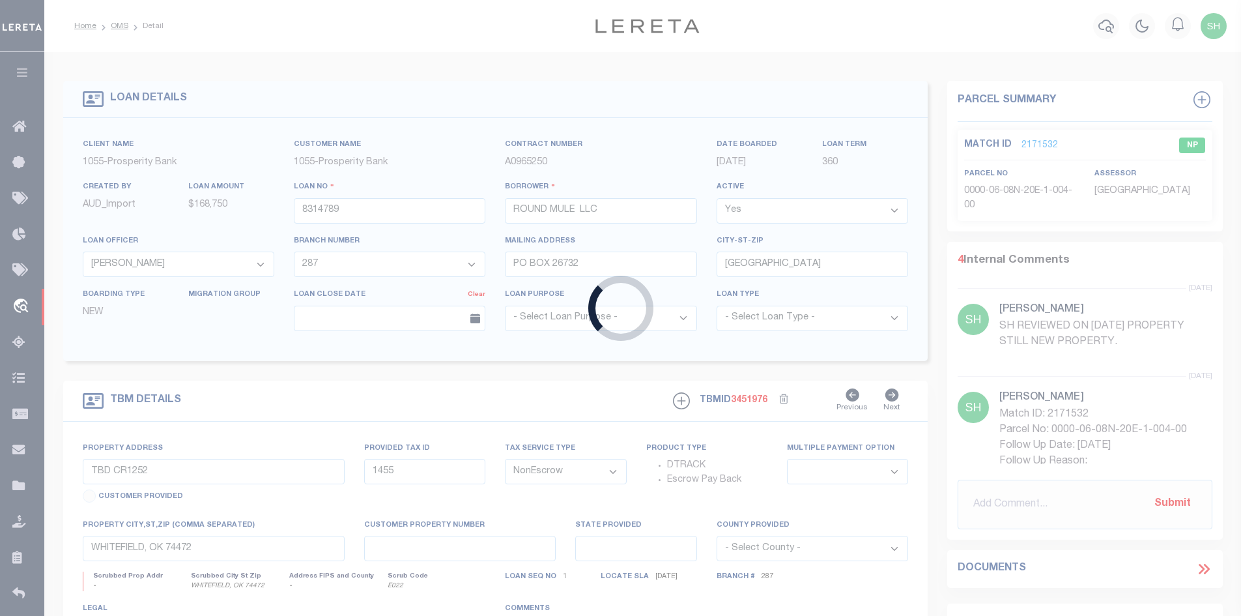
type input "8006431"
type input "[PERSON_NAME]"
select select
type input "[DATE]"
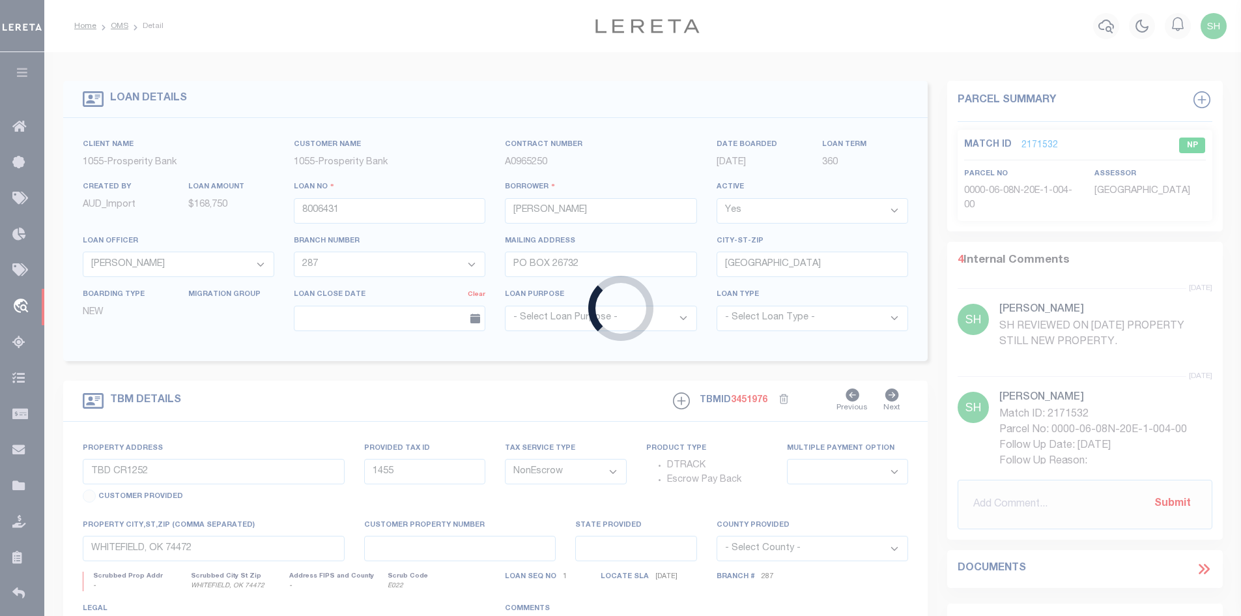
select select "10"
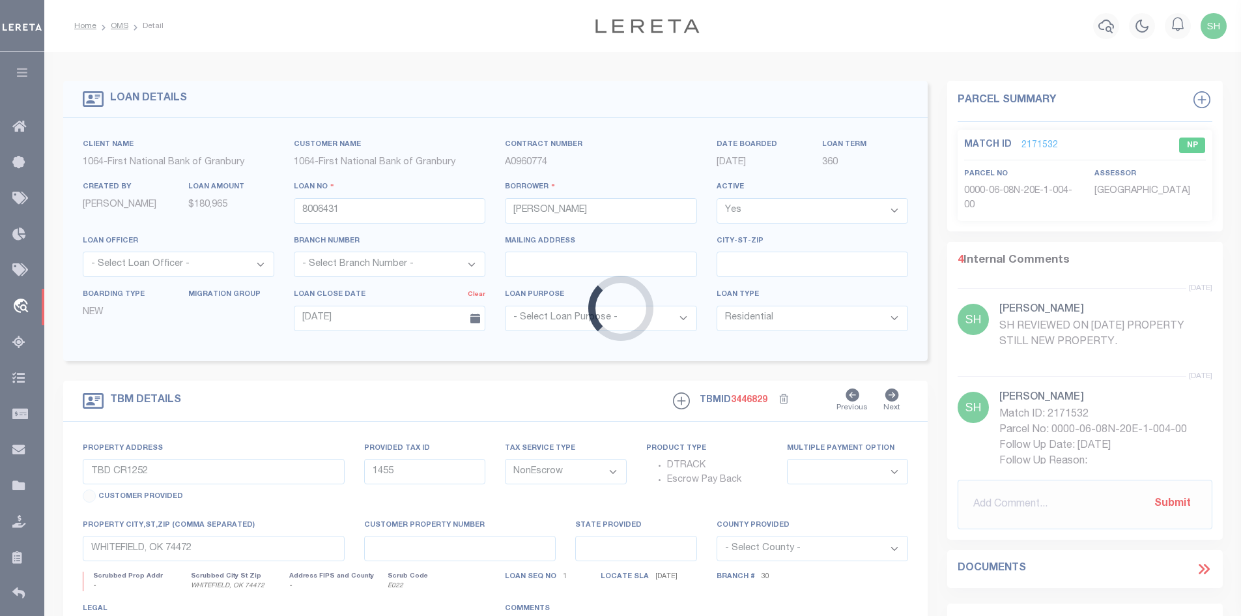
select select "542"
type input "[STREET_ADDRESS]"
select select
type input "[GEOGRAPHIC_DATA][PERSON_NAME]"
type textarea "10.146 AC, TR 25, [PERSON_NAME] SRVY, A-696, [GEOGRAPHIC_DATA], [GEOGRAPHIC_DAT…"
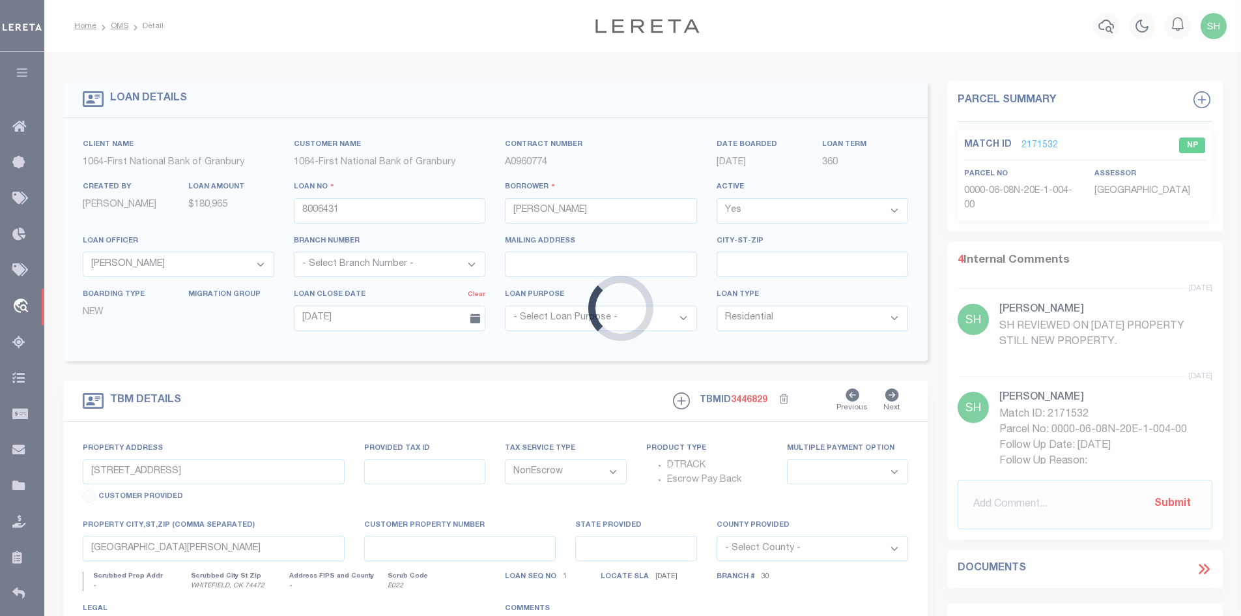
select select "207"
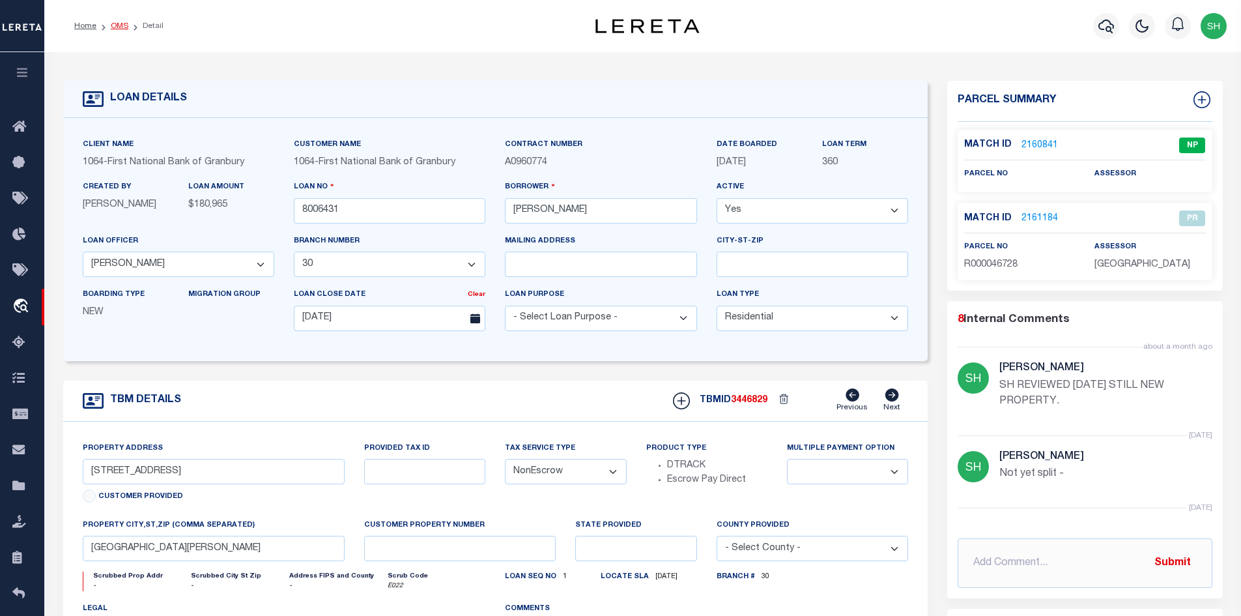
click at [121, 27] on link "OMS" at bounding box center [120, 26] width 18 height 8
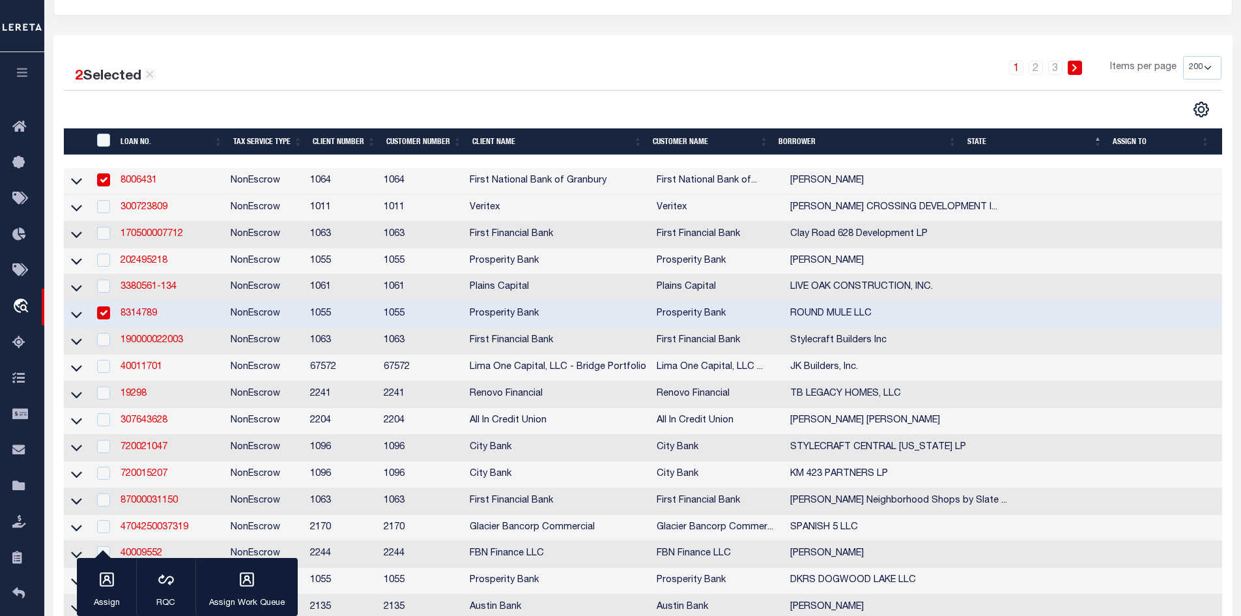
scroll to position [130, 0]
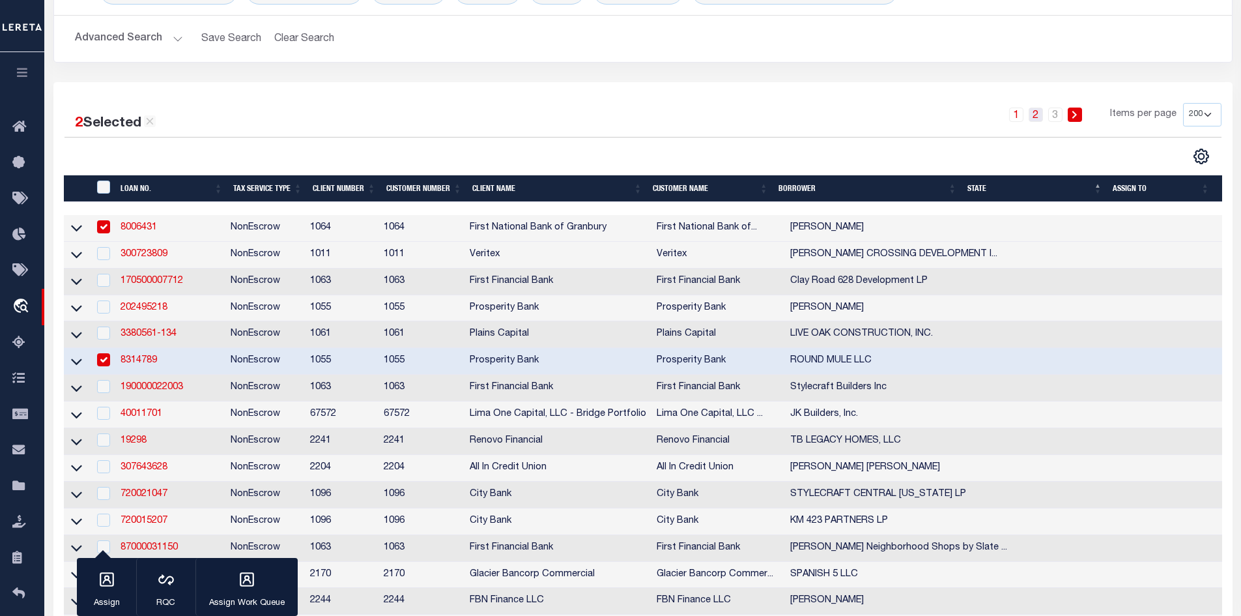
click at [1036, 115] on link "2" at bounding box center [1036, 115] width 14 height 14
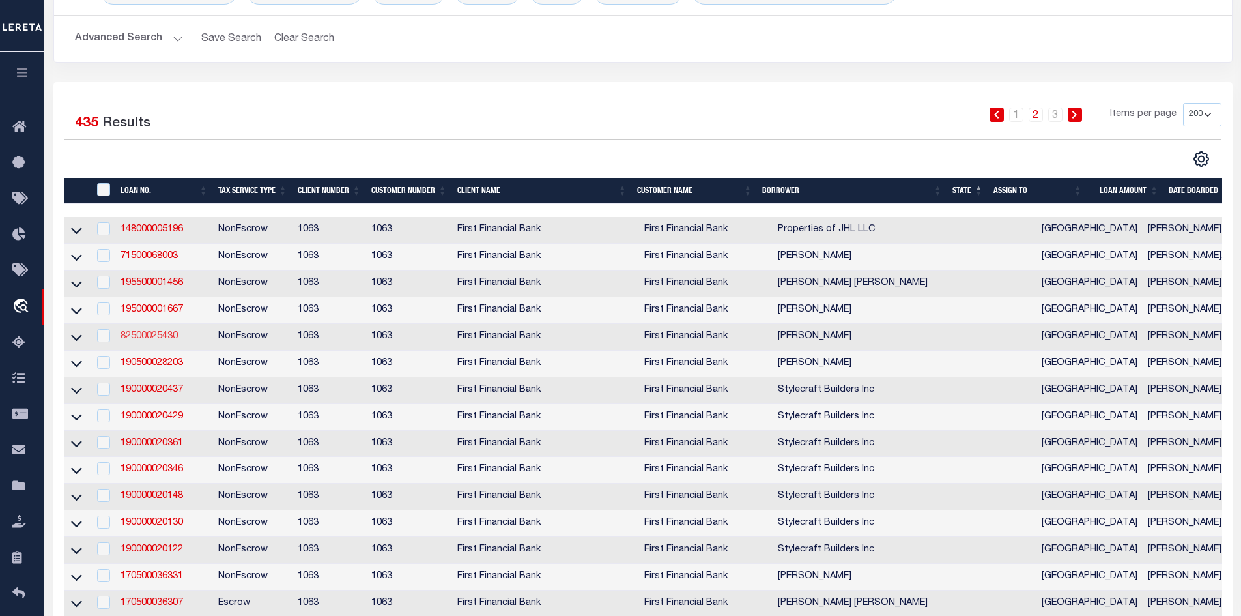
click at [143, 339] on link "82500025430" at bounding box center [149, 336] width 57 height 9
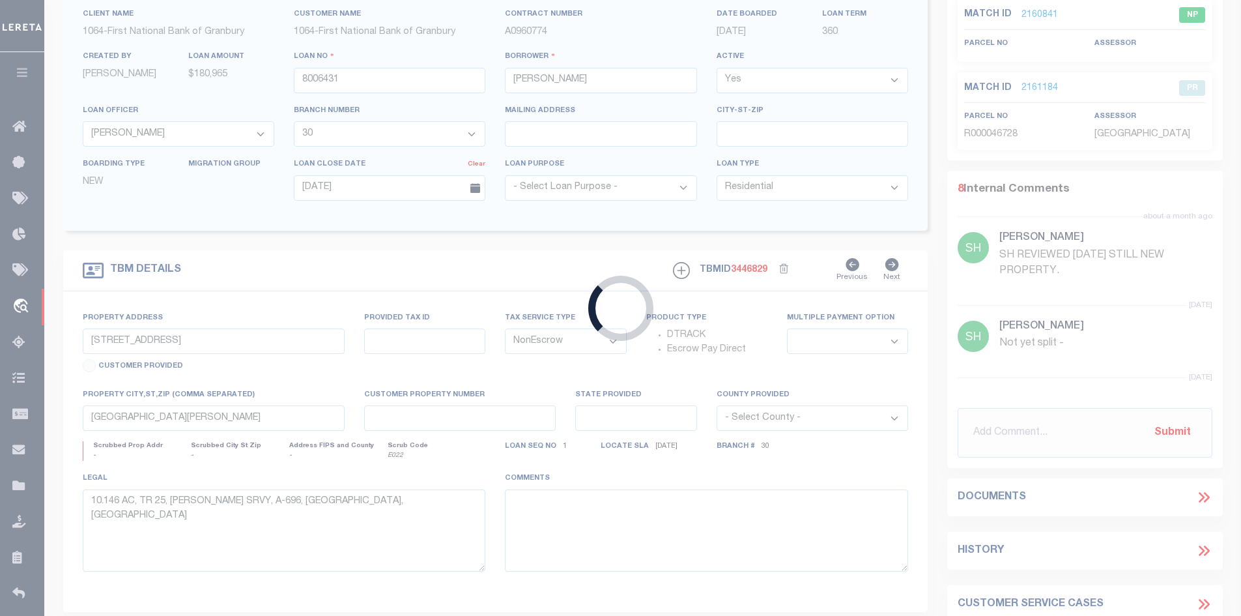
type input "82500025430"
type input "[PERSON_NAME]"
select select
select select "400"
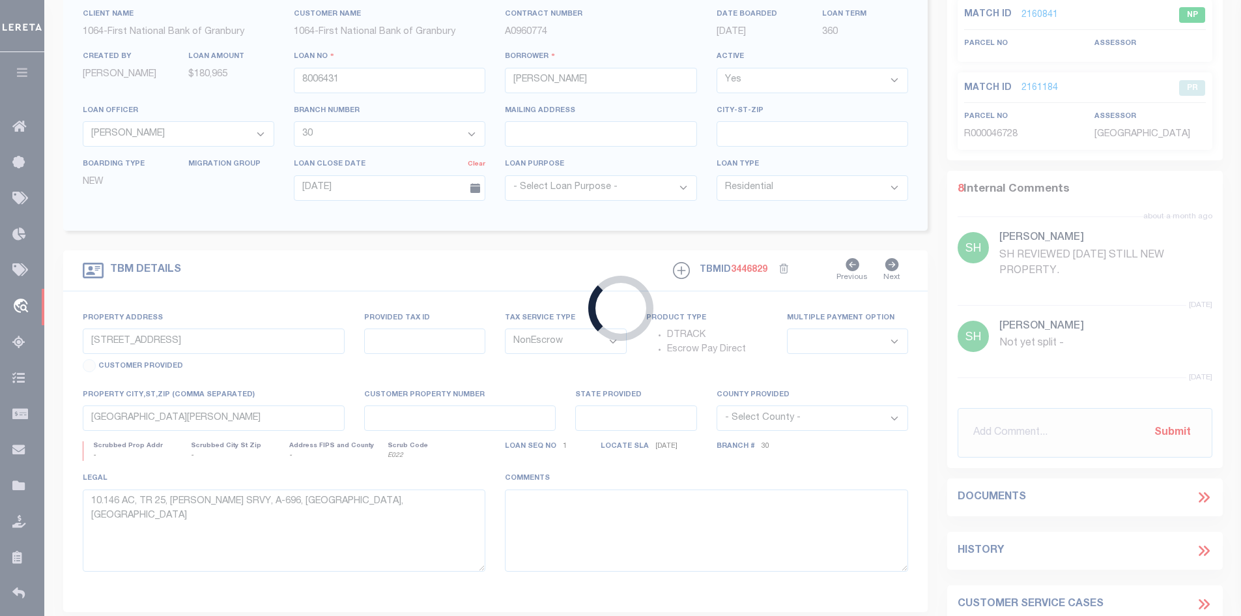
select select
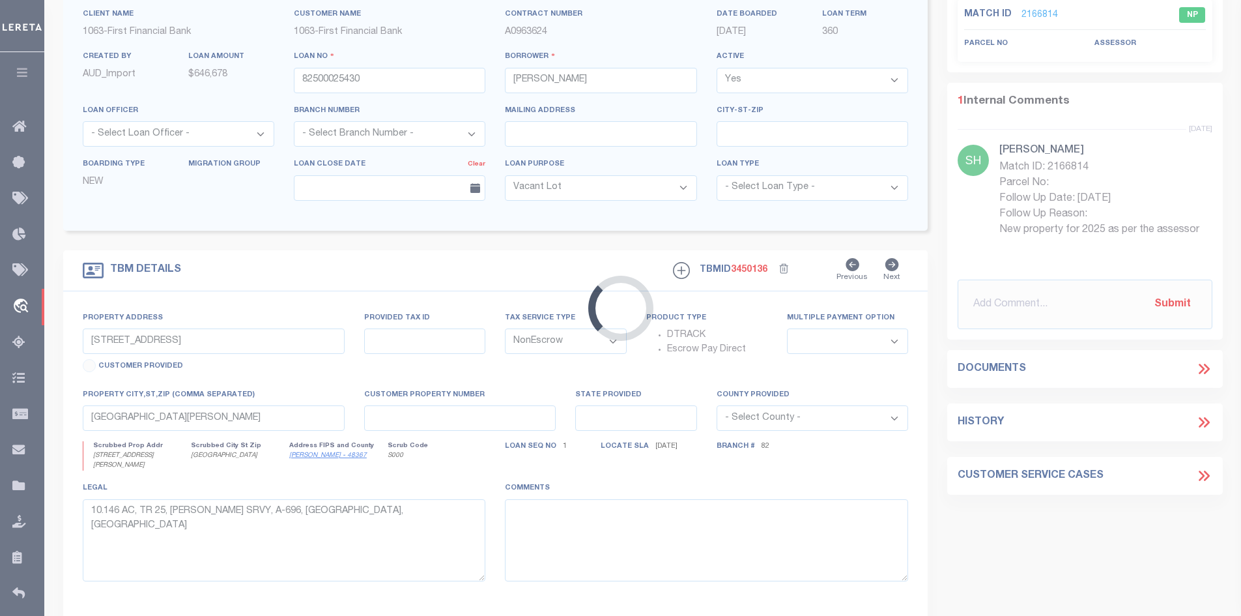
select select "92703"
select select "530"
type input "[STREET_ADDRESS][PERSON_NAME]"
select select
type input "[GEOGRAPHIC_DATA]"
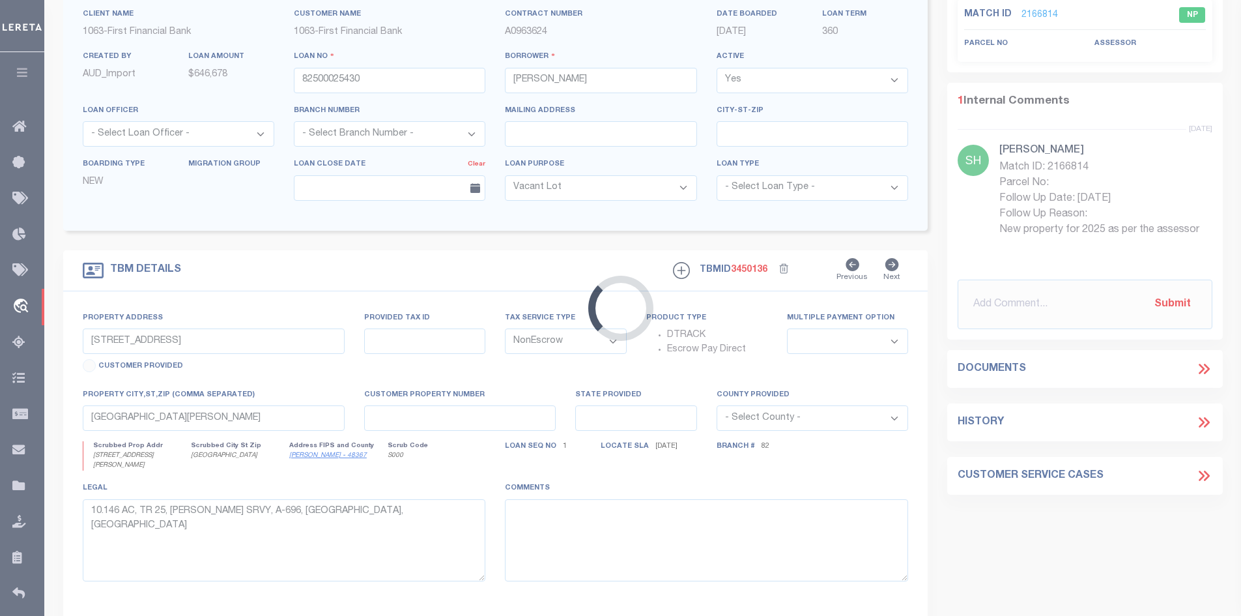
type input "[GEOGRAPHIC_DATA]"
select select
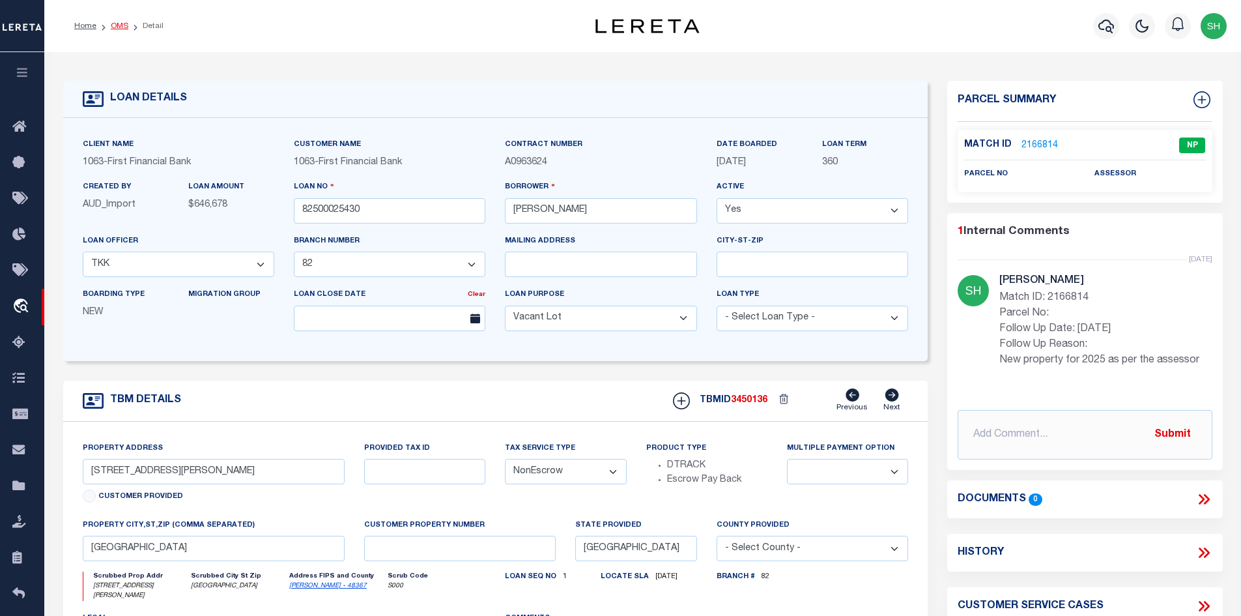
click at [111, 25] on link "OMS" at bounding box center [120, 26] width 18 height 8
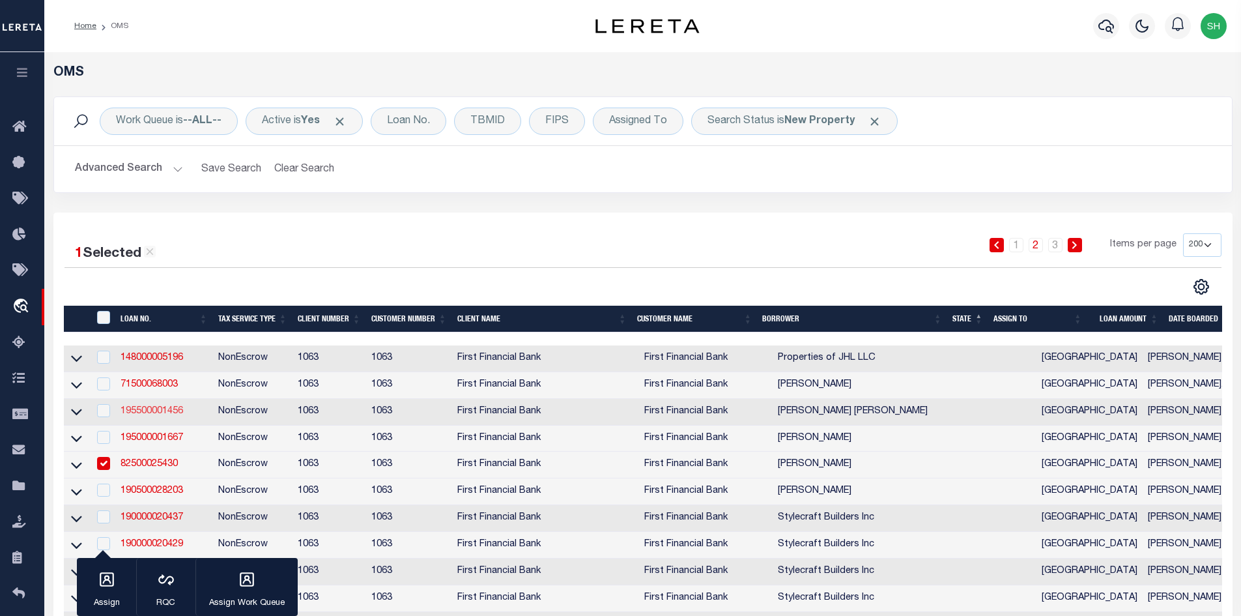
click at [153, 415] on link "195500001456" at bounding box center [152, 411] width 63 height 9
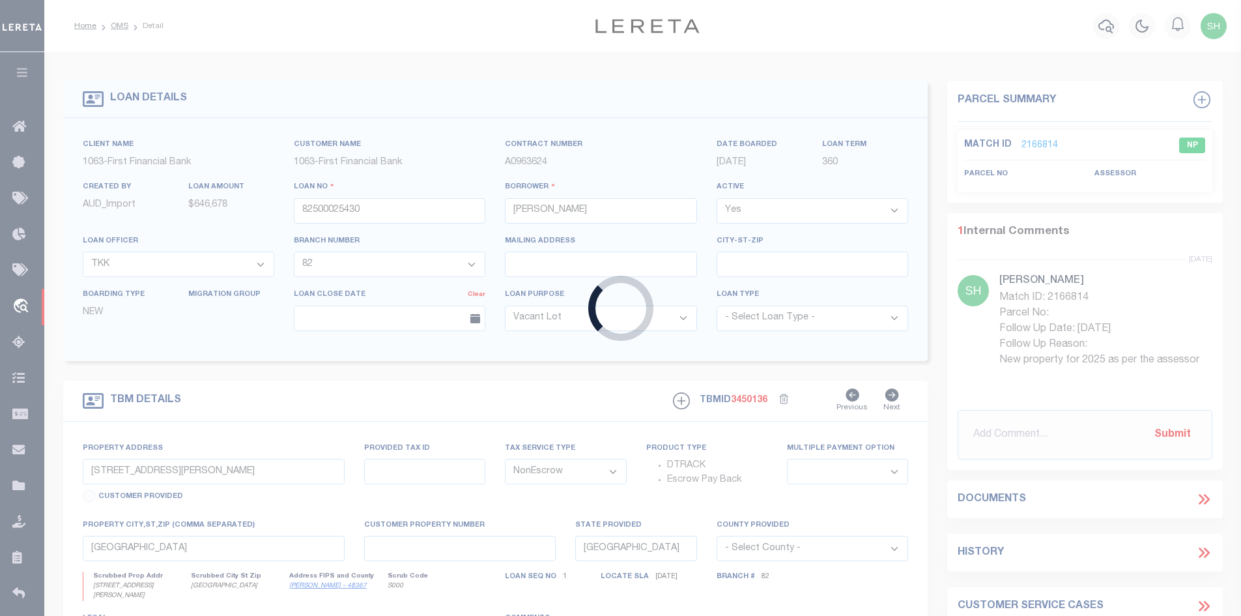
type input "195500001456"
type input "[PERSON_NAME] [PERSON_NAME]"
select select "45630"
select select "10999"
type input "[GEOGRAPHIC_DATA]"
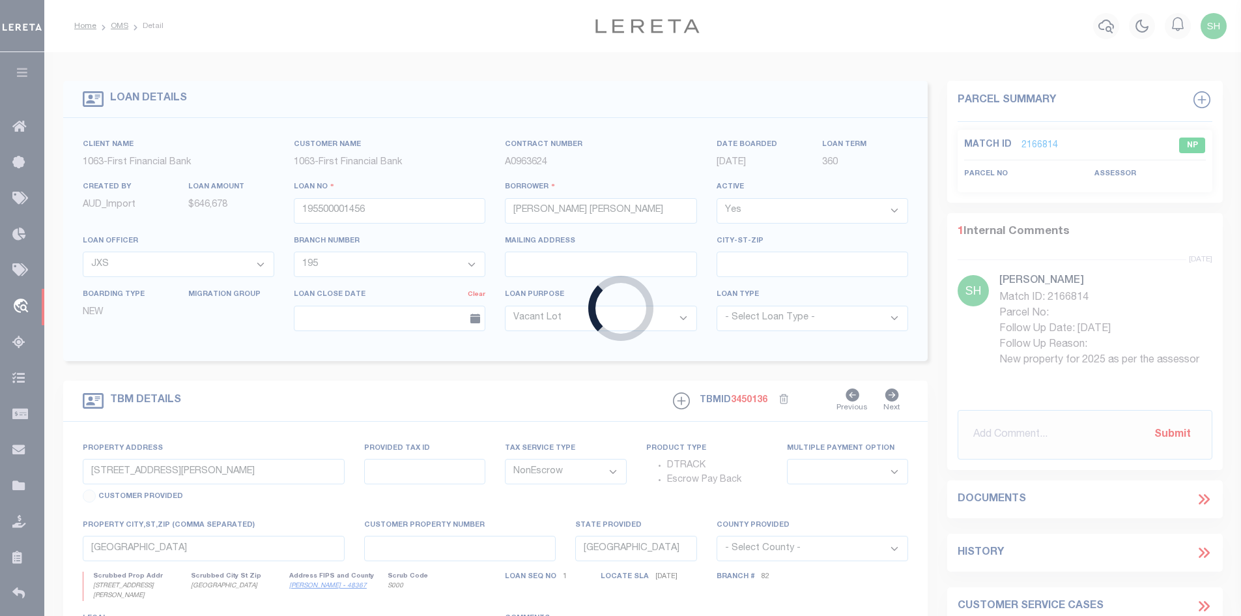
select select
type input "[PERSON_NAME] TX 778590000"
select select "45630"
select select "10999"
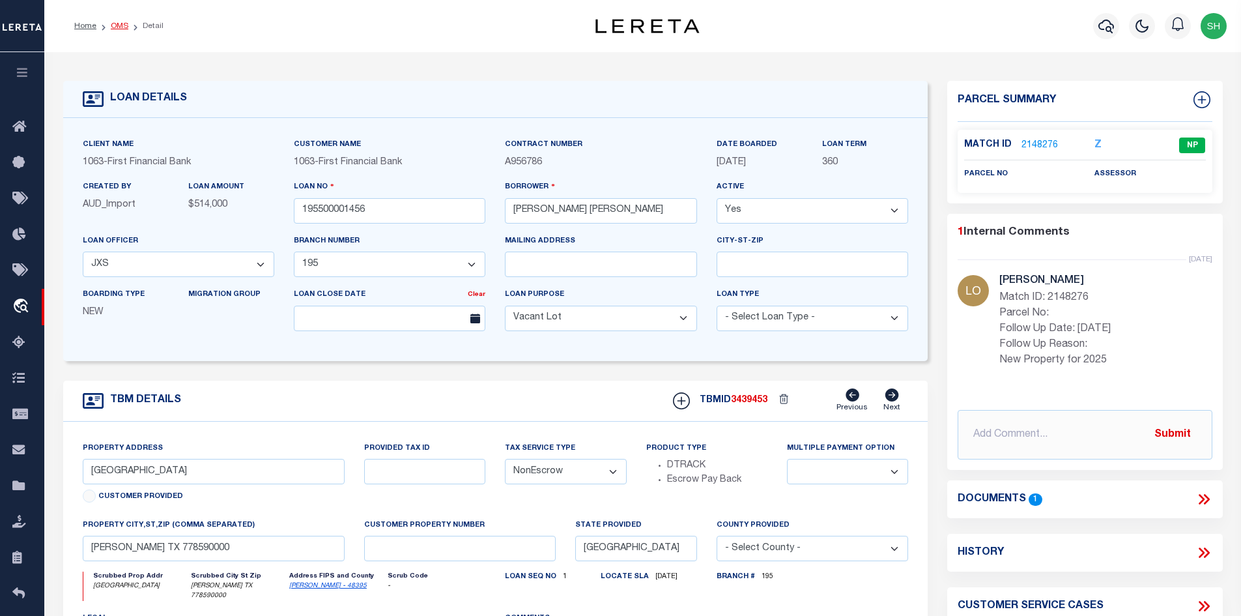
click at [126, 22] on link "OMS" at bounding box center [120, 26] width 18 height 8
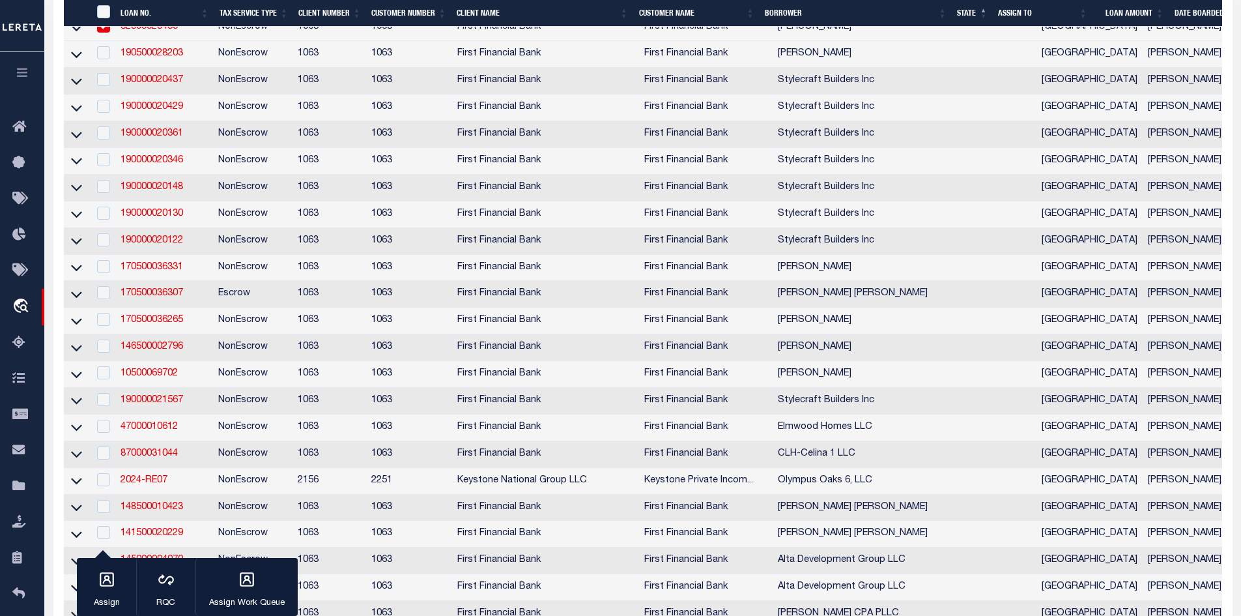
scroll to position [521, 0]
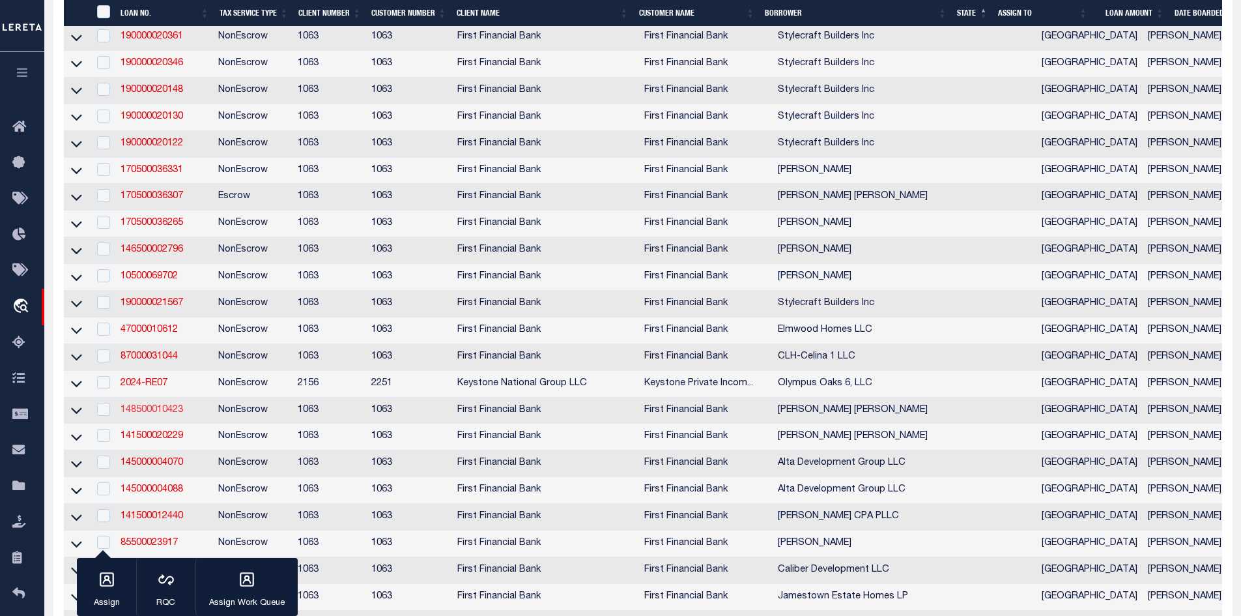
click at [176, 414] on link "148500010423" at bounding box center [152, 409] width 63 height 9
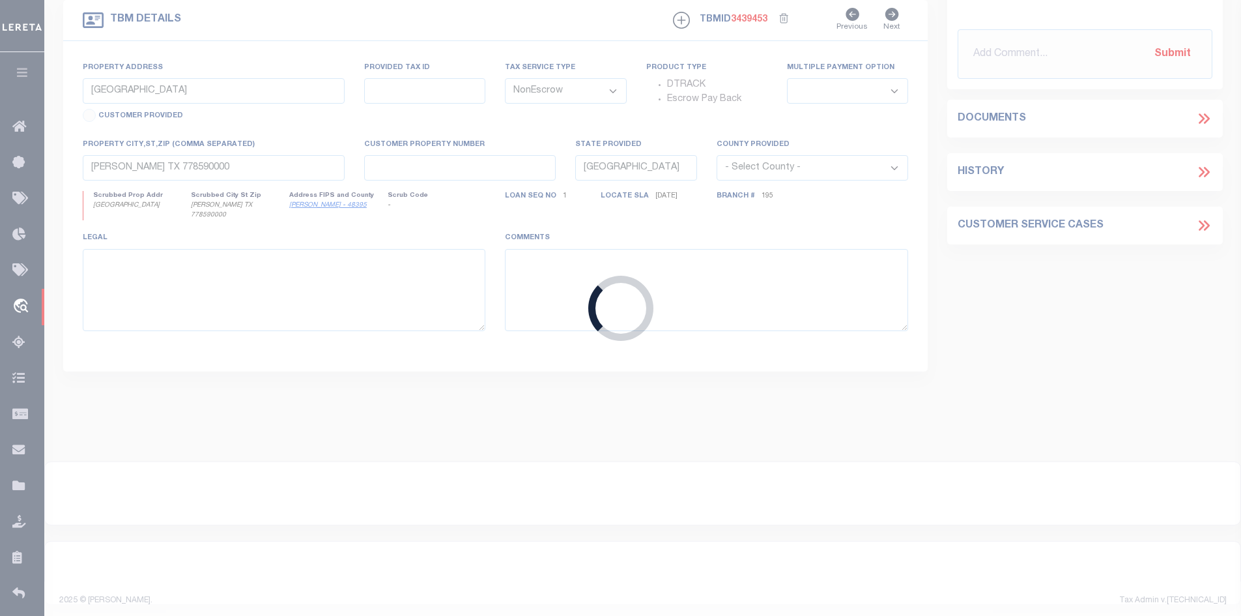
type input "148500010423"
type input "[PERSON_NAME] [PERSON_NAME]"
select select "4559"
select select "2604"
select select "100"
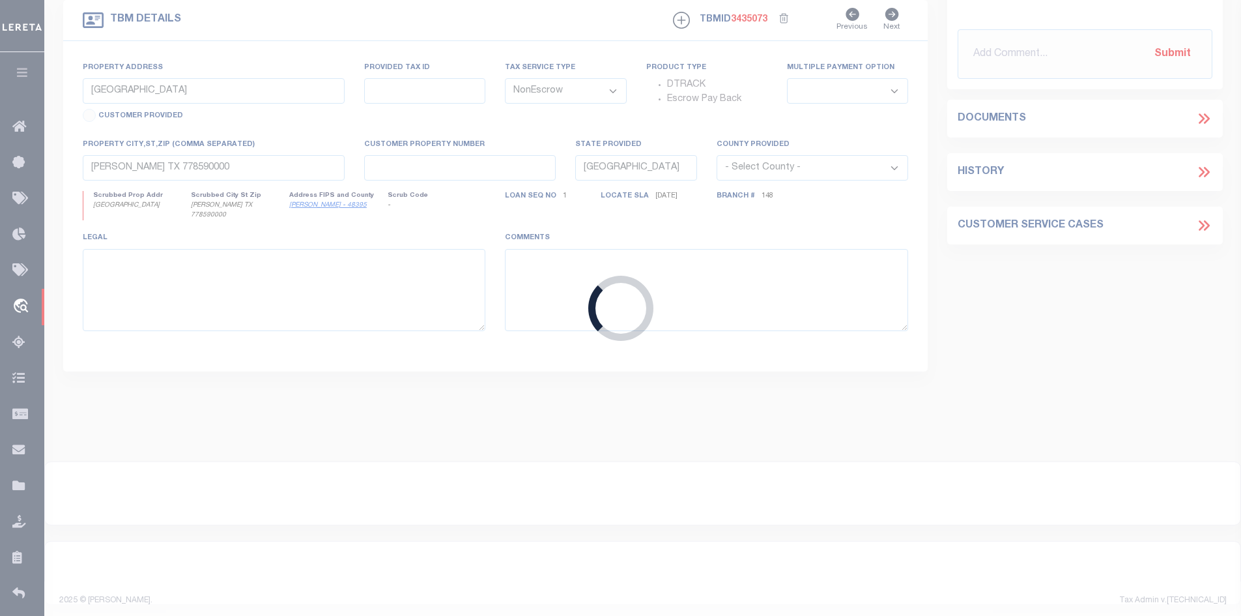
select select "4559"
type input "8715 FM 1796 # 173"
select select
type input "D HANIS TX 788504514"
select select "2604"
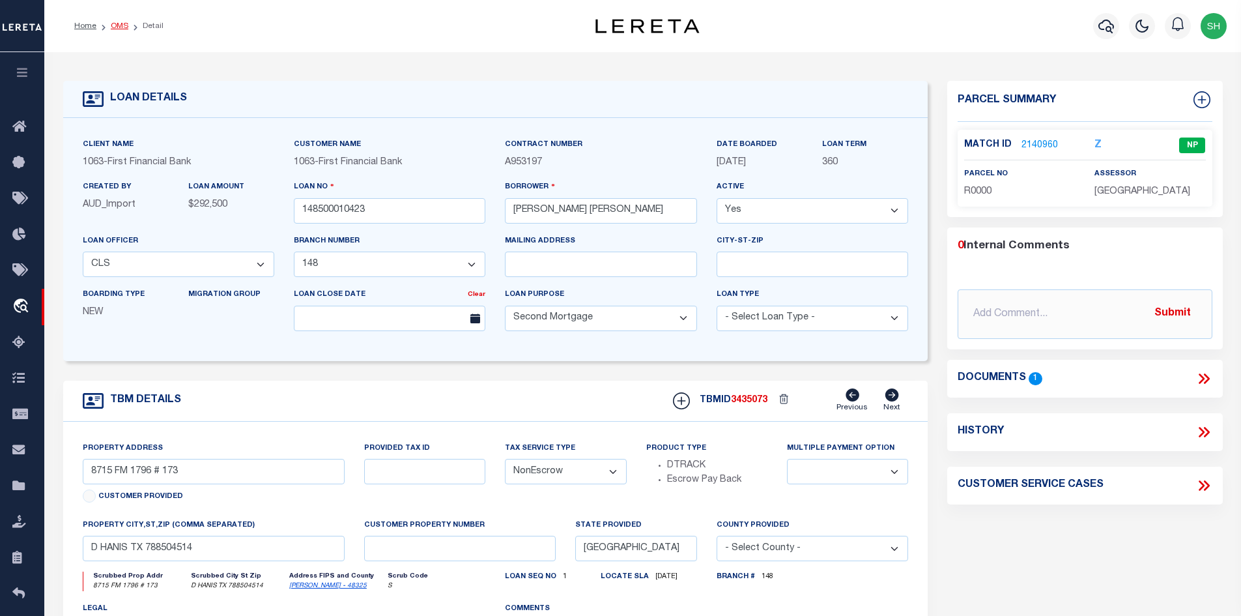
click at [124, 23] on link "OMS" at bounding box center [120, 26] width 18 height 8
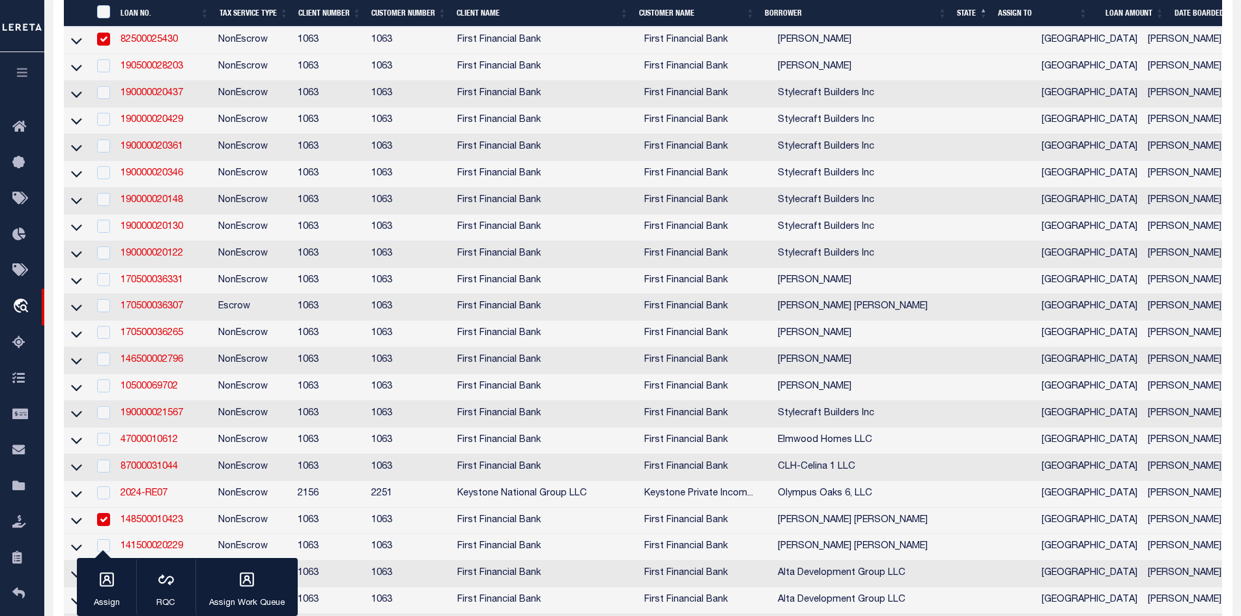
scroll to position [456, 0]
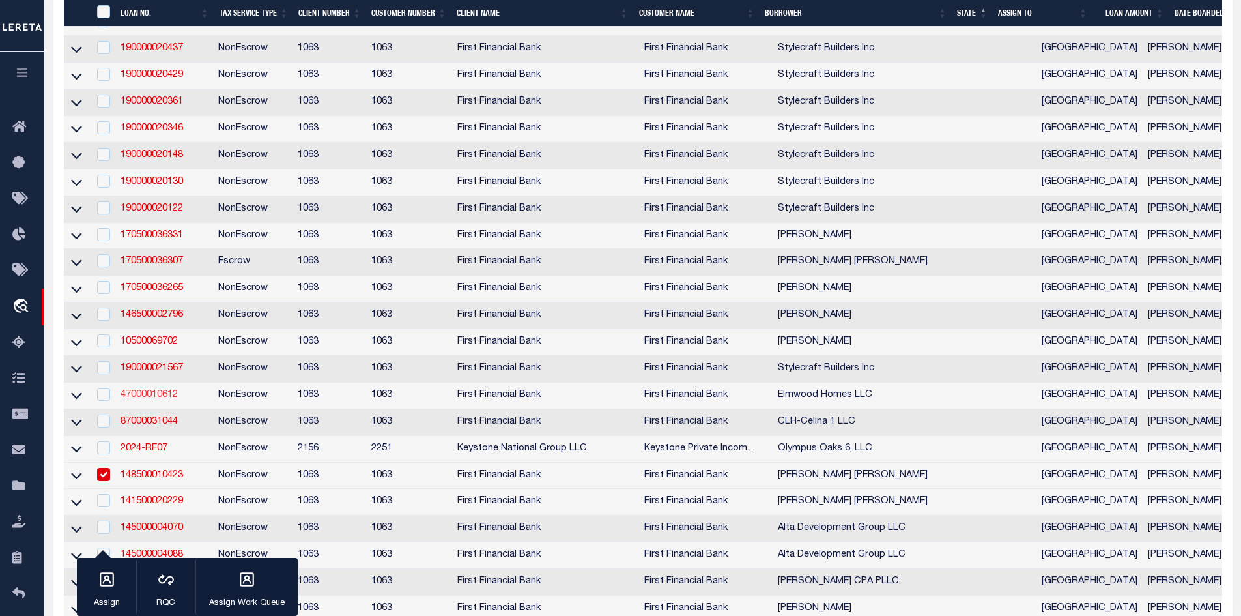
click at [160, 399] on link "47000010612" at bounding box center [149, 394] width 57 height 9
checkbox input "true"
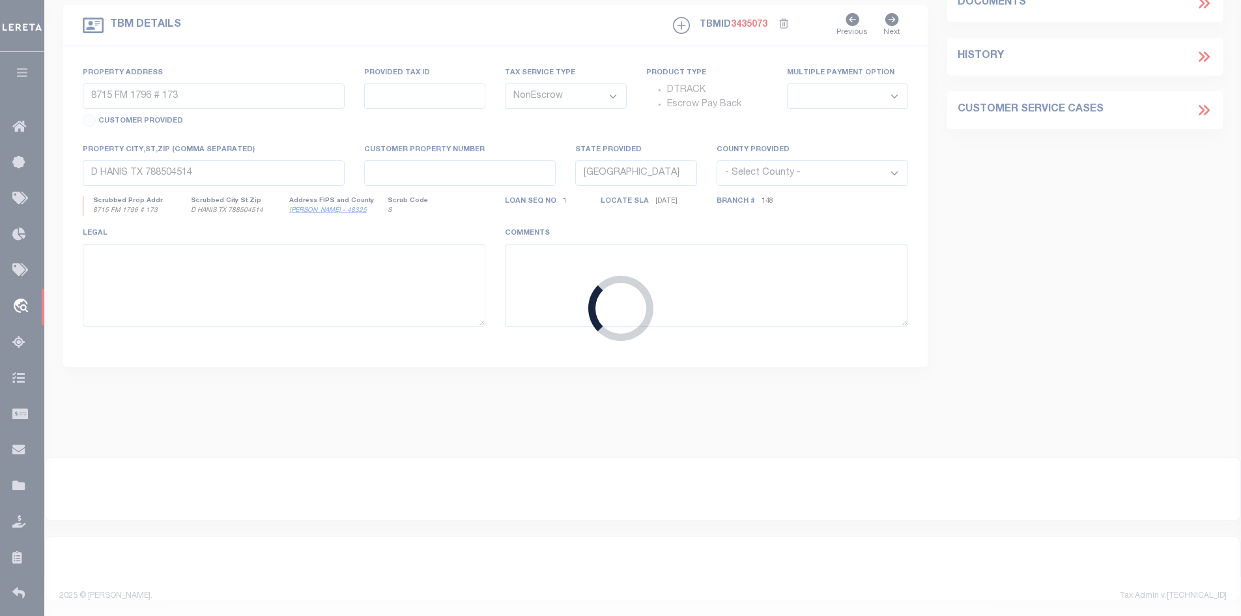
type input "47000010612"
type input "Elmwood Homes LLC"
select select "712"
select select "519"
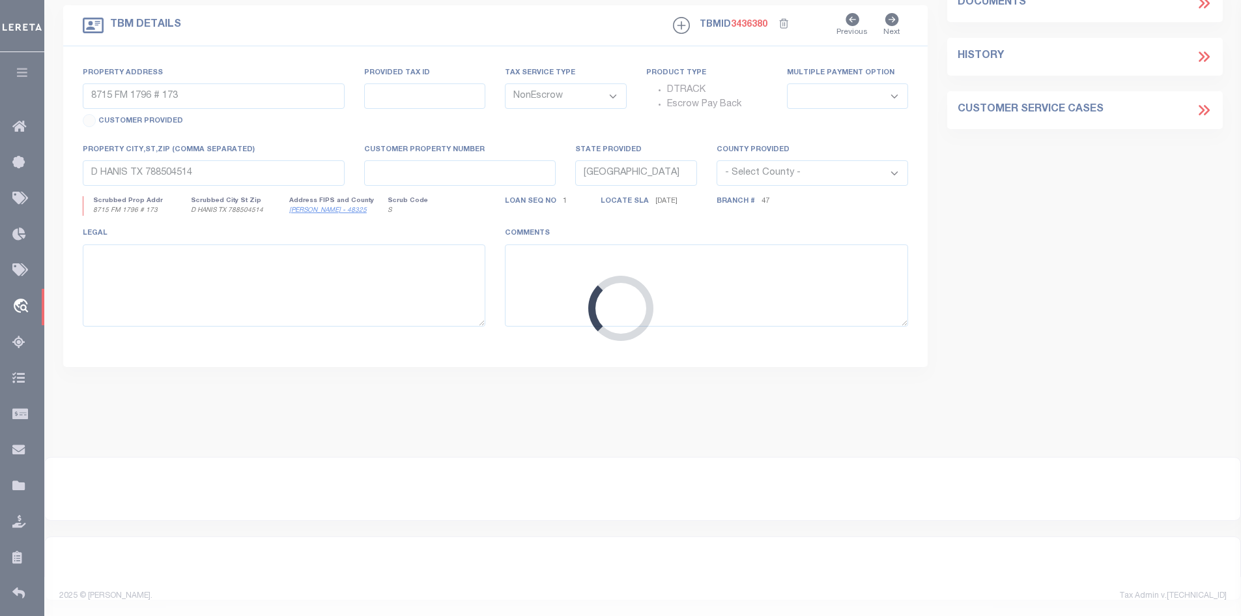
type input "[STREET_ADDRESS][PERSON_NAME]"
select select
type input "[GEOGRAPHIC_DATA] TX 75165"
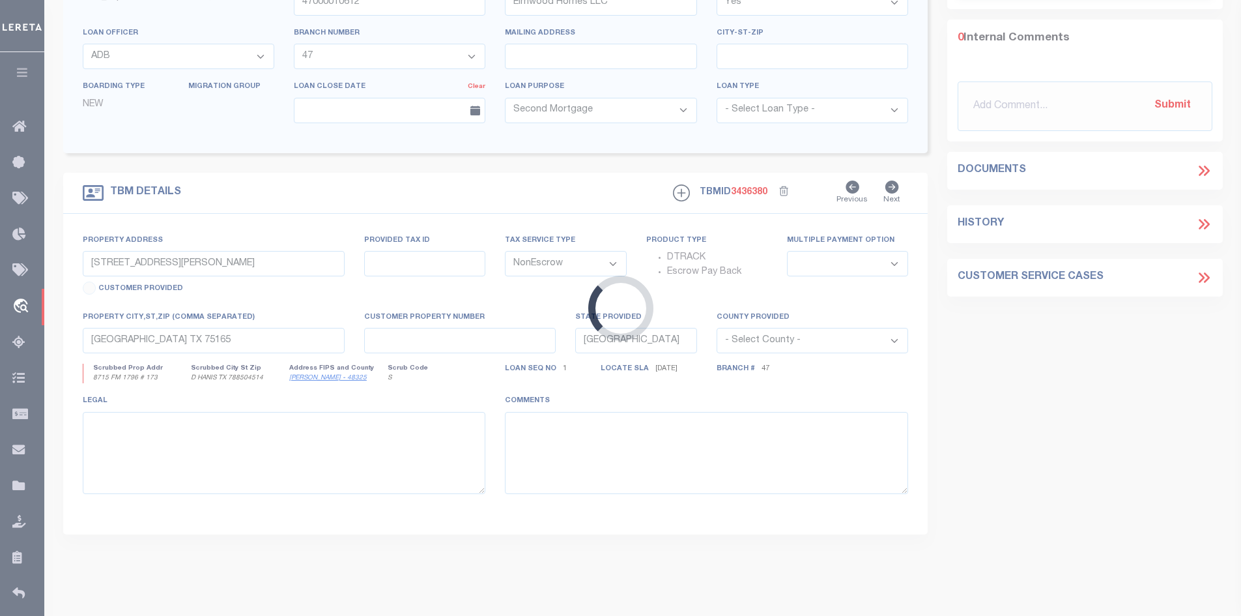
select select "712"
select select "519"
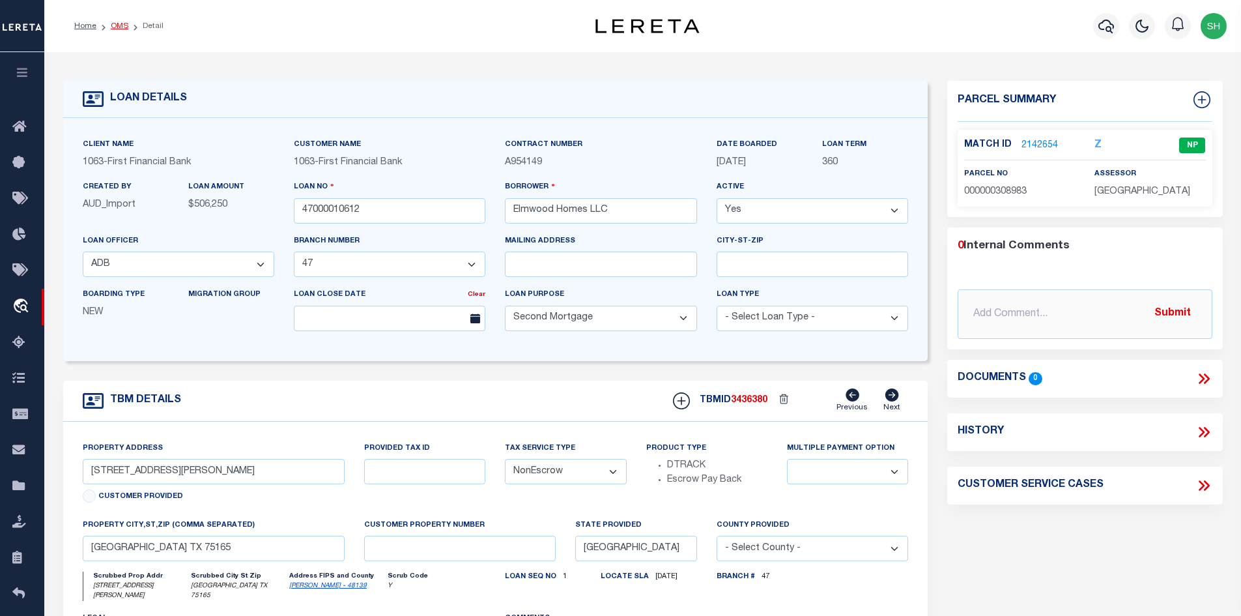
click at [123, 27] on link "OMS" at bounding box center [120, 26] width 18 height 8
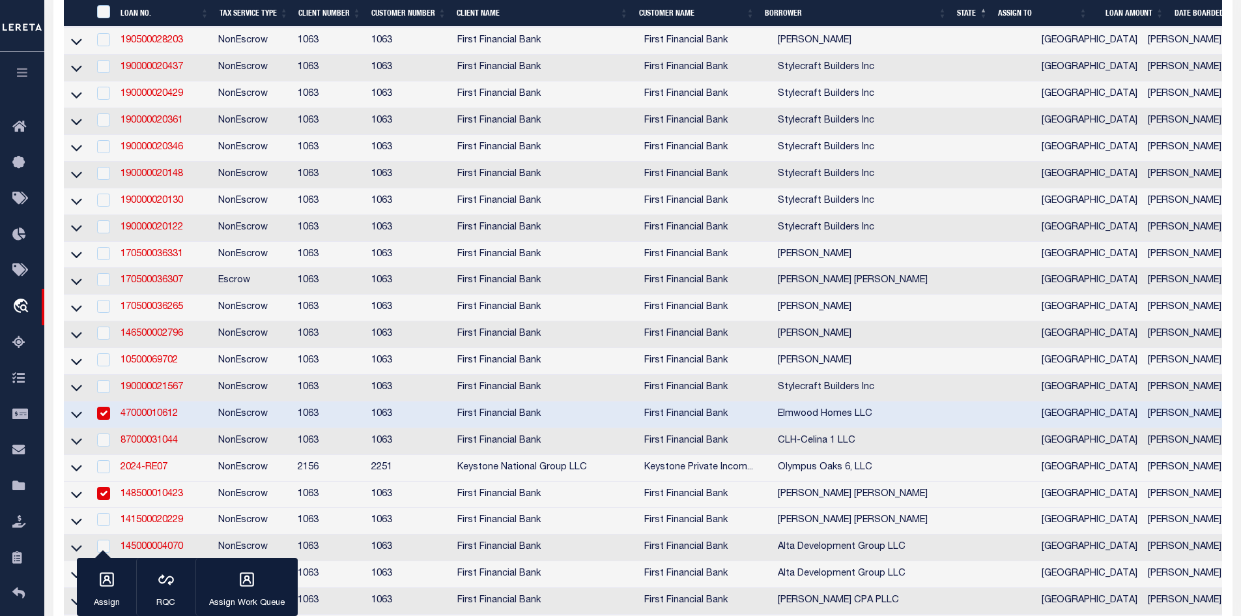
scroll to position [456, 0]
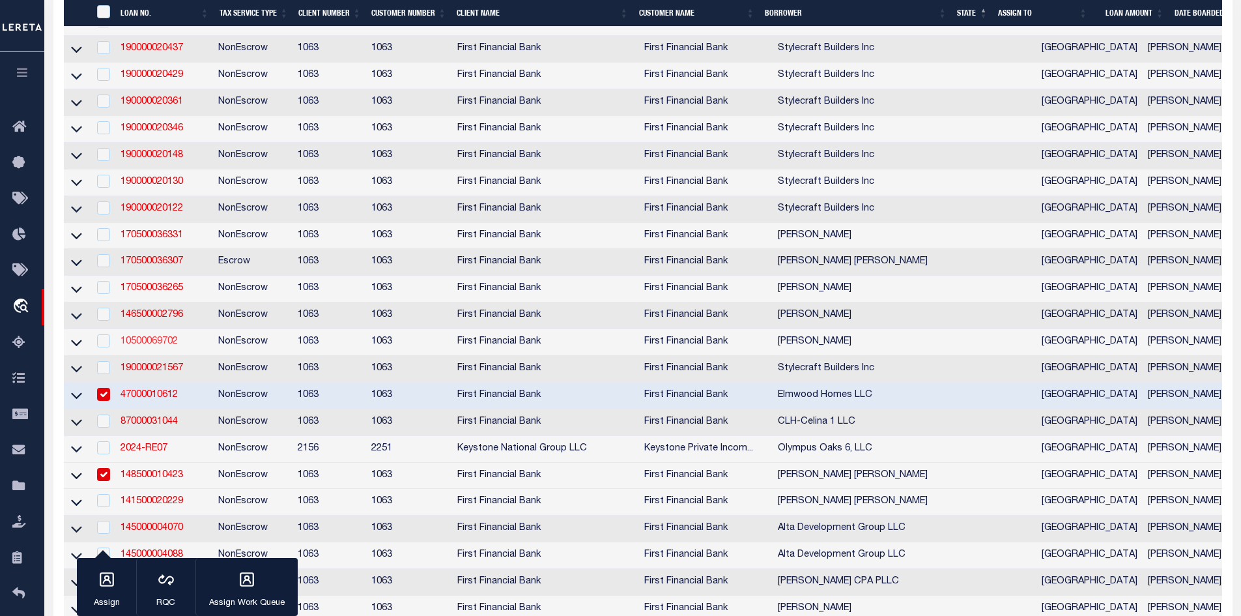
click at [162, 346] on link "10500069702" at bounding box center [149, 341] width 57 height 9
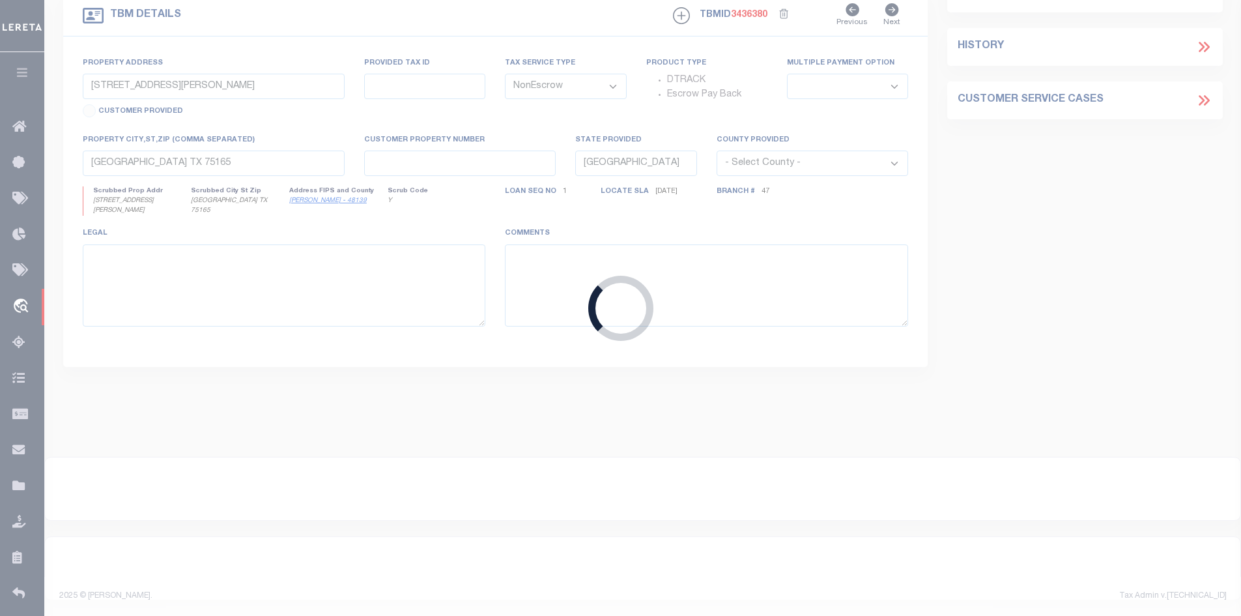
type input "10500069702"
type input "[PERSON_NAME]"
select select "4477"
select select "497"
select select "400"
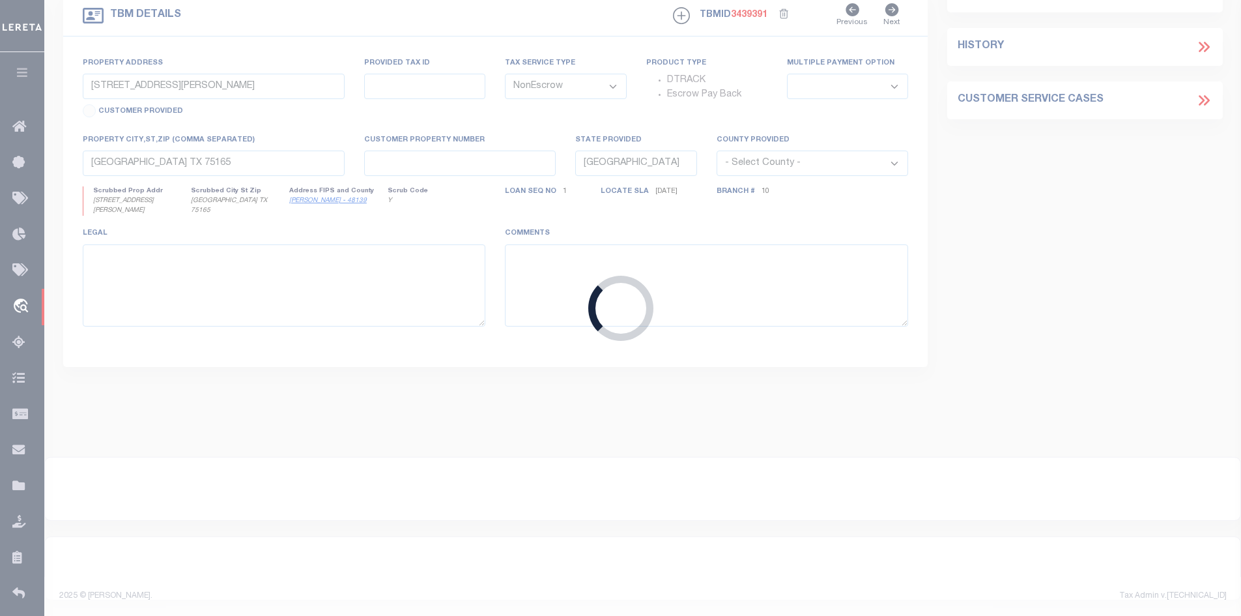
type input "[GEOGRAPHIC_DATA] 5200"
select select
type input "SHALLOWWATER TX 793630000"
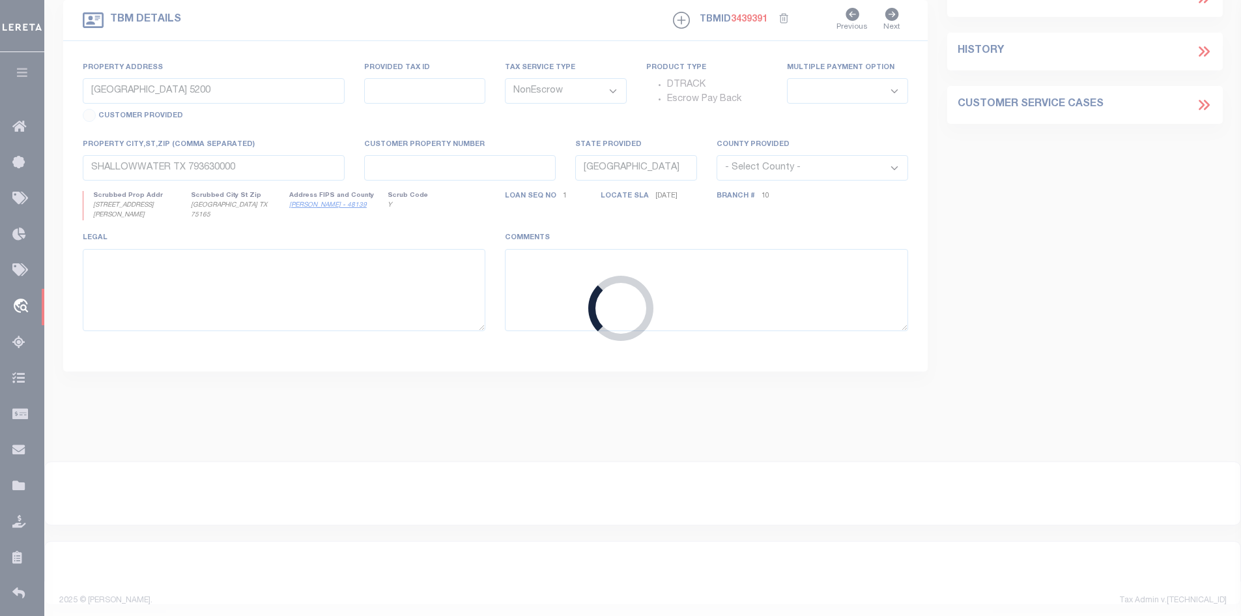
select select "4477"
select select "497"
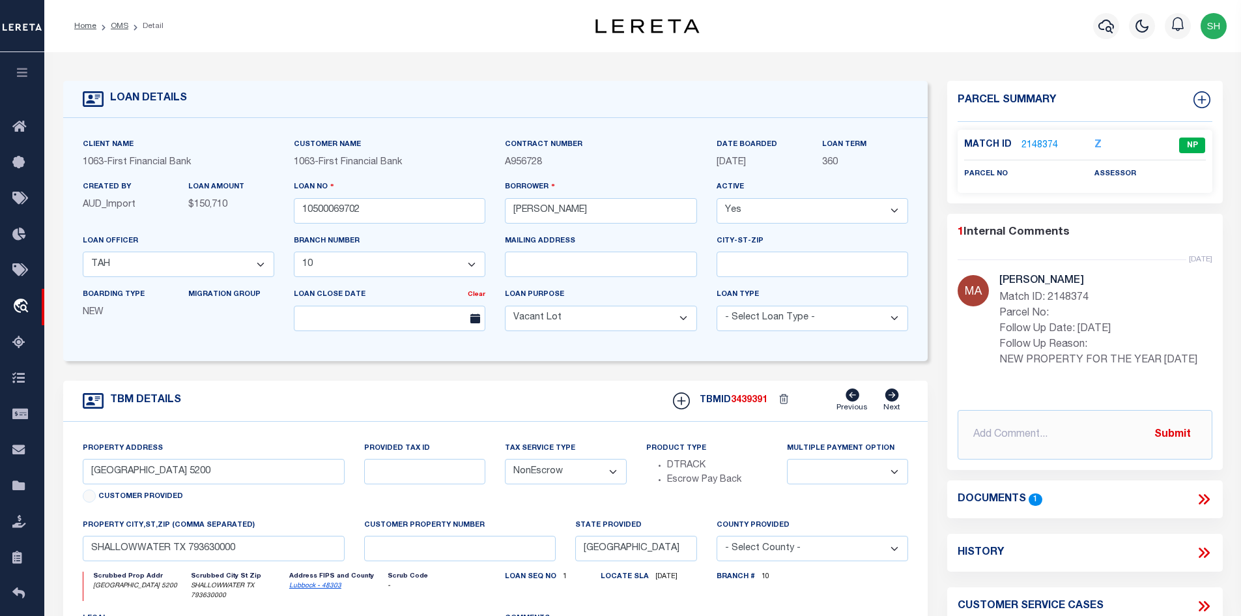
click at [119, 21] on li "OMS" at bounding box center [112, 26] width 32 height 12
click at [119, 28] on link "OMS" at bounding box center [120, 26] width 18 height 8
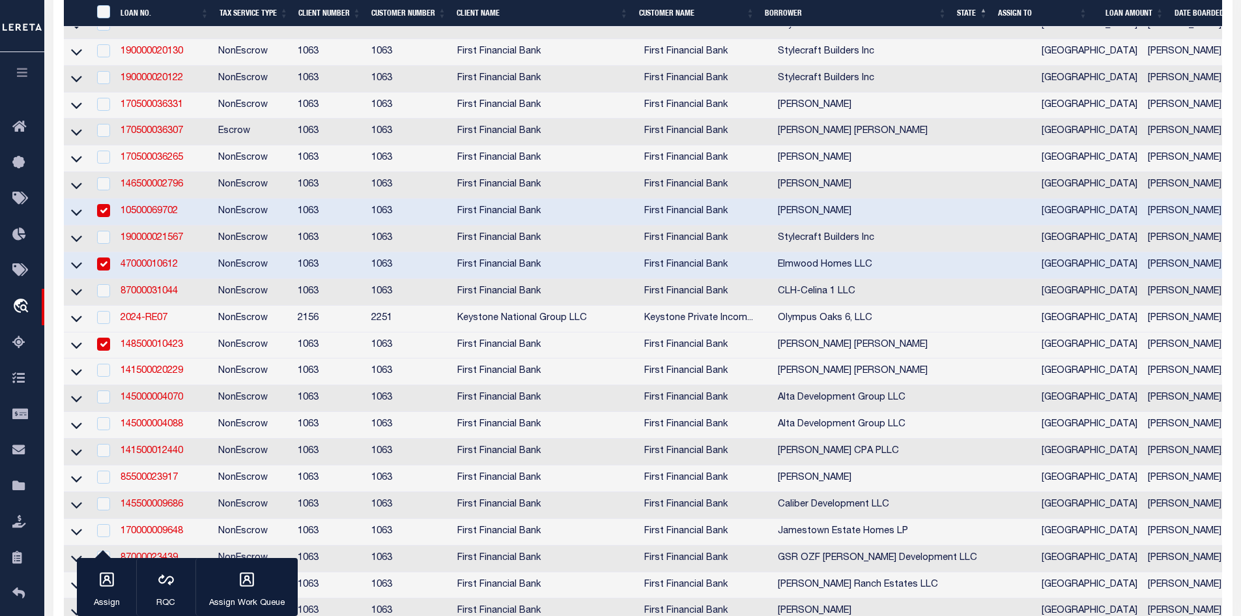
scroll to position [652, 0]
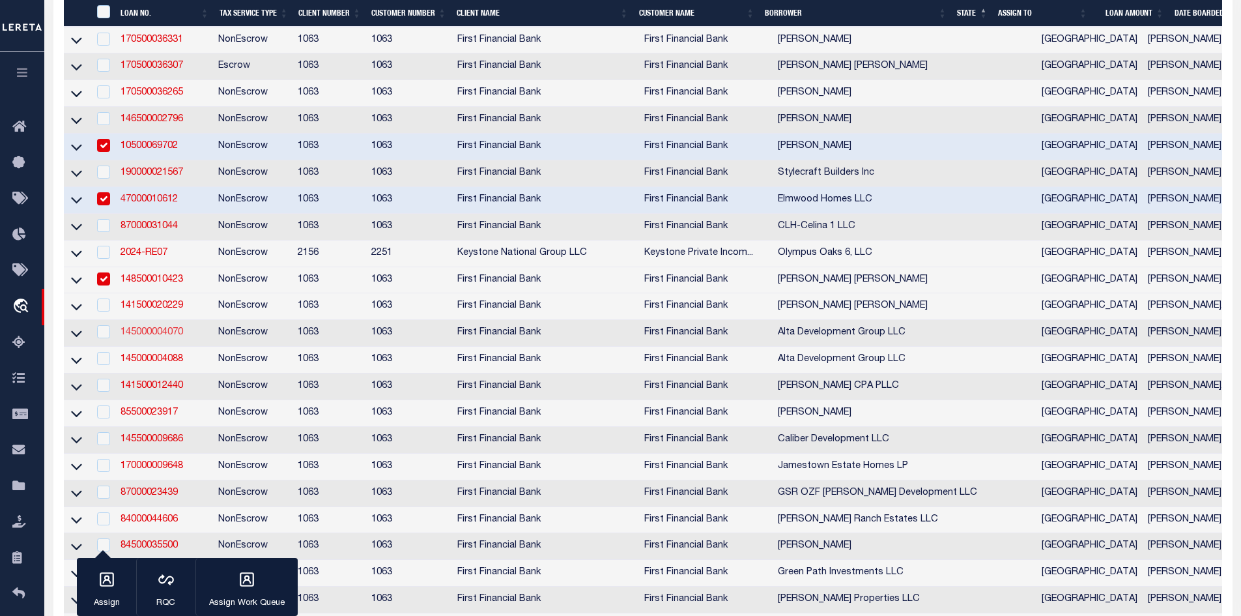
click at [156, 337] on link "145000004070" at bounding box center [152, 332] width 63 height 9
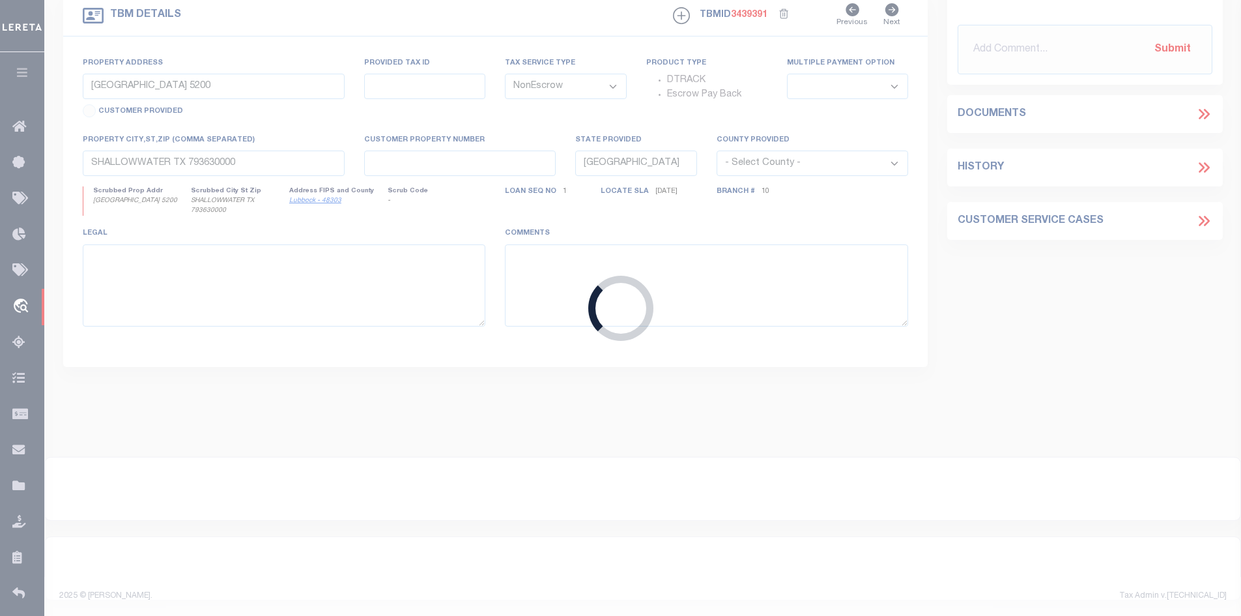
type input "145000004070"
type input "Alta Development Group LLC"
select select "4559"
select select "796"
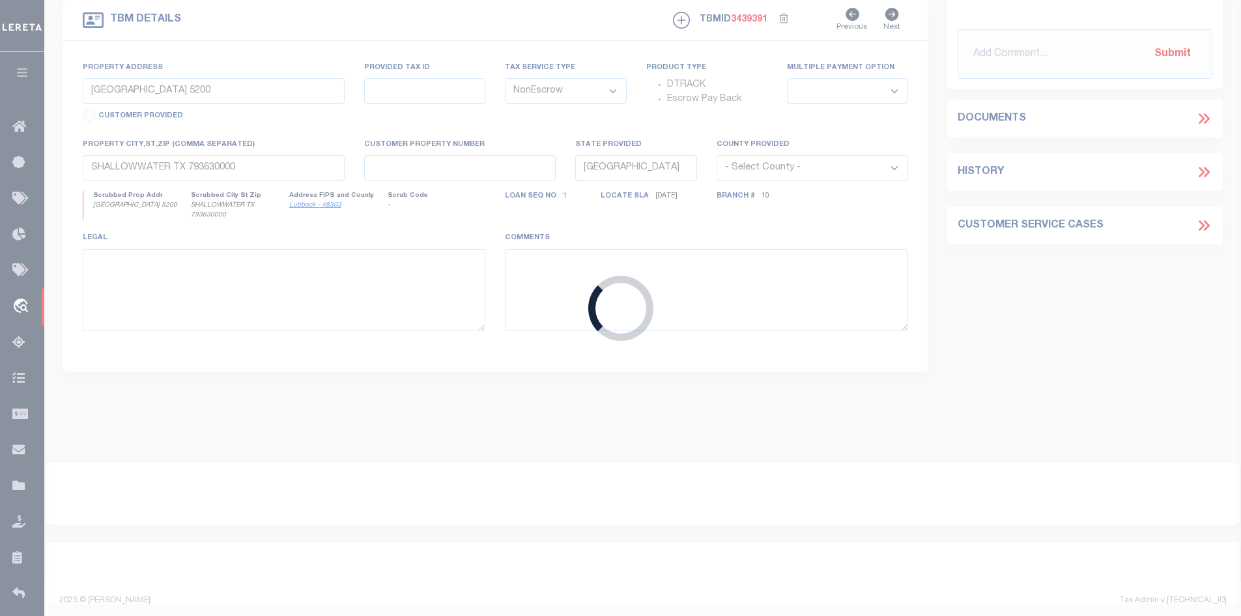
type input "[STREET_ADDRESS]"
select select
type input "[PERSON_NAME] TX 773180000"
select select
select select "4559"
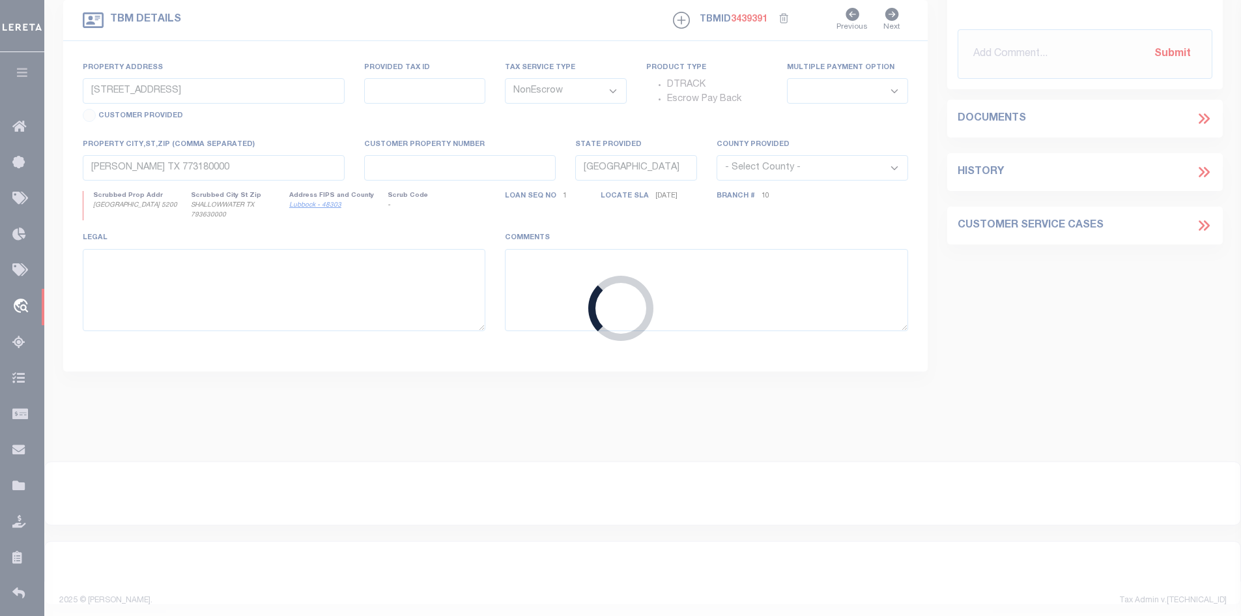
select select "796"
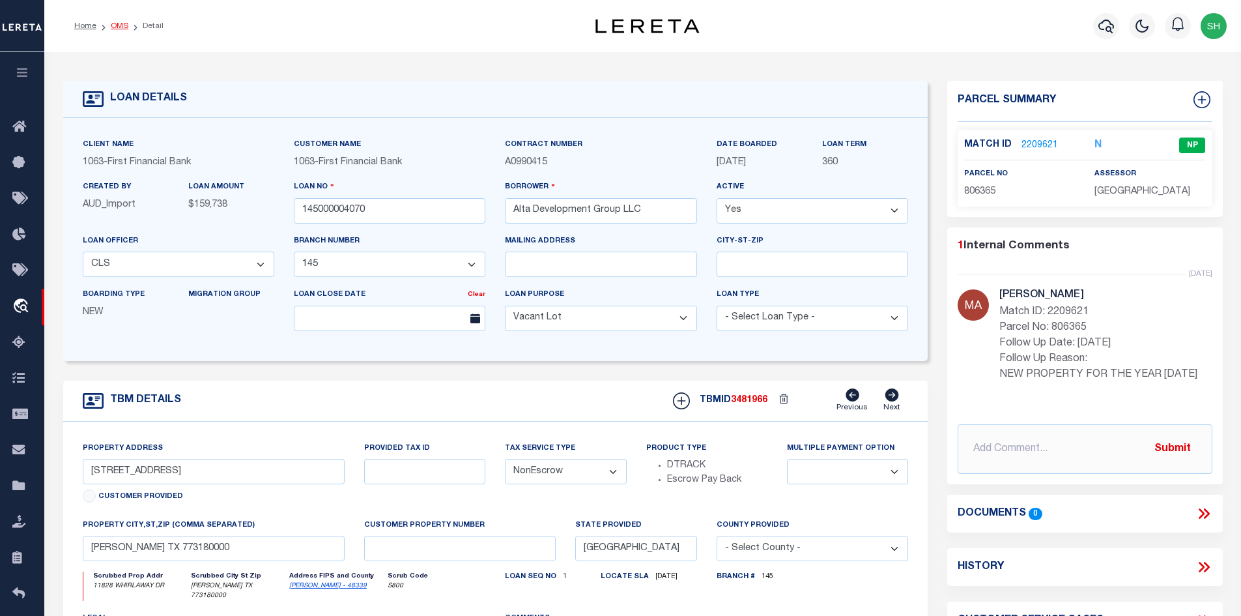
click at [115, 27] on link "OMS" at bounding box center [120, 26] width 18 height 8
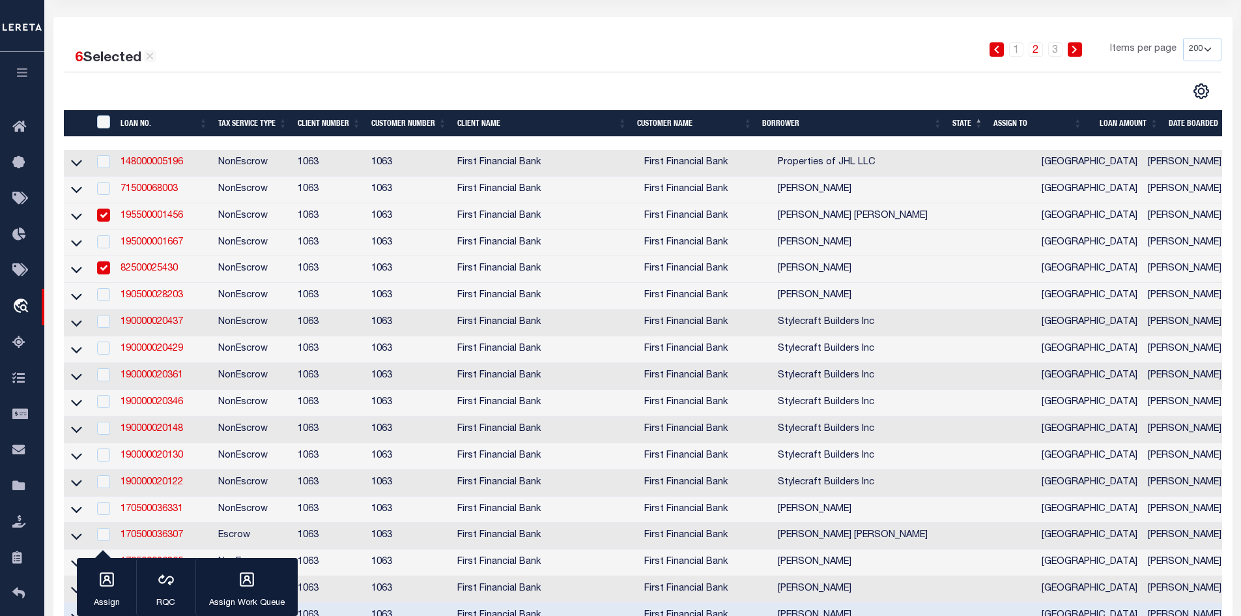
scroll to position [326, 0]
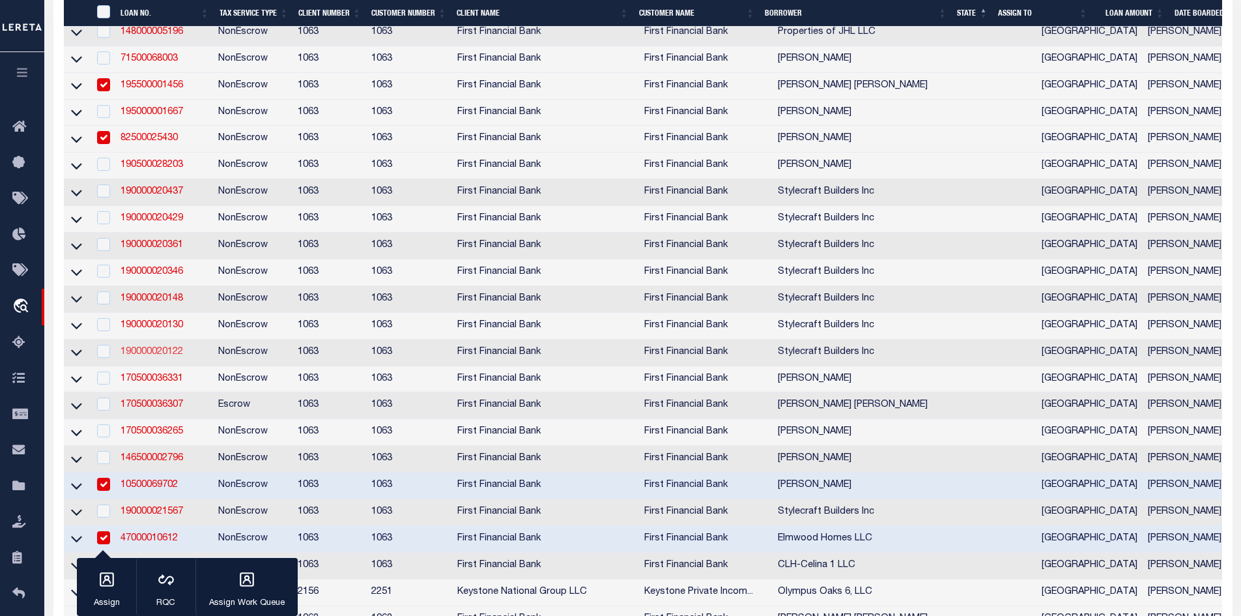
click at [181, 356] on link "190000020122" at bounding box center [152, 351] width 63 height 9
checkbox input "true"
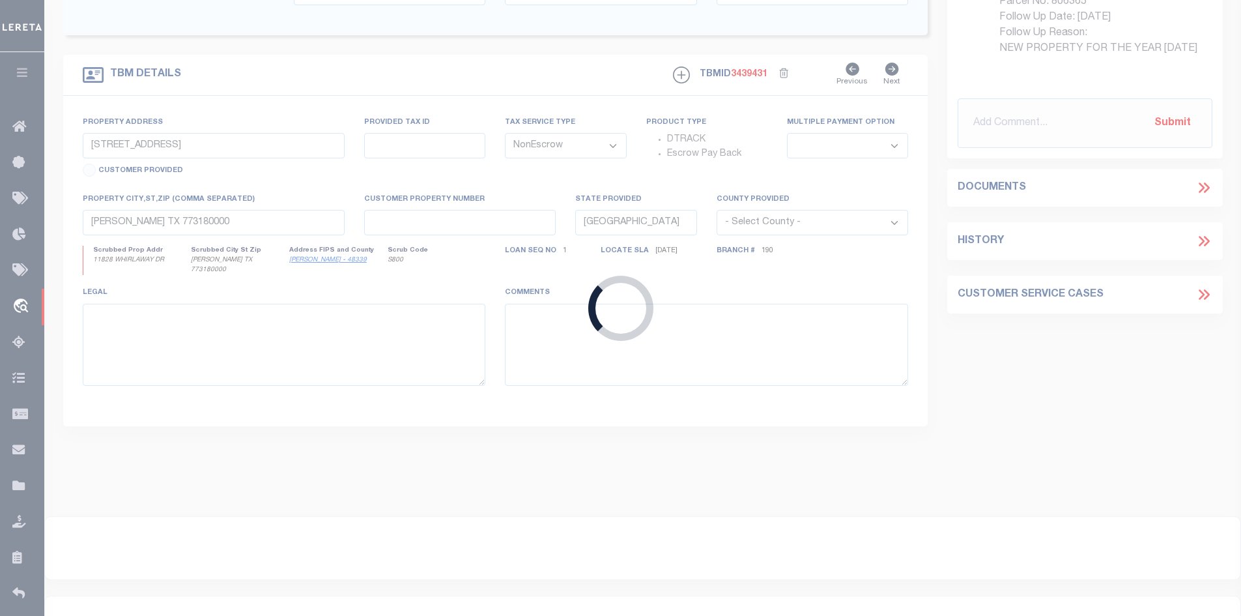
type input "190000020122"
type input "Stylecraft Builders Inc"
select select "9376"
select select "3703"
type input "[STREET_ADDRESS]"
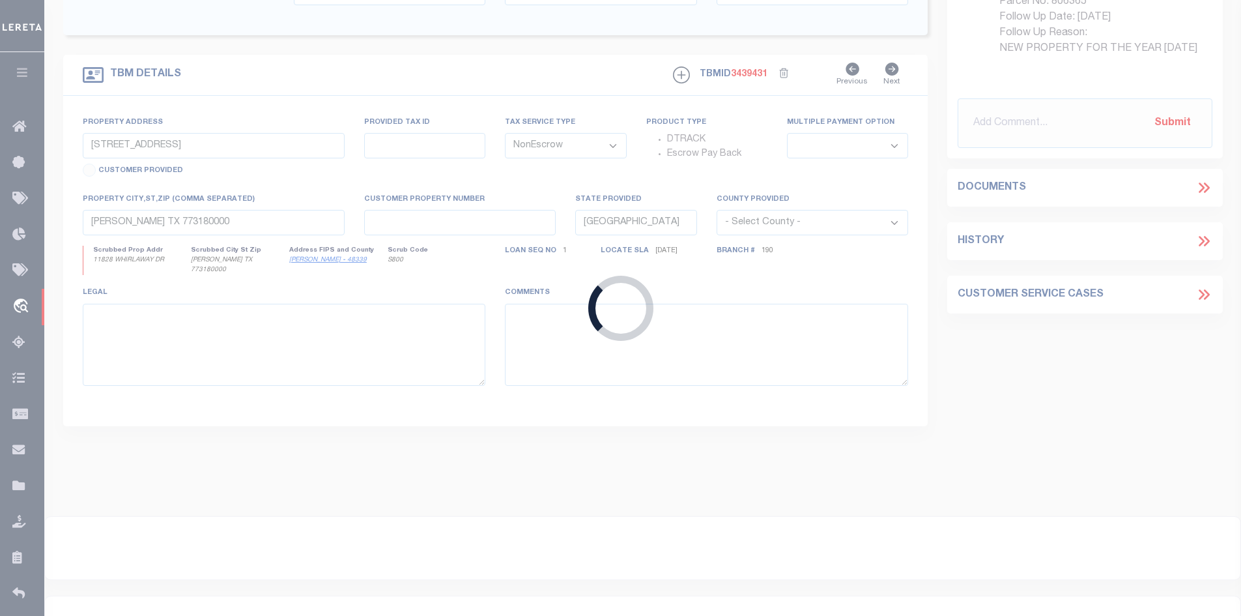
select select
type input "[GEOGRAPHIC_DATA] [GEOGRAPHIC_DATA] 773400000"
select select "9376"
select select "3703"
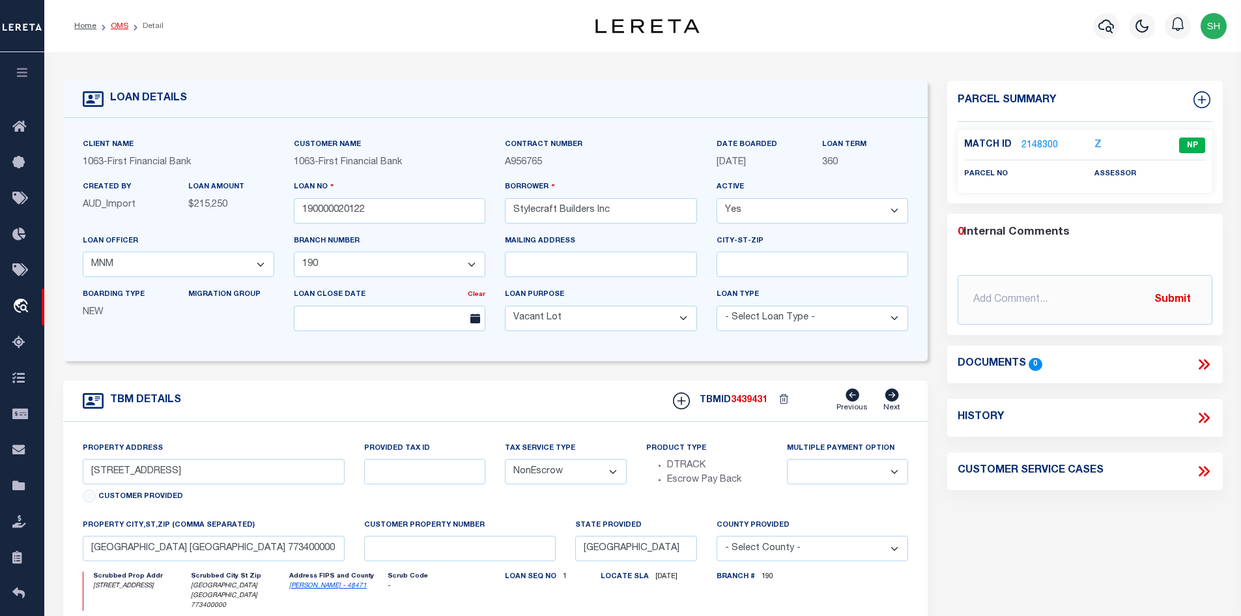
click at [115, 25] on link "OMS" at bounding box center [120, 26] width 18 height 8
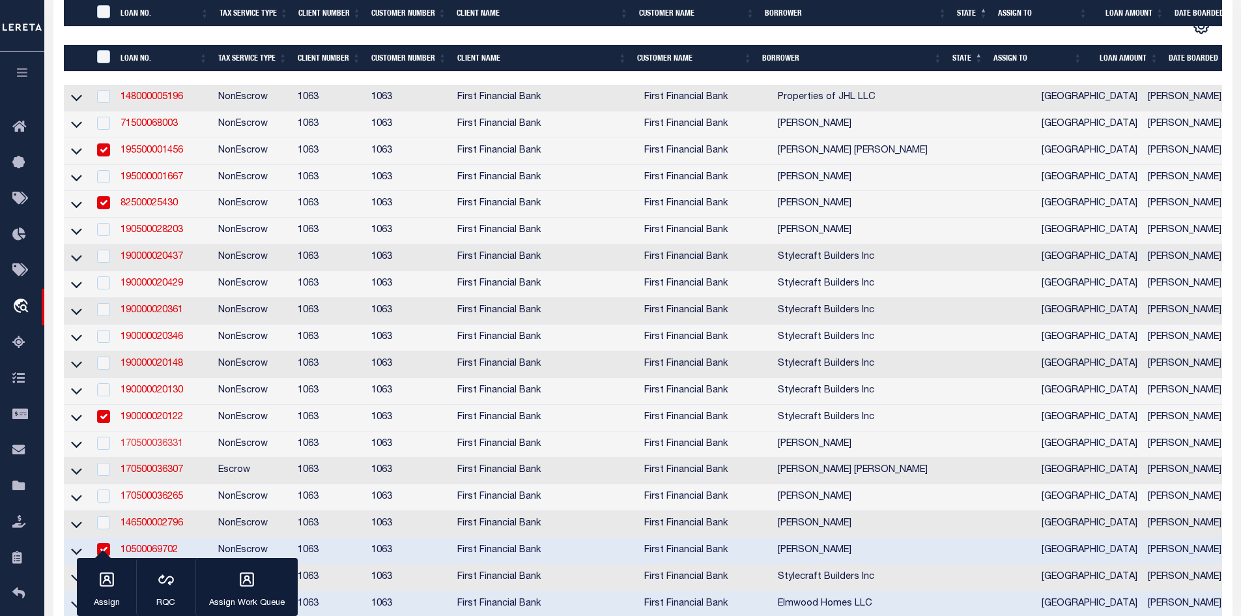
scroll to position [521, 0]
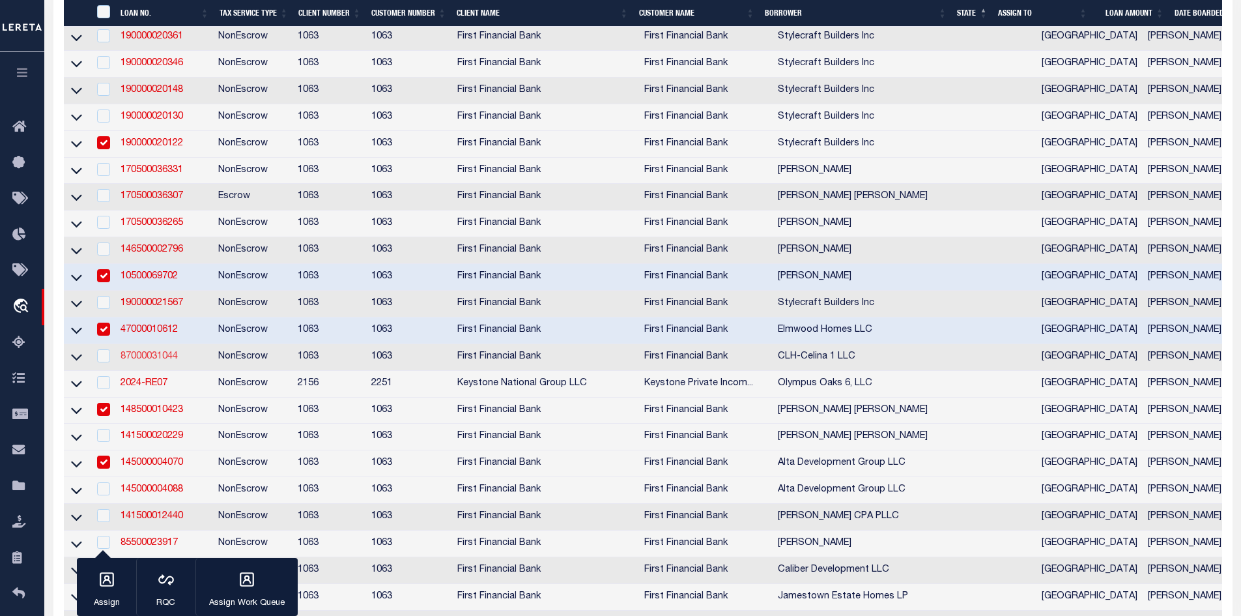
click at [149, 361] on link "87000031044" at bounding box center [149, 356] width 57 height 9
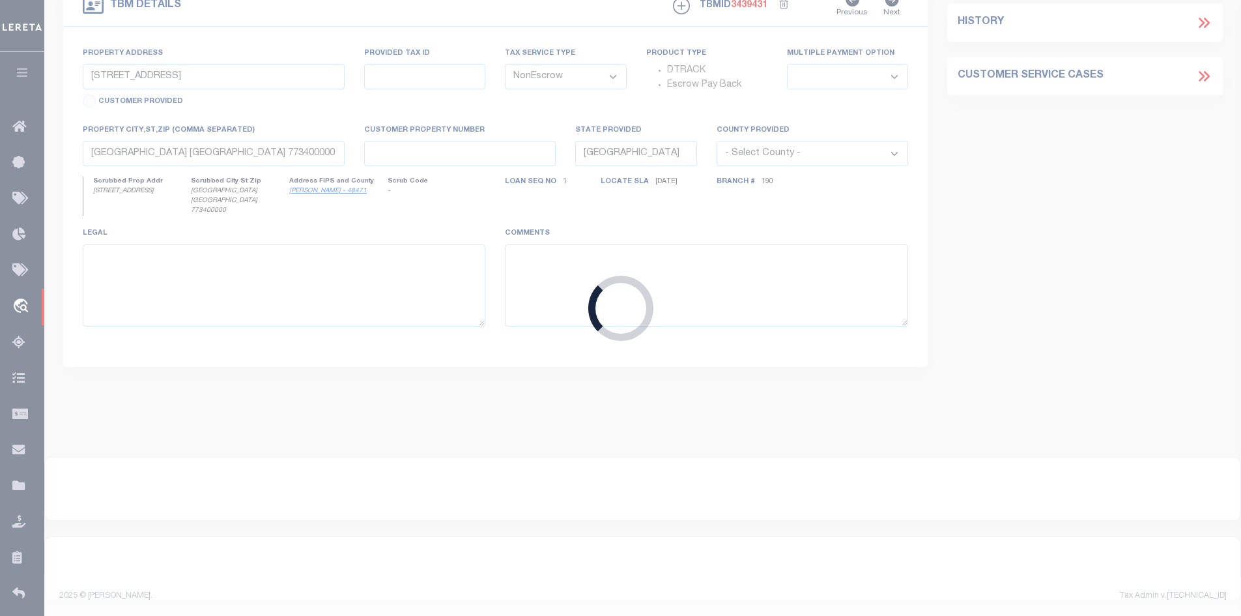
type input "87000031044"
type input "CLH-Celina 1 LLC"
select select "13506"
select select "535"
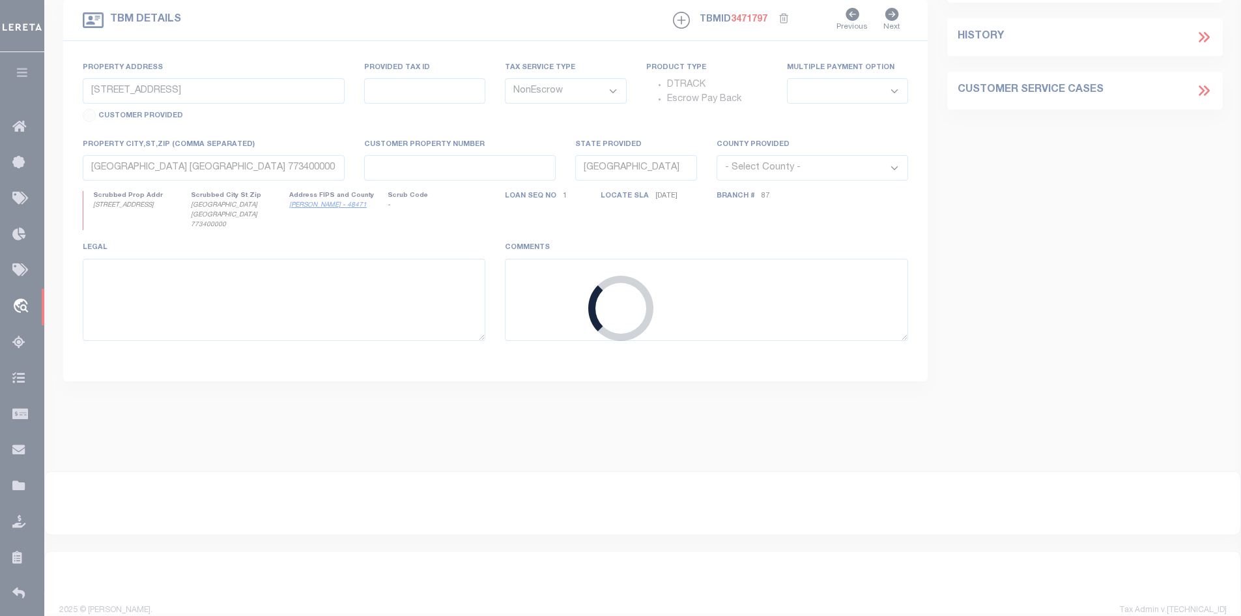
type input "[STREET_ADDRESS]"
select select
type input "[GEOGRAPHIC_DATA]"
select select
select select "13506"
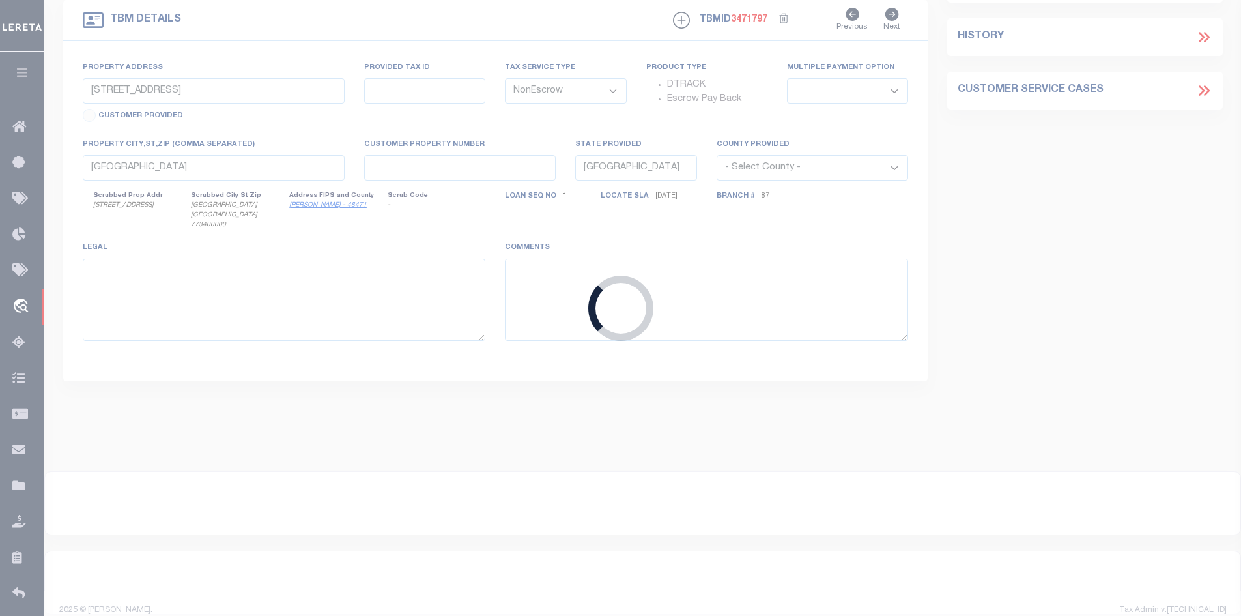
select select "535"
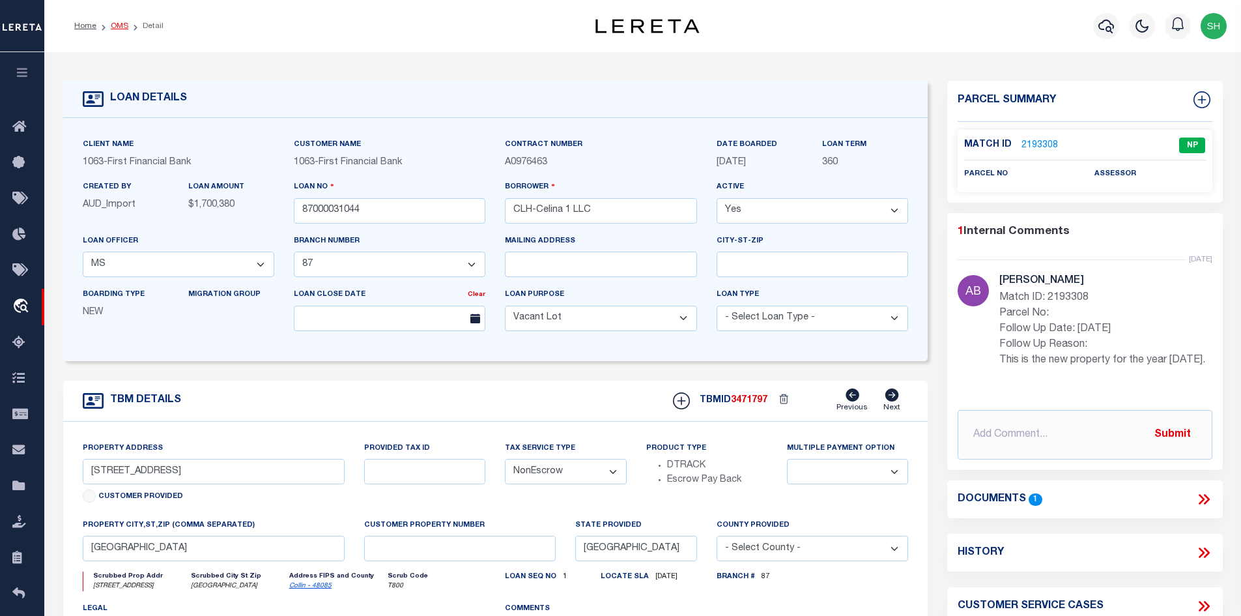
click at [121, 25] on link "OMS" at bounding box center [120, 26] width 18 height 8
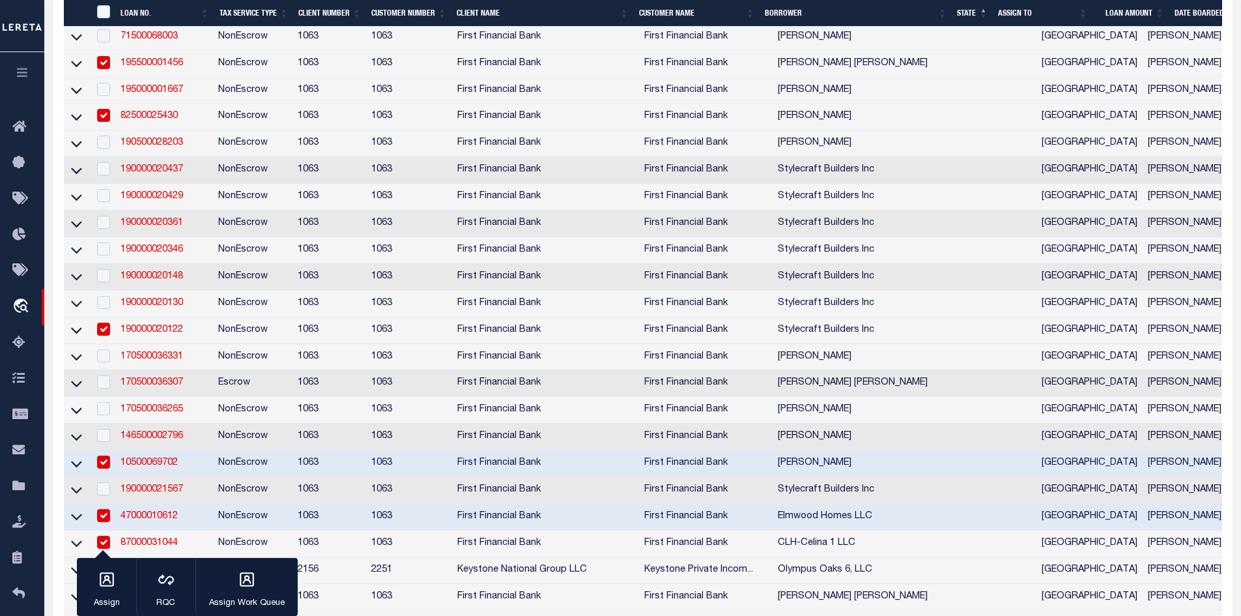
scroll to position [521, 0]
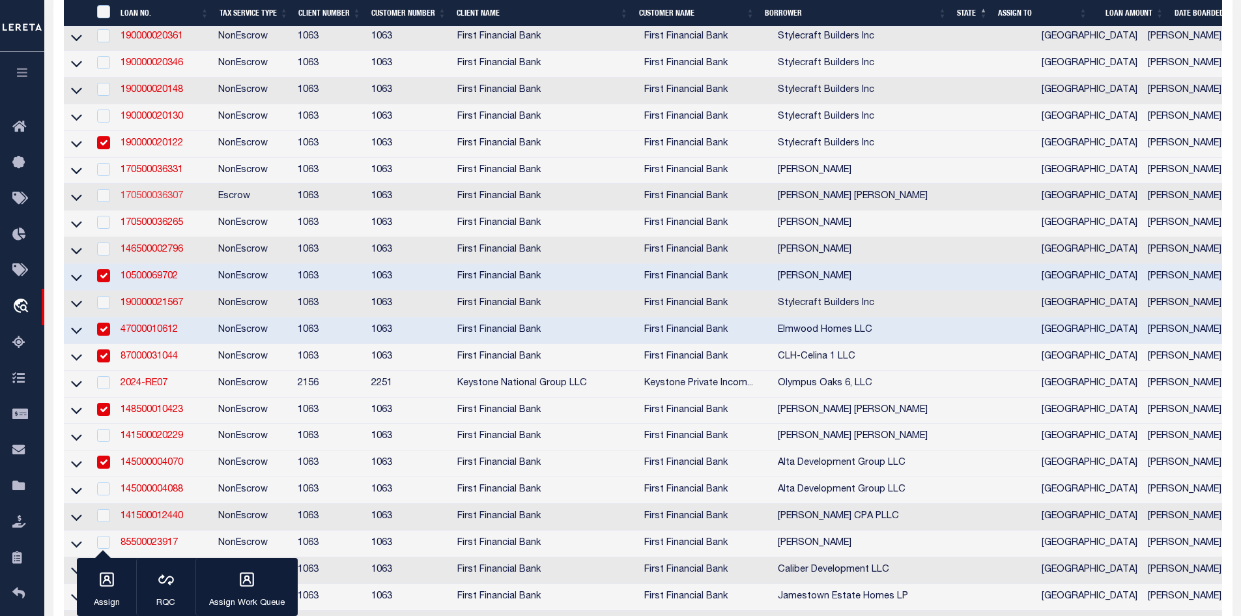
click at [156, 201] on link "170500036307" at bounding box center [152, 196] width 63 height 9
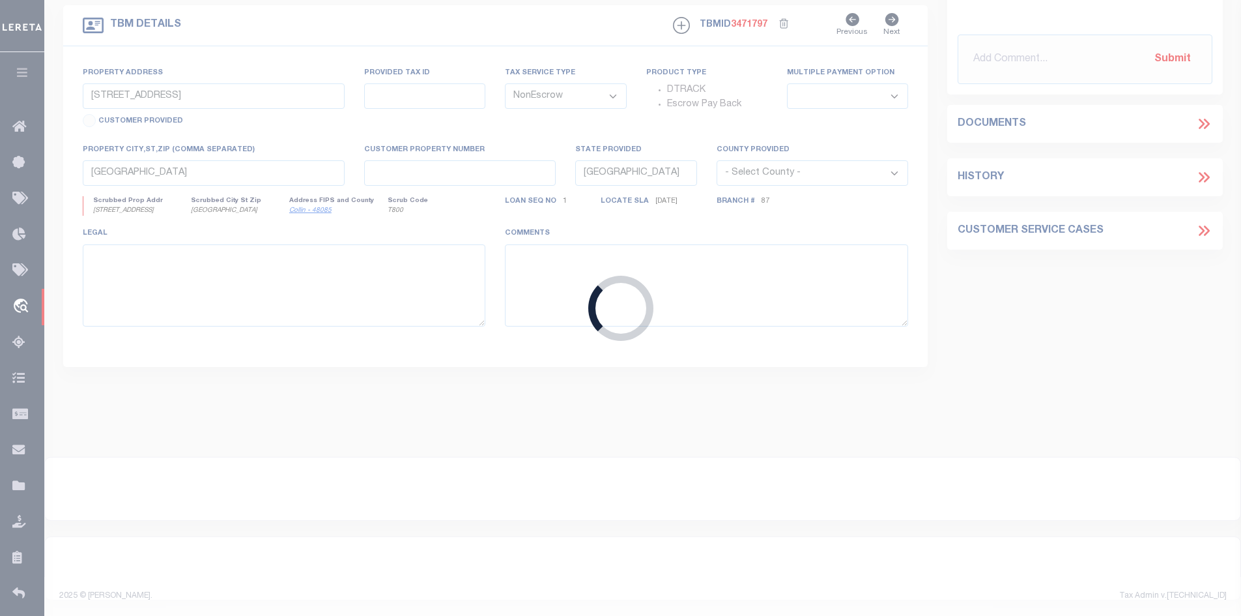
type input "170500036307"
type input "[PERSON_NAME] [PERSON_NAME]"
select select "26815"
select select "2311"
select select "100"
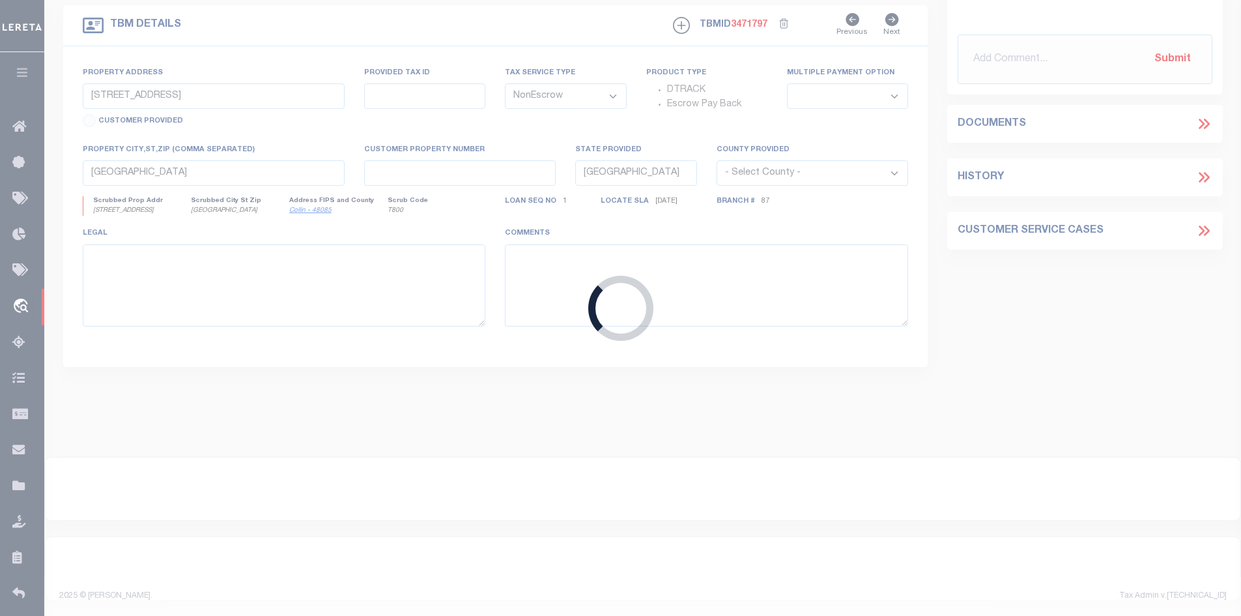
select select "Escrow"
type input "[STREET_ADDRESS]"
select select
type input "TOMBALL TX 773750000"
type textarea "Should be TPS per customer's file. MLC"
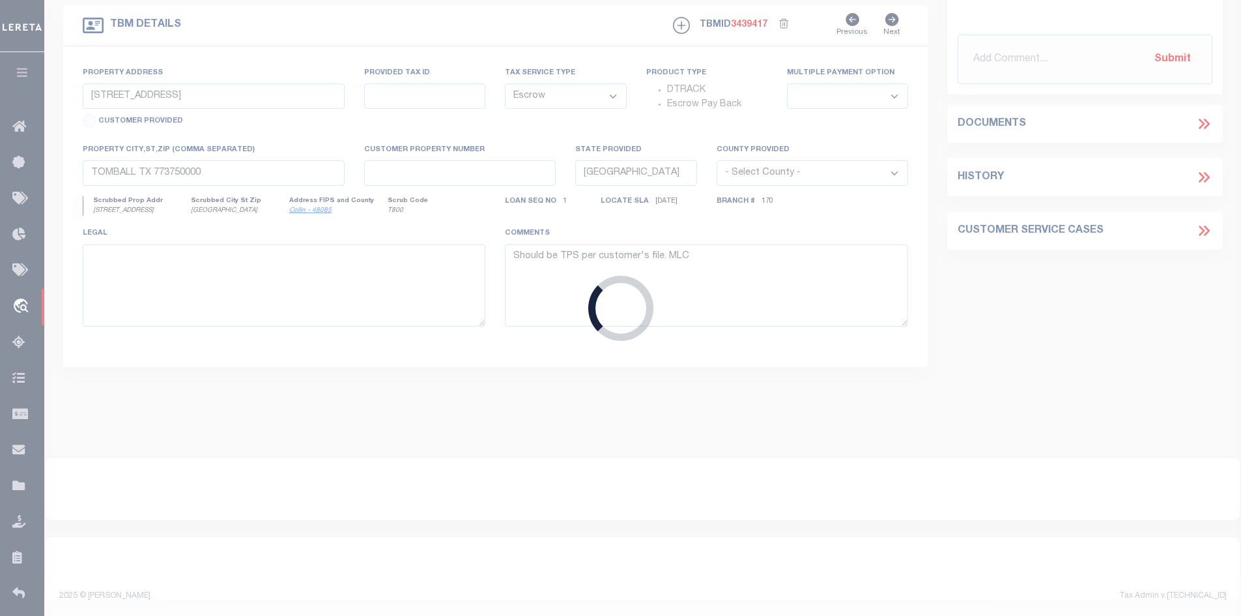
select select "26815"
select select "2311"
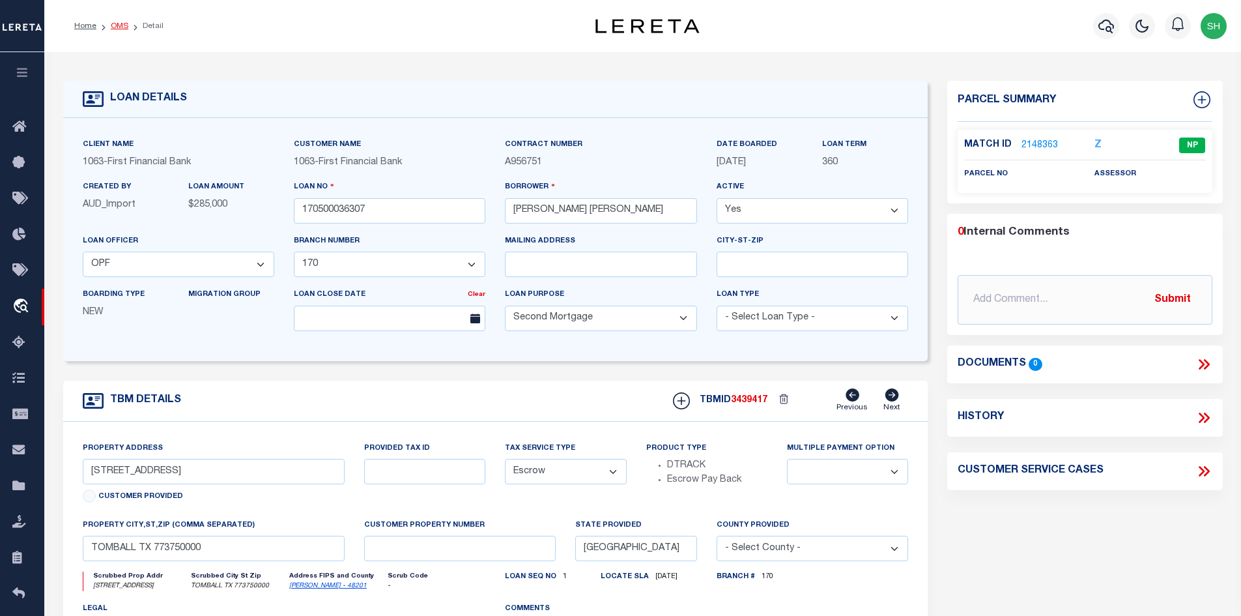
click at [124, 30] on link "OMS" at bounding box center [120, 26] width 18 height 8
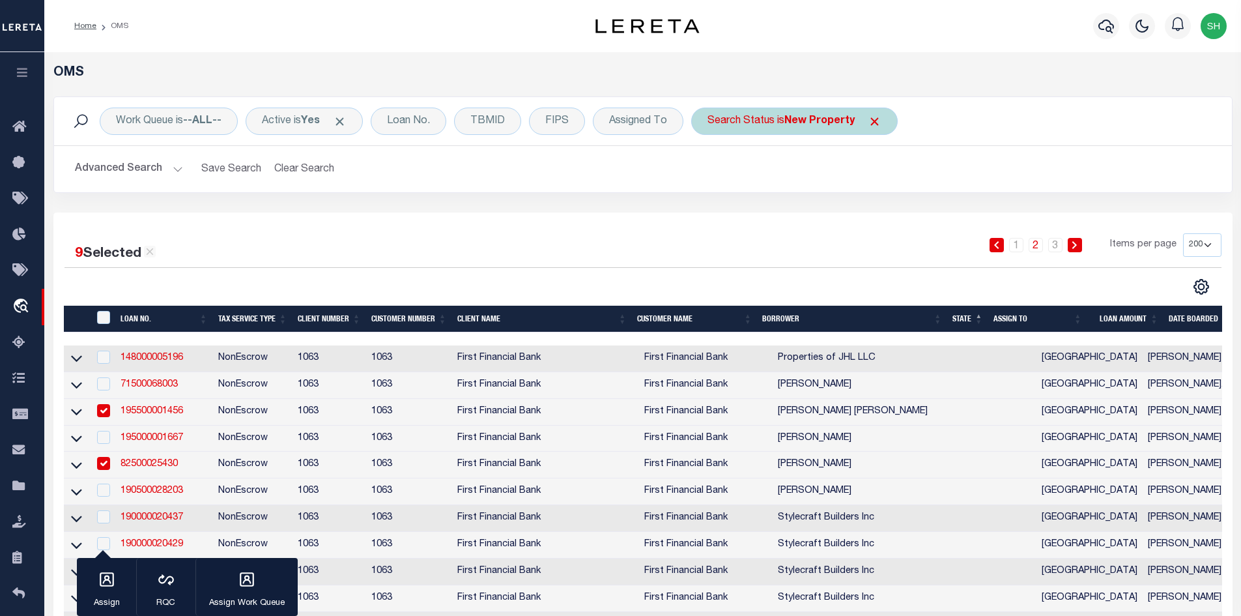
click at [813, 125] on b "New Property" at bounding box center [820, 121] width 70 height 10
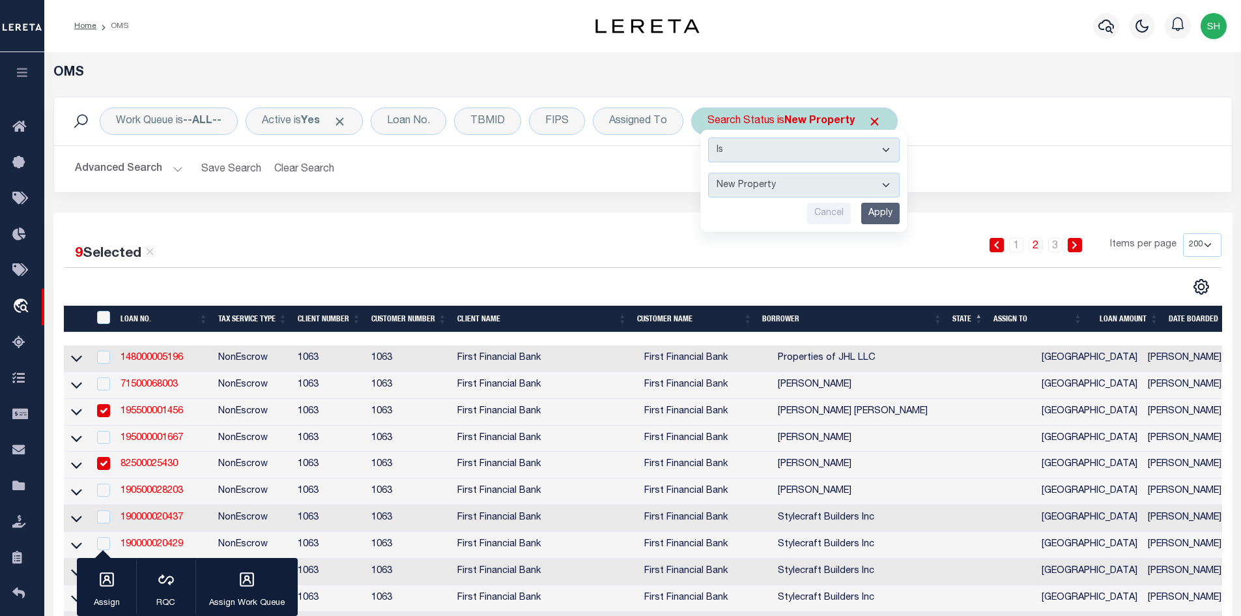
click at [801, 192] on select "Automated Search Bad Parcel Complete Duplicate Parcel High Dollar Reporting In …" at bounding box center [804, 185] width 192 height 25
select select "BP"
click at [709, 173] on select "Automated Search Bad Parcel Complete Duplicate Parcel High Dollar Reporting In …" at bounding box center [804, 185] width 192 height 25
click at [893, 212] on input "Apply" at bounding box center [881, 214] width 38 height 22
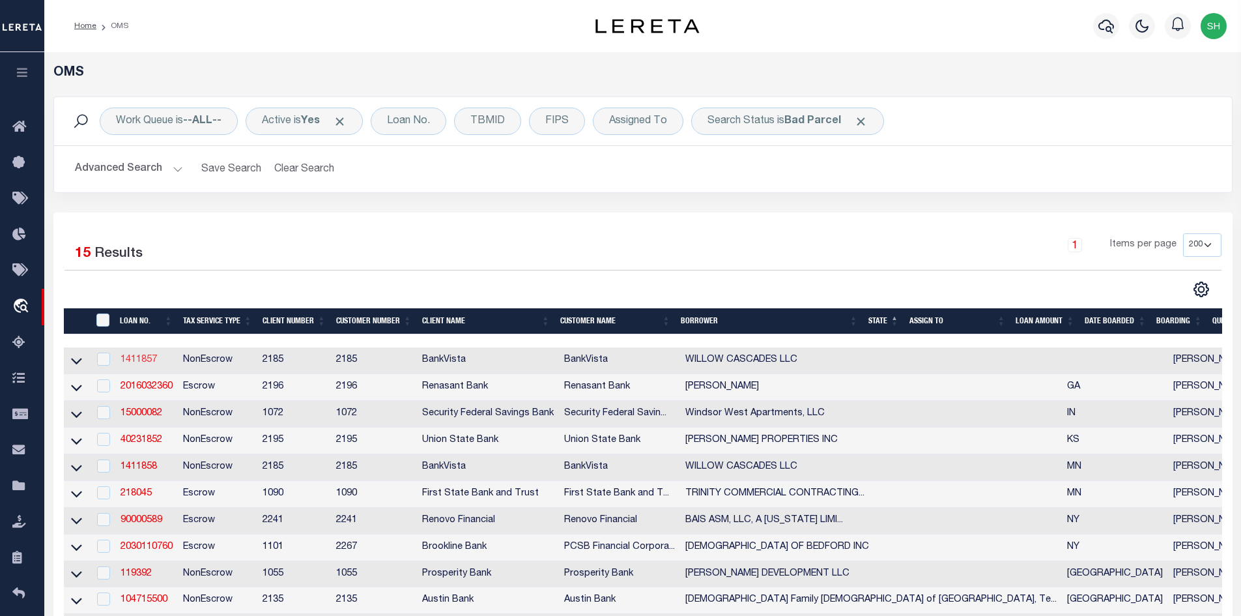
click at [156, 361] on link "1411857" at bounding box center [139, 359] width 36 height 9
type input "1411857"
type input "WILLOW CASCADES LLC"
select select
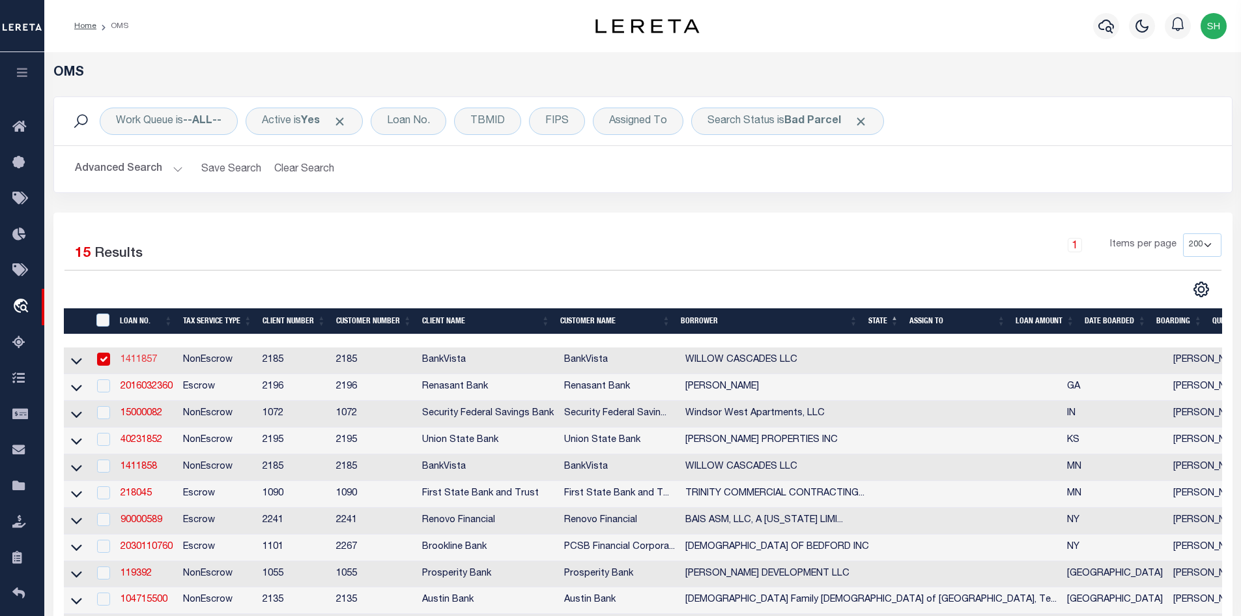
type input "[STREET_ADDRESS]"
type input "[GEOGRAPHIC_DATA]"
select select
select select "NonEscrow"
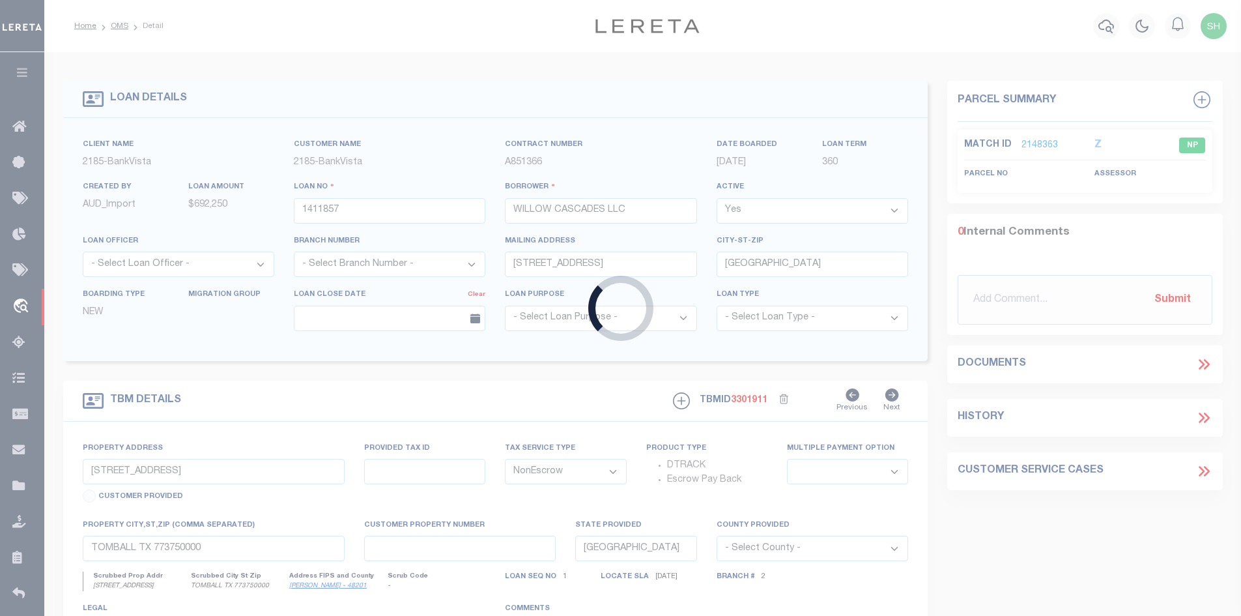
type input "BLUE EARTH"
type input "SEE LIST"
select select
type input "15745"
select select "12348"
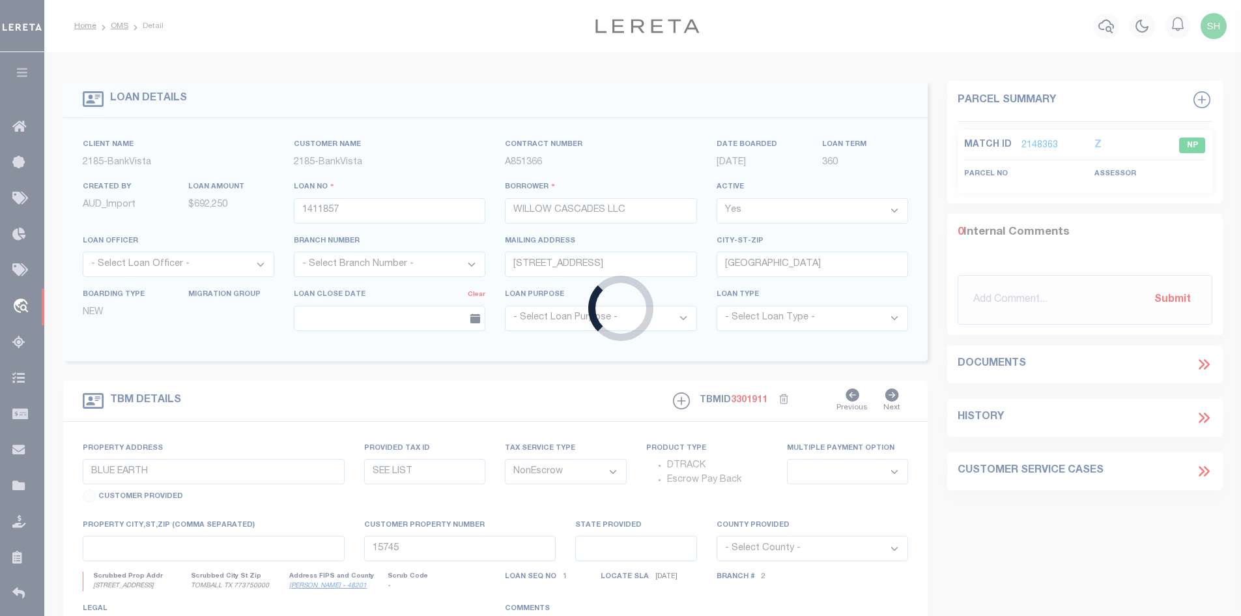
select select "4781"
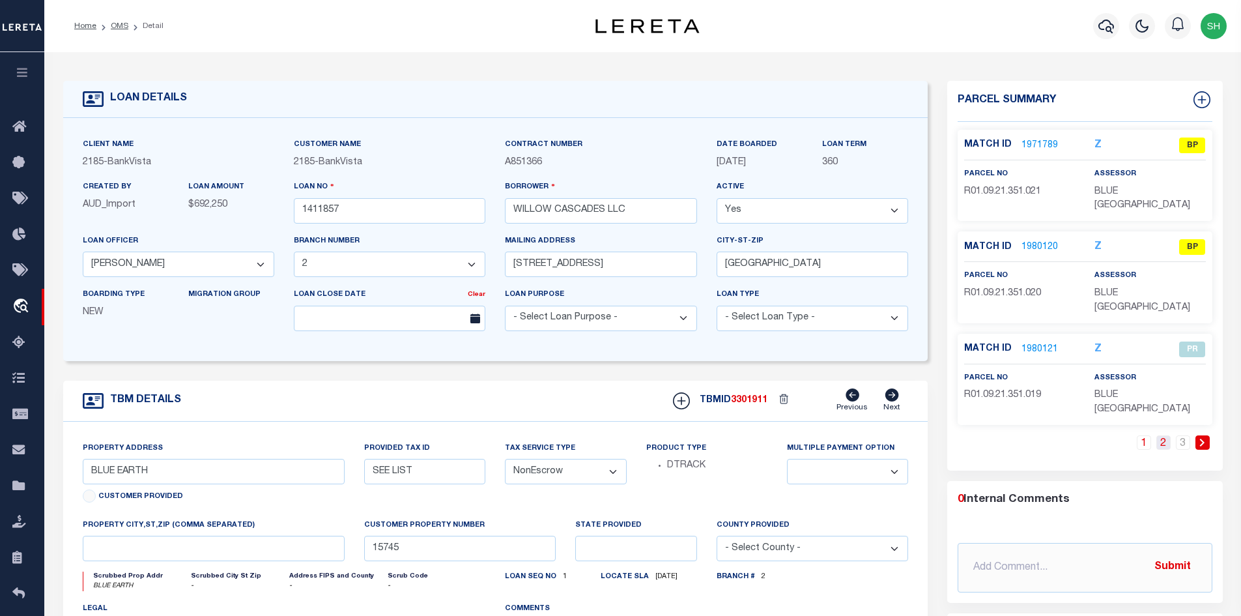
click at [1165, 435] on link "2" at bounding box center [1164, 442] width 14 height 14
click at [1180, 435] on link "3" at bounding box center [1183, 442] width 14 height 14
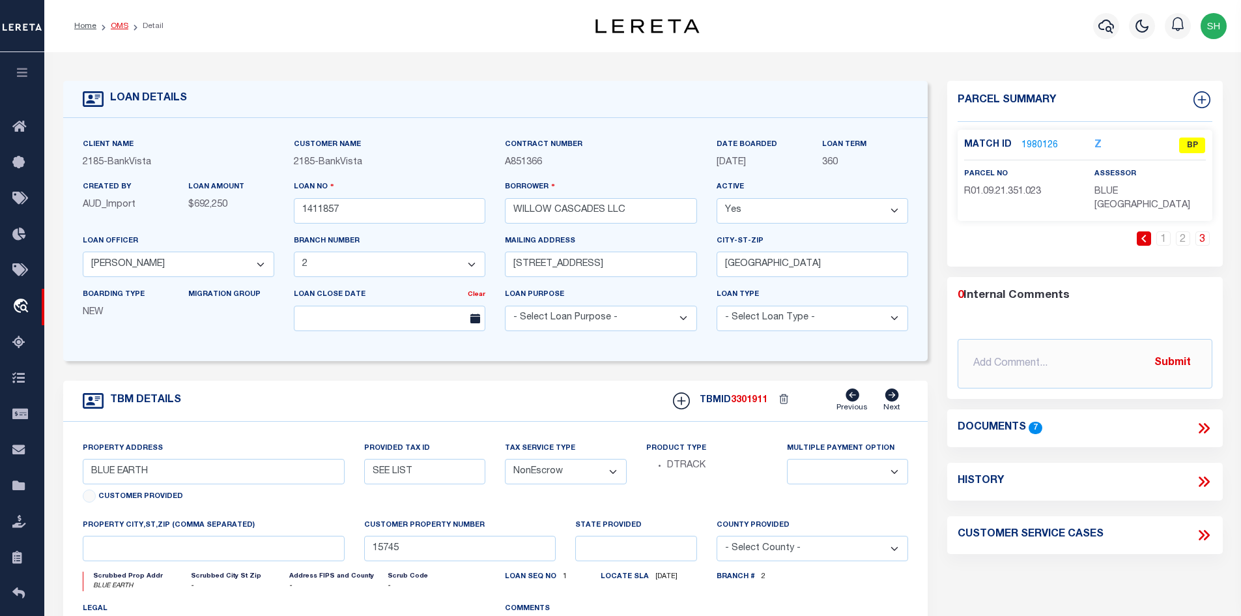
click at [115, 24] on link "OMS" at bounding box center [120, 26] width 18 height 8
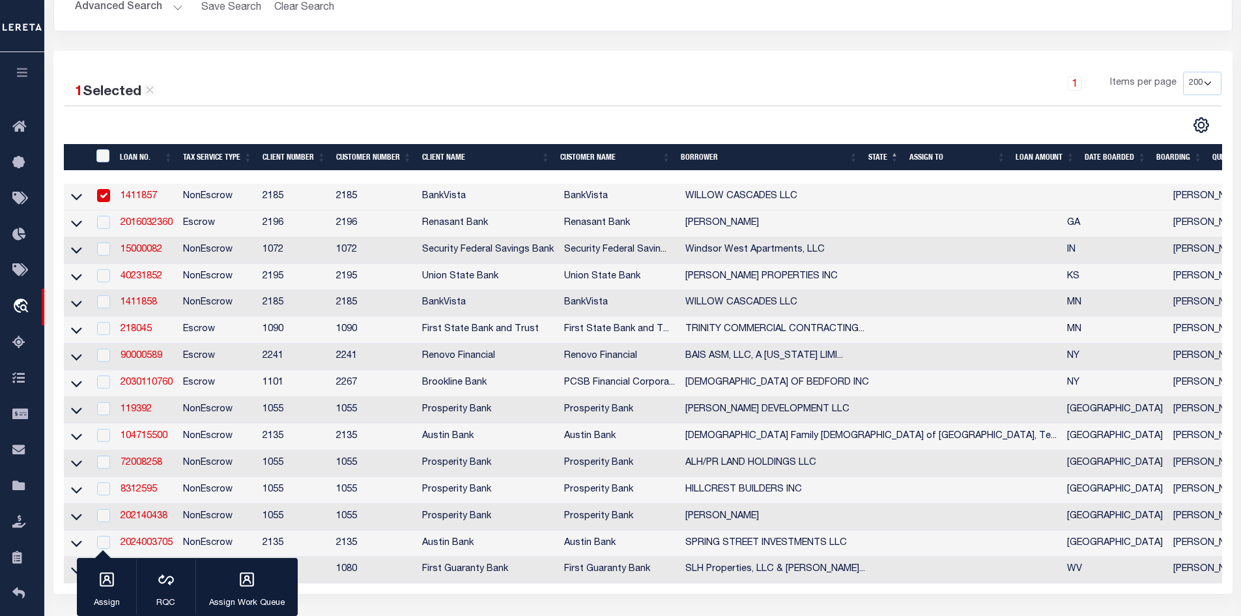
scroll to position [261, 0]
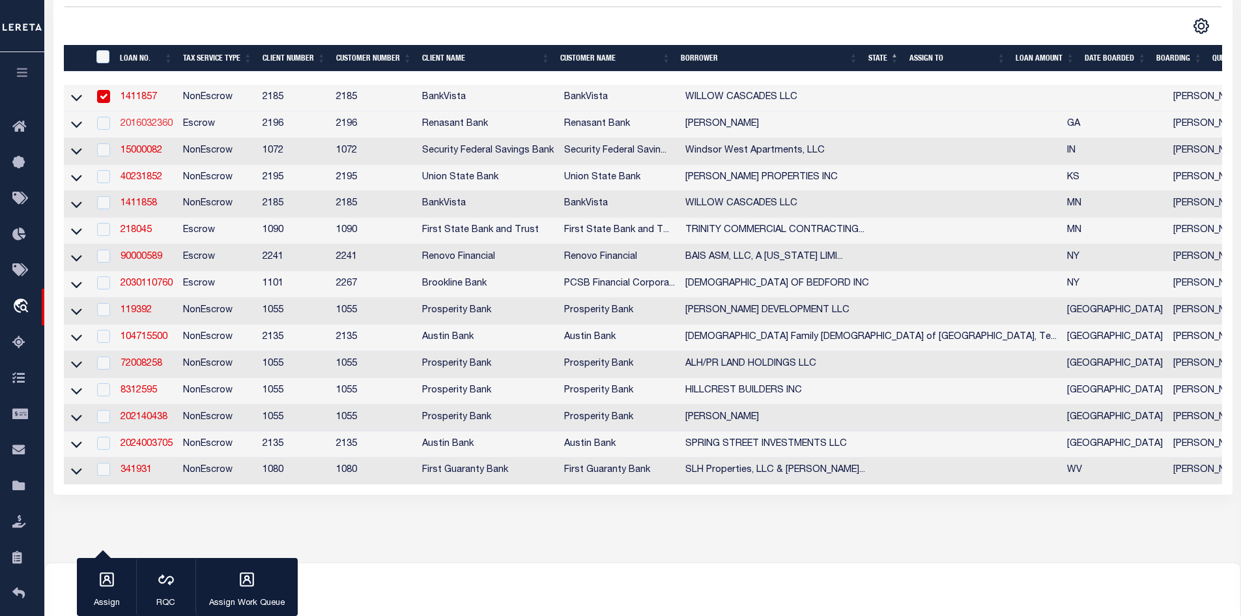
click at [166, 128] on link "2016032360" at bounding box center [147, 123] width 52 height 9
type input "2016032360"
type input "[PERSON_NAME]"
select select
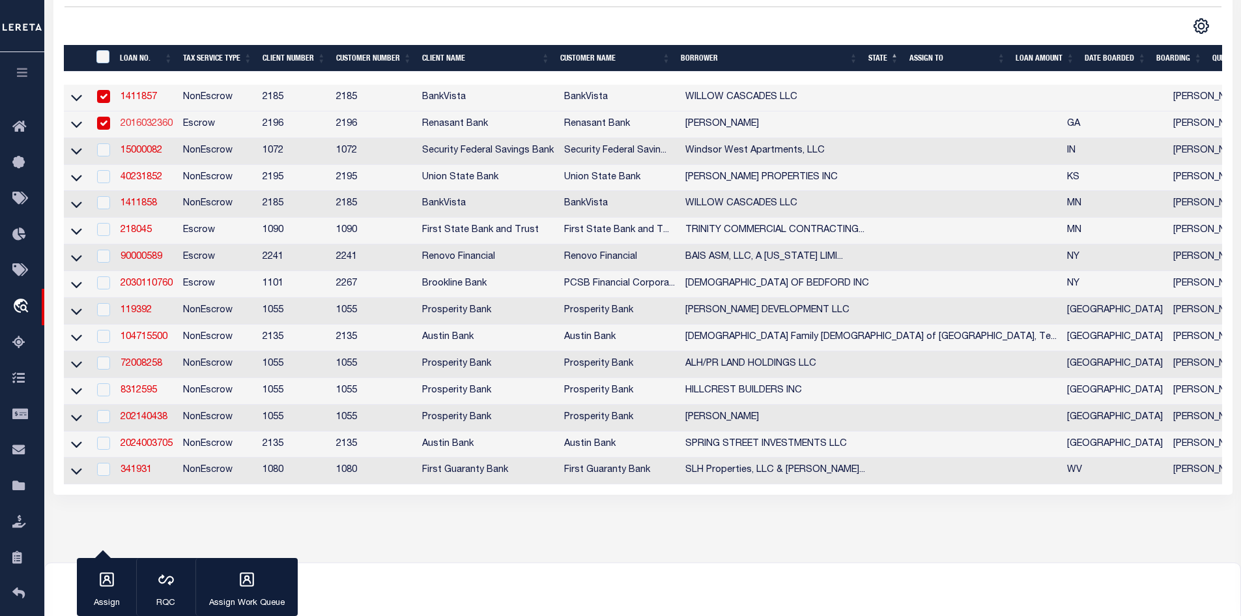
select select
select select "10"
select select
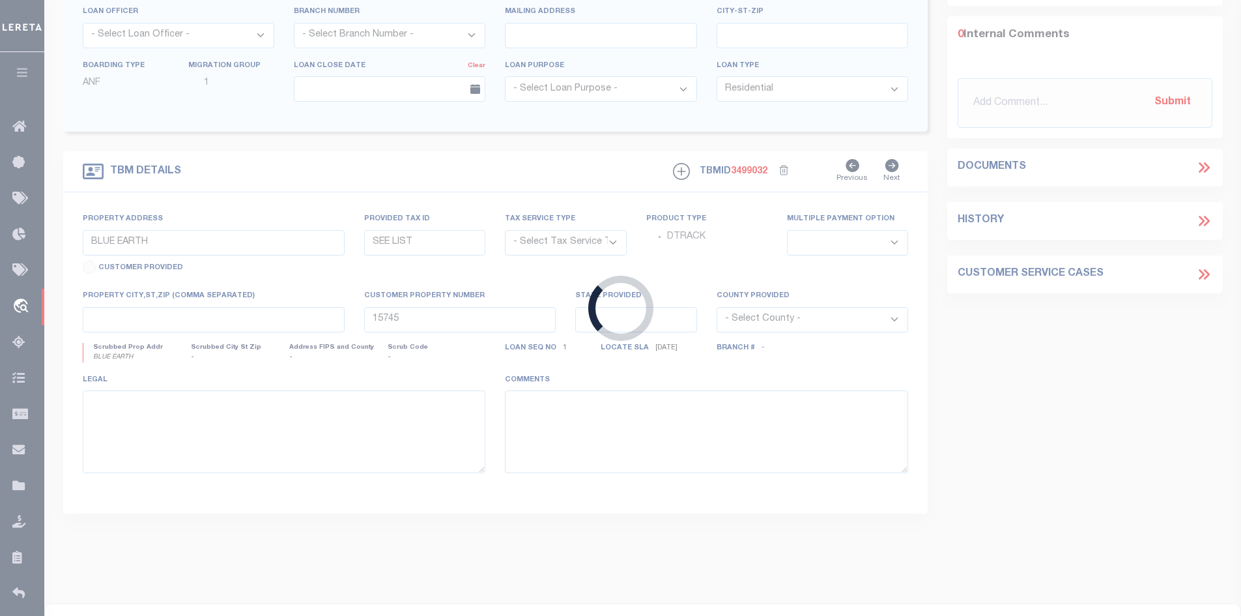
type input "[STREET_ADDRESS][PERSON_NAME]"
radio input "true"
select select "Escrow"
select select
type input "JESUP GA 31545"
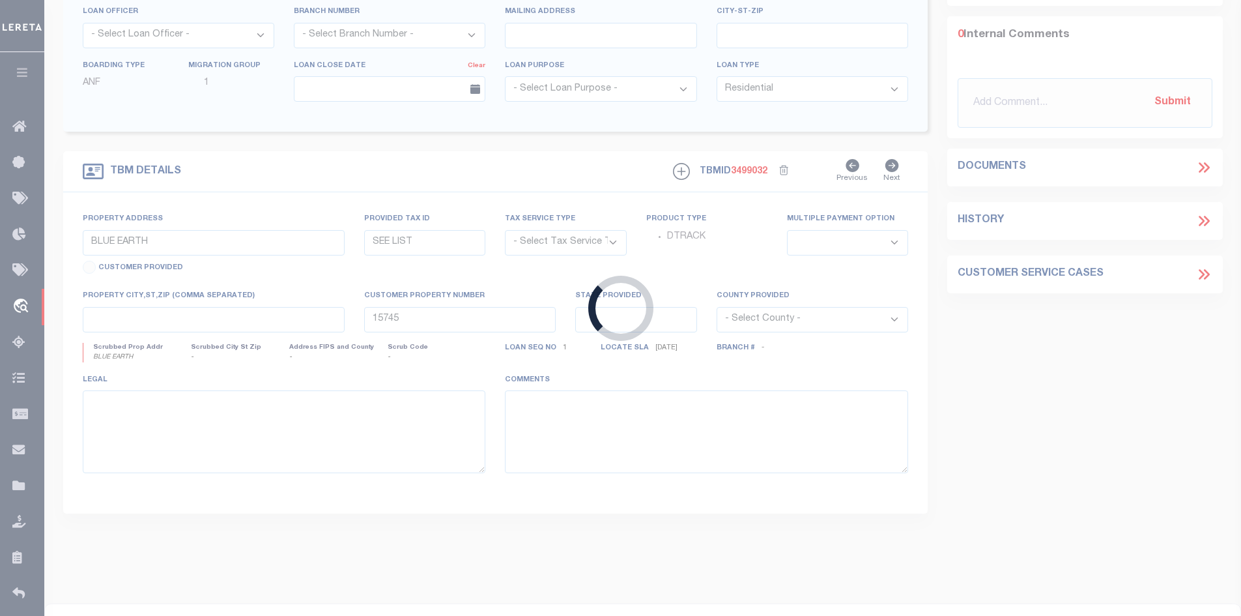
type input "2016032360"
type input "GA"
type textarea "PARCEL: J1-321"
select select "4983"
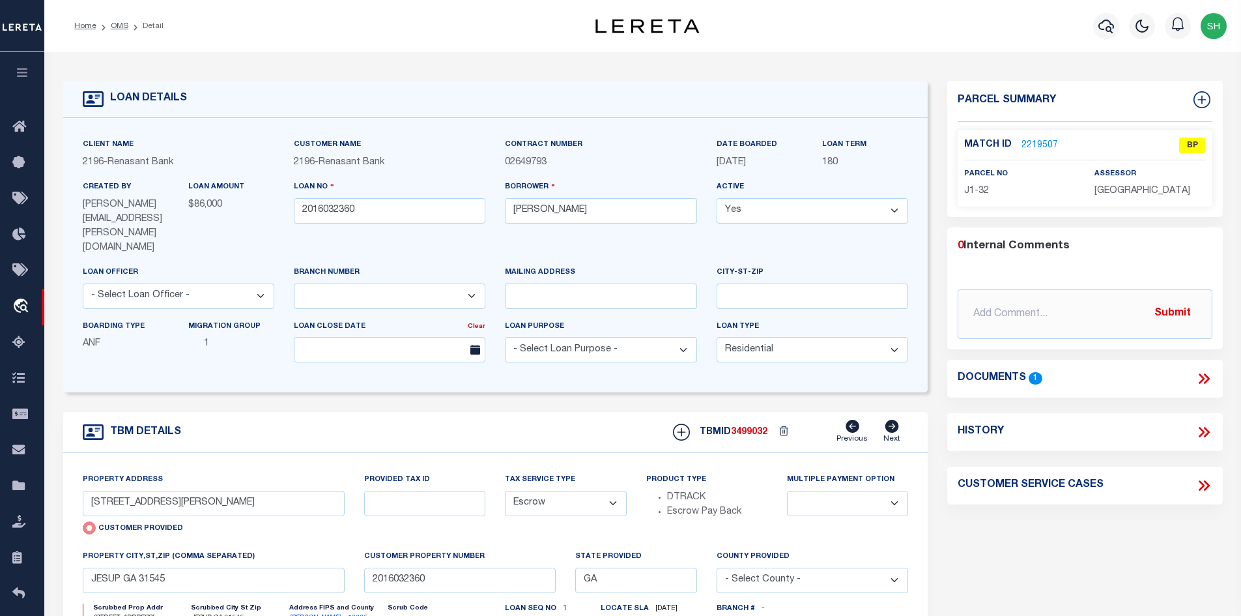
click at [1022, 141] on link "2219507" at bounding box center [1040, 146] width 36 height 14
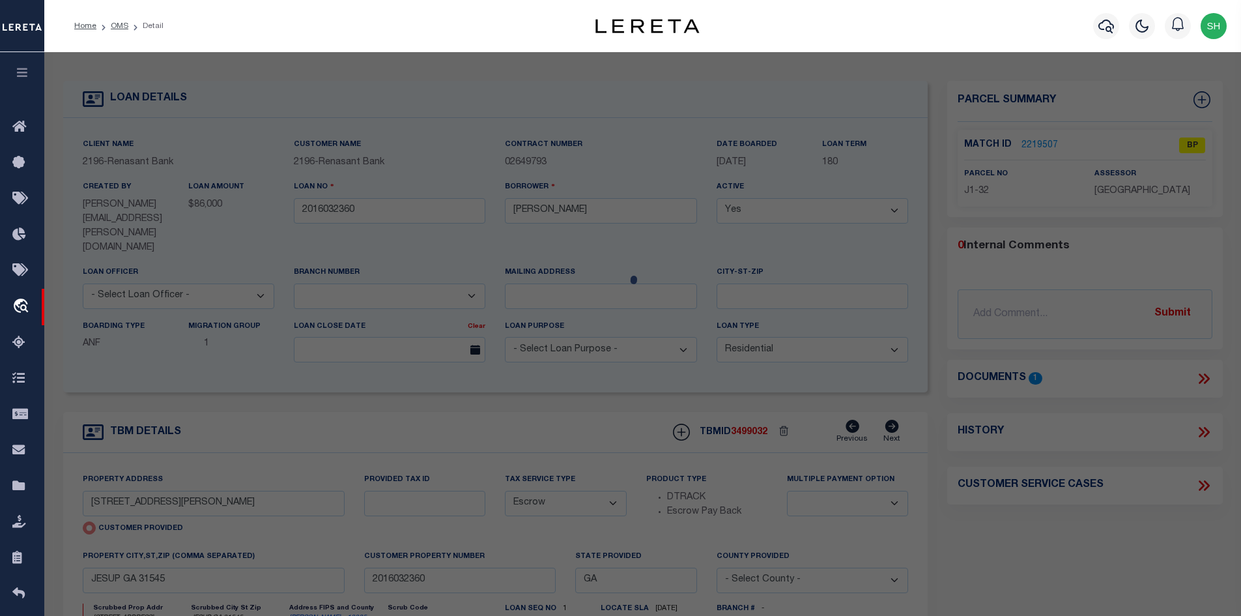
checkbox input "false"
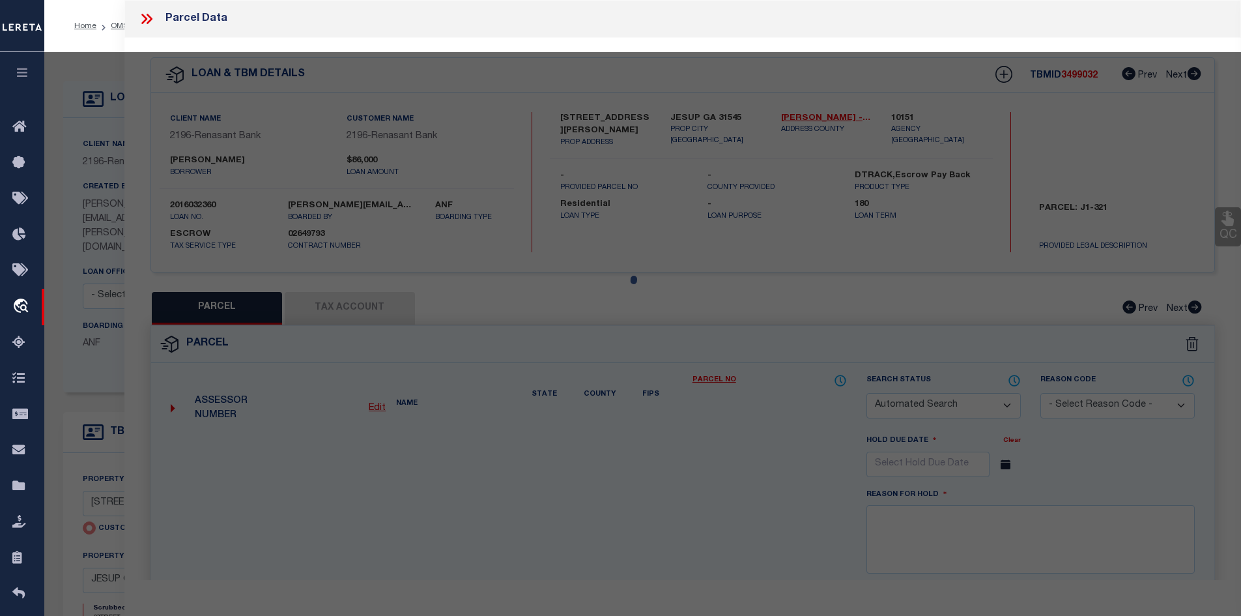
select select "BP"
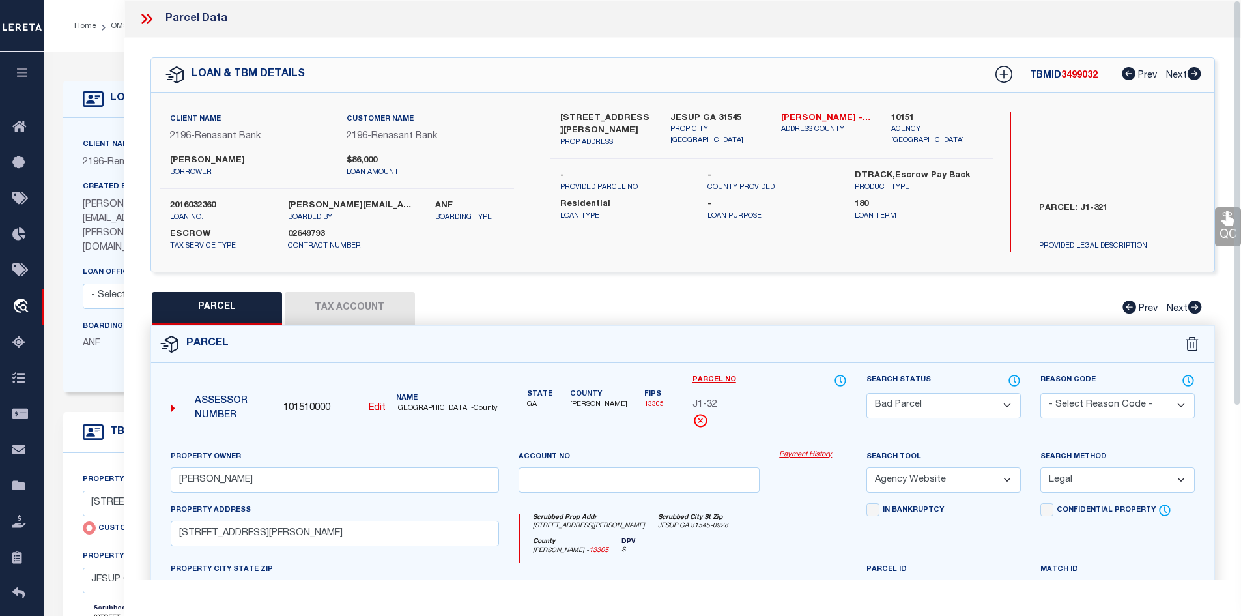
click at [335, 310] on button "Tax Account" at bounding box center [350, 308] width 130 height 33
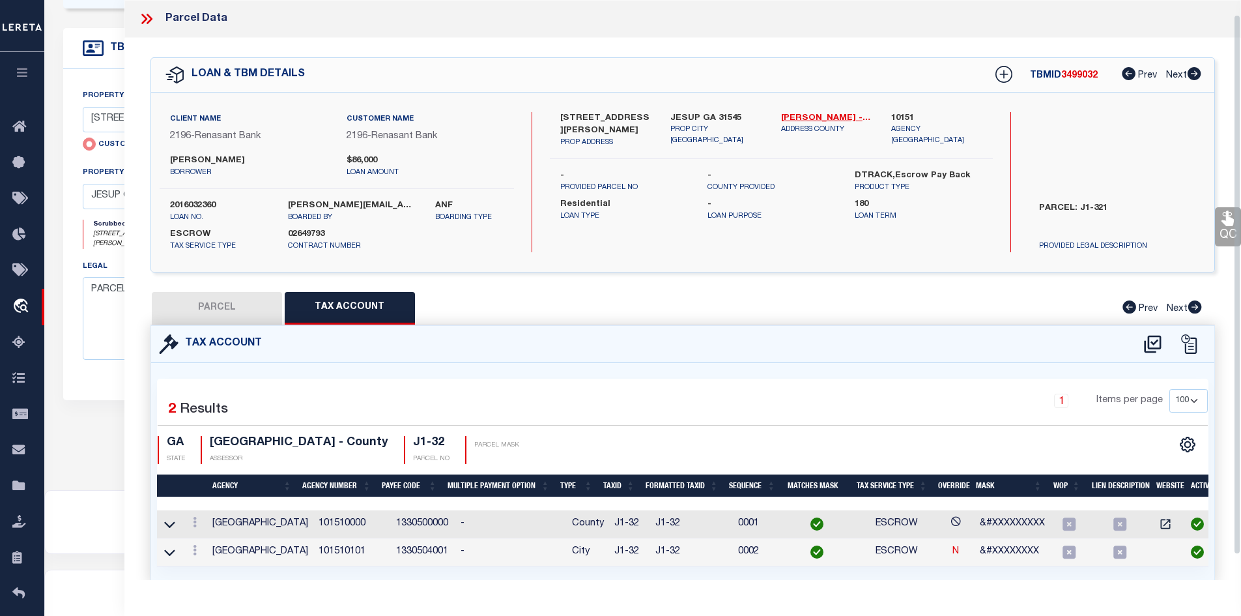
scroll to position [42, 0]
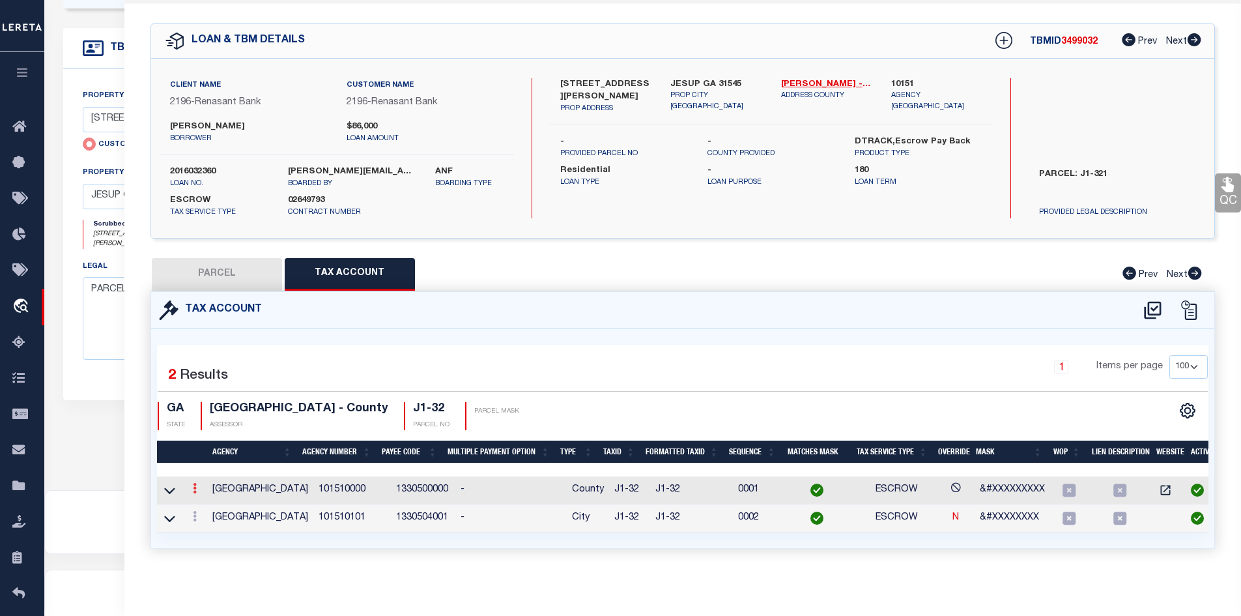
click at [194, 483] on icon at bounding box center [195, 488] width 4 height 10
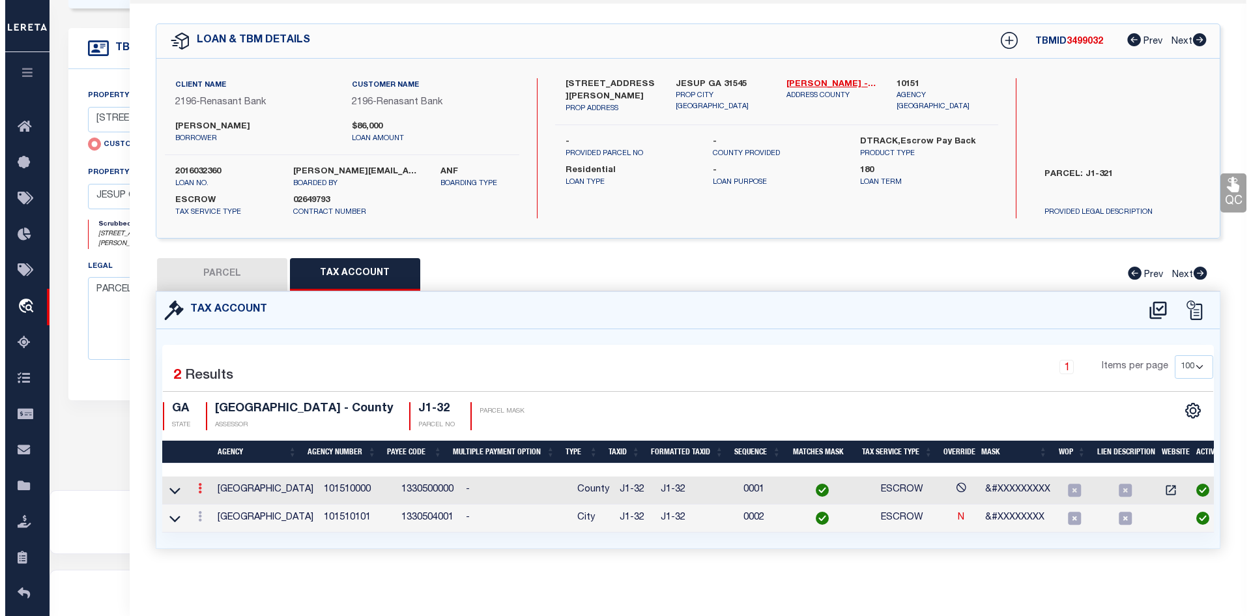
scroll to position [34, 0]
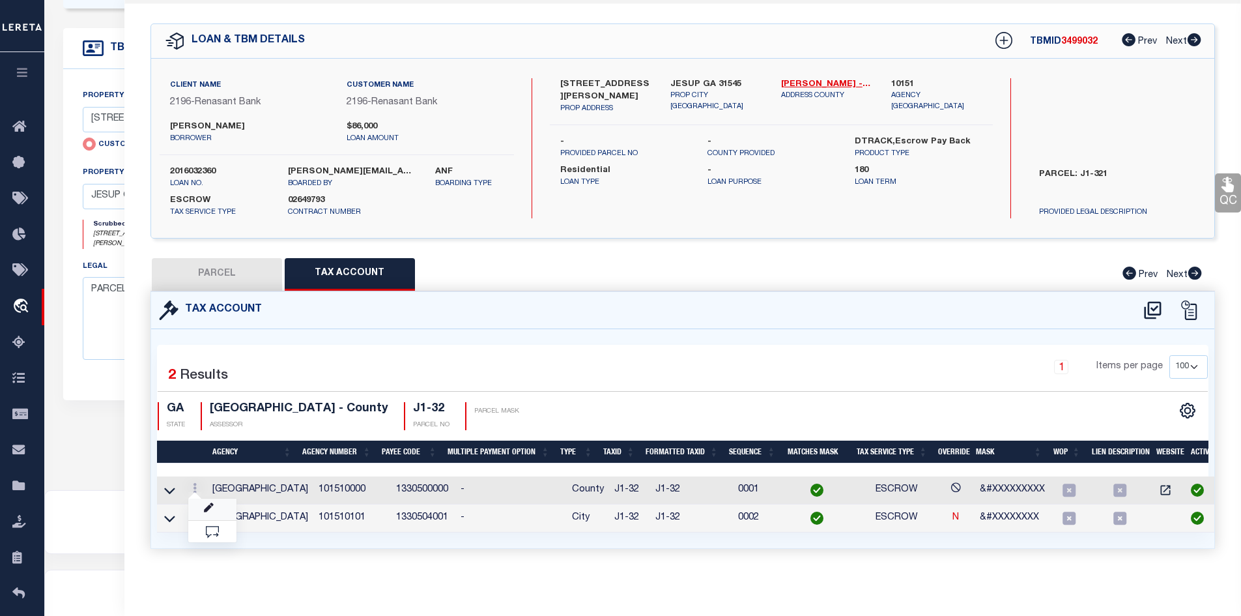
click at [219, 508] on link at bounding box center [212, 510] width 48 height 22
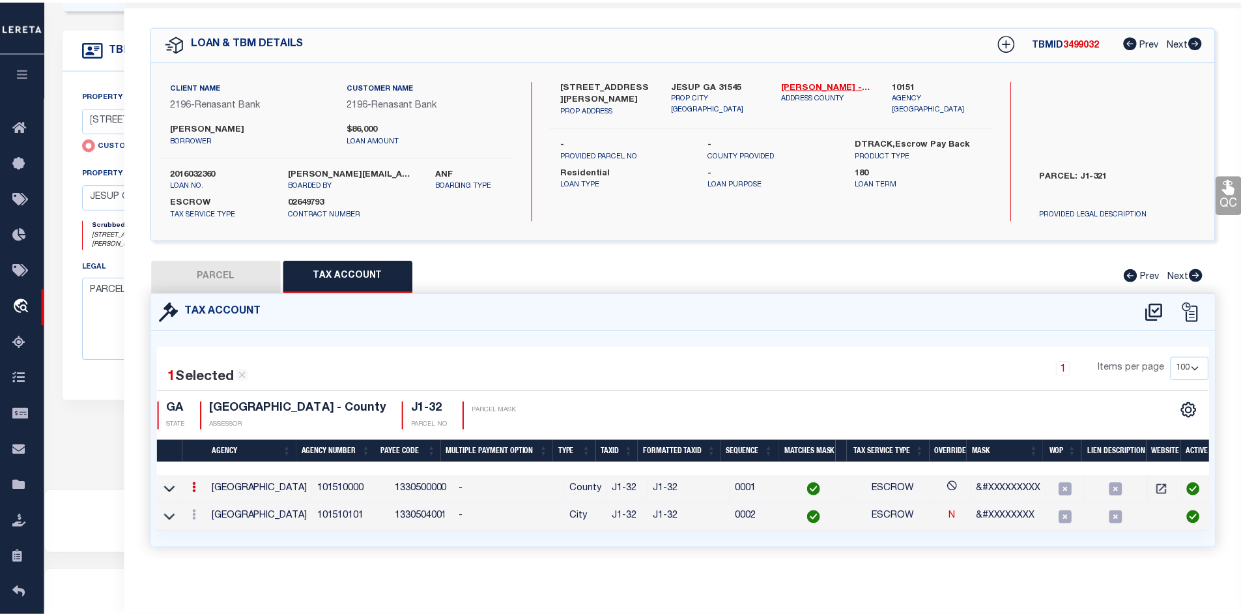
scroll to position [31, 0]
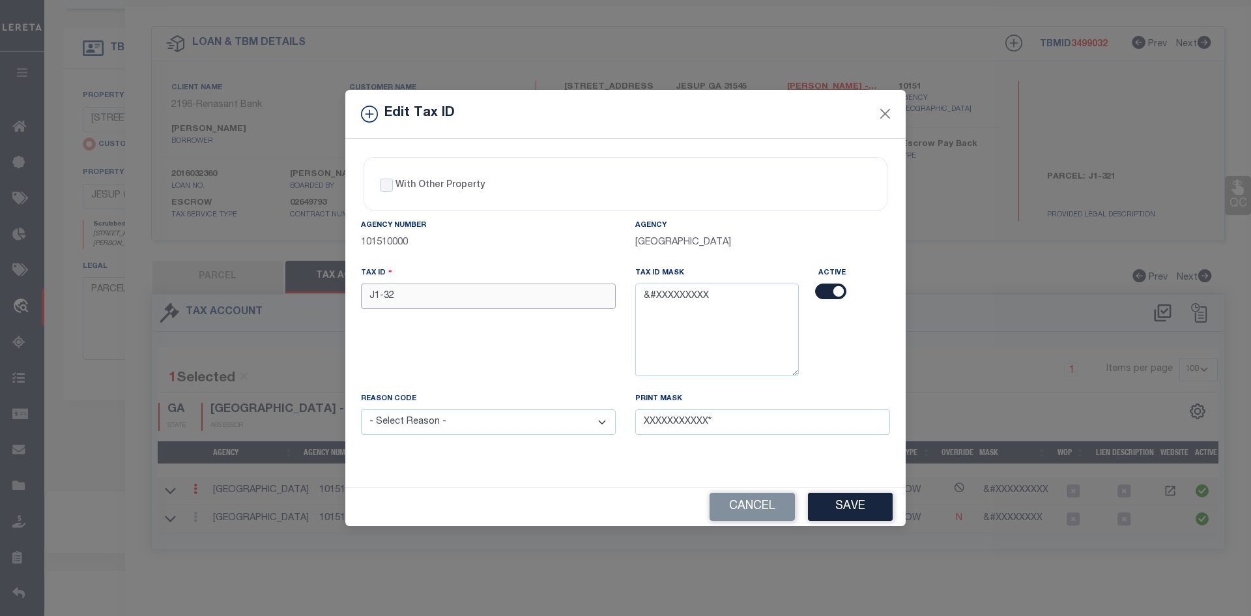
click at [378, 296] on input "J1-32" at bounding box center [488, 295] width 255 height 25
click at [887, 512] on button "Save" at bounding box center [850, 507] width 85 height 28
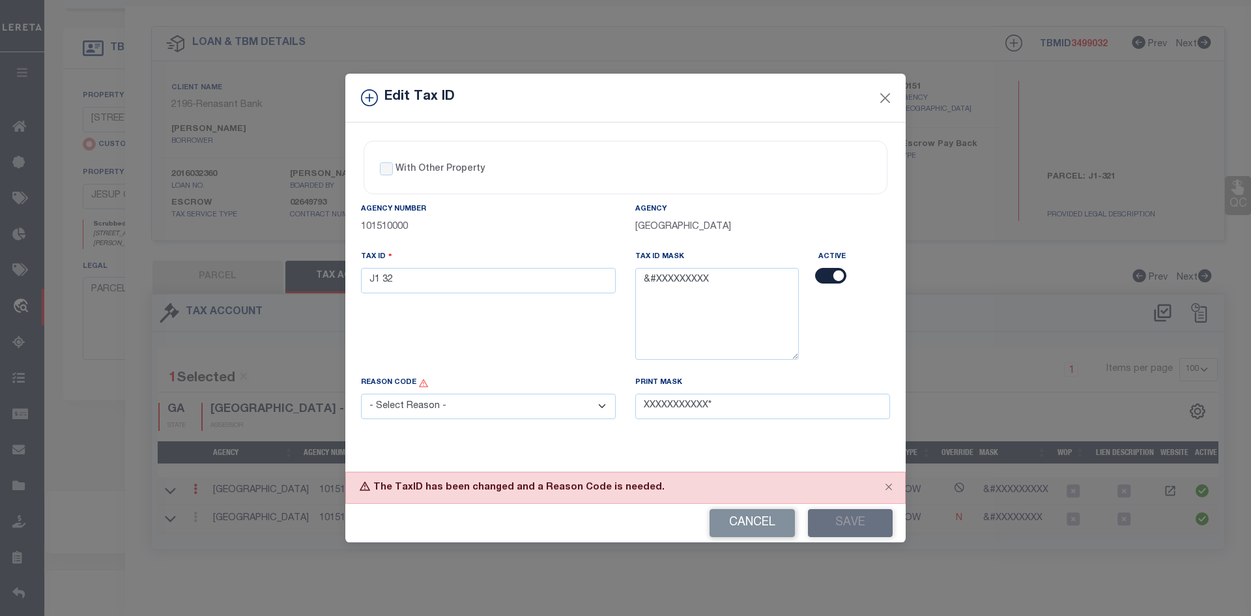
click at [435, 405] on select "- Select Reason - 099 - Other (Provide additional detail) ACT - Agency Changed …" at bounding box center [488, 406] width 255 height 25
click at [361, 394] on select "- Select Reason - 099 - Other (Provide additional detail) ACT - Agency Changed …" at bounding box center [488, 406] width 255 height 25
click at [837, 527] on button "Save" at bounding box center [850, 523] width 85 height 28
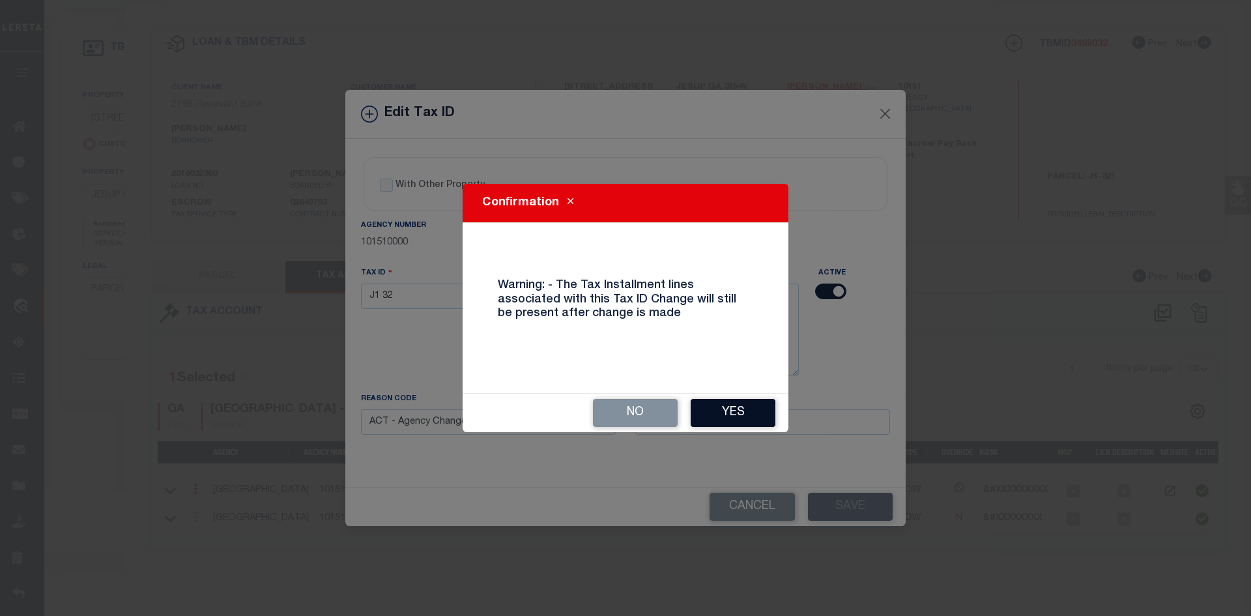
click at [725, 406] on button "Yes" at bounding box center [733, 413] width 85 height 28
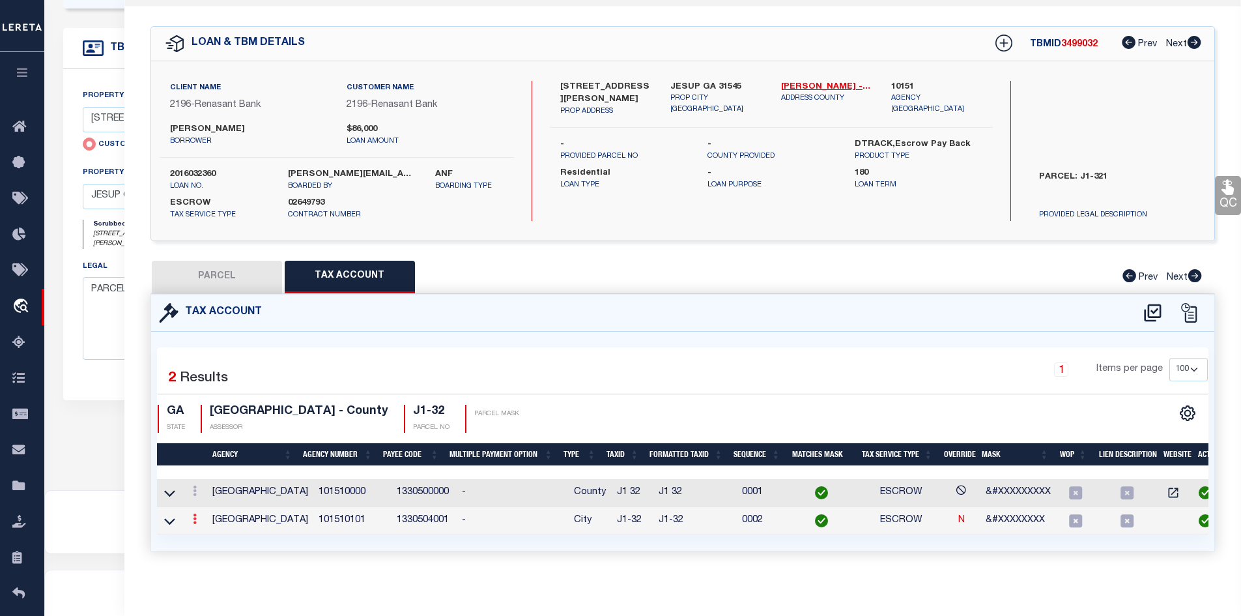
click at [196, 520] on icon at bounding box center [195, 519] width 4 height 10
click at [212, 533] on link at bounding box center [212, 540] width 48 height 22
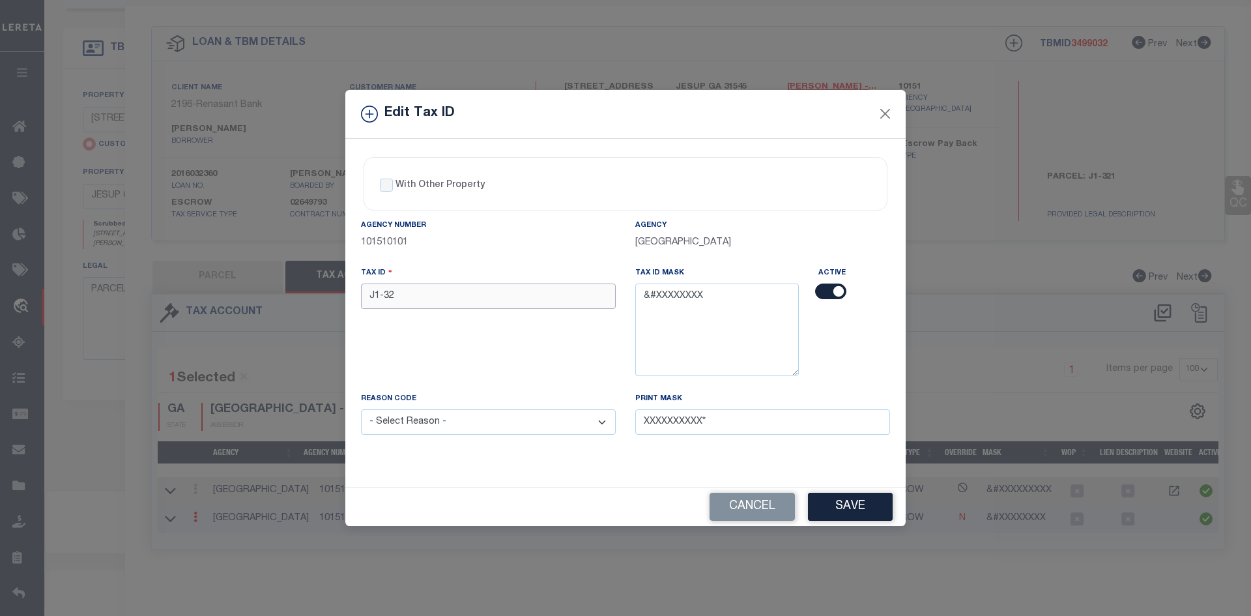
click at [381, 297] on input "J1-32" at bounding box center [488, 295] width 255 height 25
click at [490, 437] on div "Reason Code - Select Reason - 099 - Other (Provide additional detail) ACT - Age…" at bounding box center [488, 421] width 274 height 59
click at [361, 410] on select "- Select Reason - 099 - Other (Provide additional detail) ACT - Agency Changed …" at bounding box center [488, 421] width 255 height 25
click at [873, 514] on button "Save" at bounding box center [850, 507] width 85 height 28
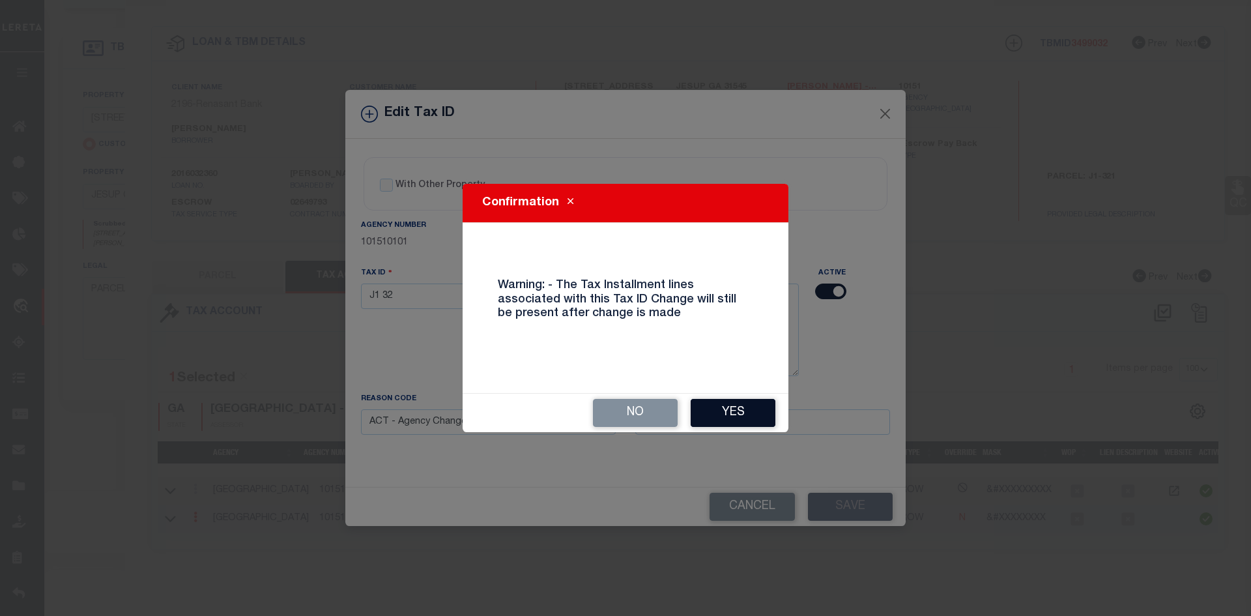
click at [738, 404] on button "Yes" at bounding box center [733, 413] width 85 height 28
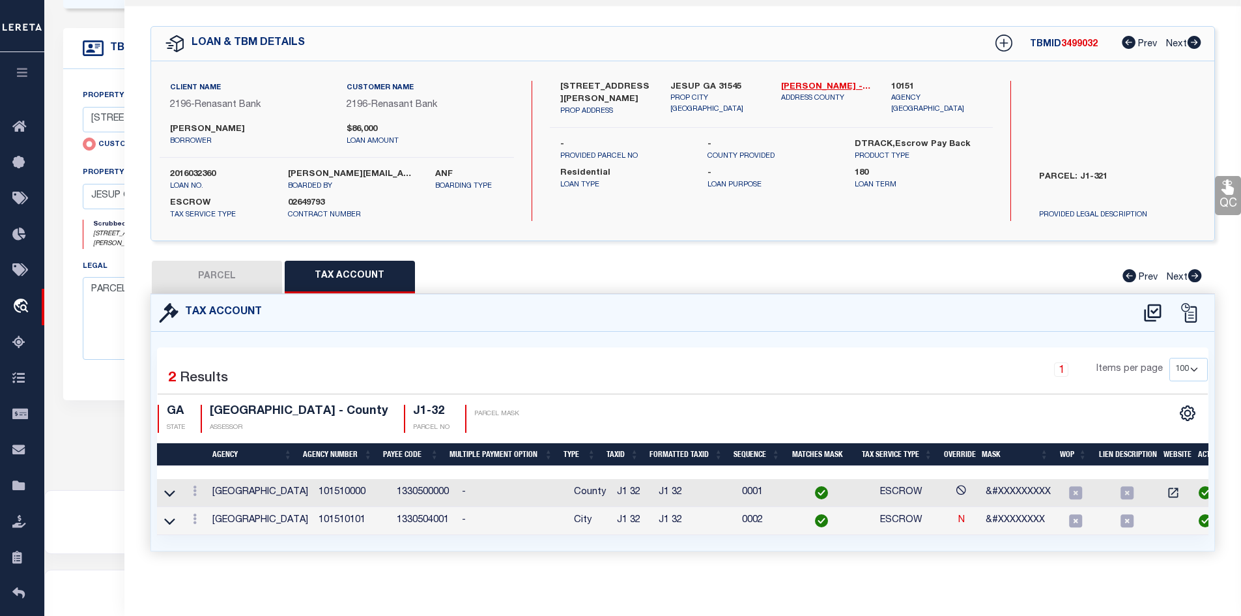
click at [667, 492] on td "J1 32" at bounding box center [695, 493] width 83 height 28
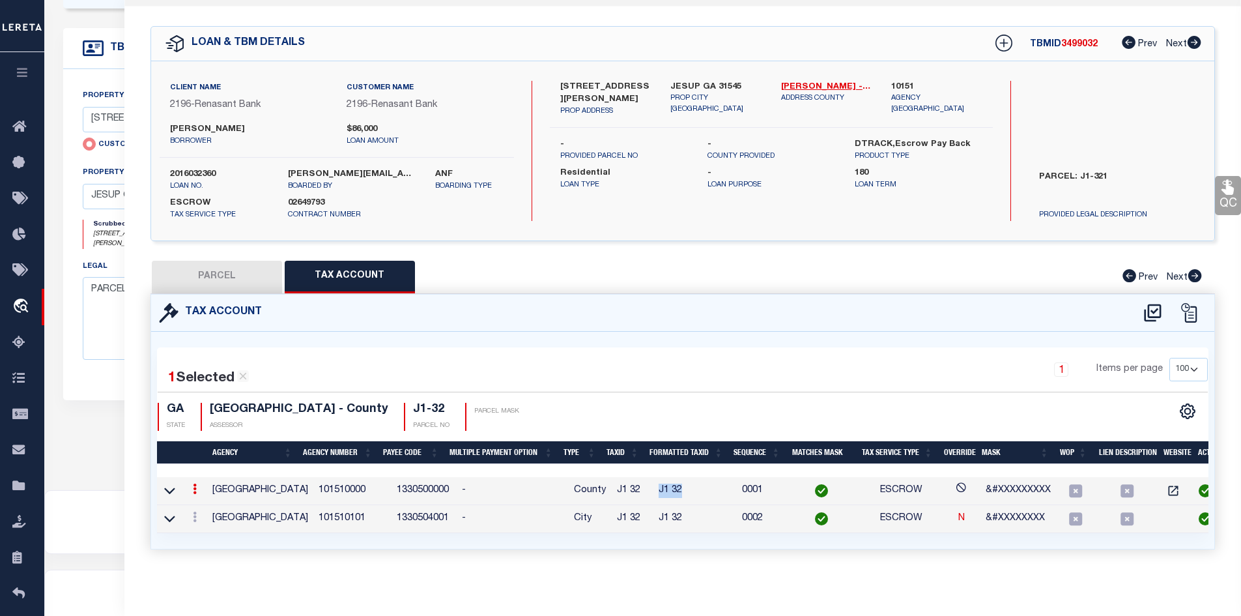
drag, startPoint x: 673, startPoint y: 488, endPoint x: 652, endPoint y: 494, distance: 22.3
click at [654, 494] on td "J1 32" at bounding box center [695, 491] width 83 height 28
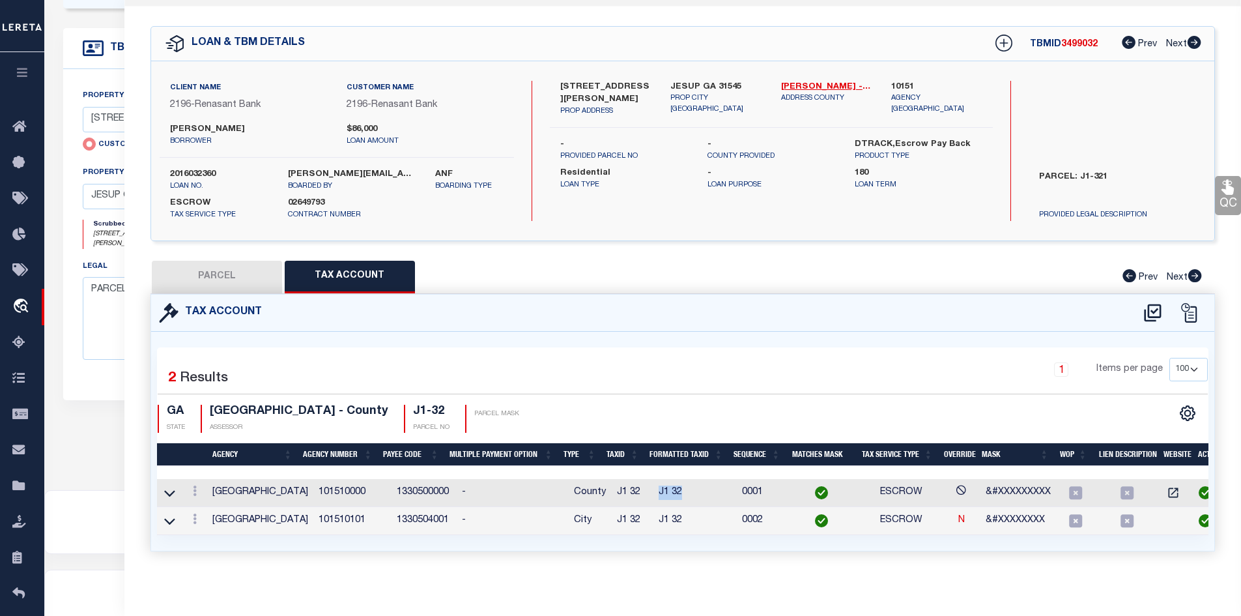
copy td "J1 32"
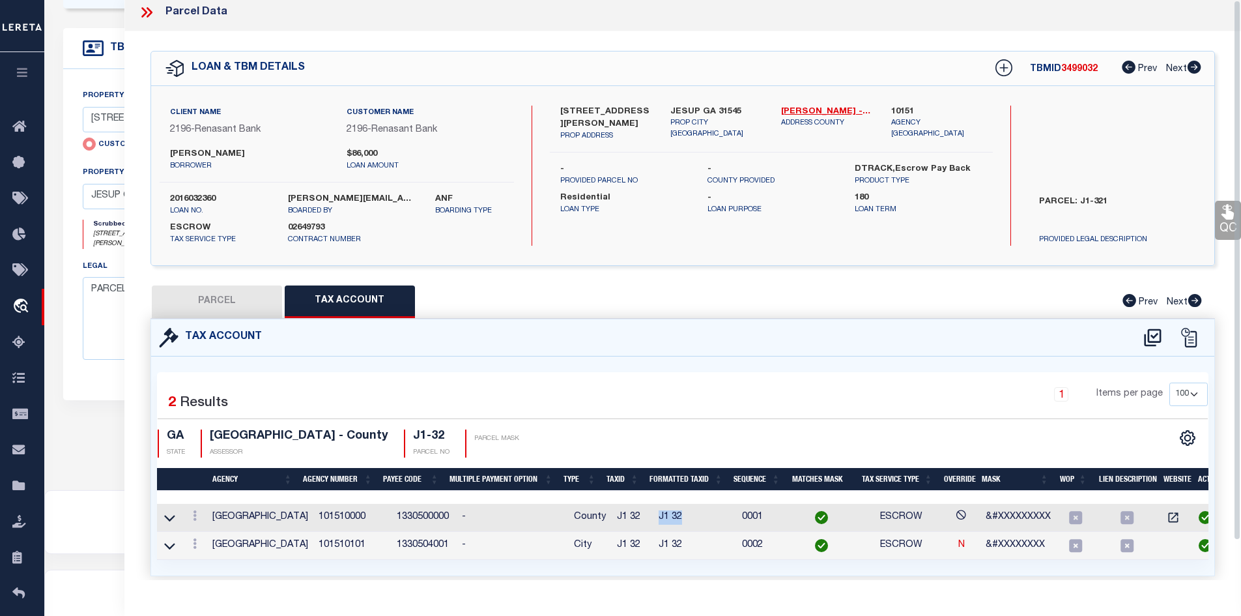
scroll to position [0, 0]
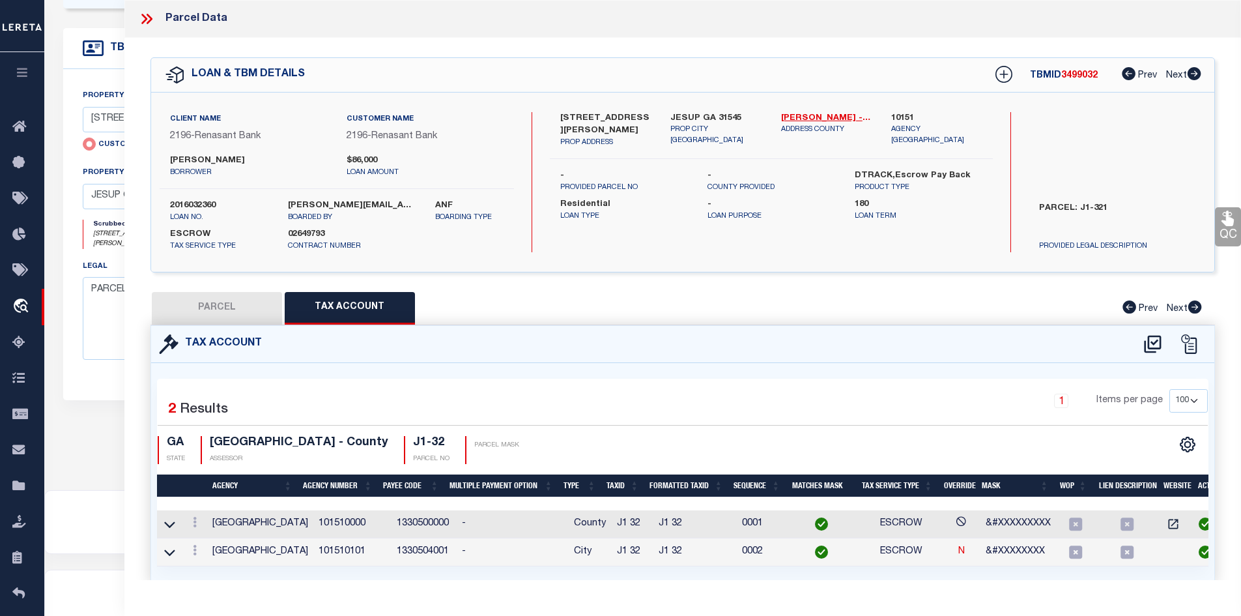
click at [141, 14] on icon at bounding box center [146, 18] width 17 height 17
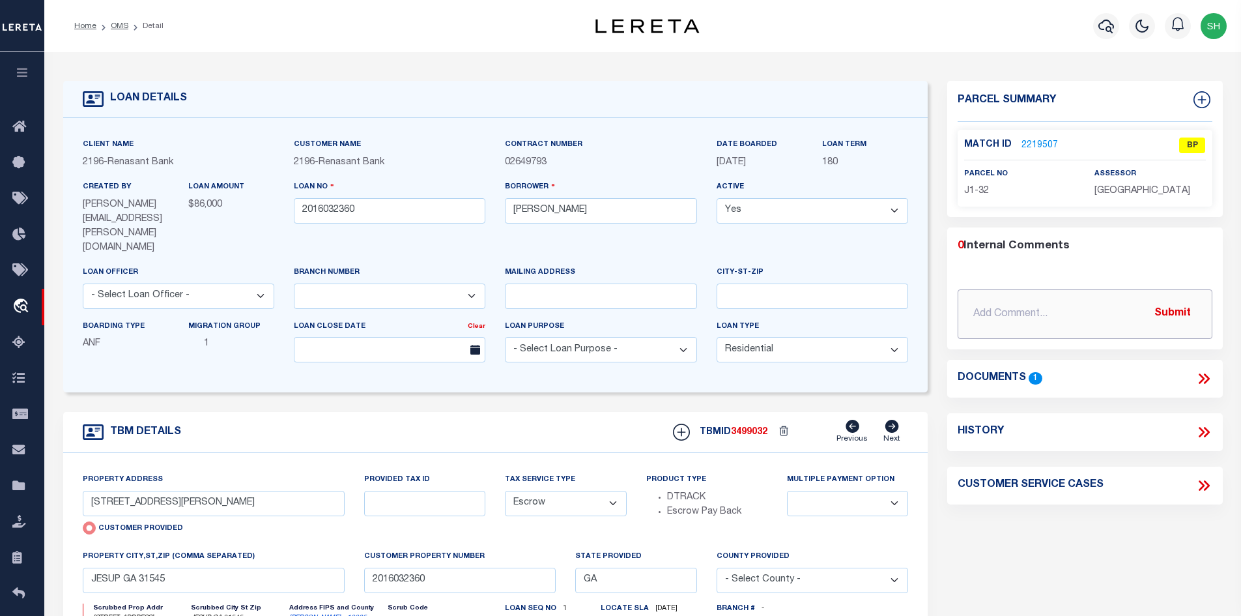
click at [1022, 300] on input "text" at bounding box center [1085, 314] width 255 height 50
paste input "J1 32"
click at [1084, 311] on input "[DATE] update tax id from J1 32 to J1 32" at bounding box center [1085, 314] width 255 height 50
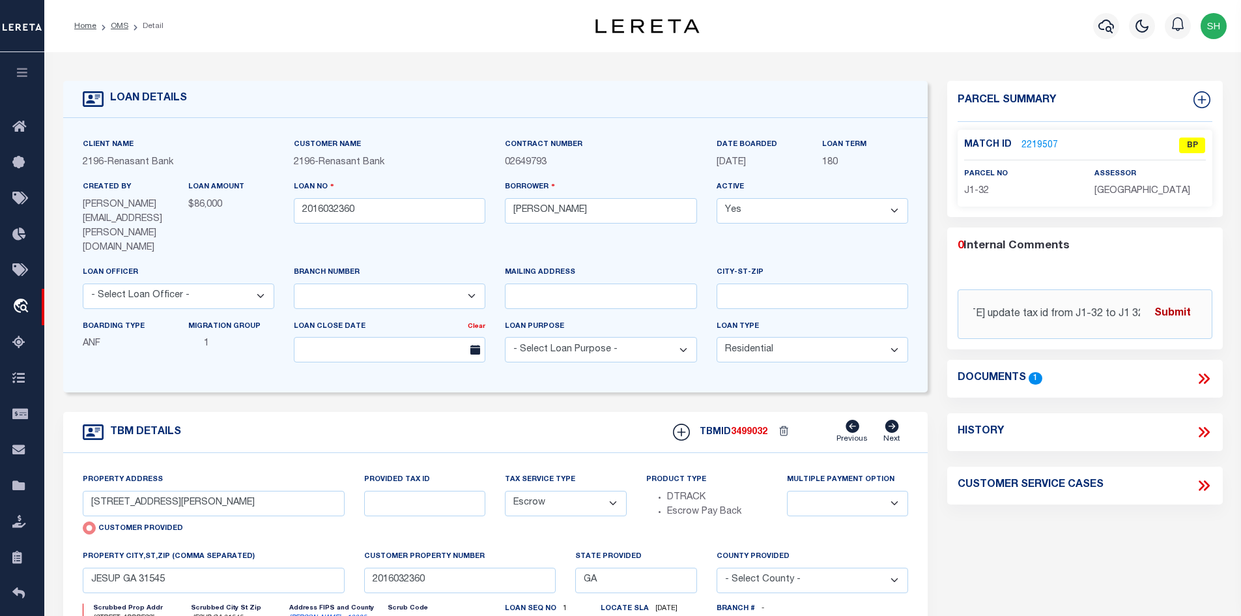
scroll to position [0, 0]
click at [1180, 312] on button "Submit" at bounding box center [1172, 313] width 53 height 27
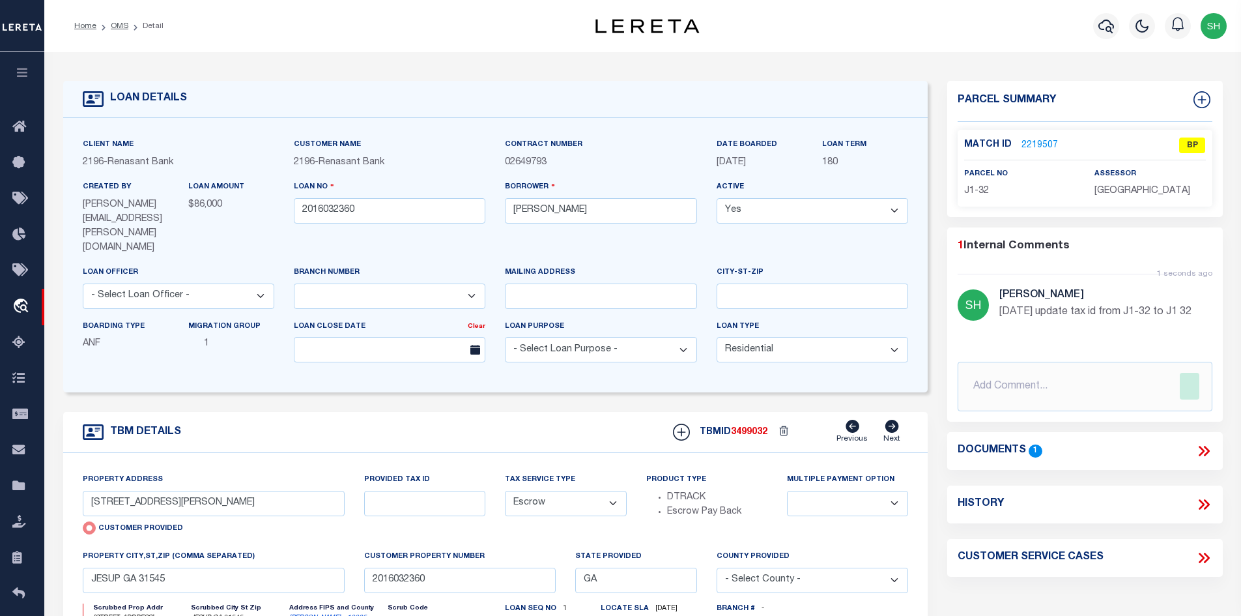
click at [1034, 147] on link "2219507" at bounding box center [1040, 146] width 36 height 14
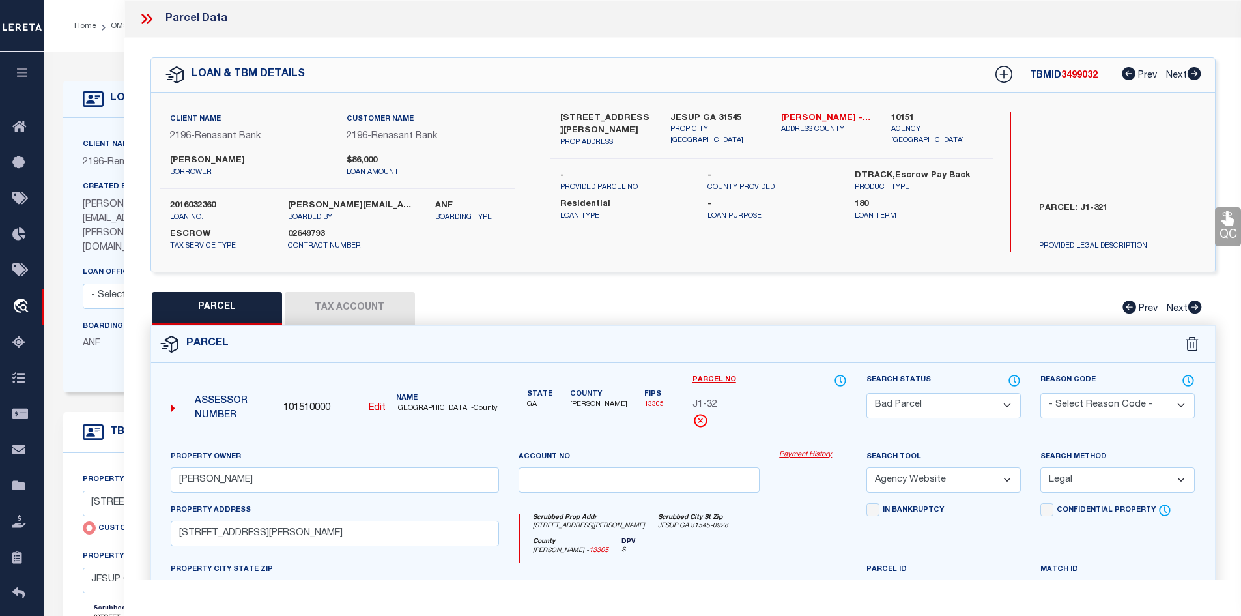
click at [942, 400] on select "Automated Search Bad Parcel Complete Duplicate Parcel High Dollar Reporting In …" at bounding box center [944, 405] width 154 height 25
click at [867, 393] on select "Automated Search Bad Parcel Complete Duplicate Parcel High Dollar Reporting In …" at bounding box center [944, 405] width 154 height 25
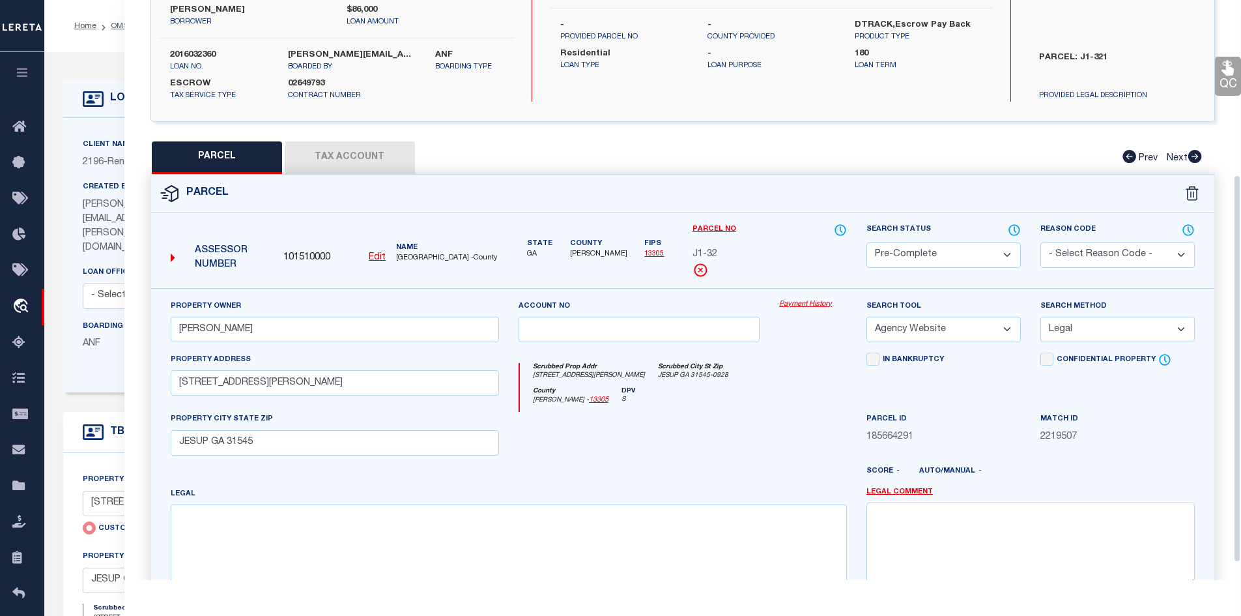
scroll to position [261, 0]
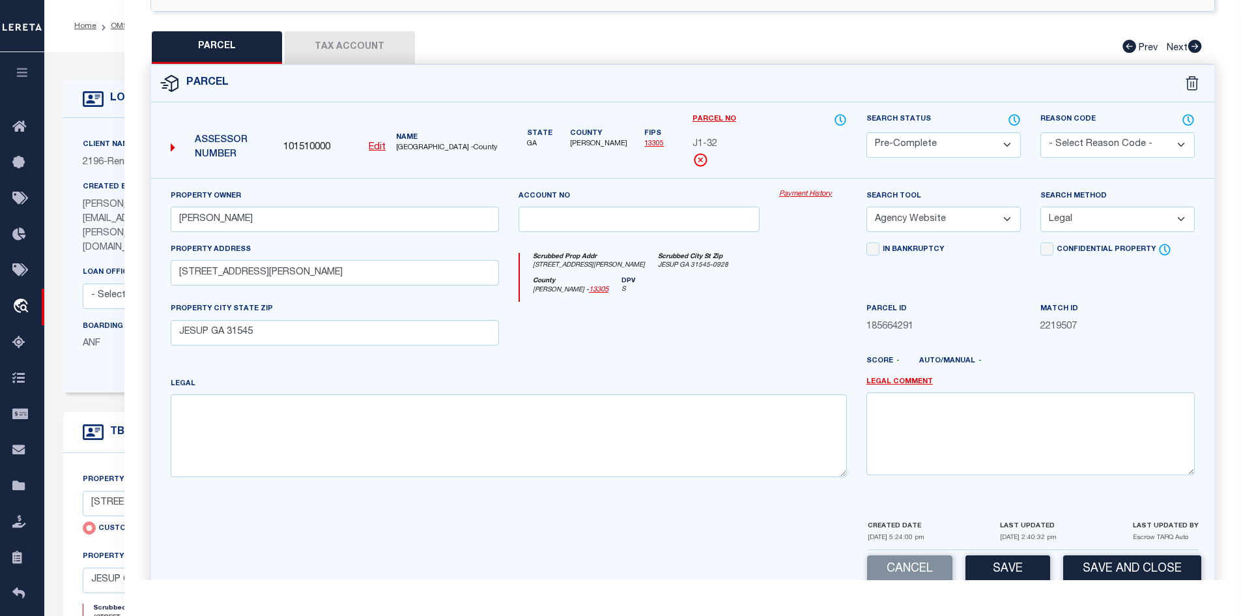
click at [1101, 149] on select "- Select Reason Code - 099 - Other (Provide additional detail) ACT - Agency Cha…" at bounding box center [1118, 144] width 154 height 25
click at [1041, 132] on select "- Select Reason Code - 099 - Other (Provide additional detail) ACT - Agency Cha…" at bounding box center [1118, 144] width 154 height 25
click at [1006, 568] on button "Save" at bounding box center [1008, 569] width 85 height 28
click at [350, 42] on button "Tax Account" at bounding box center [350, 47] width 130 height 33
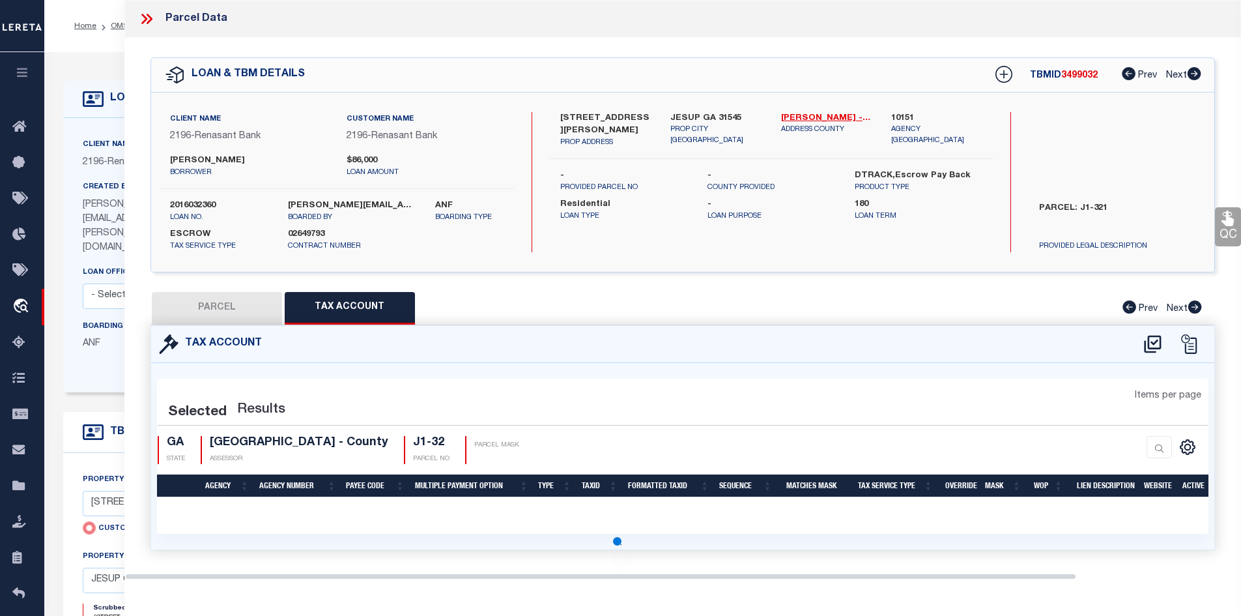
scroll to position [0, 0]
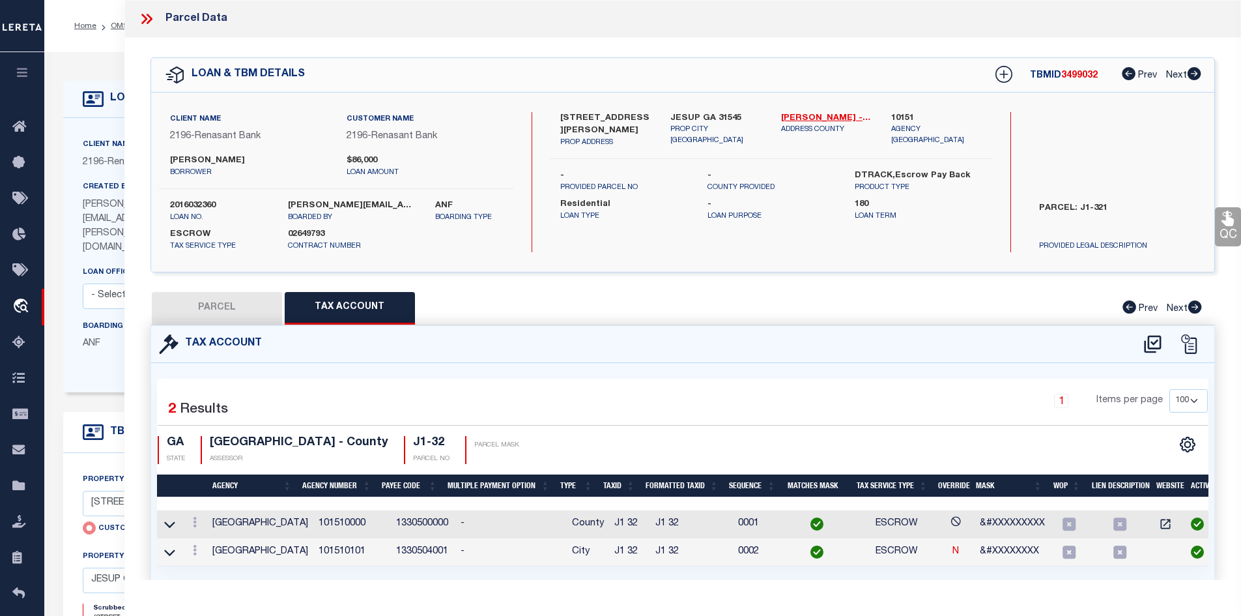
click at [145, 18] on icon at bounding box center [144, 19] width 6 height 10
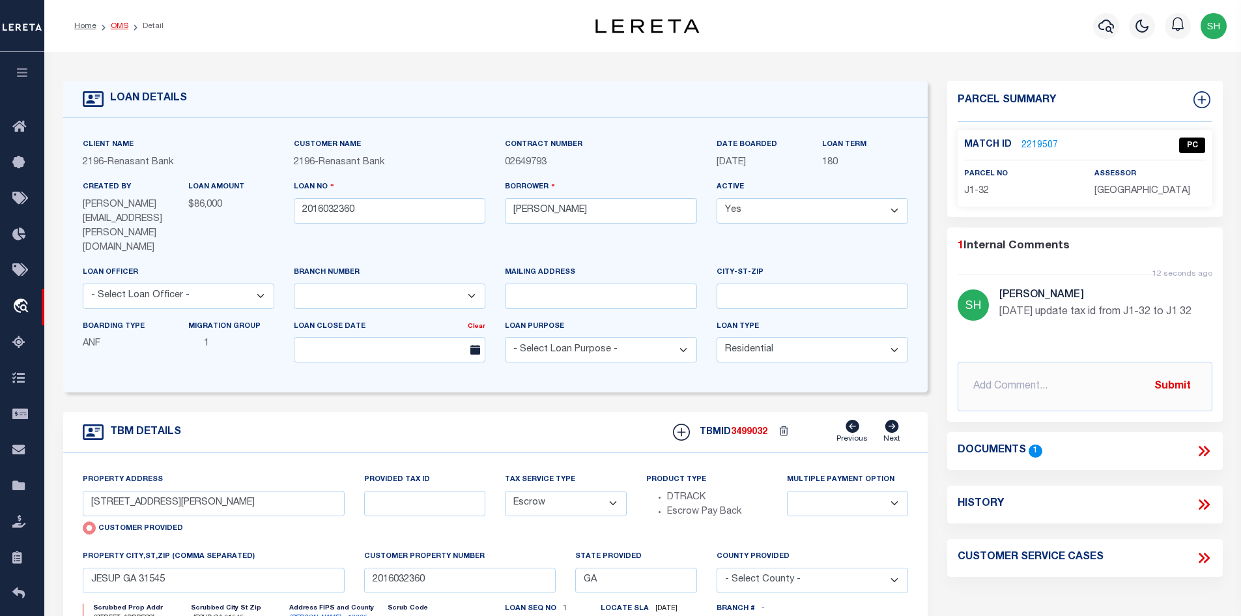
click at [115, 30] on link "OMS" at bounding box center [120, 26] width 18 height 8
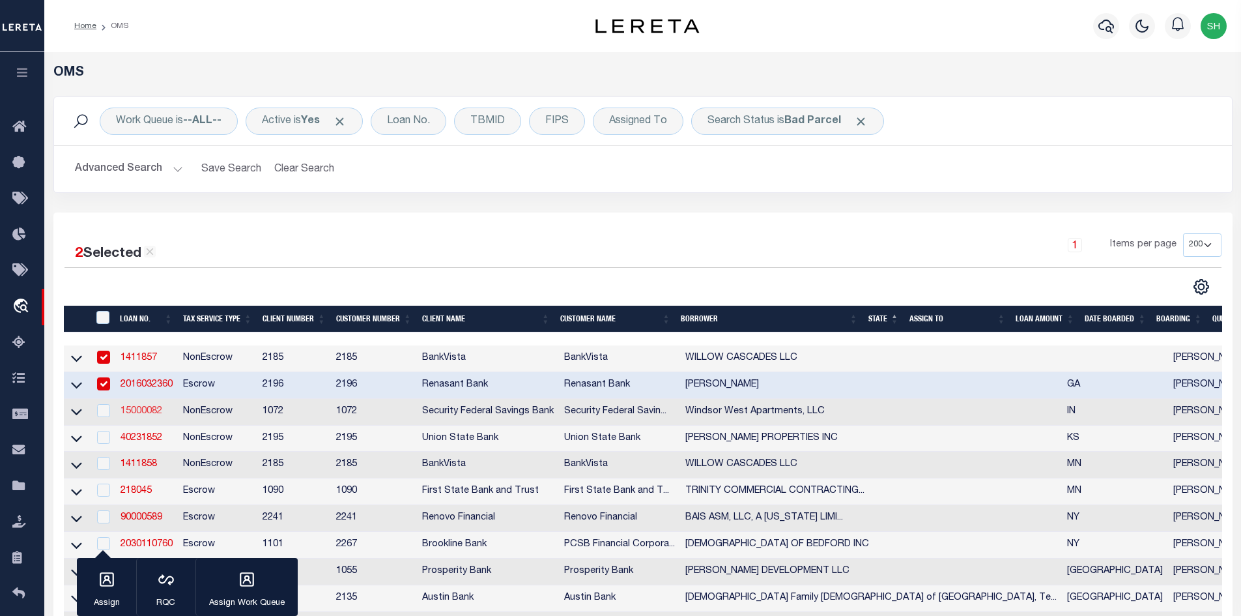
click at [134, 412] on link "15000082" at bounding box center [142, 411] width 42 height 9
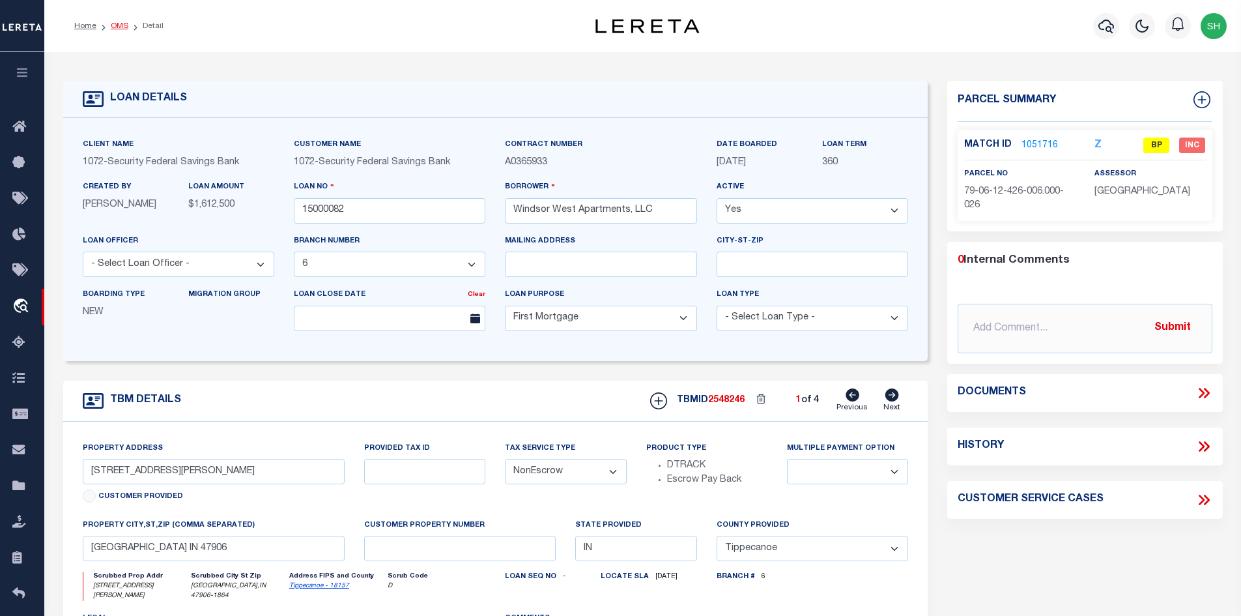
click at [121, 29] on link "OMS" at bounding box center [120, 26] width 18 height 8
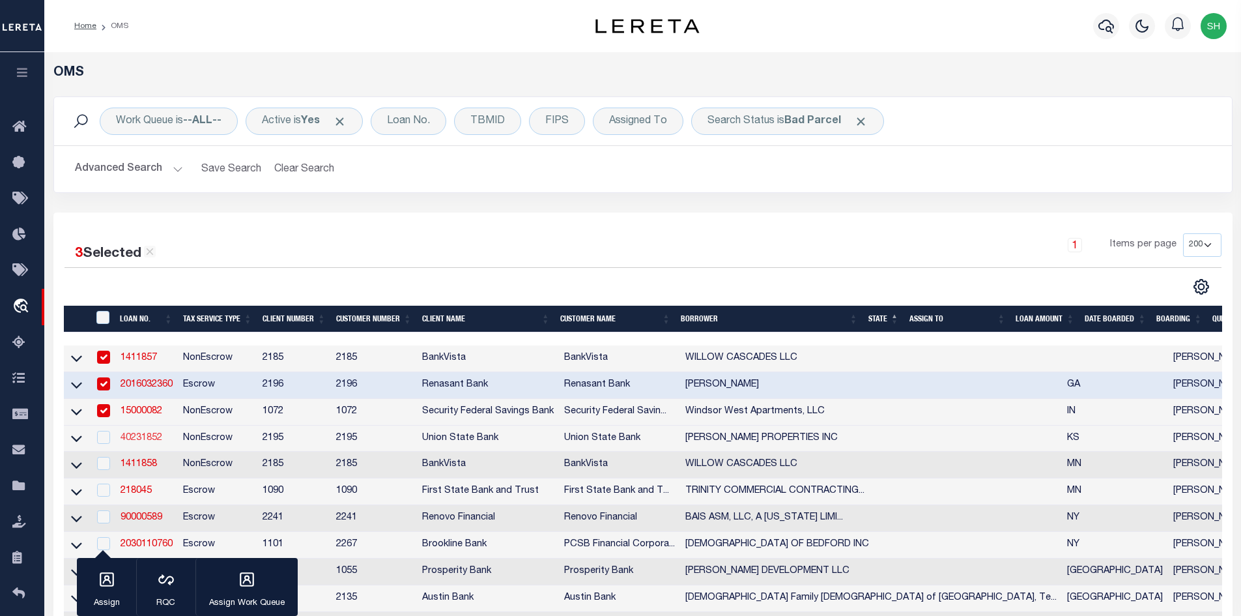
click at [154, 439] on link "40231852" at bounding box center [142, 437] width 42 height 9
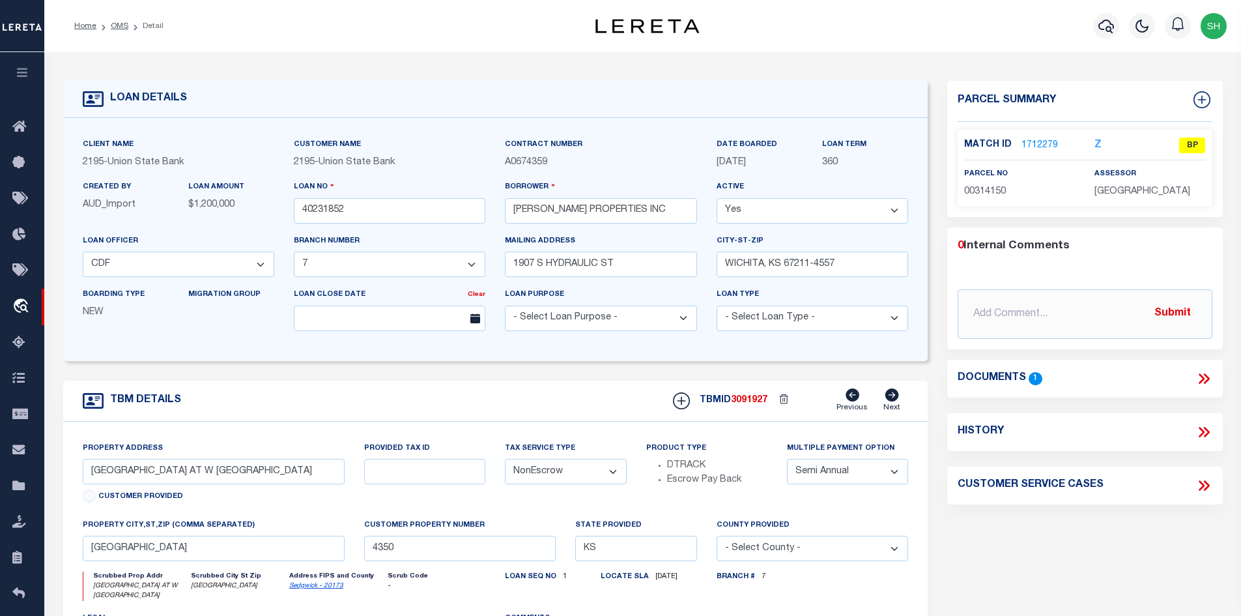
click at [119, 21] on li "OMS" at bounding box center [112, 26] width 32 height 12
click at [119, 27] on link "OMS" at bounding box center [120, 26] width 18 height 8
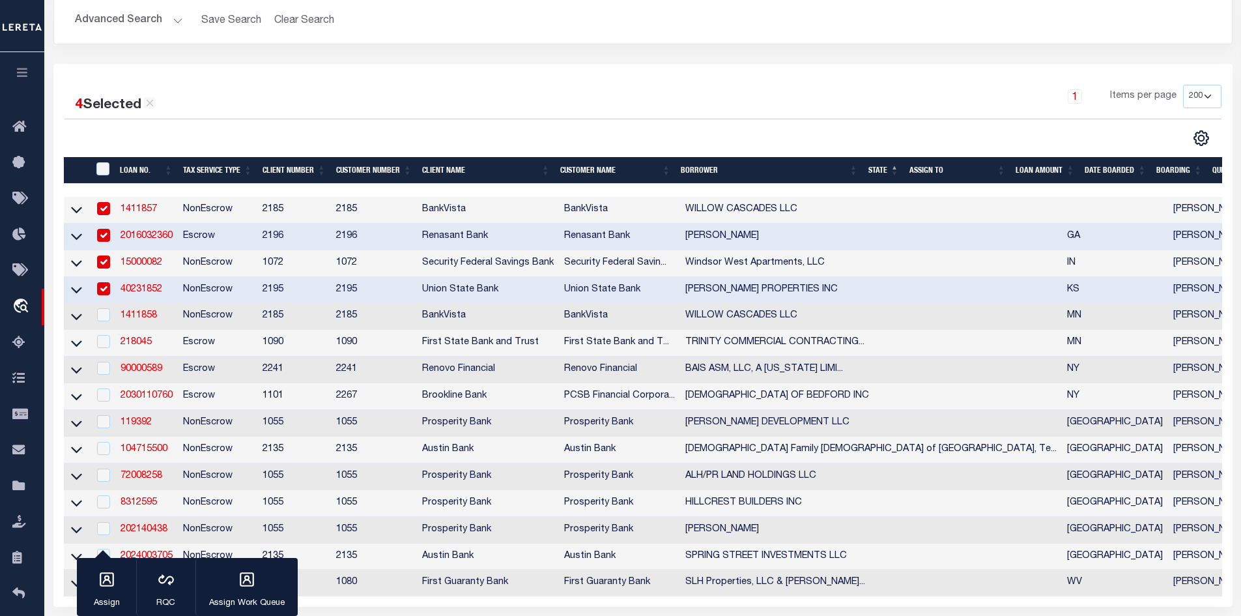
scroll to position [196, 0]
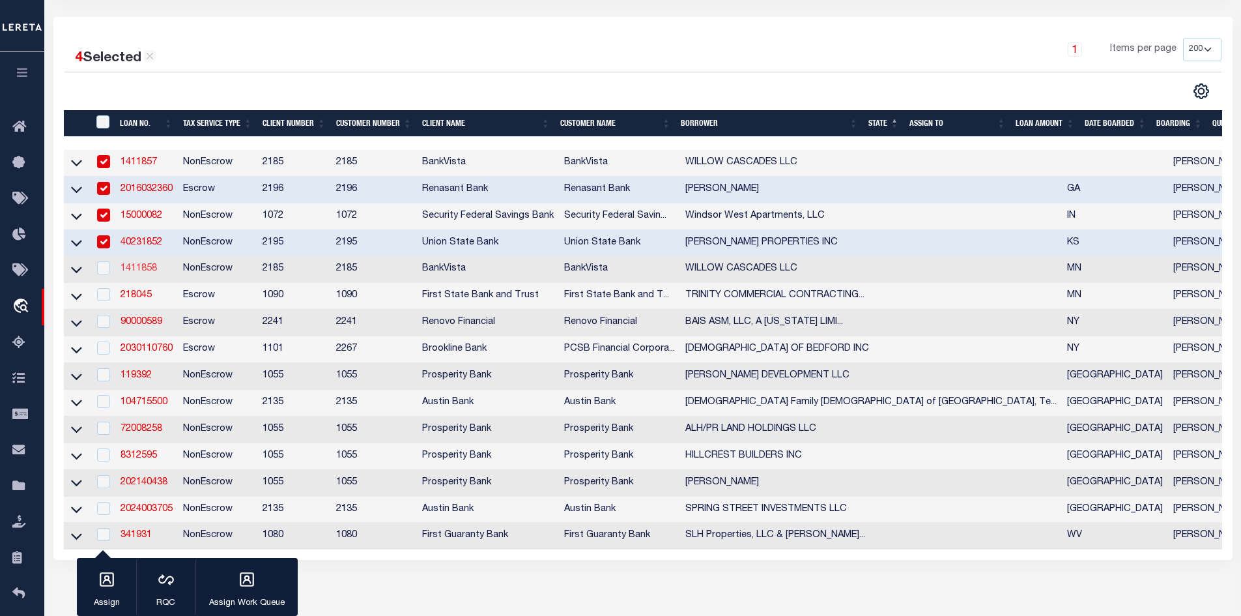
click at [143, 269] on link "1411858" at bounding box center [139, 268] width 36 height 9
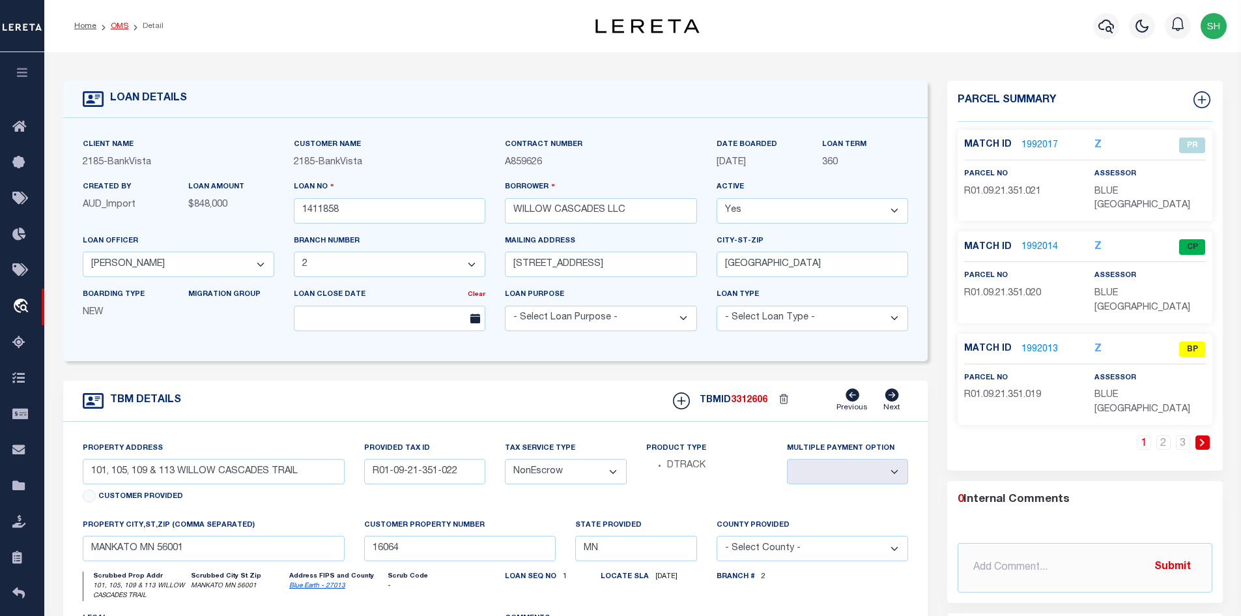
click at [111, 22] on link "OMS" at bounding box center [120, 26] width 18 height 8
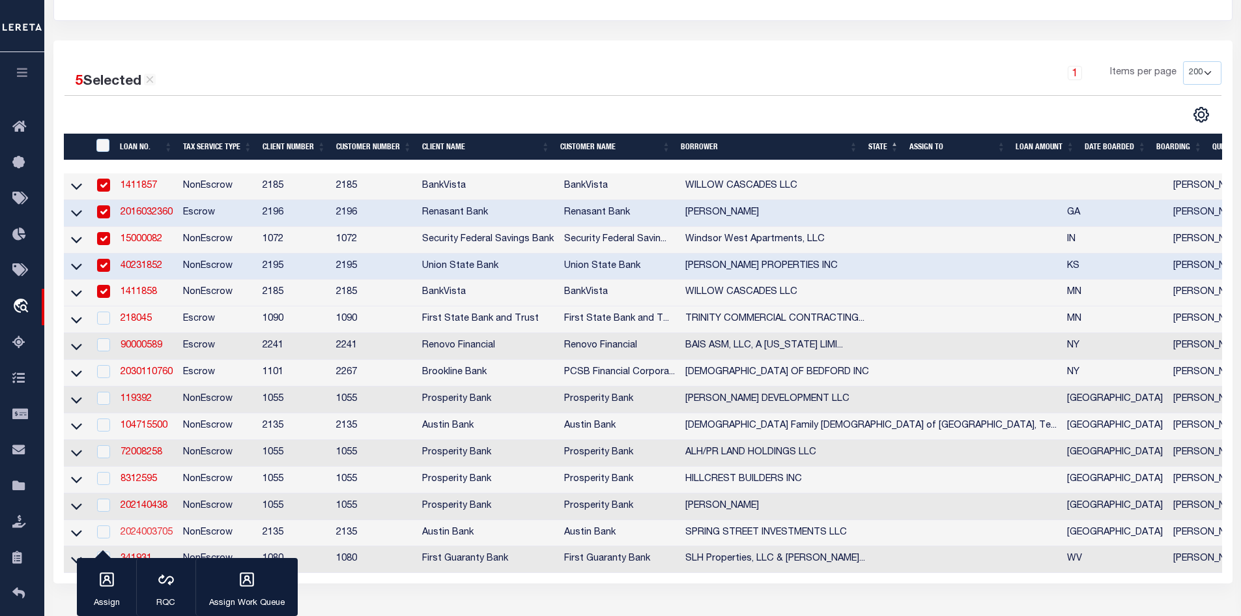
scroll to position [196, 0]
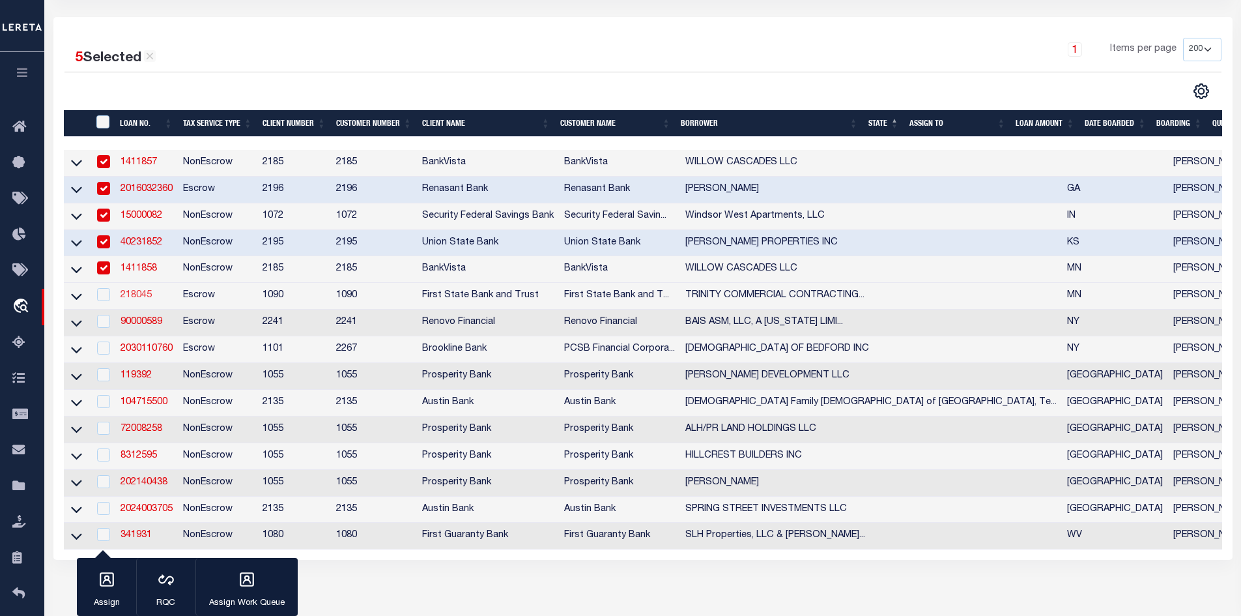
click at [148, 300] on link "218045" at bounding box center [136, 295] width 31 height 9
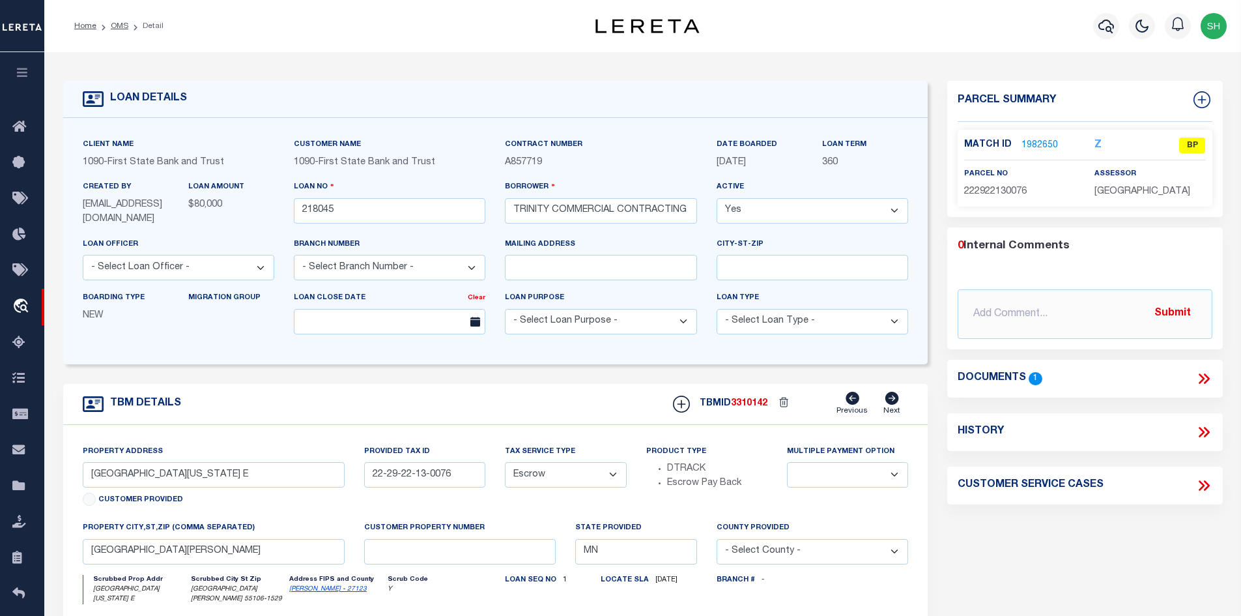
click at [1034, 147] on link "1982650" at bounding box center [1040, 146] width 36 height 14
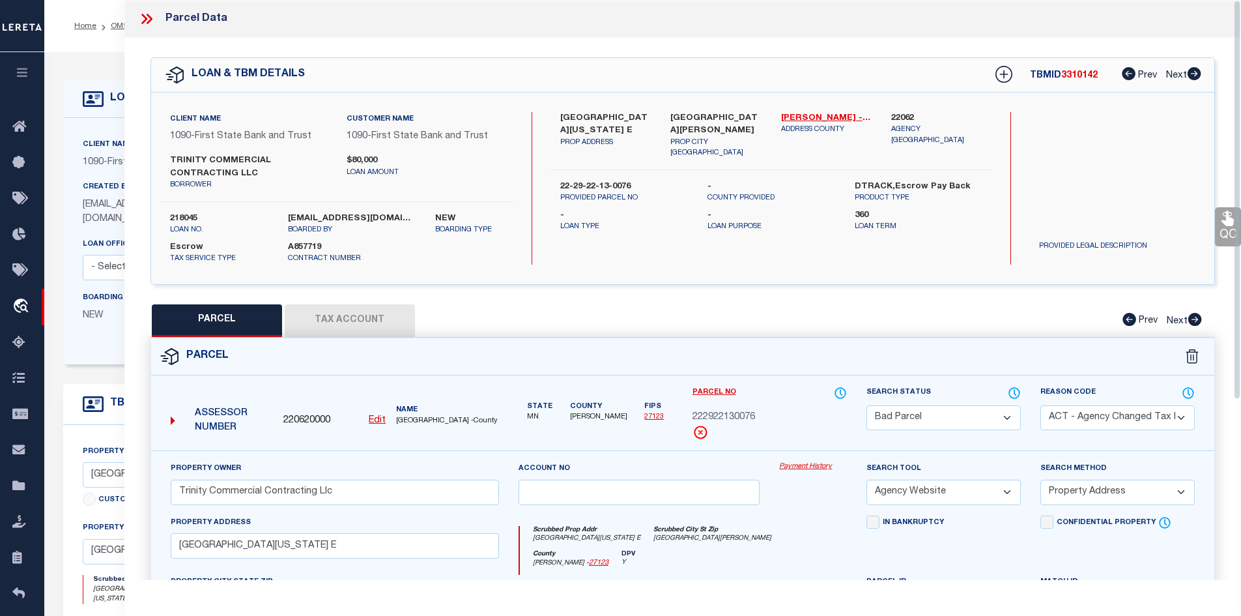
click at [384, 321] on button "Tax Account" at bounding box center [350, 320] width 130 height 33
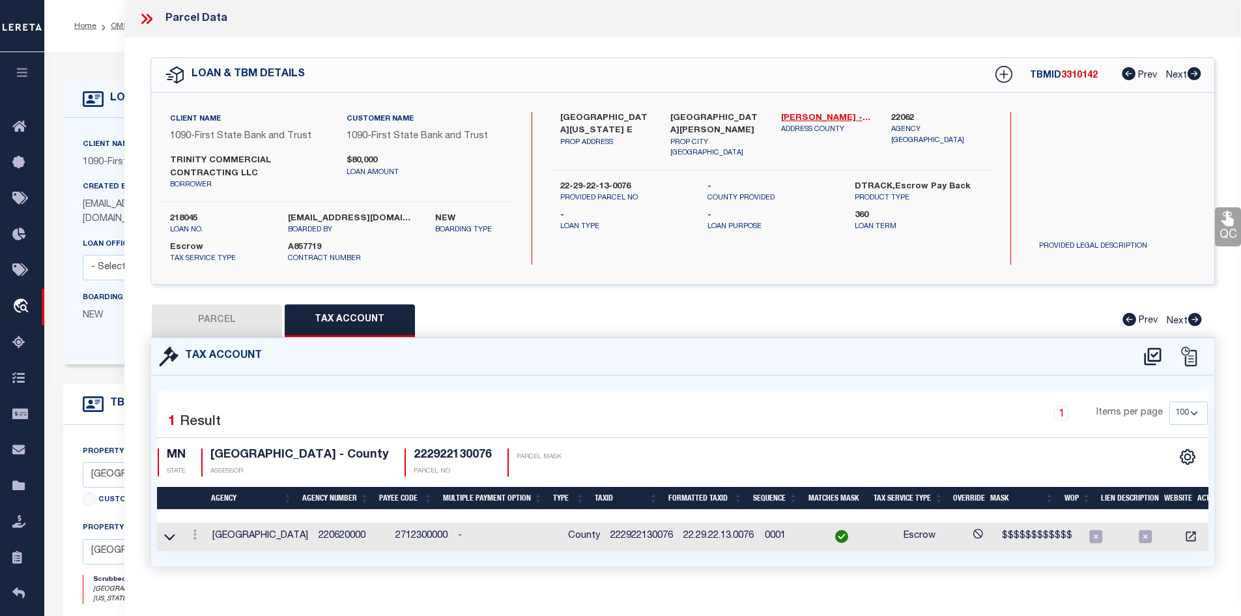
click at [147, 20] on icon at bounding box center [146, 18] width 17 height 17
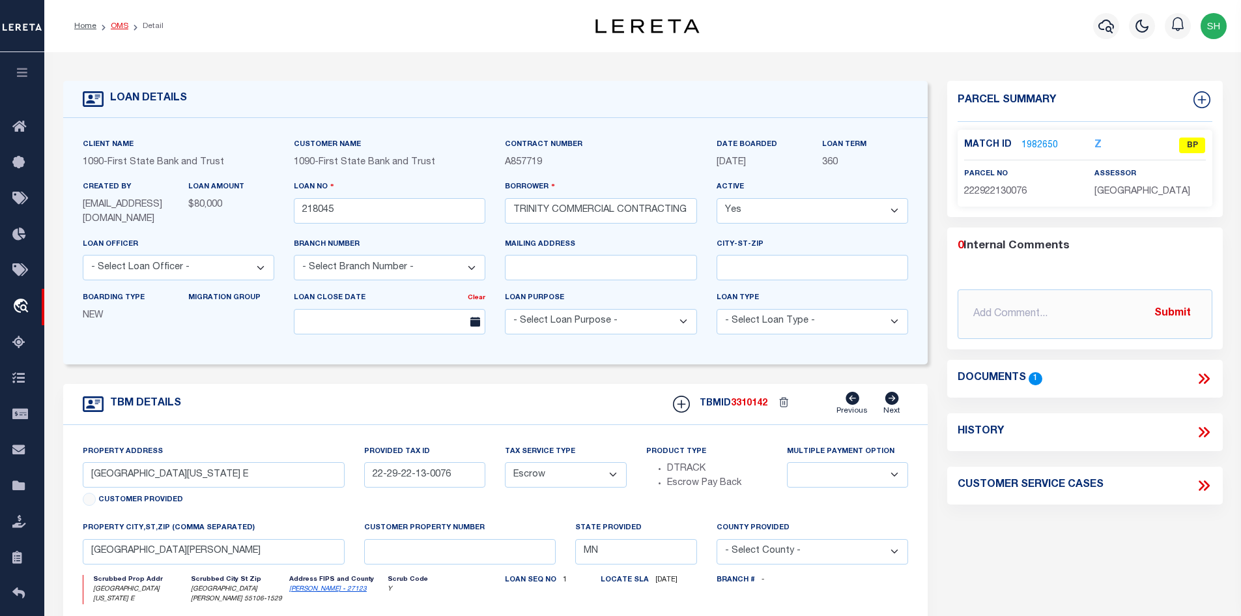
click at [114, 28] on link "OMS" at bounding box center [120, 26] width 18 height 8
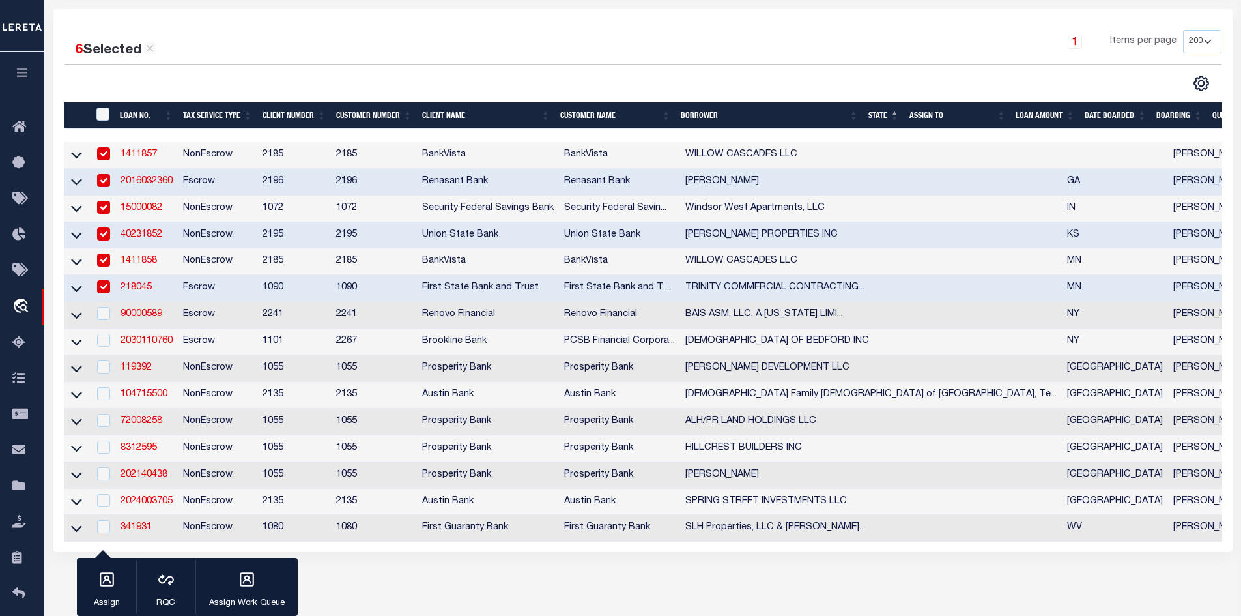
scroll to position [261, 0]
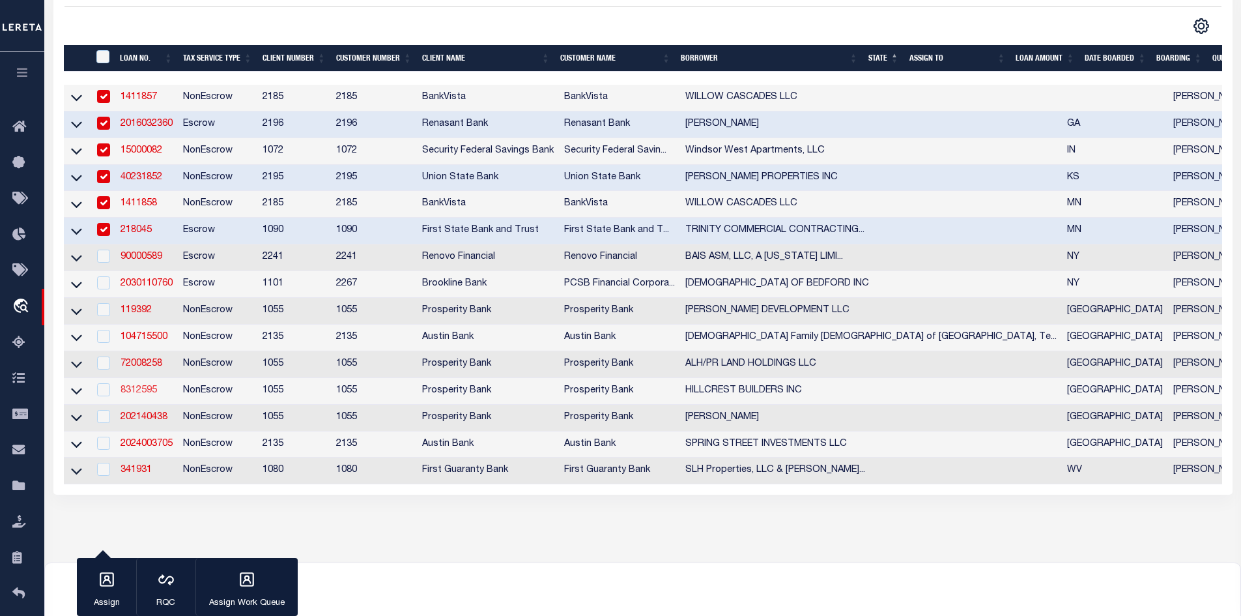
click at [143, 395] on link "8312595" at bounding box center [139, 390] width 36 height 9
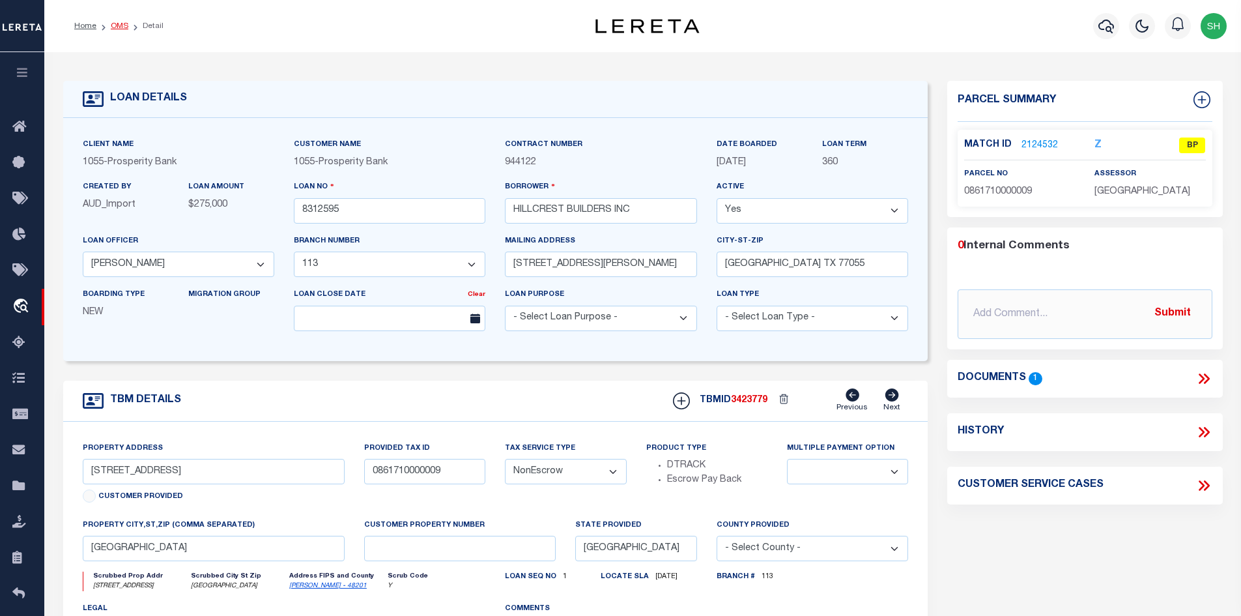
click at [120, 25] on link "OMS" at bounding box center [120, 26] width 18 height 8
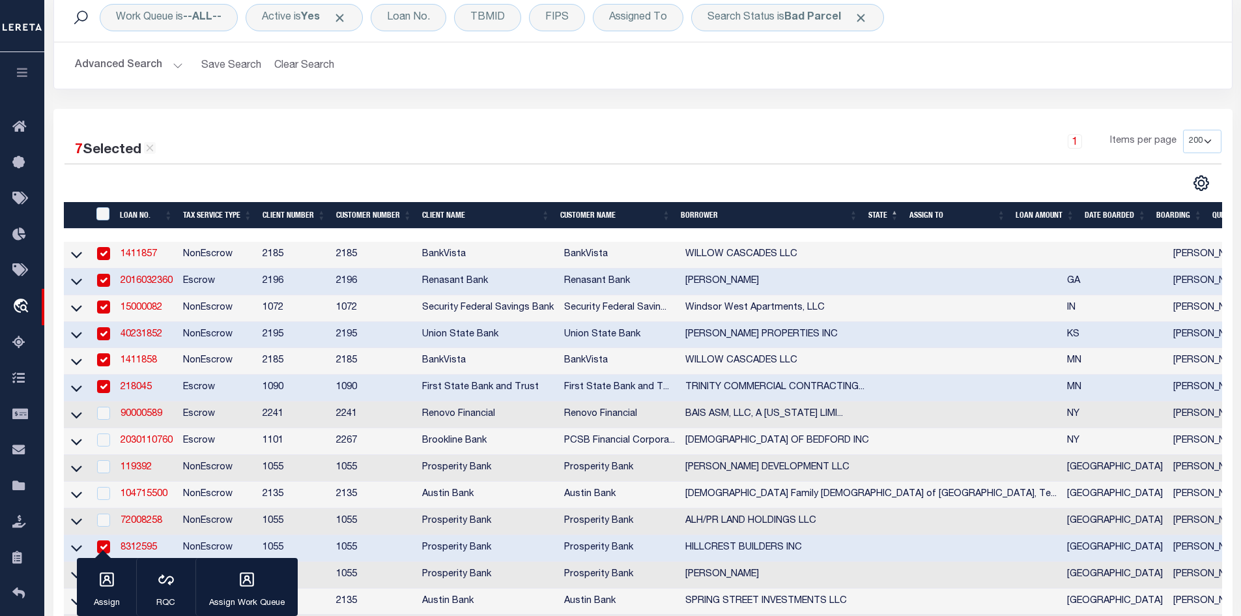
scroll to position [196, 0]
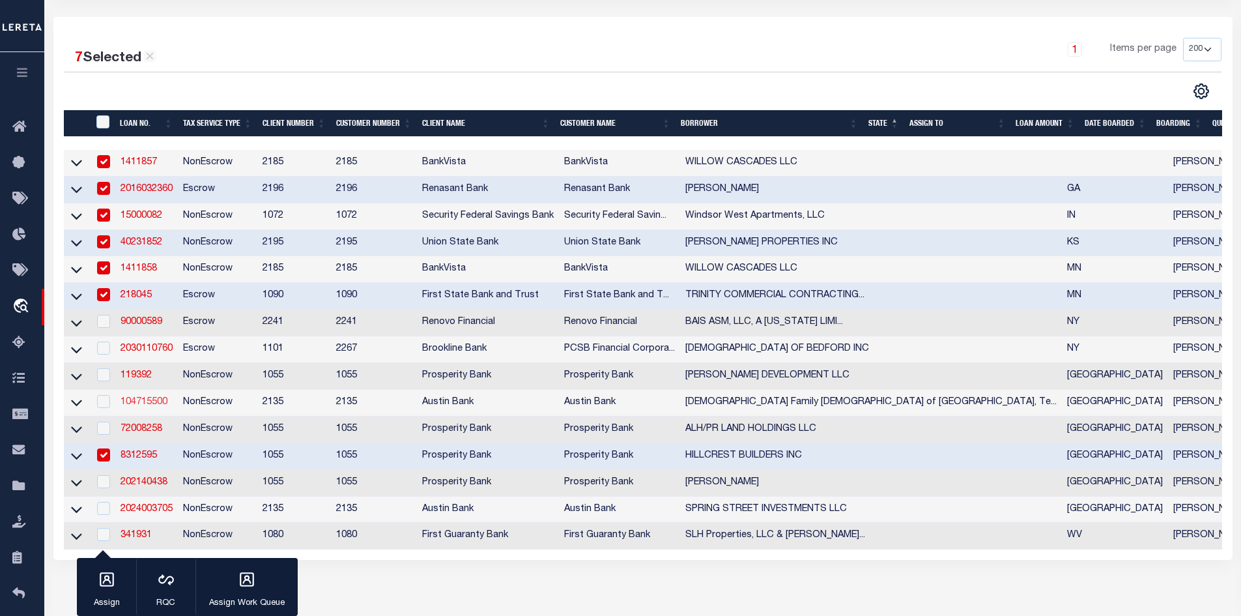
click at [146, 407] on link "104715500" at bounding box center [144, 402] width 47 height 9
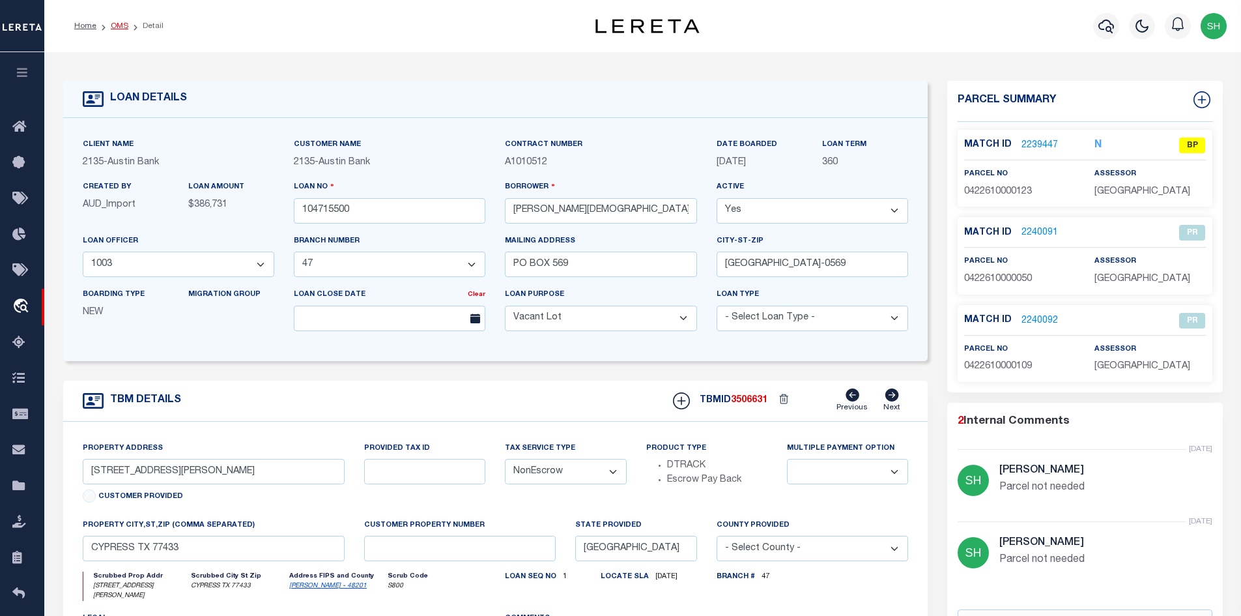
click at [117, 27] on link "OMS" at bounding box center [120, 26] width 18 height 8
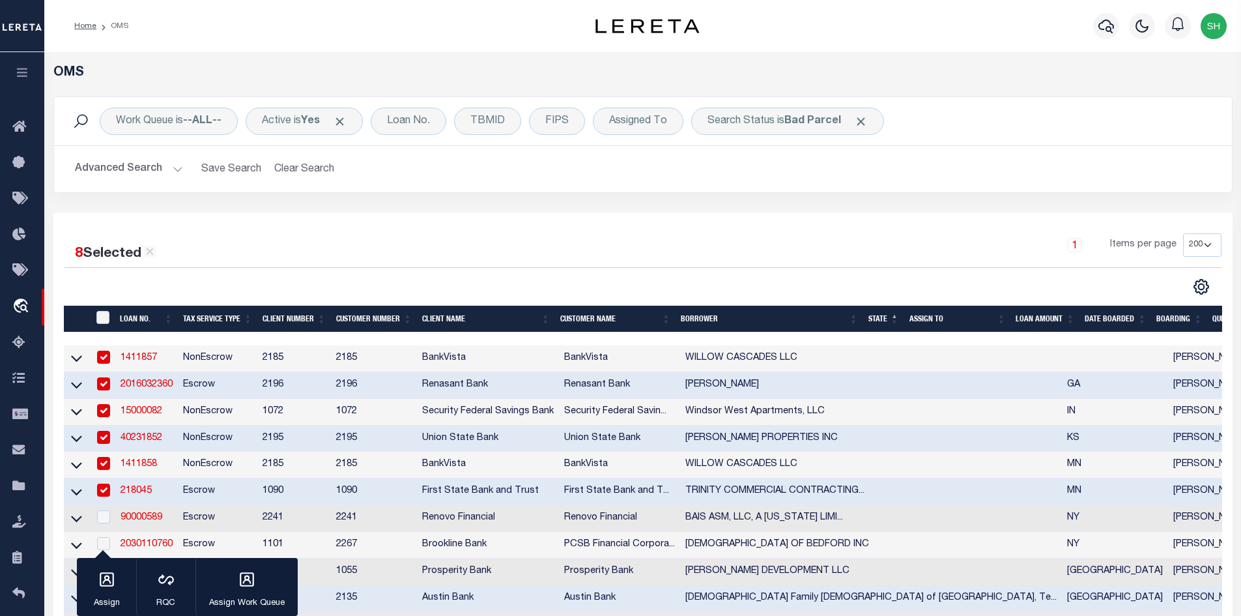
scroll to position [196, 0]
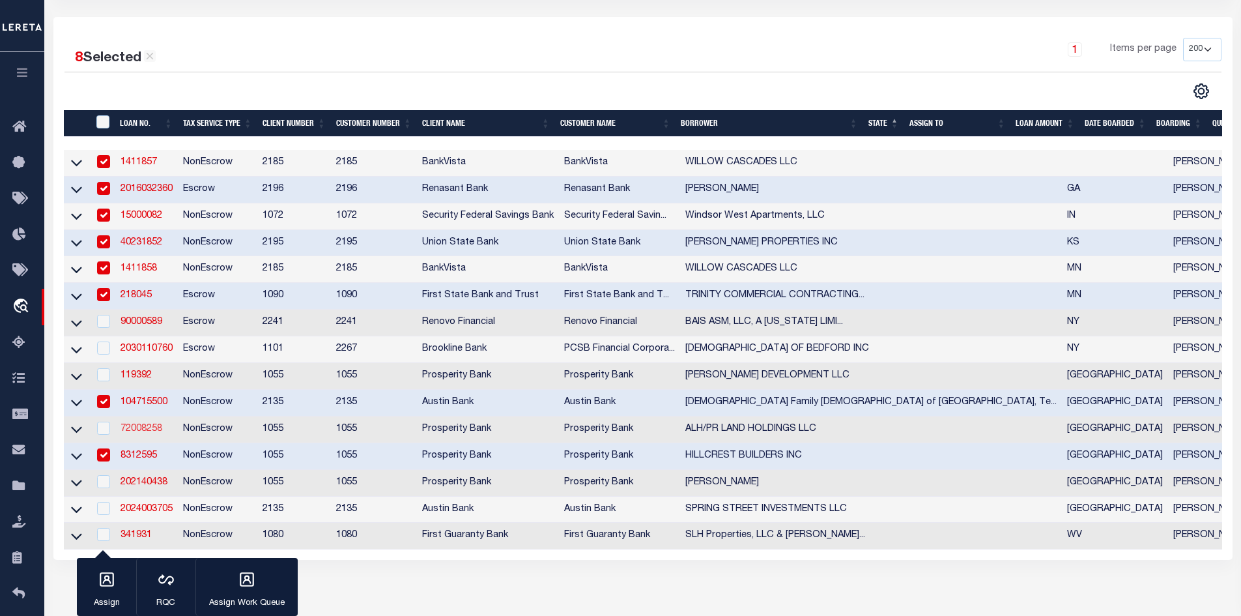
click at [138, 433] on link "72008258" at bounding box center [142, 428] width 42 height 9
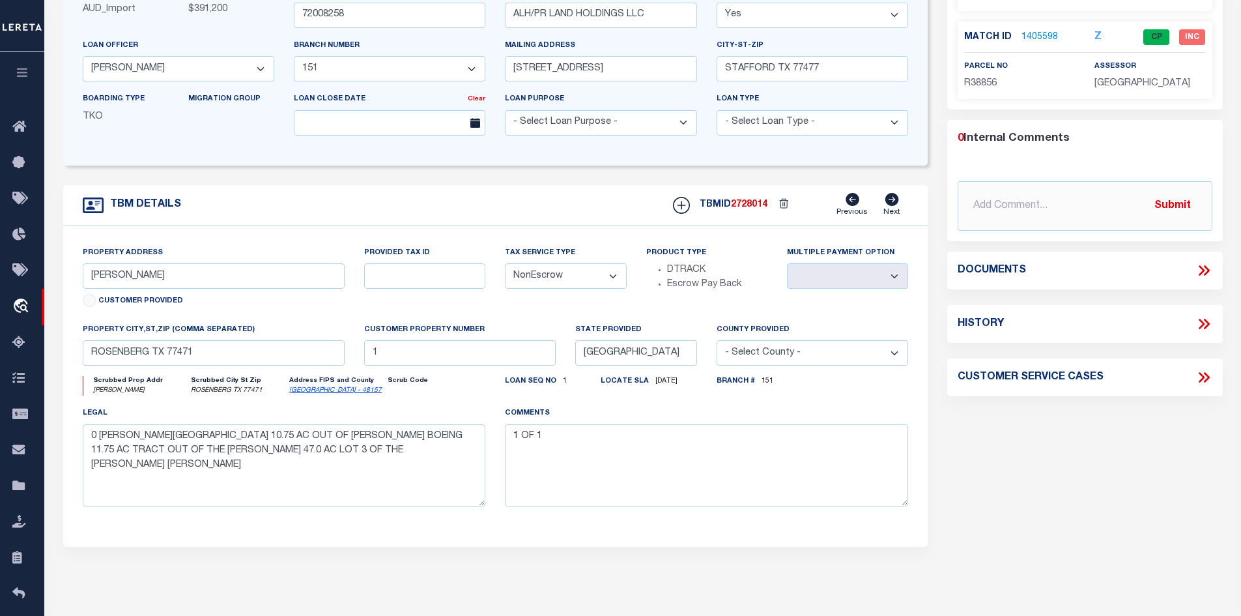
scroll to position [16, 0]
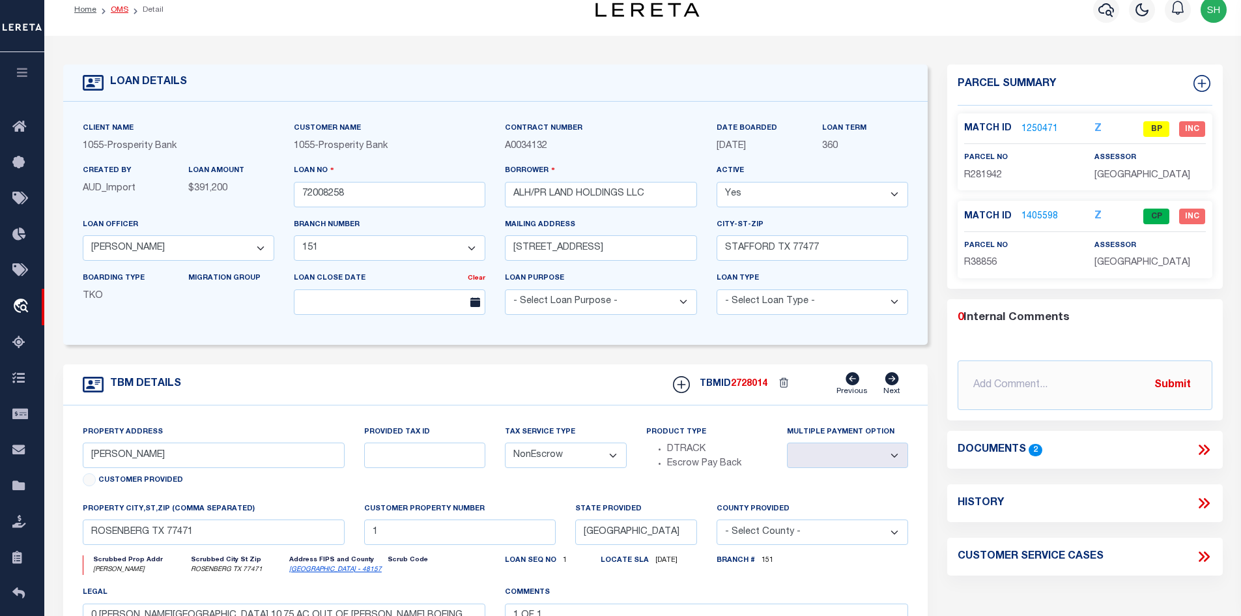
click at [120, 12] on link "OMS" at bounding box center [120, 10] width 18 height 8
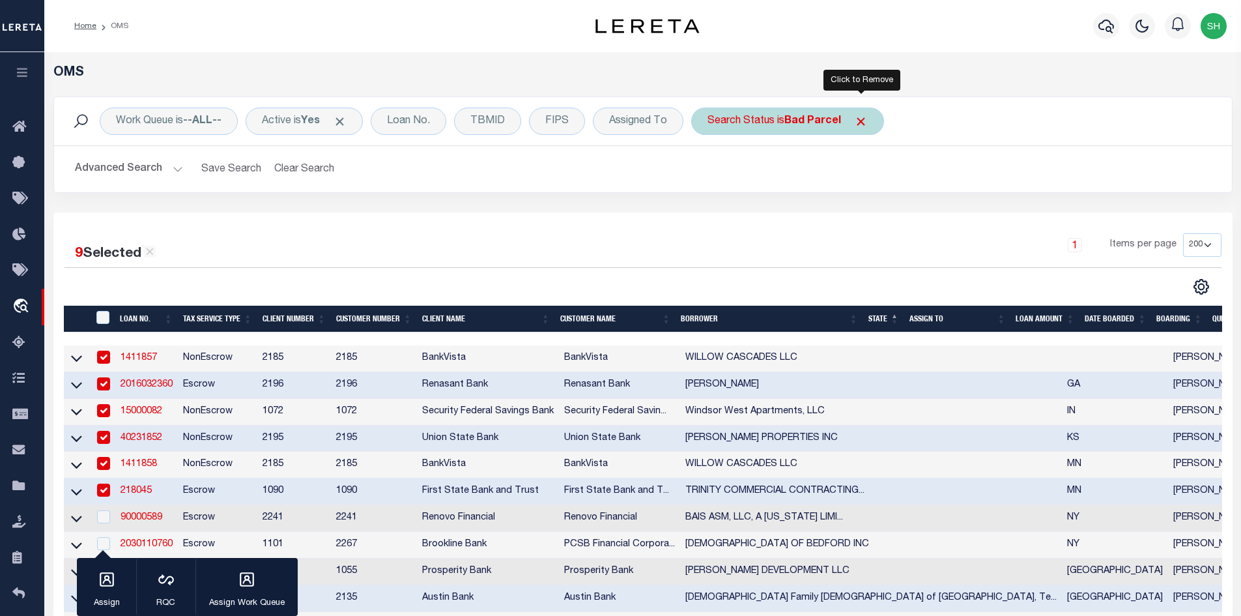
click at [860, 123] on span "Click to Remove" at bounding box center [861, 122] width 14 height 14
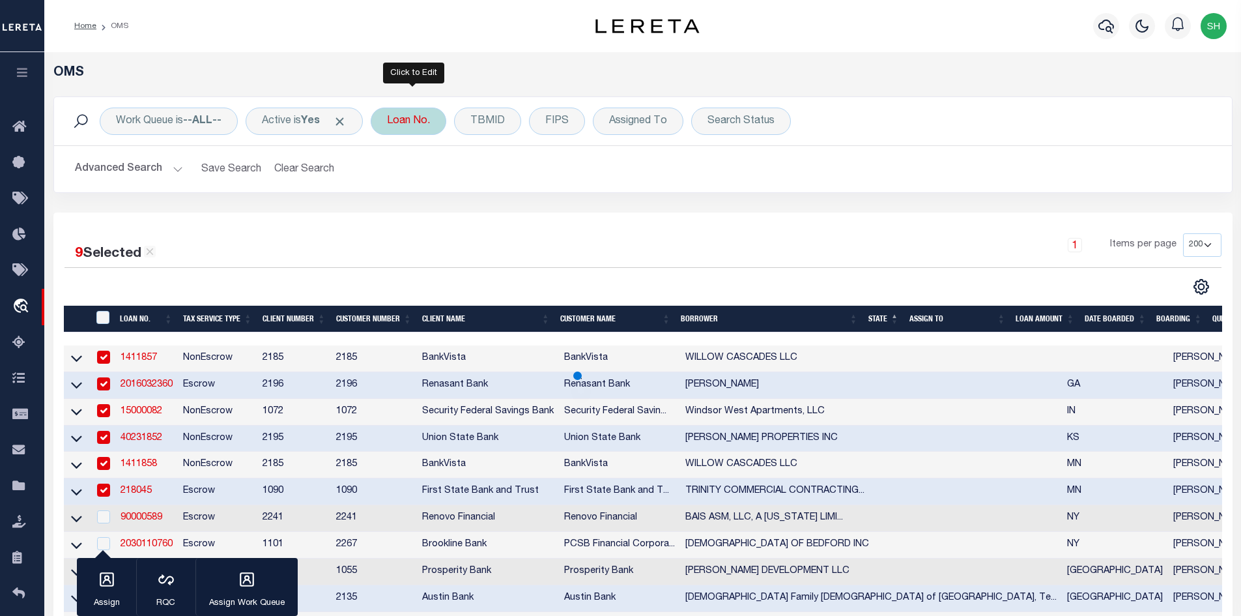
click at [424, 124] on div "Loan No." at bounding box center [409, 121] width 76 height 27
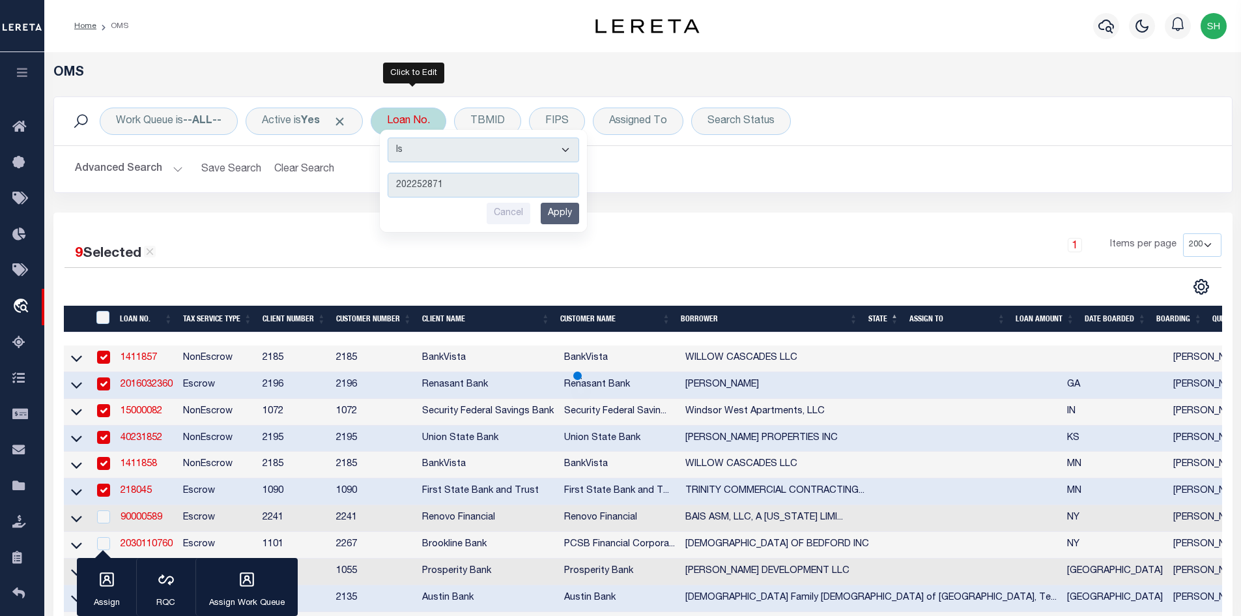
click at [550, 212] on input "Apply" at bounding box center [560, 214] width 38 height 22
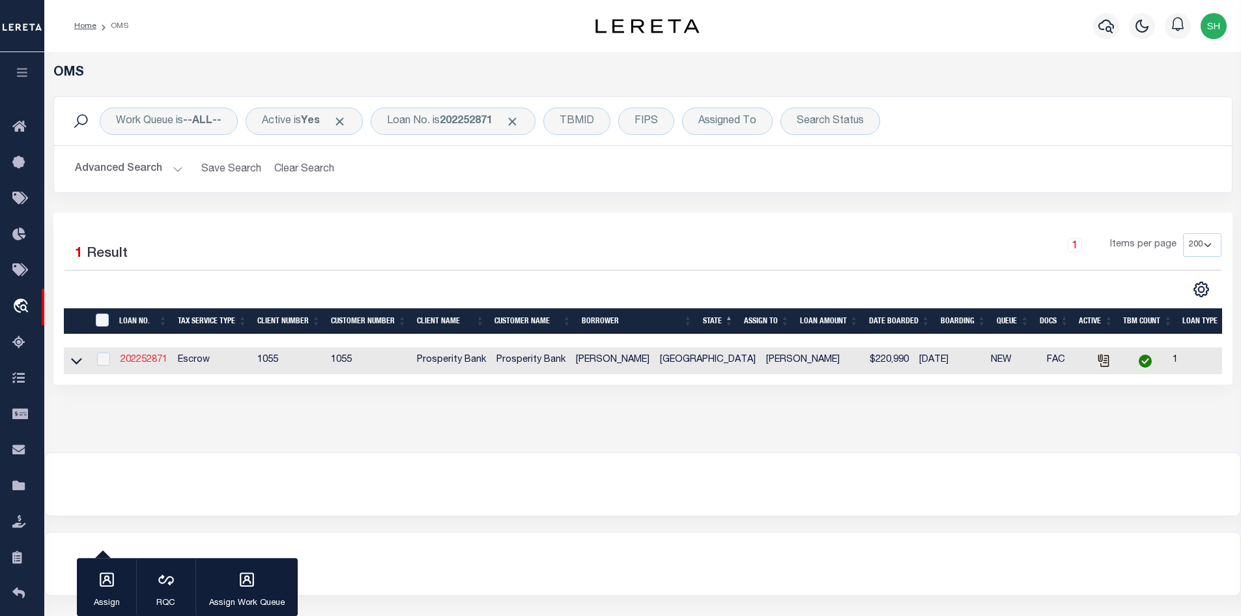
click at [141, 358] on link "202252871" at bounding box center [144, 359] width 47 height 9
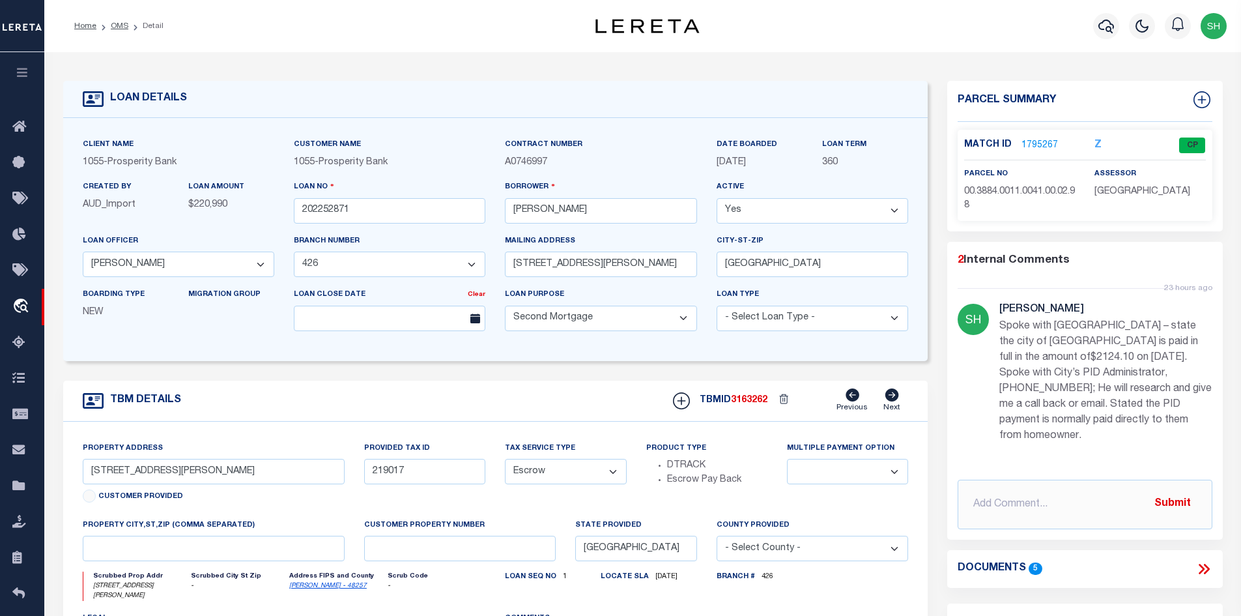
drag, startPoint x: 115, startPoint y: 27, endPoint x: 736, endPoint y: 244, distance: 657.3
click at [115, 27] on link "OMS" at bounding box center [120, 26] width 18 height 8
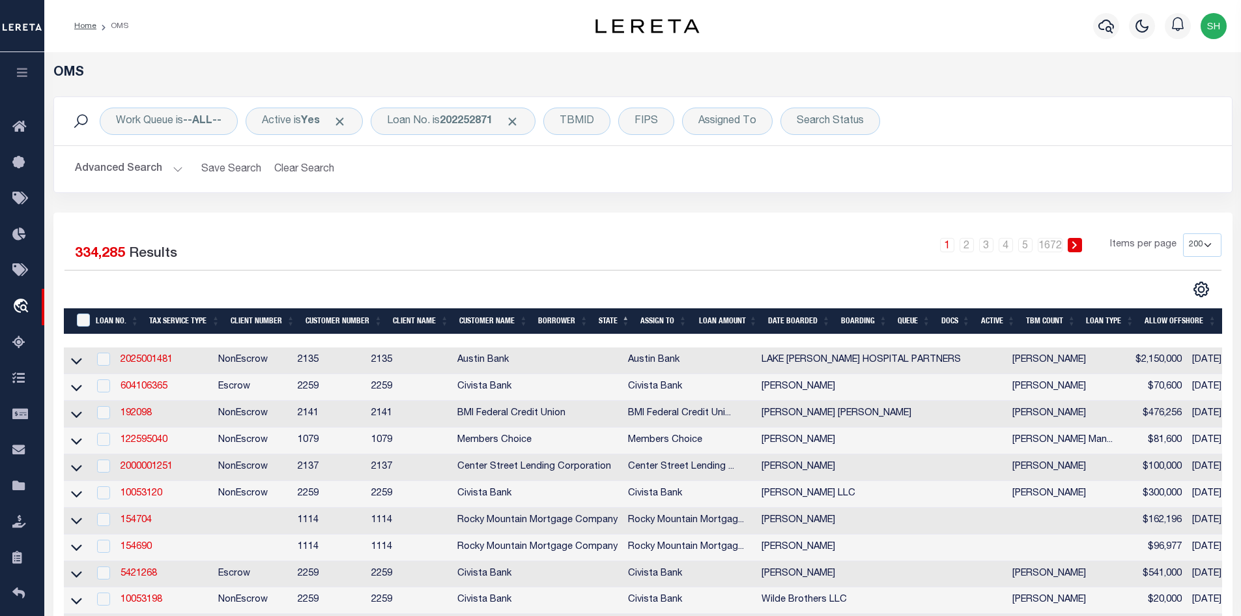
scroll to position [196, 0]
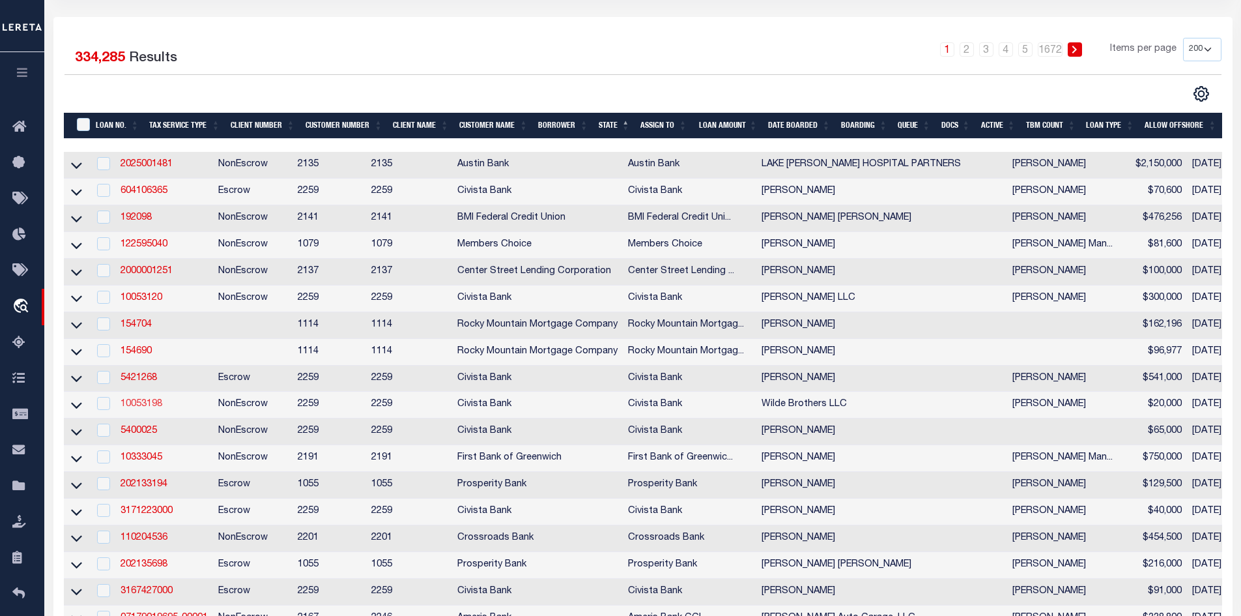
click at [143, 406] on link "10053198" at bounding box center [142, 403] width 42 height 9
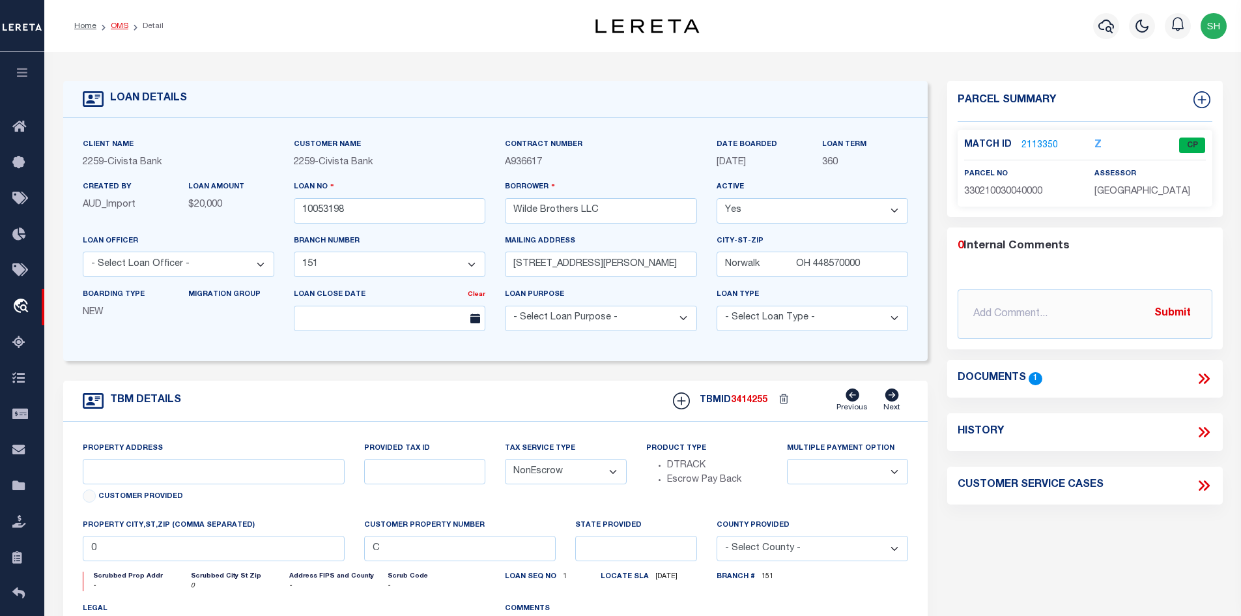
click at [119, 26] on link "OMS" at bounding box center [120, 26] width 18 height 8
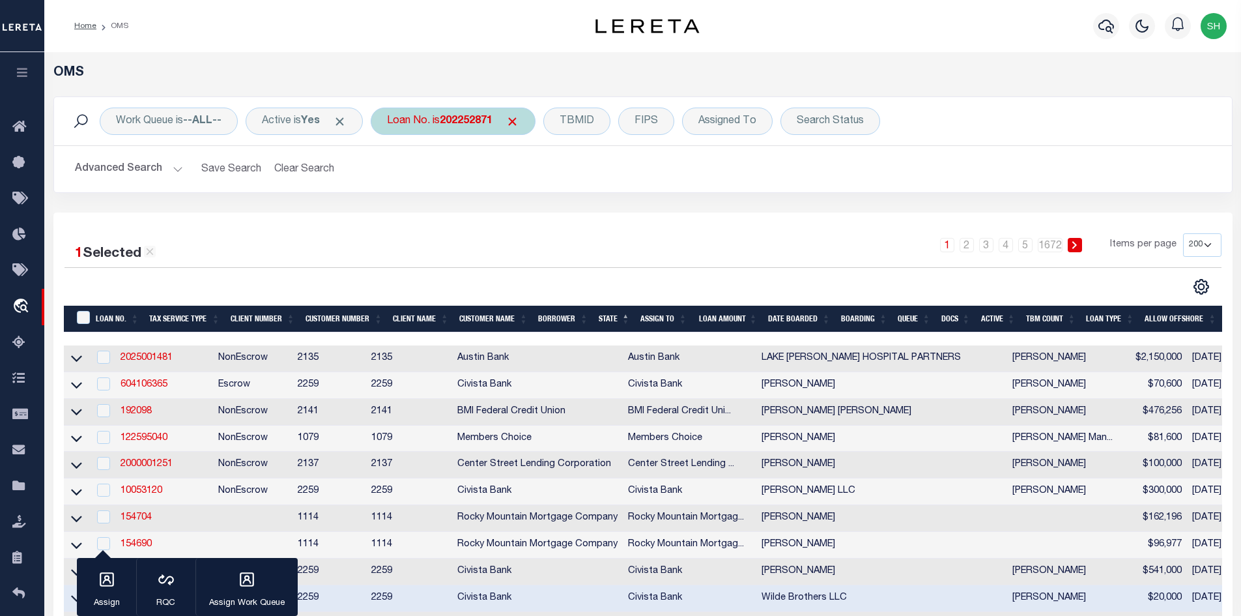
click at [446, 119] on div "Loan No. is 202252871" at bounding box center [453, 121] width 165 height 27
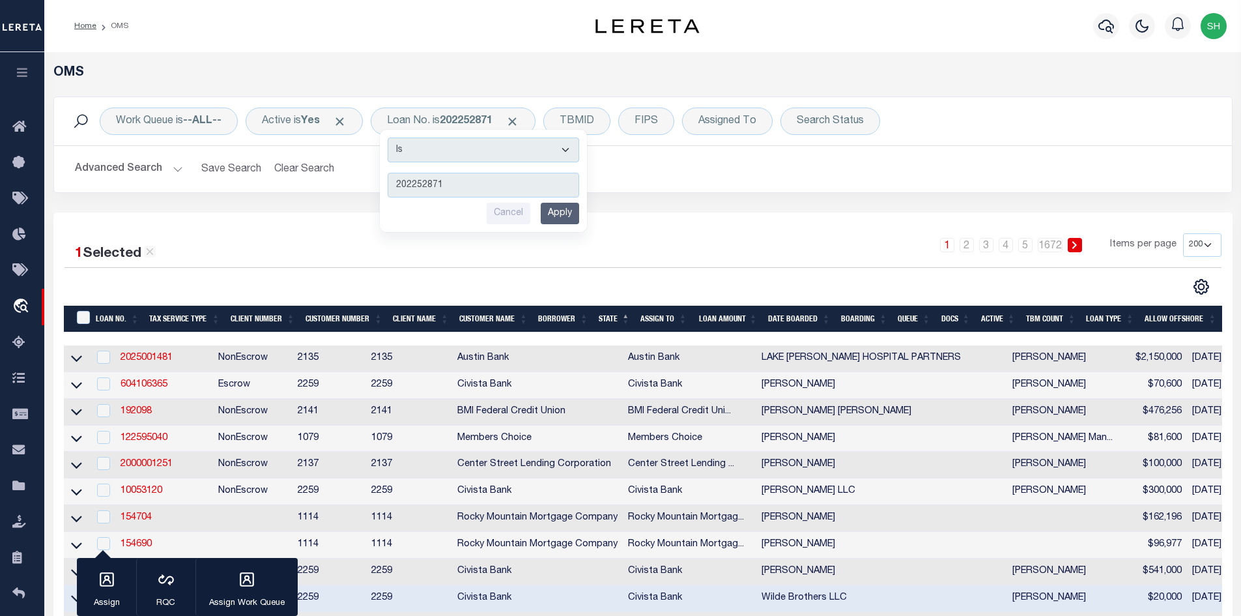
click at [578, 214] on input "Apply" at bounding box center [560, 214] width 38 height 22
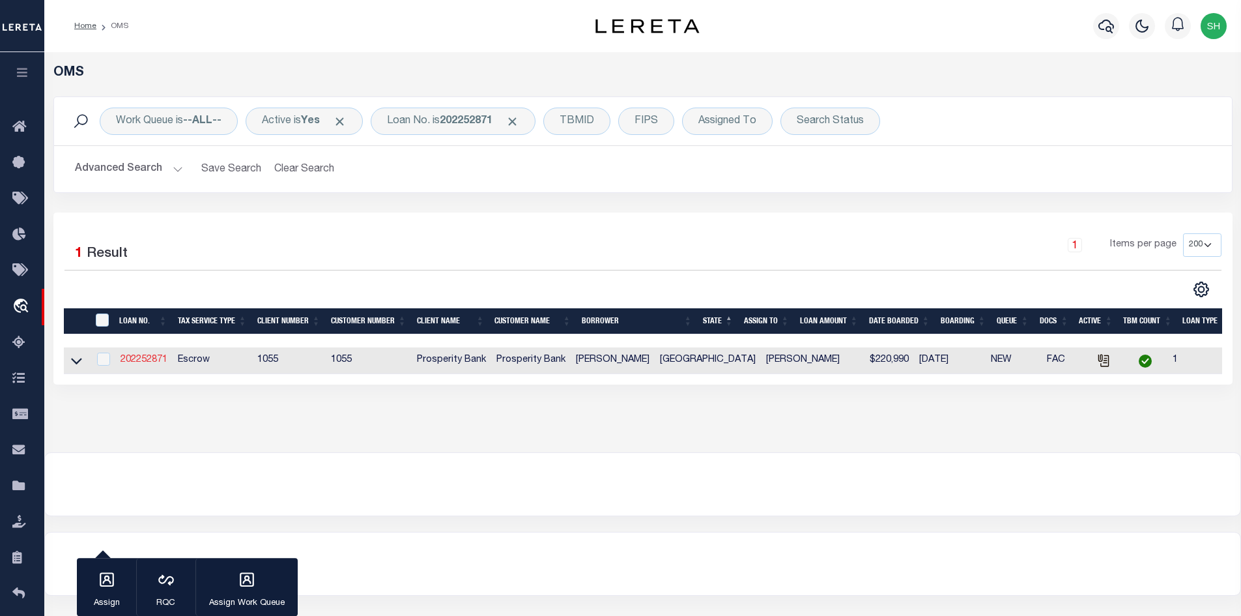
click at [147, 358] on link "202252871" at bounding box center [144, 359] width 47 height 9
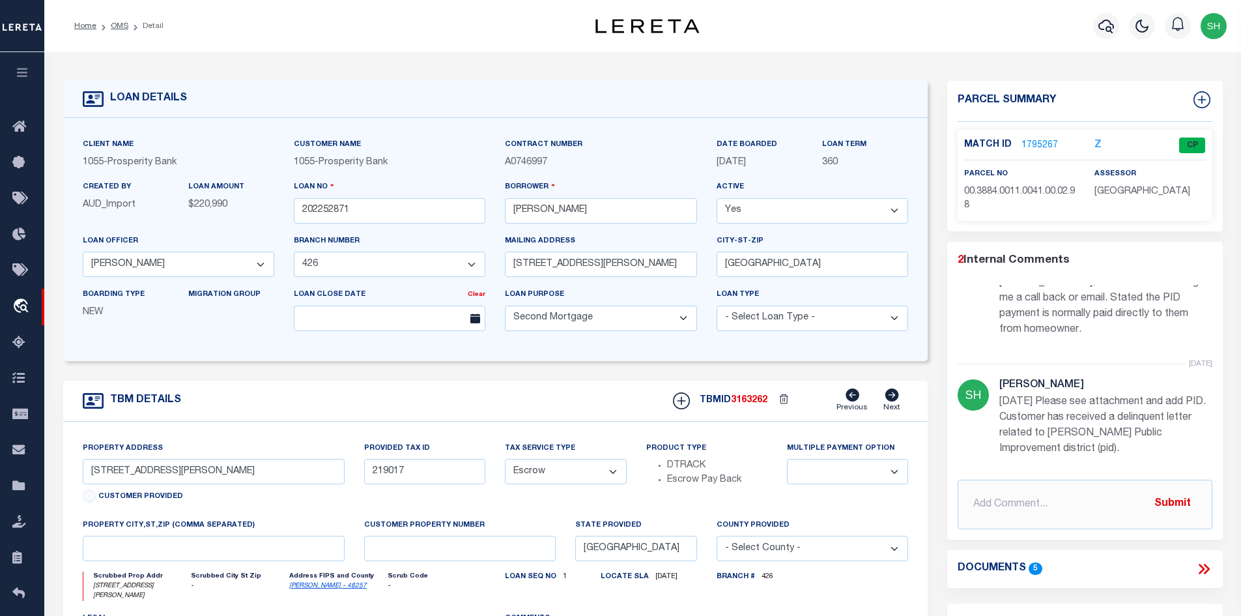
scroll to position [109, 0]
drag, startPoint x: 1001, startPoint y: 323, endPoint x: 1196, endPoint y: 328, distance: 195.6
click at [1196, 328] on div "23 hours ago Shirley Hardy Spoke with Dallas county – state the city of Mesquit…" at bounding box center [1085, 270] width 255 height 182
copy p "Spoke with [GEOGRAPHIC_DATA] – state the city of [GEOGRAPHIC_DATA] is paid in f…"
click at [1033, 142] on link "1795267" at bounding box center [1040, 146] width 36 height 14
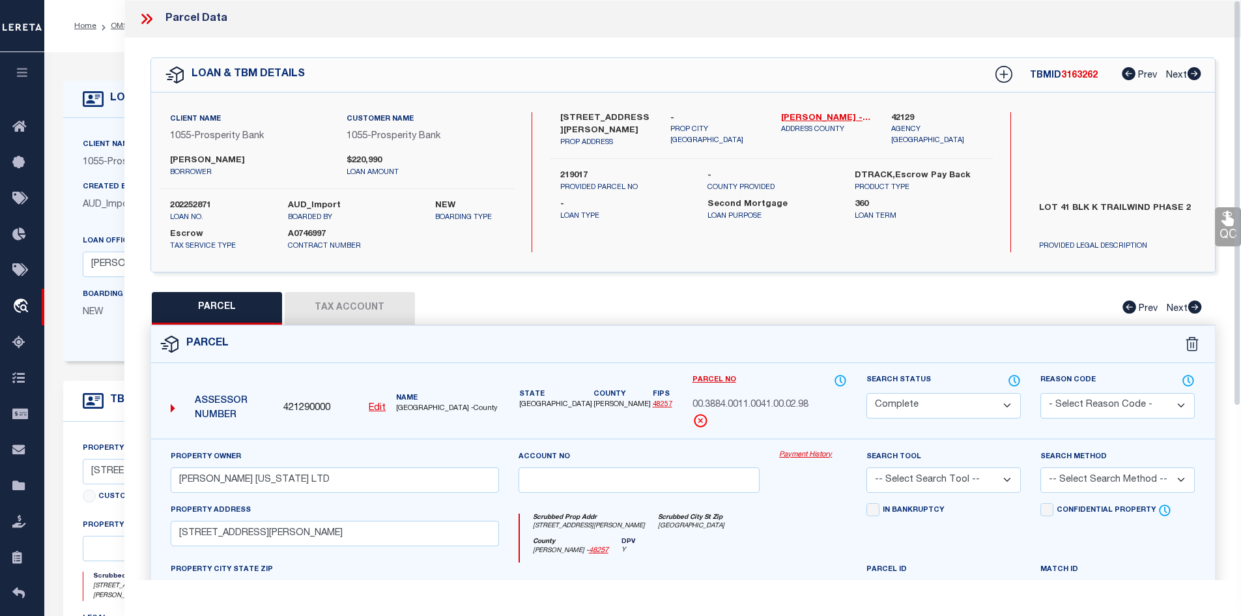
click at [381, 313] on button "Tax Account" at bounding box center [350, 308] width 130 height 33
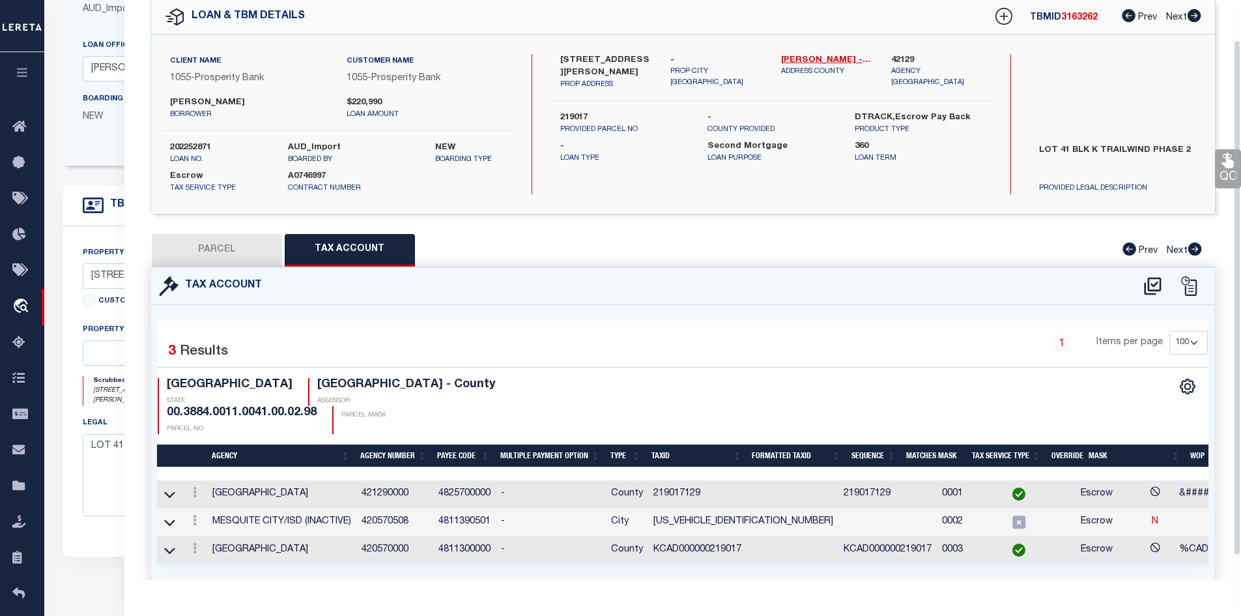
scroll to position [71, 0]
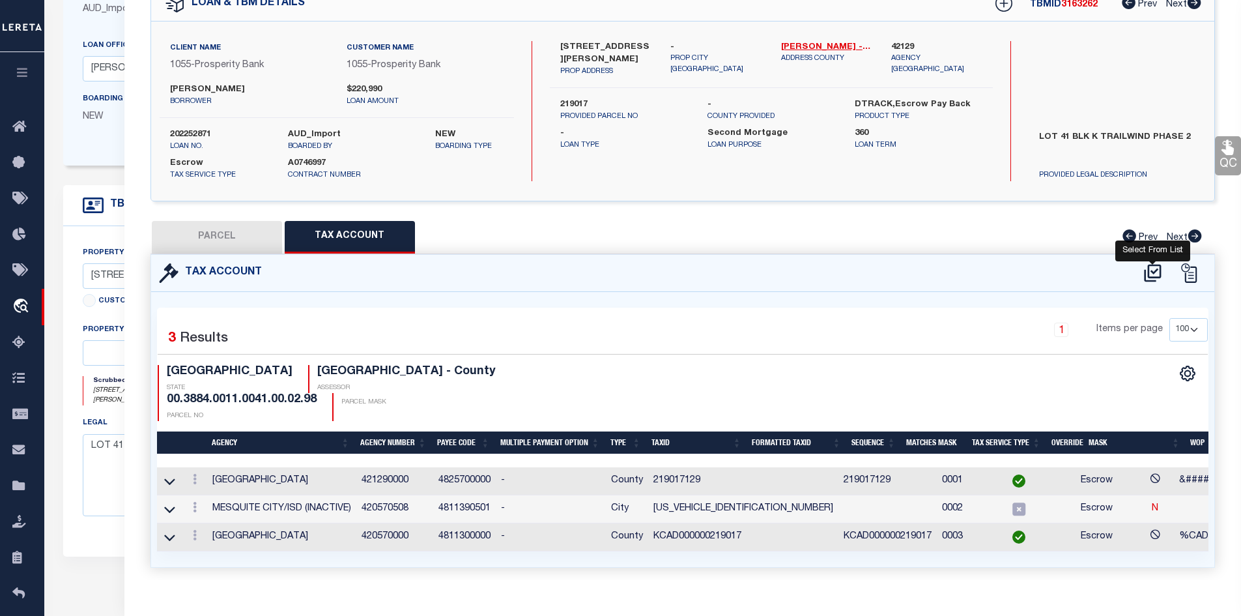
click at [1151, 270] on icon at bounding box center [1153, 273] width 22 height 21
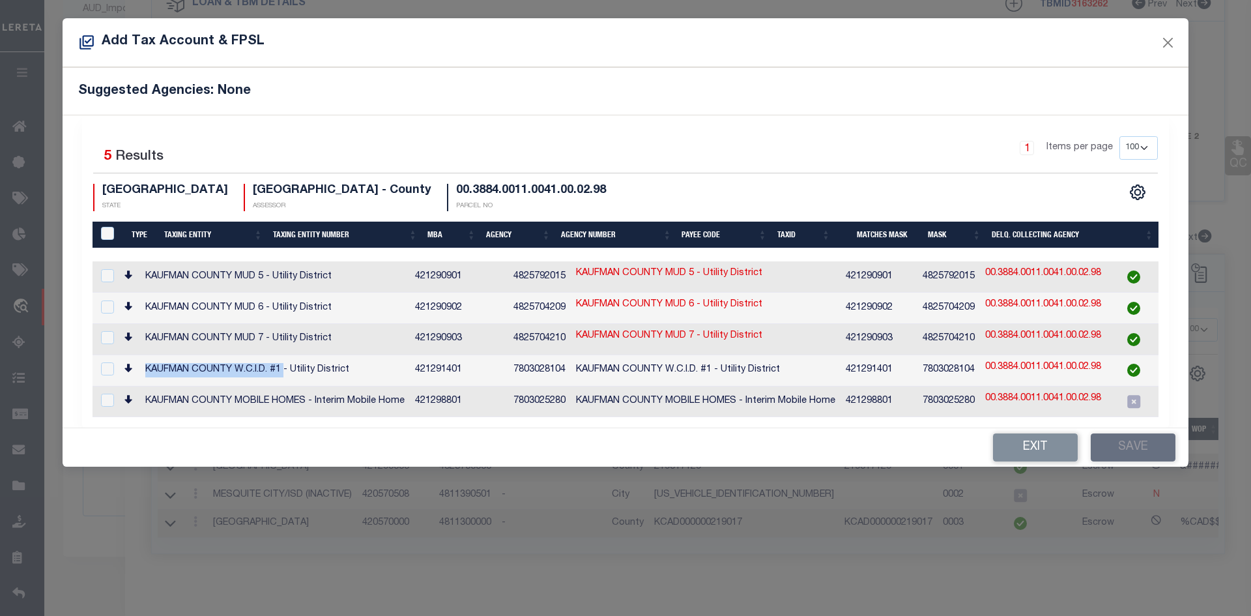
drag, startPoint x: 288, startPoint y: 367, endPoint x: 148, endPoint y: 358, distance: 140.4
click at [148, 358] on td "KAUFMAN COUNTY W.C.I.D. #1 - Utility District" at bounding box center [275, 370] width 270 height 31
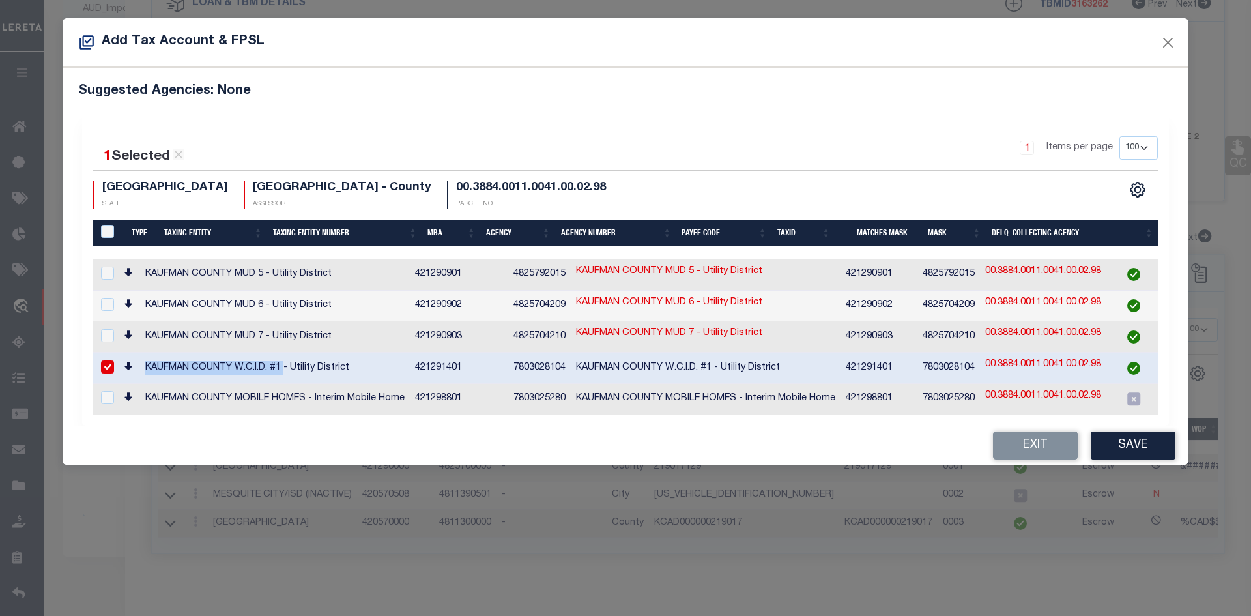
copy td "KAUFMAN COUNTY W.C.I.D. #1"
click at [1060, 442] on button "Exit" at bounding box center [1035, 445] width 85 height 28
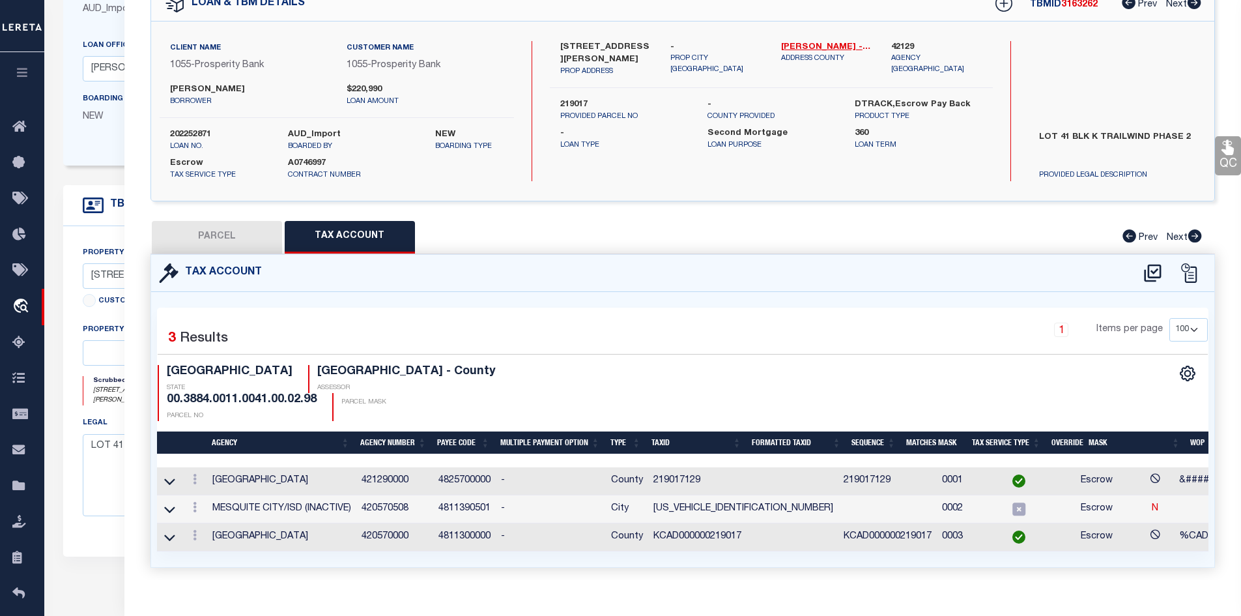
click at [141, 41] on div "QC QC QC" at bounding box center [683, 283] width 1118 height 632
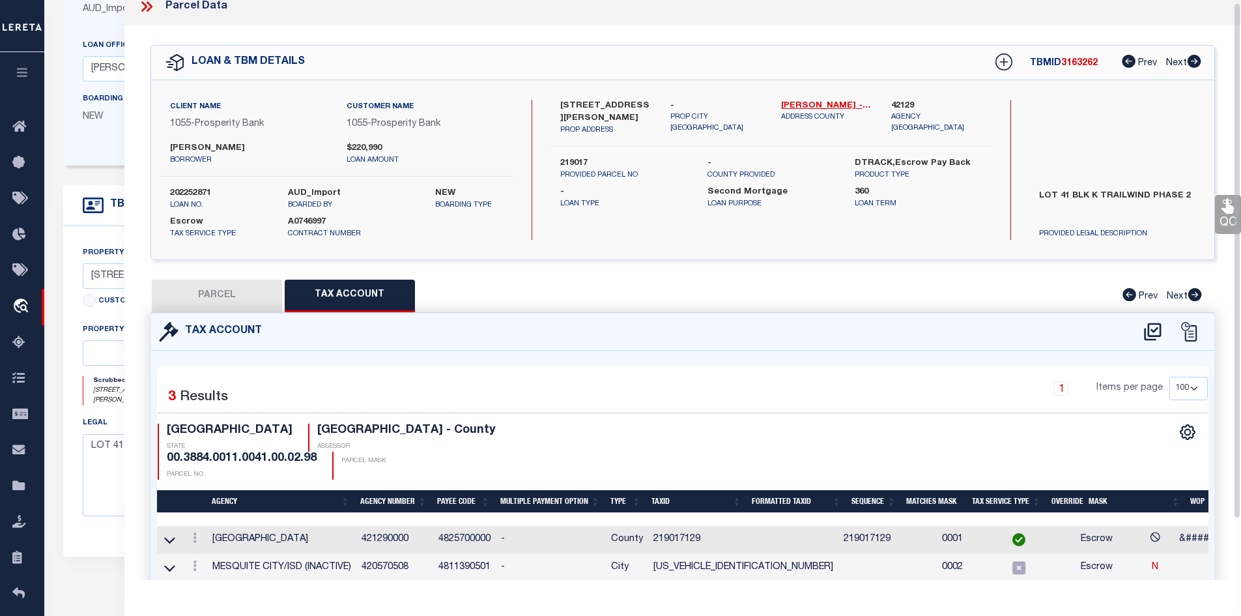
scroll to position [0, 0]
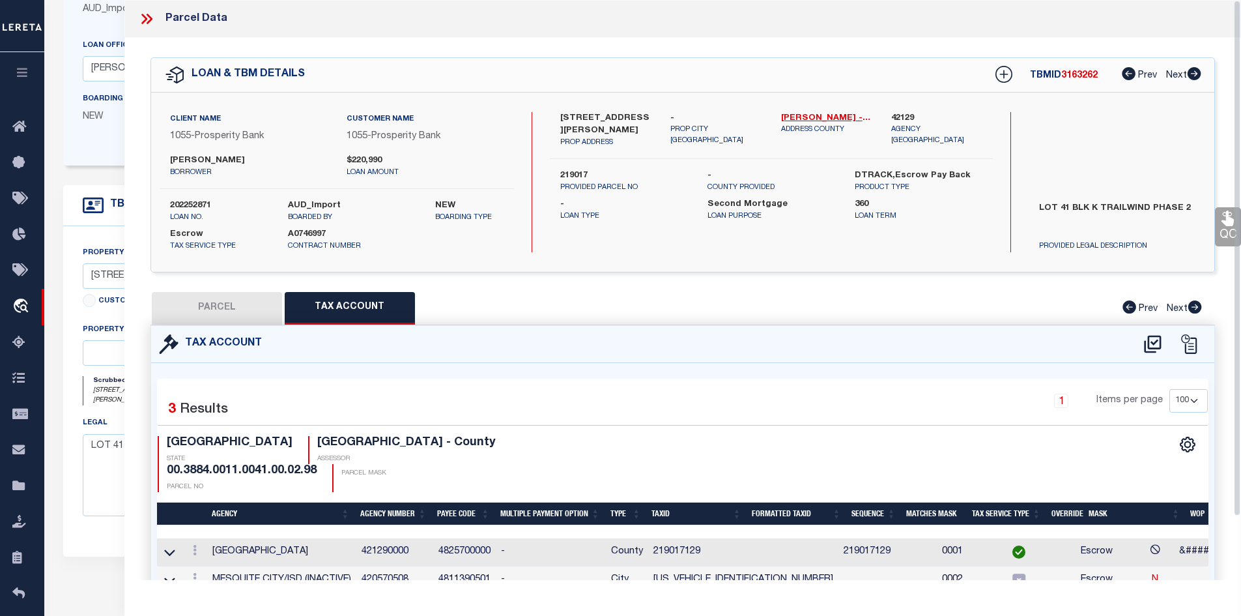
click at [139, 18] on icon at bounding box center [146, 18] width 17 height 17
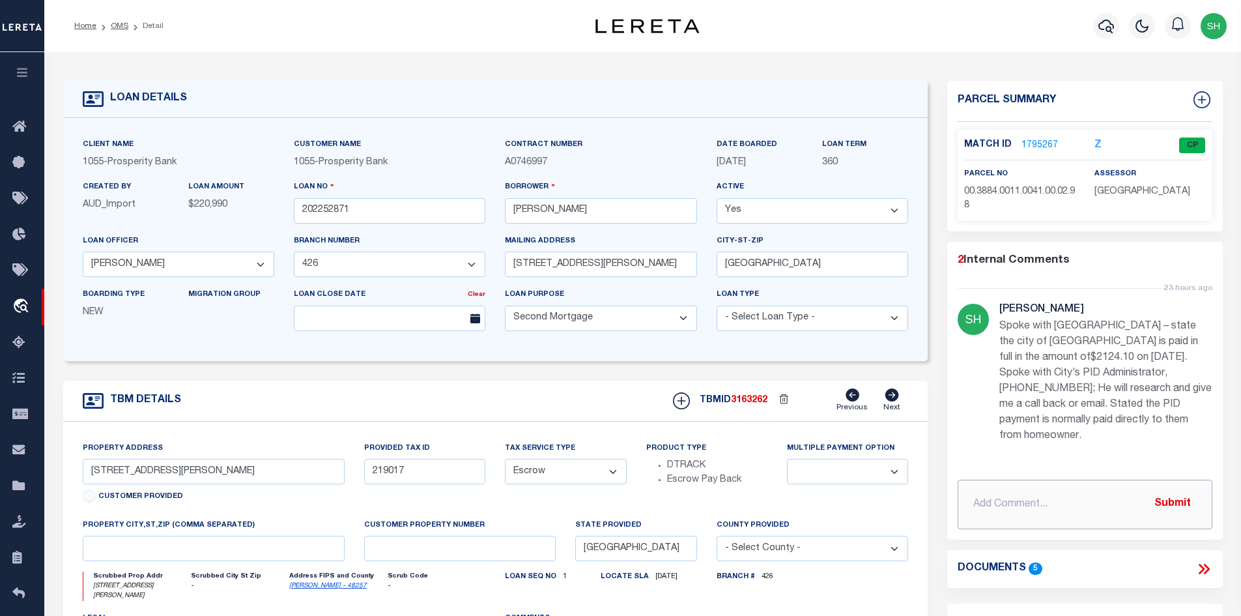
click at [990, 503] on input "text" at bounding box center [1085, 505] width 255 height 50
paste input "Thank you for reaching out! Dallas County will not bill or collect for the PID …"
click at [1183, 499] on button "Submit" at bounding box center [1172, 504] width 53 height 27
click at [1211, 563] on icon at bounding box center [1204, 568] width 17 height 17
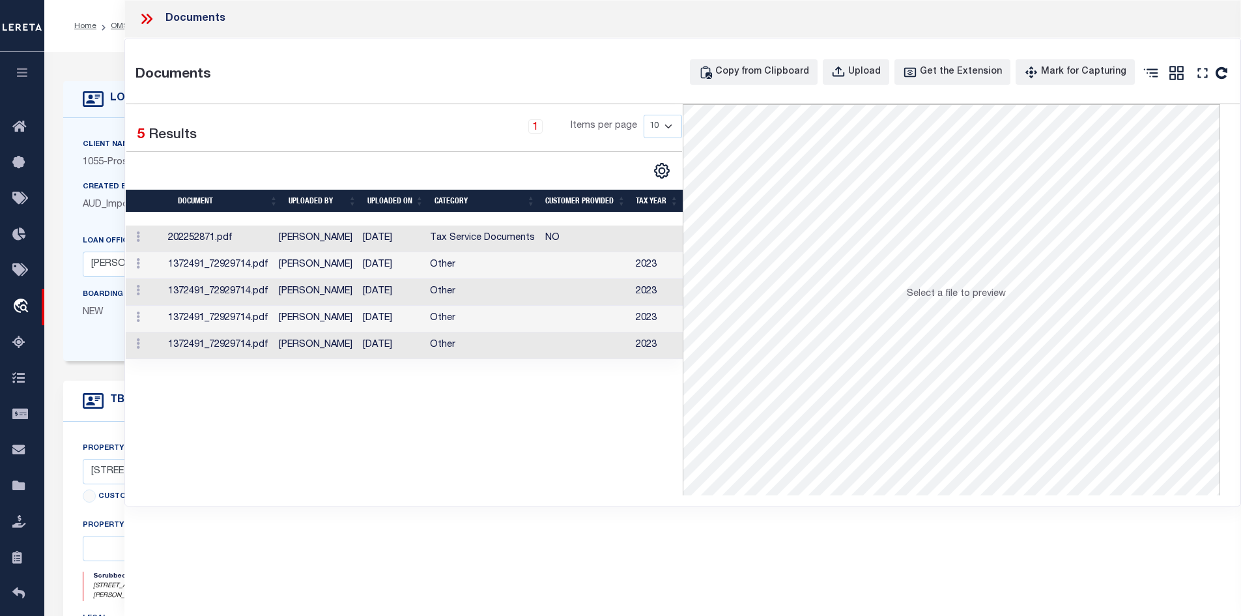
click at [500, 237] on td "Tax Service Documents" at bounding box center [482, 238] width 115 height 27
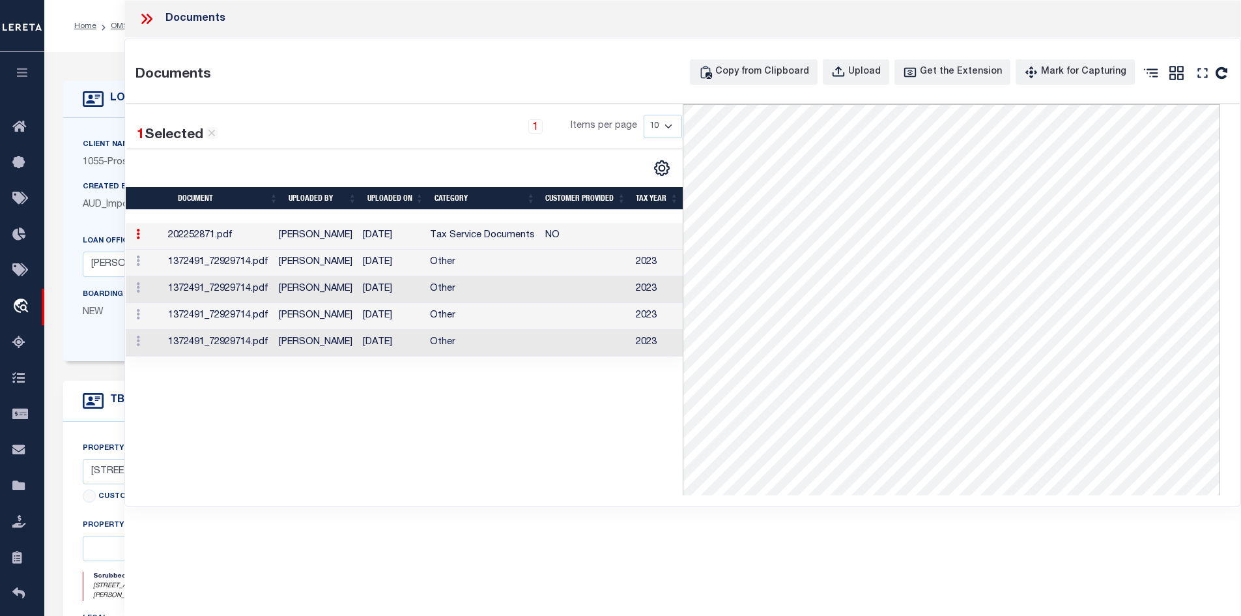
click at [143, 20] on icon at bounding box center [146, 18] width 17 height 17
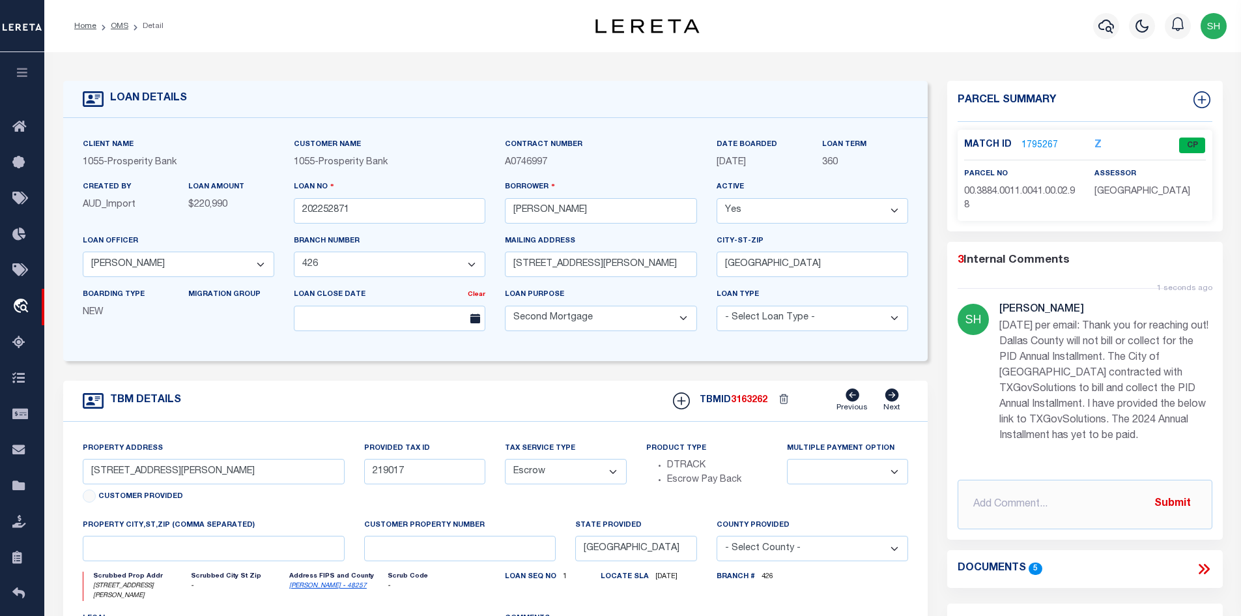
click at [1030, 146] on link "1795267" at bounding box center [1040, 146] width 36 height 14
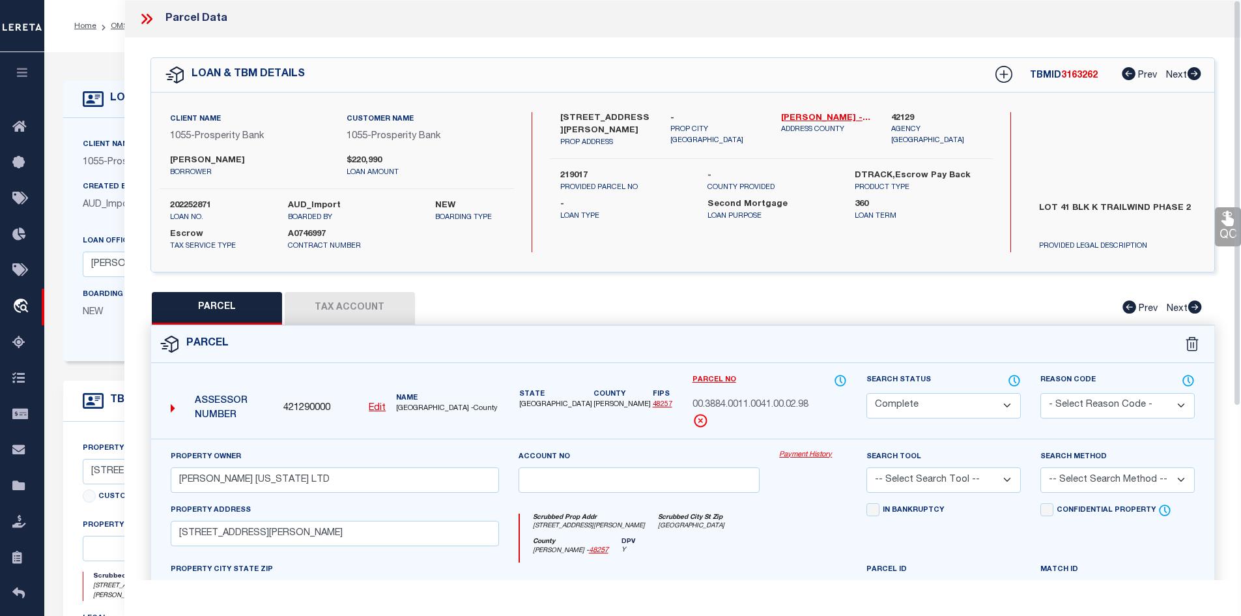
click at [348, 309] on button "Tax Account" at bounding box center [350, 308] width 130 height 33
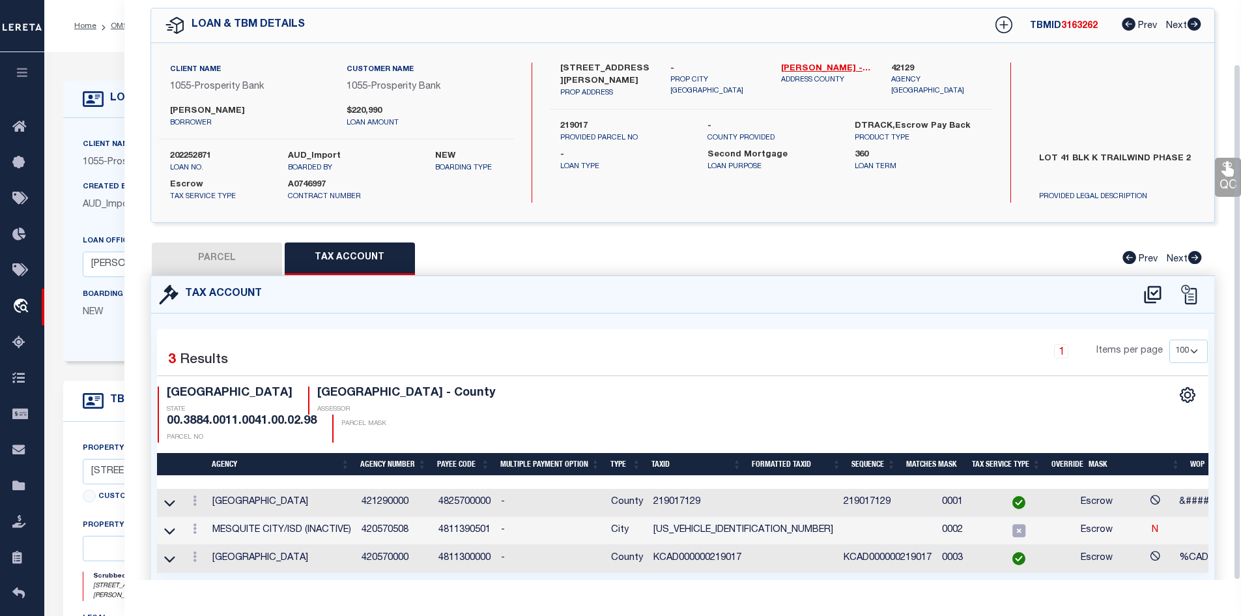
scroll to position [71, 0]
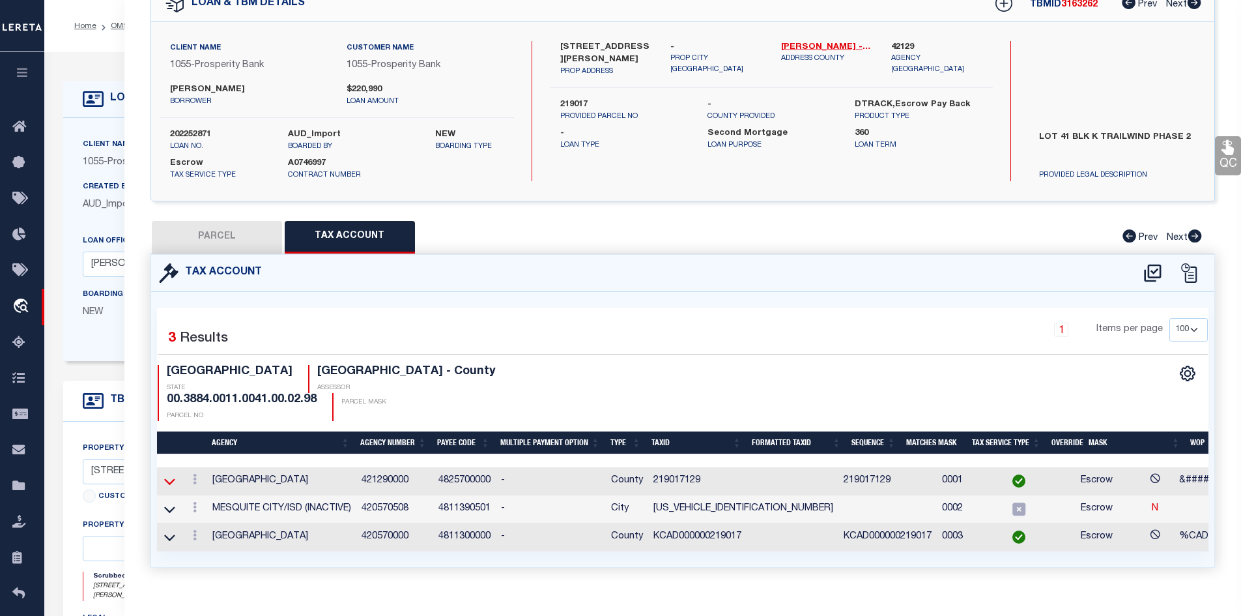
click at [168, 474] on icon at bounding box center [169, 481] width 11 height 14
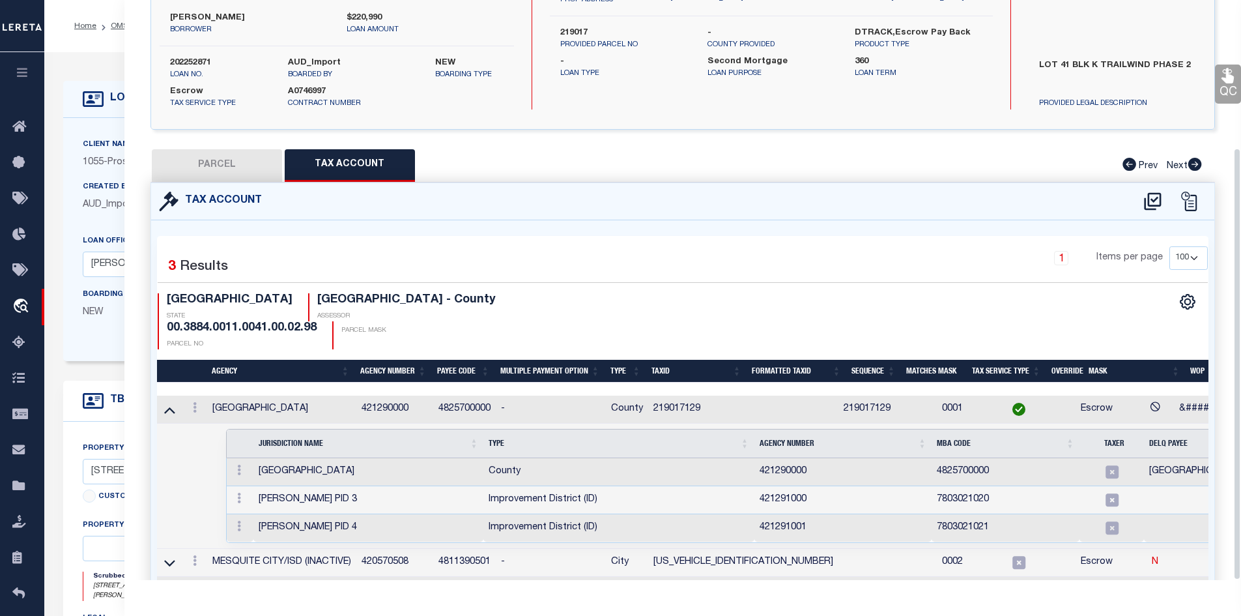
scroll to position [198, 0]
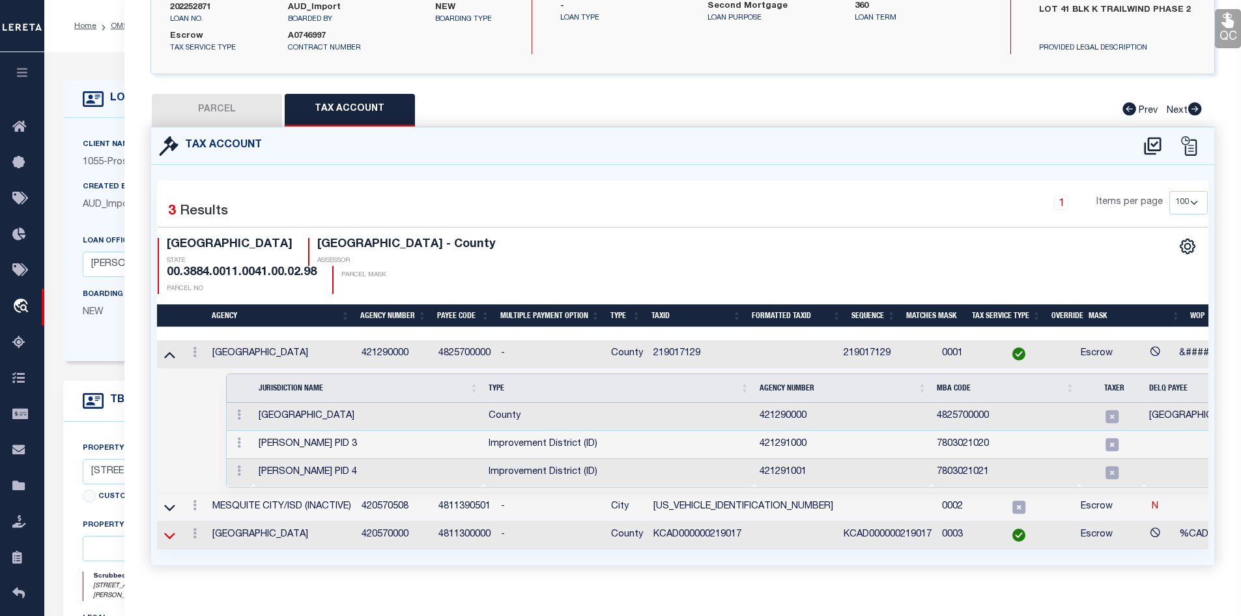
click at [167, 529] on icon at bounding box center [169, 536] width 11 height 14
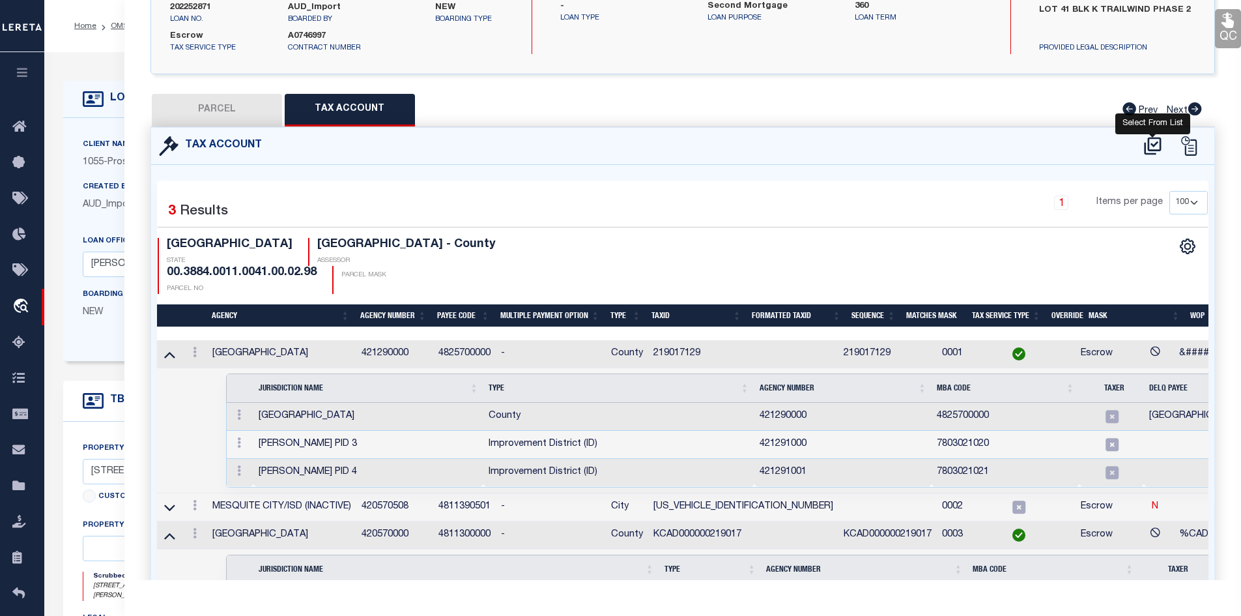
click at [1158, 143] on icon at bounding box center [1153, 146] width 22 height 21
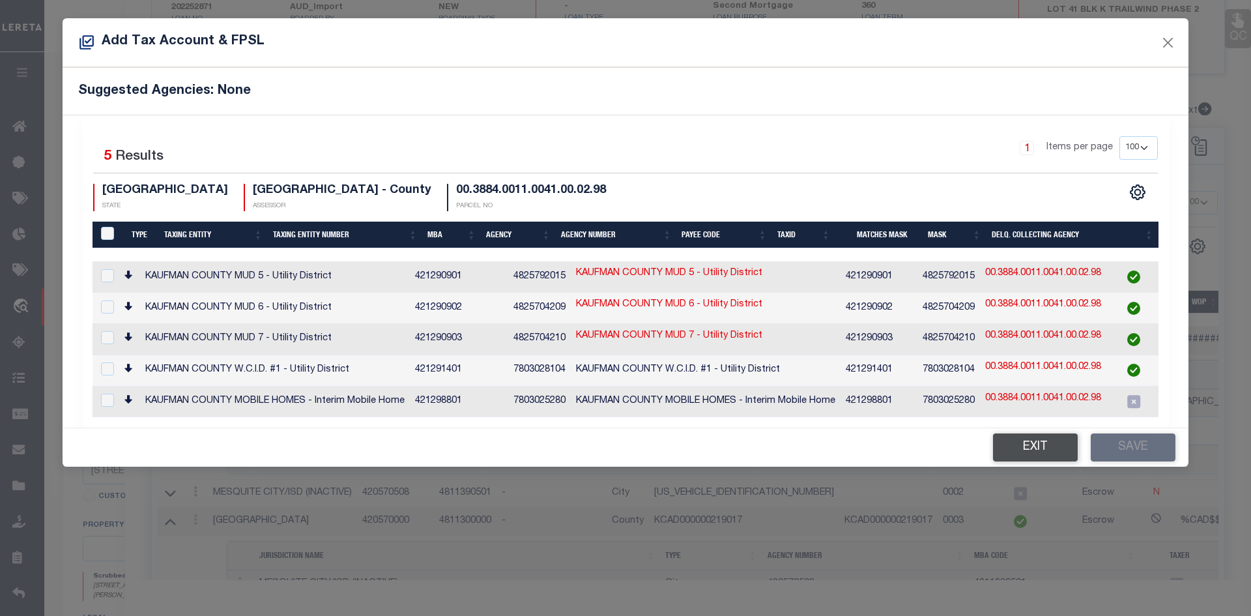
click at [1034, 442] on button "Exit" at bounding box center [1035, 447] width 85 height 28
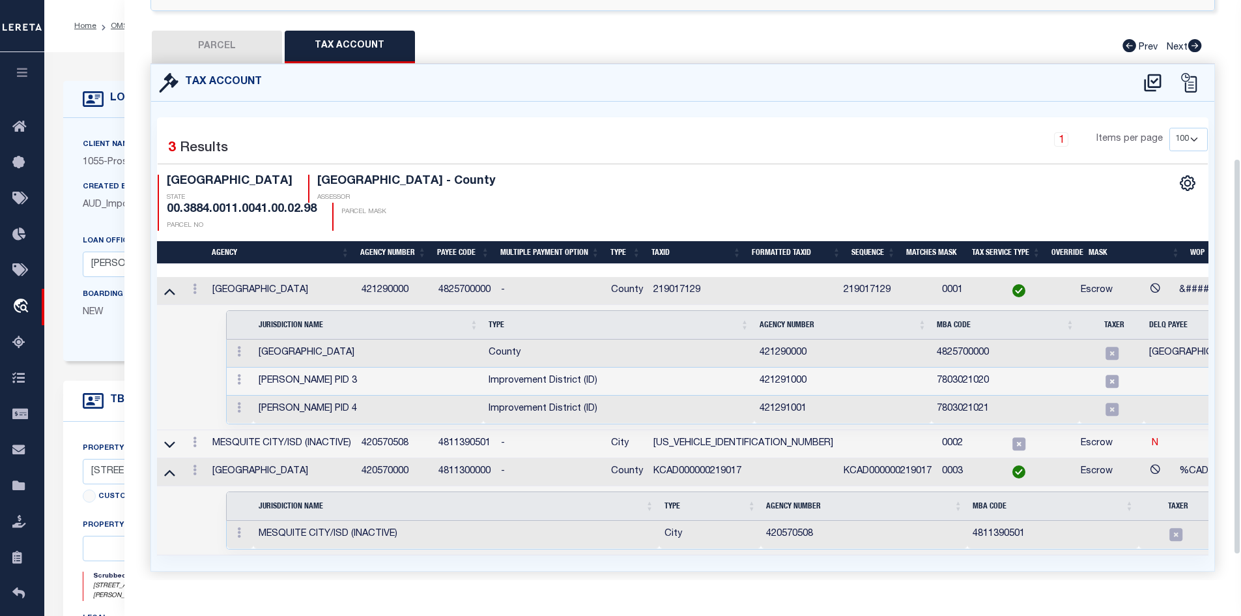
scroll to position [268, 0]
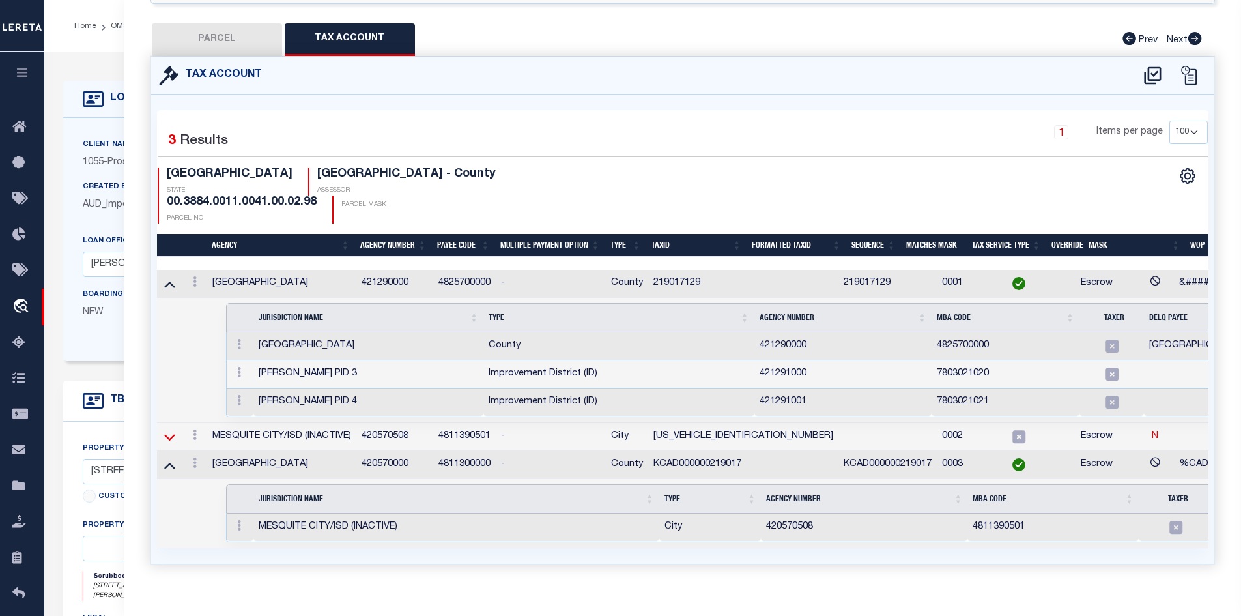
click at [166, 430] on icon at bounding box center [169, 437] width 11 height 14
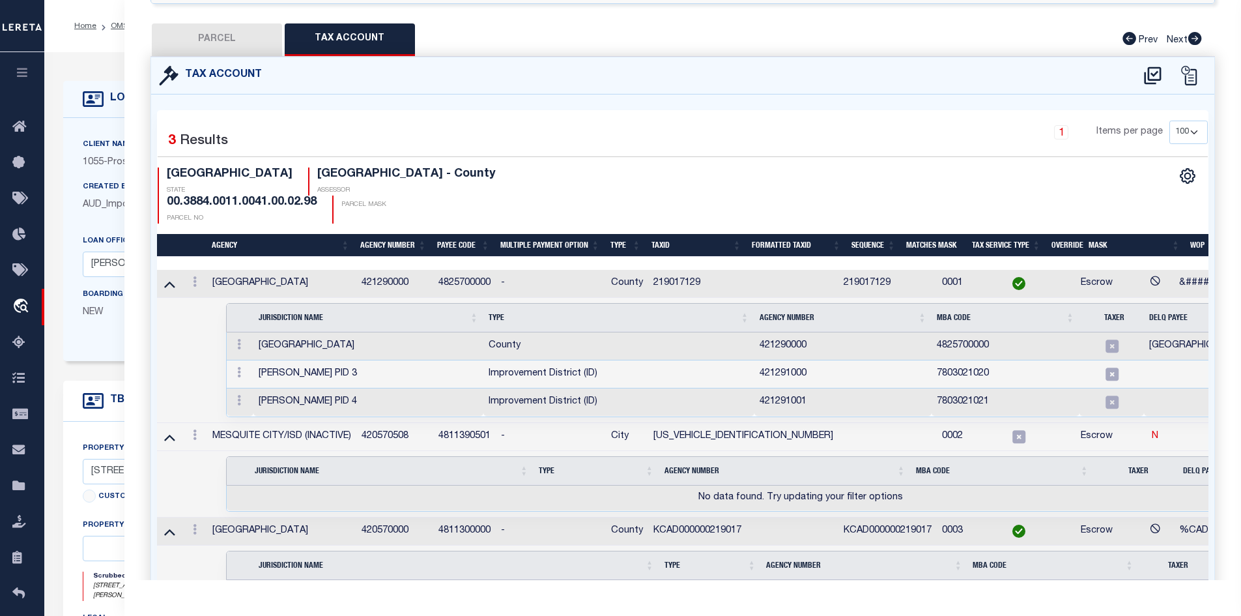
click at [166, 430] on icon at bounding box center [169, 437] width 11 height 14
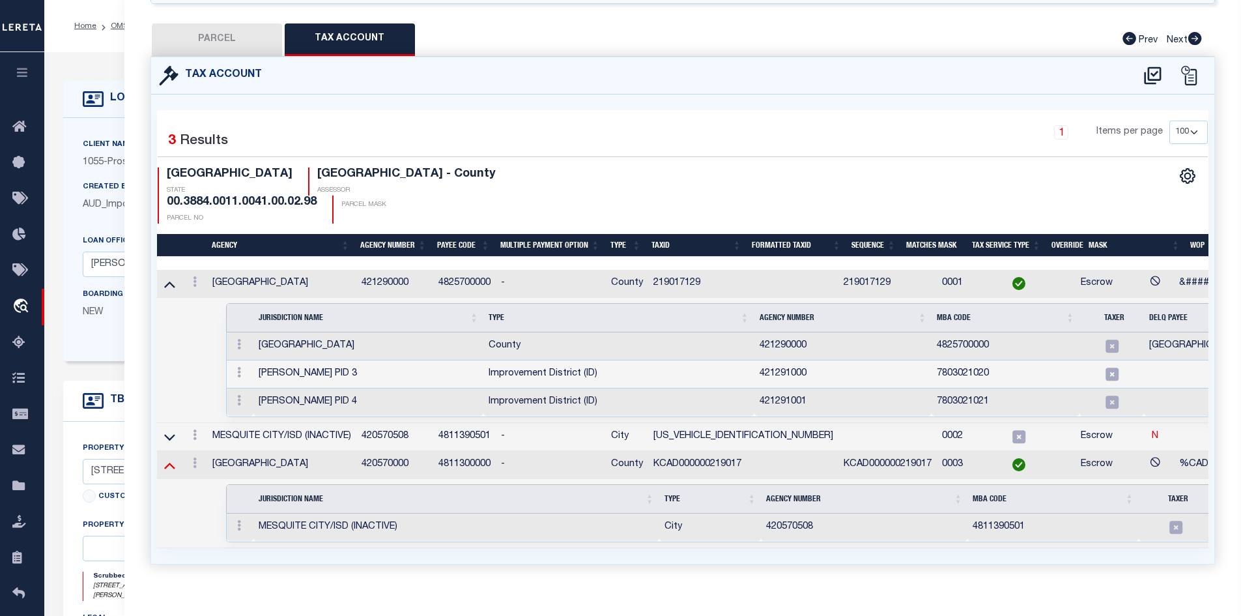
click at [164, 458] on icon at bounding box center [169, 465] width 11 height 14
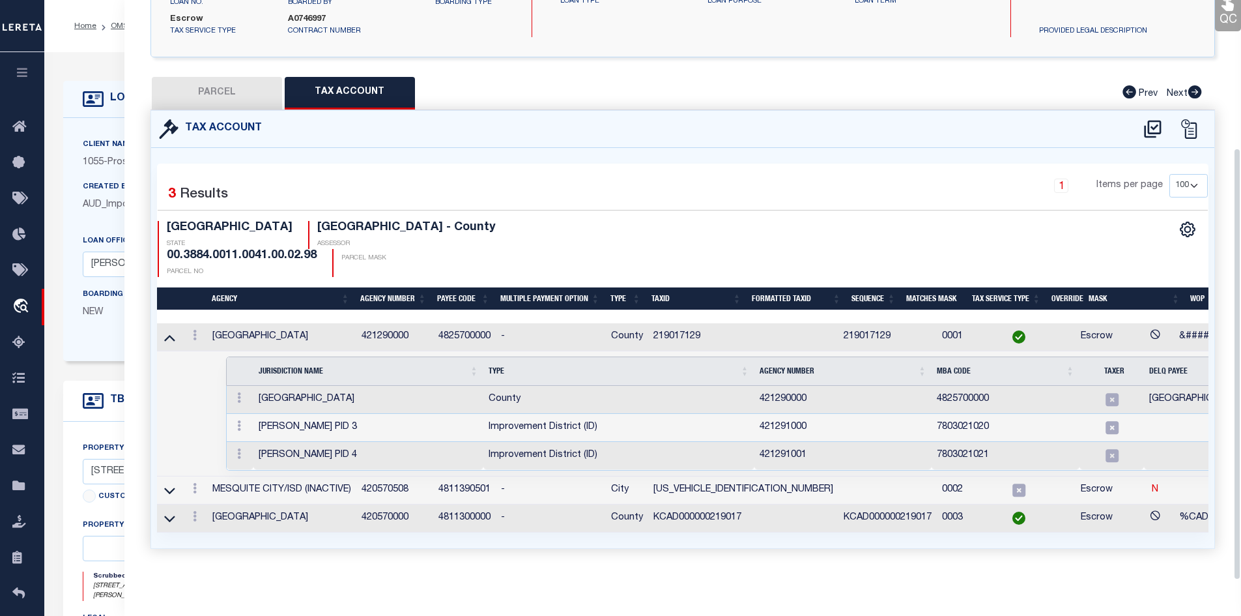
scroll to position [198, 0]
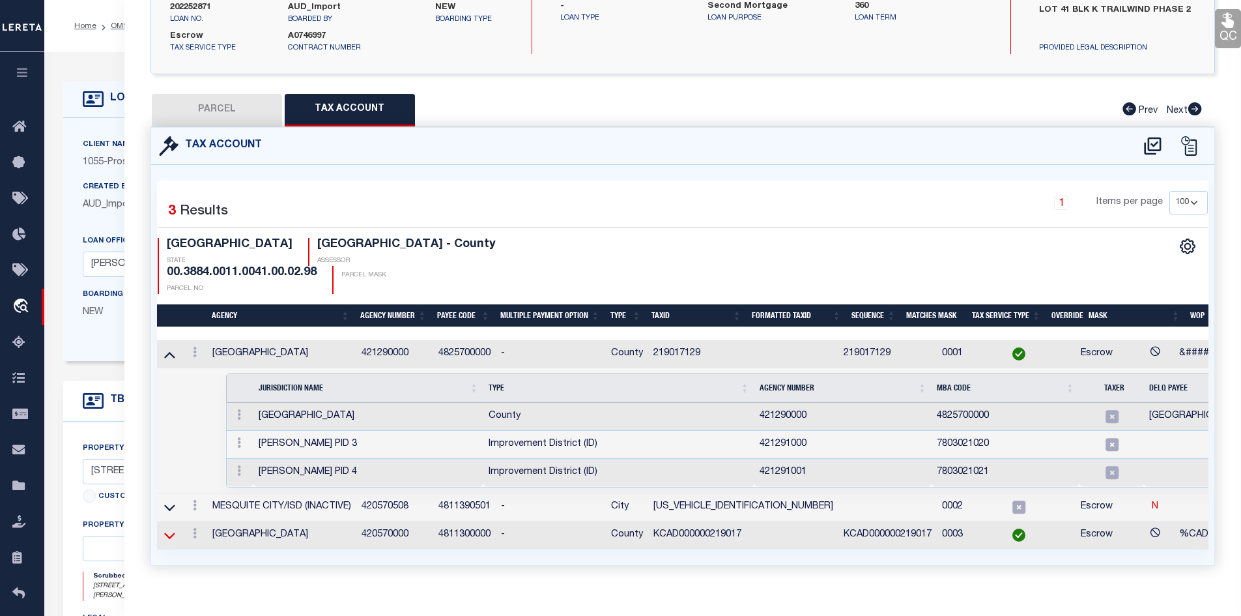
click at [170, 529] on icon at bounding box center [169, 536] width 11 height 14
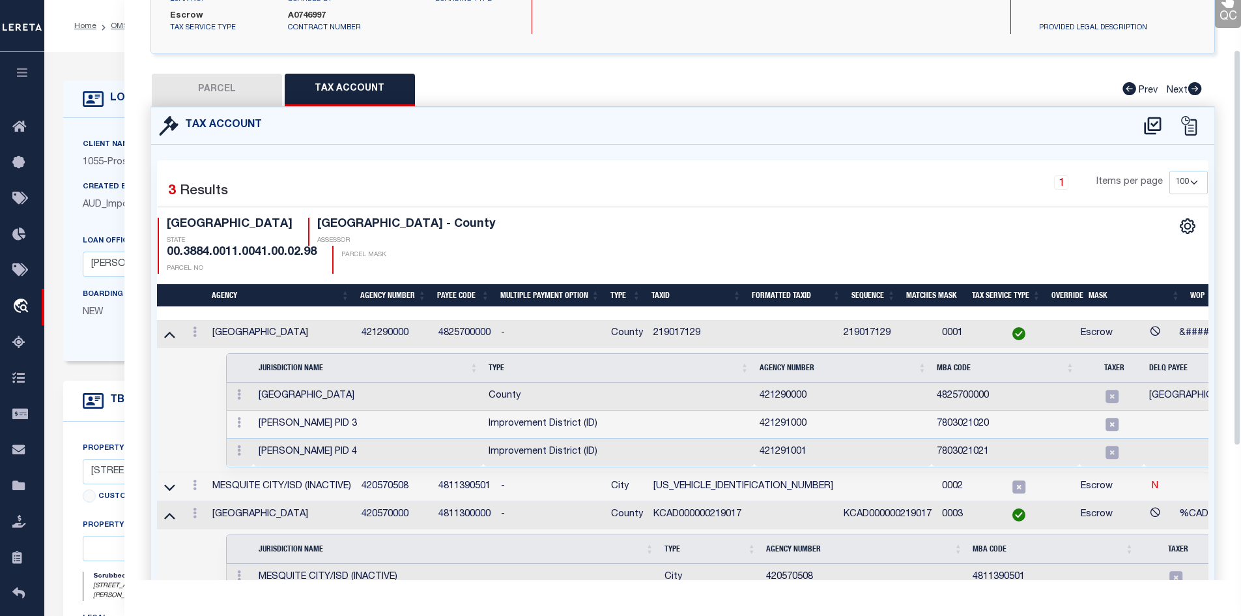
scroll to position [73, 0]
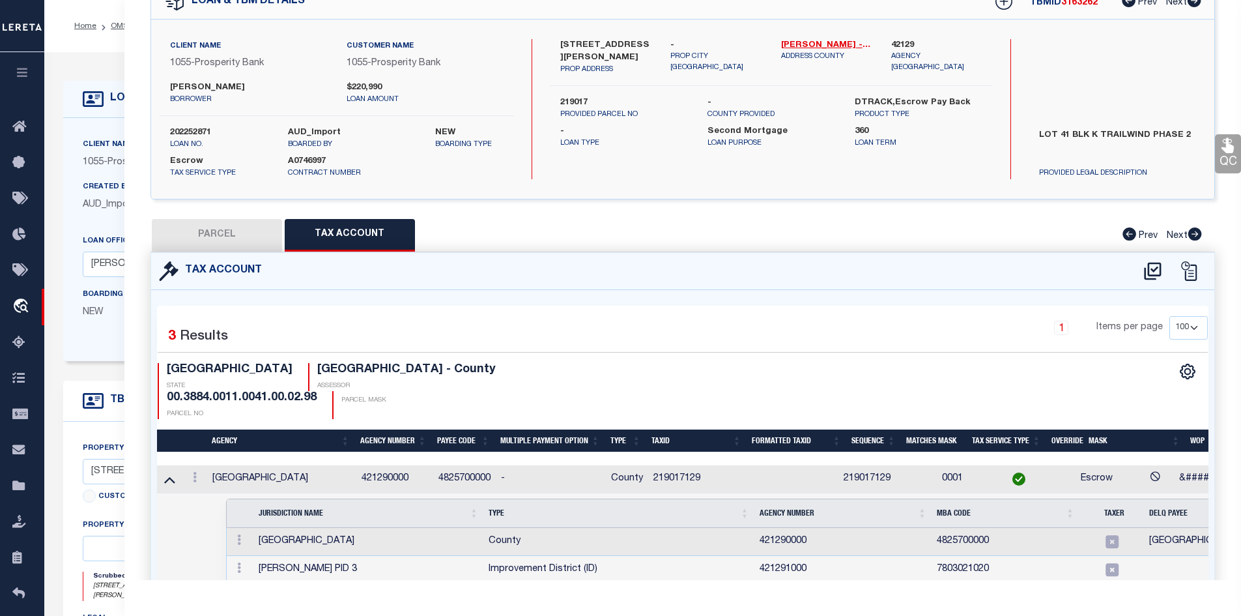
click at [192, 242] on button "PARCEL" at bounding box center [217, 235] width 130 height 33
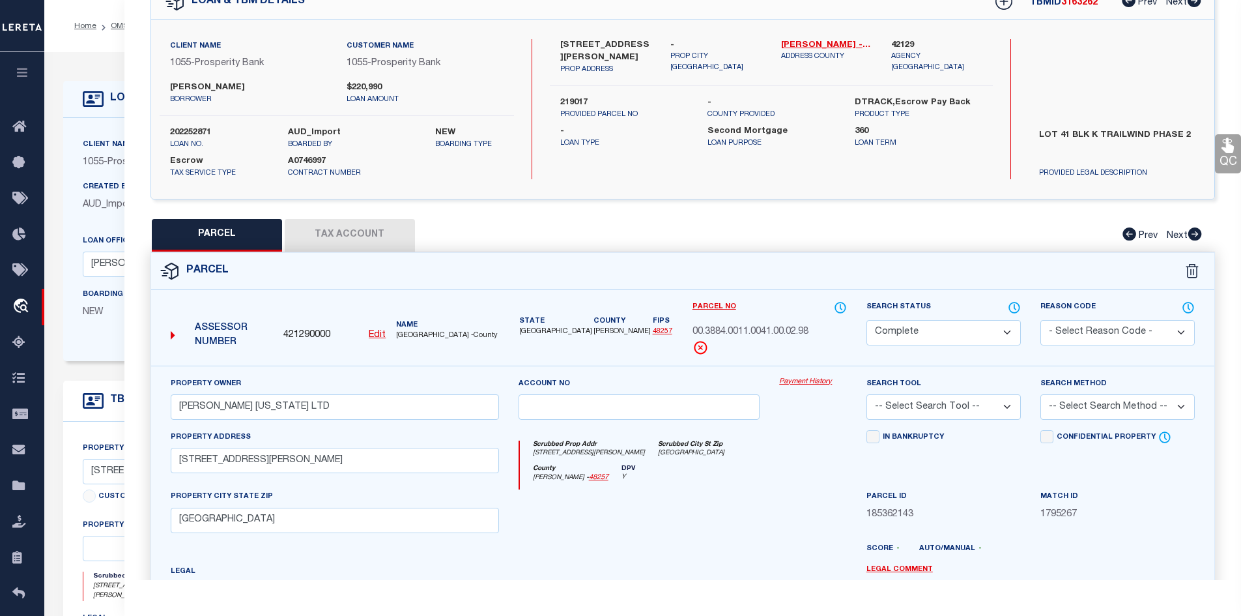
click at [345, 224] on button "Tax Account" at bounding box center [350, 235] width 130 height 33
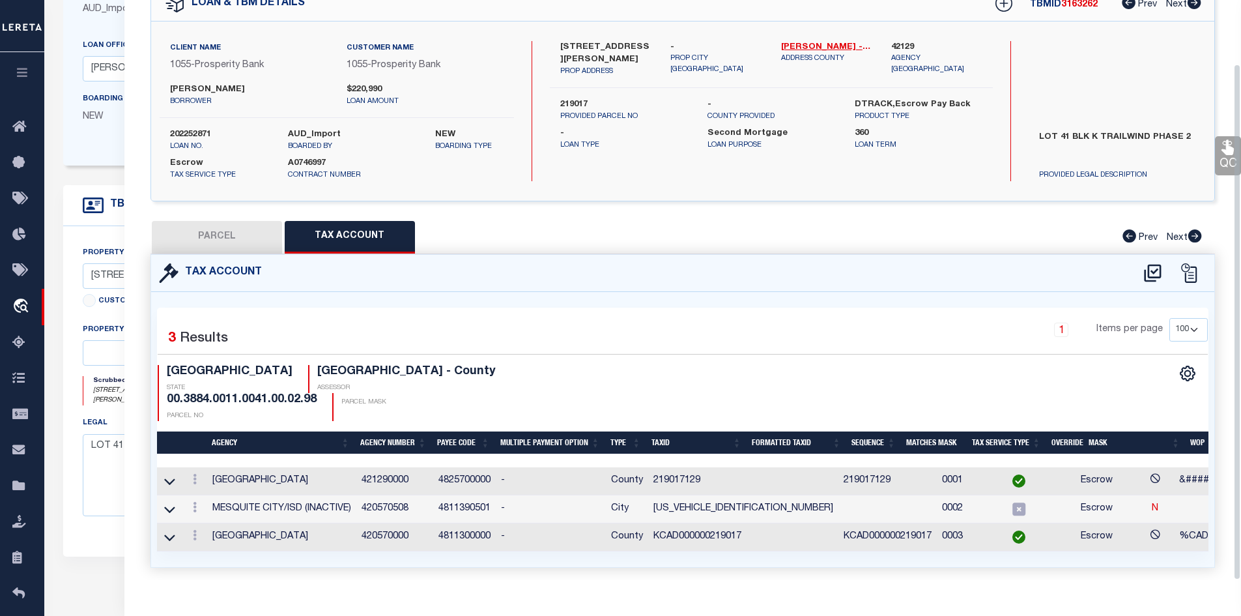
scroll to position [261, 0]
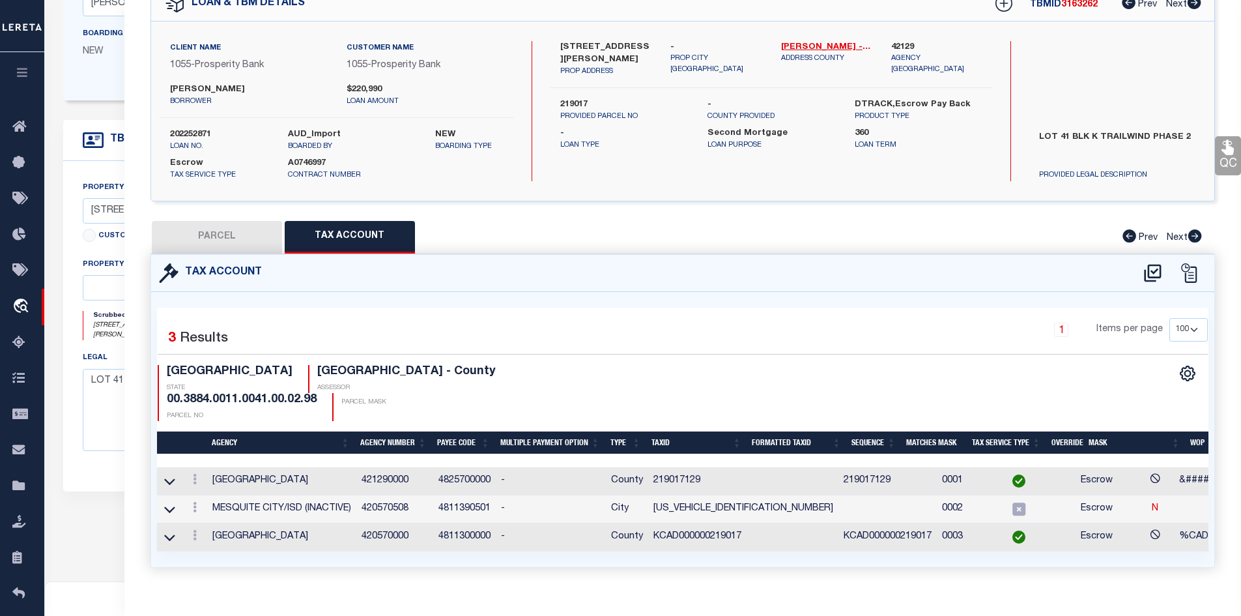
click at [237, 248] on button "PARCEL" at bounding box center [217, 237] width 130 height 33
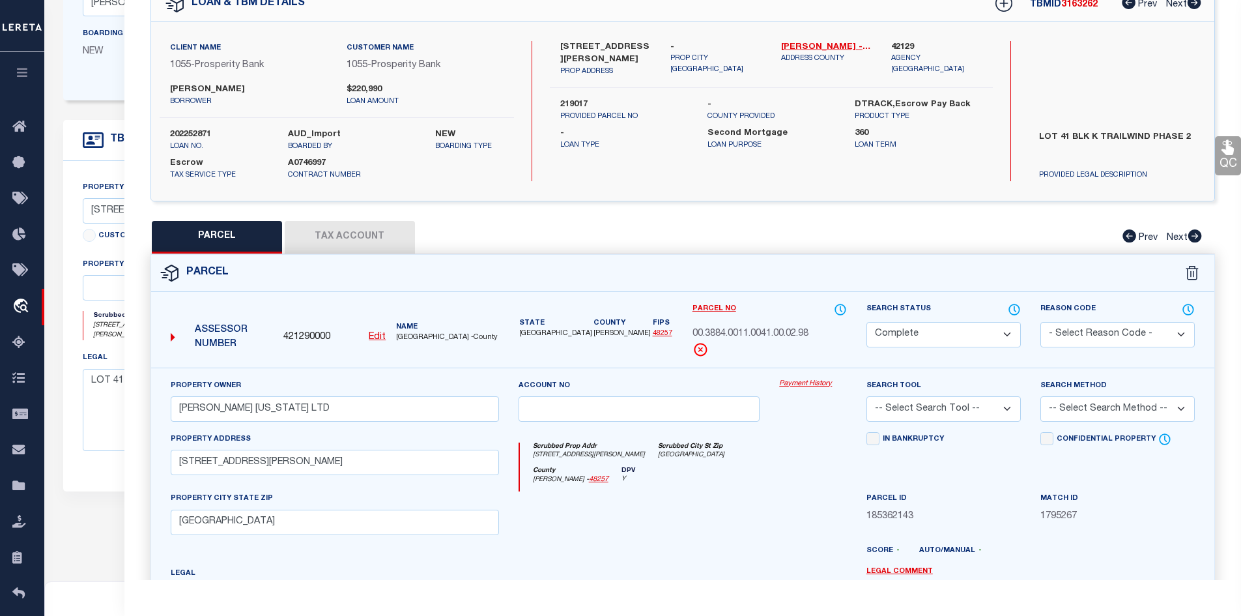
click at [368, 247] on button "Tax Account" at bounding box center [350, 237] width 130 height 33
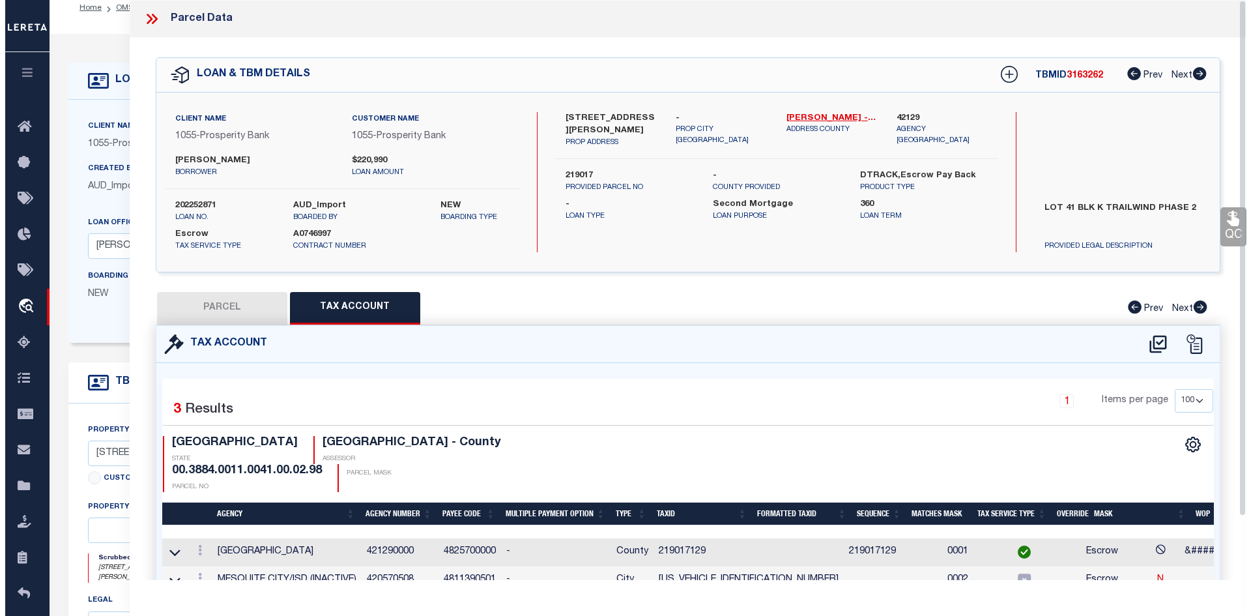
scroll to position [0, 0]
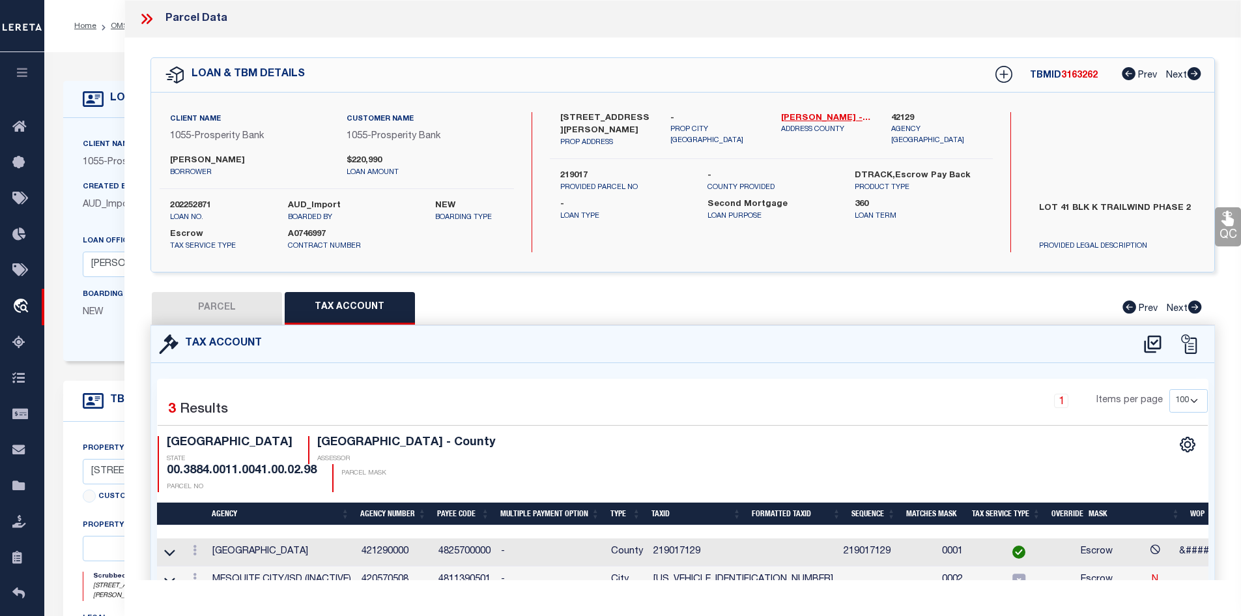
click at [140, 23] on icon at bounding box center [146, 18] width 17 height 17
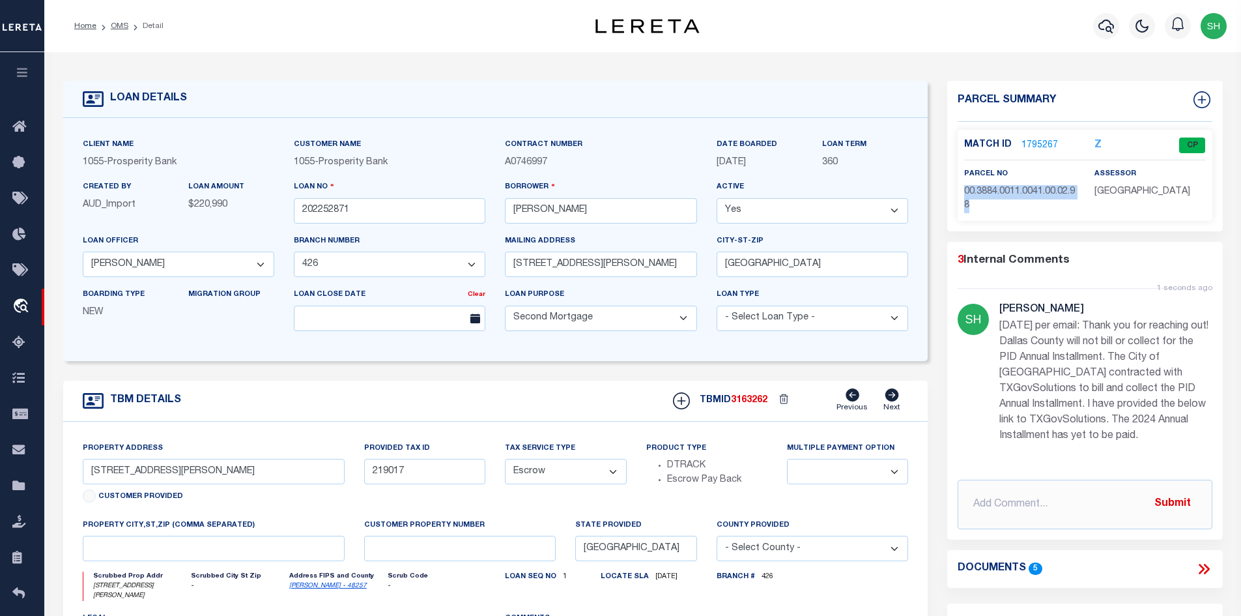
drag, startPoint x: 981, startPoint y: 207, endPoint x: 959, endPoint y: 193, distance: 26.0
click at [959, 193] on div "parcel no 00.3884.0011.0041.00.02.98" at bounding box center [1020, 190] width 130 height 46
copy span "00.3884.0011.0041.00.02.98"
click at [1111, 25] on icon "button" at bounding box center [1107, 27] width 16 height 14
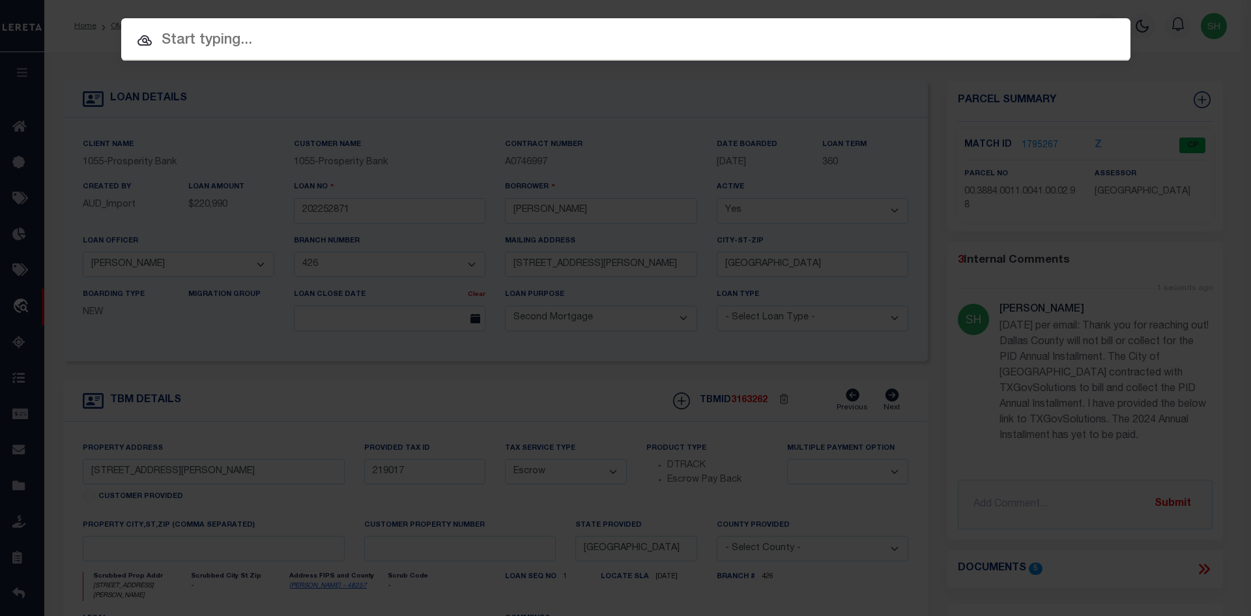
paste input "00.3884.0011.0041.00.02.98"
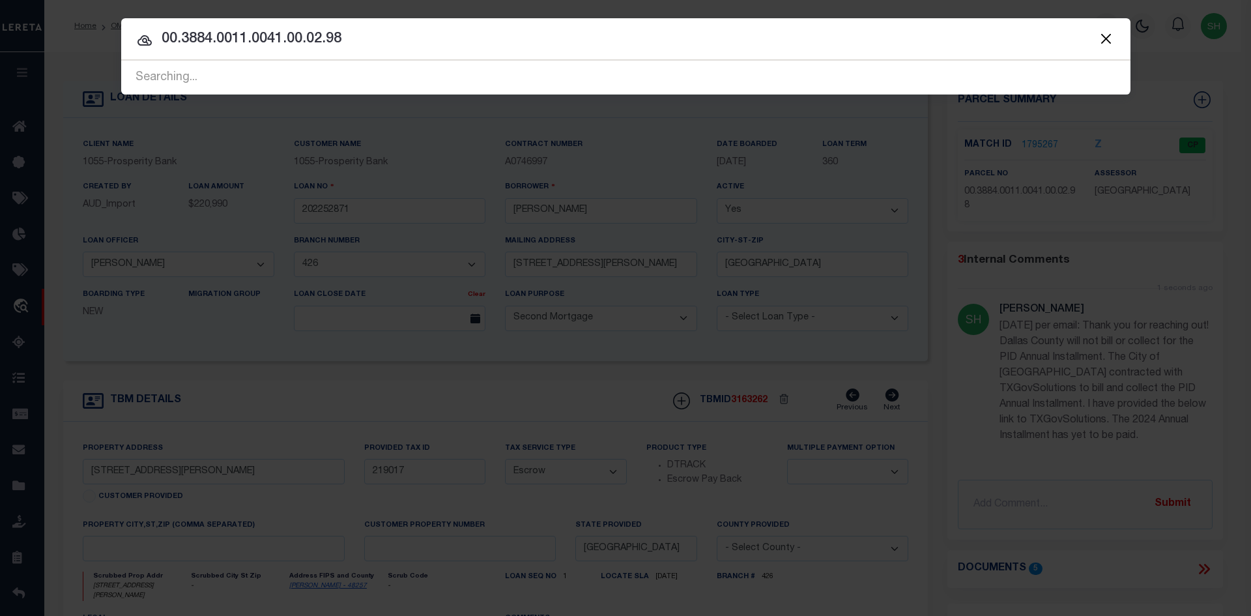
click at [673, 55] on div at bounding box center [625, 39] width 1009 height 42
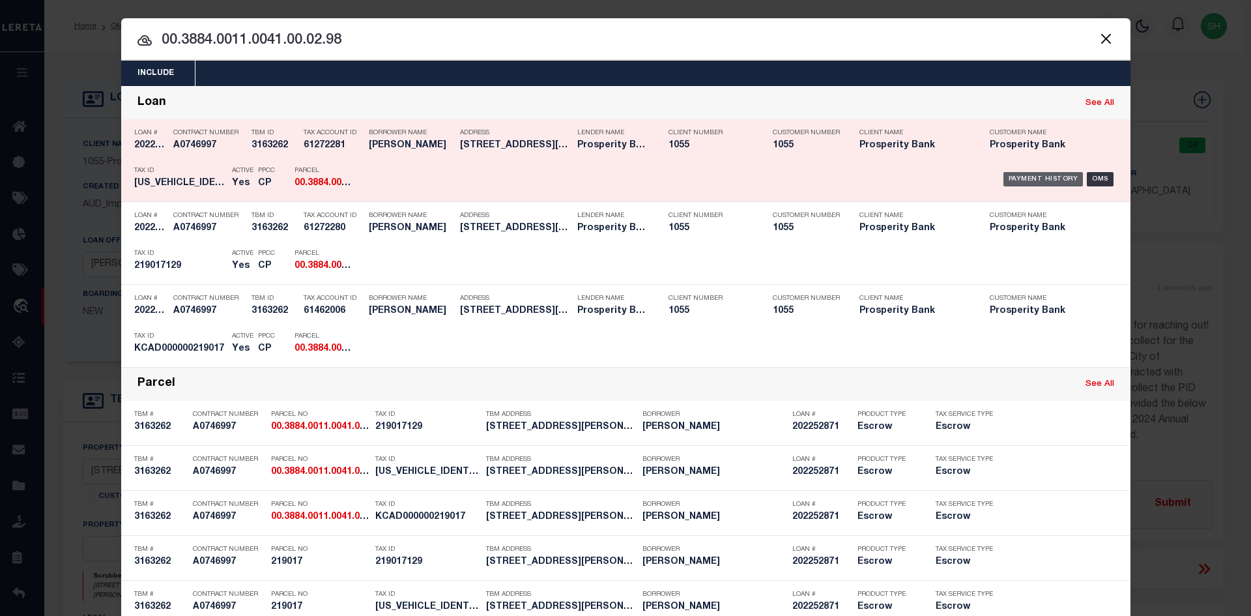
click at [1047, 177] on div "Payment History" at bounding box center [1044, 179] width 80 height 14
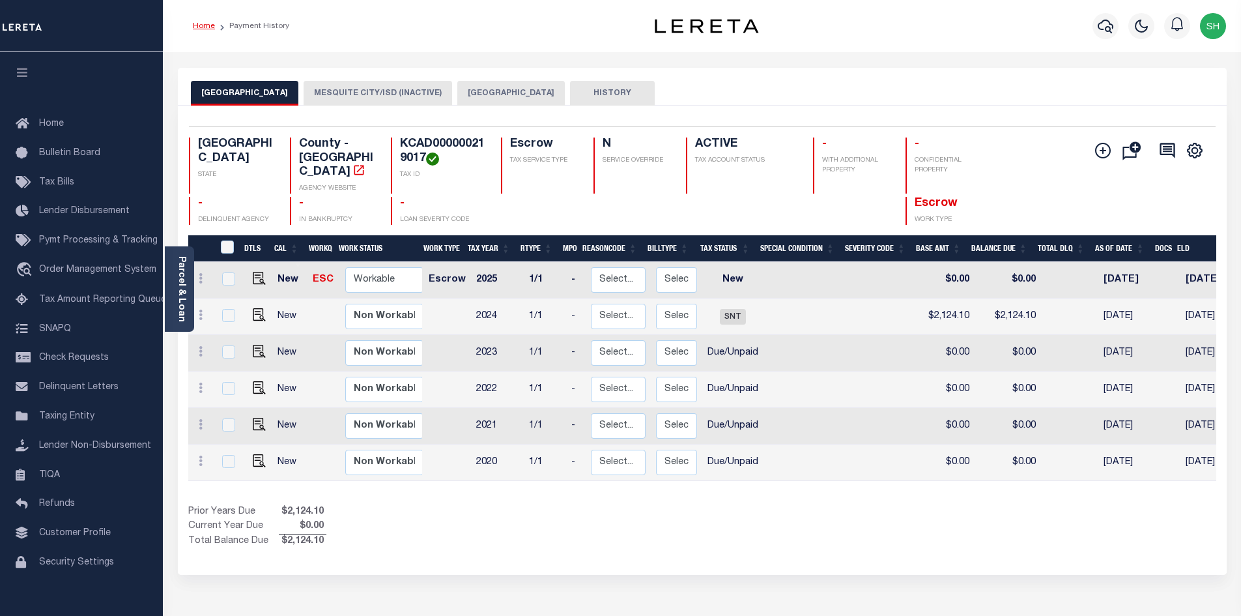
click at [203, 30] on li "Home" at bounding box center [204, 26] width 22 height 12
click at [205, 29] on link "Home" at bounding box center [204, 26] width 22 height 8
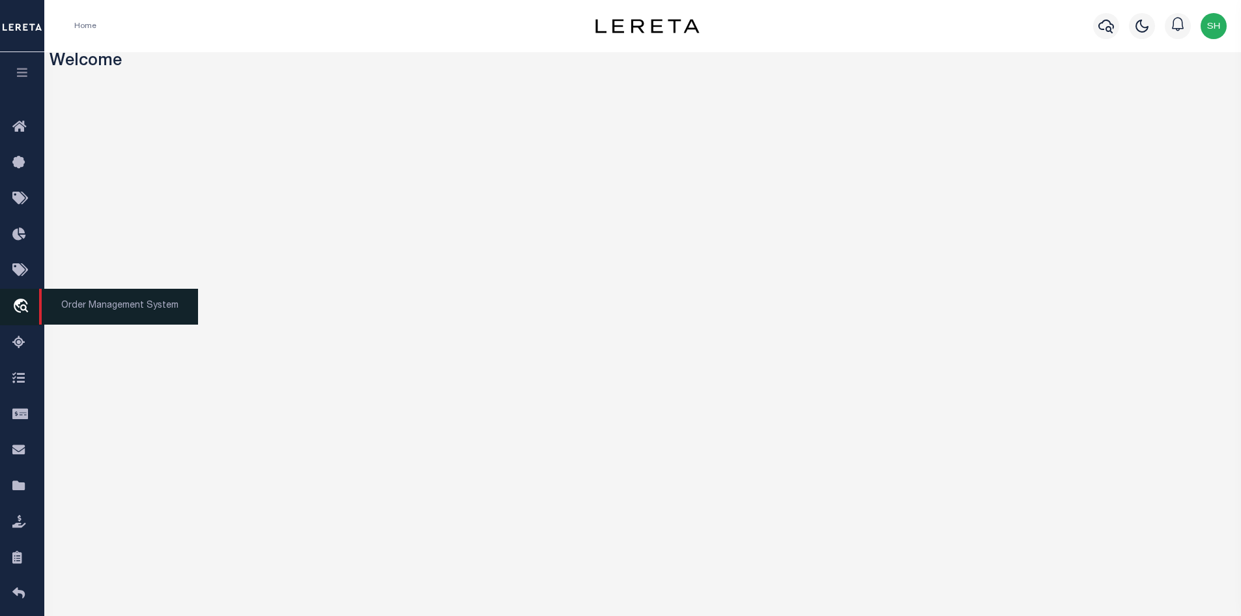
click at [100, 302] on span "Order Management System" at bounding box center [118, 307] width 159 height 36
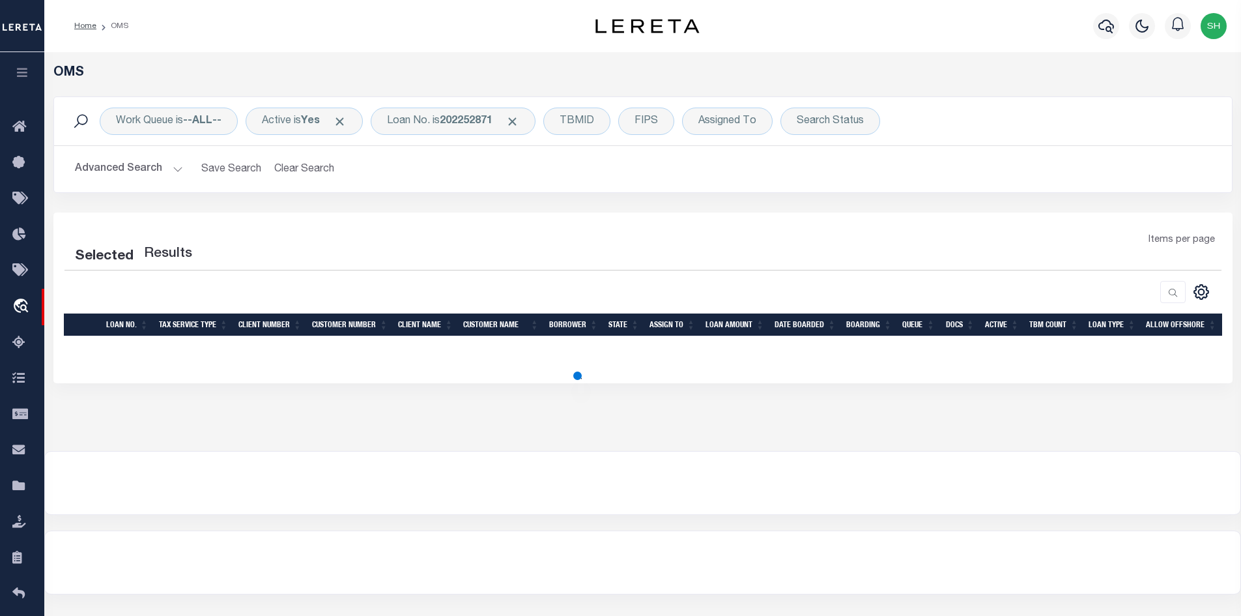
select select "200"
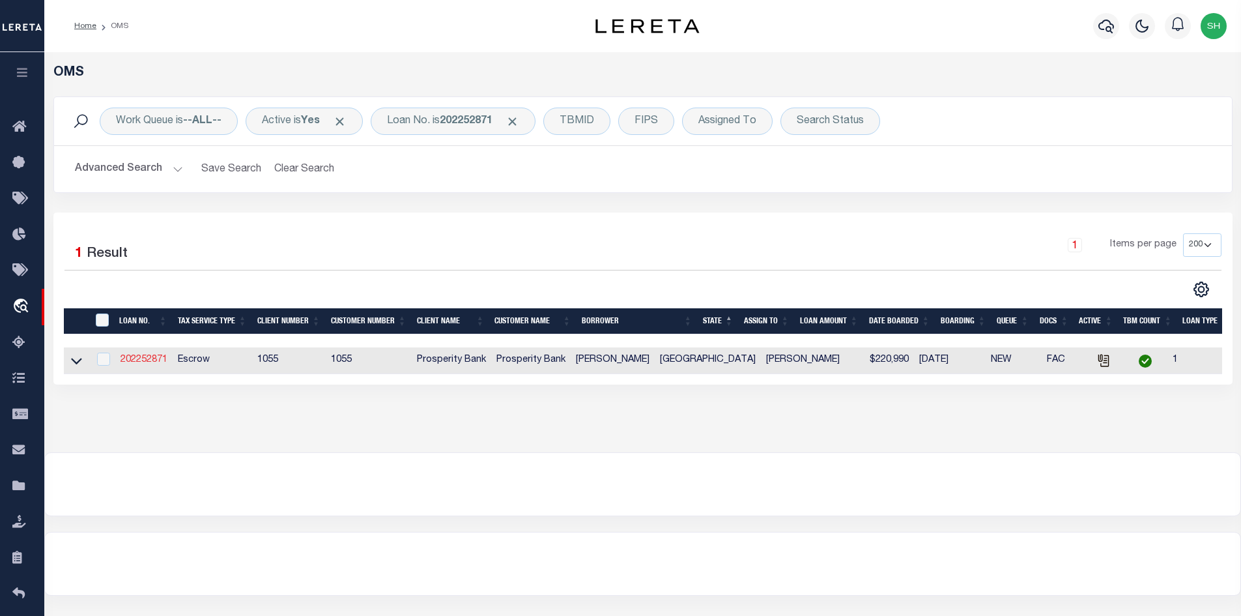
click at [130, 360] on link "202252871" at bounding box center [144, 359] width 47 height 9
type input "202252871"
type input "[PERSON_NAME]"
select select
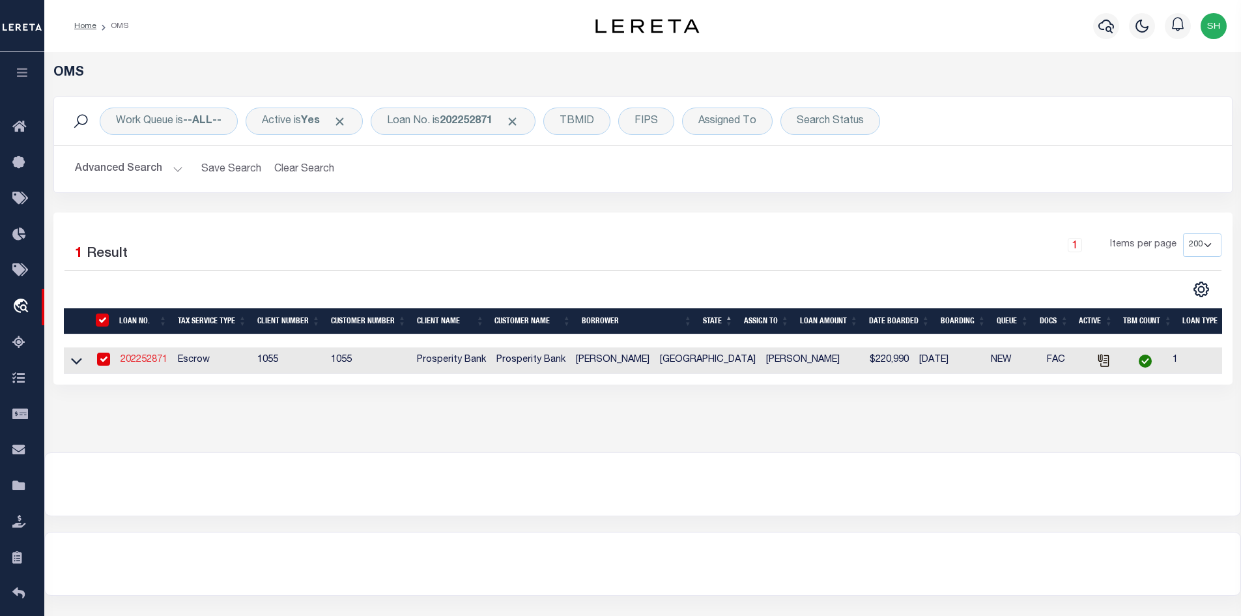
type input "[STREET_ADDRESS][PERSON_NAME]"
type input "[GEOGRAPHIC_DATA]"
select select "100"
select select "Escrow"
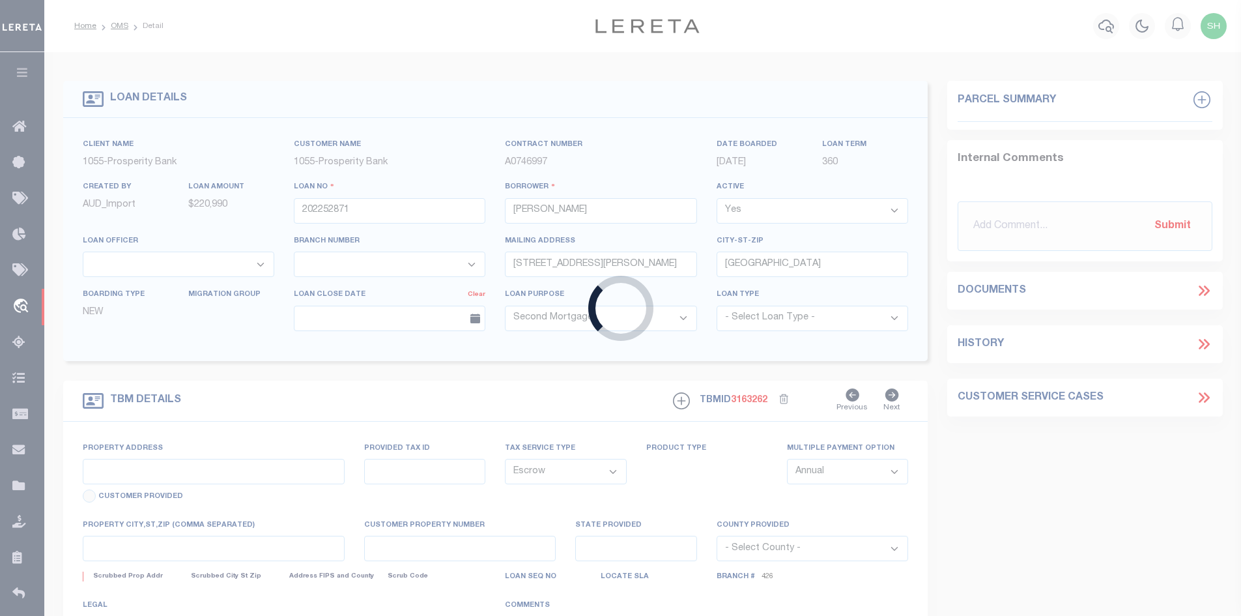
select select "10540"
select select "3826"
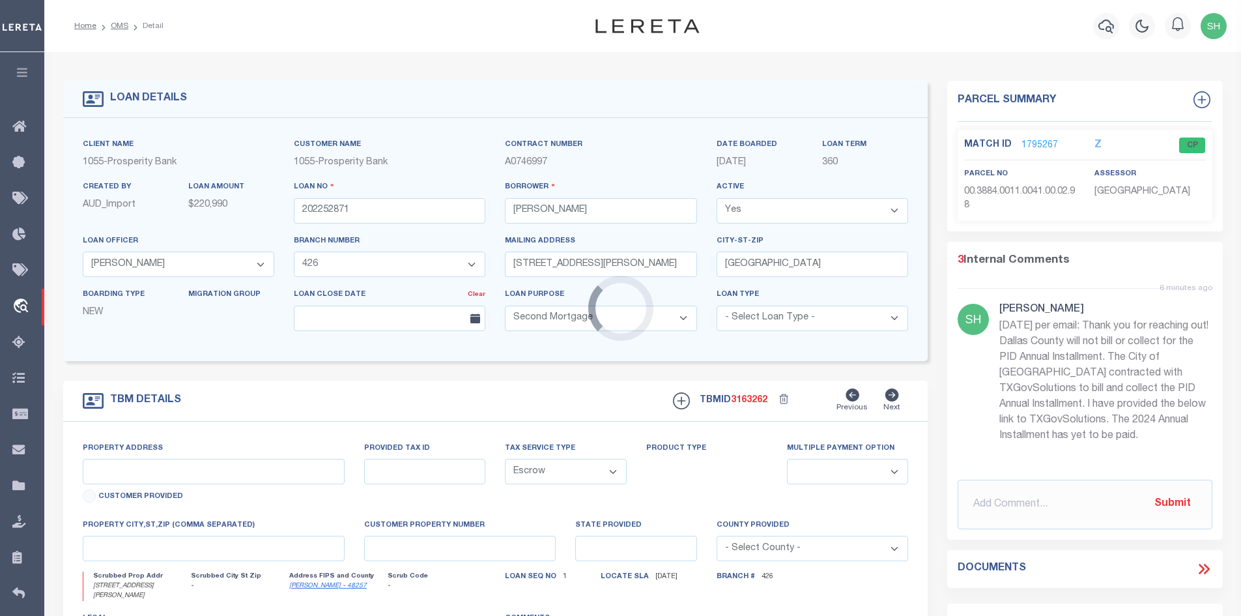
type input "[STREET_ADDRESS][PERSON_NAME]"
type input "219017"
select select
type input "[GEOGRAPHIC_DATA]"
type textarea "LOT 41 BLK K TRAILWIND PHASE 2"
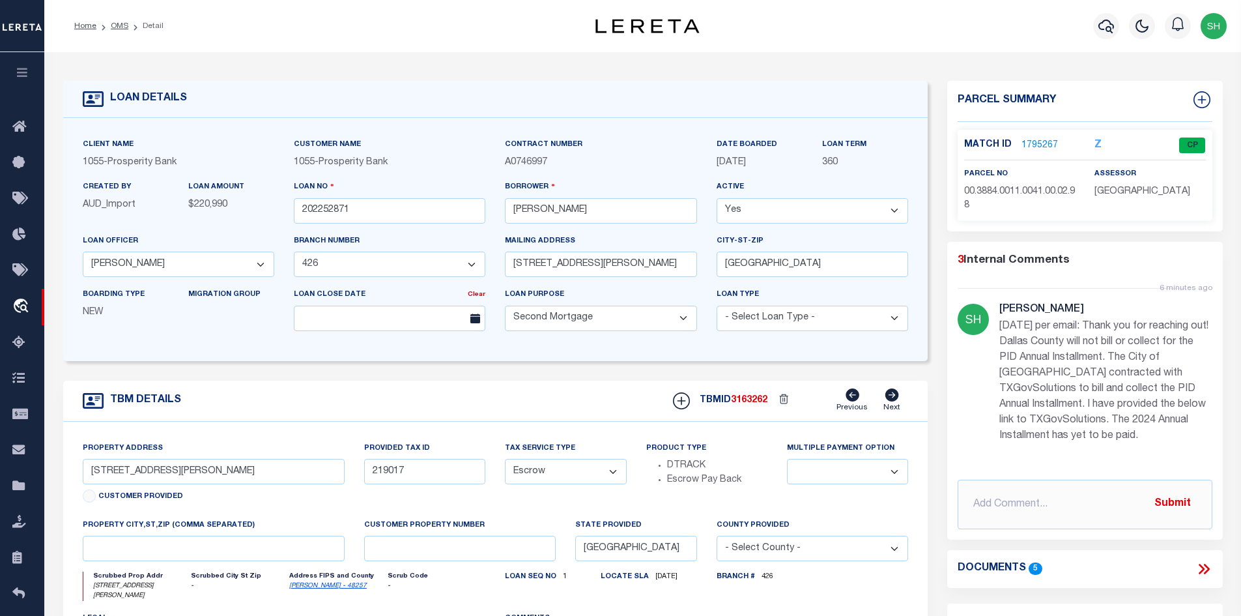
click at [1047, 141] on link "1795267" at bounding box center [1040, 146] width 36 height 14
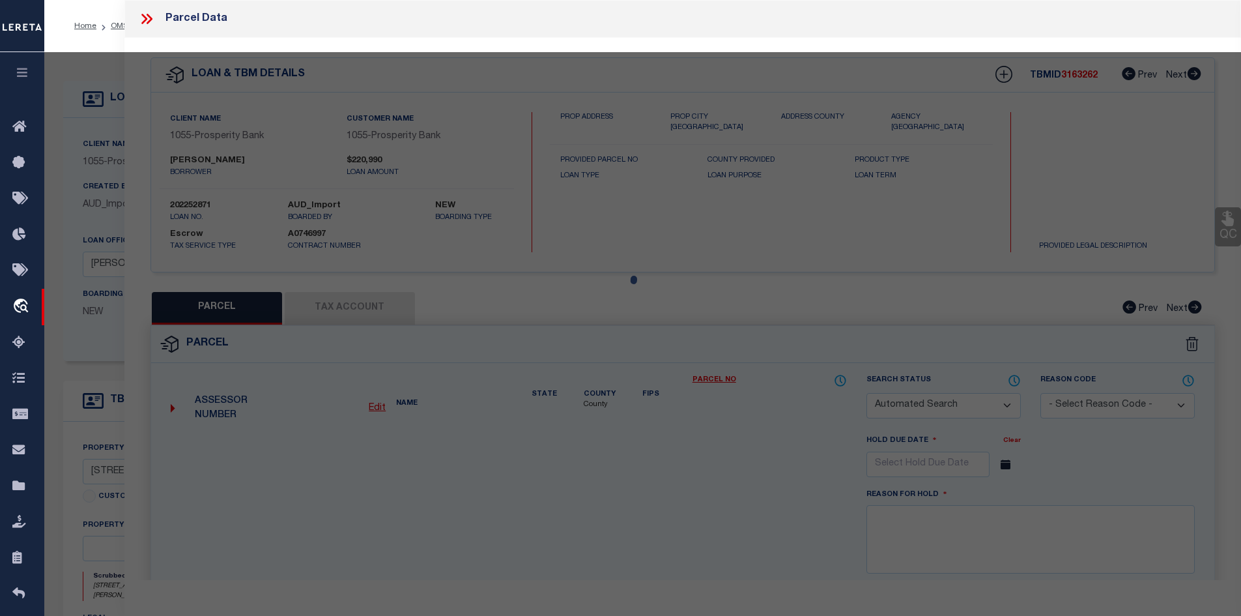
checkbox input "false"
select select "CP"
type input "[PERSON_NAME] [US_STATE] LTD"
select select
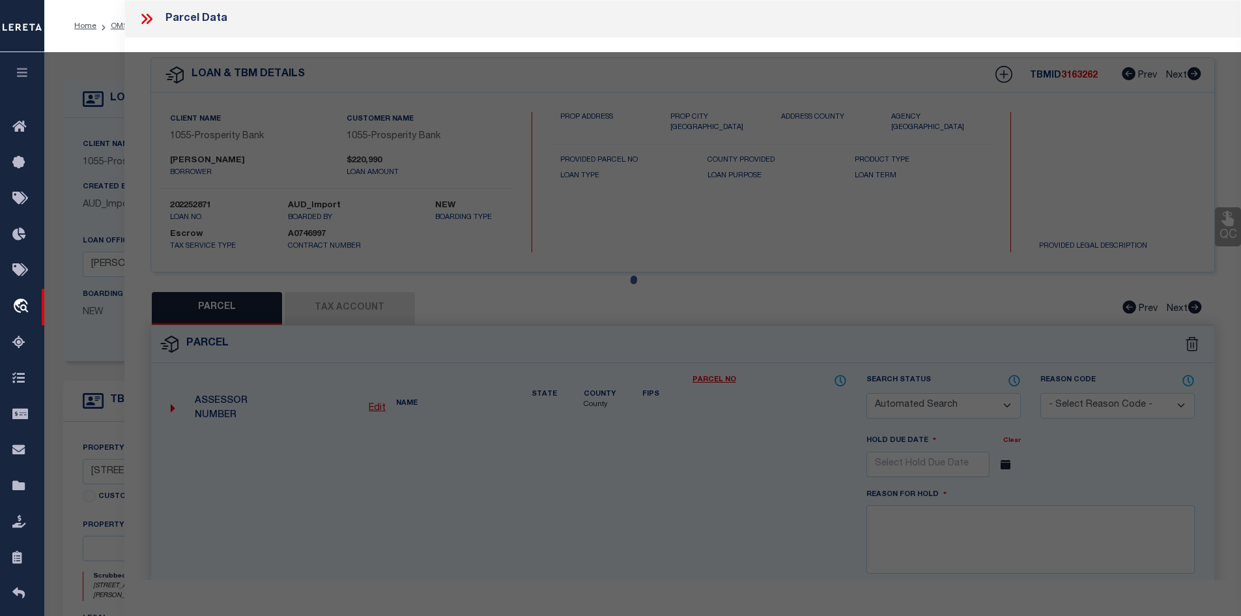
type input "[STREET_ADDRESS][PERSON_NAME]"
checkbox input "false"
type input "[GEOGRAPHIC_DATA]"
type textarea "TRAILWIND PH 2, BLOCK K, LOT 41"
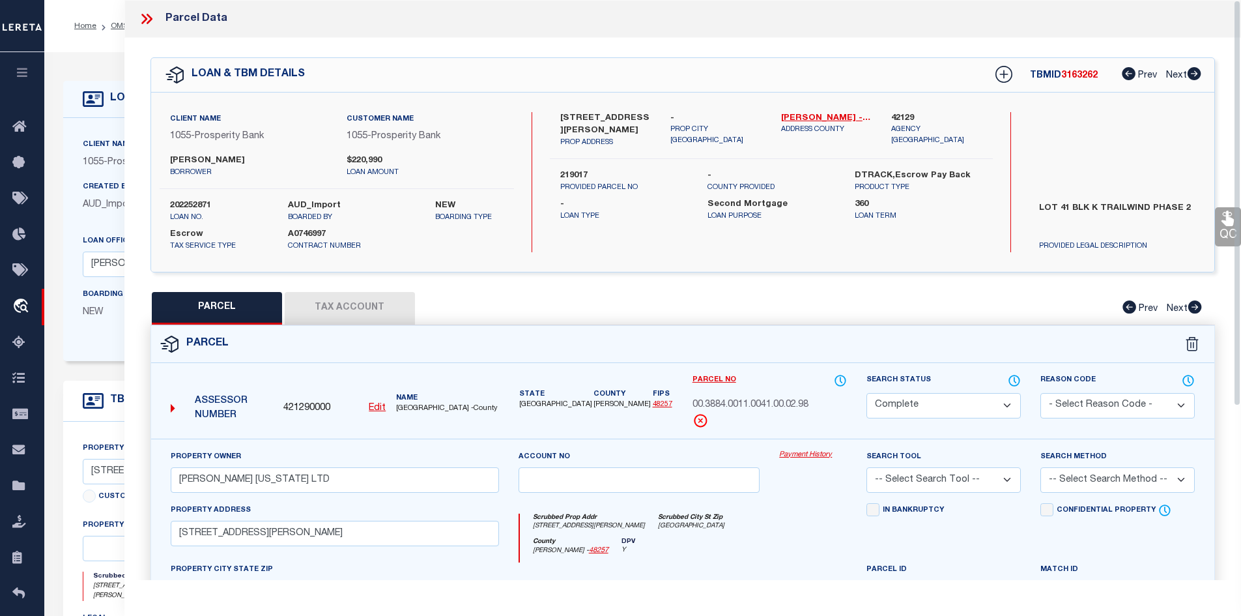
click at [157, 20] on div at bounding box center [151, 18] width 27 height 17
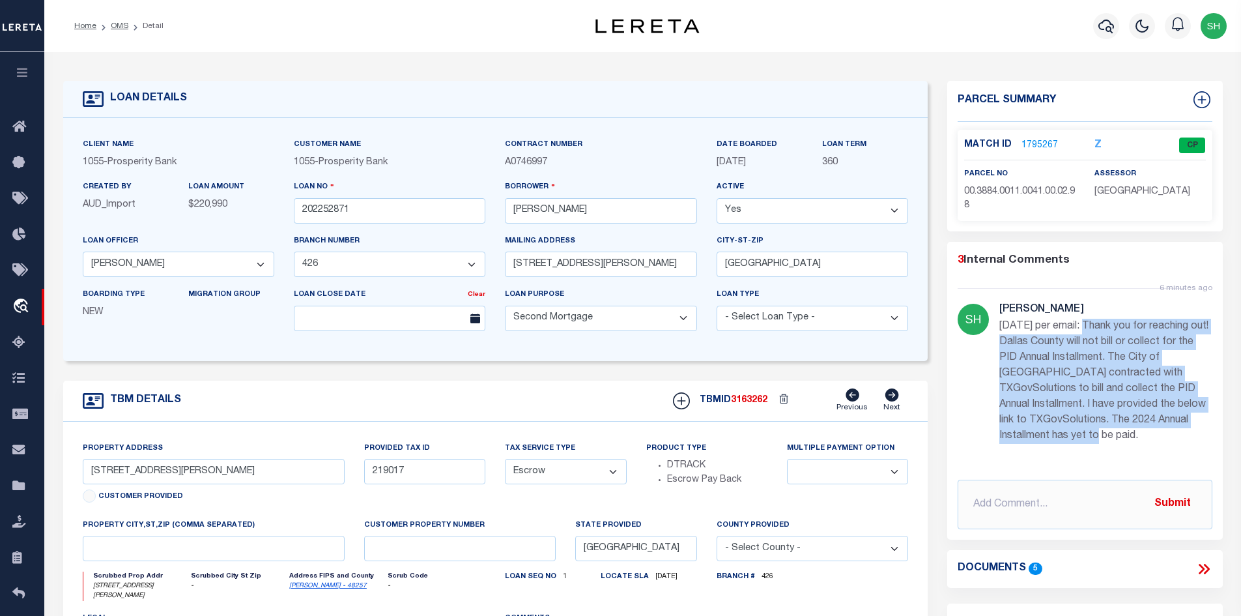
drag, startPoint x: 1083, startPoint y: 326, endPoint x: 1148, endPoint y: 438, distance: 129.1
click at [1148, 438] on p "[DATE] per email: Thank you for reaching out! Dallas County will not bill or co…" at bounding box center [1106, 381] width 213 height 125
copy p "Thank you for reaching out! Dallas County will not bill or collect for the PID …"
